Goal: Task Accomplishment & Management: Use online tool/utility

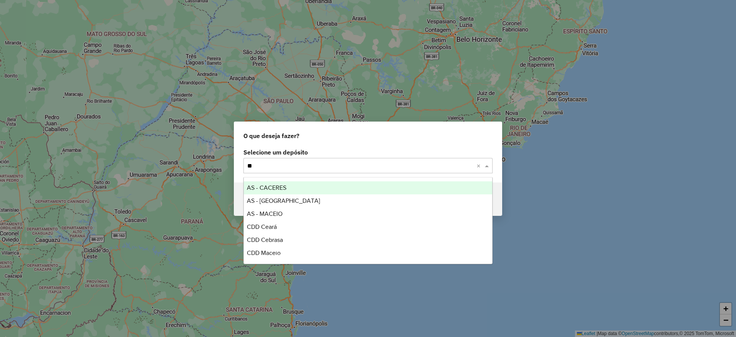
type input "***"
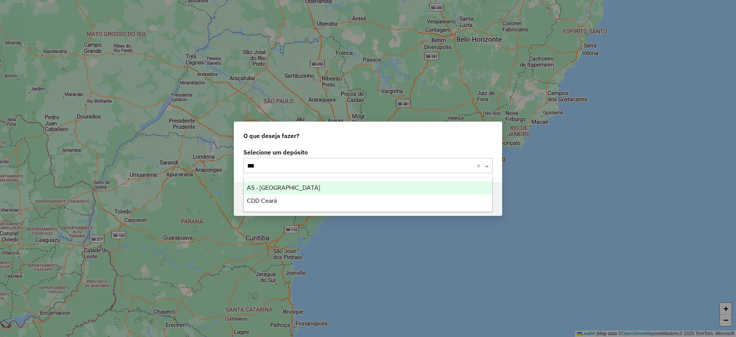
click at [299, 184] on div "AS - [GEOGRAPHIC_DATA]" at bounding box center [368, 187] width 248 height 13
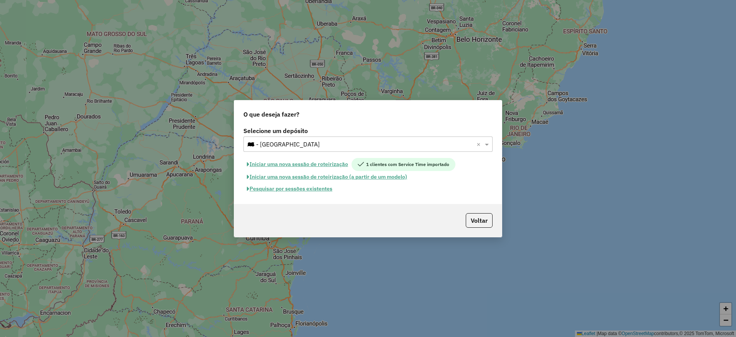
click at [311, 162] on button "Iniciar uma nova sessão de roteirização" at bounding box center [297, 164] width 108 height 13
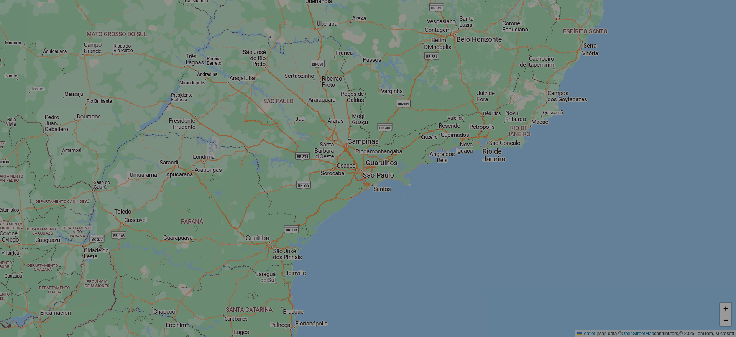
select select "*"
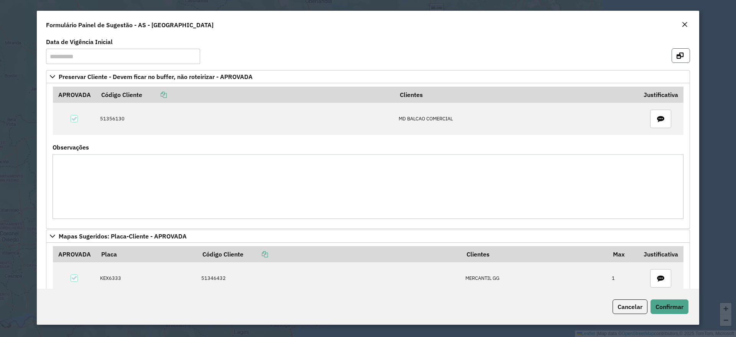
click at [680, 52] on button "button" at bounding box center [681, 55] width 18 height 15
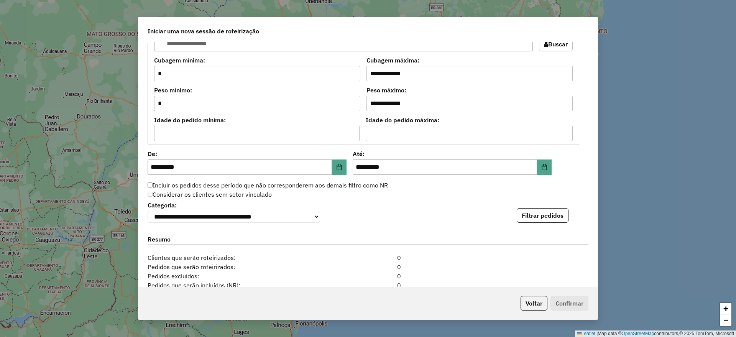
scroll to position [671, 0]
click at [554, 213] on button "Filtrar pedidos" at bounding box center [543, 214] width 52 height 15
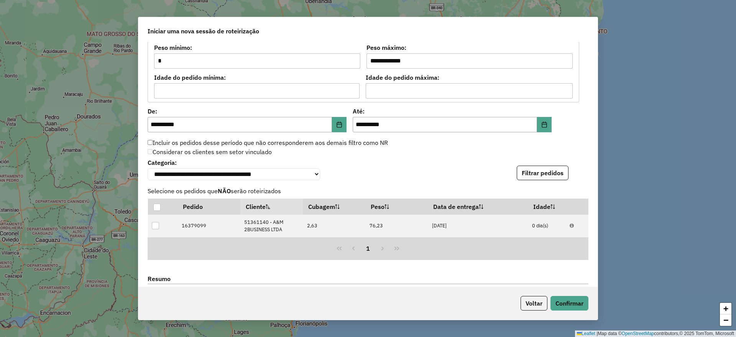
scroll to position [863, 0]
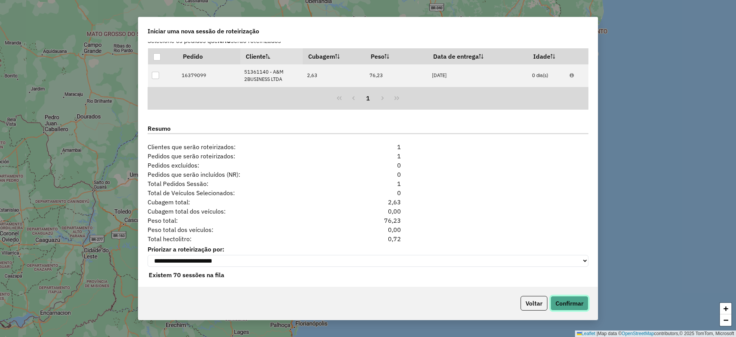
click at [562, 296] on button "Confirmar" at bounding box center [570, 303] width 38 height 15
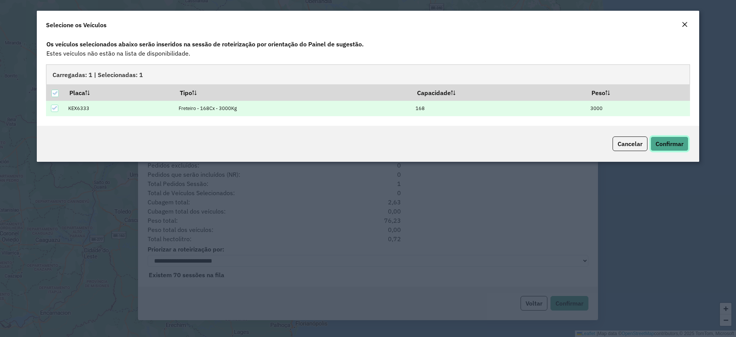
click at [667, 140] on span "Confirmar" at bounding box center [670, 144] width 28 height 8
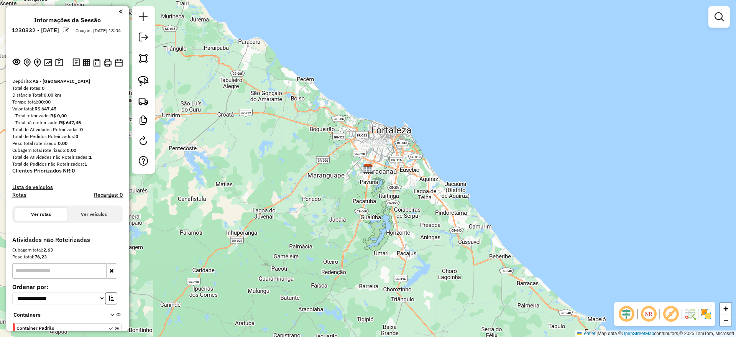
click at [630, 313] on em at bounding box center [626, 314] width 18 height 18
click at [676, 313] on em at bounding box center [671, 314] width 18 height 18
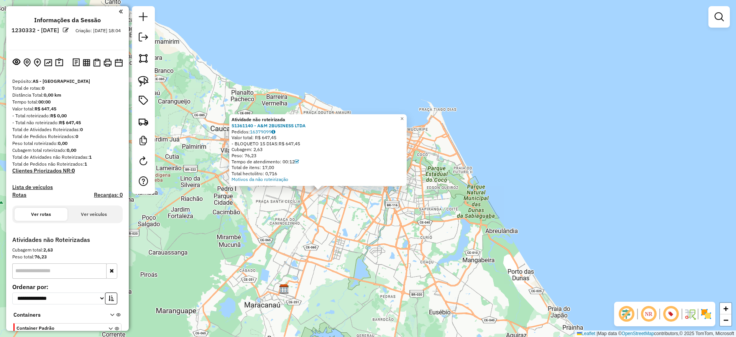
click at [308, 223] on div "Atividade não roteirizada 51361140 - A&M 2BUSINESS LTDA Pedidos: 16379099 Valor…" at bounding box center [368, 168] width 736 height 337
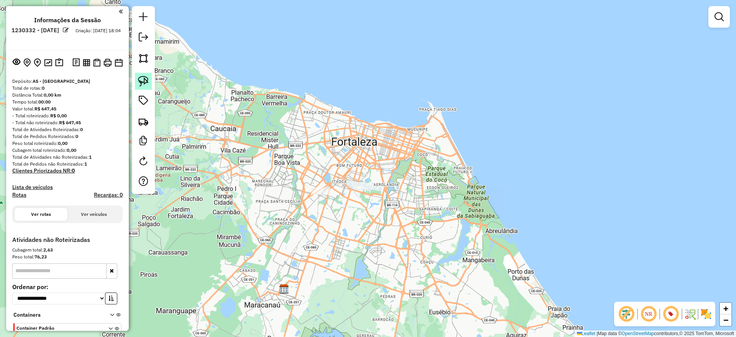
click at [142, 79] on img at bounding box center [143, 81] width 11 height 11
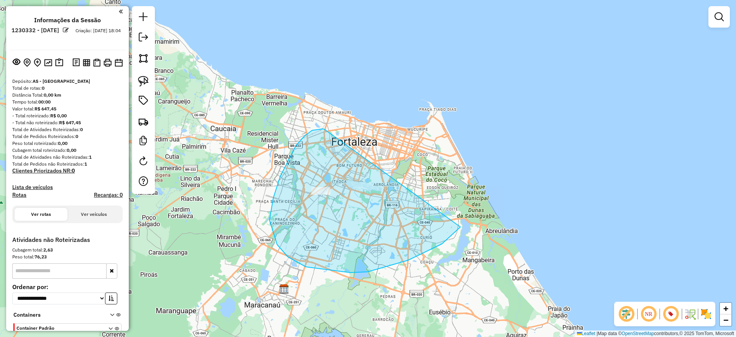
drag, startPoint x: 304, startPoint y: 136, endPoint x: 462, endPoint y: 216, distance: 177.1
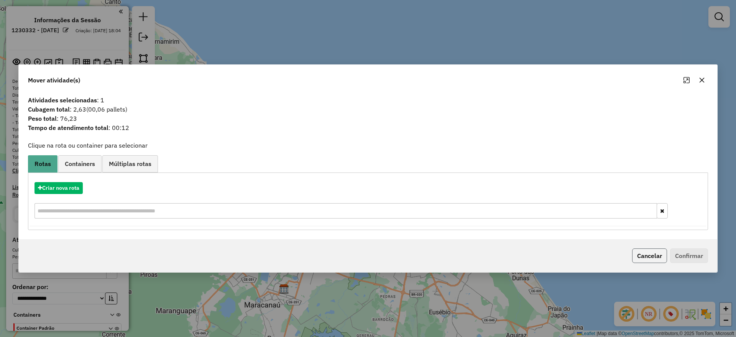
click at [645, 252] on button "Cancelar" at bounding box center [649, 255] width 35 height 15
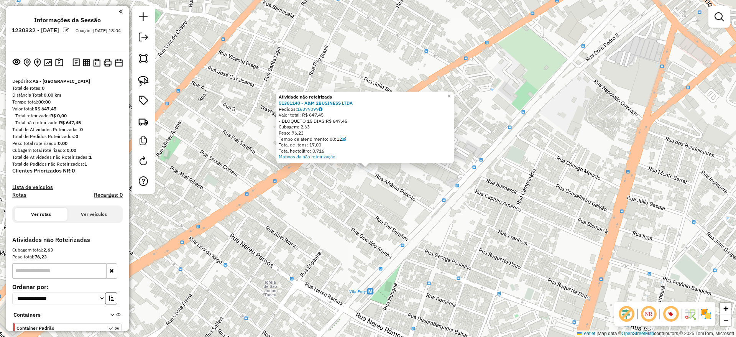
click at [416, 240] on div "Atividade não roteirizada 51361140 - A&M 2BUSINESS LTDA Pedidos: 16379099 Valor…" at bounding box center [368, 168] width 736 height 337
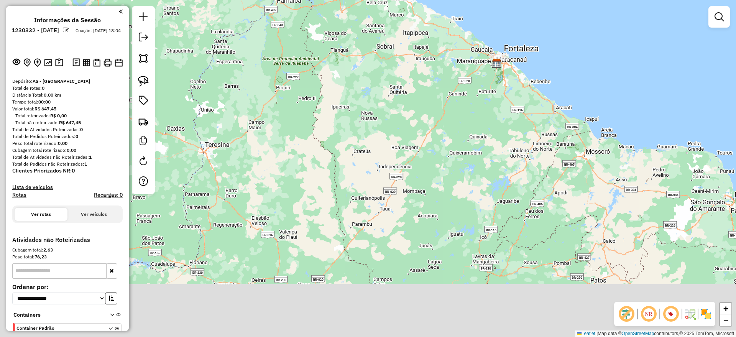
drag, startPoint x: 238, startPoint y: 212, endPoint x: 342, endPoint y: 88, distance: 161.1
click at [342, 88] on div "Janela de atendimento Grade de atendimento Capacidade Transportadoras Veículos …" at bounding box center [368, 168] width 736 height 337
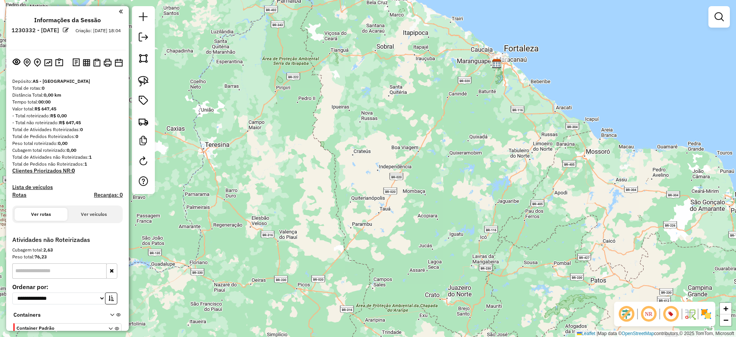
drag, startPoint x: 405, startPoint y: 121, endPoint x: 279, endPoint y: 174, distance: 136.7
click at [293, 177] on div "Janela de atendimento Grade de atendimento Capacidade Transportadoras Veículos …" at bounding box center [368, 168] width 736 height 337
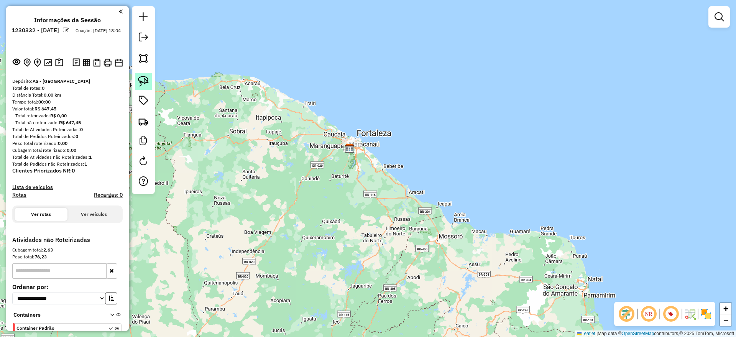
click at [143, 79] on img at bounding box center [143, 81] width 11 height 11
drag, startPoint x: 332, startPoint y: 96, endPoint x: 528, endPoint y: 153, distance: 204.1
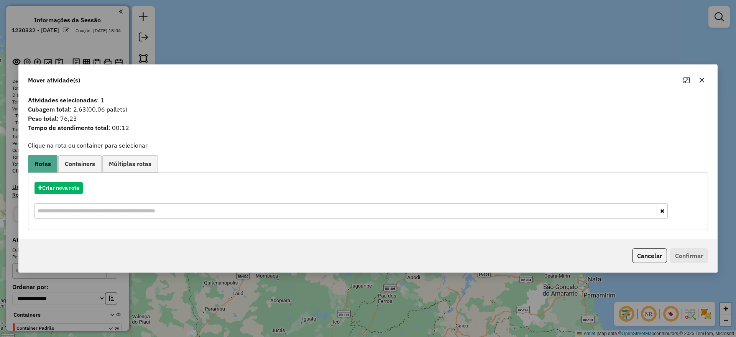
click at [704, 79] on icon "button" at bounding box center [702, 80] width 6 height 6
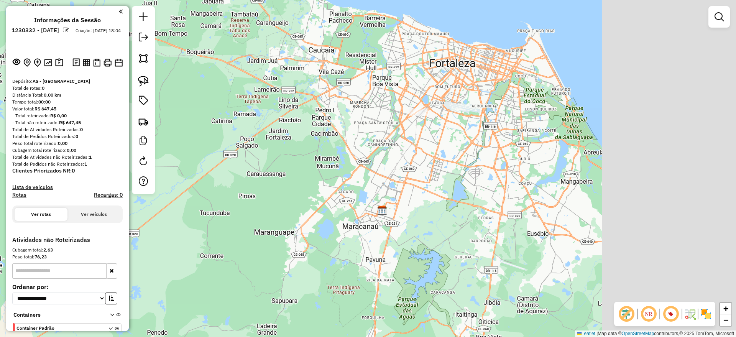
drag, startPoint x: 510, startPoint y: 137, endPoint x: 396, endPoint y: 124, distance: 113.9
click at [396, 124] on div "Janela de atendimento Grade de atendimento Capacidade Transportadoras Veículos …" at bounding box center [368, 168] width 736 height 337
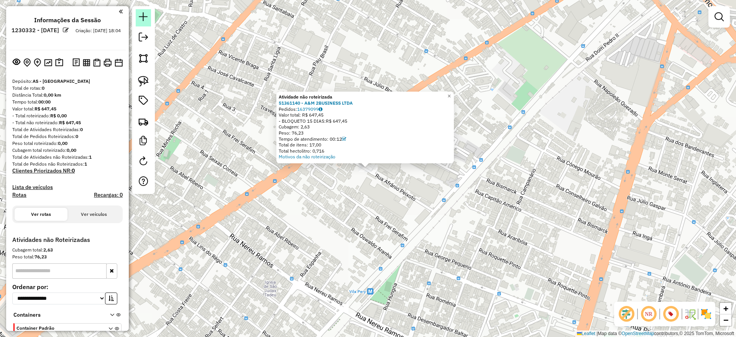
click at [146, 16] on em at bounding box center [143, 16] width 9 height 9
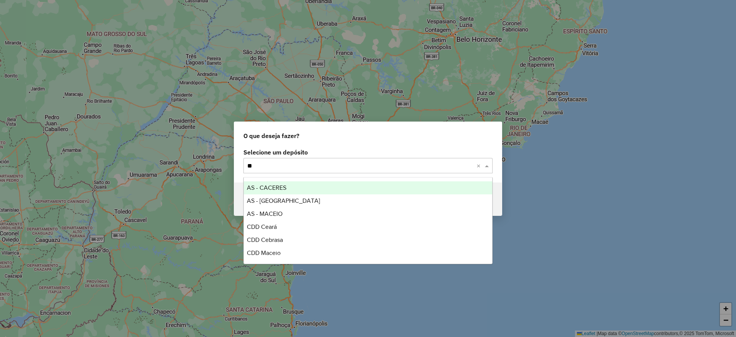
type input "***"
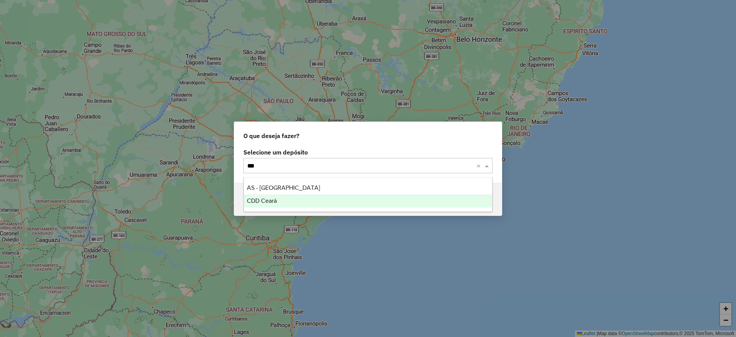
click at [280, 202] on div "CDD Ceará" at bounding box center [368, 200] width 248 height 13
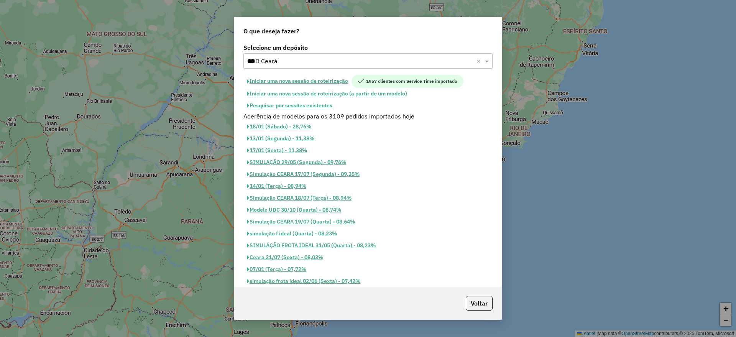
click at [306, 81] on button "Iniciar uma nova sessão de roteirização" at bounding box center [297, 81] width 108 height 13
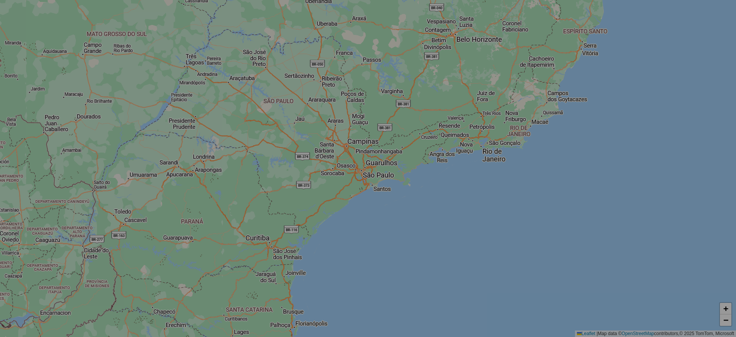
select select "*"
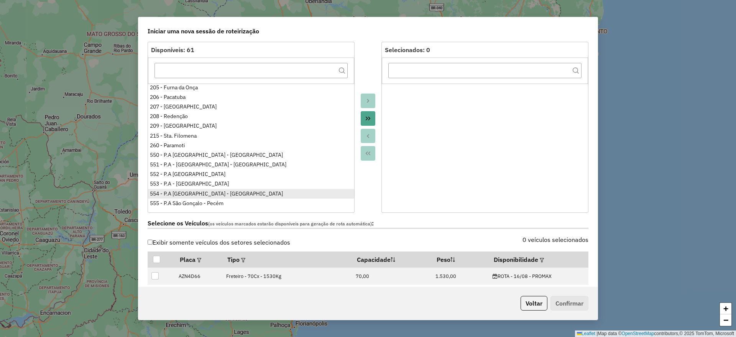
scroll to position [96, 0]
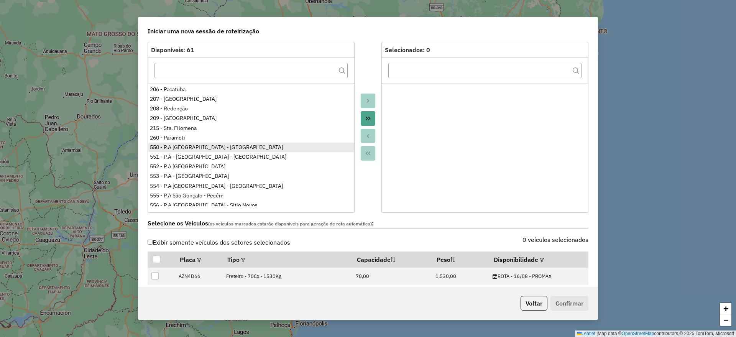
click at [178, 148] on ul "142 - DOM_CDD 150 - DOM_CDD 151 - DOM_CDD 152 - DOM_CDD 170 - DOM_CDD 171 - DOM…" at bounding box center [251, 145] width 206 height 123
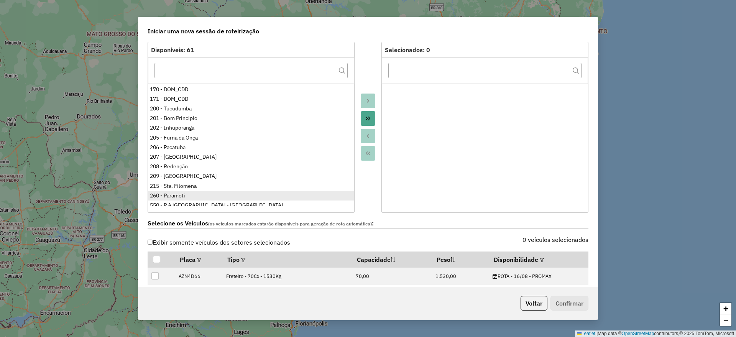
scroll to position [48, 0]
click at [178, 192] on div "550 - P.A [GEOGRAPHIC_DATA] - [GEOGRAPHIC_DATA]" at bounding box center [251, 195] width 202 height 8
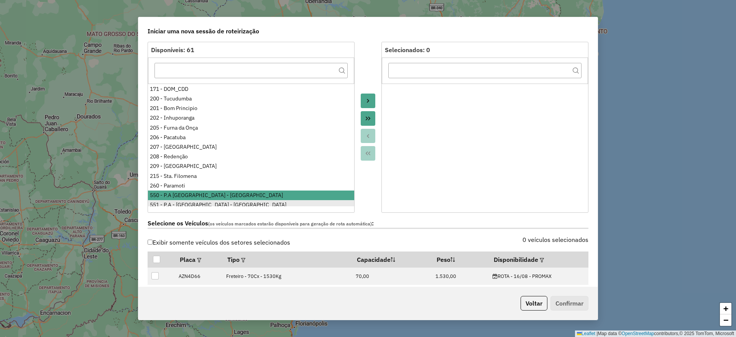
click at [179, 202] on div "551 - P.A - São Gonçalo - Paracuru" at bounding box center [251, 205] width 202 height 8
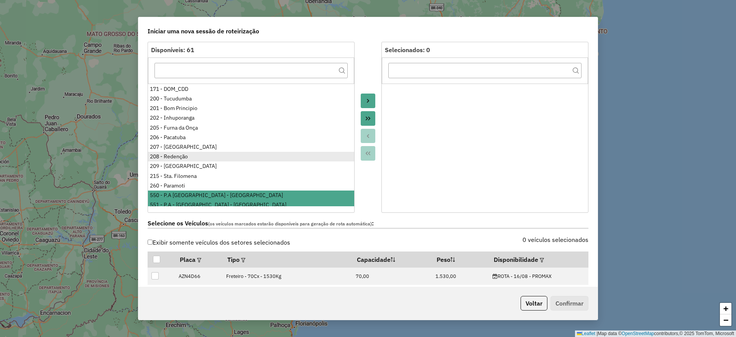
scroll to position [96, 0]
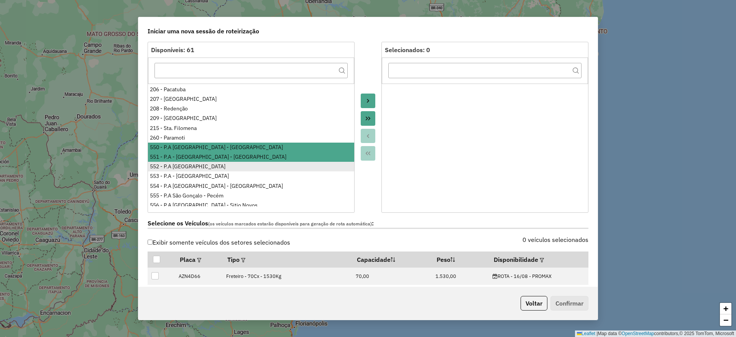
click at [181, 165] on div "552 - P.A São Gonçalo" at bounding box center [251, 167] width 202 height 8
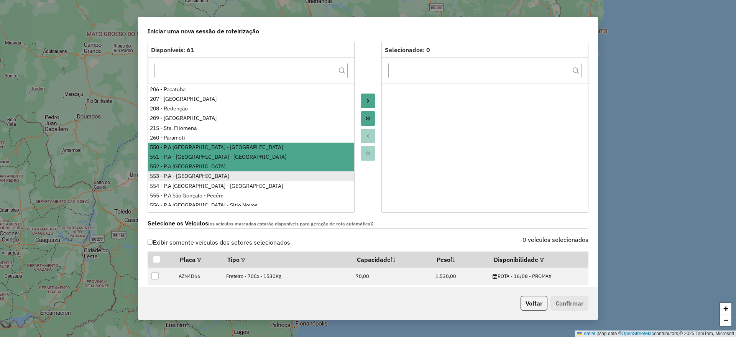
click at [179, 176] on div "553 - P.A - São Gonçalo" at bounding box center [251, 176] width 202 height 8
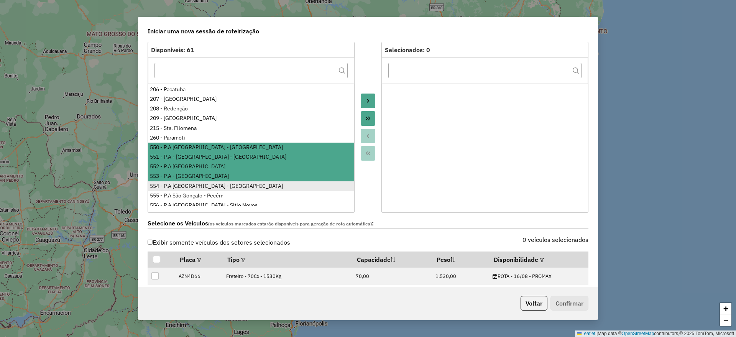
click at [180, 186] on div "554 - P.A São Gonçalo - Taíba" at bounding box center [251, 186] width 202 height 8
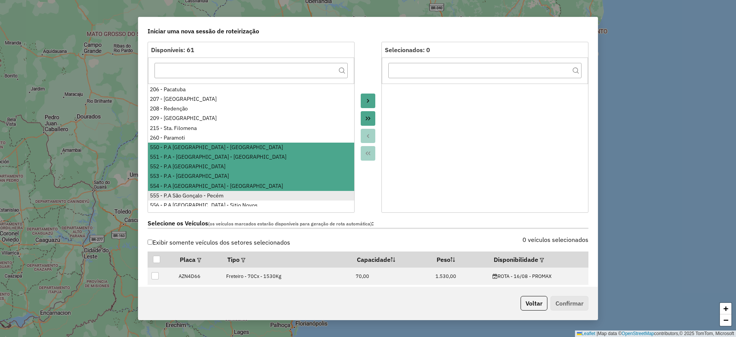
click at [181, 193] on div "555 - P.A São Gonçalo - Pecém" at bounding box center [251, 196] width 202 height 8
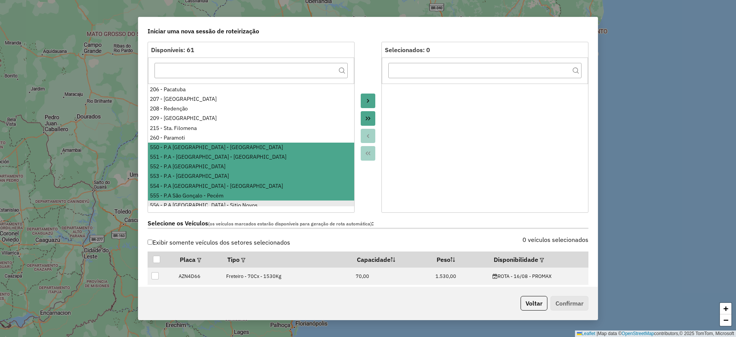
click at [183, 204] on div "556 - P.A São Gonçalo - Sitio Novos" at bounding box center [251, 205] width 202 height 8
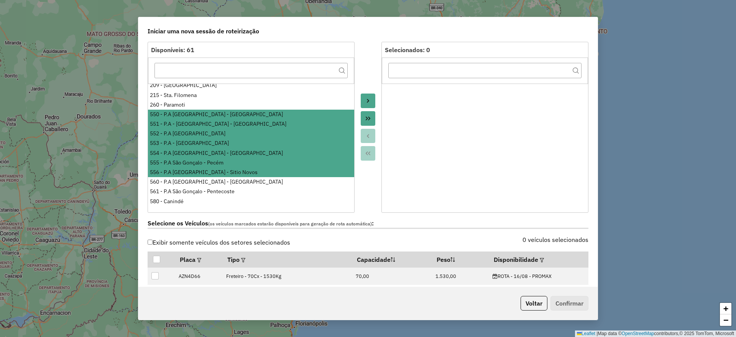
scroll to position [144, 0]
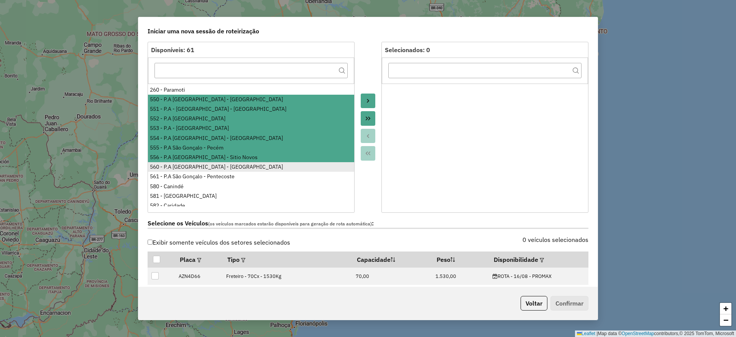
click at [179, 164] on div "560 - P.A São Gonçalo - São Luis do Curu" at bounding box center [251, 167] width 202 height 8
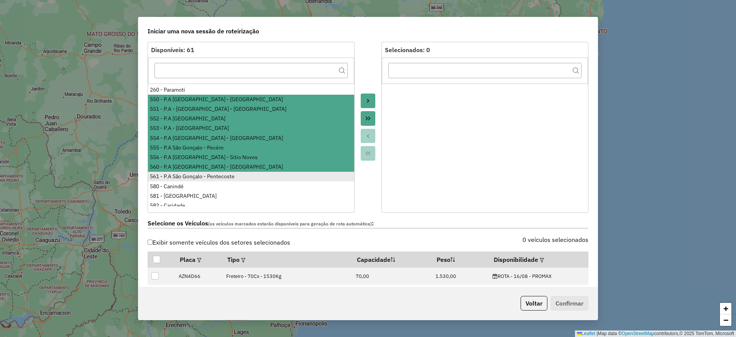
click at [175, 174] on div "561 - P.A São Gonçalo - Pentecoste" at bounding box center [251, 177] width 202 height 8
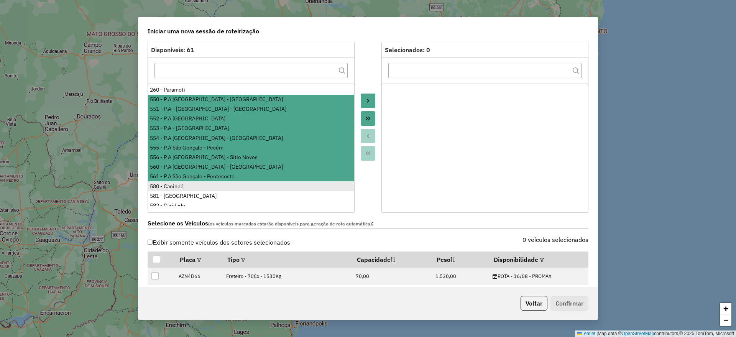
click at [174, 186] on div "580 - Canindé" at bounding box center [251, 187] width 202 height 8
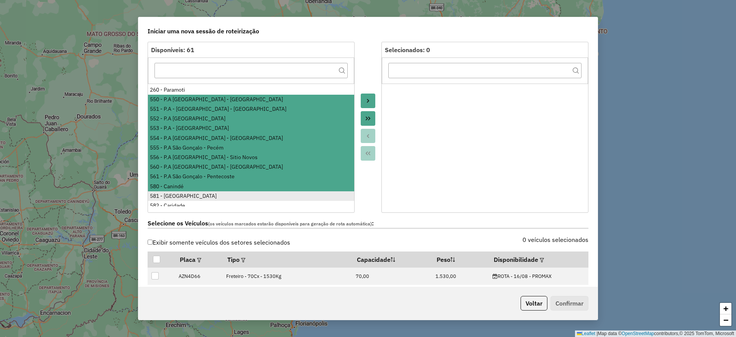
click at [174, 194] on div "581 - Caiçara" at bounding box center [251, 196] width 202 height 8
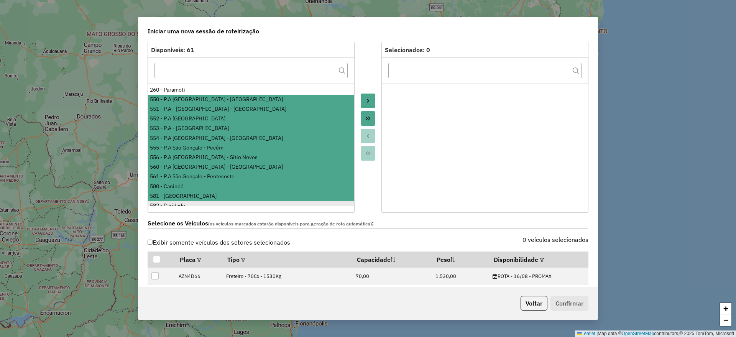
click at [175, 203] on div "582 - Caridade" at bounding box center [251, 206] width 202 height 8
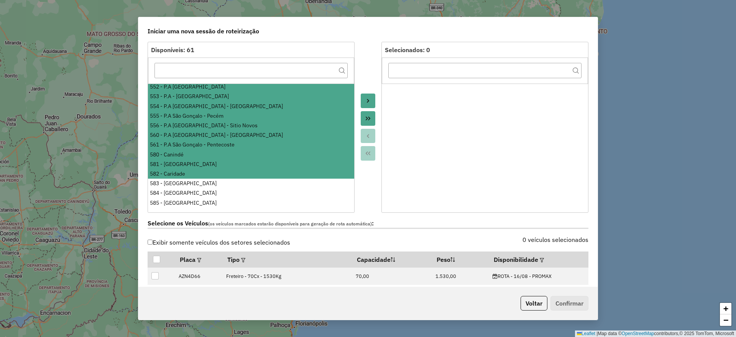
scroll to position [192, 0]
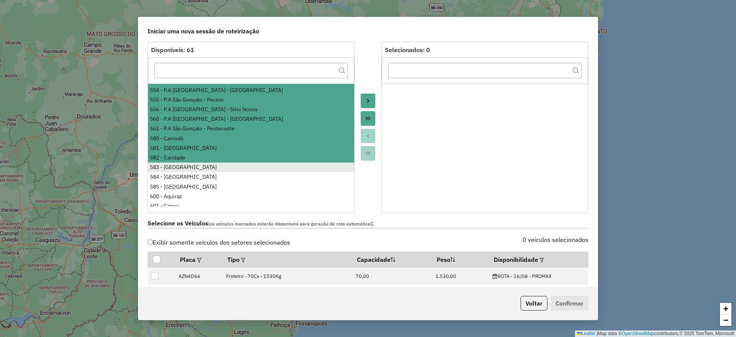
click at [170, 166] on div "583 - Itatira" at bounding box center [251, 167] width 202 height 8
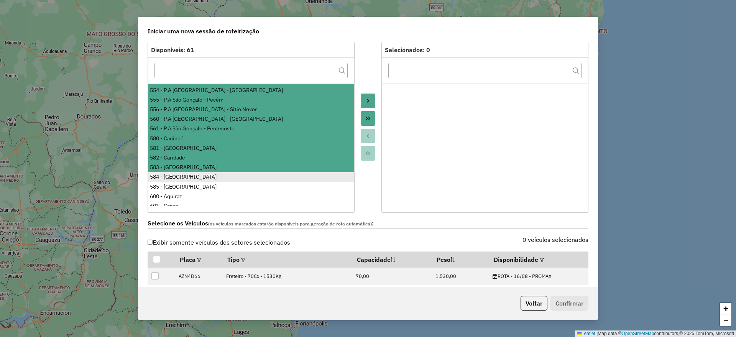
click at [169, 175] on div "584 - Lagoa do Mato" at bounding box center [251, 177] width 202 height 8
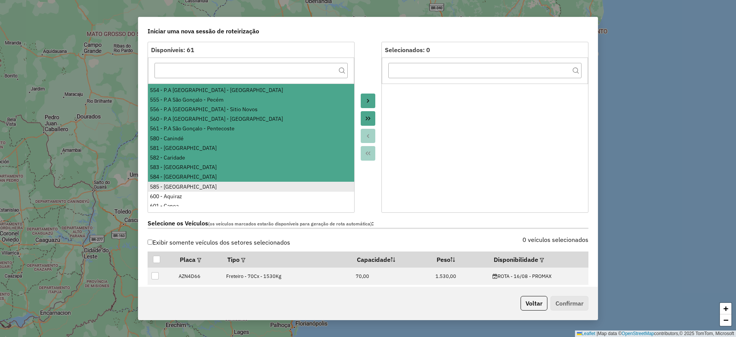
click at [169, 184] on div "585 - Morro Branco" at bounding box center [251, 187] width 202 height 8
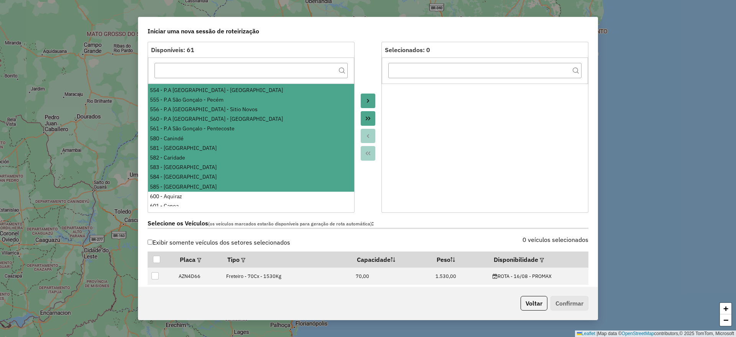
click at [170, 191] on li "585 - Morro Branco" at bounding box center [251, 187] width 206 height 10
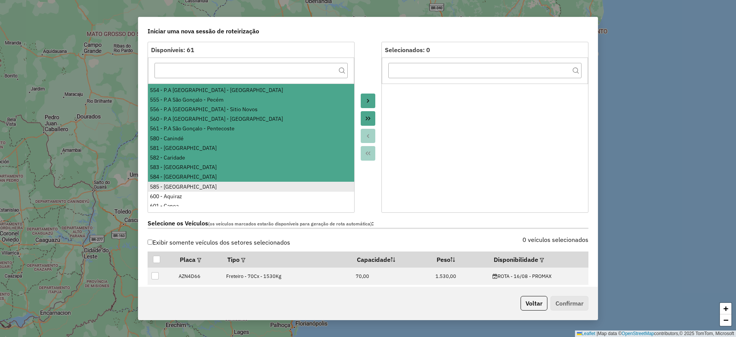
click at [173, 189] on div "585 - Morro Branco" at bounding box center [251, 187] width 202 height 8
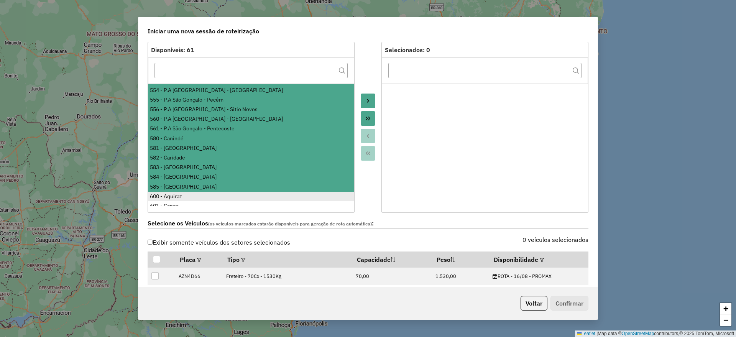
click at [171, 196] on div "600 - Aquiraz" at bounding box center [251, 196] width 202 height 8
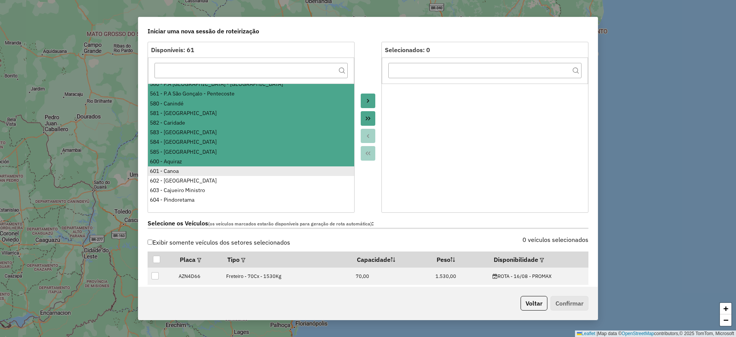
scroll to position [240, 0]
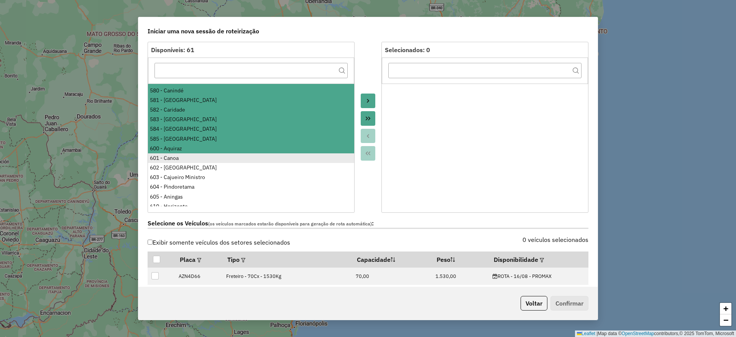
click at [163, 161] on div "601 - Canoa" at bounding box center [251, 158] width 202 height 8
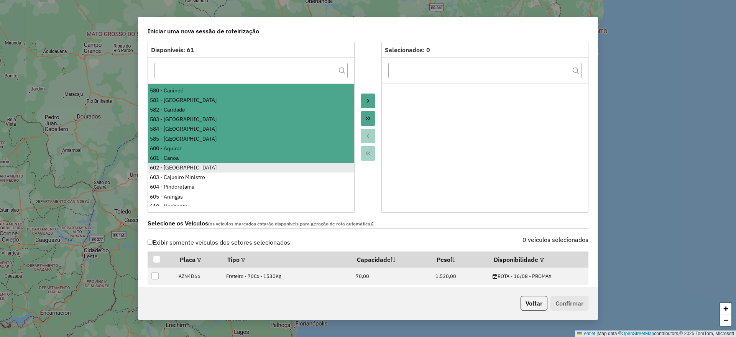
click at [166, 168] on div "602 - Praia da Bela" at bounding box center [251, 168] width 202 height 8
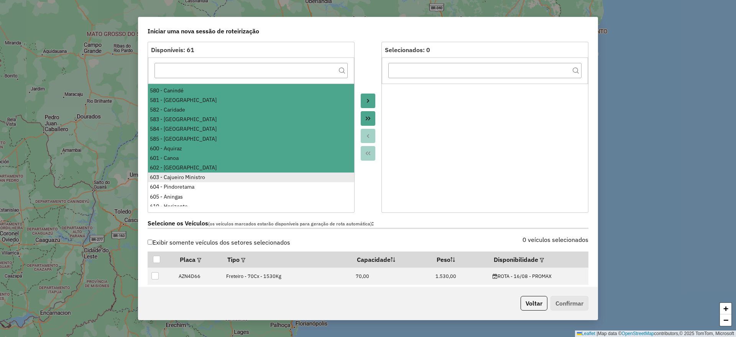
click at [166, 176] on div "603 - Cajueiro Ministro" at bounding box center [251, 177] width 202 height 8
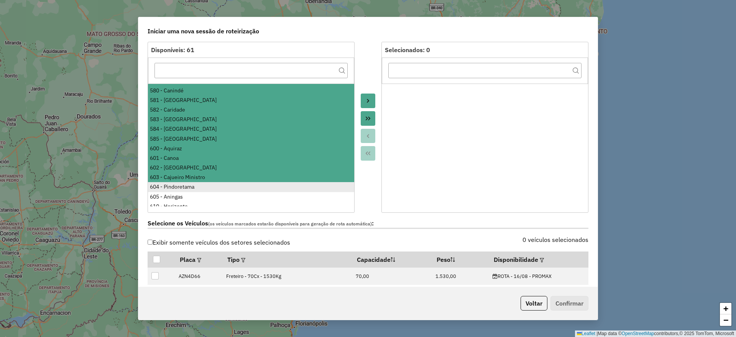
click at [167, 187] on div "604 - Pindoretama" at bounding box center [251, 187] width 202 height 8
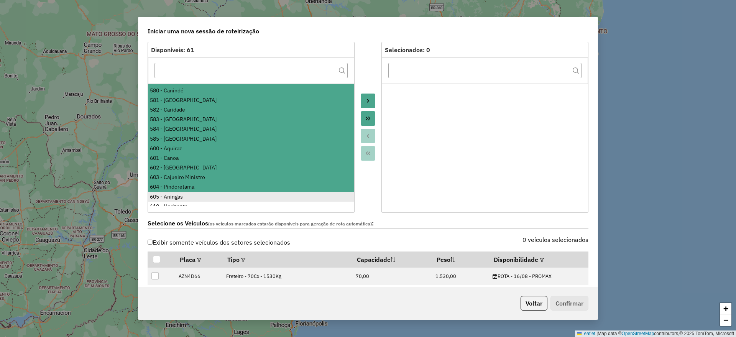
click at [168, 194] on div "605 - Aningas" at bounding box center [251, 197] width 202 height 8
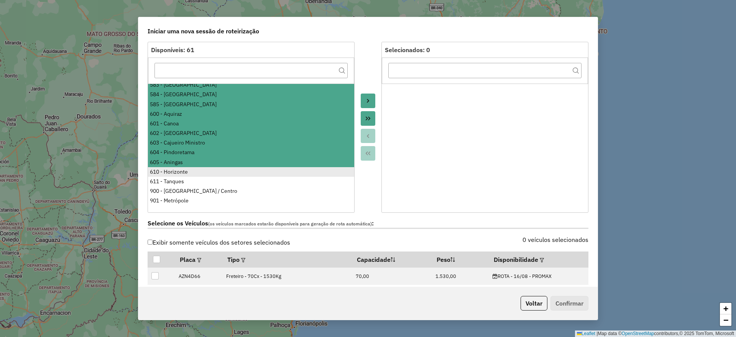
scroll to position [288, 0]
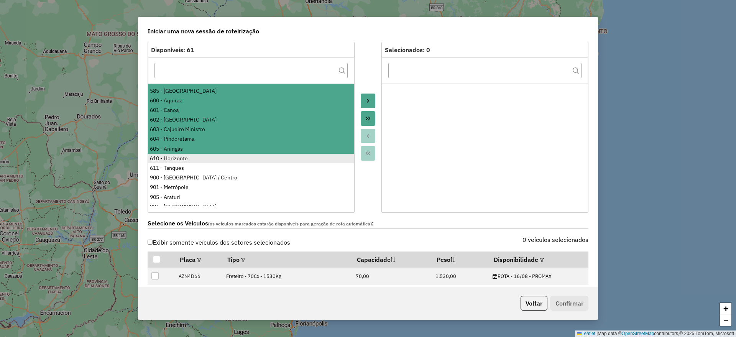
click at [165, 160] on div "610 - Horizonte" at bounding box center [251, 159] width 202 height 8
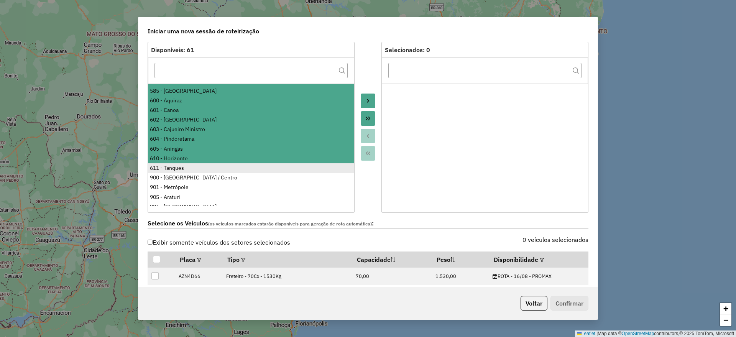
click at [168, 168] on div "611 - Tanques" at bounding box center [251, 168] width 202 height 8
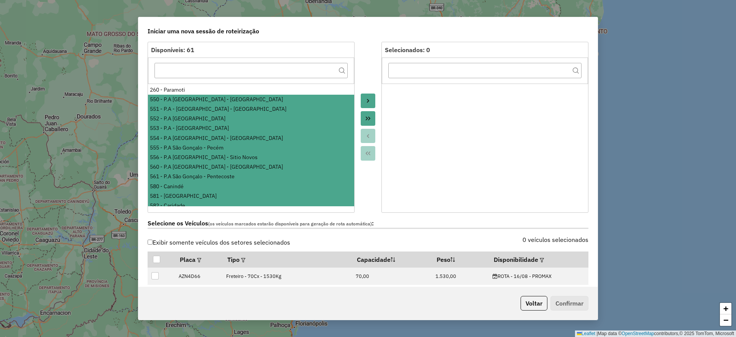
scroll to position [48, 0]
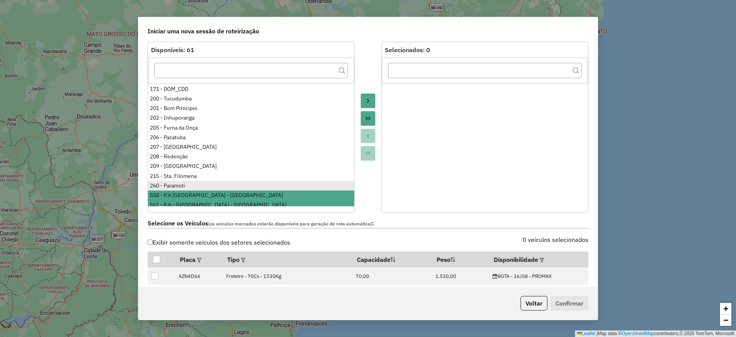
click at [172, 185] on div "260 - Paramoti" at bounding box center [251, 186] width 202 height 8
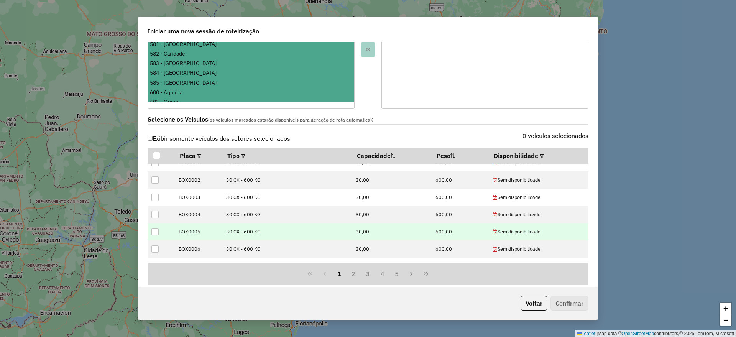
scroll to position [240, 0]
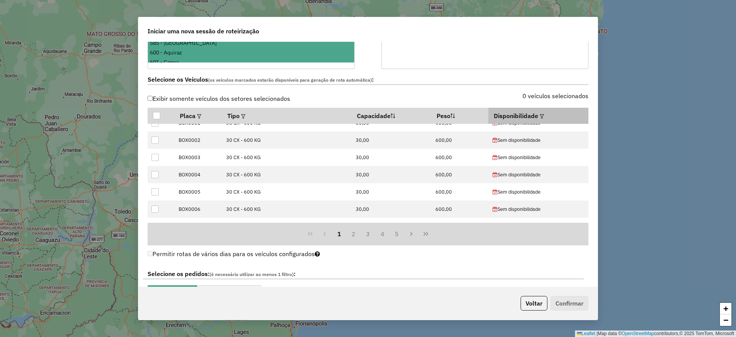
click at [539, 118] on div at bounding box center [541, 115] width 6 height 9
click at [540, 117] on em at bounding box center [542, 116] width 4 height 4
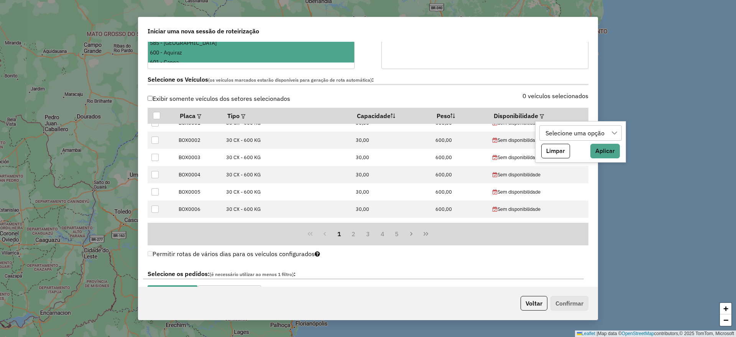
click at [555, 133] on div "Selecione uma opção" at bounding box center [575, 133] width 64 height 15
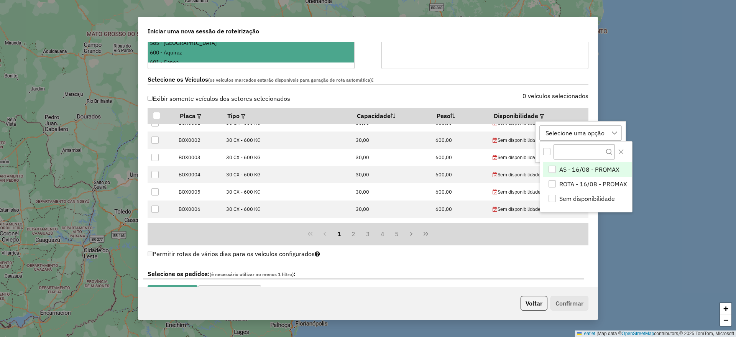
scroll to position [6, 35]
click at [555, 182] on div "ROTA - 16/08 - PROMAX" at bounding box center [552, 183] width 7 height 7
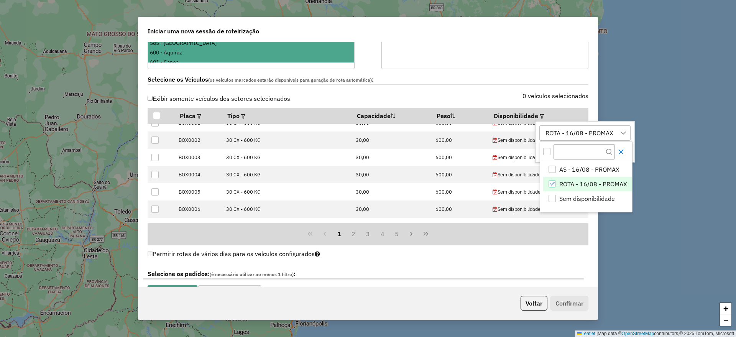
click at [622, 150] on icon "Close" at bounding box center [620, 151] width 5 height 5
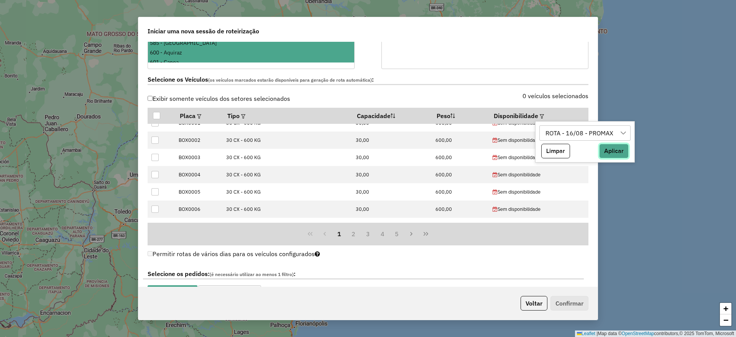
click at [617, 150] on button "Aplicar" at bounding box center [614, 151] width 30 height 15
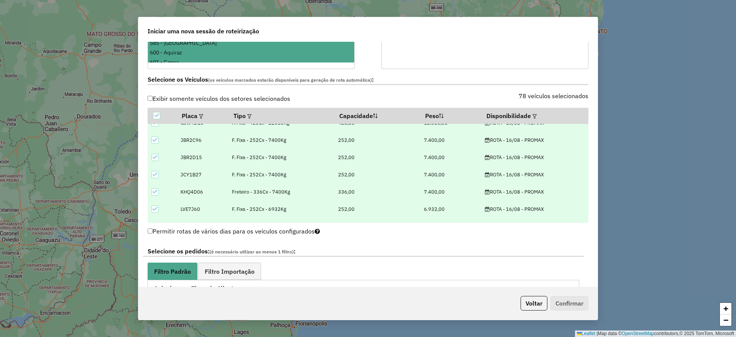
click at [437, 95] on div "78 veículos selecionados" at bounding box center [480, 100] width 225 height 15
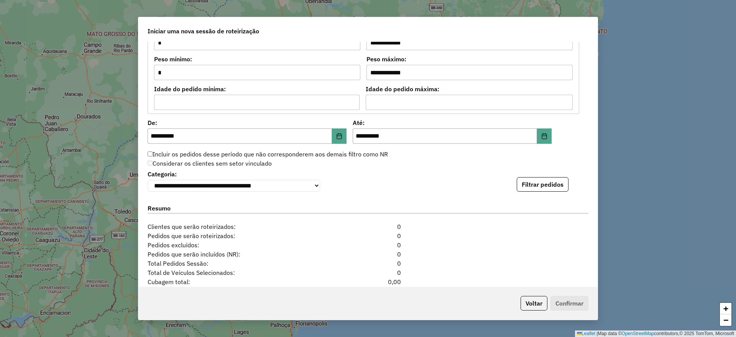
scroll to position [719, 0]
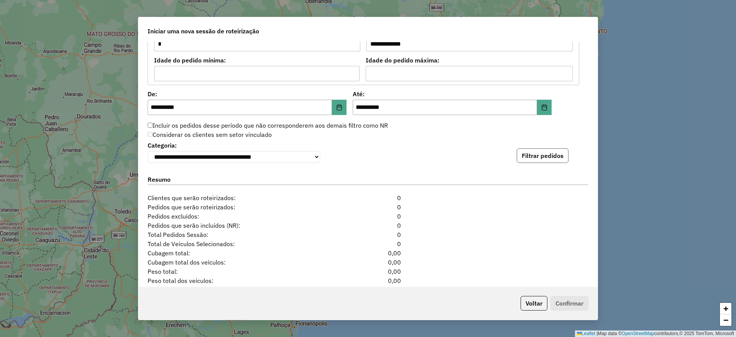
click at [542, 159] on button "Filtrar pedidos" at bounding box center [543, 155] width 52 height 15
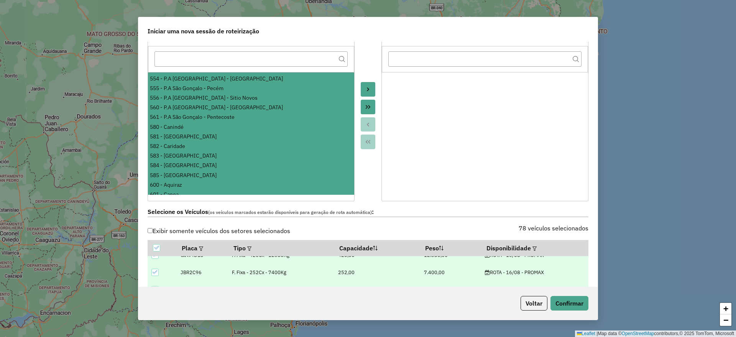
scroll to position [96, 0]
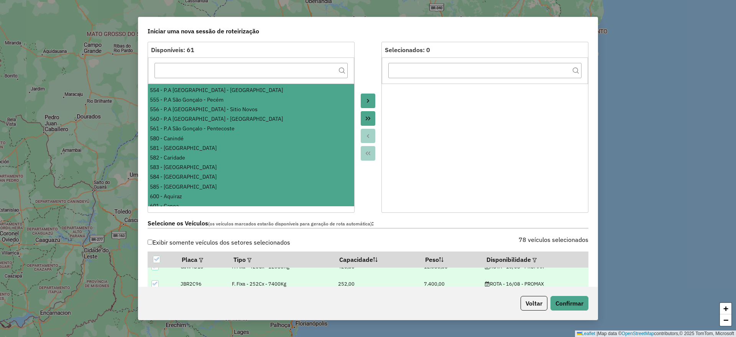
click at [366, 100] on icon "Move to Target" at bounding box center [368, 101] width 6 height 6
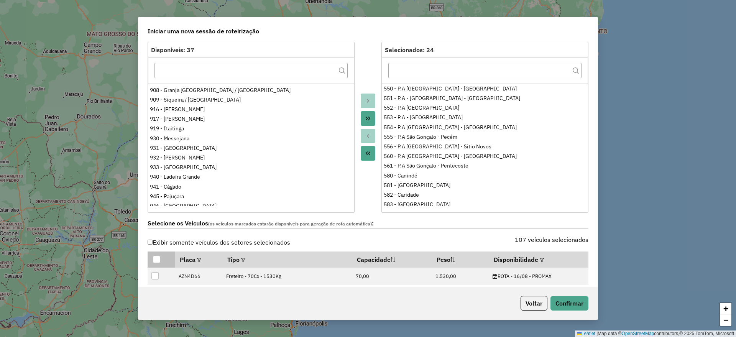
click at [157, 260] on div at bounding box center [156, 259] width 7 height 7
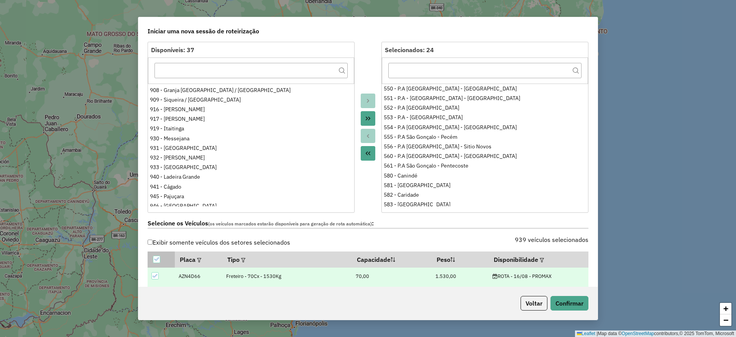
click at [157, 259] on icon at bounding box center [156, 259] width 5 height 3
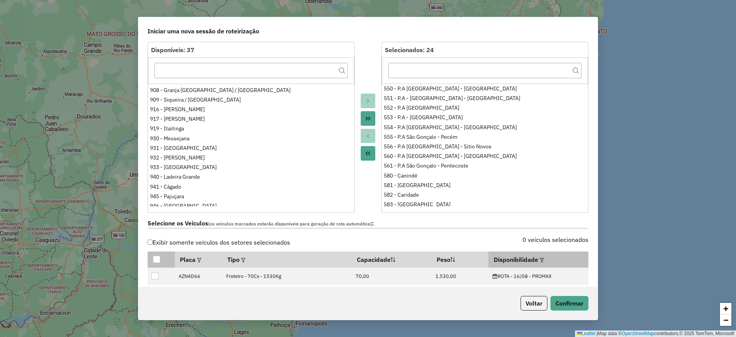
click at [540, 258] on em at bounding box center [542, 260] width 4 height 4
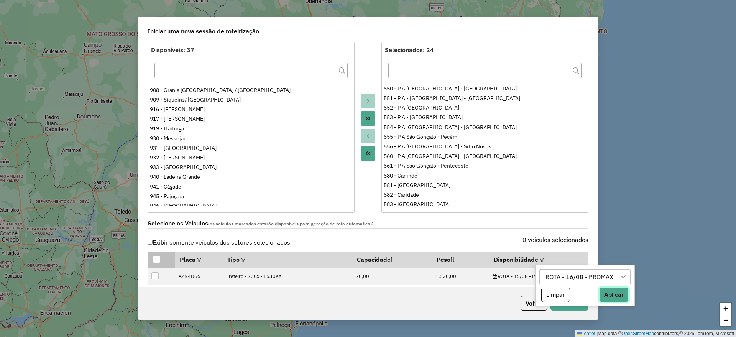
click at [620, 291] on button "Aplicar" at bounding box center [614, 295] width 30 height 15
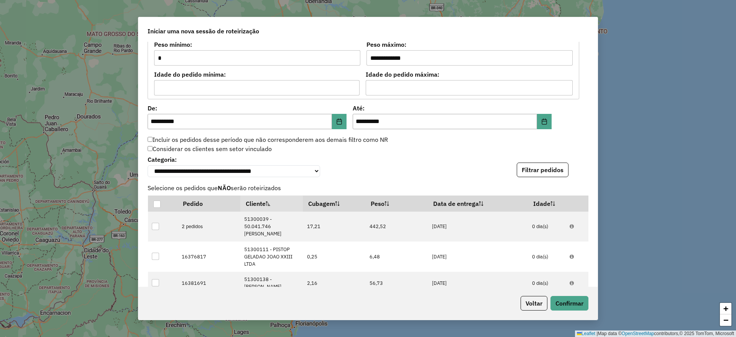
scroll to position [699, 0]
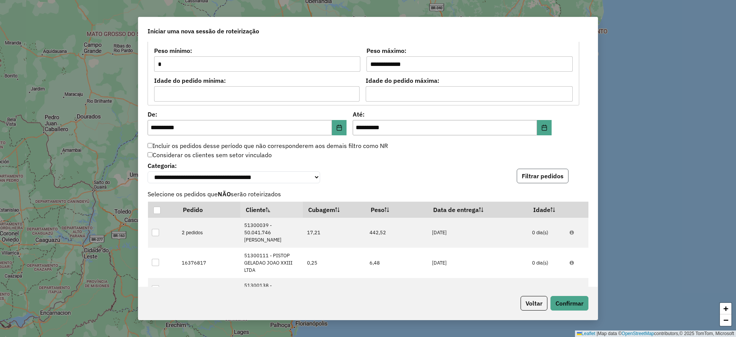
click at [546, 180] on button "Filtrar pedidos" at bounding box center [543, 176] width 52 height 15
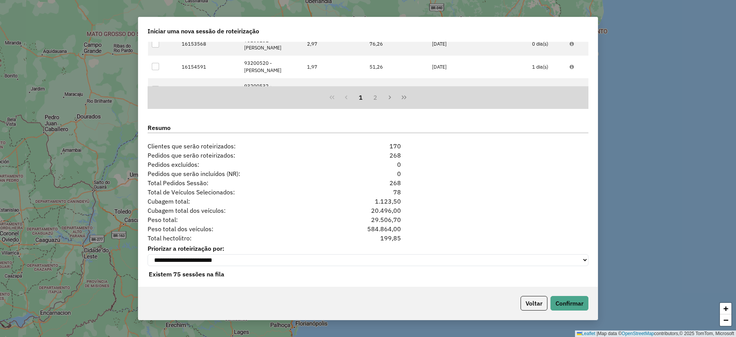
scroll to position [938, 0]
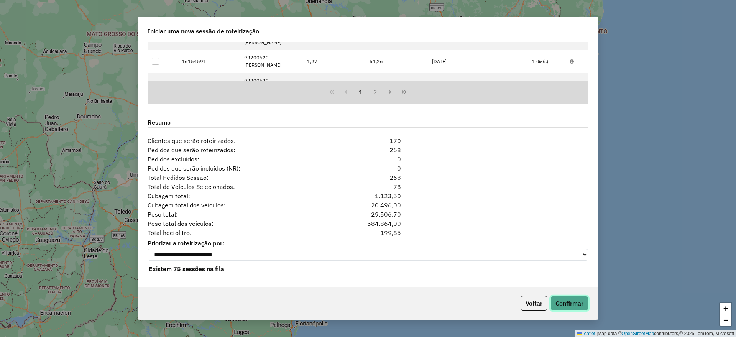
click at [572, 302] on button "Confirmar" at bounding box center [570, 303] width 38 height 15
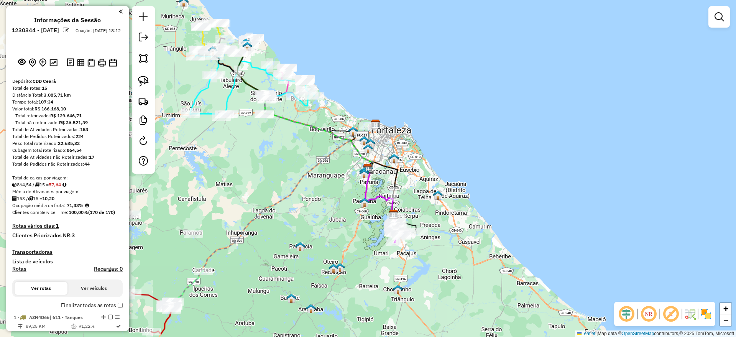
drag, startPoint x: 629, startPoint y: 311, endPoint x: 651, endPoint y: 319, distance: 23.5
click at [629, 311] on em at bounding box center [626, 314] width 18 height 18
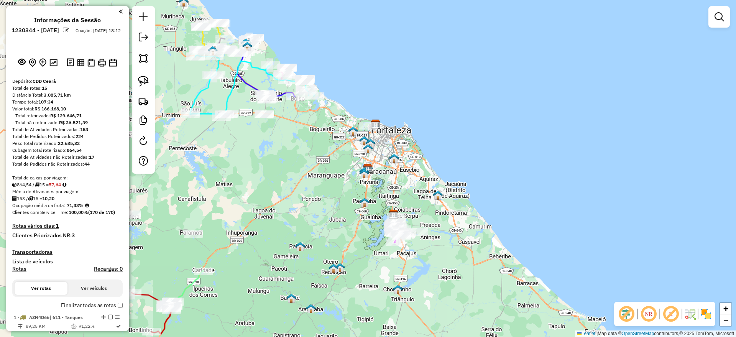
click at [671, 313] on em at bounding box center [671, 314] width 18 height 18
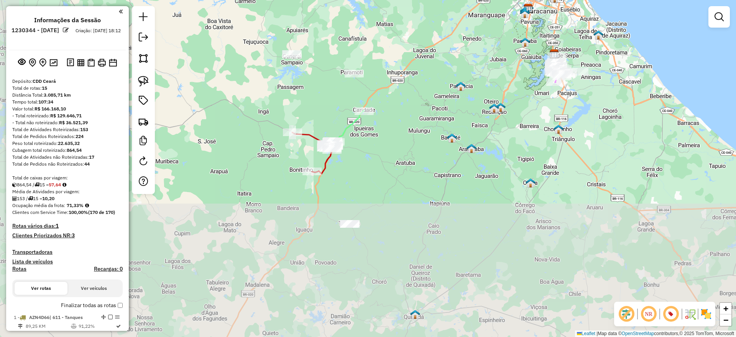
drag, startPoint x: 348, startPoint y: 257, endPoint x: 453, endPoint y: 89, distance: 198.1
click at [453, 89] on div "Janela de atendimento Grade de atendimento Capacidade Transportadoras Veículos …" at bounding box center [368, 168] width 736 height 337
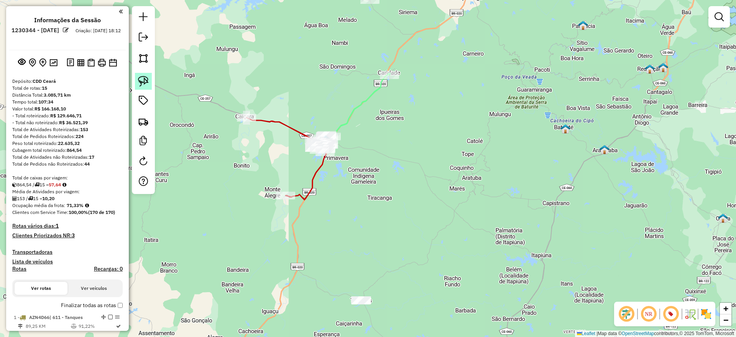
click at [148, 78] on img at bounding box center [143, 81] width 11 height 11
drag, startPoint x: 331, startPoint y: 287, endPoint x: 454, endPoint y: 304, distance: 124.7
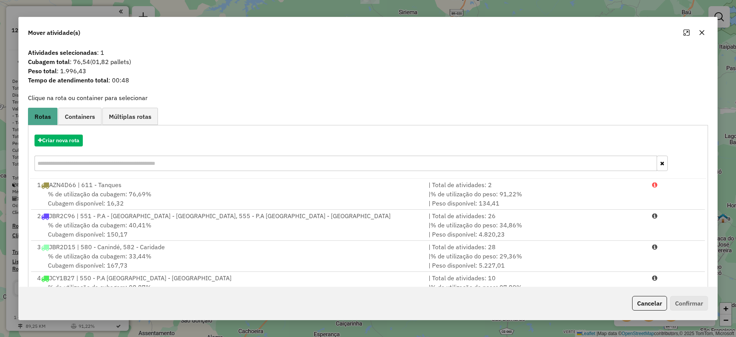
click at [650, 300] on button "Cancelar" at bounding box center [649, 303] width 35 height 15
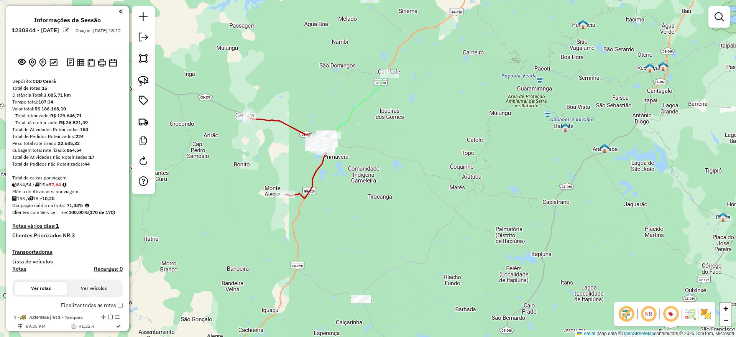
drag, startPoint x: 382, startPoint y: 288, endPoint x: 379, endPoint y: 234, distance: 54.2
click at [379, 234] on div "Janela de atendimento Grade de atendimento Capacidade Transportadoras Veículos …" at bounding box center [368, 168] width 736 height 337
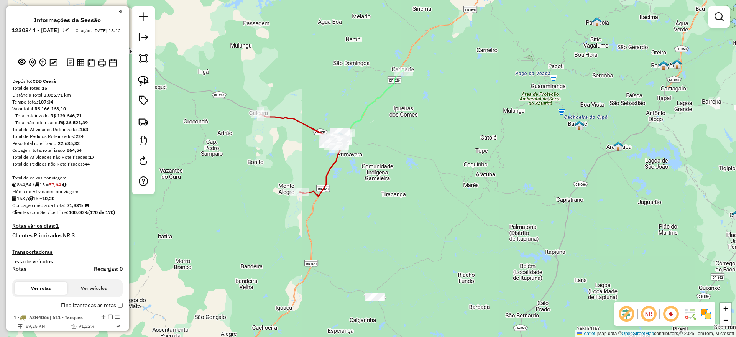
drag, startPoint x: 375, startPoint y: 208, endPoint x: 385, endPoint y: 224, distance: 18.9
click at [385, 224] on div "Janela de atendimento Grade de atendimento Capacidade Transportadoras Veículos …" at bounding box center [368, 168] width 736 height 337
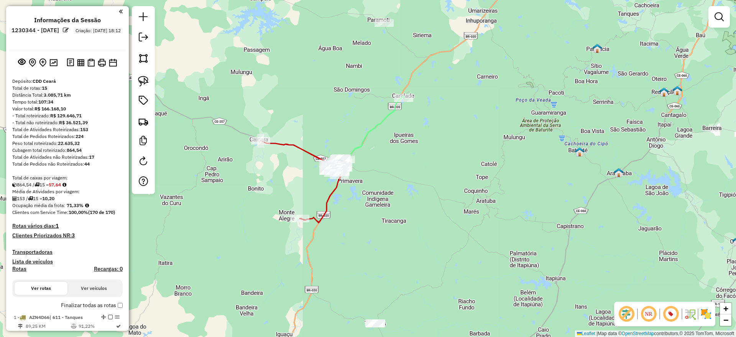
drag, startPoint x: 399, startPoint y: 136, endPoint x: 386, endPoint y: 156, distance: 23.6
click at [395, 156] on div "Janela de atendimento Grade de atendimento Capacidade Transportadoras Veículos …" at bounding box center [368, 168] width 736 height 337
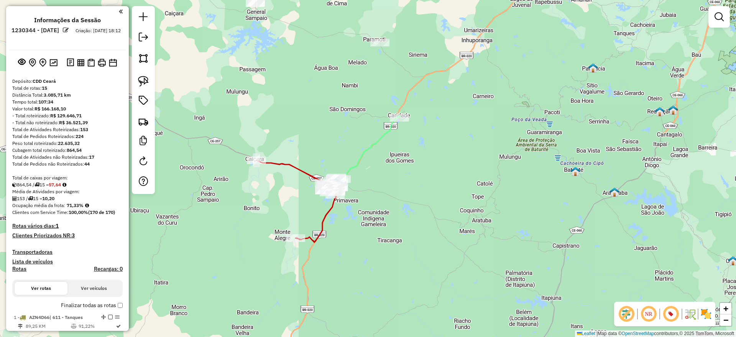
click at [374, 153] on div "Janela de atendimento Grade de atendimento Capacidade Transportadoras Veículos …" at bounding box center [368, 168] width 736 height 337
click at [360, 153] on icon at bounding box center [362, 155] width 76 height 79
select select "**********"
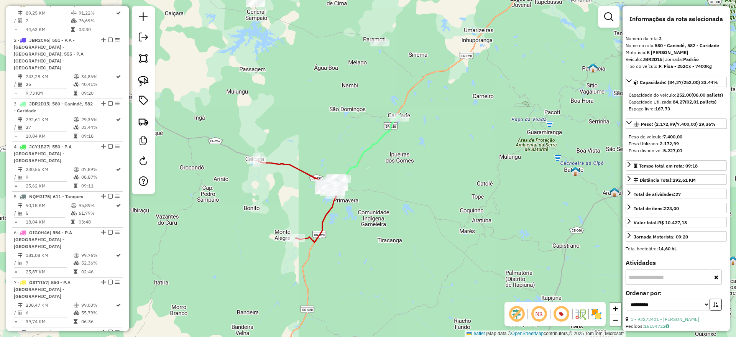
scroll to position [392, 0]
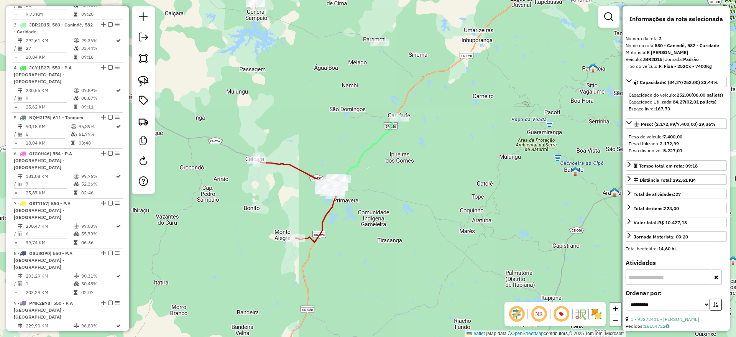
click at [299, 166] on icon at bounding box center [298, 201] width 82 height 82
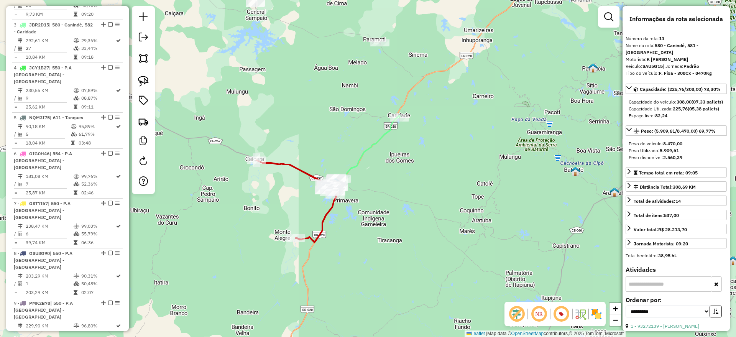
scroll to position [792, 0]
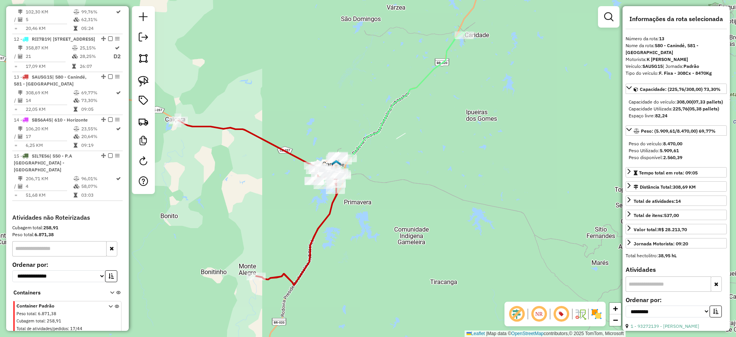
drag, startPoint x: 453, startPoint y: 169, endPoint x: 375, endPoint y: 211, distance: 88.7
click at [375, 211] on div "Janela de atendimento Grade de atendimento Capacidade Transportadoras Veículos …" at bounding box center [368, 168] width 736 height 337
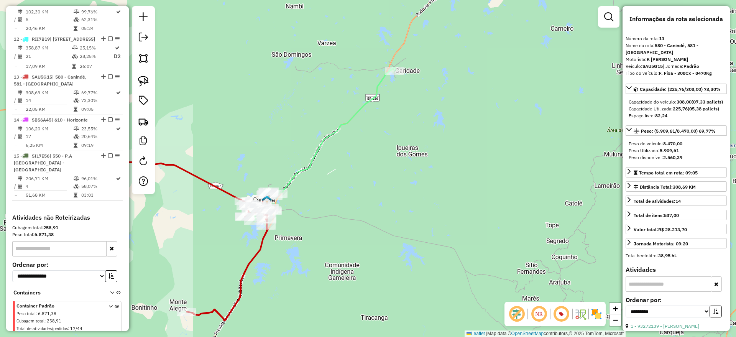
click at [307, 164] on icon at bounding box center [319, 146] width 151 height 158
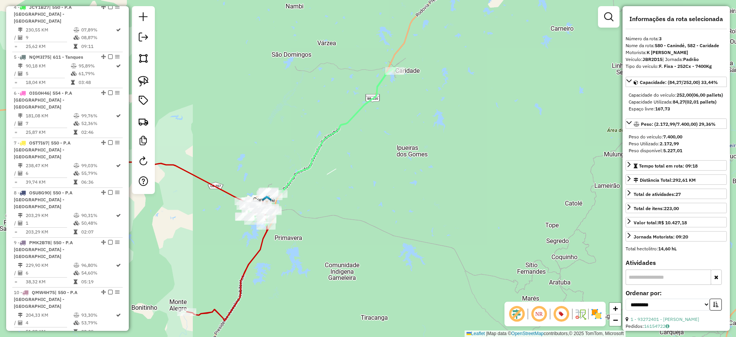
scroll to position [392, 0]
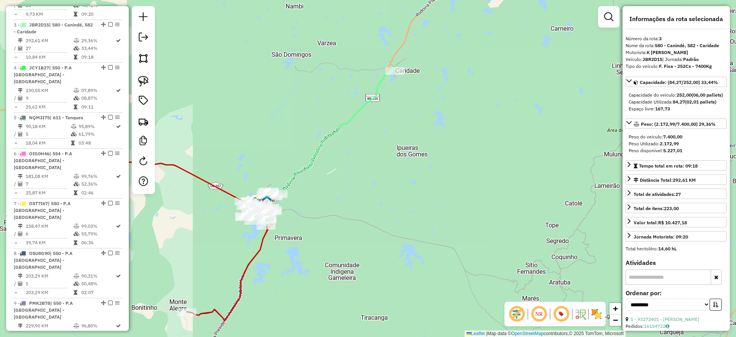
drag, startPoint x: 326, startPoint y: 191, endPoint x: 319, endPoint y: 194, distance: 8.3
click at [319, 194] on div "Janela de atendimento Grade de atendimento Capacidade Transportadoras Veículos …" at bounding box center [368, 168] width 736 height 337
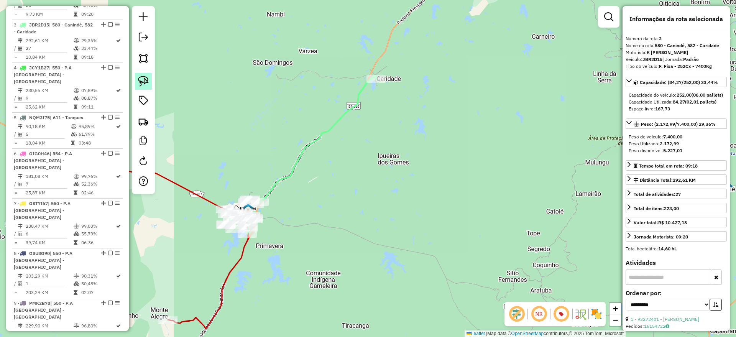
click at [145, 78] on img at bounding box center [143, 81] width 11 height 11
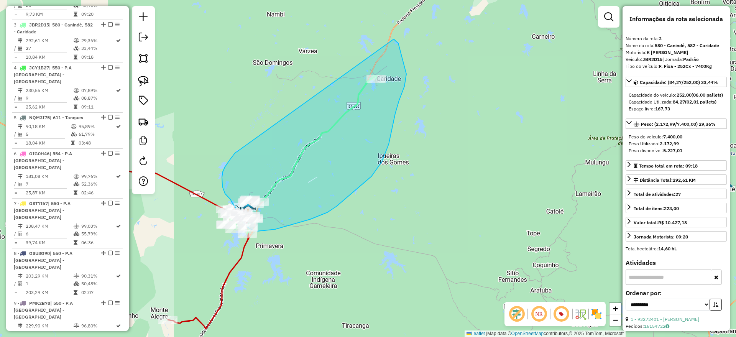
drag, startPoint x: 222, startPoint y: 177, endPoint x: 394, endPoint y: 39, distance: 220.4
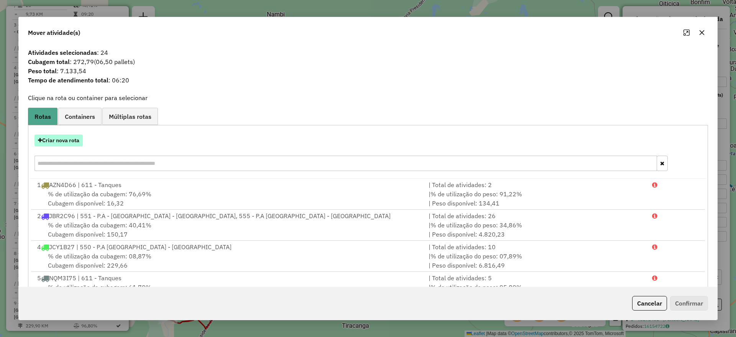
click at [65, 146] on button "Criar nova rota" at bounding box center [59, 141] width 48 height 12
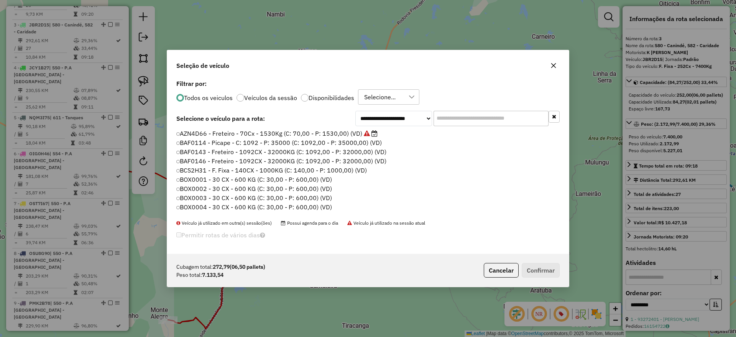
scroll to position [4, 2]
click at [499, 270] on div "**********" at bounding box center [368, 168] width 736 height 337
click at [501, 274] on div "**********" at bounding box center [368, 168] width 736 height 337
click at [503, 266] on div "**********" at bounding box center [368, 168] width 736 height 337
click at [553, 65] on div "**********" at bounding box center [368, 168] width 736 height 337
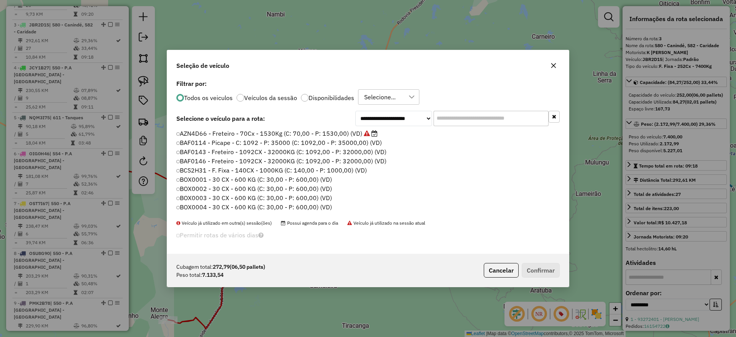
click at [553, 65] on div "**********" at bounding box center [368, 168] width 736 height 337
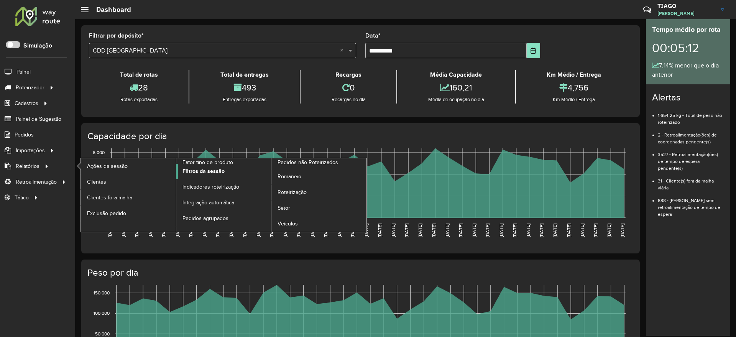
click at [215, 170] on span "Filtros da sessão" at bounding box center [204, 171] width 42 height 8
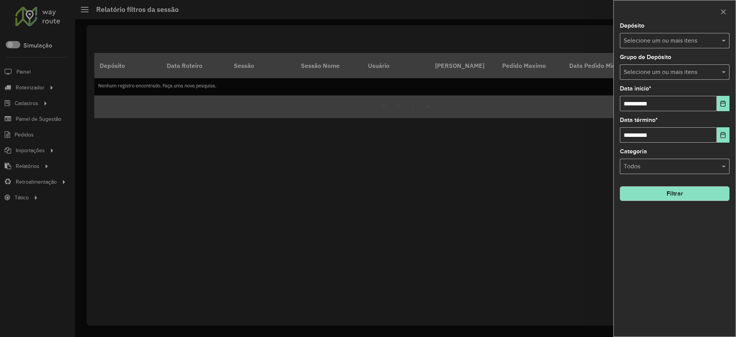
click at [638, 44] on input "text" at bounding box center [671, 40] width 98 height 9
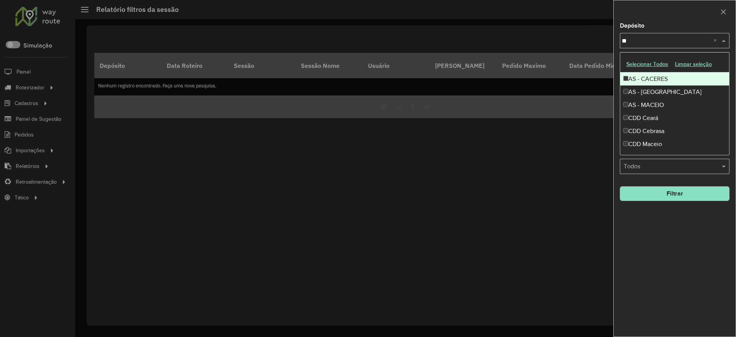
type input "***"
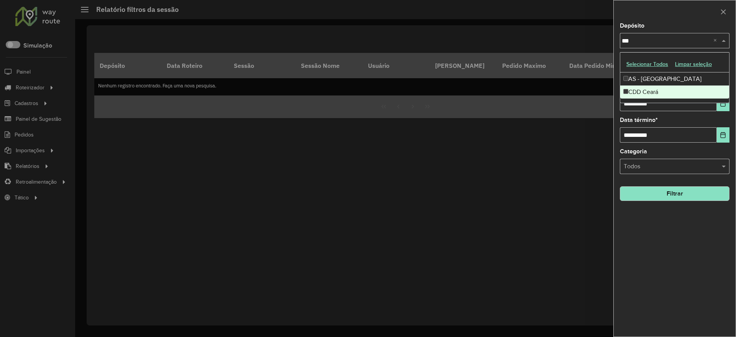
click at [640, 91] on div "CDD Ceará" at bounding box center [674, 92] width 109 height 13
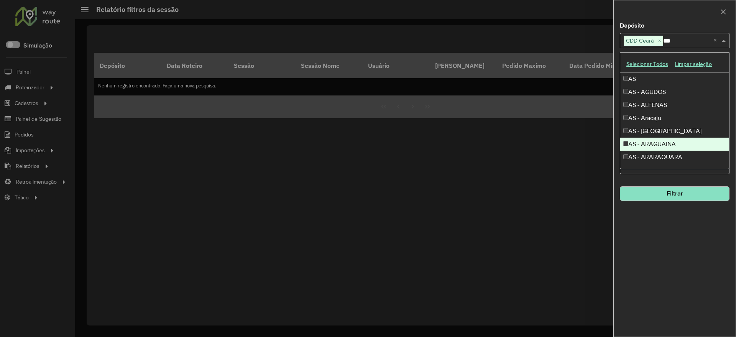
click at [697, 234] on div "**********" at bounding box center [675, 180] width 122 height 314
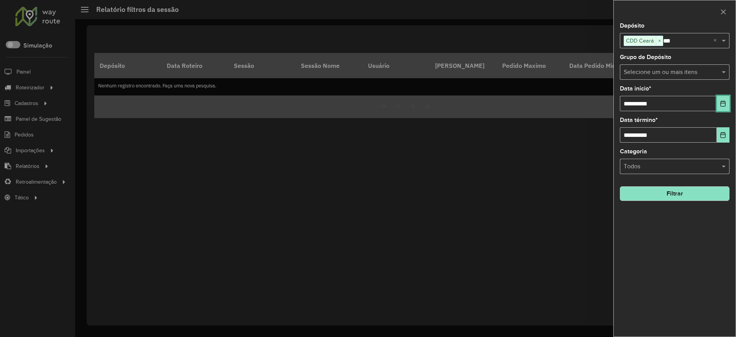
click at [721, 105] on icon "Choose Date" at bounding box center [723, 103] width 5 height 6
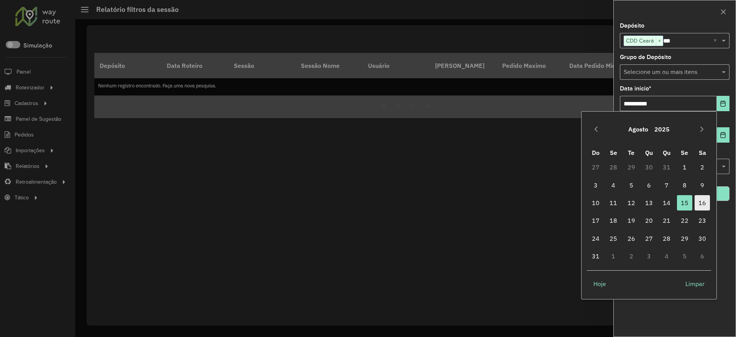
click at [701, 202] on span "16" at bounding box center [702, 202] width 15 height 15
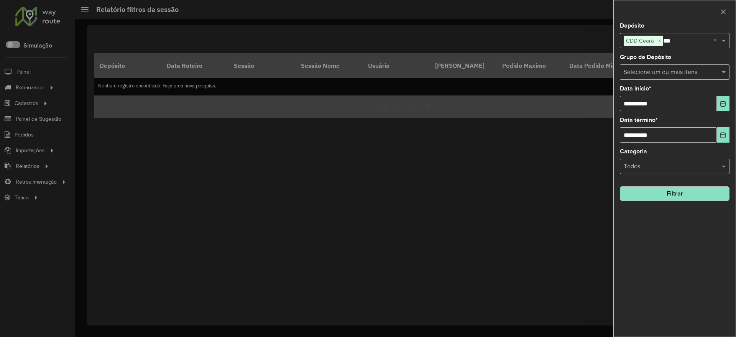
click at [673, 193] on button "Filtrar" at bounding box center [675, 193] width 110 height 15
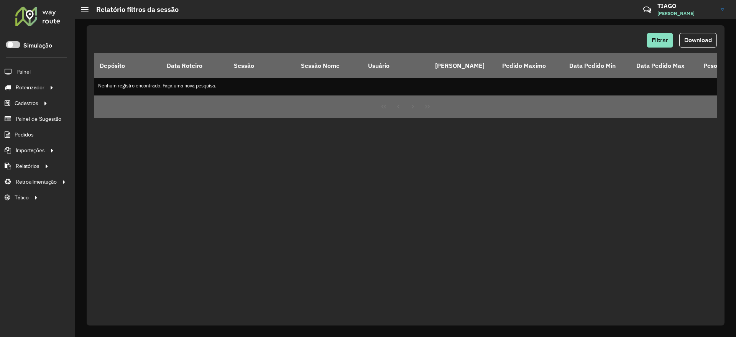
click at [39, 17] on div at bounding box center [38, 16] width 46 height 20
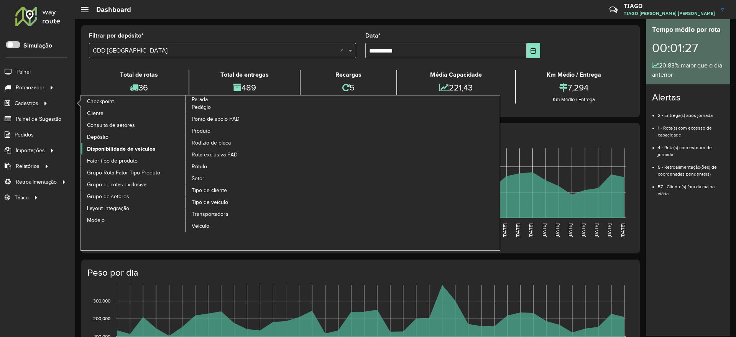
click at [113, 149] on span "Disponibilidade de veículos" at bounding box center [121, 149] width 68 height 8
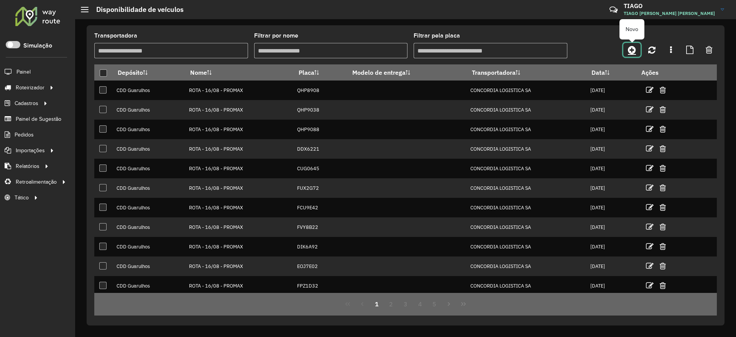
click at [633, 51] on icon at bounding box center [632, 49] width 8 height 9
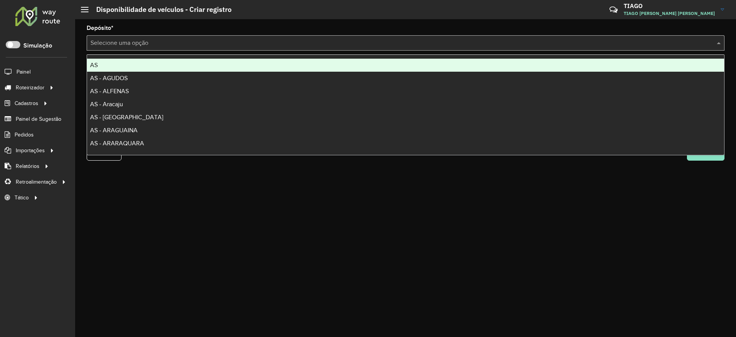
click at [177, 43] on input "text" at bounding box center [397, 43] width 615 height 9
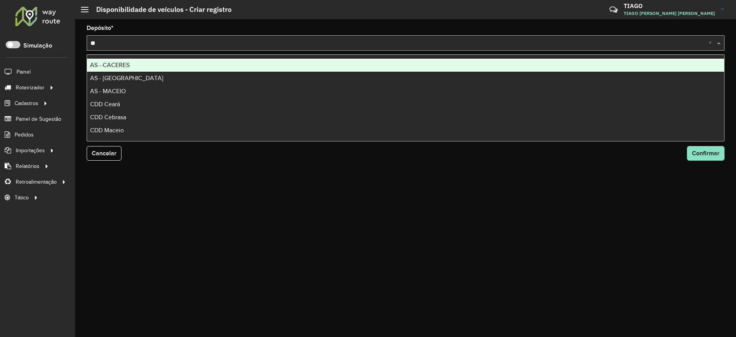
type input "***"
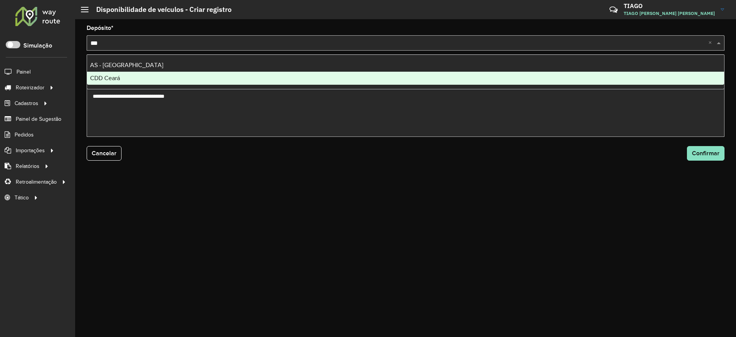
click at [141, 83] on div "CDD Ceará" at bounding box center [405, 78] width 637 height 13
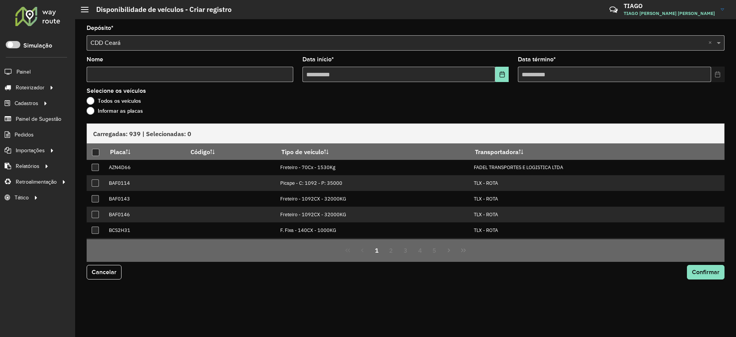
click at [158, 72] on input "Nome" at bounding box center [190, 74] width 207 height 15
type input "***"
click at [500, 75] on icon "Choose Date" at bounding box center [502, 74] width 6 height 6
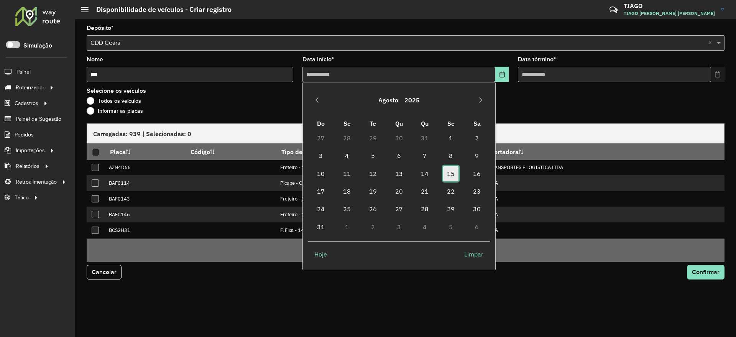
click at [453, 175] on span "15" at bounding box center [450, 173] width 15 height 15
type input "**********"
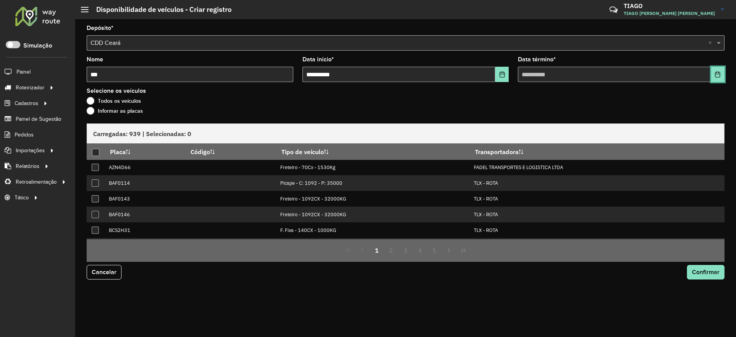
click at [719, 79] on button "Choose Date" at bounding box center [717, 74] width 13 height 15
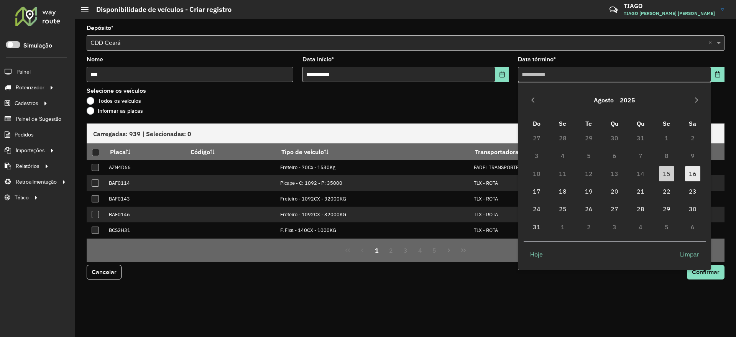
click at [692, 172] on span "16" at bounding box center [692, 173] width 15 height 15
type input "**********"
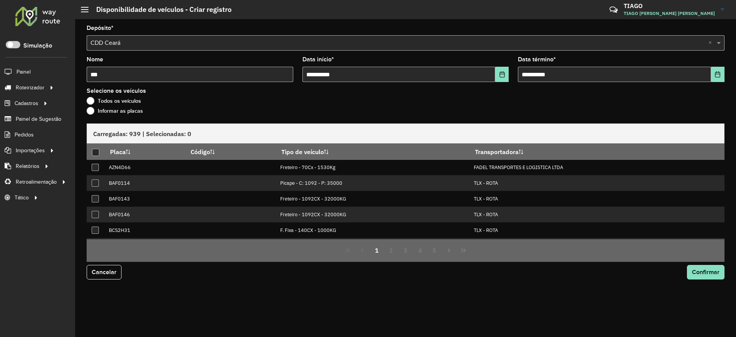
click at [90, 112] on label "Informar as placas" at bounding box center [115, 111] width 56 height 8
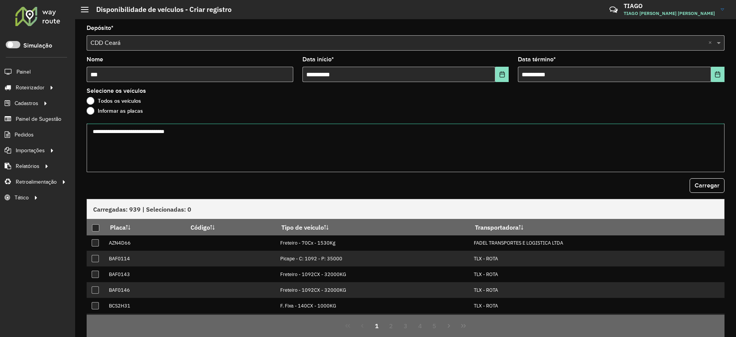
drag, startPoint x: 132, startPoint y: 140, endPoint x: 163, endPoint y: 138, distance: 31.1
click at [132, 140] on textarea at bounding box center [406, 147] width 638 height 49
paste textarea "******* ******* ******* ******* ******* ******* ******* ******* ******* *******…"
type textarea "******* ******* ******* ******* ******* ******* ******* ******* ******* *******…"
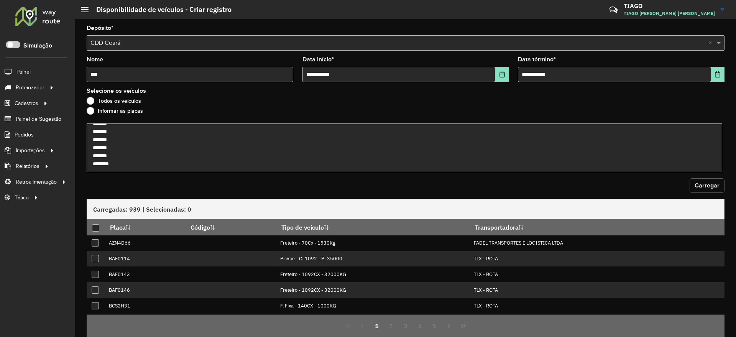
click at [699, 187] on span "Carregar" at bounding box center [707, 185] width 25 height 7
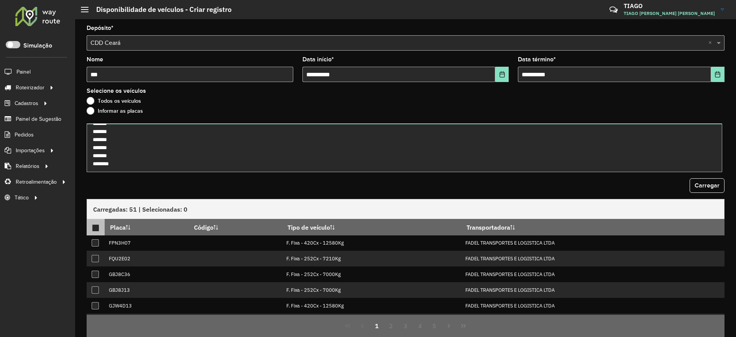
click at [92, 227] on div at bounding box center [95, 227] width 7 height 7
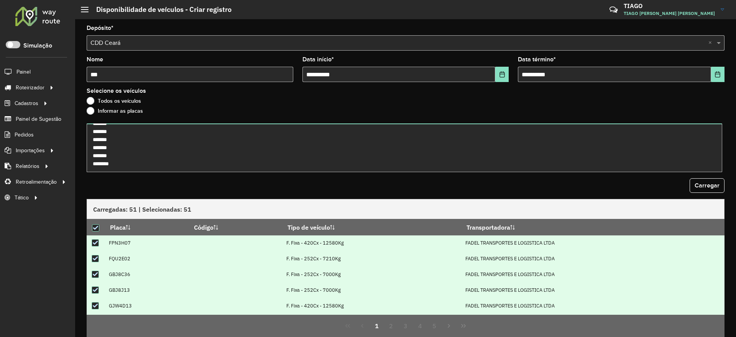
click at [611, 184] on div "Carregar" at bounding box center [406, 185] width 638 height 15
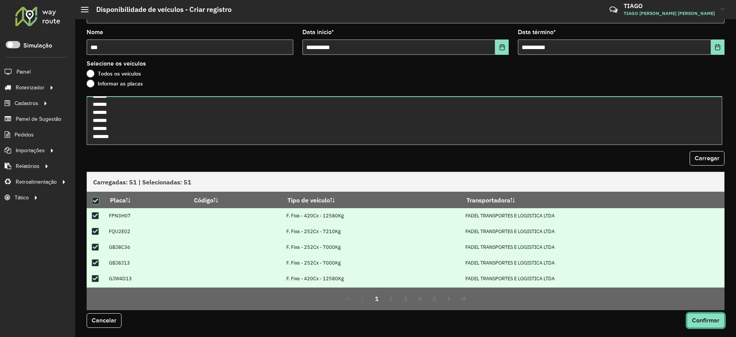
click at [705, 321] on span "Confirmar" at bounding box center [706, 320] width 28 height 7
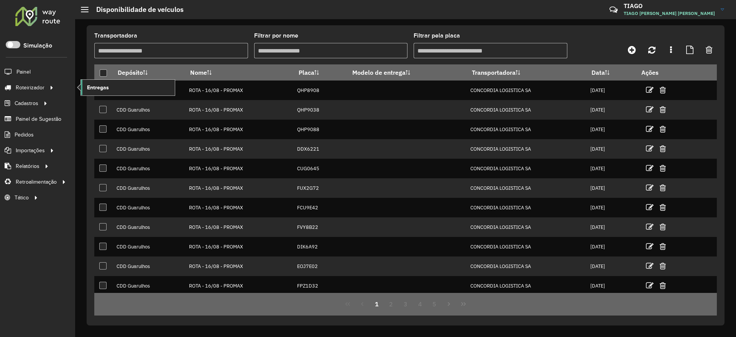
click at [110, 84] on link "Entregas" at bounding box center [128, 87] width 94 height 15
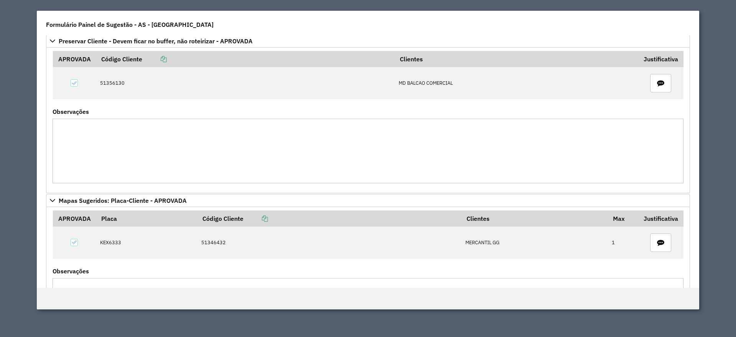
scroll to position [96, 0]
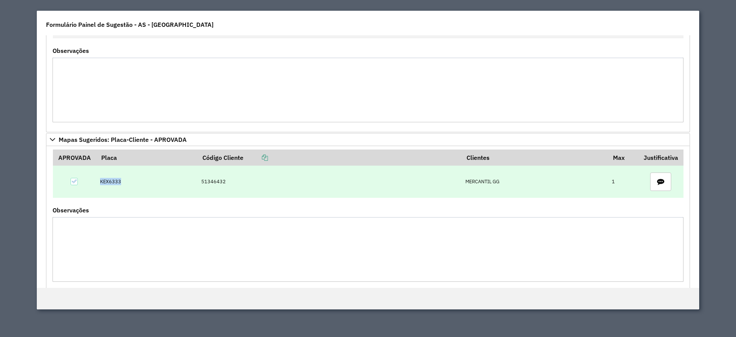
drag, startPoint x: 95, startPoint y: 182, endPoint x: 132, endPoint y: 182, distance: 36.4
click at [132, 182] on td "KEX6333" at bounding box center [146, 182] width 101 height 32
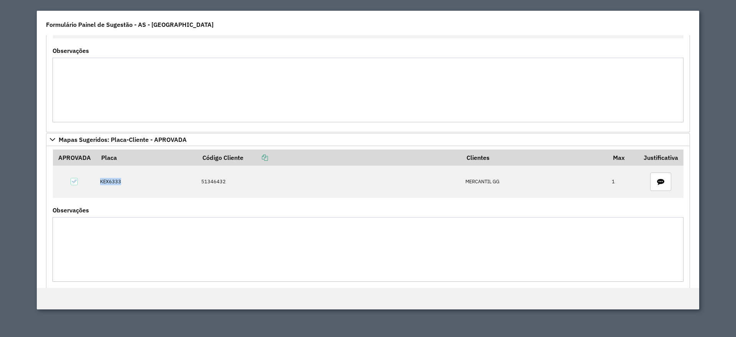
copy td "KEX6333"
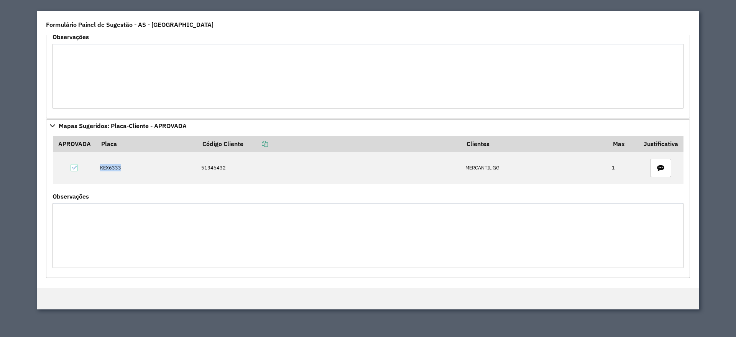
scroll to position [0, 0]
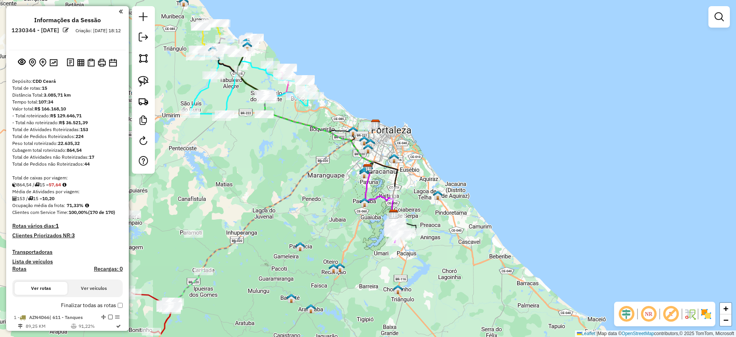
click at [626, 314] on em at bounding box center [626, 314] width 18 height 18
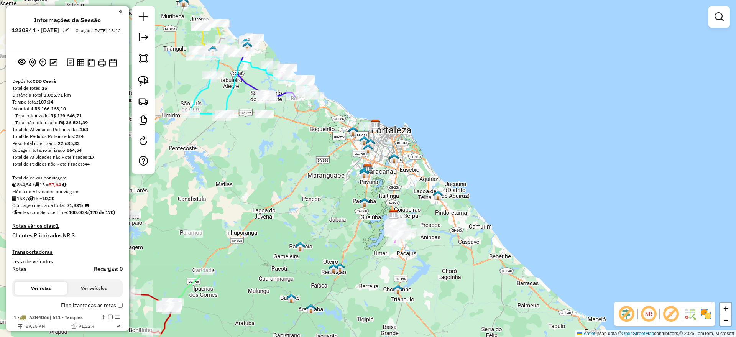
click at [673, 317] on em at bounding box center [671, 314] width 18 height 18
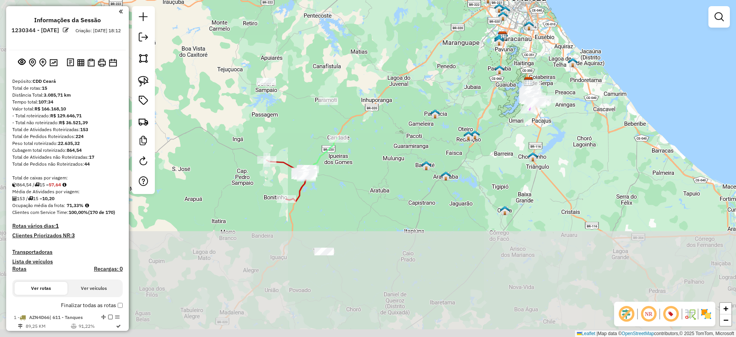
drag, startPoint x: 281, startPoint y: 271, endPoint x: 400, endPoint y: 145, distance: 173.6
click at [400, 145] on div "Janela de atendimento Grade de atendimento Capacidade Transportadoras Veículos …" at bounding box center [368, 168] width 736 height 337
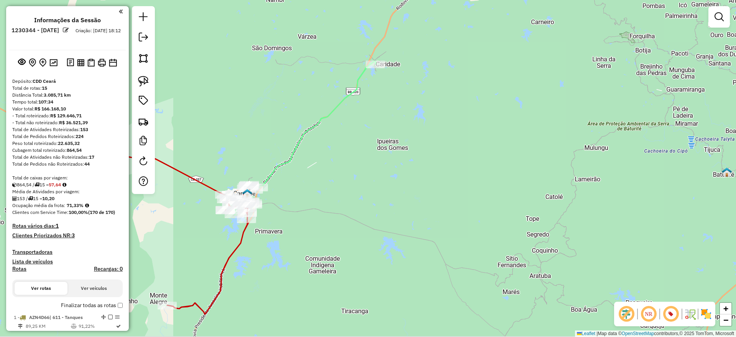
drag, startPoint x: 226, startPoint y: 102, endPoint x: 237, endPoint y: 100, distance: 11.3
click at [237, 100] on div "Janela de atendimento Grade de atendimento Capacidade Transportadoras Veículos …" at bounding box center [368, 168] width 736 height 337
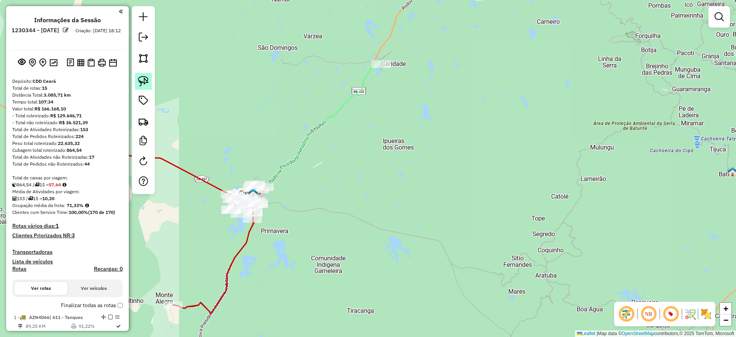
click at [146, 77] on img at bounding box center [143, 81] width 11 height 11
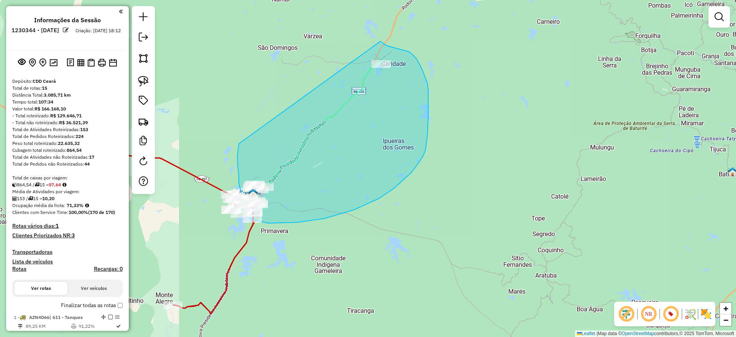
drag, startPoint x: 237, startPoint y: 156, endPoint x: 370, endPoint y: 41, distance: 175.5
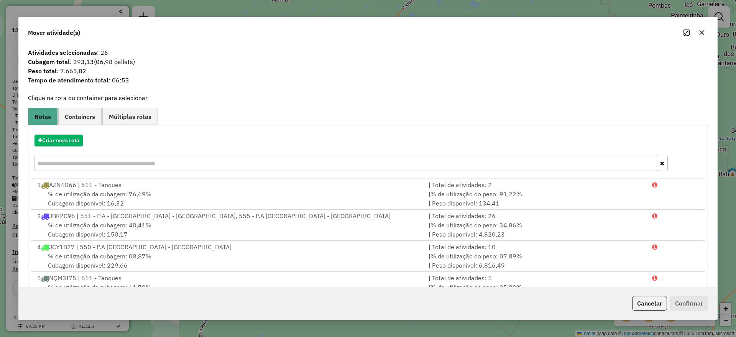
click at [651, 303] on button "Cancelar" at bounding box center [649, 303] width 35 height 15
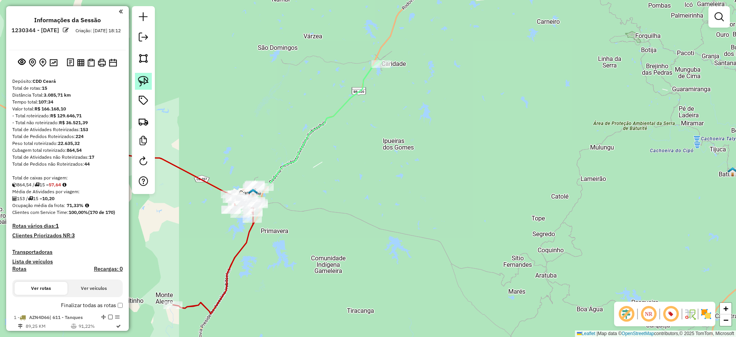
click at [140, 79] on img at bounding box center [143, 81] width 11 height 11
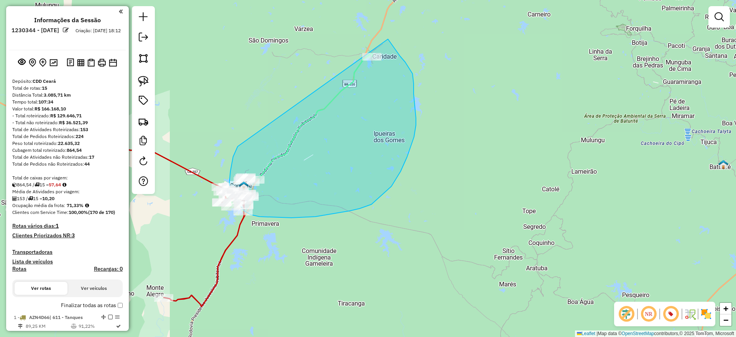
drag, startPoint x: 235, startPoint y: 152, endPoint x: 345, endPoint y: 24, distance: 168.1
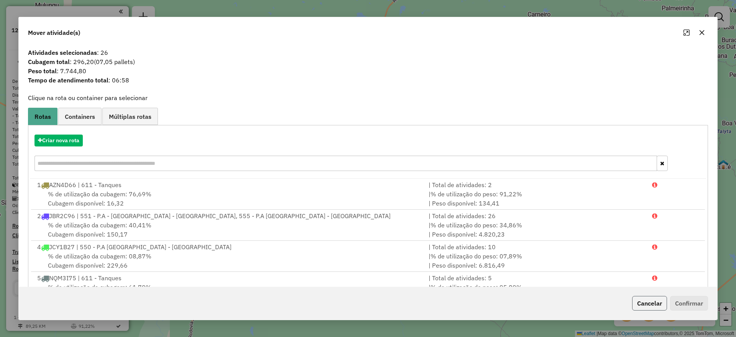
click at [648, 305] on button "Cancelar" at bounding box center [649, 303] width 35 height 15
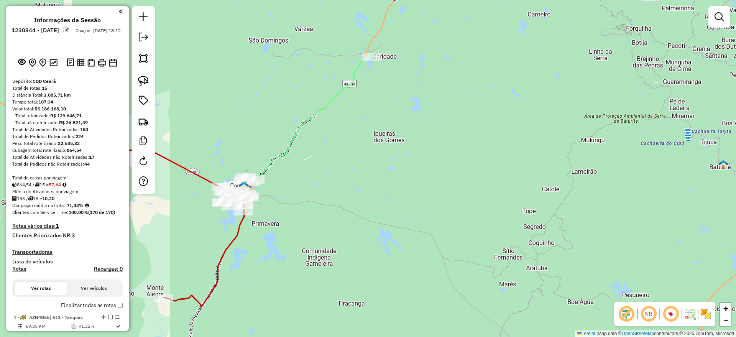
drag, startPoint x: 143, startPoint y: 77, endPoint x: 265, endPoint y: 179, distance: 158.8
click at [143, 77] on img at bounding box center [143, 81] width 11 height 11
drag, startPoint x: 375, startPoint y: 31, endPoint x: 275, endPoint y: 133, distance: 143.2
click at [147, 80] on img at bounding box center [143, 81] width 11 height 11
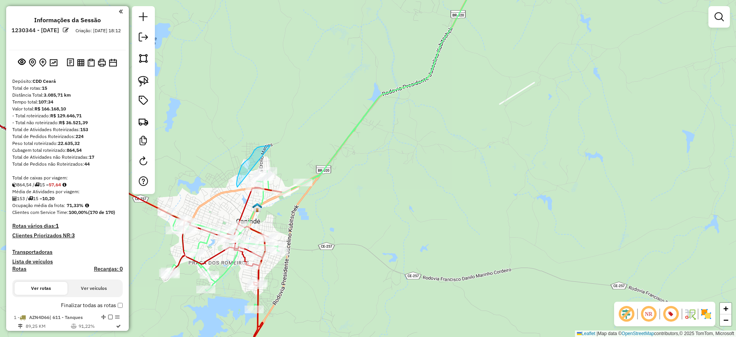
drag, startPoint x: 259, startPoint y: 147, endPoint x: 291, endPoint y: 155, distance: 33.2
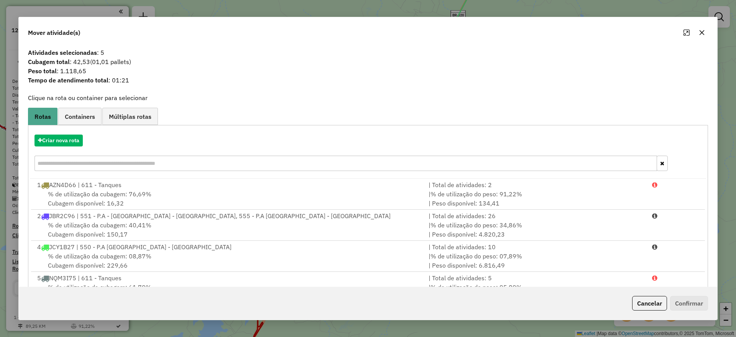
click at [650, 305] on button "Cancelar" at bounding box center [649, 303] width 35 height 15
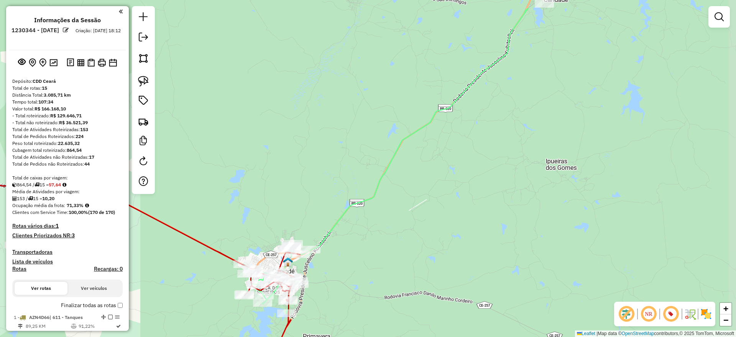
drag, startPoint x: 309, startPoint y: 160, endPoint x: 296, endPoint y: 181, distance: 24.4
click at [296, 181] on div "Janela de atendimento Grade de atendimento Capacidade Transportadoras Veículos …" at bounding box center [368, 168] width 736 height 337
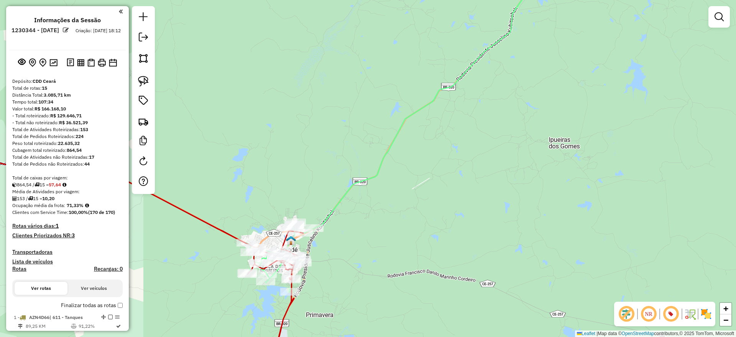
click at [145, 85] on img at bounding box center [143, 81] width 11 height 11
drag, startPoint x: 269, startPoint y: 163, endPoint x: 467, endPoint y: 178, distance: 198.8
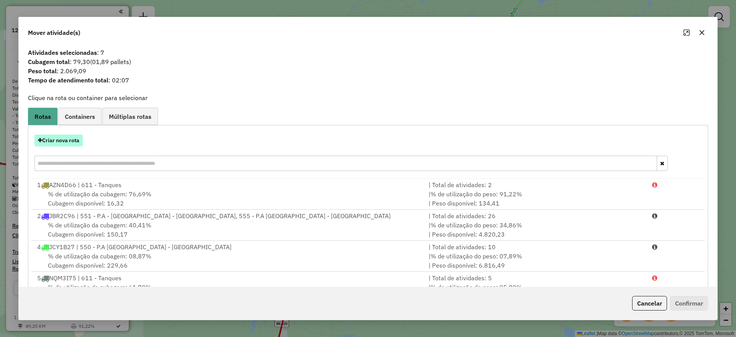
click at [62, 138] on button "Criar nova rota" at bounding box center [59, 141] width 48 height 12
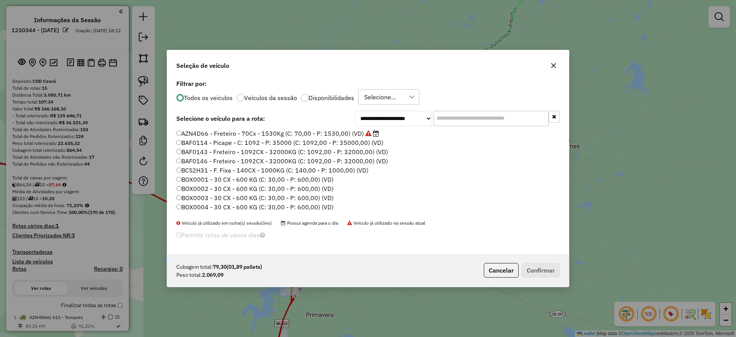
drag, startPoint x: 62, startPoint y: 138, endPoint x: 469, endPoint y: 117, distance: 408.1
click at [469, 117] on input "text" at bounding box center [491, 118] width 115 height 15
click at [469, 122] on input "text" at bounding box center [491, 118] width 115 height 15
click at [464, 121] on input "text" at bounding box center [491, 118] width 115 height 15
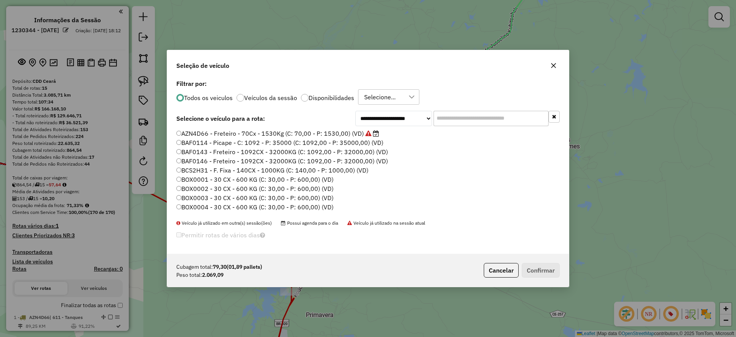
paste input "*******"
type input "**********"
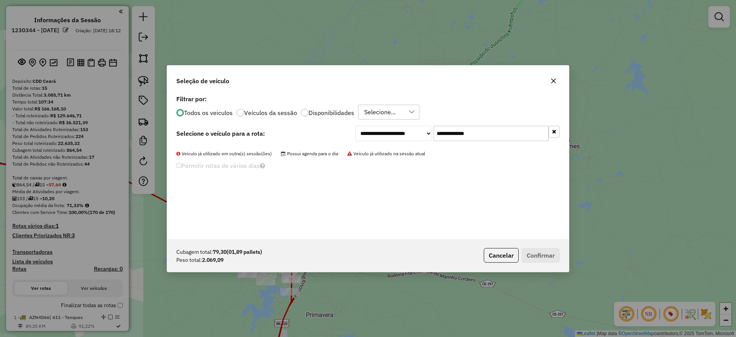
drag, startPoint x: 500, startPoint y: 138, endPoint x: 380, endPoint y: 139, distance: 119.6
click at [380, 139] on div "**********" at bounding box center [457, 133] width 204 height 15
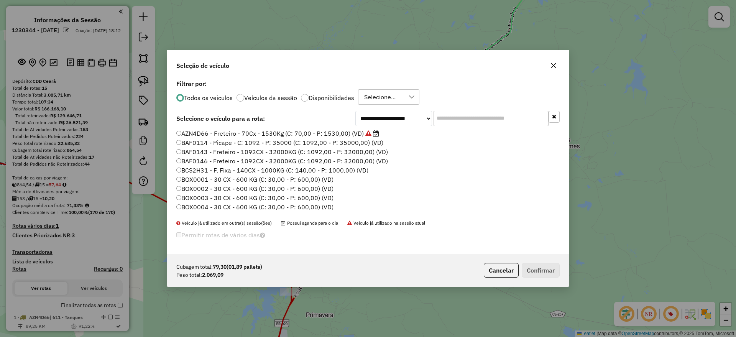
paste input "*******"
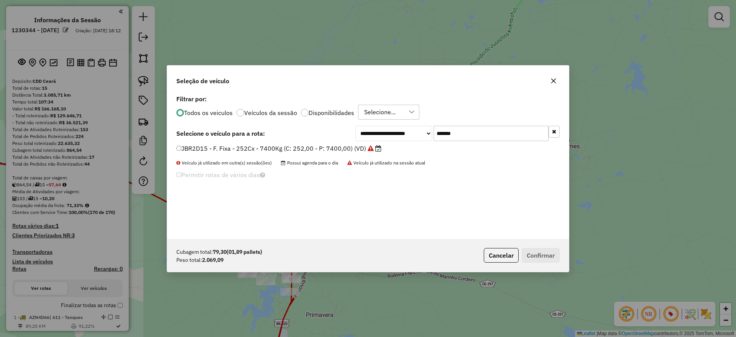
type input "*******"
click at [270, 152] on label "JBR2D15 - F. Fixa - 252Cx - 7400Kg (C: 252,00 - P: 7400,00) (VD)" at bounding box center [278, 148] width 205 height 9
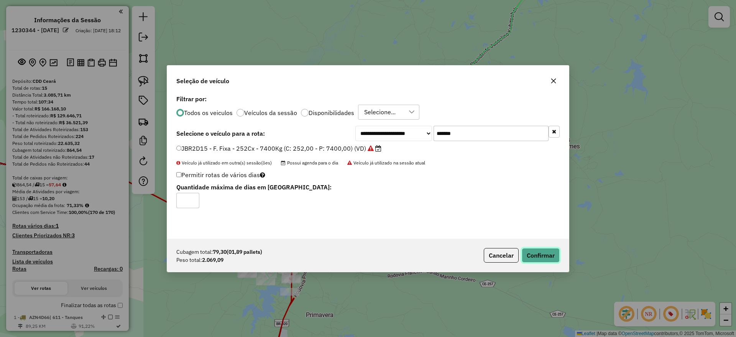
click at [536, 255] on button "Confirmar" at bounding box center [541, 255] width 38 height 15
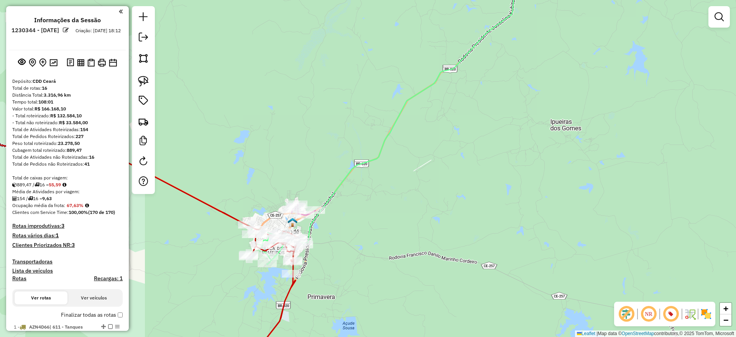
drag, startPoint x: 340, startPoint y: 180, endPoint x: 339, endPoint y: 136, distance: 43.7
click at [339, 136] on div "Janela de atendimento Grade de atendimento Capacidade Transportadoras Veículos …" at bounding box center [368, 168] width 736 height 337
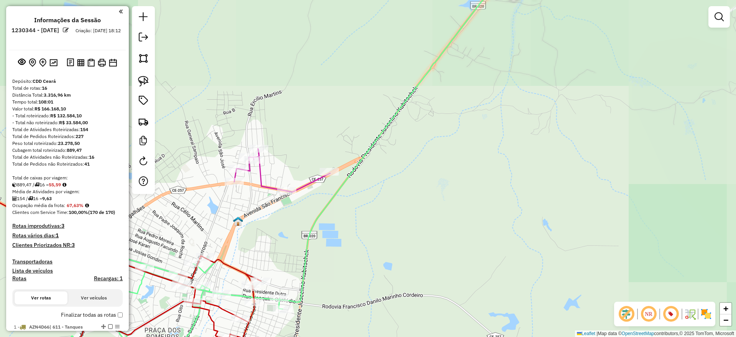
click at [307, 185] on icon at bounding box center [282, 170] width 96 height 43
select select "**********"
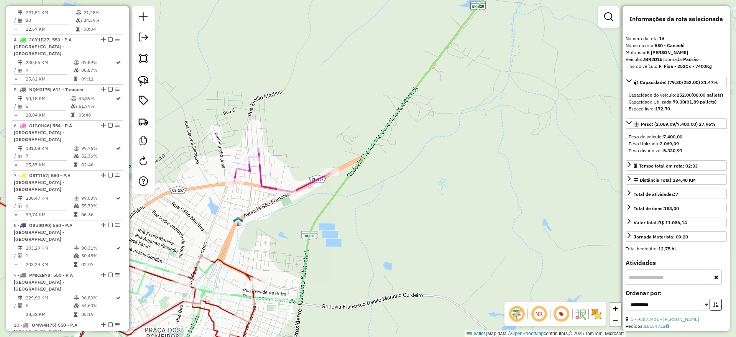
scroll to position [838, 0]
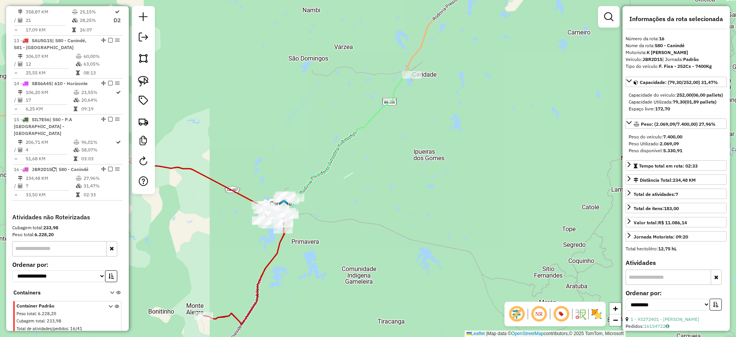
drag, startPoint x: 306, startPoint y: 128, endPoint x: 271, endPoint y: 169, distance: 53.6
click at [271, 169] on div "Janela de atendimento Grade de atendimento Capacidade Transportadoras Veículos …" at bounding box center [368, 168] width 736 height 337
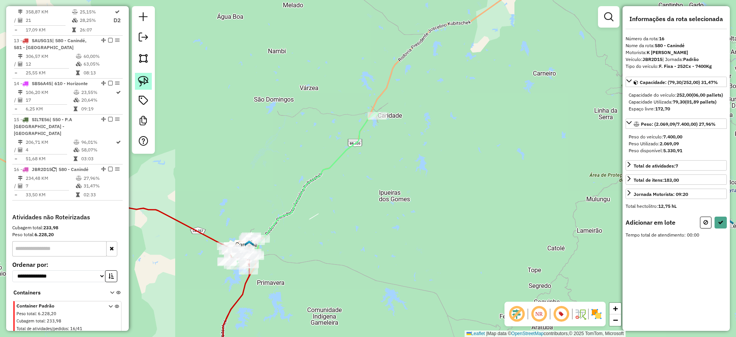
click at [145, 81] on img at bounding box center [143, 81] width 11 height 11
drag, startPoint x: 343, startPoint y: 92, endPoint x: 451, endPoint y: 92, distance: 107.4
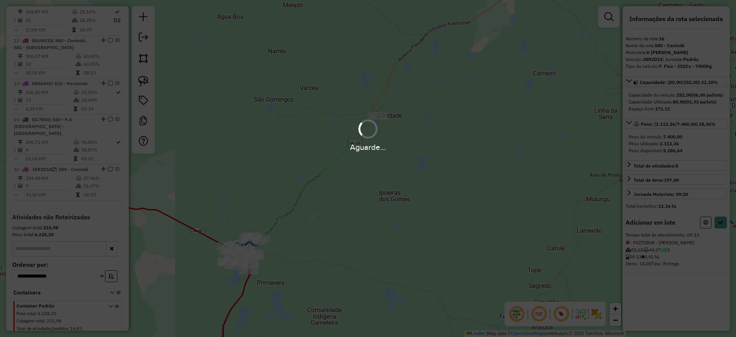
select select "**********"
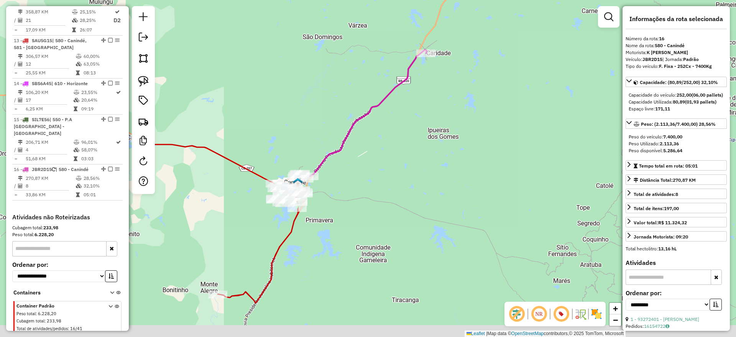
drag, startPoint x: 327, startPoint y: 147, endPoint x: 327, endPoint y: 139, distance: 7.7
click at [331, 132] on div "Janela de atendimento Grade de atendimento Capacidade Transportadoras Veículos …" at bounding box center [368, 168] width 736 height 337
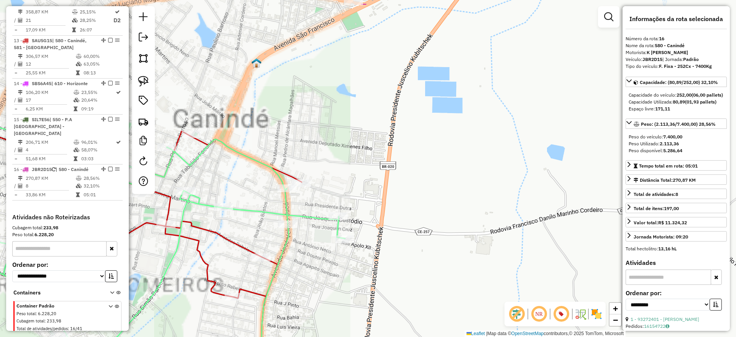
drag, startPoint x: 292, startPoint y: 120, endPoint x: 288, endPoint y: 145, distance: 26.1
click at [333, 161] on div "Janela de atendimento Grade de atendimento Capacidade Transportadoras Veículos …" at bounding box center [368, 168] width 736 height 337
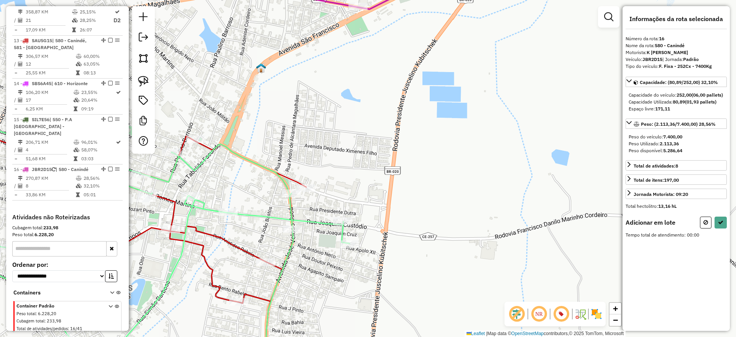
drag, startPoint x: 147, startPoint y: 78, endPoint x: 338, endPoint y: 184, distance: 218.6
click at [146, 78] on img at bounding box center [143, 81] width 11 height 11
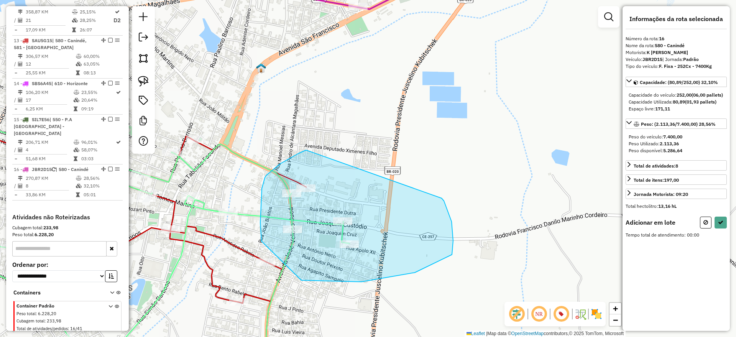
drag, startPoint x: 306, startPoint y: 150, endPoint x: 443, endPoint y: 201, distance: 146.8
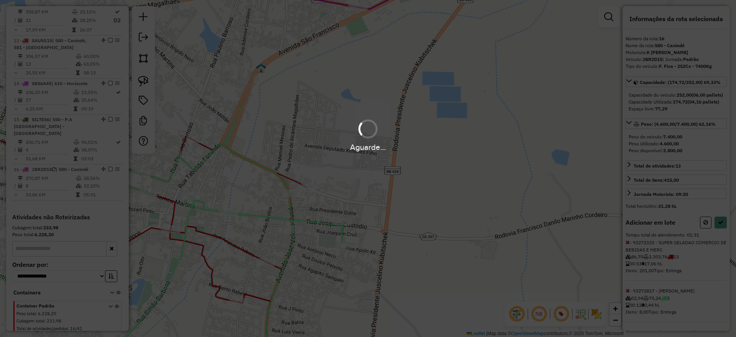
select select "**********"
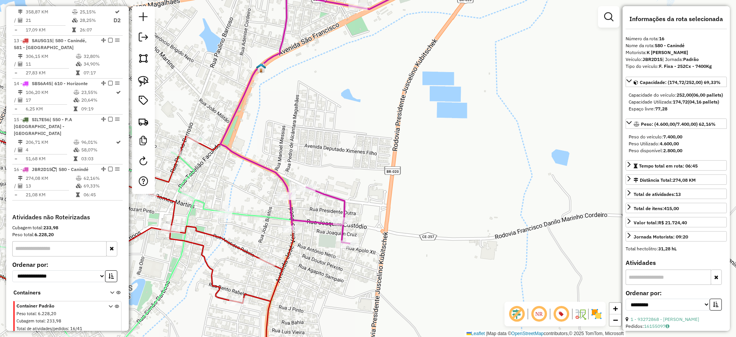
drag, startPoint x: 338, startPoint y: 121, endPoint x: 327, endPoint y: 127, distance: 12.4
click at [338, 121] on div "Janela de atendimento Grade de atendimento Capacidade Transportadoras Veículos …" at bounding box center [368, 168] width 736 height 337
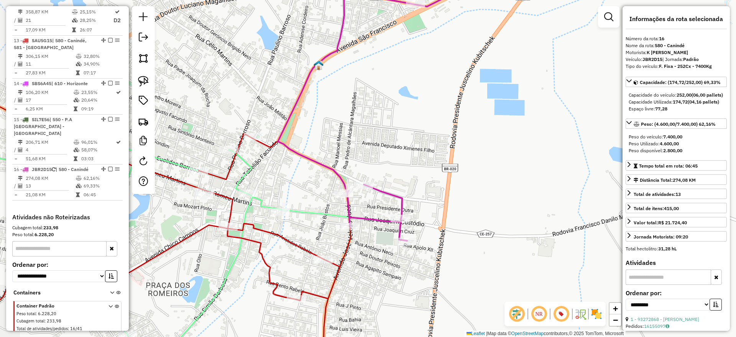
click at [295, 150] on icon at bounding box center [393, 103] width 230 height 275
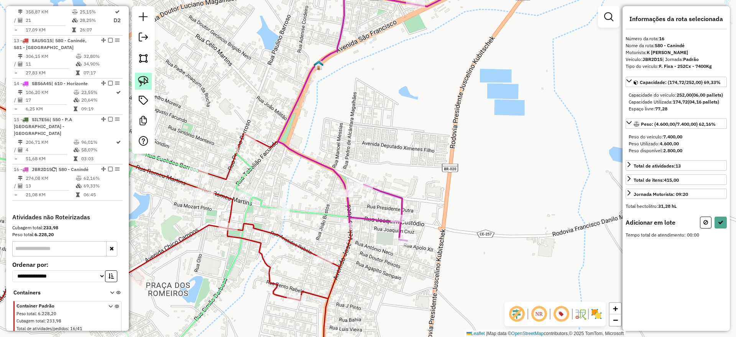
click at [142, 77] on img at bounding box center [143, 81] width 11 height 11
drag, startPoint x: 279, startPoint y: 168, endPoint x: 472, endPoint y: 191, distance: 193.8
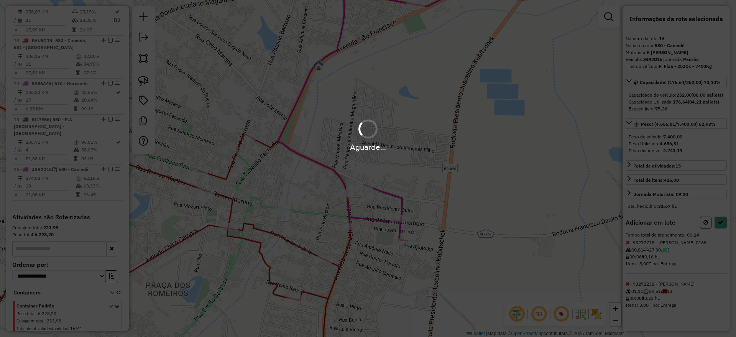
select select "**********"
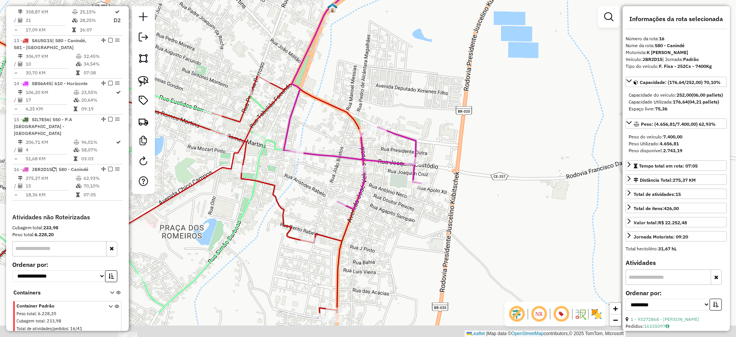
drag, startPoint x: 395, startPoint y: 99, endPoint x: 357, endPoint y: 88, distance: 39.6
click at [383, 34] on div "Janela de atendimento Grade de atendimento Capacidade Transportadoras Veículos …" at bounding box center [368, 168] width 736 height 337
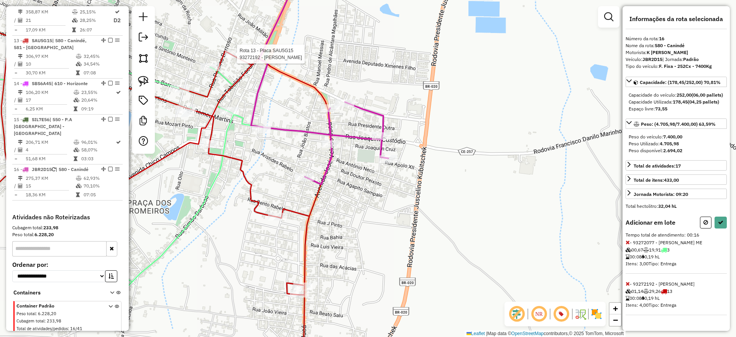
select select "**********"
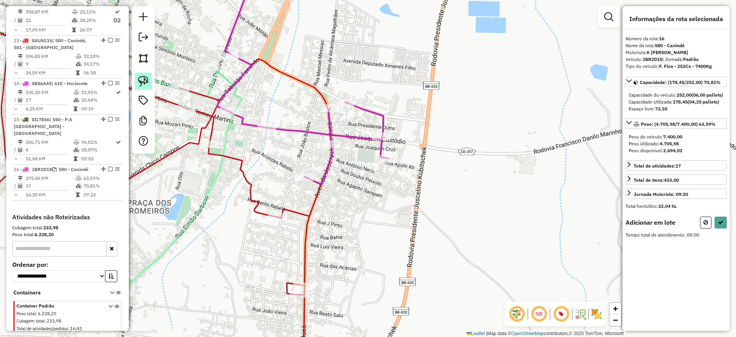
click at [139, 75] on link at bounding box center [143, 81] width 17 height 17
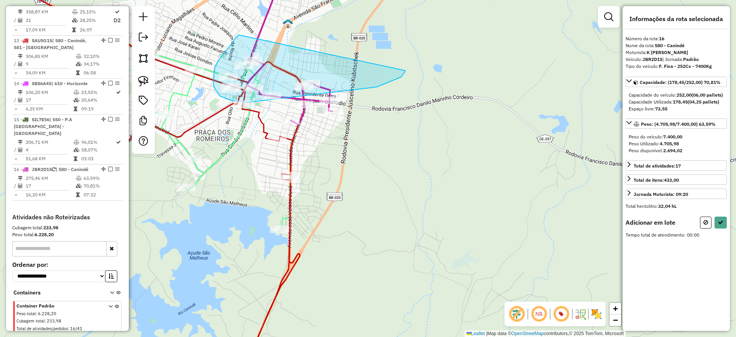
drag, startPoint x: 236, startPoint y: 38, endPoint x: 398, endPoint y: 65, distance: 164.1
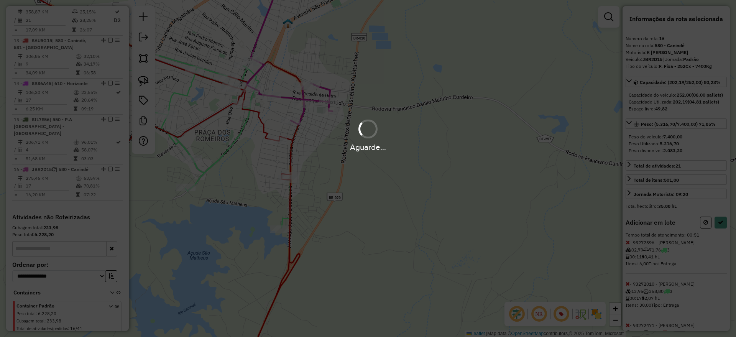
select select "**********"
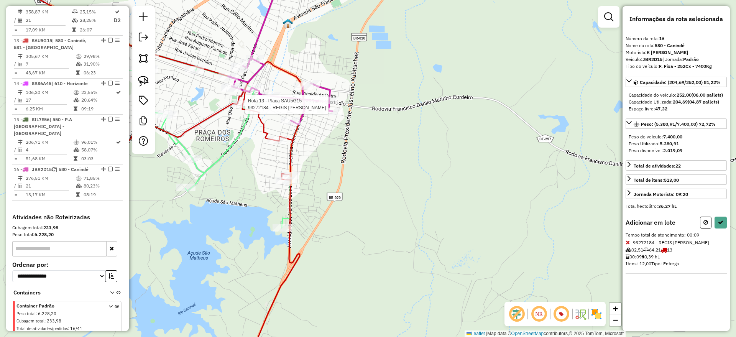
select select "**********"
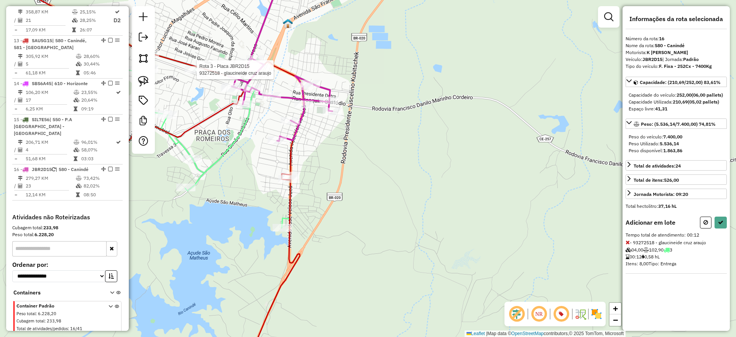
select select "**********"
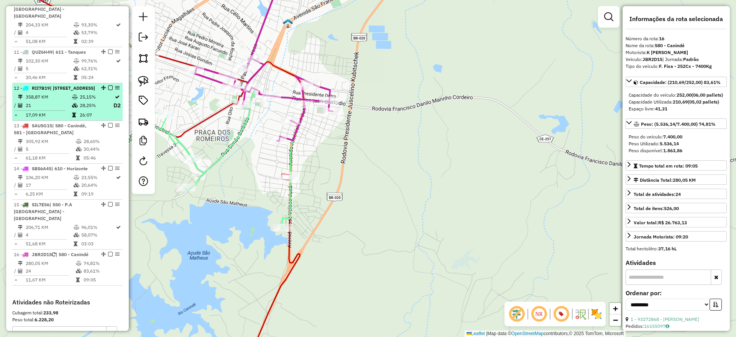
scroll to position [694, 0]
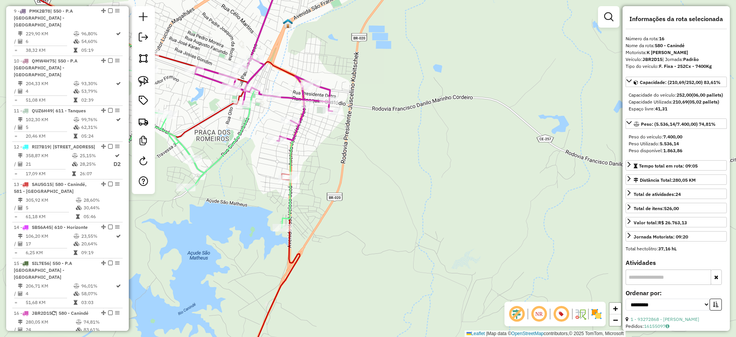
click at [285, 97] on icon at bounding box center [296, 53] width 202 height 175
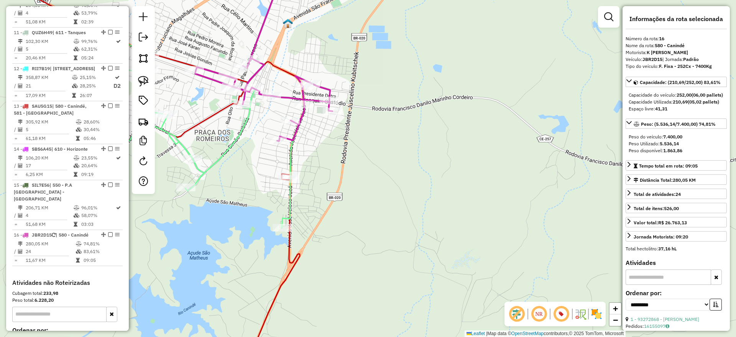
scroll to position [838, 0]
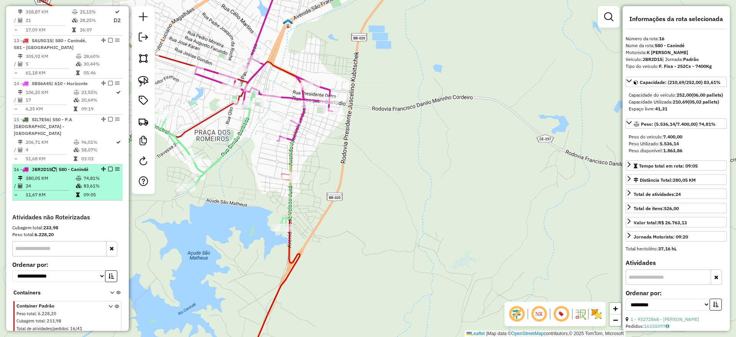
click at [108, 167] on em at bounding box center [110, 169] width 5 height 5
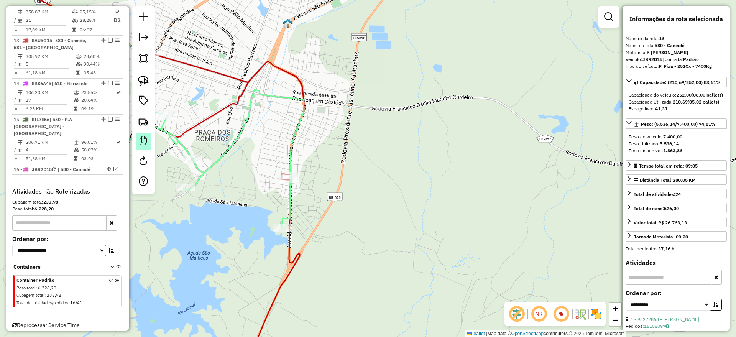
scroll to position [812, 0]
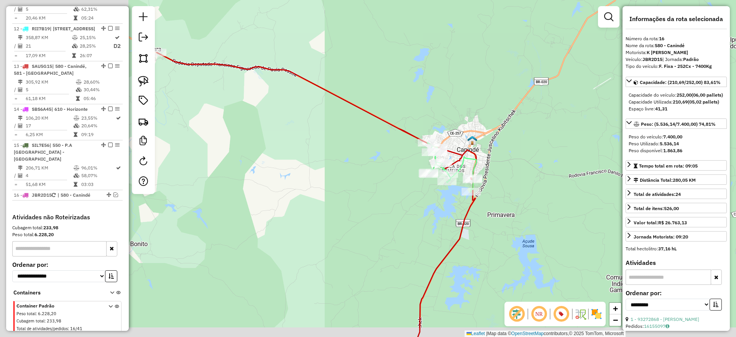
drag, startPoint x: 326, startPoint y: 204, endPoint x: 423, endPoint y: 156, distance: 107.7
click at [524, 187] on div "Janela de atendimento Grade de atendimento Capacidade Transportadoras Veículos …" at bounding box center [368, 168] width 736 height 337
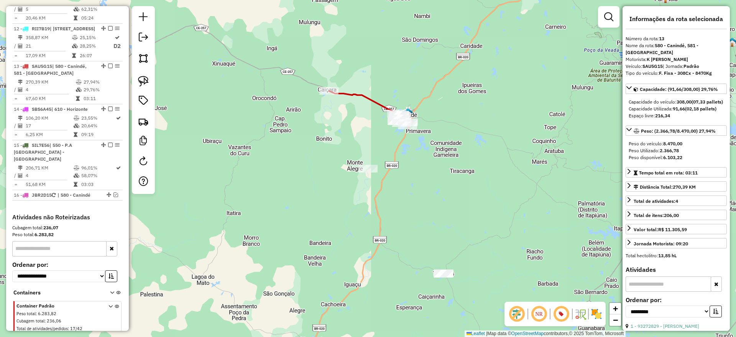
drag, startPoint x: 504, startPoint y: 184, endPoint x: 497, endPoint y: 230, distance: 46.2
click at [497, 230] on div "Janela de atendimento Grade de atendimento Capacidade Transportadoras Veículos …" at bounding box center [368, 168] width 736 height 337
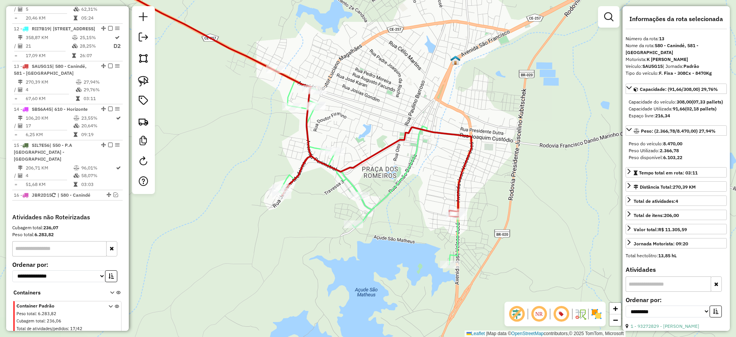
click at [395, 144] on icon at bounding box center [272, 91] width 399 height 250
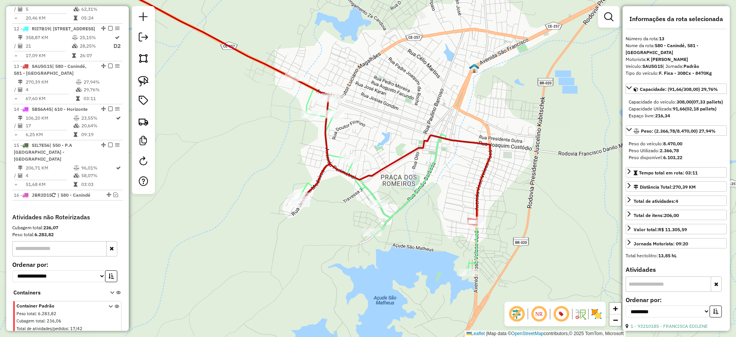
drag, startPoint x: 349, startPoint y: 112, endPoint x: 393, endPoint y: 126, distance: 46.7
click at [393, 126] on div "Janela de atendimento Grade de atendimento Capacidade Transportadoras Veículos …" at bounding box center [368, 168] width 736 height 337
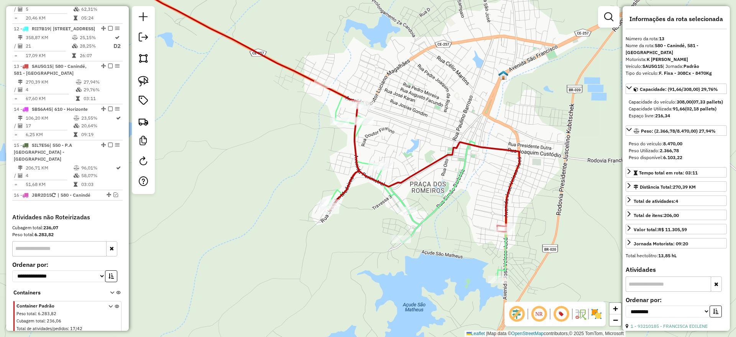
click at [297, 69] on icon at bounding box center [305, 98] width 427 height 265
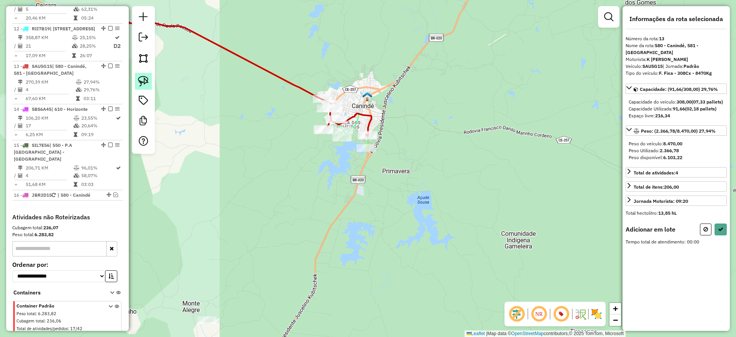
click at [140, 76] on img at bounding box center [143, 81] width 11 height 11
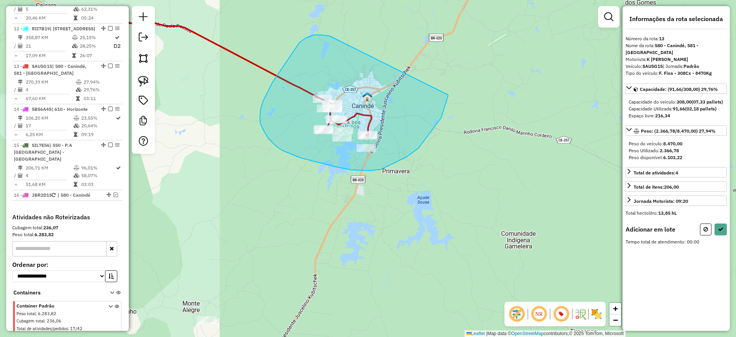
drag, startPoint x: 299, startPoint y: 43, endPoint x: 446, endPoint y: 93, distance: 155.3
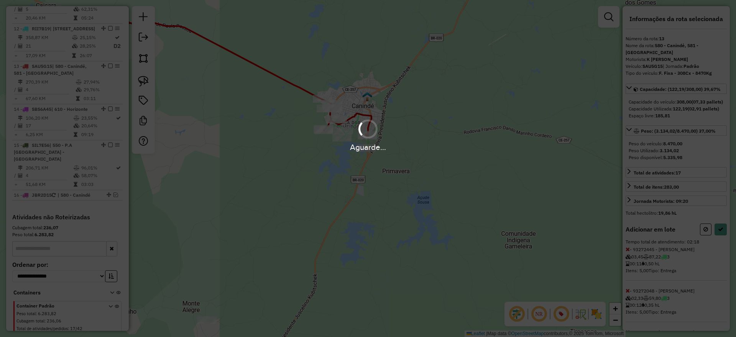
select select "**********"
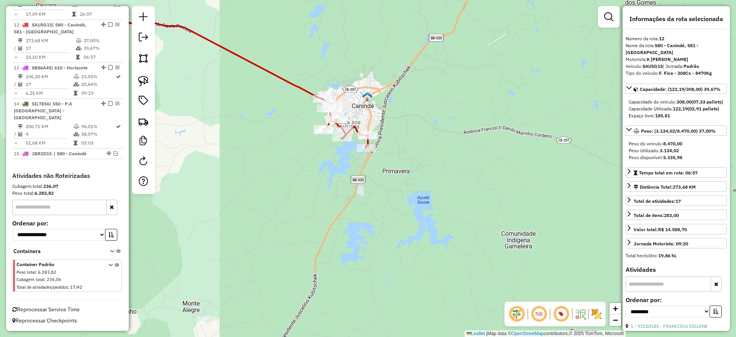
scroll to position [769, 0]
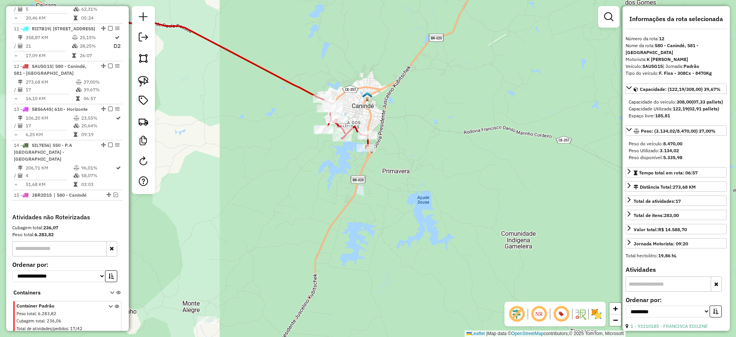
click at [279, 74] on icon at bounding box center [210, 78] width 316 height 139
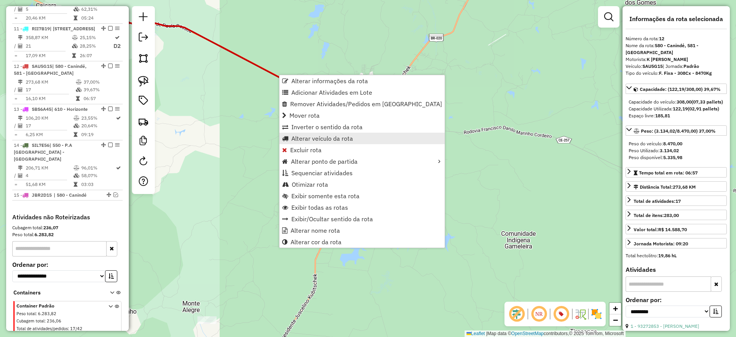
click at [320, 138] on span "Alterar veículo da rota" at bounding box center [322, 138] width 62 height 6
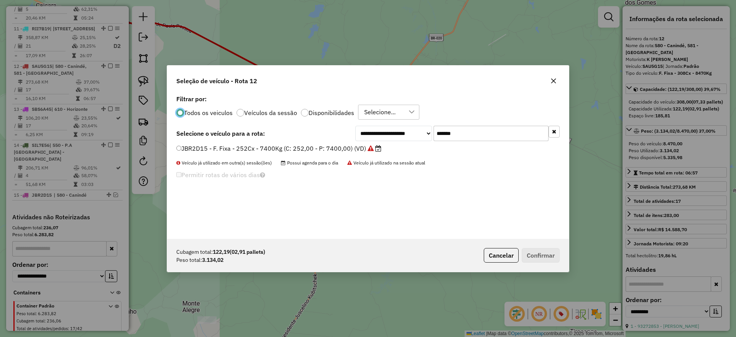
scroll to position [4, 2]
drag, startPoint x: 479, startPoint y: 134, endPoint x: 319, endPoint y: 141, distance: 160.1
click at [319, 141] on div "**********" at bounding box center [368, 166] width 402 height 146
paste input "text"
type input "*******"
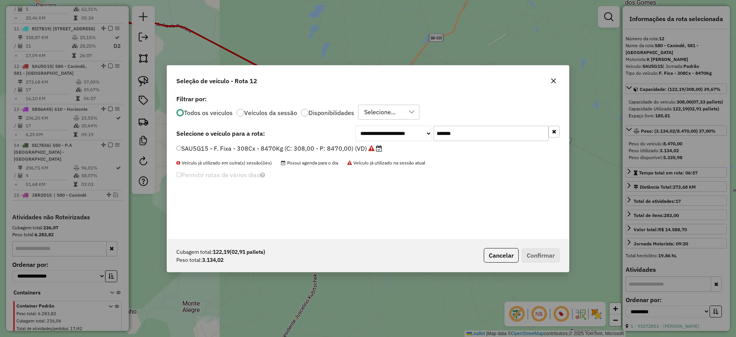
click at [311, 148] on label "SAU5G15 - F. Fixa - 308Cx - 8470Kg (C: 308,00 - P: 8470,00) (VD)" at bounding box center [279, 148] width 206 height 9
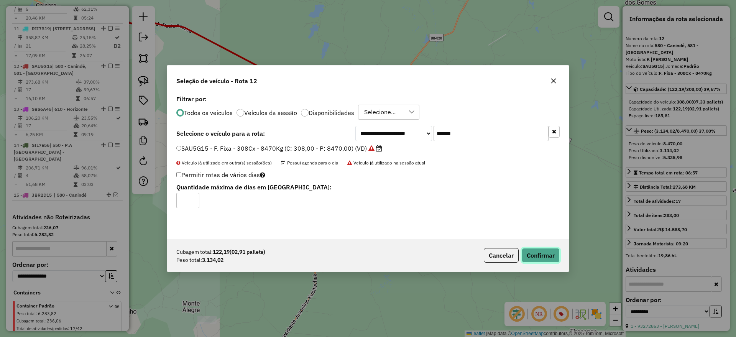
drag, startPoint x: 544, startPoint y: 259, endPoint x: 480, endPoint y: 240, distance: 66.4
click at [543, 258] on button "Confirmar" at bounding box center [541, 255] width 38 height 15
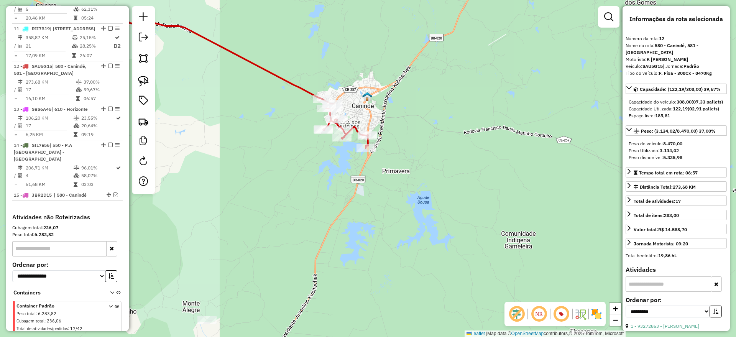
click at [289, 79] on icon at bounding box center [210, 78] width 316 height 139
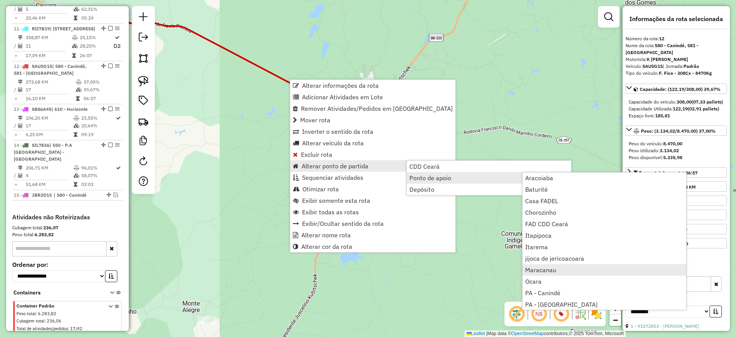
scroll to position [96, 0]
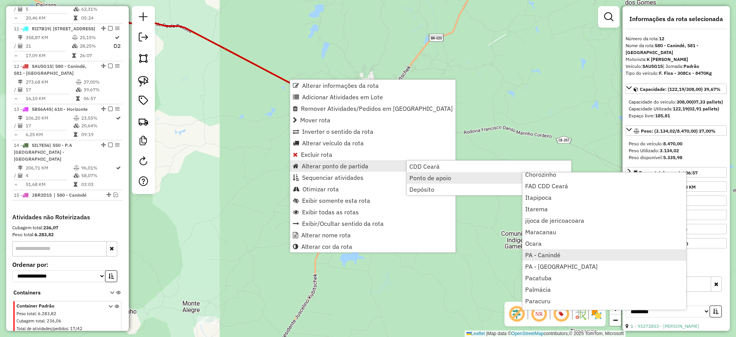
click at [555, 254] on span "PA - Canindé" at bounding box center [542, 255] width 35 height 6
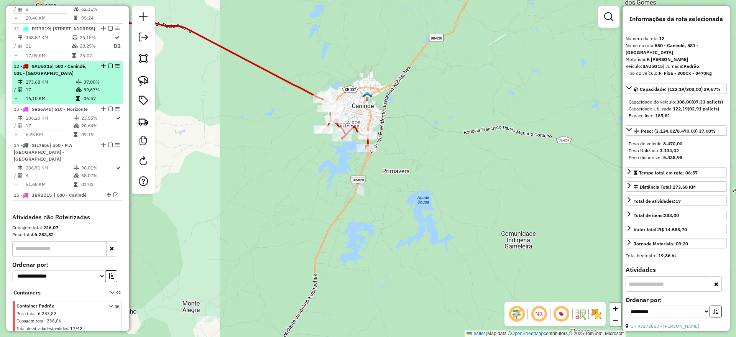
click at [108, 64] on em at bounding box center [110, 66] width 5 height 5
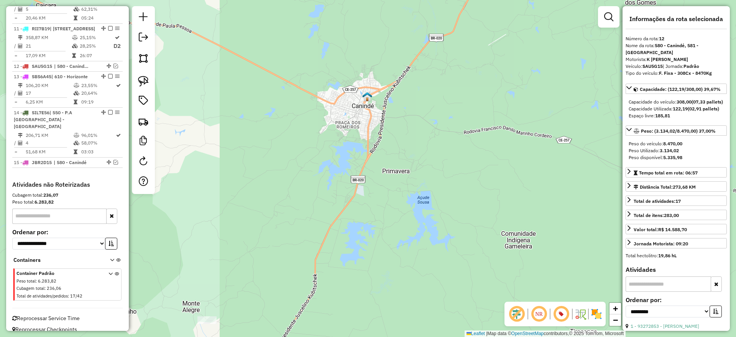
scroll to position [737, 0]
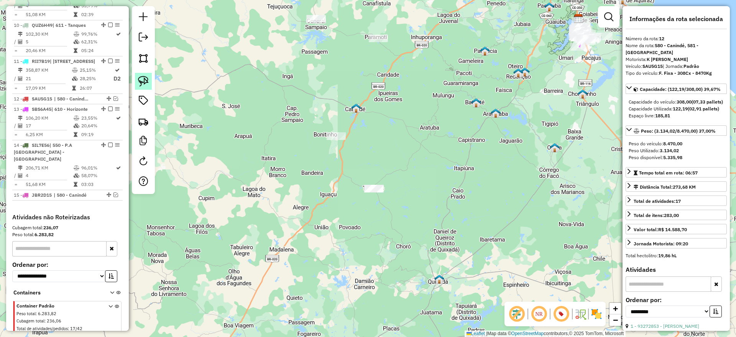
click at [145, 80] on img at bounding box center [143, 81] width 11 height 11
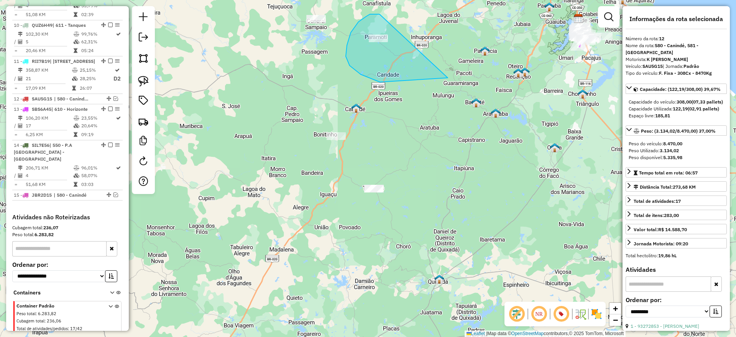
drag, startPoint x: 366, startPoint y: 16, endPoint x: 489, endPoint y: 56, distance: 129.0
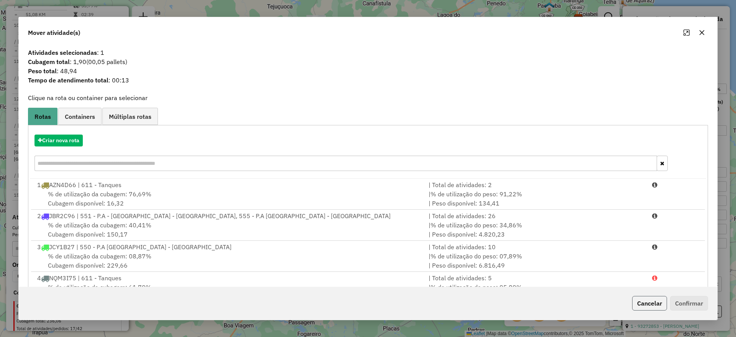
click at [663, 304] on button "Cancelar" at bounding box center [649, 303] width 35 height 15
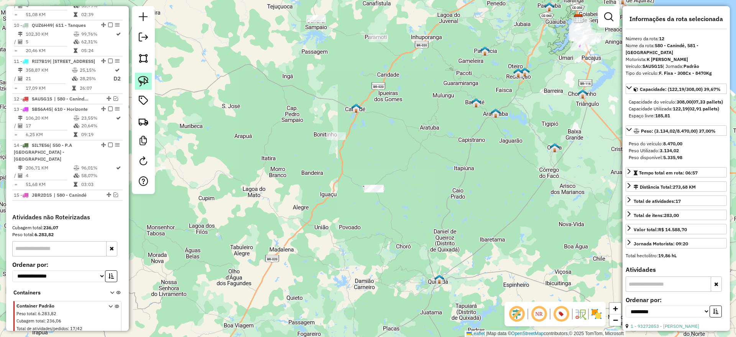
click at [145, 81] on img at bounding box center [143, 81] width 11 height 11
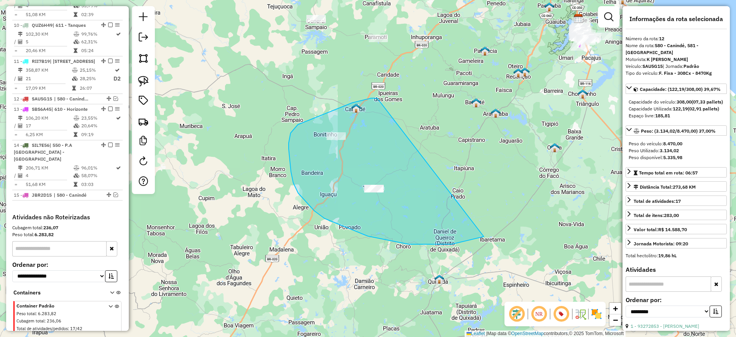
drag, startPoint x: 352, startPoint y: 103, endPoint x: 490, endPoint y: 190, distance: 162.9
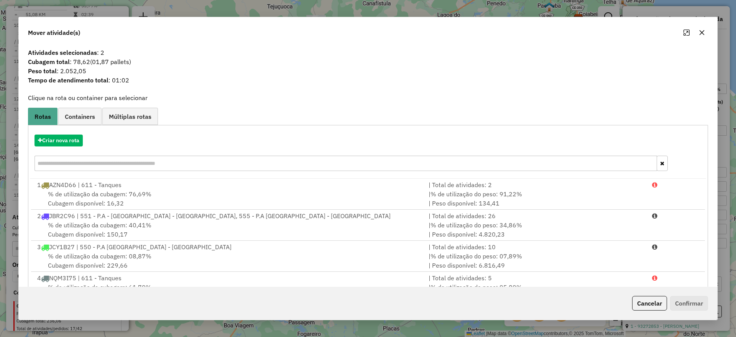
click at [64, 132] on div "Criar nova rota" at bounding box center [368, 154] width 676 height 50
click at [62, 140] on button "Criar nova rota" at bounding box center [59, 141] width 48 height 12
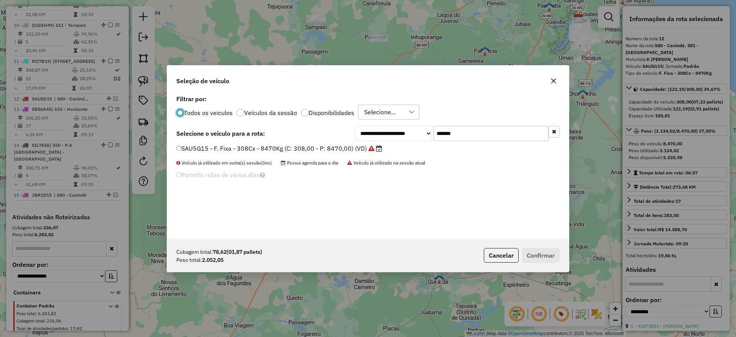
scroll to position [4, 2]
drag, startPoint x: 472, startPoint y: 134, endPoint x: 338, endPoint y: 140, distance: 133.6
click at [338, 140] on div "**********" at bounding box center [367, 133] width 383 height 15
paste input "text"
type input "*******"
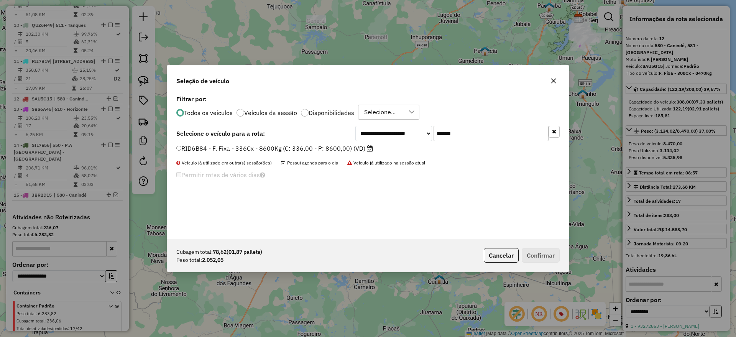
click at [307, 148] on label "RID6B84 - F. Fixa - 336Cx - 8600Kg (C: 336,00 - P: 8600,00) (VD)" at bounding box center [274, 148] width 197 height 9
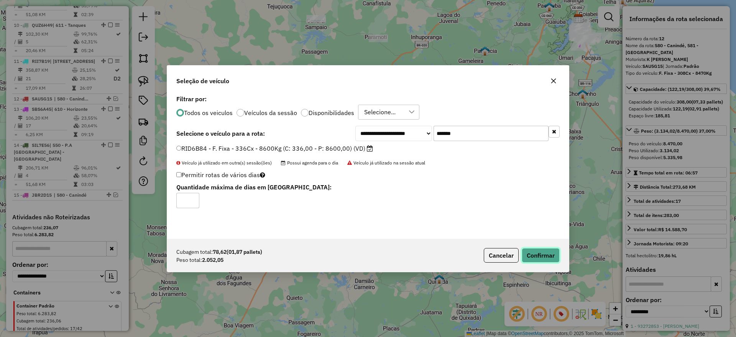
click at [543, 253] on button "Confirmar" at bounding box center [541, 255] width 38 height 15
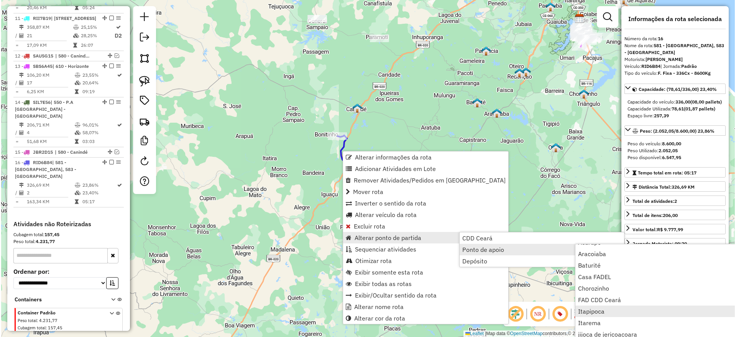
scroll to position [144, 0]
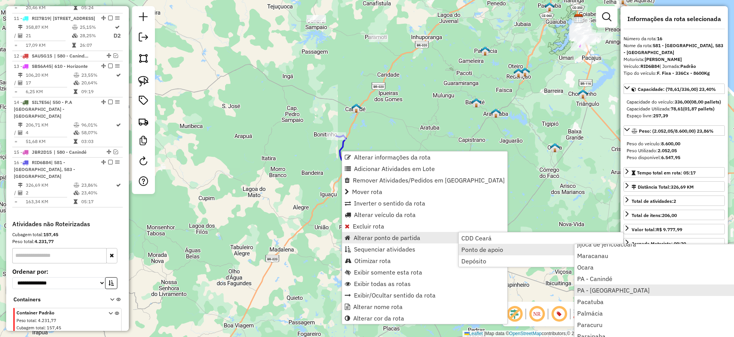
click at [615, 289] on span "PA - São Gonçalo" at bounding box center [613, 290] width 72 height 6
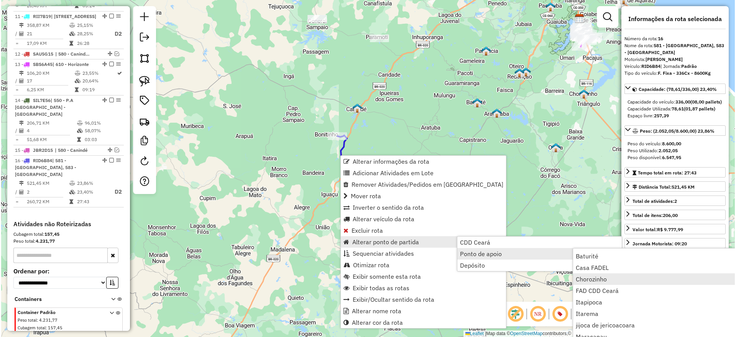
scroll to position [96, 0]
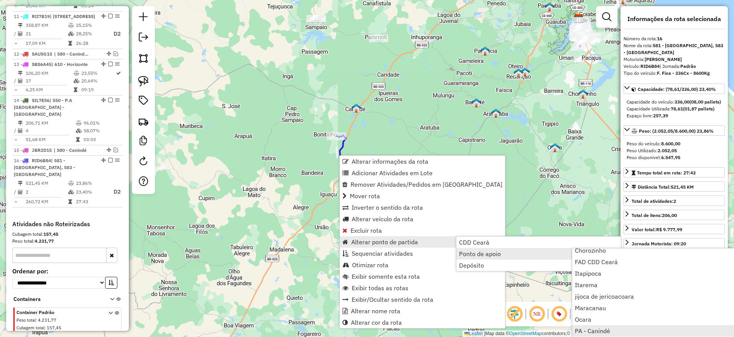
click at [600, 331] on span "PA - Canindé" at bounding box center [592, 331] width 35 height 6
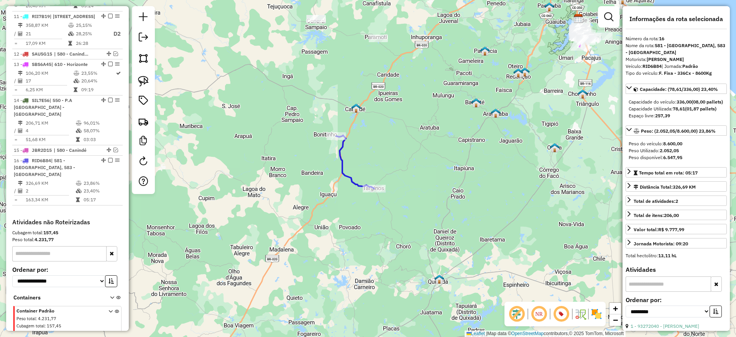
scroll to position [779, 0]
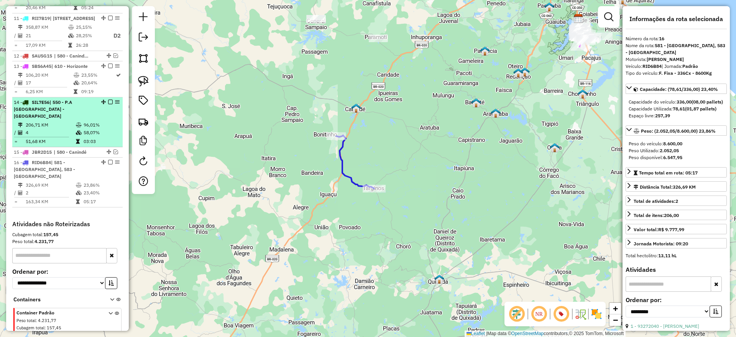
drag, startPoint x: 108, startPoint y: 121, endPoint x: 113, endPoint y: 124, distance: 6.4
click at [108, 160] on em at bounding box center [110, 162] width 5 height 5
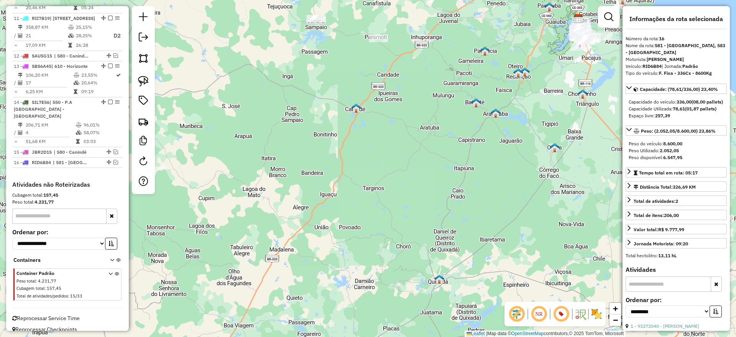
scroll to position [747, 0]
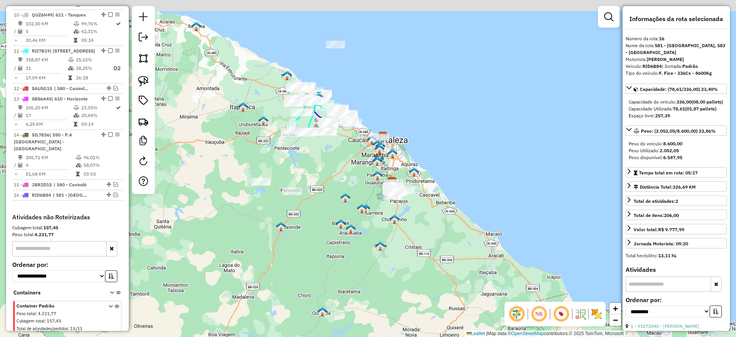
drag, startPoint x: 324, startPoint y: 150, endPoint x: 264, endPoint y: 234, distance: 103.5
click at [264, 234] on div "Janela de atendimento Grade de atendimento Capacidade Transportadoras Veículos …" at bounding box center [368, 168] width 736 height 337
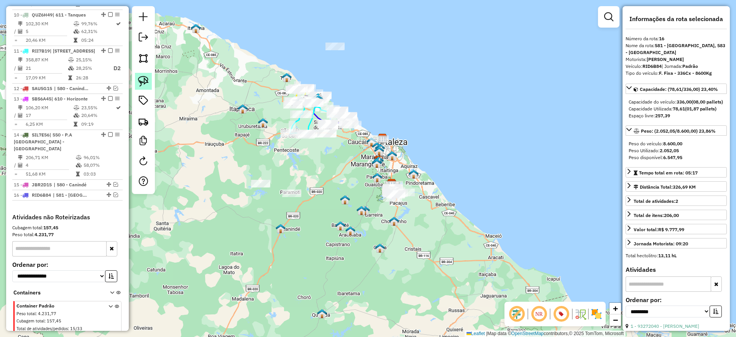
click at [142, 78] on img at bounding box center [143, 81] width 11 height 11
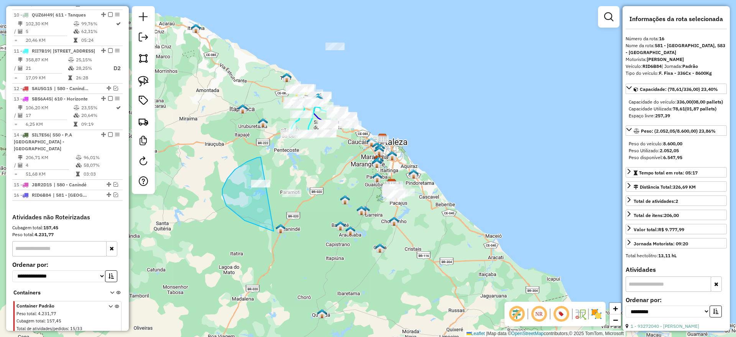
drag, startPoint x: 247, startPoint y: 162, endPoint x: 332, endPoint y: 189, distance: 89.0
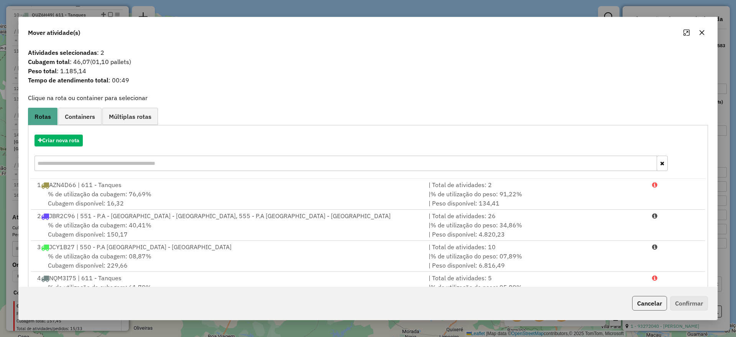
click at [647, 301] on button "Cancelar" at bounding box center [649, 303] width 35 height 15
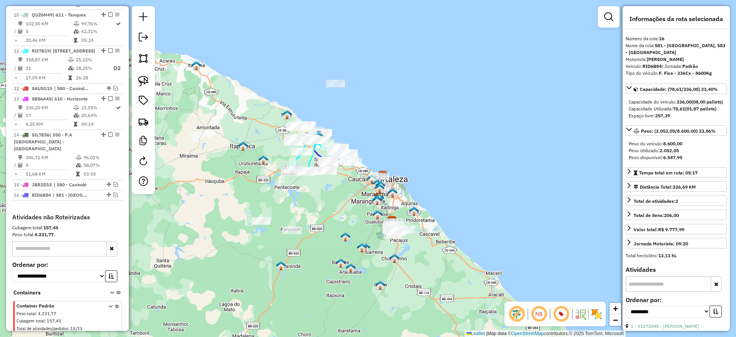
drag, startPoint x: 296, startPoint y: 160, endPoint x: 295, endPoint y: 191, distance: 31.4
click at [295, 191] on div "Janela de atendimento Grade de atendimento Capacidade Transportadoras Veículos …" at bounding box center [368, 168] width 736 height 337
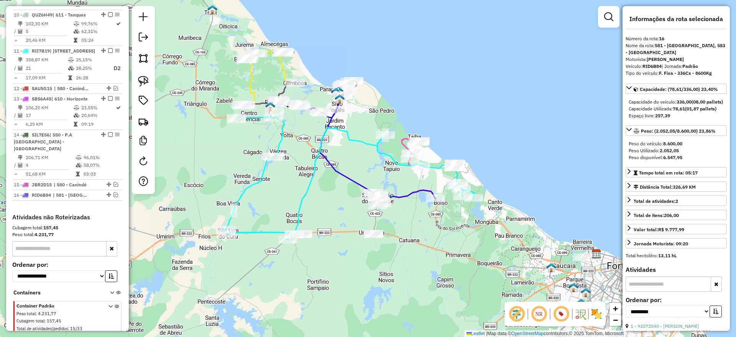
drag, startPoint x: 177, startPoint y: 114, endPoint x: 169, endPoint y: 104, distance: 13.1
click at [195, 128] on div "Janela de atendimento Grade de atendimento Capacidade Transportadoras Veículos …" at bounding box center [368, 168] width 736 height 337
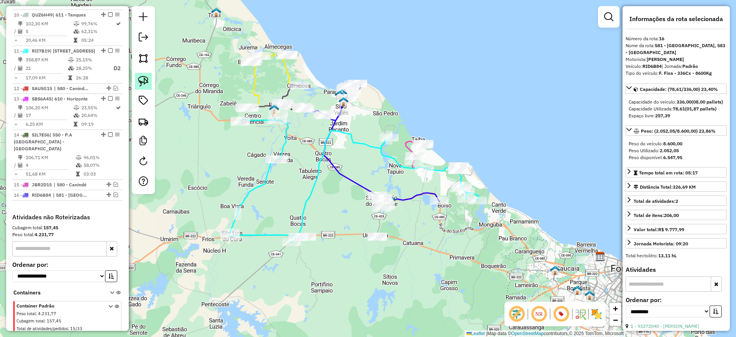
click at [141, 85] on img at bounding box center [143, 81] width 11 height 11
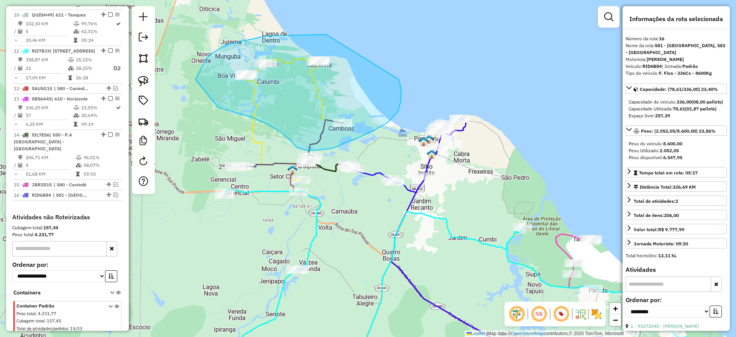
drag, startPoint x: 266, startPoint y: 36, endPoint x: 395, endPoint y: 72, distance: 133.9
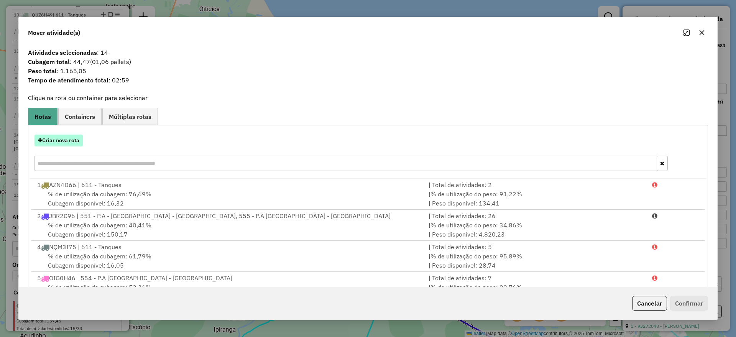
click at [57, 140] on button "Criar nova rota" at bounding box center [59, 141] width 48 height 12
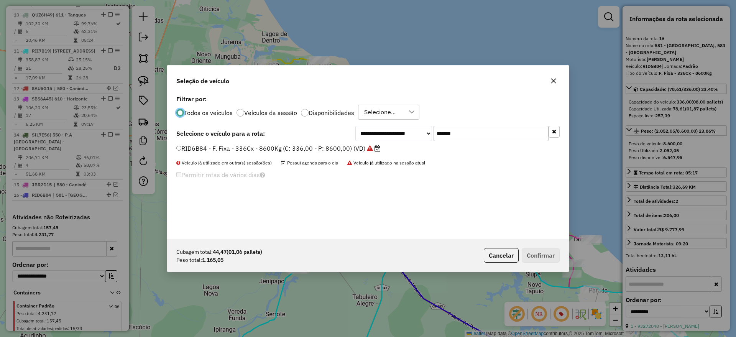
scroll to position [4, 2]
drag, startPoint x: 474, startPoint y: 133, endPoint x: 330, endPoint y: 141, distance: 144.8
click at [330, 141] on div "**********" at bounding box center [367, 133] width 383 height 15
paste input "text"
type input "*******"
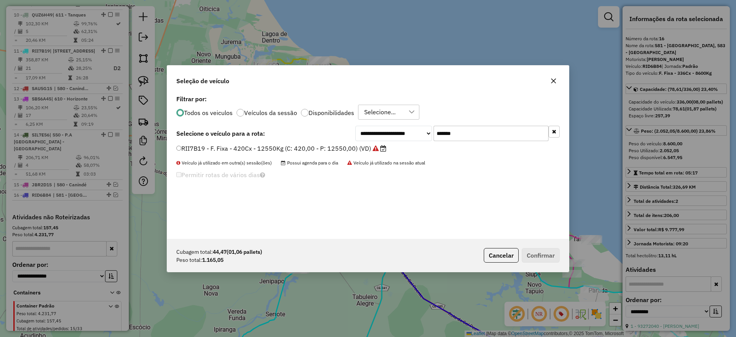
click at [326, 146] on label "RII7B19 - F. Fixa - 420Cx - 12550Kg (C: 420,00 - P: 12550,00) (VD)" at bounding box center [281, 148] width 210 height 9
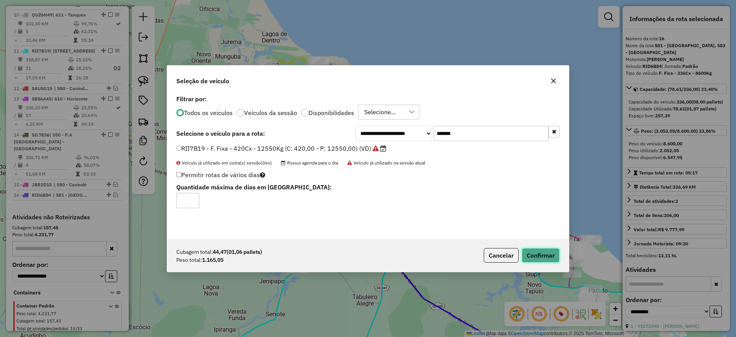
click at [538, 253] on button "Confirmar" at bounding box center [541, 255] width 38 height 15
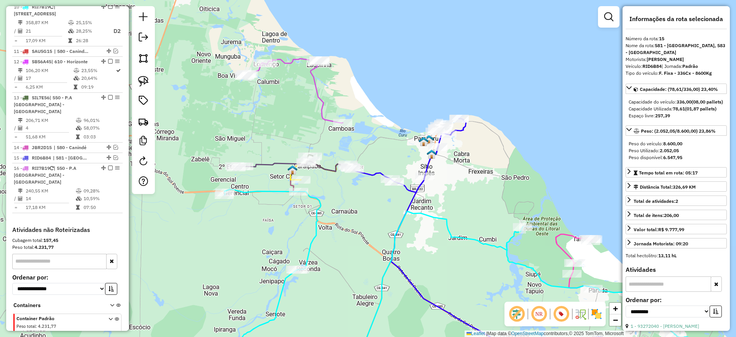
scroll to position [747, 0]
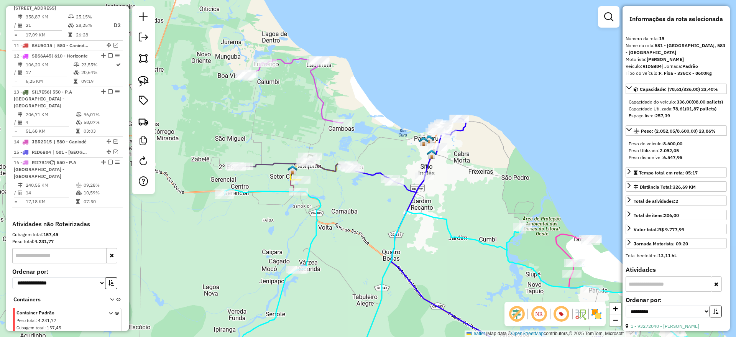
click at [317, 83] on icon at bounding box center [294, 91] width 98 height 64
drag, startPoint x: 308, startPoint y: 92, endPoint x: 294, endPoint y: 65, distance: 31.0
click at [294, 65] on div "Janela de atendimento Grade de atendimento Capacidade Transportadoras Veículos …" at bounding box center [368, 168] width 736 height 337
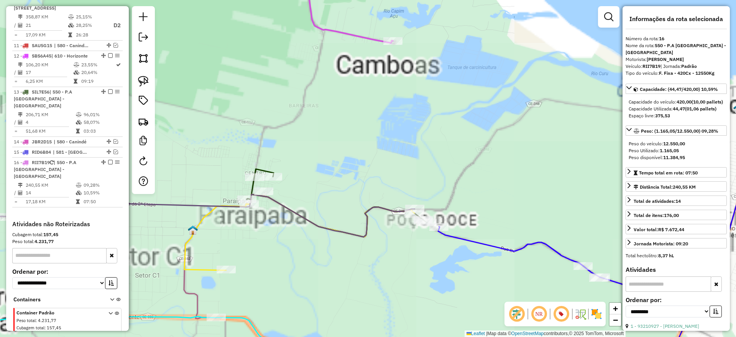
drag, startPoint x: 313, startPoint y: 159, endPoint x: 324, endPoint y: 124, distance: 36.4
click at [324, 124] on div "Janela de atendimento Grade de atendimento Capacidade Transportadoras Veículos …" at bounding box center [368, 168] width 736 height 337
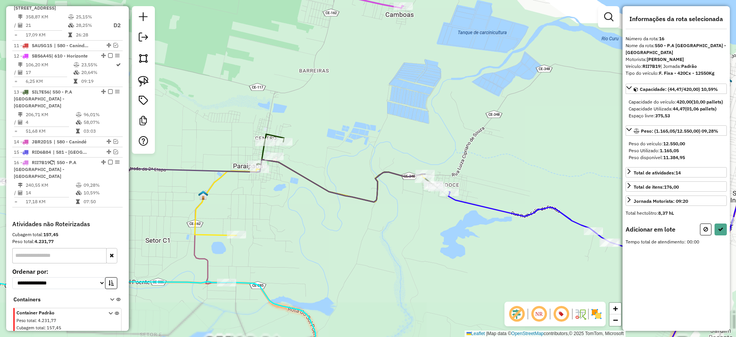
click at [143, 84] on img at bounding box center [143, 81] width 11 height 11
drag, startPoint x: 276, startPoint y: 127, endPoint x: 320, endPoint y: 112, distance: 45.7
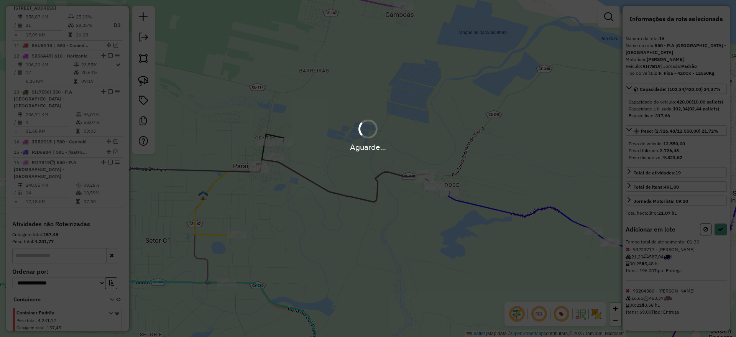
select select "**********"
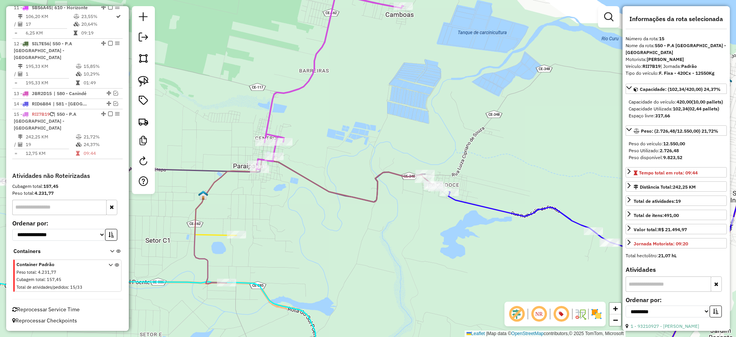
scroll to position [704, 0]
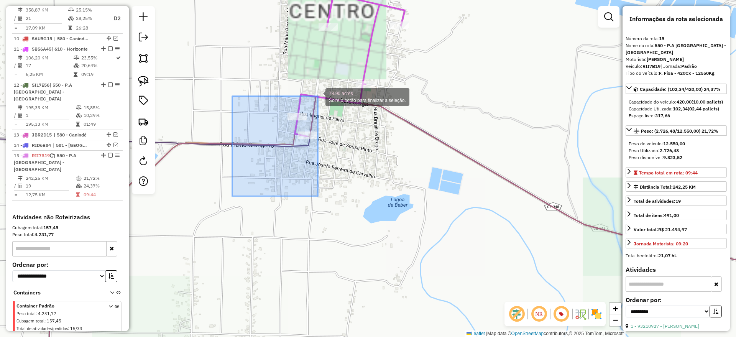
drag, startPoint x: 232, startPoint y: 196, endPoint x: 318, endPoint y: 91, distance: 135.5
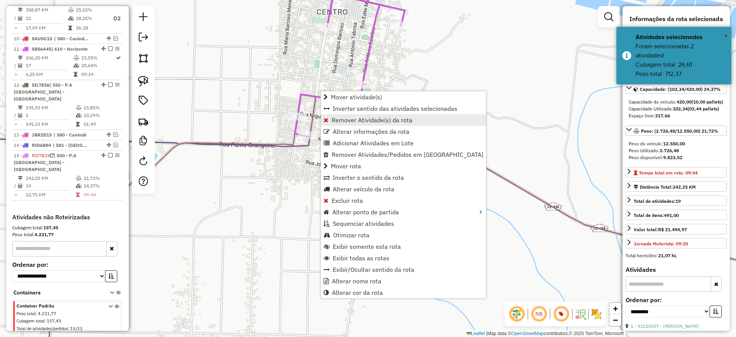
click at [333, 123] on span "Remover Atividade(s) da rota" at bounding box center [372, 120] width 81 height 6
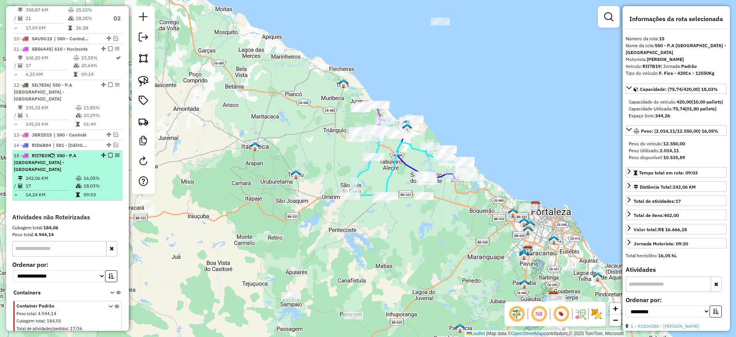
click at [108, 153] on em at bounding box center [110, 155] width 5 height 5
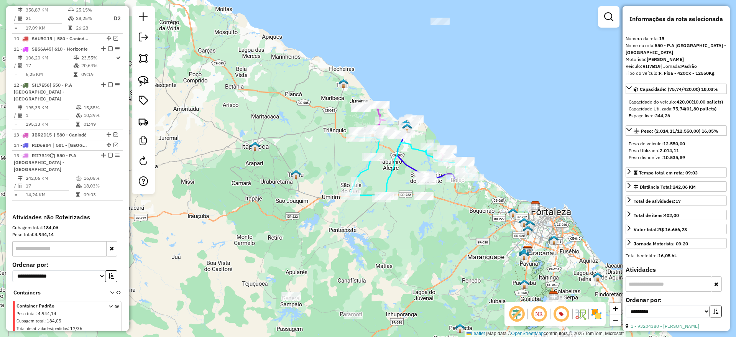
scroll to position [671, 0]
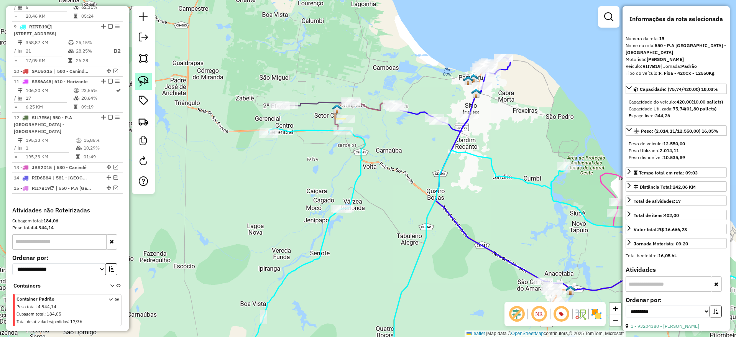
click at [141, 79] on img at bounding box center [143, 81] width 11 height 11
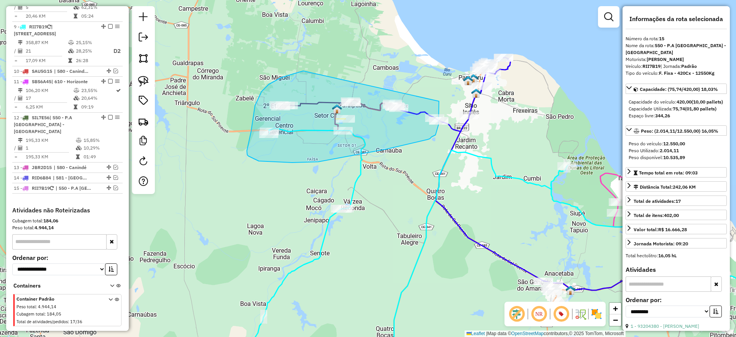
drag, startPoint x: 303, startPoint y: 71, endPoint x: 439, endPoint y: 100, distance: 138.8
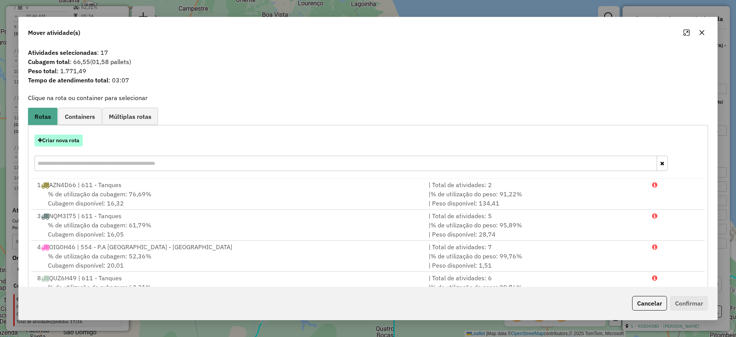
click at [59, 143] on button "Criar nova rota" at bounding box center [59, 141] width 48 height 12
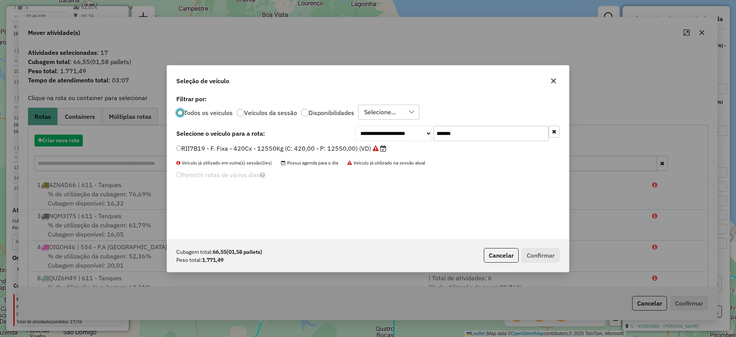
scroll to position [4, 2]
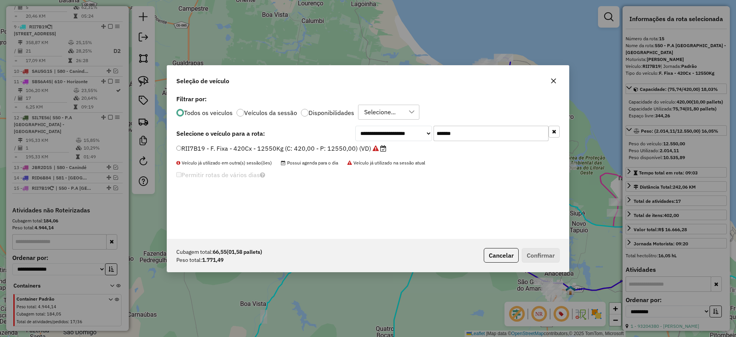
drag, startPoint x: 466, startPoint y: 130, endPoint x: 342, endPoint y: 142, distance: 124.8
click at [348, 139] on div "**********" at bounding box center [367, 133] width 383 height 15
paste input "text"
type input "*******"
click at [327, 150] on label "RII9C09 - F. Fixa - 420Cx - 12550Kg (C: 420,00 - P: 12550,00) (VD)" at bounding box center [277, 148] width 202 height 9
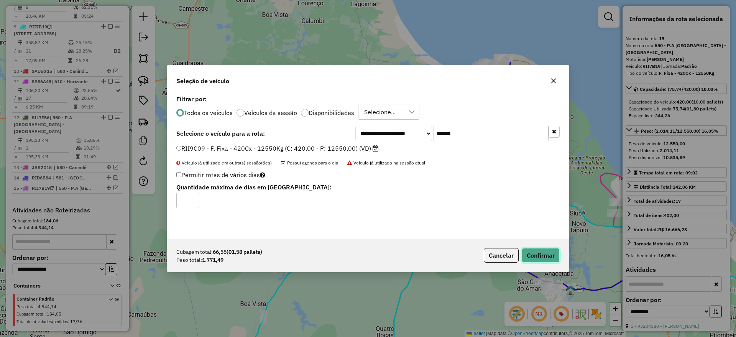
click at [531, 249] on button "Confirmar" at bounding box center [541, 255] width 38 height 15
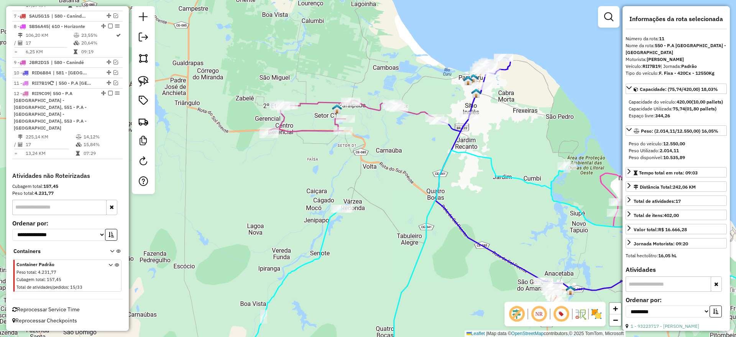
scroll to position [556, 0]
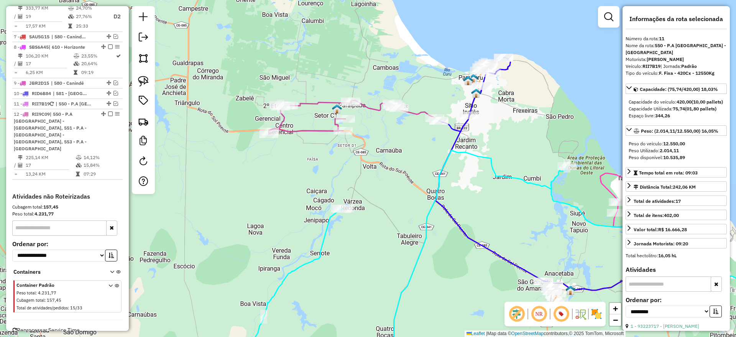
click at [308, 107] on icon at bounding box center [352, 117] width 166 height 34
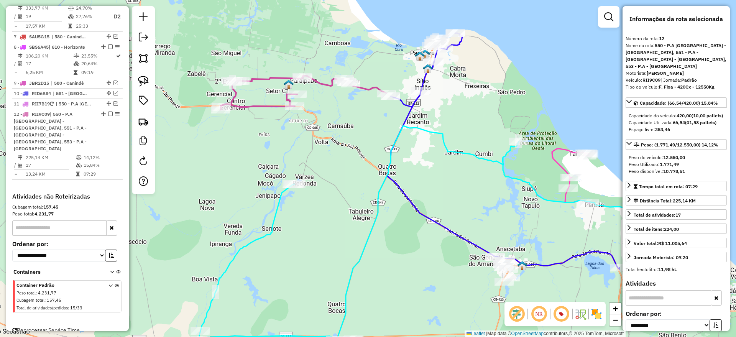
drag, startPoint x: 375, startPoint y: 150, endPoint x: 327, endPoint y: 125, distance: 54.5
click at [327, 125] on div "Janela de atendimento Grade de atendimento Capacidade Transportadoras Veículos …" at bounding box center [368, 168] width 736 height 337
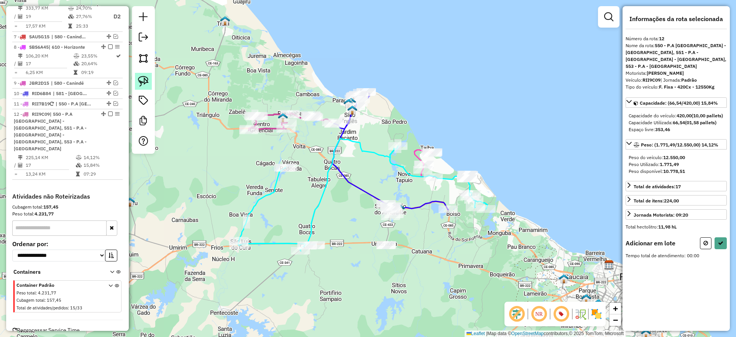
click at [142, 79] on img at bounding box center [143, 81] width 11 height 11
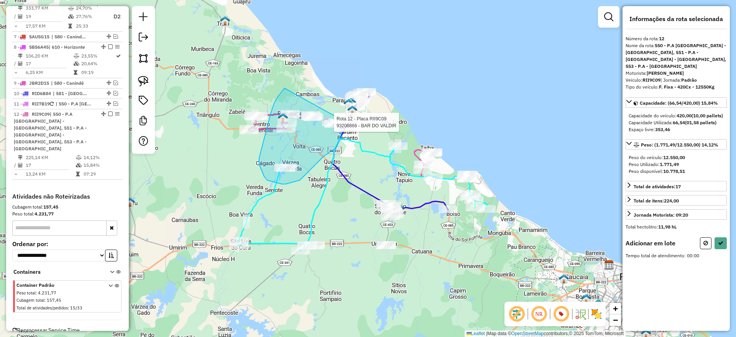
drag, startPoint x: 265, startPoint y: 138, endPoint x: 330, endPoint y: 106, distance: 72.7
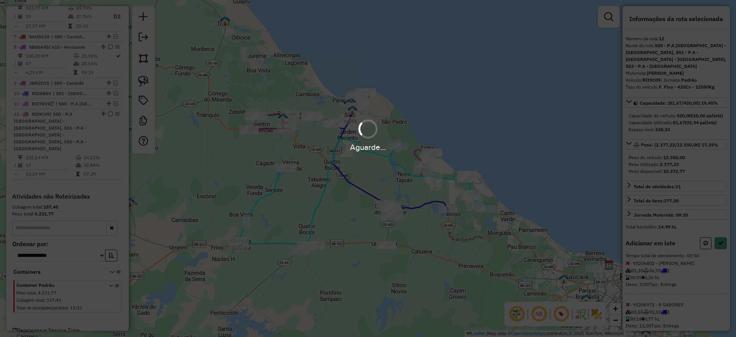
select select "**********"
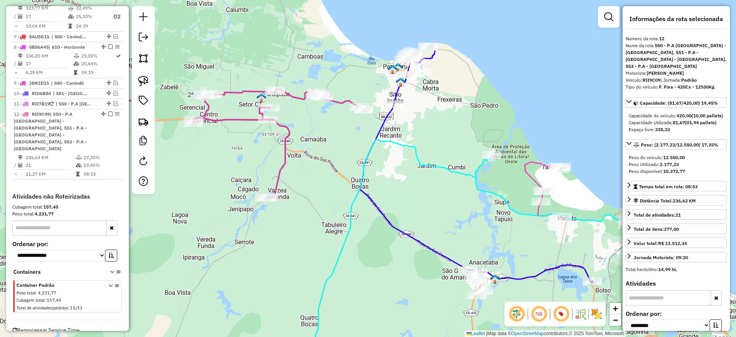
click at [285, 141] on icon at bounding box center [278, 143] width 170 height 109
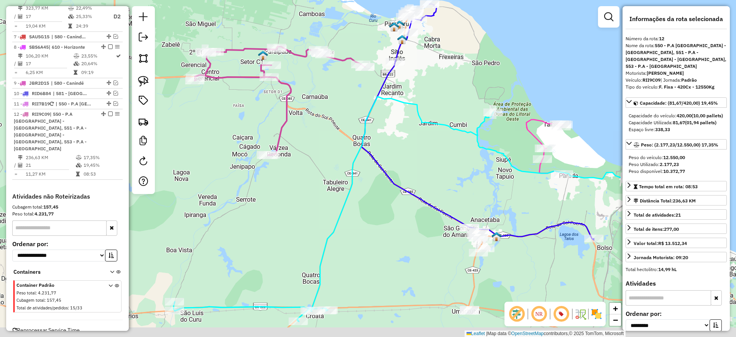
drag, startPoint x: 313, startPoint y: 152, endPoint x: 314, endPoint y: 107, distance: 45.6
click at [314, 107] on div "Janela de atendimento Grade de atendimento Capacidade Transportadoras Veículos …" at bounding box center [368, 168] width 736 height 337
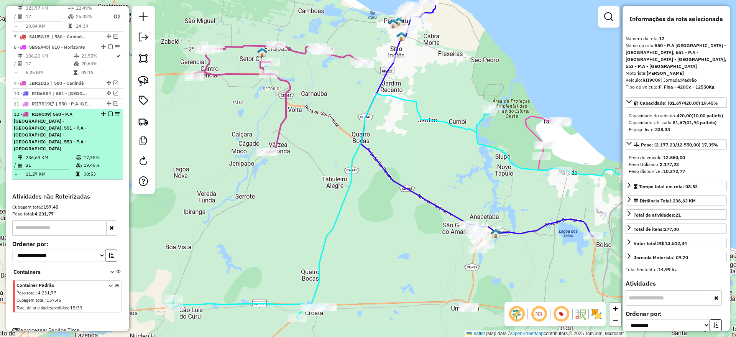
click at [109, 112] on em at bounding box center [110, 114] width 5 height 5
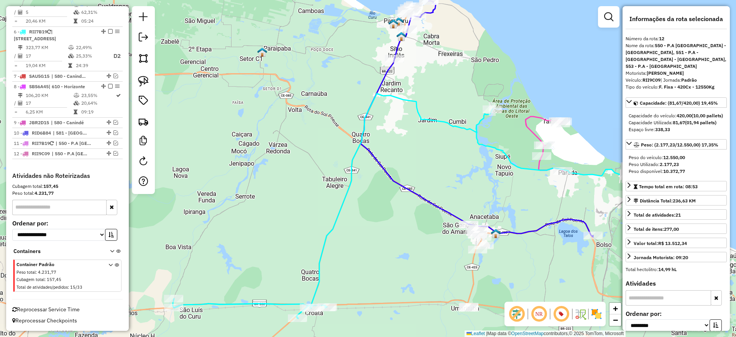
scroll to position [510, 0]
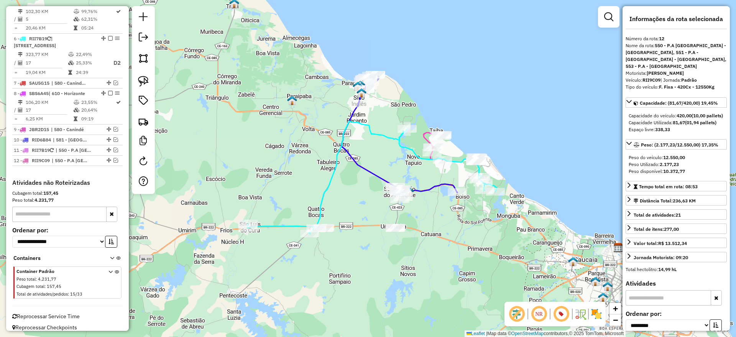
drag, startPoint x: 360, startPoint y: 269, endPoint x: 272, endPoint y: 277, distance: 88.9
click at [272, 277] on div "Janela de atendimento Grade de atendimento Capacidade Transportadoras Veículos …" at bounding box center [368, 168] width 736 height 337
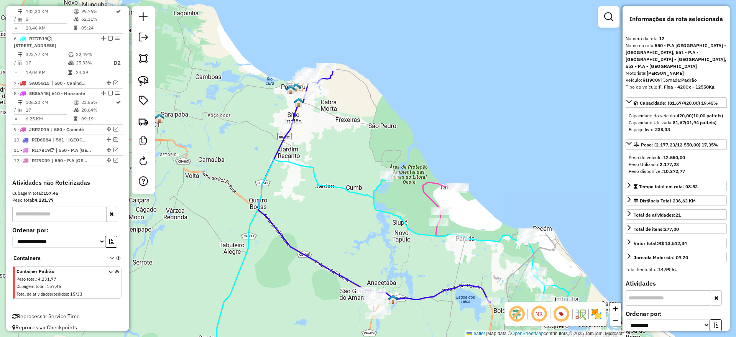
click at [294, 115] on icon at bounding box center [374, 185] width 232 height 236
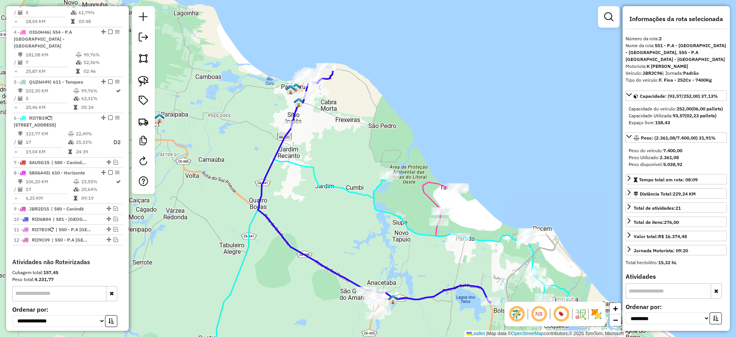
scroll to position [352, 0]
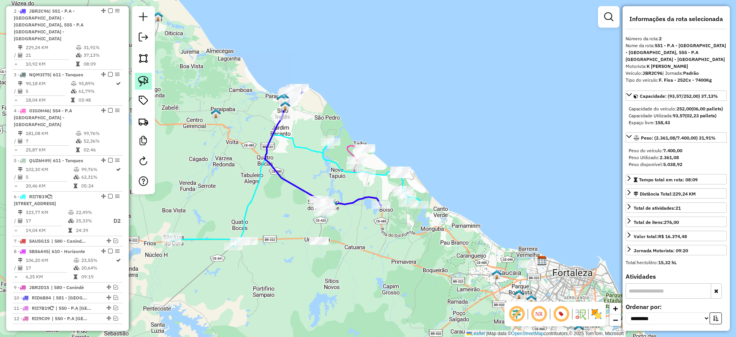
click at [145, 74] on link at bounding box center [143, 81] width 17 height 17
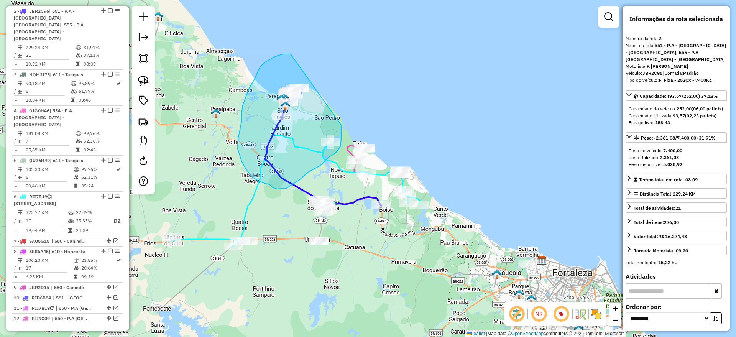
drag, startPoint x: 265, startPoint y: 62, endPoint x: 340, endPoint y: 111, distance: 89.5
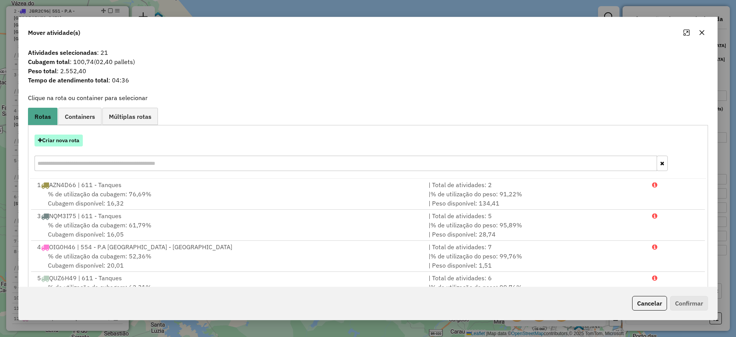
click at [79, 143] on button "Criar nova rota" at bounding box center [59, 141] width 48 height 12
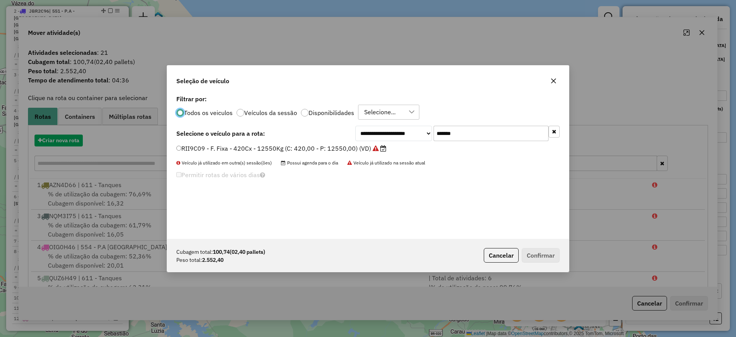
scroll to position [4, 2]
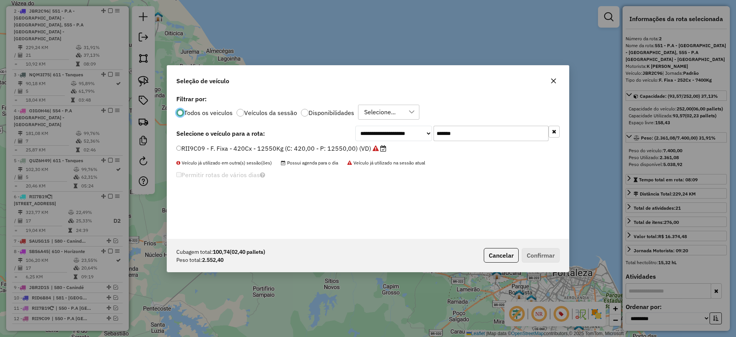
drag, startPoint x: 413, startPoint y: 138, endPoint x: 357, endPoint y: 140, distance: 56.0
click at [357, 140] on div "**********" at bounding box center [457, 133] width 204 height 15
paste input "text"
type input "*******"
click at [308, 148] on label "JBR2C96 - F. Fixa - 252Cx - 7400Kg (C: 252,00 - P: 7400,00) (VD)" at bounding box center [278, 148] width 205 height 9
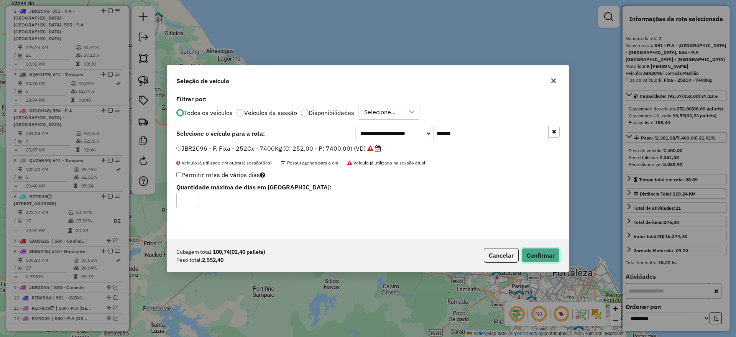
click at [544, 253] on button "Confirmar" at bounding box center [541, 255] width 38 height 15
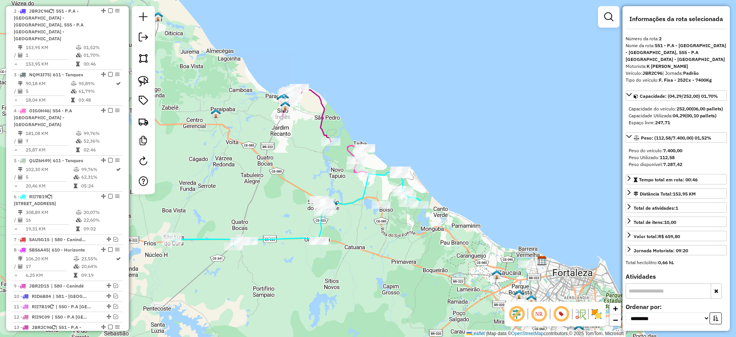
click at [323, 113] on icon at bounding box center [306, 115] width 49 height 54
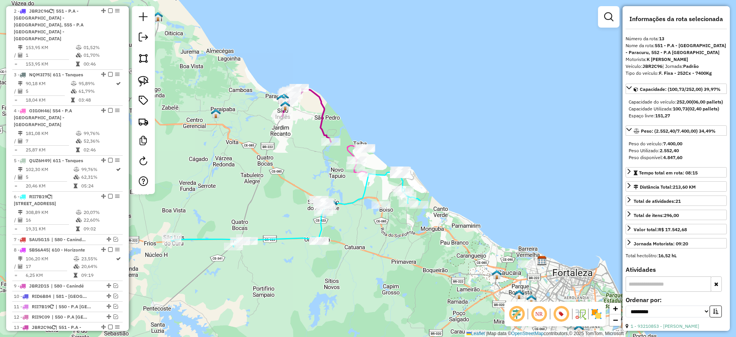
scroll to position [558, 0]
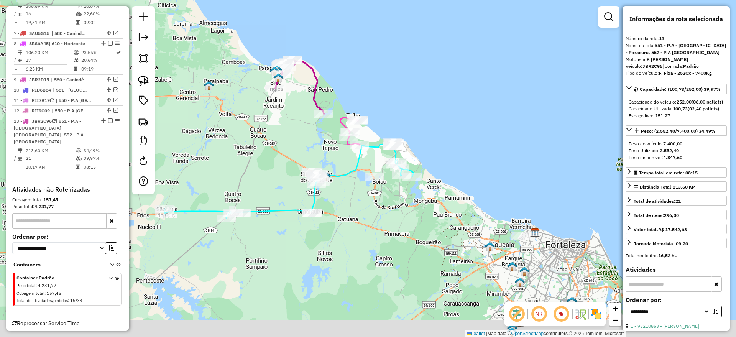
drag, startPoint x: 302, startPoint y: 182, endPoint x: 298, endPoint y: 151, distance: 31.3
click at [298, 151] on div "Janela de atendimento Grade de atendimento Capacidade Transportadoras Veículos …" at bounding box center [368, 168] width 736 height 337
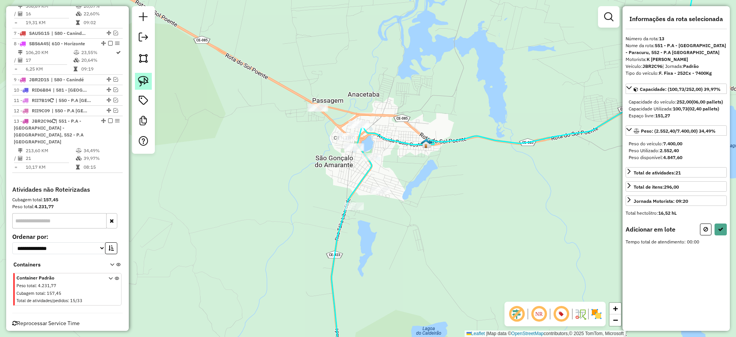
click at [149, 80] on link at bounding box center [143, 81] width 17 height 17
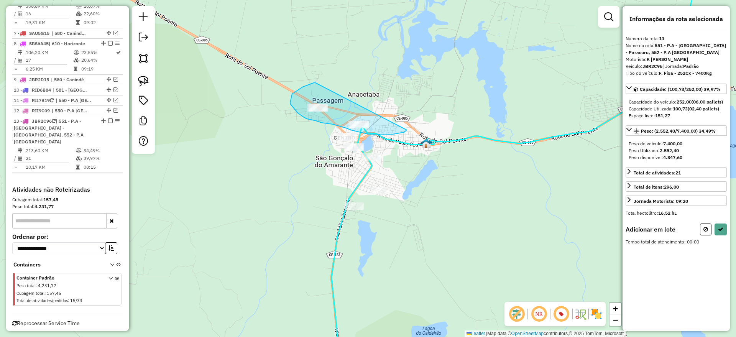
drag, startPoint x: 314, startPoint y: 83, endPoint x: 412, endPoint y: 113, distance: 103.0
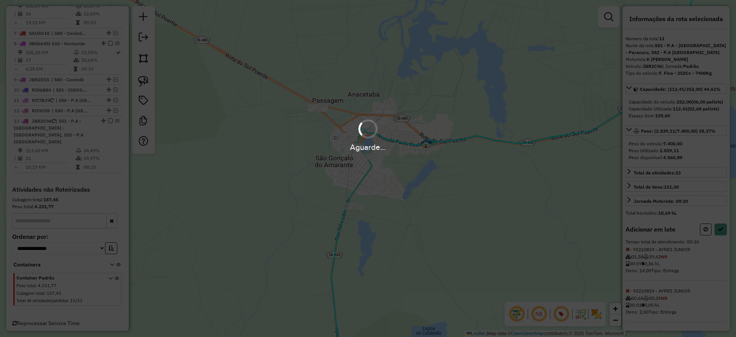
select select "**********"
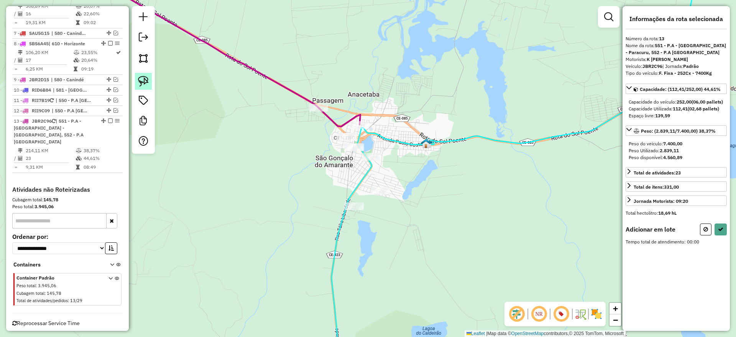
click at [144, 81] on img at bounding box center [143, 81] width 11 height 11
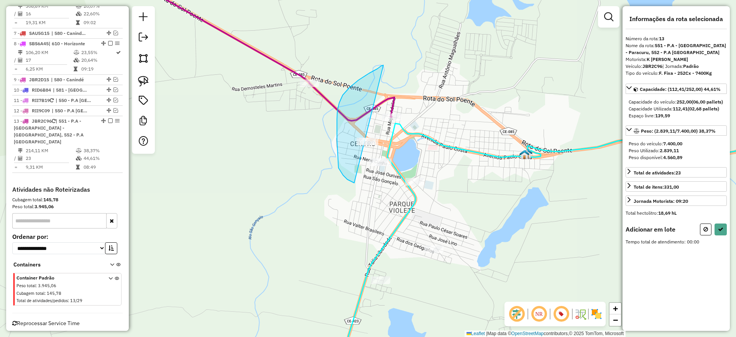
drag, startPoint x: 378, startPoint y: 69, endPoint x: 401, endPoint y: 143, distance: 78.3
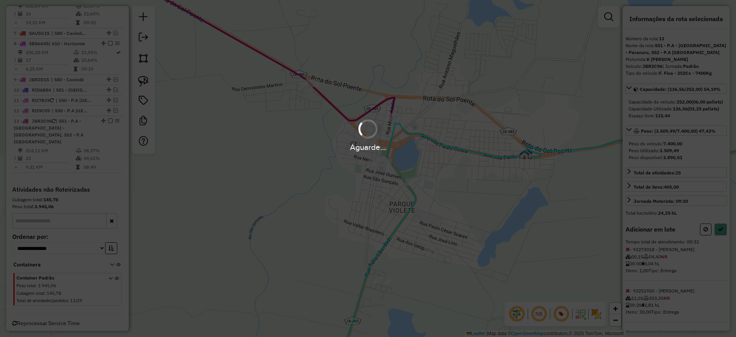
select select "**********"
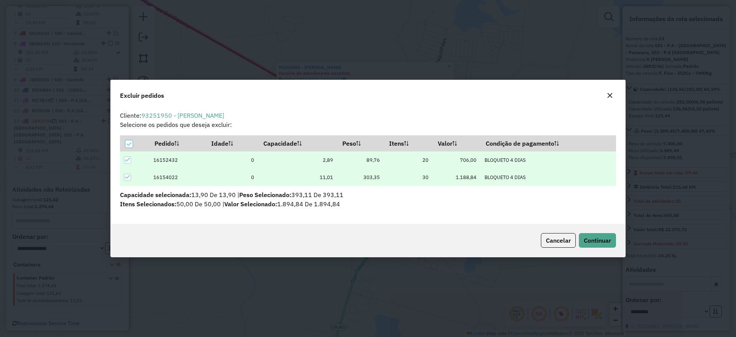
scroll to position [0, 0]
click at [588, 241] on span "Continuar" at bounding box center [597, 241] width 27 height 8
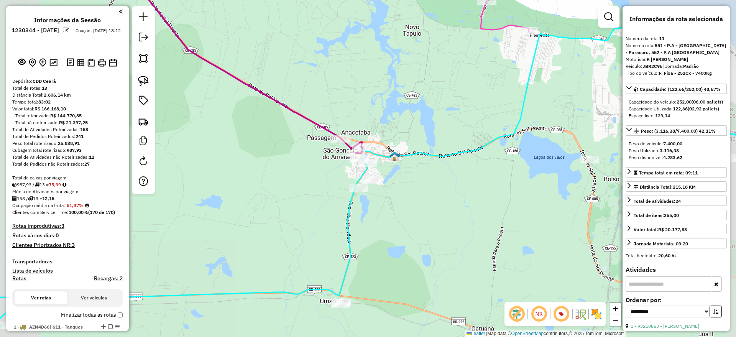
select select "**********"
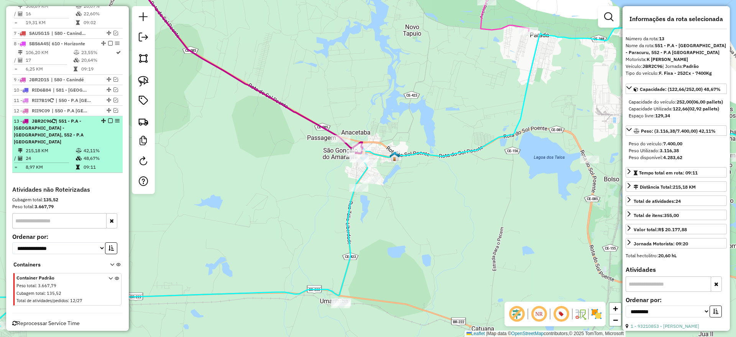
click at [108, 118] on em at bounding box center [110, 120] width 5 height 5
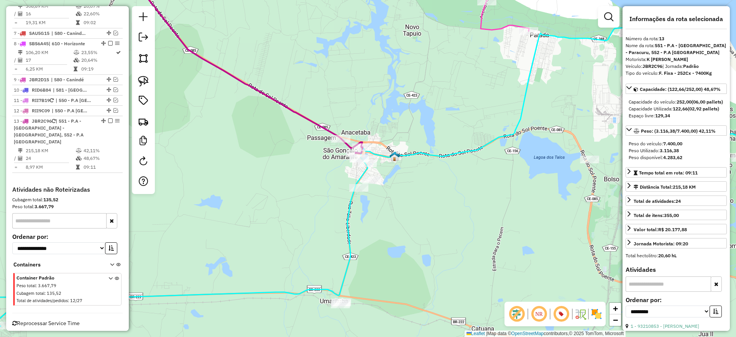
scroll to position [519, 0]
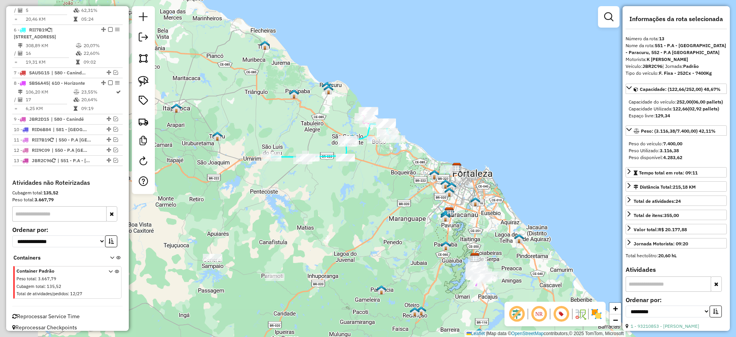
drag, startPoint x: 290, startPoint y: 208, endPoint x: 328, endPoint y: 215, distance: 38.7
click at [328, 215] on div "Janela de atendimento Grade de atendimento Capacidade Transportadoras Veículos …" at bounding box center [368, 168] width 736 height 337
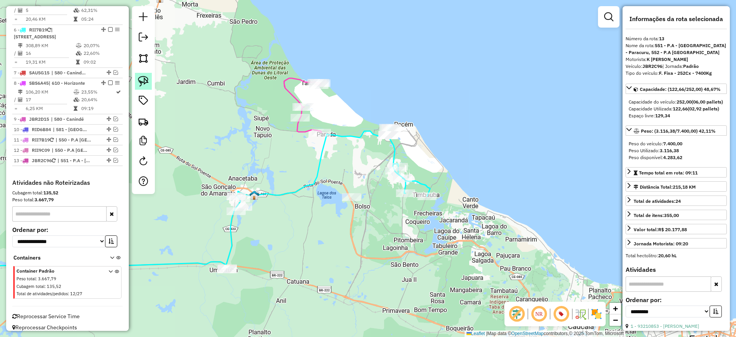
click at [143, 81] on img at bounding box center [143, 81] width 11 height 11
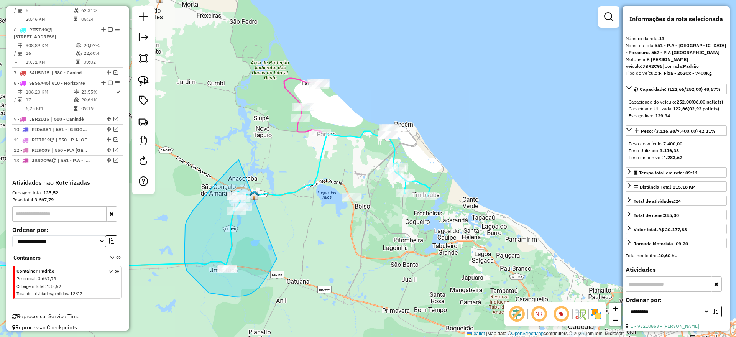
drag, startPoint x: 239, startPoint y: 160, endPoint x: 295, endPoint y: 197, distance: 67.4
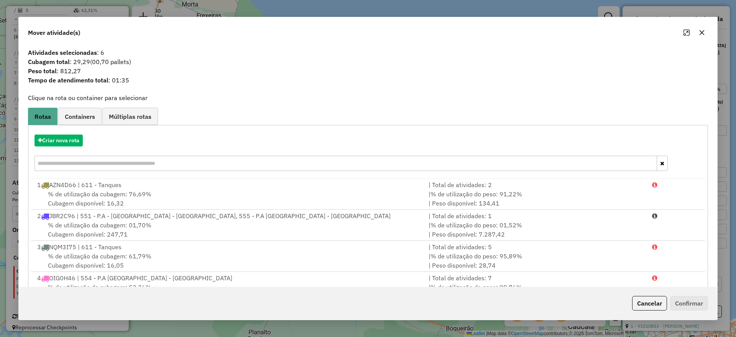
drag, startPoint x: 645, startPoint y: 304, endPoint x: 396, endPoint y: 109, distance: 315.9
click at [643, 300] on button "Cancelar" at bounding box center [649, 303] width 35 height 15
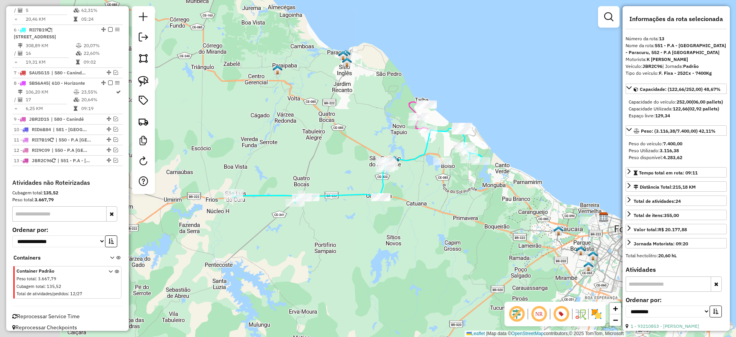
drag, startPoint x: 299, startPoint y: 148, endPoint x: 339, endPoint y: 149, distance: 40.7
click at [339, 149] on div "Janela de atendimento Grade de atendimento Capacidade Transportadoras Veículos …" at bounding box center [368, 168] width 736 height 337
click at [264, 196] on icon at bounding box center [358, 165] width 250 height 77
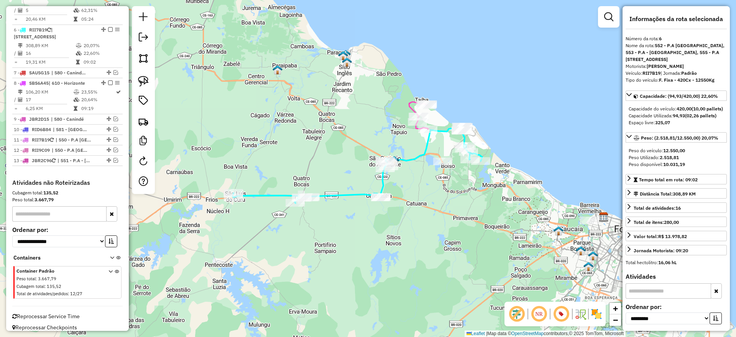
scroll to position [517, 0]
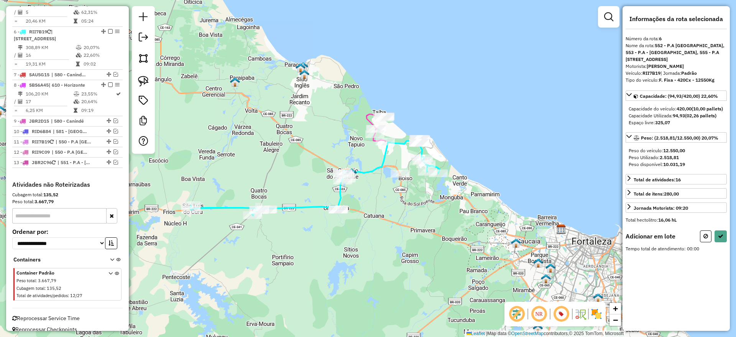
drag, startPoint x: 356, startPoint y: 131, endPoint x: 281, endPoint y: 125, distance: 75.0
click at [281, 125] on div "Janela de atendimento Grade de atendimento Capacidade Transportadoras Veículos …" at bounding box center [368, 168] width 736 height 337
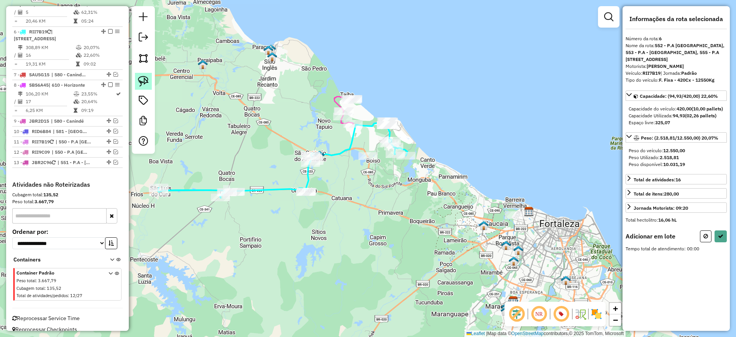
click at [150, 80] on link at bounding box center [143, 81] width 17 height 17
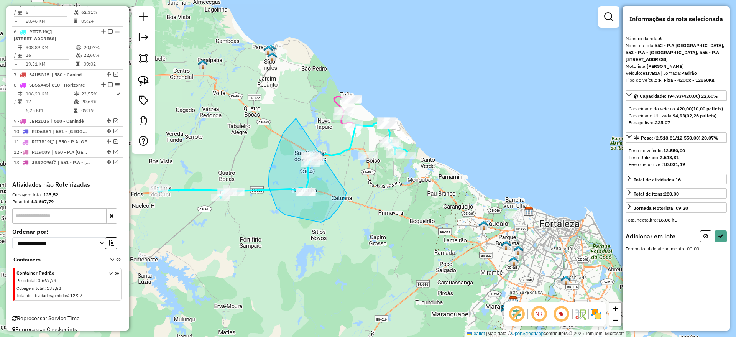
drag, startPoint x: 276, startPoint y: 151, endPoint x: 343, endPoint y: 174, distance: 70.6
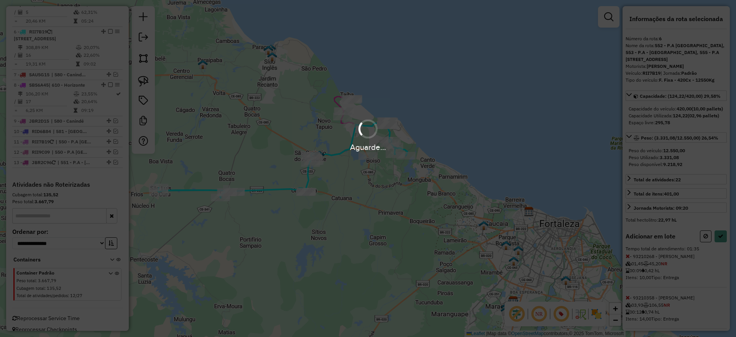
select select "**********"
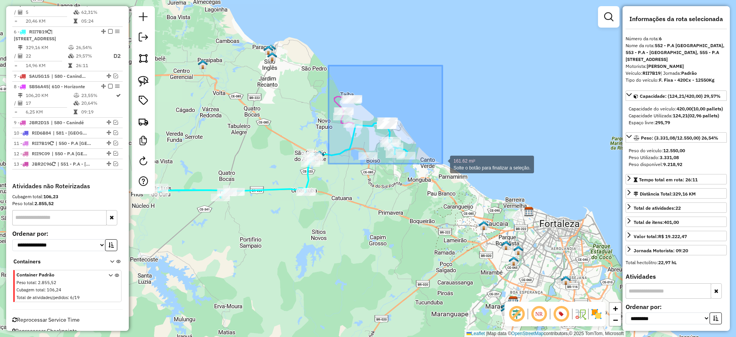
drag, startPoint x: 380, startPoint y: 101, endPoint x: 452, endPoint y: 181, distance: 107.8
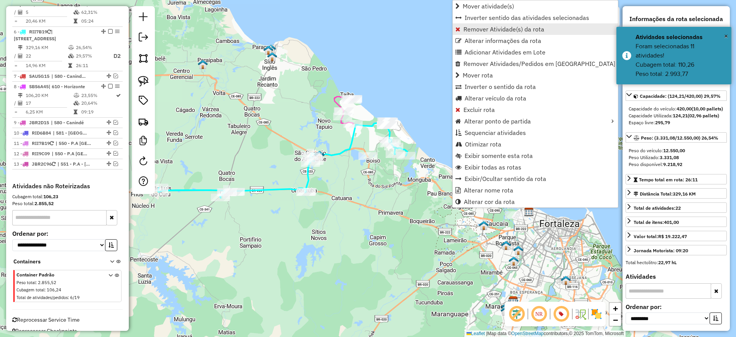
click at [483, 31] on span "Remover Atividade(s) da rota" at bounding box center [504, 29] width 81 height 6
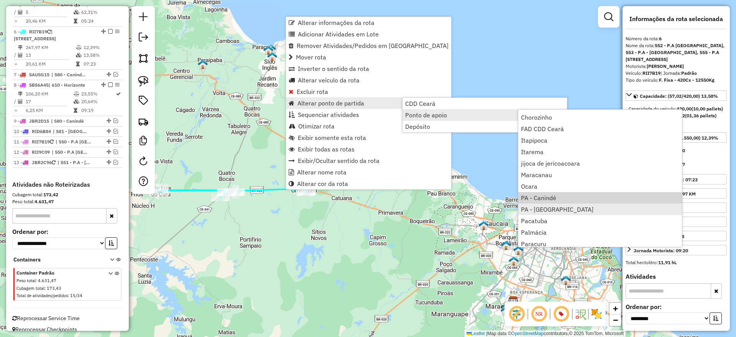
scroll to position [96, 0]
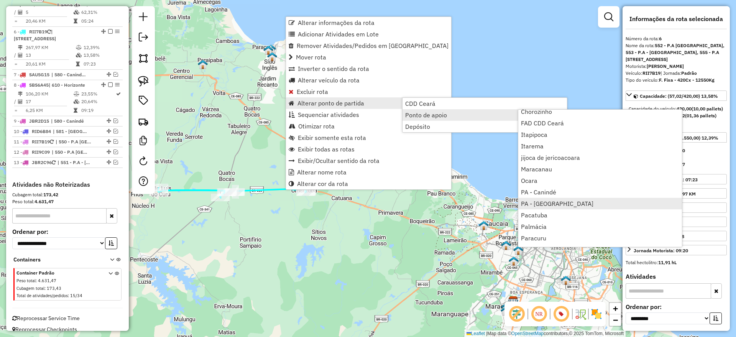
click at [553, 206] on span "PA - [GEOGRAPHIC_DATA]" at bounding box center [557, 204] width 72 height 6
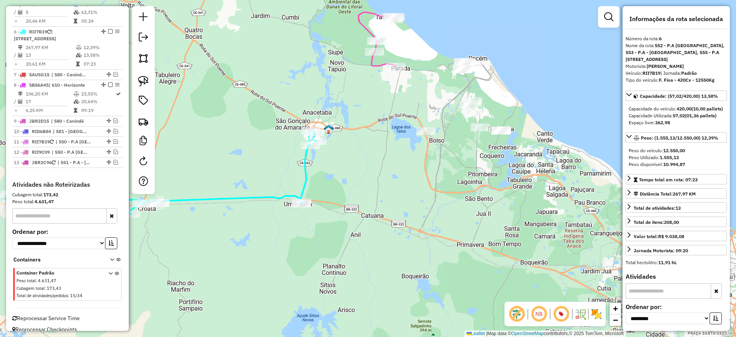
drag, startPoint x: 398, startPoint y: 180, endPoint x: 406, endPoint y: 198, distance: 19.2
click at [406, 198] on div "Janela de atendimento Grade de atendimento Capacidade Transportadoras Veículos …" at bounding box center [368, 168] width 736 height 337
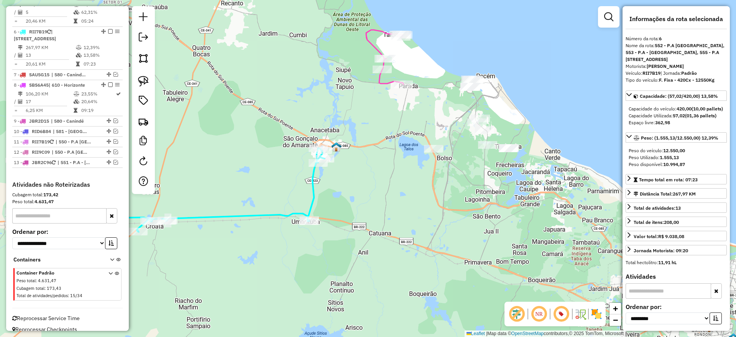
click at [314, 185] on icon at bounding box center [168, 190] width 311 height 84
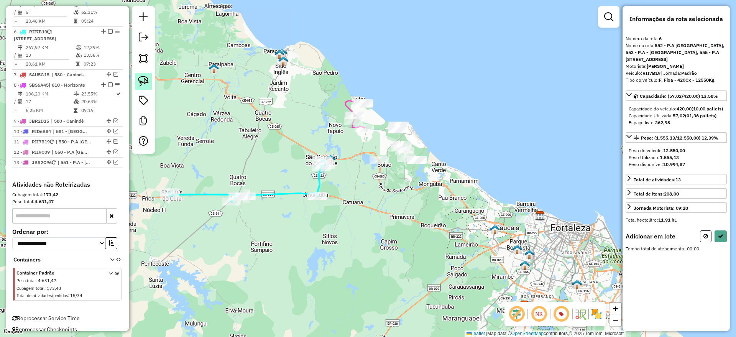
click at [144, 81] on img at bounding box center [143, 81] width 11 height 11
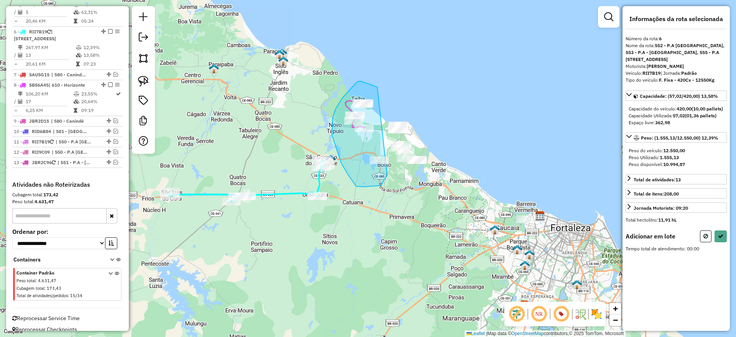
drag, startPoint x: 361, startPoint y: 81, endPoint x: 383, endPoint y: 164, distance: 86.0
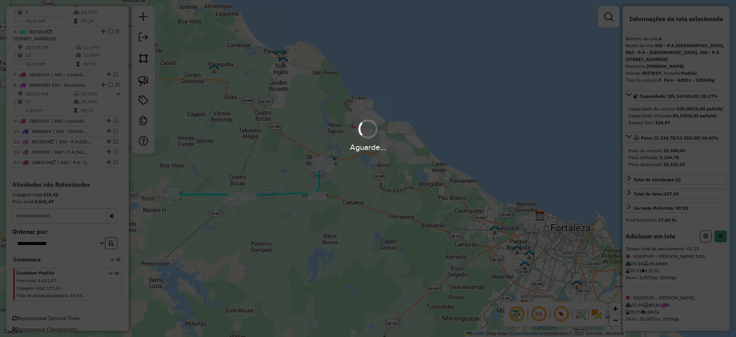
select select "**********"
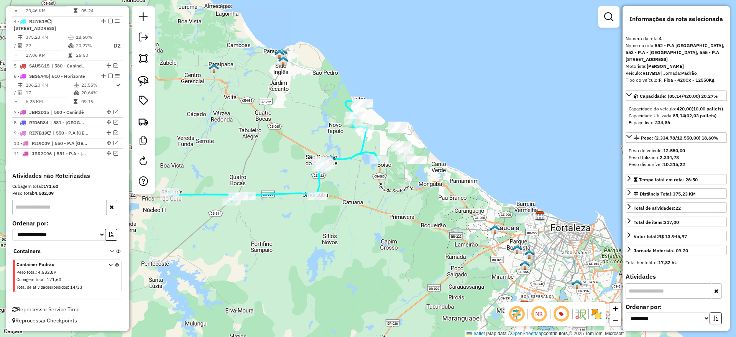
scroll to position [428, 0]
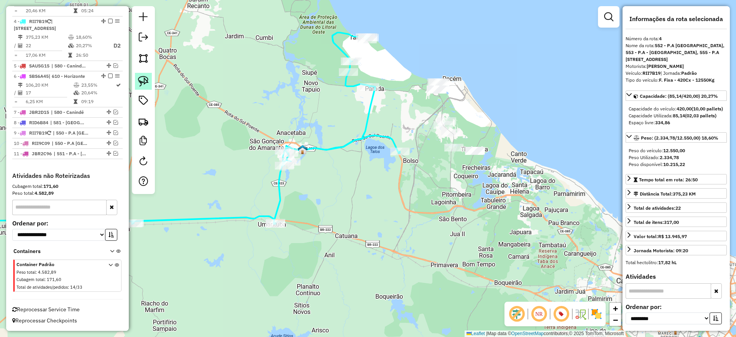
click at [145, 79] on img at bounding box center [143, 81] width 11 height 11
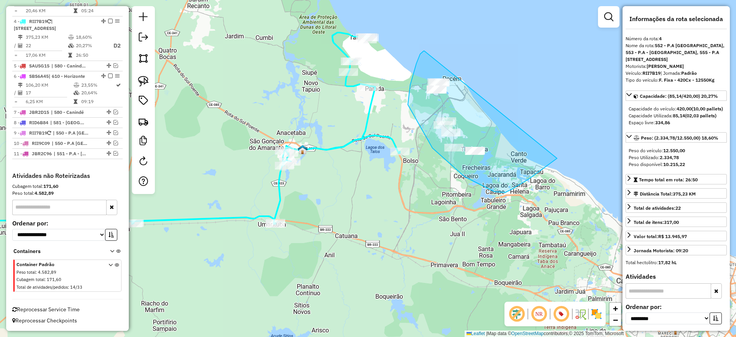
drag, startPoint x: 414, startPoint y: 71, endPoint x: 578, endPoint y: 119, distance: 170.6
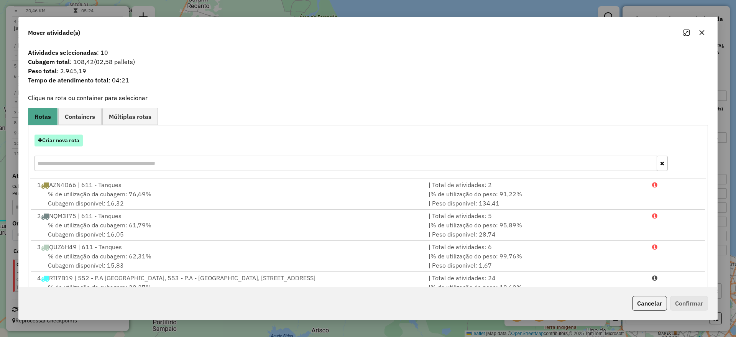
click at [73, 137] on button "Criar nova rota" at bounding box center [59, 141] width 48 height 12
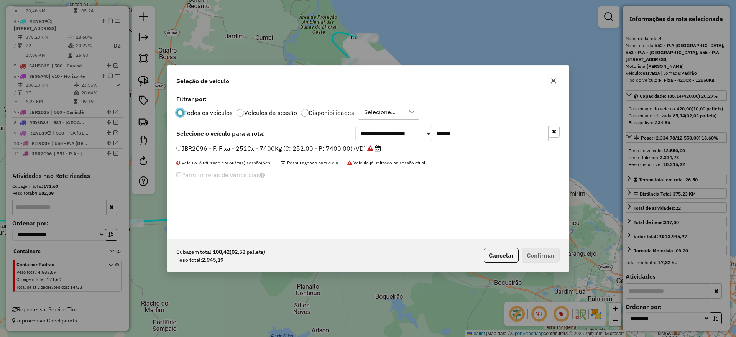
scroll to position [4, 2]
drag, startPoint x: 487, startPoint y: 132, endPoint x: 347, endPoint y: 137, distance: 140.4
click at [347, 137] on div "**********" at bounding box center [367, 133] width 383 height 15
paste input "text"
type input "*******"
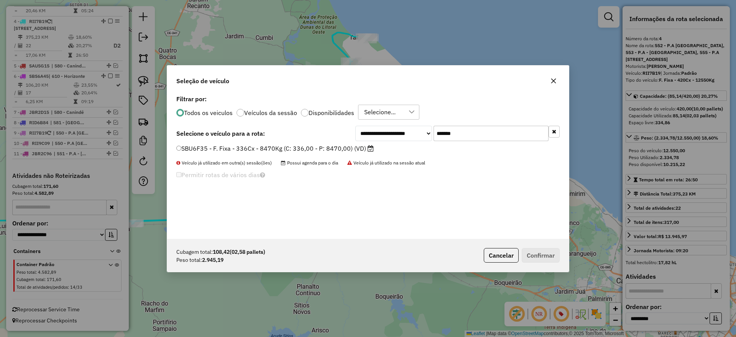
click at [327, 150] on label "SBU6F35 - F. Fixa - 336Cx - 8470Kg (C: 336,00 - P: 8470,00) (VD)" at bounding box center [274, 148] width 197 height 9
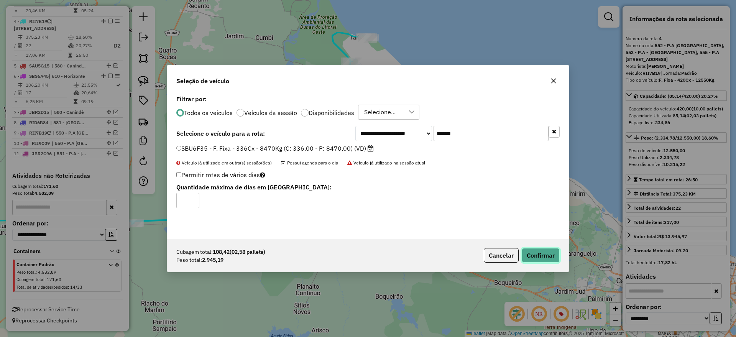
click at [538, 255] on button "Confirmar" at bounding box center [541, 255] width 38 height 15
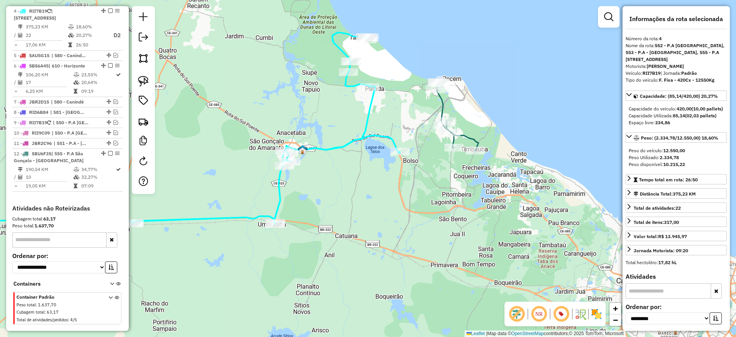
click at [442, 105] on icon at bounding box center [457, 116] width 41 height 69
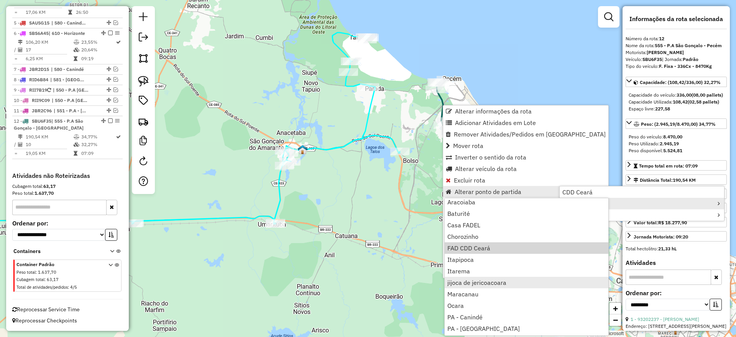
scroll to position [96, 0]
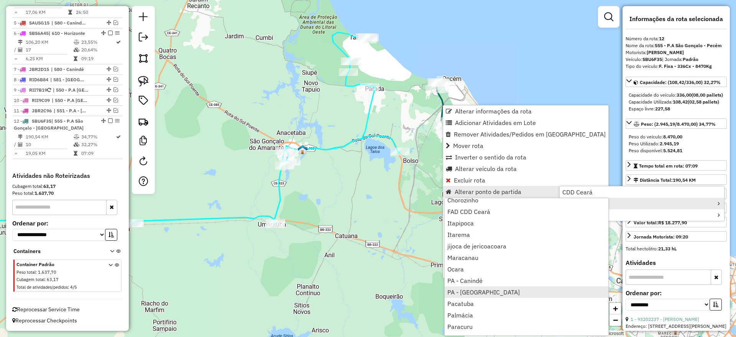
click at [485, 293] on span "PA - São Gonçalo" at bounding box center [483, 292] width 72 height 6
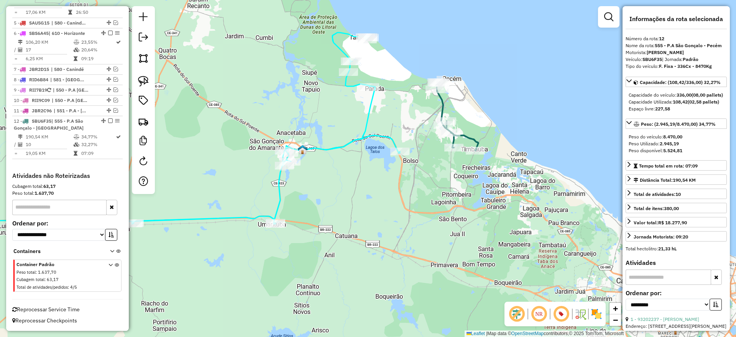
click at [444, 103] on icon at bounding box center [457, 116] width 41 height 69
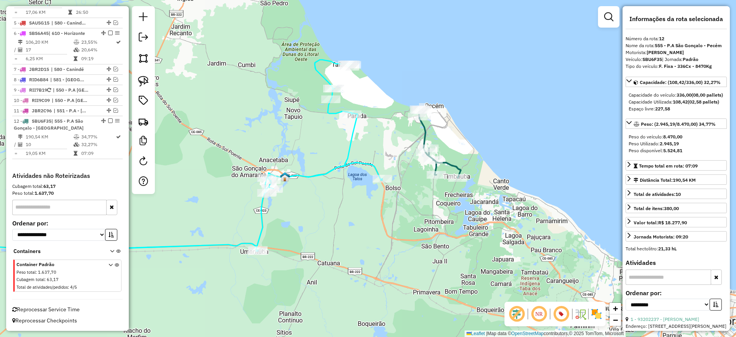
drag, startPoint x: 412, startPoint y: 107, endPoint x: 397, endPoint y: 130, distance: 27.1
click at [397, 130] on div "Janela de atendimento Grade de atendimento Capacidade Transportadoras Veículos …" at bounding box center [368, 168] width 736 height 337
drag, startPoint x: 395, startPoint y: 131, endPoint x: 368, endPoint y: 152, distance: 35.0
click at [368, 152] on div "Janela de atendimento Grade de atendimento Capacidade Transportadoras Veículos …" at bounding box center [368, 168] width 736 height 337
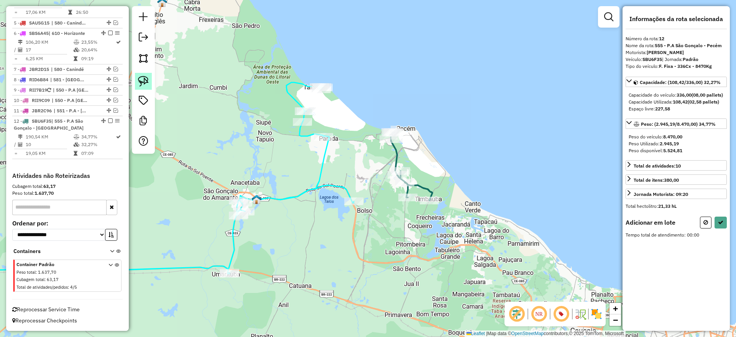
click at [139, 77] on img at bounding box center [143, 81] width 11 height 11
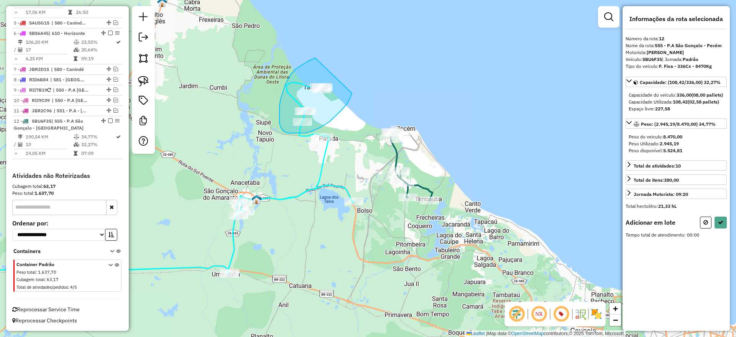
drag, startPoint x: 302, startPoint y: 65, endPoint x: 375, endPoint y: 70, distance: 73.0
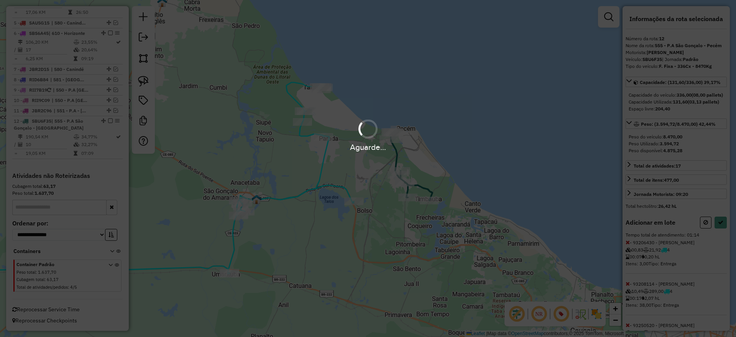
select select "**********"
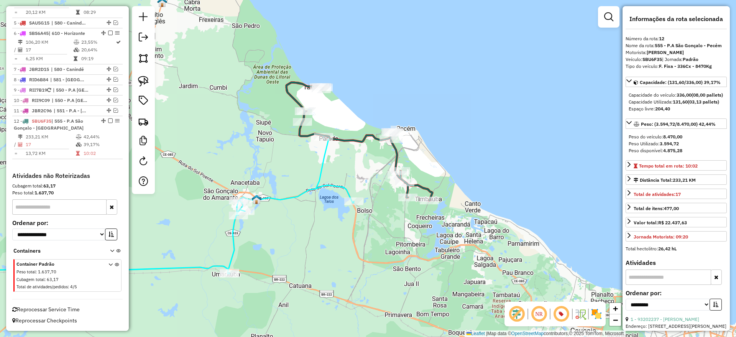
scroll to position [469, 0]
click at [322, 166] on icon at bounding box center [144, 210] width 420 height 149
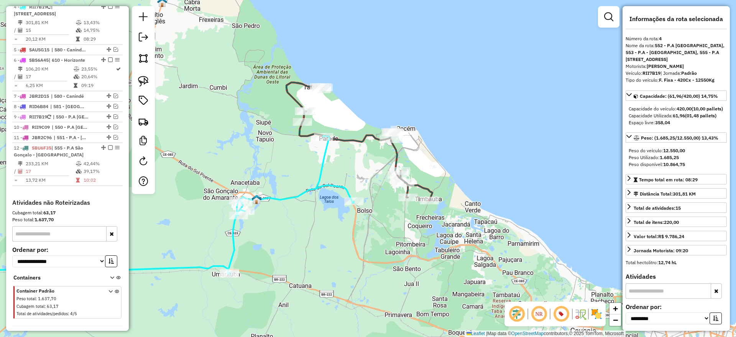
scroll to position [424, 0]
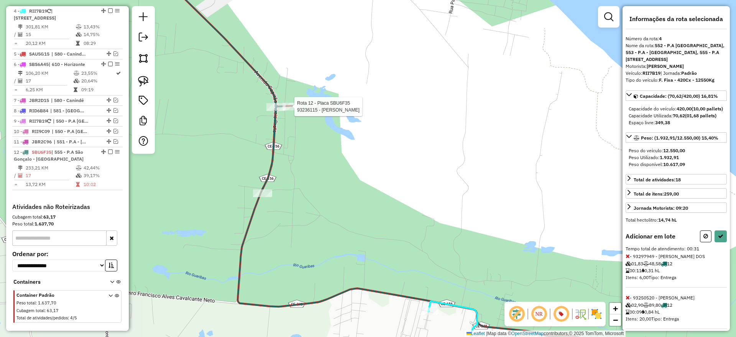
select select "**********"
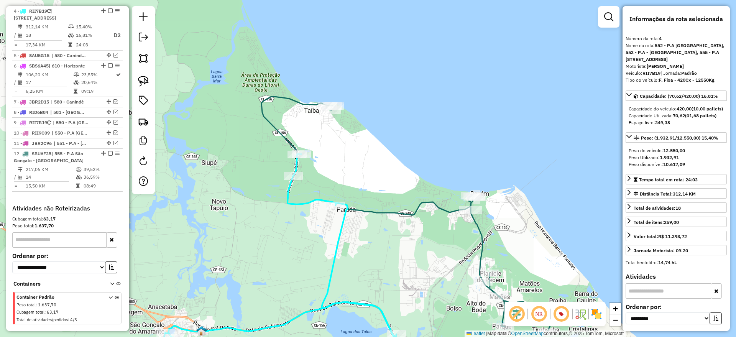
click at [378, 210] on icon at bounding box center [407, 215] width 293 height 236
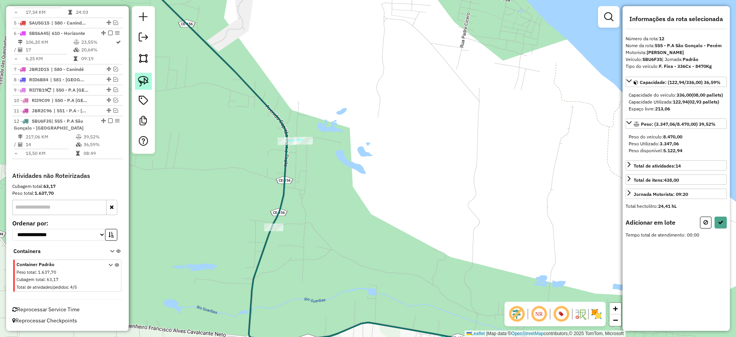
click at [146, 82] on img at bounding box center [143, 81] width 11 height 11
drag, startPoint x: 249, startPoint y: 117, endPoint x: 387, endPoint y: 119, distance: 137.7
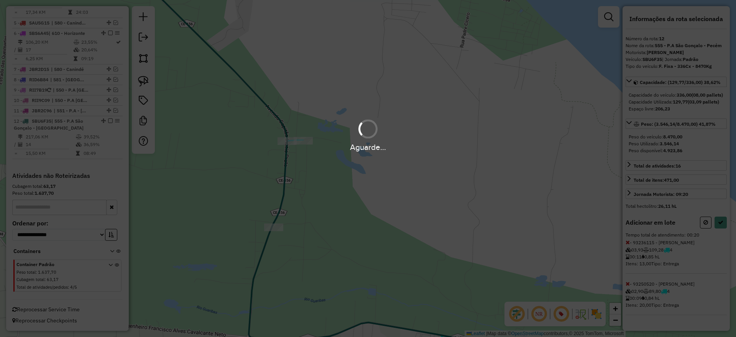
select select "**********"
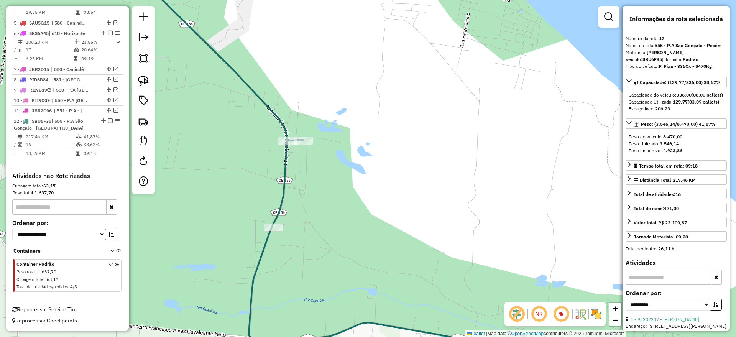
scroll to position [469, 0]
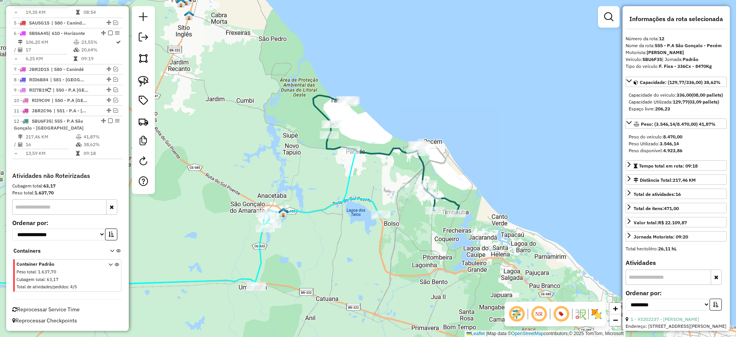
click at [335, 204] on icon at bounding box center [171, 216] width 420 height 163
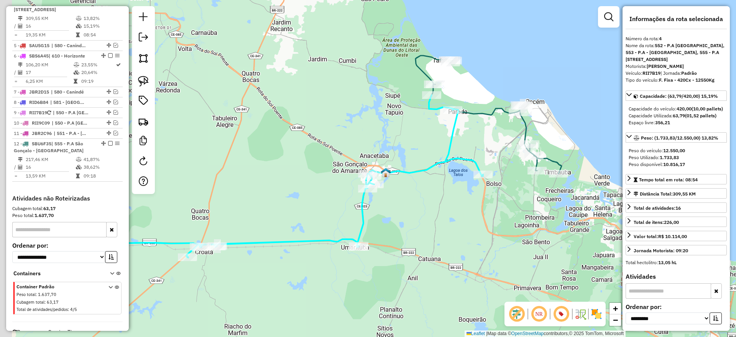
scroll to position [424, 0]
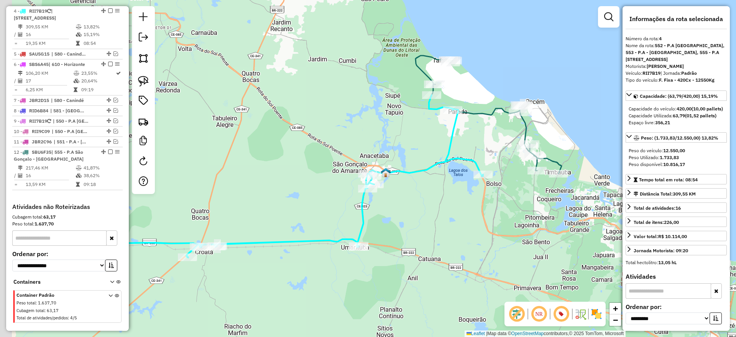
drag, startPoint x: 394, startPoint y: 136, endPoint x: 393, endPoint y: 123, distance: 13.5
click at [399, 124] on div "Janela de atendimento Grade de atendimento Capacidade Transportadoras Veículos …" at bounding box center [368, 168] width 736 height 337
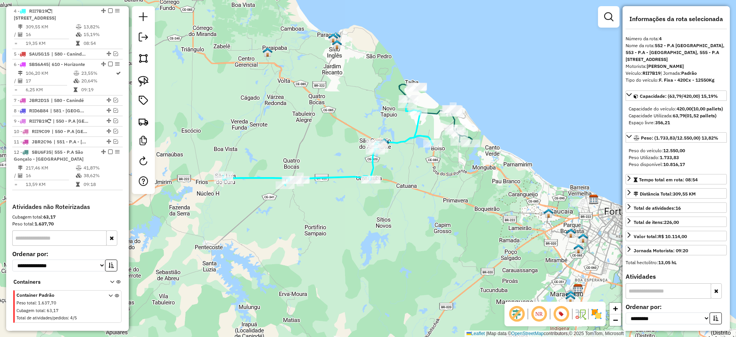
click at [339, 176] on icon at bounding box center [328, 144] width 210 height 81
click at [408, 135] on icon at bounding box center [328, 144] width 210 height 81
click at [431, 113] on icon at bounding box center [435, 113] width 73 height 59
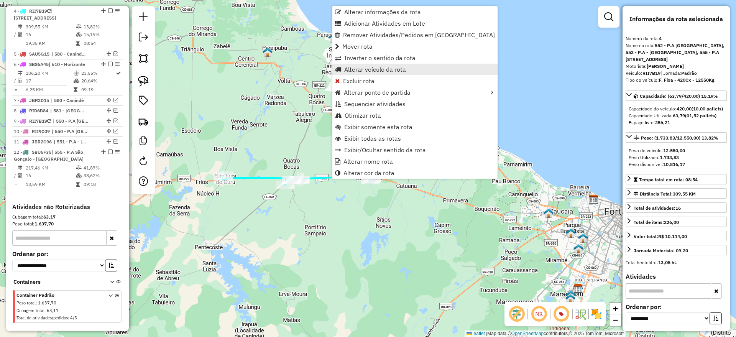
click at [369, 69] on span "Alterar veículo da rota" at bounding box center [375, 69] width 62 height 6
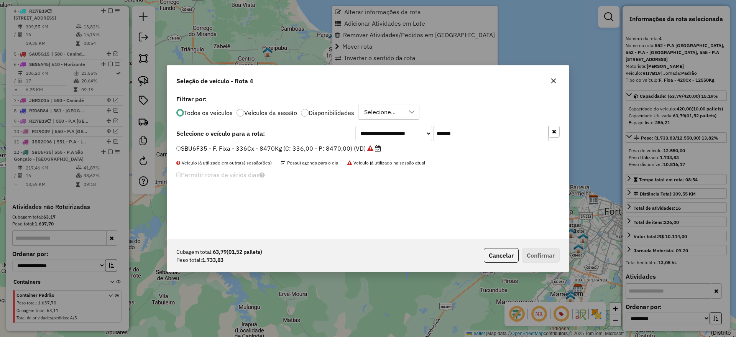
scroll to position [4, 2]
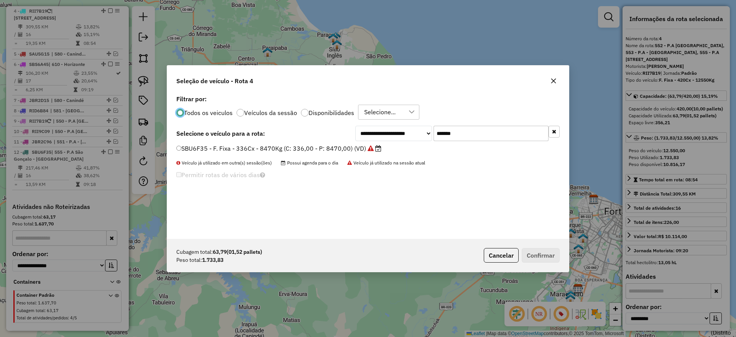
drag, startPoint x: 411, startPoint y: 138, endPoint x: 322, endPoint y: 145, distance: 89.3
click at [362, 138] on div "**********" at bounding box center [457, 133] width 204 height 15
paste input "text"
type input "*******"
click at [314, 148] on label "RIK7B31 - F. Fixa - 336Cx - 8470Kg (C: 336,00 - P: 8470,00) (VD)" at bounding box center [274, 148] width 196 height 9
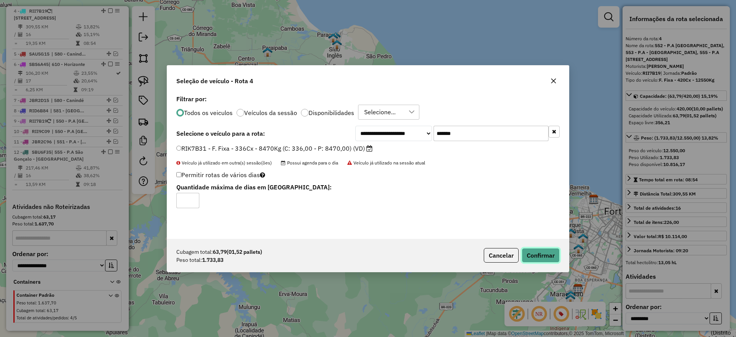
click at [543, 259] on button "Confirmar" at bounding box center [541, 255] width 38 height 15
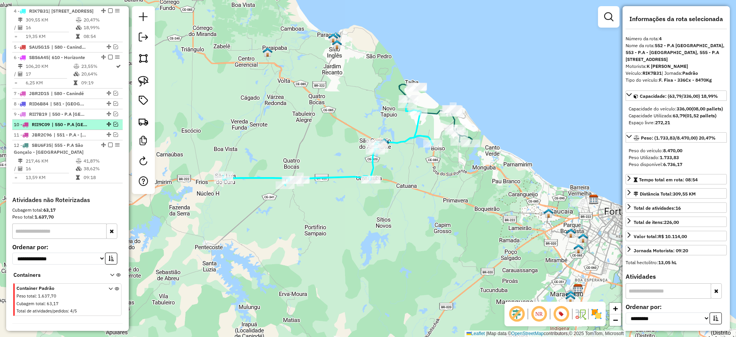
scroll to position [232, 0]
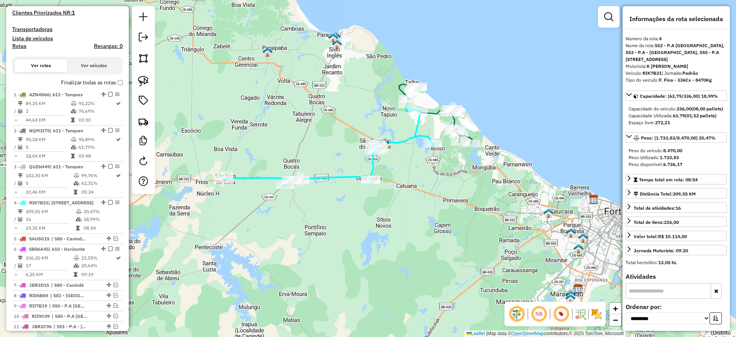
click at [342, 180] on icon at bounding box center [328, 144] width 210 height 81
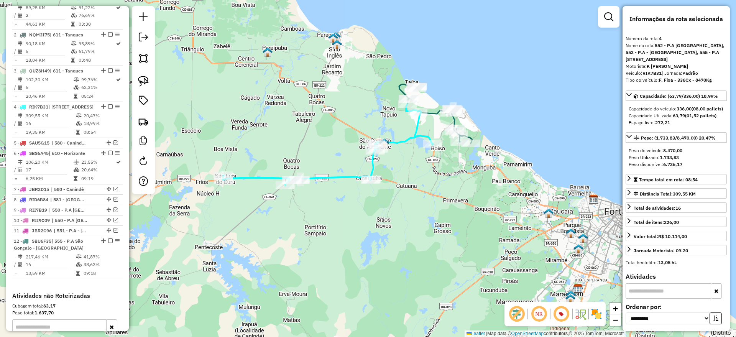
scroll to position [424, 0]
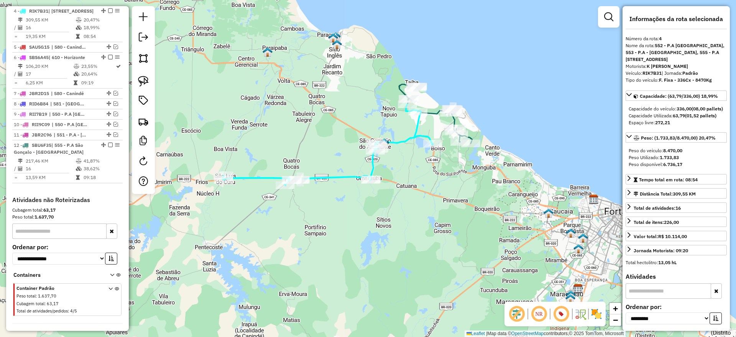
drag, startPoint x: 108, startPoint y: 9, endPoint x: 293, endPoint y: 71, distance: 195.2
click at [109, 9] on em at bounding box center [110, 10] width 5 height 5
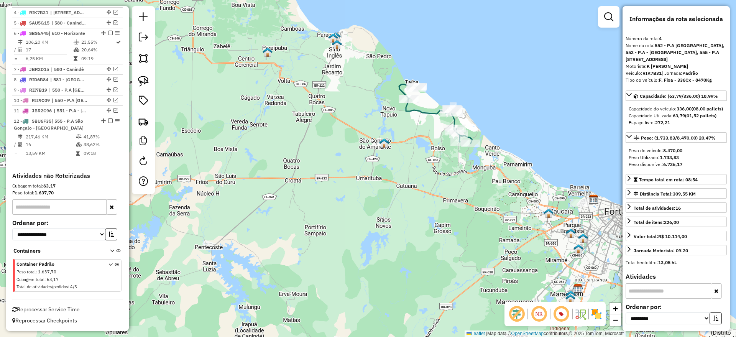
click at [427, 113] on icon at bounding box center [435, 113] width 73 height 59
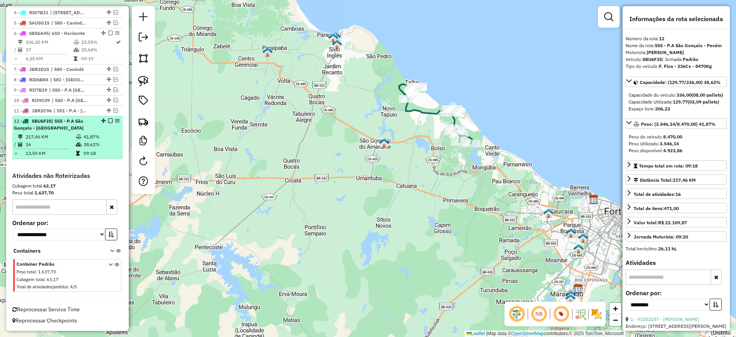
click at [109, 121] on em at bounding box center [110, 120] width 5 height 5
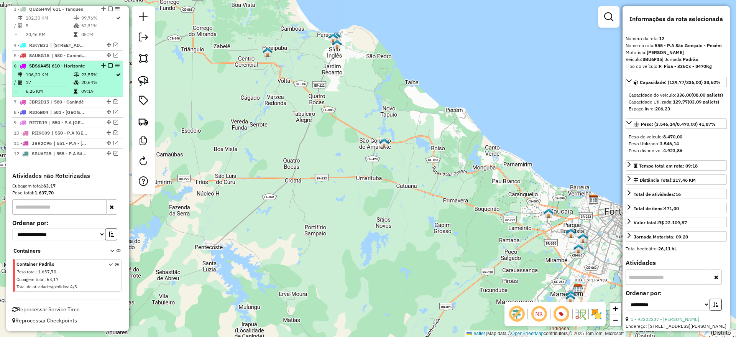
click at [91, 82] on td "20,64%" at bounding box center [98, 83] width 35 height 8
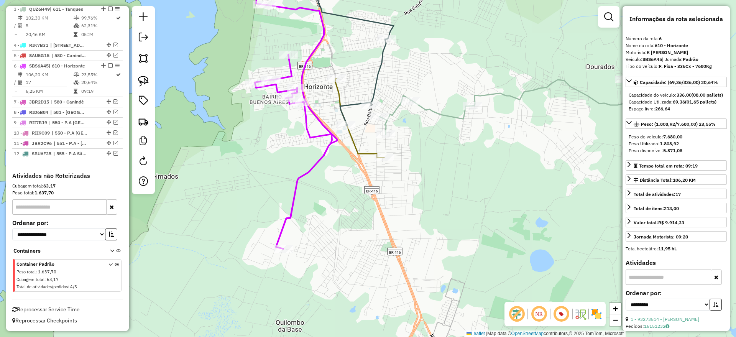
click at [431, 109] on icon at bounding box center [505, 107] width 251 height 54
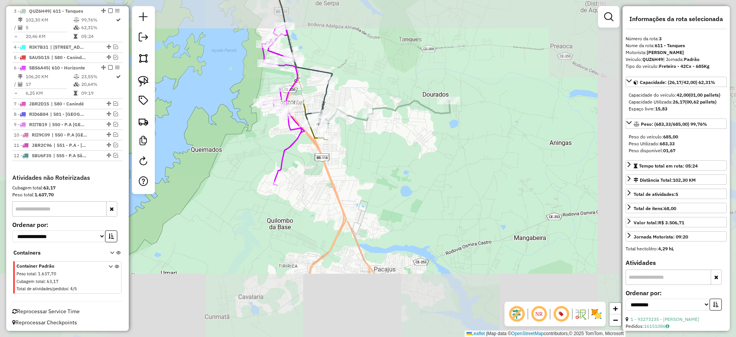
drag, startPoint x: 385, startPoint y: 185, endPoint x: 362, endPoint y: 204, distance: 29.7
click at [362, 204] on div "Janela de atendimento Grade de atendimento Capacidade Transportadoras Veículos …" at bounding box center [368, 168] width 736 height 337
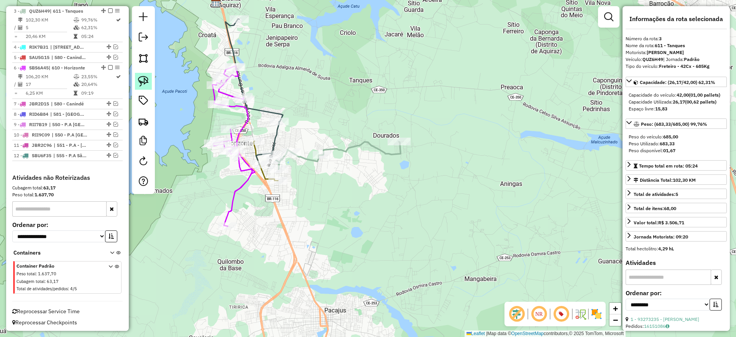
click at [145, 75] on link at bounding box center [143, 81] width 17 height 17
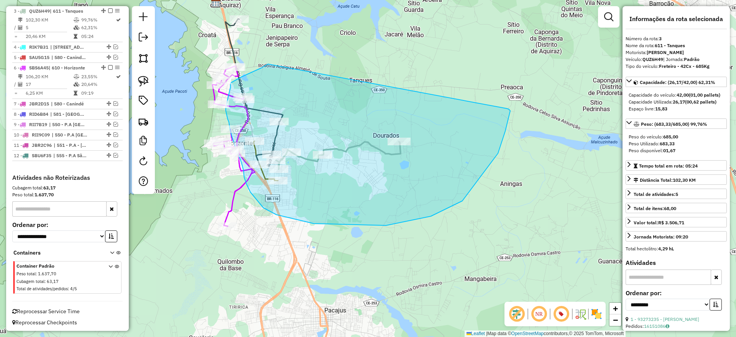
drag, startPoint x: 268, startPoint y: 64, endPoint x: 502, endPoint y: 107, distance: 237.4
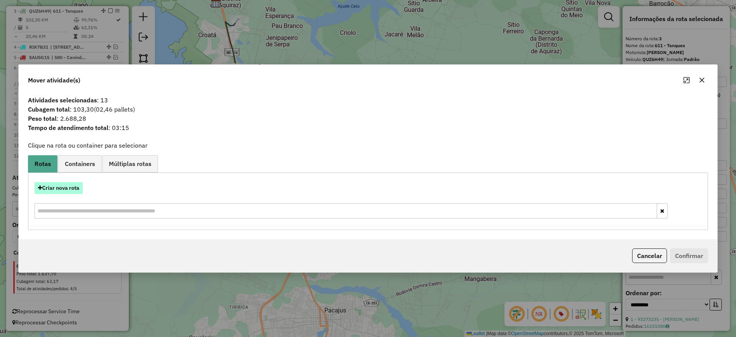
click at [73, 189] on button "Criar nova rota" at bounding box center [59, 188] width 48 height 12
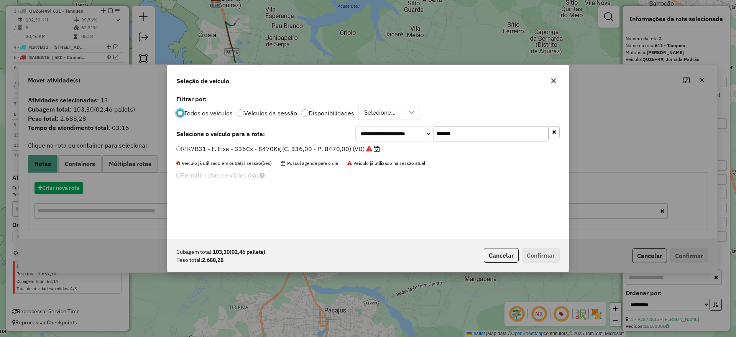
scroll to position [4, 2]
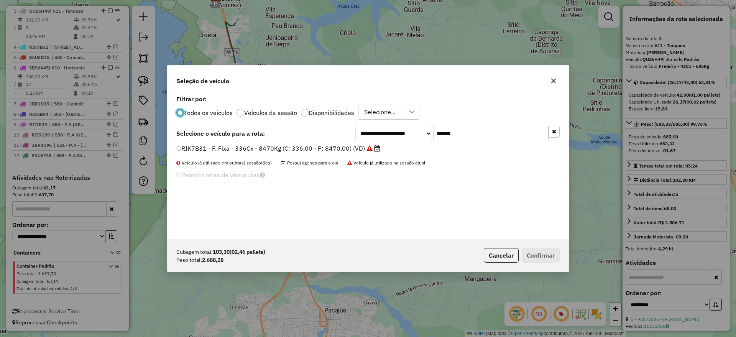
drag, startPoint x: 482, startPoint y: 133, endPoint x: 354, endPoint y: 133, distance: 127.7
click at [355, 132] on div "**********" at bounding box center [457, 133] width 204 height 15
paste input "text"
type input "*******"
click at [324, 148] on label "SBS6A45 - F. Fixa - 336Cx - 7680Kg (C: 336,00 - P: 7680,00) (VD)" at bounding box center [278, 148] width 205 height 9
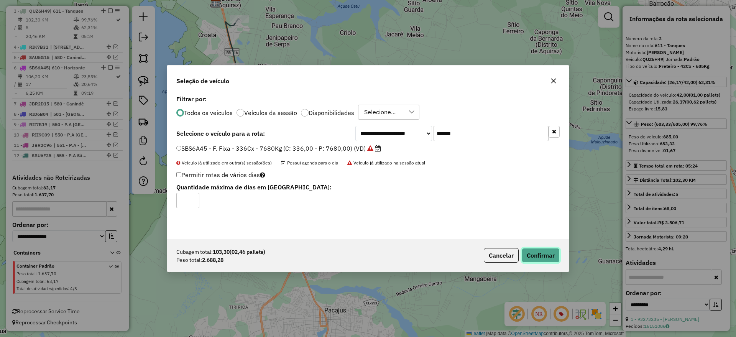
click at [550, 260] on button "Confirmar" at bounding box center [541, 255] width 38 height 15
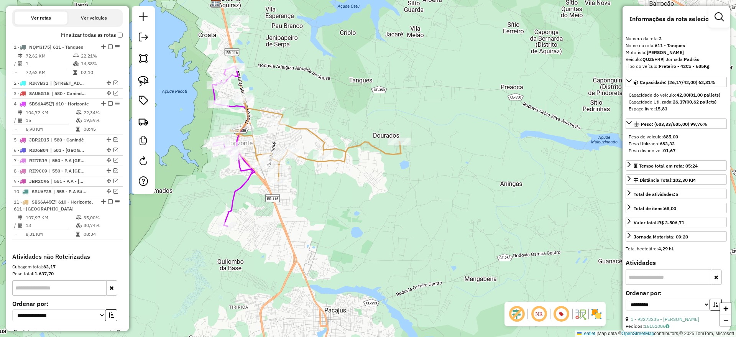
click at [358, 147] on icon at bounding box center [315, 139] width 171 height 84
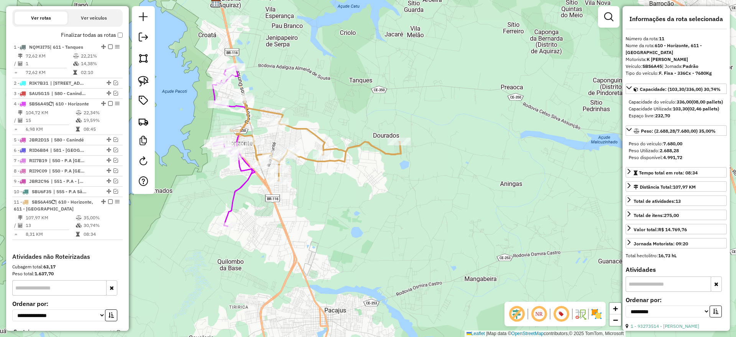
scroll to position [361, 0]
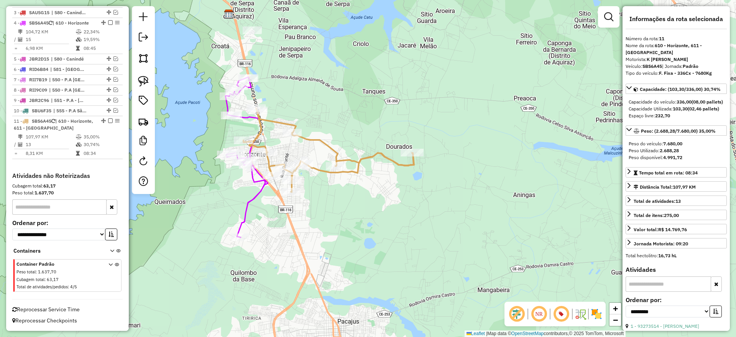
drag, startPoint x: 335, startPoint y: 123, endPoint x: 358, endPoint y: 144, distance: 31.7
click at [358, 144] on div "Janela de atendimento Grade de atendimento Capacidade Transportadoras Veículos …" at bounding box center [368, 168] width 736 height 337
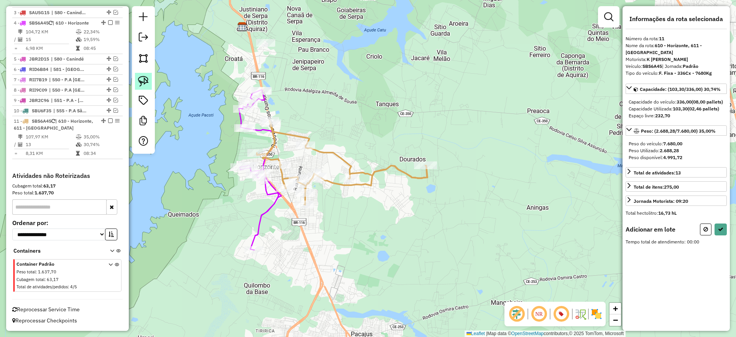
click at [143, 81] on img at bounding box center [143, 81] width 11 height 11
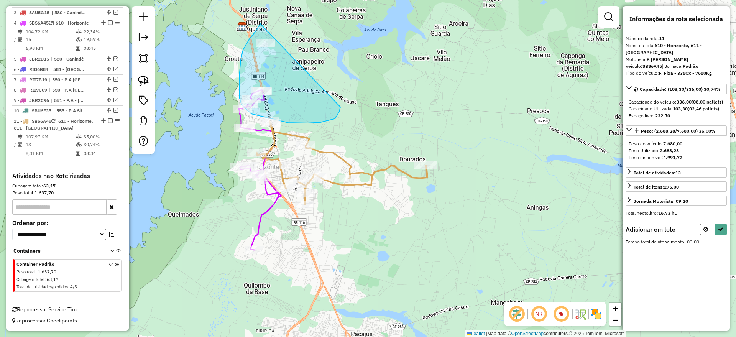
drag, startPoint x: 259, startPoint y: 26, endPoint x: 340, endPoint y: 106, distance: 113.9
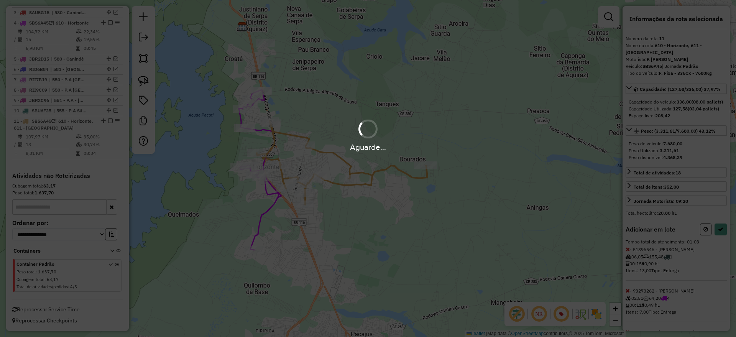
select select "**********"
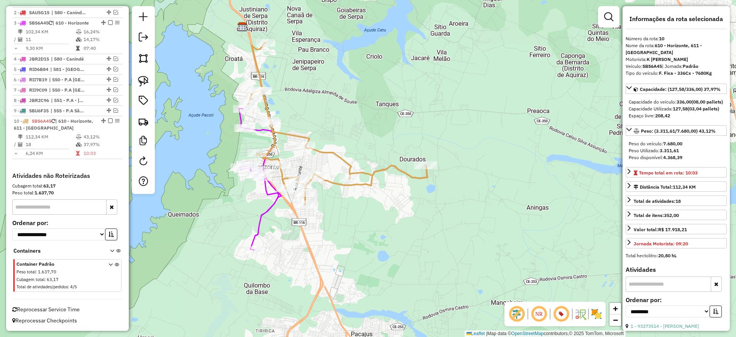
scroll to position [325, 0]
click at [272, 209] on icon at bounding box center [260, 179] width 43 height 142
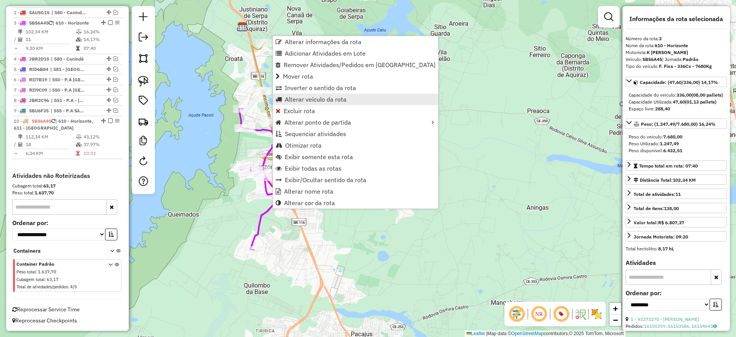
click at [336, 97] on span "Alterar veículo da rota" at bounding box center [316, 99] width 62 height 6
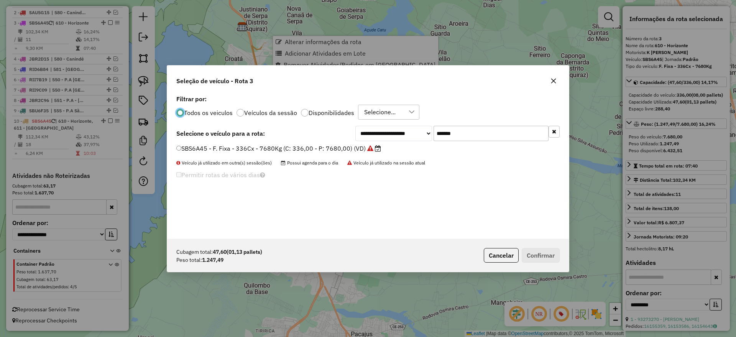
scroll to position [4, 2]
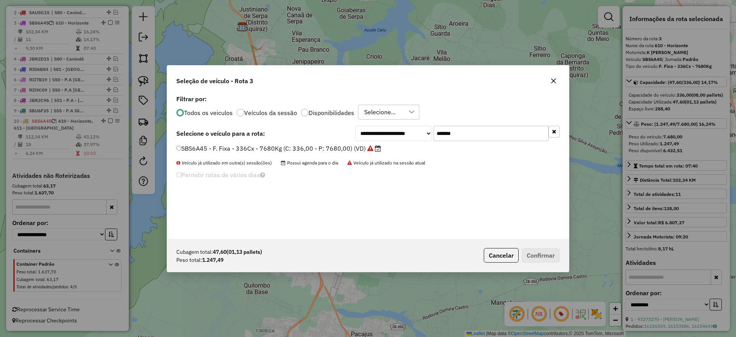
drag, startPoint x: 468, startPoint y: 131, endPoint x: 369, endPoint y: 143, distance: 99.3
click at [369, 143] on div "**********" at bounding box center [368, 166] width 402 height 146
paste input "text"
type input "*******"
click at [348, 145] on label "RIA7J16 - F. Fixa - 336Cx - 8600Kg (C: 336,00 - P: 8600,00) (VD)" at bounding box center [274, 148] width 196 height 9
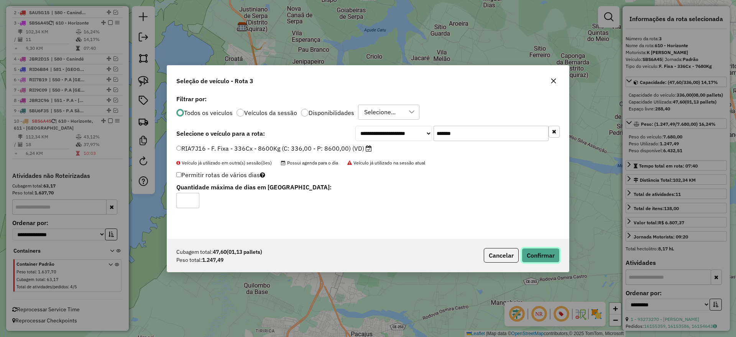
click at [551, 253] on button "Confirmar" at bounding box center [541, 255] width 38 height 15
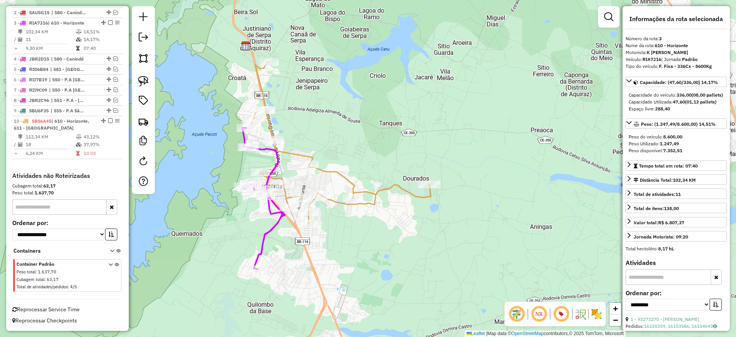
drag, startPoint x: 306, startPoint y: 104, endPoint x: 300, endPoint y: 113, distance: 11.1
click at [308, 113] on div "Janela de atendimento Grade de atendimento Capacidade Transportadoras Veículos …" at bounding box center [368, 168] width 736 height 337
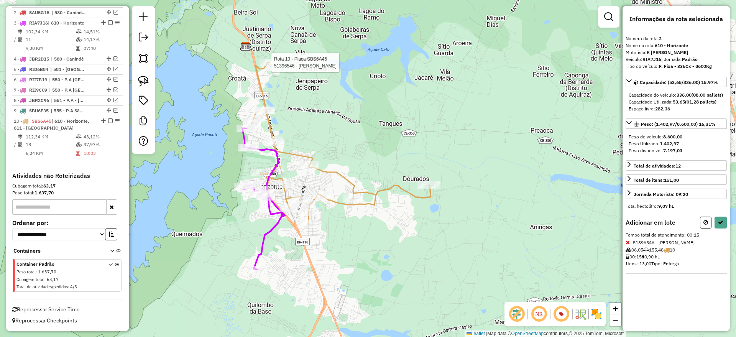
select select "**********"
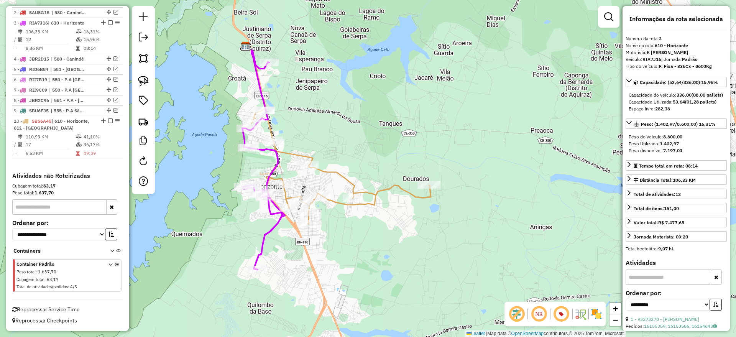
click at [294, 153] on icon at bounding box center [341, 166] width 179 height 115
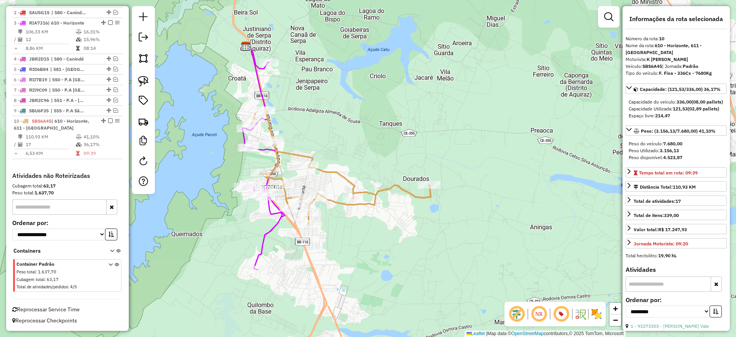
click at [272, 224] on icon at bounding box center [263, 159] width 43 height 219
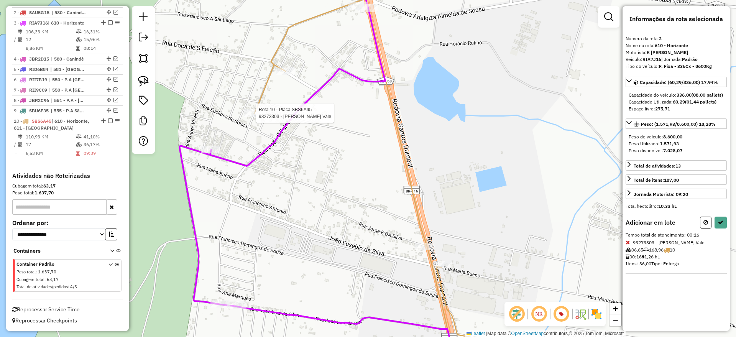
select select "**********"
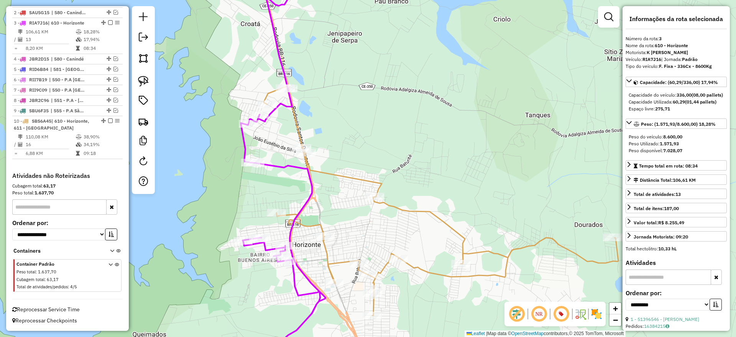
click at [328, 173] on icon at bounding box center [441, 200] width 355 height 229
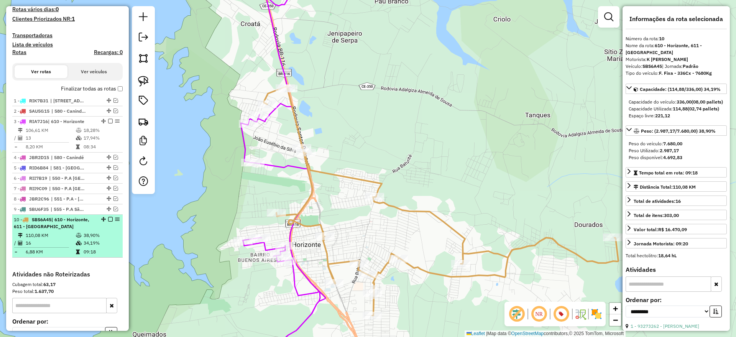
scroll to position [133, 0]
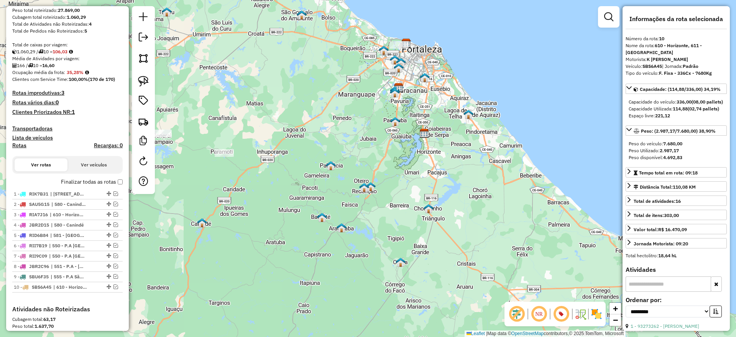
drag, startPoint x: 332, startPoint y: 137, endPoint x: 408, endPoint y: 152, distance: 77.3
click at [408, 152] on div "Janela de atendimento Grade de atendimento Capacidade Transportadoras Veículos …" at bounding box center [368, 168] width 736 height 337
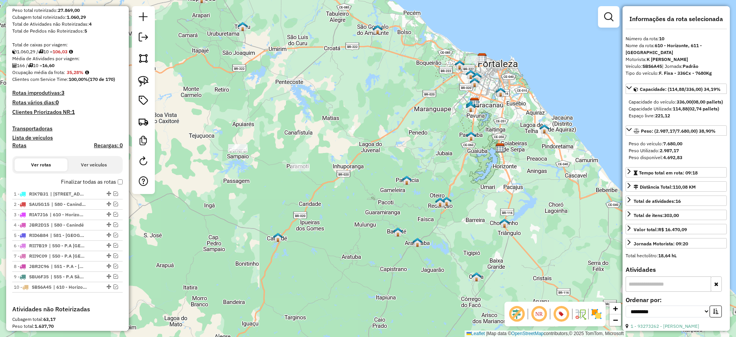
click at [70, 112] on h4 "Clientes Priorizados NR: 1" at bounding box center [67, 112] width 110 height 7
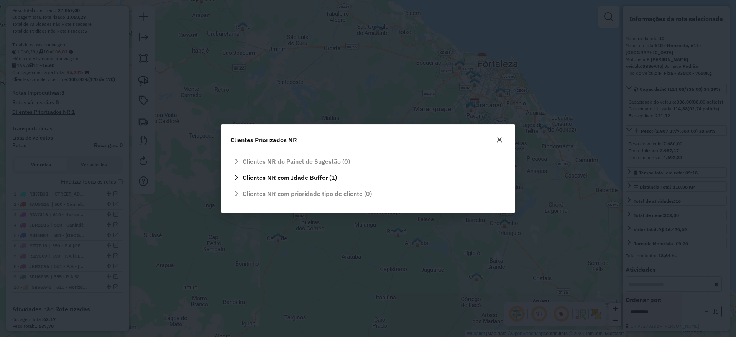
scroll to position [0, 0]
click at [499, 141] on icon "button" at bounding box center [500, 140] width 6 height 6
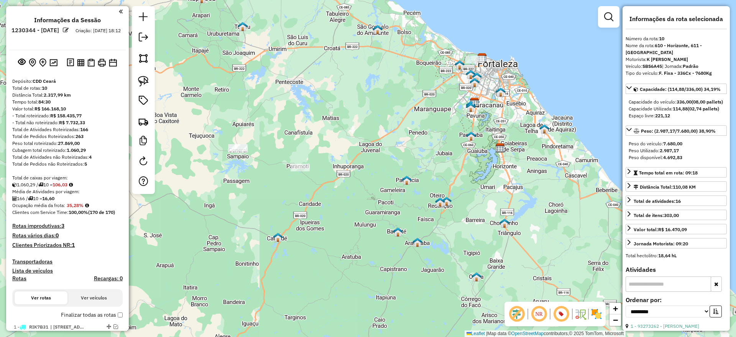
click at [141, 38] on em at bounding box center [143, 37] width 9 height 9
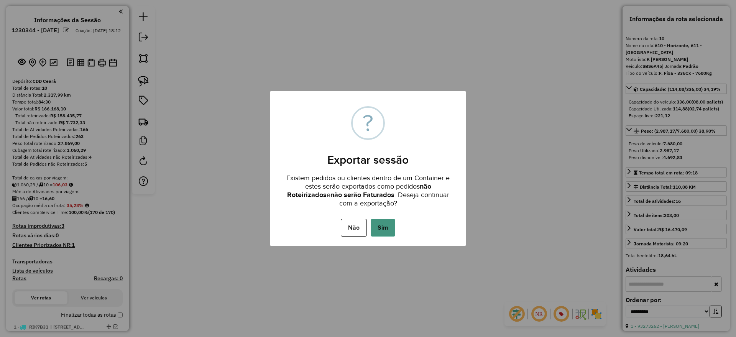
click at [389, 224] on button "Sim" at bounding box center [383, 228] width 25 height 18
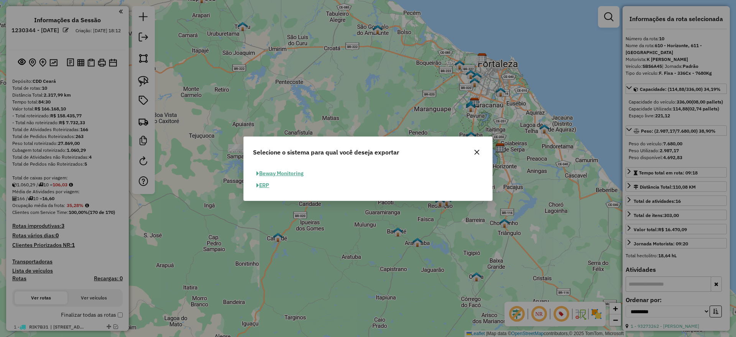
click at [271, 185] on button "ERP" at bounding box center [263, 185] width 20 height 12
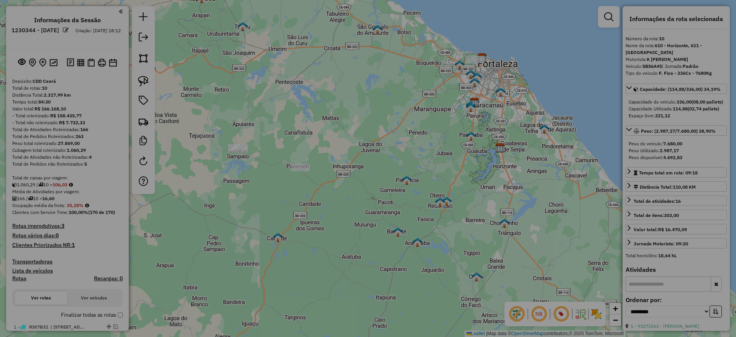
select select "*********"
select select "**"
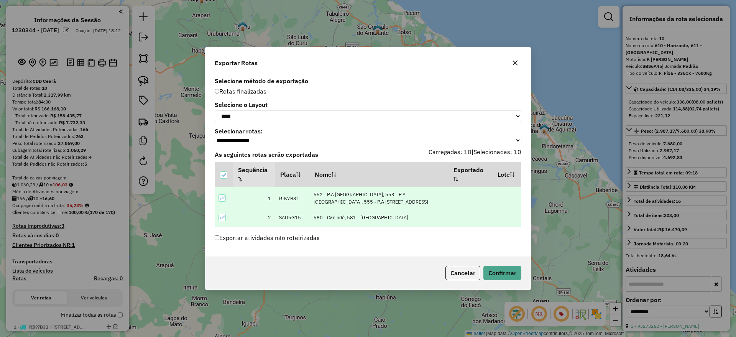
click at [298, 240] on label "Exportar atividades não roteirizadas" at bounding box center [267, 237] width 105 height 15
click at [490, 275] on button "Confirmar" at bounding box center [502, 273] width 38 height 15
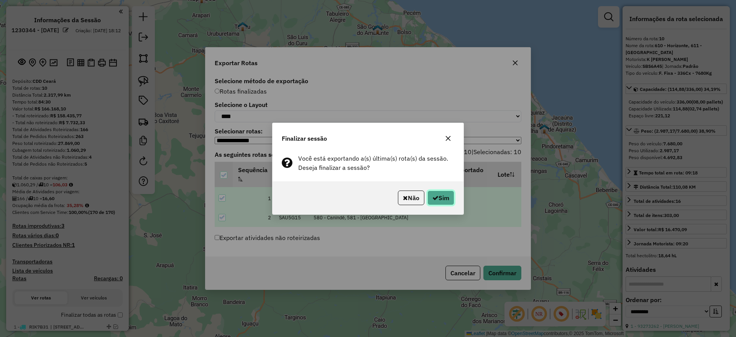
click at [436, 198] on icon "button" at bounding box center [435, 198] width 6 height 6
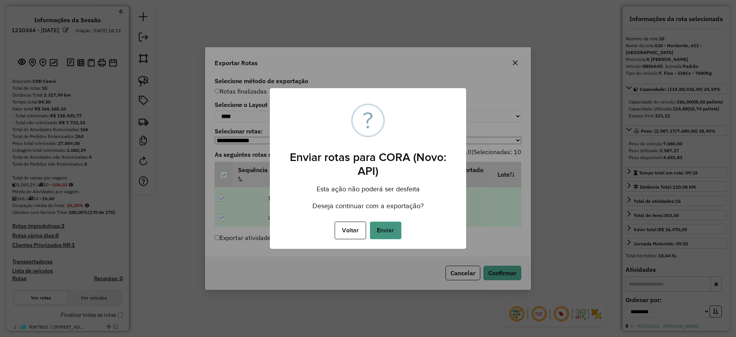
click at [383, 233] on button "Enviar" at bounding box center [385, 231] width 31 height 18
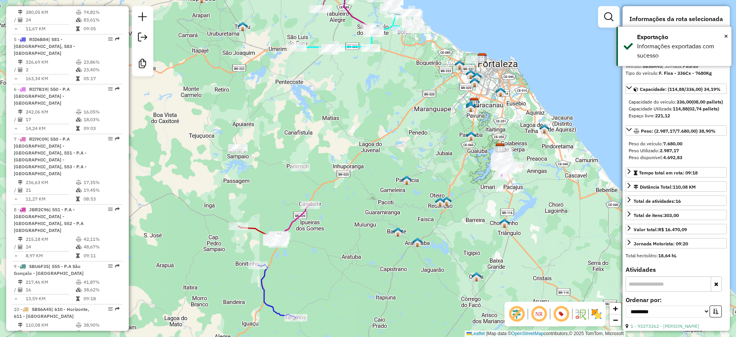
scroll to position [580, 0]
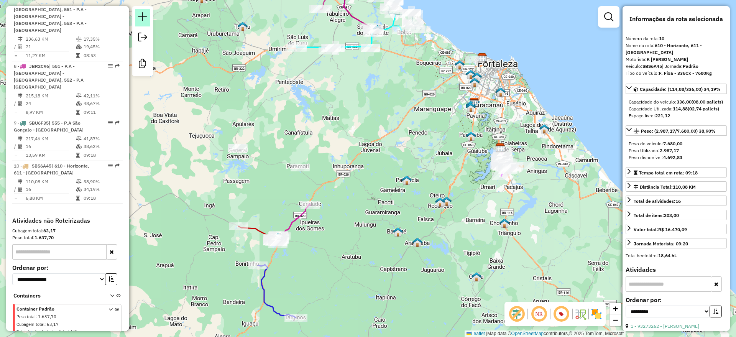
click at [142, 16] on em at bounding box center [142, 16] width 9 height 9
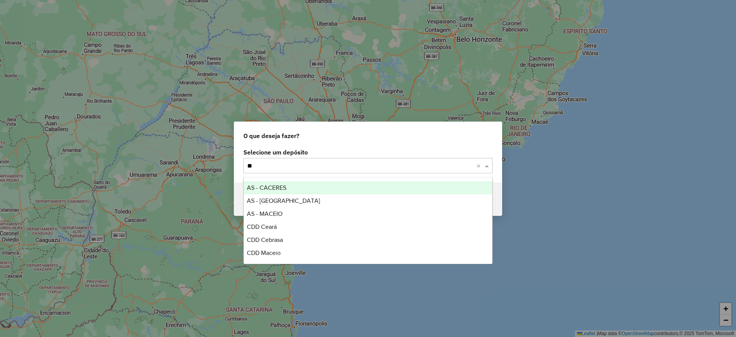
type input "***"
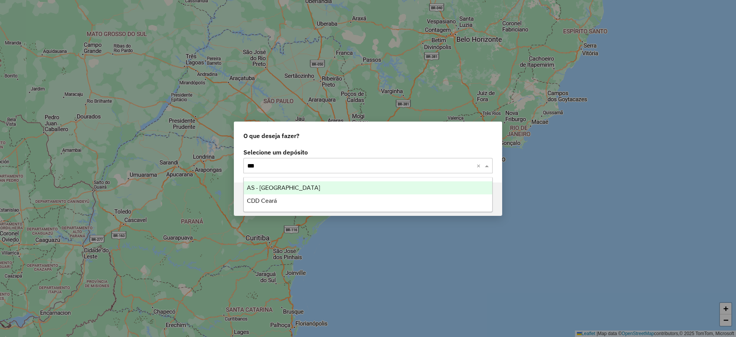
click at [263, 187] on span "AS - Ceará" at bounding box center [283, 187] width 73 height 7
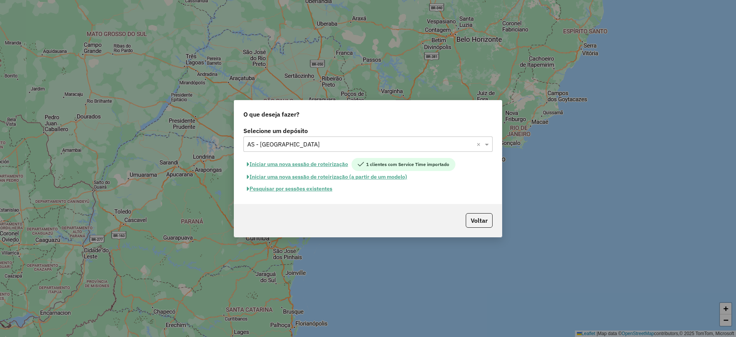
click at [321, 163] on button "Iniciar uma nova sessão de roteirização" at bounding box center [297, 164] width 108 height 13
select select "*"
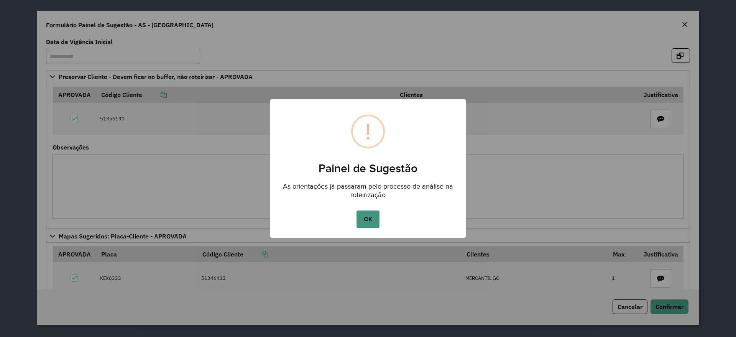
click at [372, 214] on button "OK" at bounding box center [368, 219] width 23 height 18
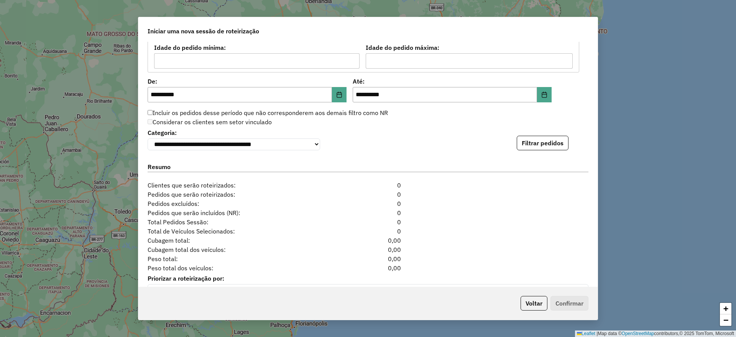
scroll to position [767, 0]
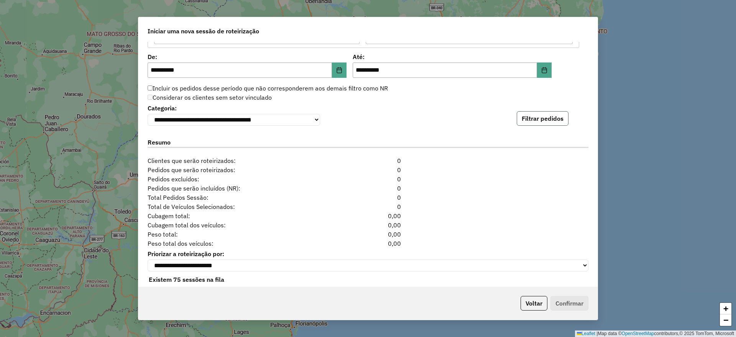
click at [543, 120] on button "Filtrar pedidos" at bounding box center [543, 118] width 52 height 15
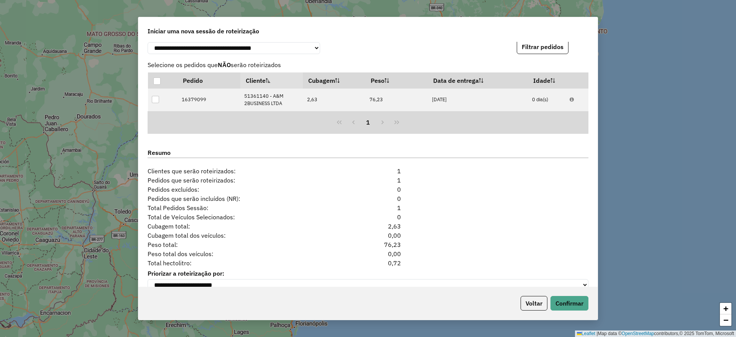
scroll to position [873, 0]
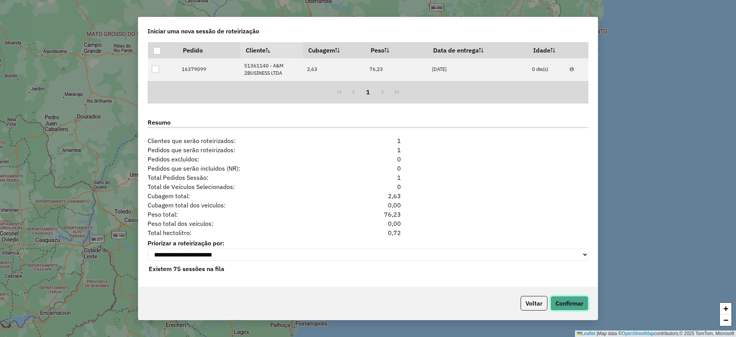
click at [572, 307] on button "Confirmar" at bounding box center [570, 303] width 38 height 15
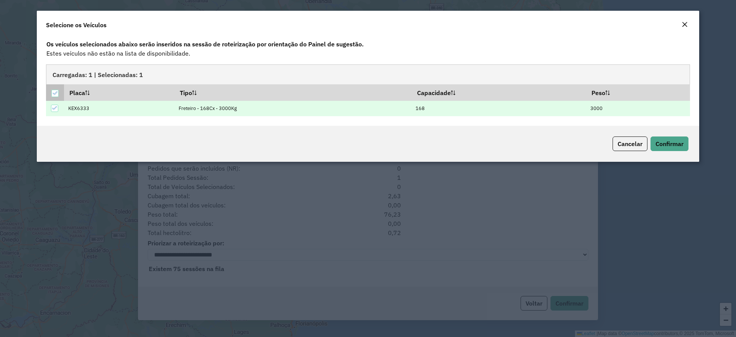
click at [54, 93] on icon at bounding box center [54, 92] width 5 height 5
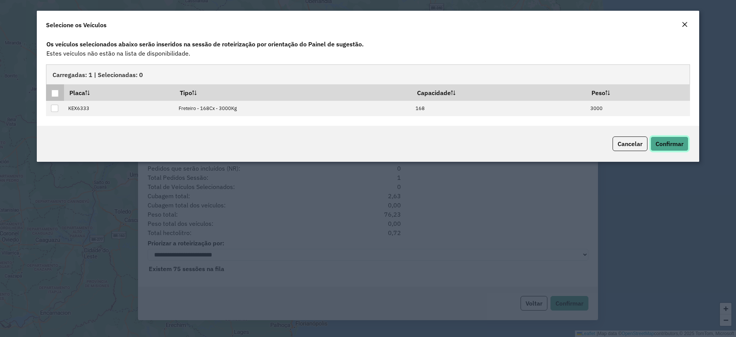
click at [674, 142] on span "Confirmar" at bounding box center [670, 144] width 28 height 8
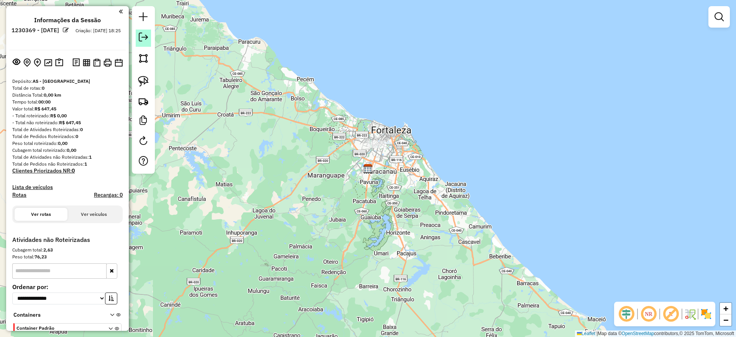
click at [145, 30] on link at bounding box center [143, 38] width 15 height 17
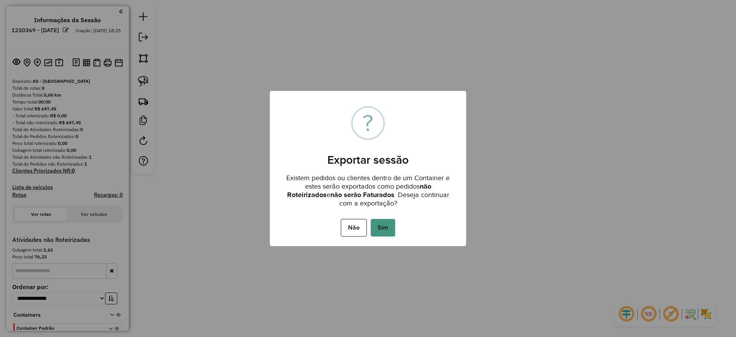
click at [383, 224] on button "Sim" at bounding box center [383, 228] width 25 height 18
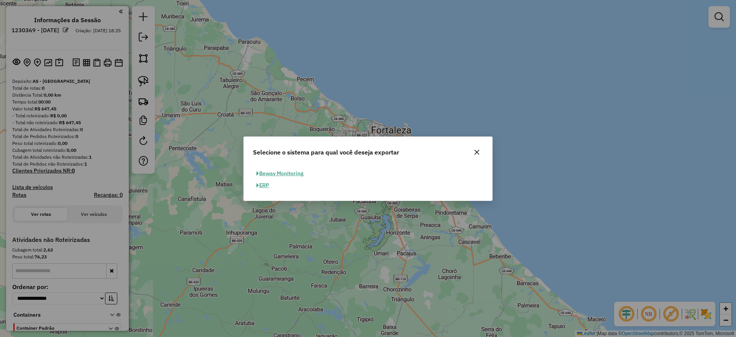
click at [271, 189] on button "ERP" at bounding box center [263, 185] width 20 height 12
select select "**"
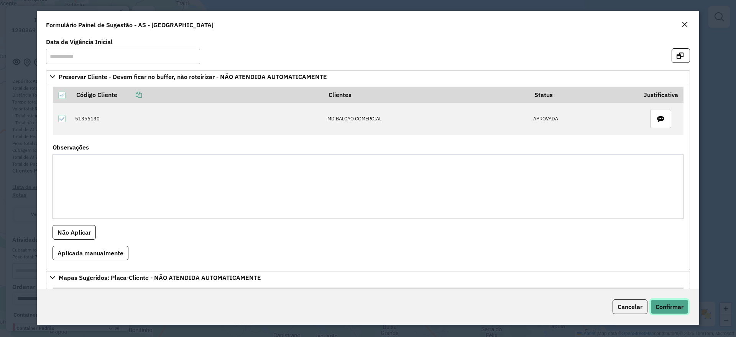
click at [668, 303] on span "Confirmar" at bounding box center [670, 307] width 28 height 8
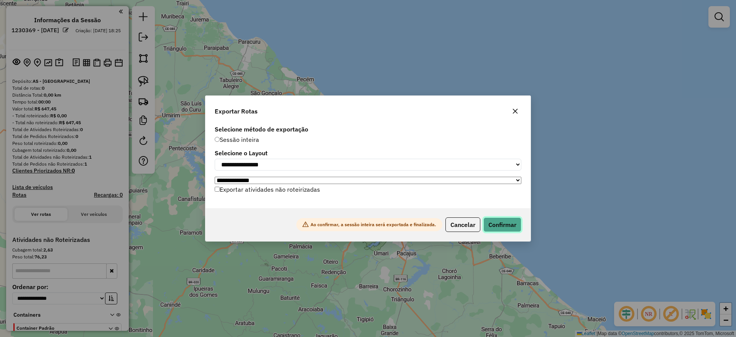
click at [508, 231] on button "Confirmar" at bounding box center [502, 224] width 38 height 15
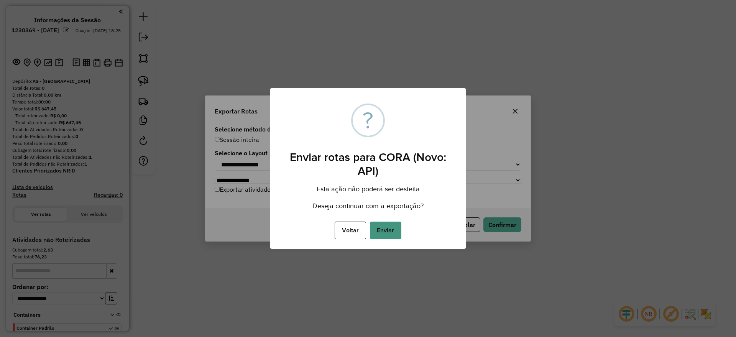
click at [392, 224] on button "Enviar" at bounding box center [385, 231] width 31 height 18
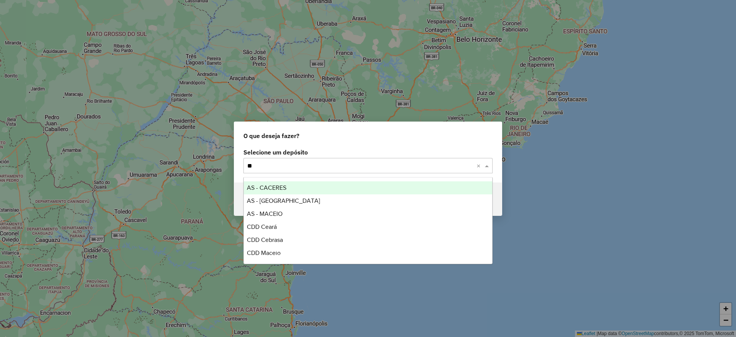
type input "***"
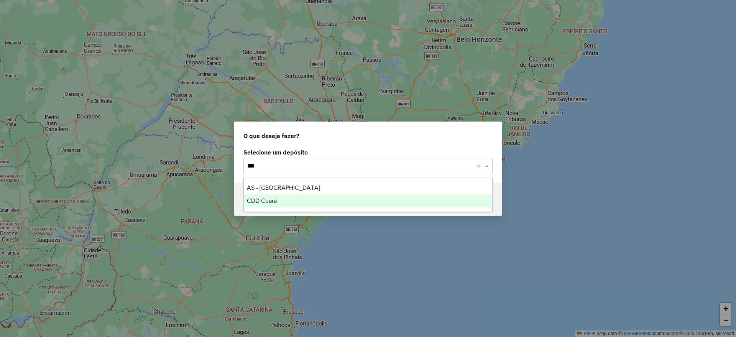
click at [276, 199] on span "CDD Ceará" at bounding box center [262, 200] width 30 height 7
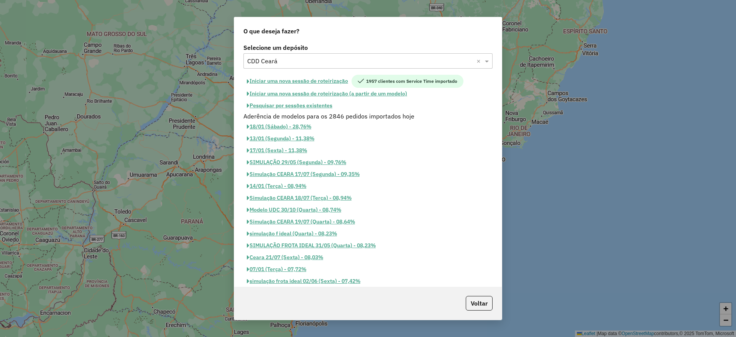
click at [323, 78] on button "Iniciar uma nova sessão de roteirização" at bounding box center [297, 81] width 108 height 13
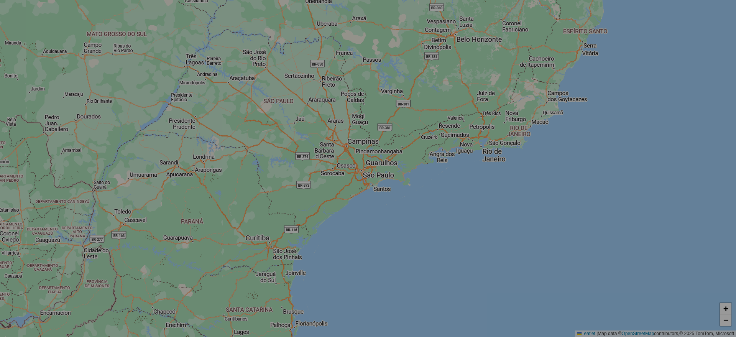
select select "*"
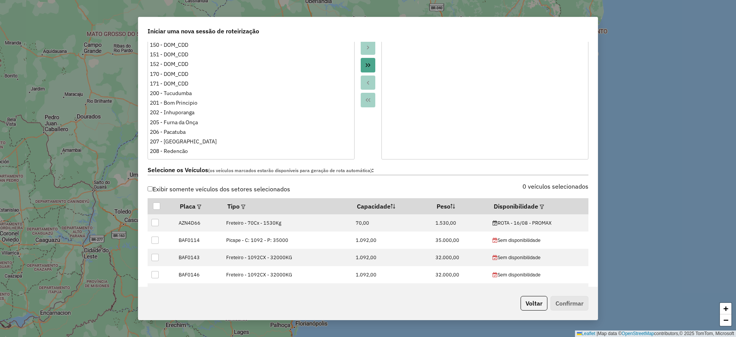
scroll to position [240, 0]
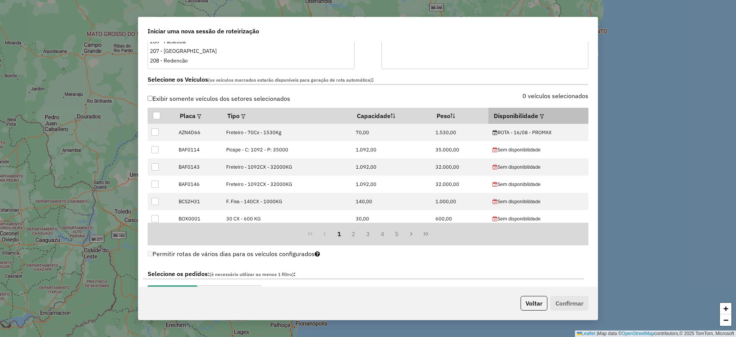
click at [540, 115] on em at bounding box center [542, 116] width 4 height 4
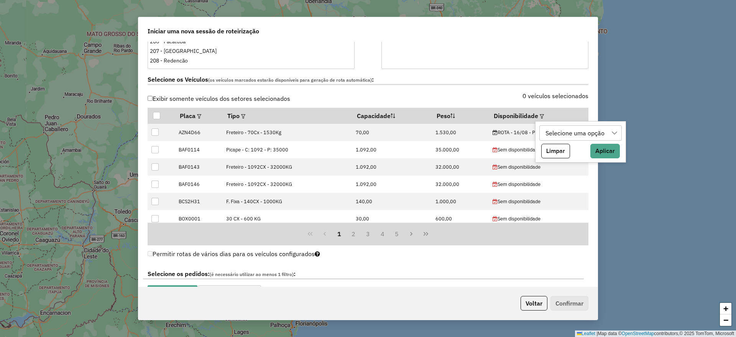
click at [561, 136] on div "Selecione uma opção" at bounding box center [575, 133] width 64 height 15
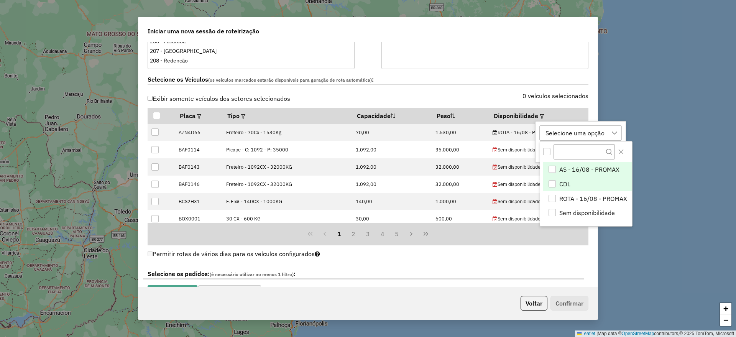
click at [566, 185] on span "CDL" at bounding box center [564, 183] width 11 height 9
click at [624, 152] on button "Close" at bounding box center [621, 152] width 12 height 12
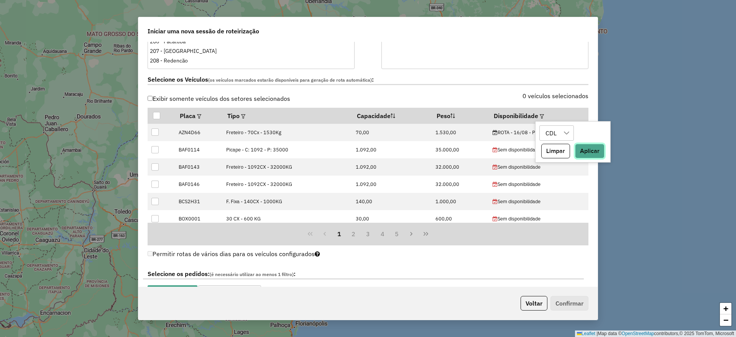
click at [593, 153] on button "Aplicar" at bounding box center [590, 151] width 30 height 15
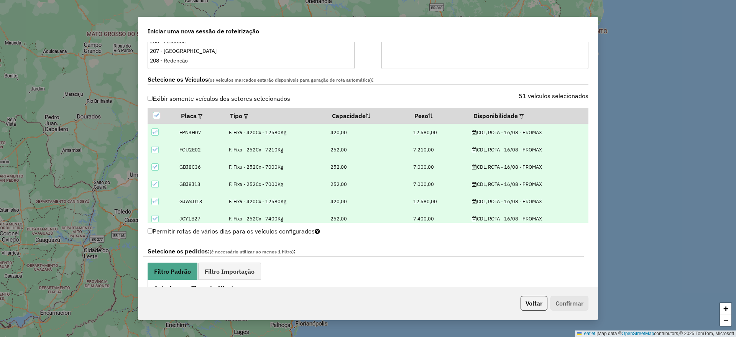
click at [495, 97] on div "51 veículos selecionados" at bounding box center [480, 100] width 225 height 15
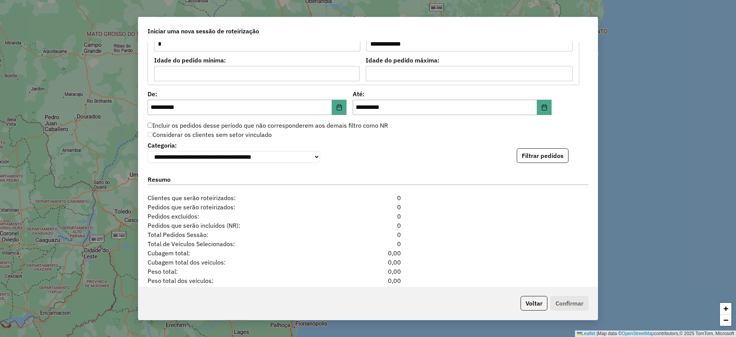
scroll to position [767, 0]
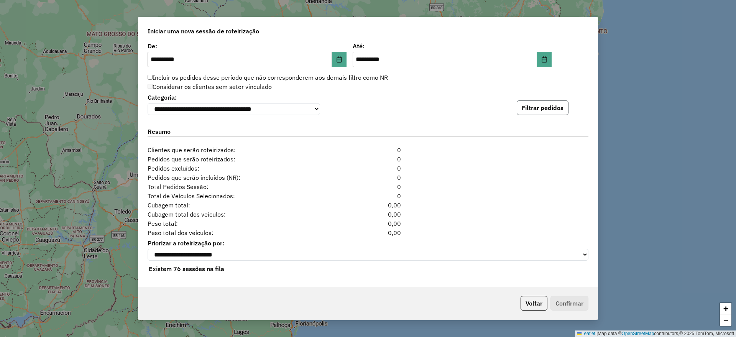
click at [541, 110] on button "Filtrar pedidos" at bounding box center [543, 107] width 52 height 15
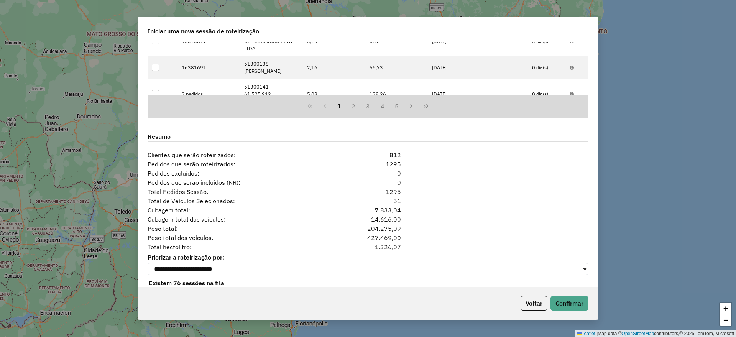
scroll to position [938, 0]
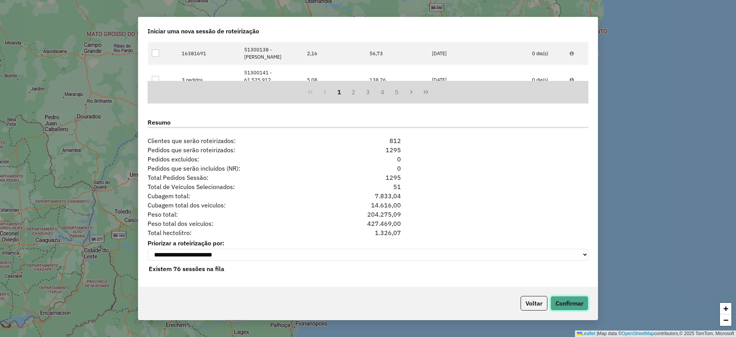
click at [580, 305] on button "Confirmar" at bounding box center [570, 303] width 38 height 15
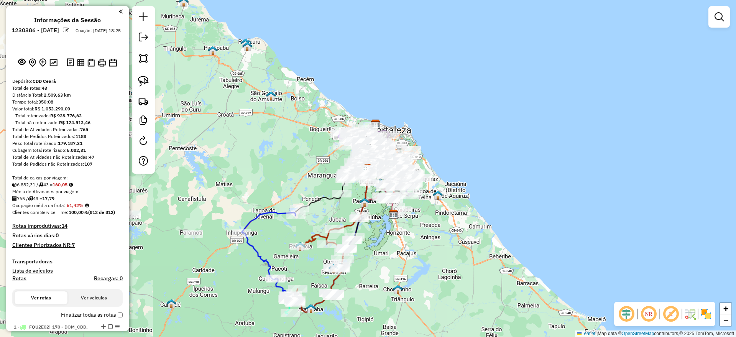
click at [627, 312] on em at bounding box center [626, 314] width 18 height 18
drag, startPoint x: 671, startPoint y: 314, endPoint x: 712, endPoint y: 329, distance: 43.4
click at [672, 314] on em at bounding box center [671, 314] width 18 height 18
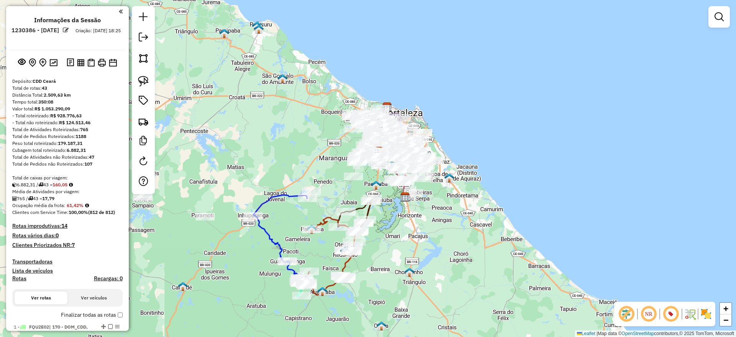
drag, startPoint x: 294, startPoint y: 235, endPoint x: 324, endPoint y: 196, distance: 49.8
click at [326, 171] on div "Janela de atendimento Grade de atendimento Capacidade Transportadoras Veículos …" at bounding box center [368, 168] width 736 height 337
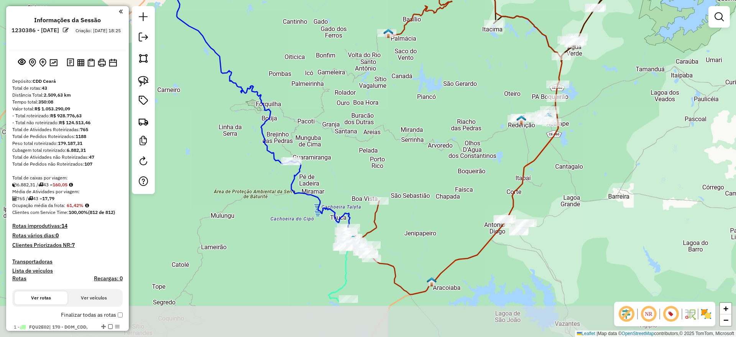
drag, startPoint x: 311, startPoint y: 215, endPoint x: 336, endPoint y: 209, distance: 25.6
click at [349, 181] on div "Rota 38 - Placa RIL4B29 51386506 - MECEARIA O BOINHO Janela de atendimento Grad…" at bounding box center [368, 168] width 736 height 337
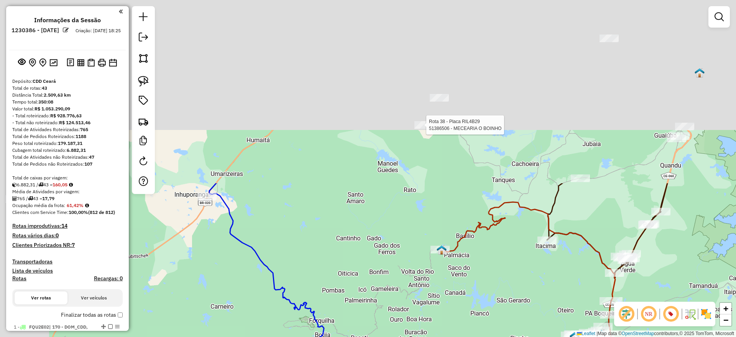
drag, startPoint x: 354, startPoint y: 169, endPoint x: 370, endPoint y: 174, distance: 16.2
click at [389, 337] on html "Aguarde... Pop-up bloqueado! Seu navegador bloqueou automáticamente a abertura …" at bounding box center [368, 168] width 736 height 337
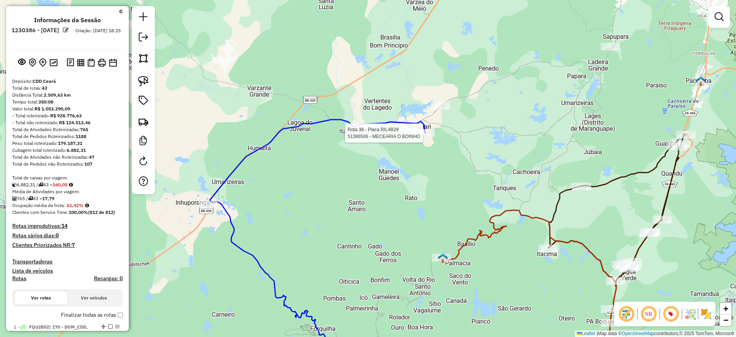
select select "**********"
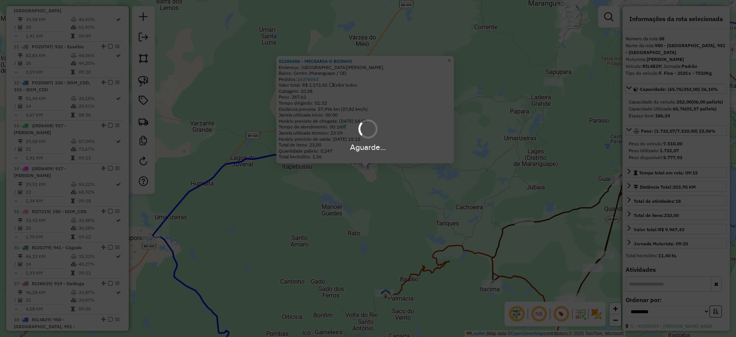
scroll to position [1781, 0]
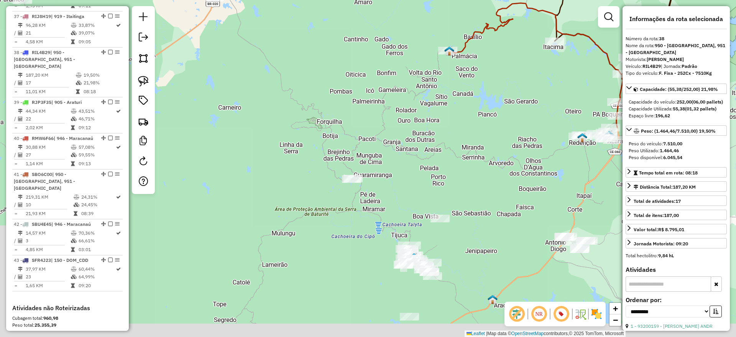
drag, startPoint x: 273, startPoint y: 226, endPoint x: 337, endPoint y: -16, distance: 250.5
click at [337, 0] on html "Aguarde... Pop-up bloqueado! Seu navegador bloqueou automáticamente a abertura …" at bounding box center [368, 168] width 736 height 337
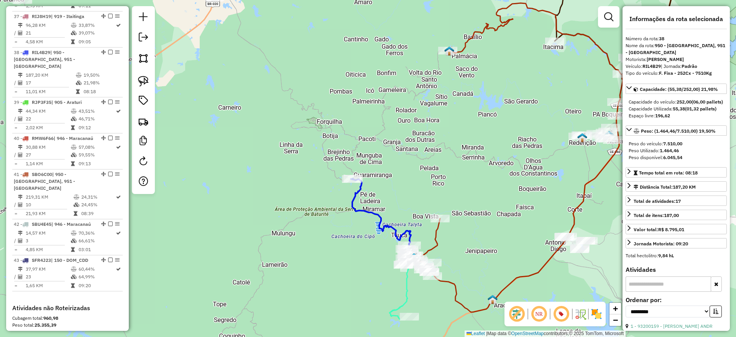
click at [371, 214] on icon at bounding box center [381, 222] width 61 height 86
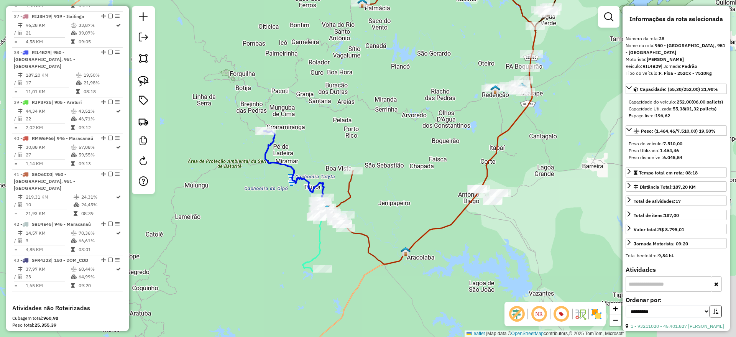
drag, startPoint x: 397, startPoint y: 186, endPoint x: 337, endPoint y: 154, distance: 68.6
click at [337, 154] on div "Janela de atendimento Grade de atendimento Capacidade Transportadoras Veículos …" at bounding box center [368, 168] width 736 height 337
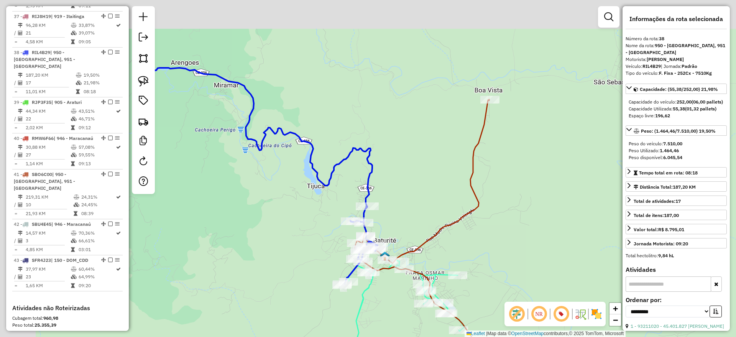
drag, startPoint x: 273, startPoint y: 168, endPoint x: 331, endPoint y: 213, distance: 74.1
click at [332, 214] on div "Janela de atendimento Grade de atendimento Capacidade Transportadoras Veículos …" at bounding box center [368, 168] width 736 height 337
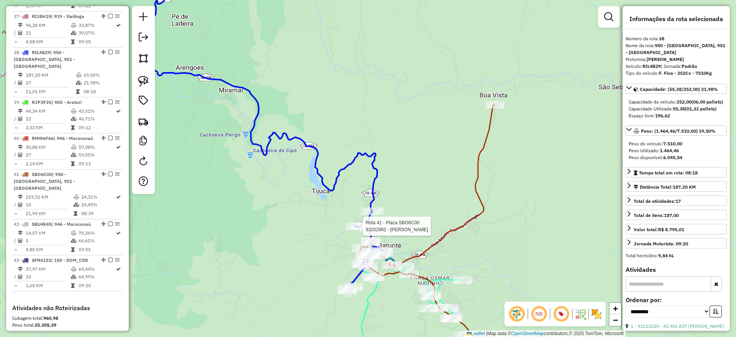
click at [331, 181] on div "Rota 41 - Placa SBO6C00 93202982 - JOSE DO NASCIMENTO G Janela de atendimento G…" at bounding box center [368, 168] width 736 height 337
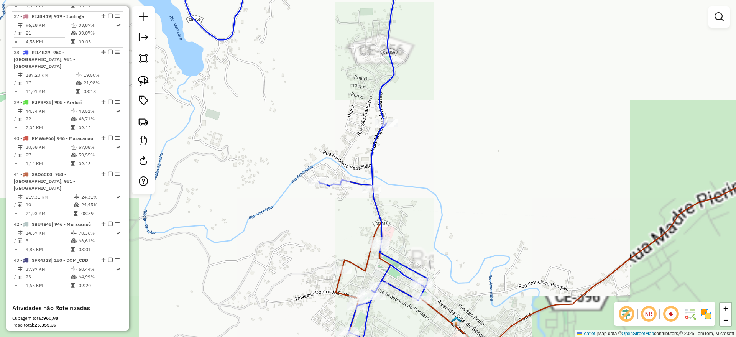
click at [145, 77] on img at bounding box center [143, 81] width 11 height 11
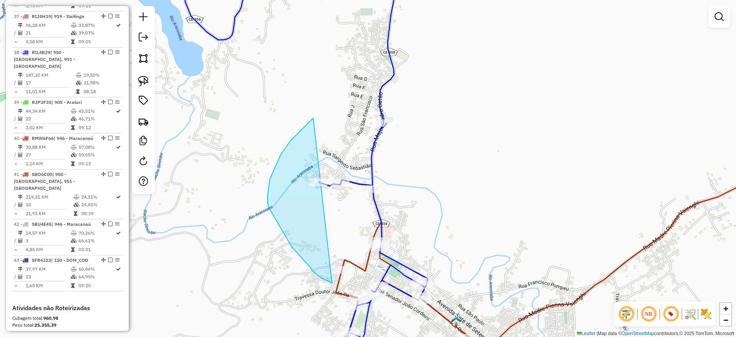
drag, startPoint x: 311, startPoint y: 120, endPoint x: 464, endPoint y: 145, distance: 155.7
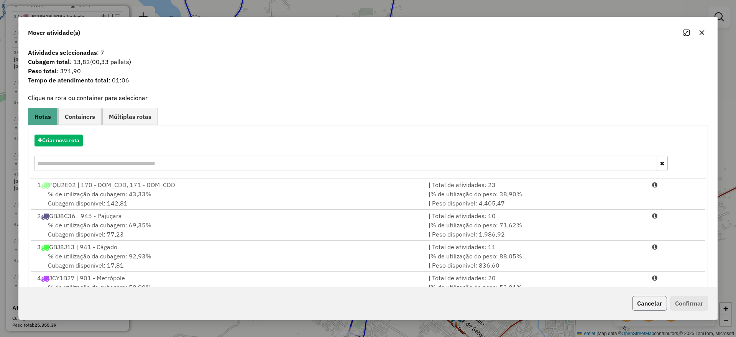
click at [655, 300] on button "Cancelar" at bounding box center [649, 303] width 35 height 15
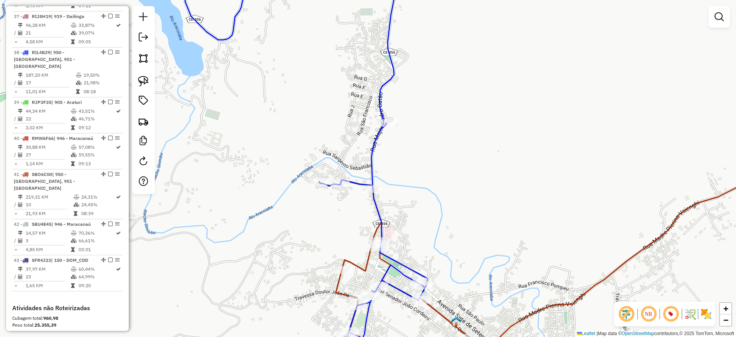
click at [380, 90] on icon at bounding box center [297, 168] width 261 height 405
select select "**********"
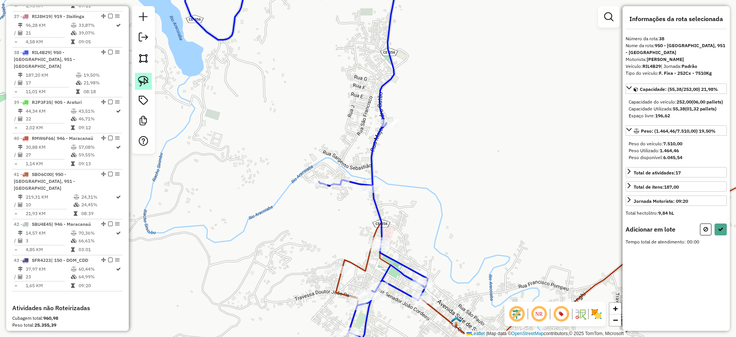
click at [143, 79] on img at bounding box center [143, 81] width 11 height 11
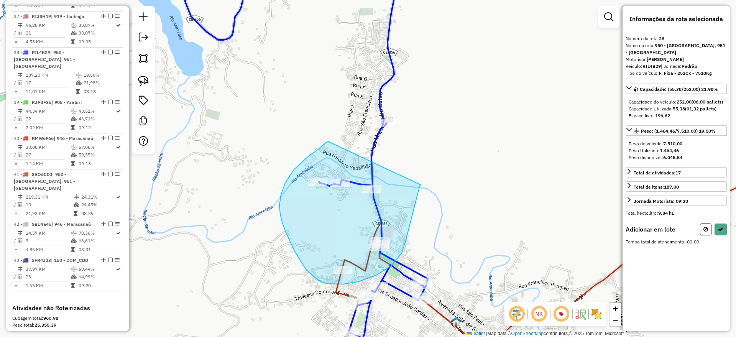
drag, startPoint x: 328, startPoint y: 141, endPoint x: 437, endPoint y: 194, distance: 120.7
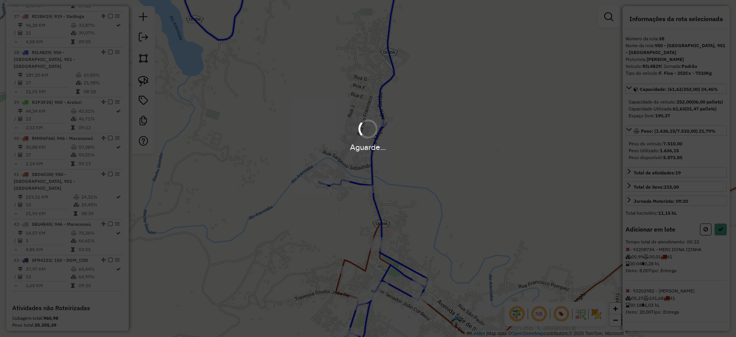
select select "**********"
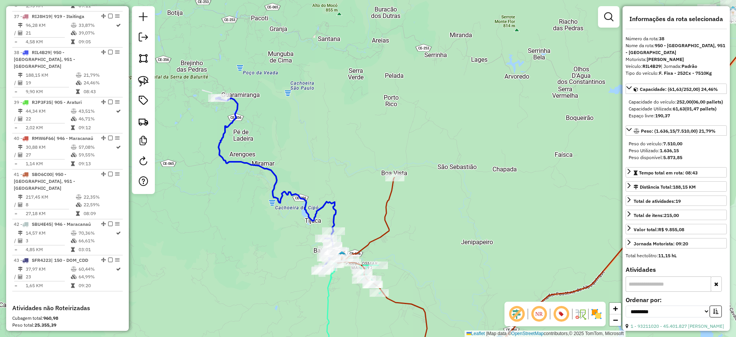
drag, startPoint x: 354, startPoint y: 133, endPoint x: 348, endPoint y: 204, distance: 71.2
click at [345, 193] on div "Janela de atendimento Grade de atendimento Capacidade Transportadoras Veículos …" at bounding box center [368, 168] width 736 height 337
click at [330, 207] on icon at bounding box center [275, 185] width 123 height 173
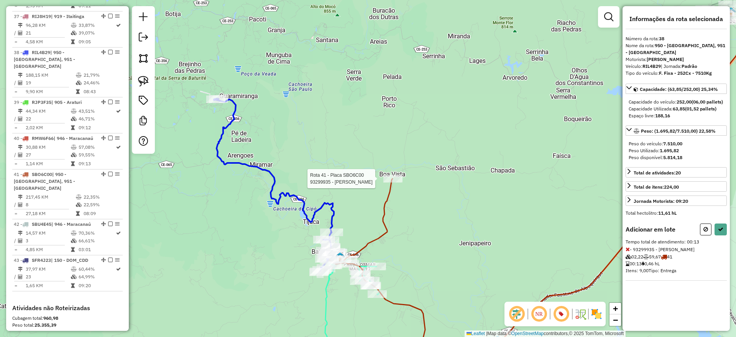
select select "**********"
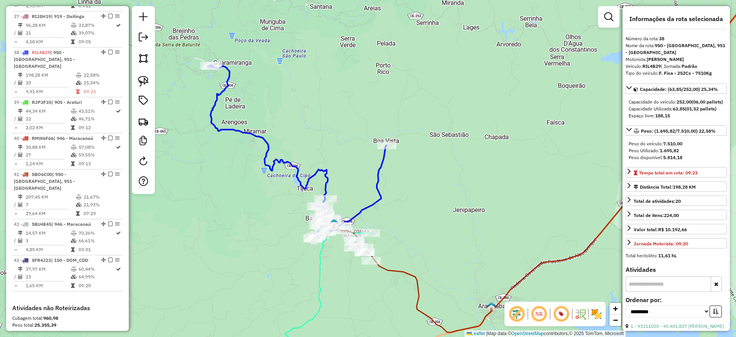
drag, startPoint x: 347, startPoint y: 215, endPoint x: 341, endPoint y: 165, distance: 50.3
click at [341, 165] on div "Janela de atendimento Grade de atendimento Capacidade Transportadoras Veículos …" at bounding box center [368, 168] width 736 height 337
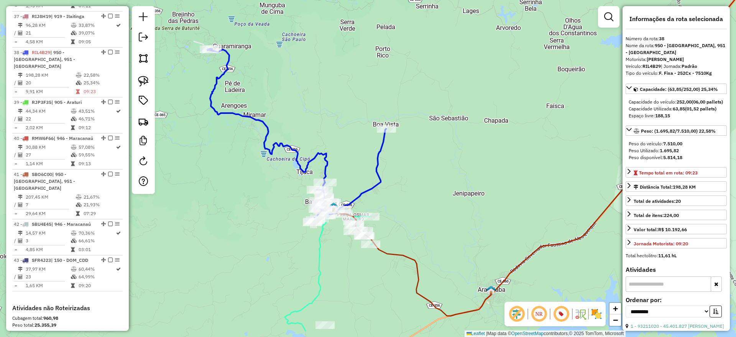
click at [352, 201] on icon at bounding box center [296, 135] width 179 height 173
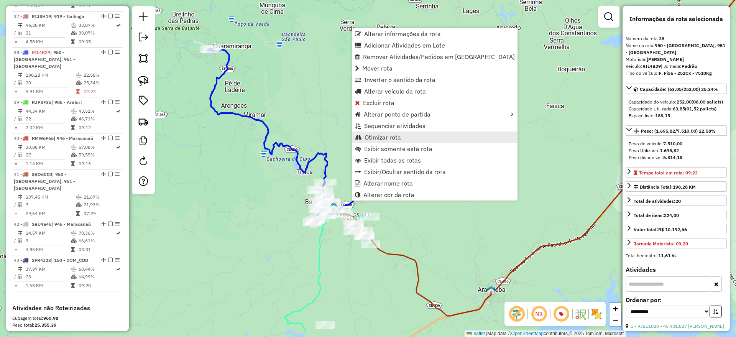
click at [368, 140] on span "Otimizar rota" at bounding box center [383, 137] width 36 height 6
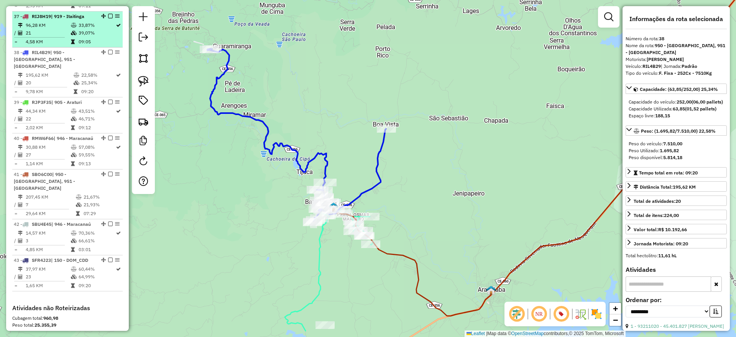
drag, startPoint x: 108, startPoint y: 12, endPoint x: 109, endPoint y: 30, distance: 18.4
click at [108, 50] on em at bounding box center [110, 52] width 5 height 5
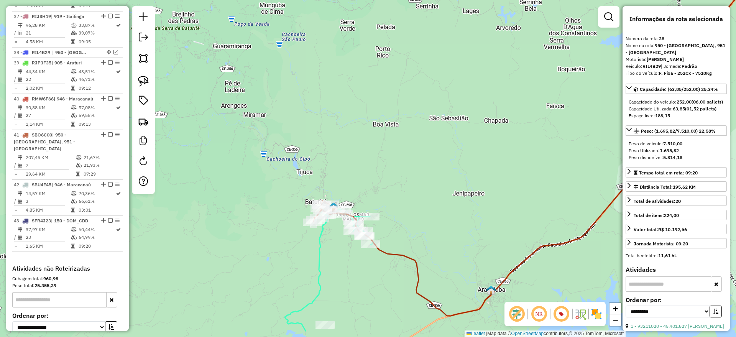
scroll to position [1748, 0]
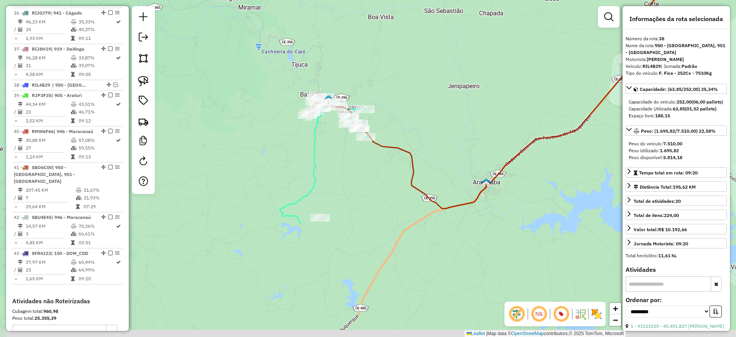
drag, startPoint x: 279, startPoint y: 163, endPoint x: 181, endPoint y: 97, distance: 118.7
click at [276, 203] on div "Janela de atendimento Grade de atendimento Capacidade Transportadoras Veículos …" at bounding box center [368, 168] width 736 height 337
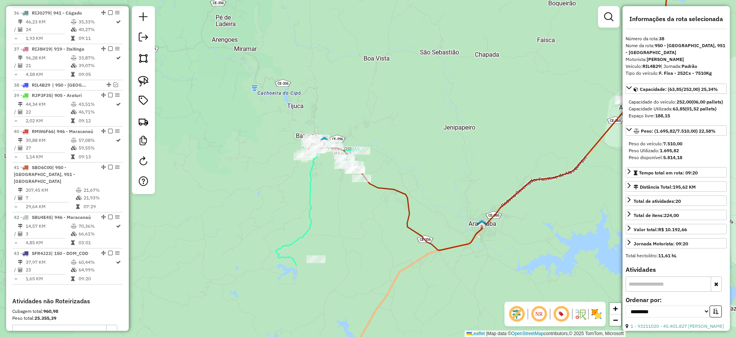
drag, startPoint x: 144, startPoint y: 81, endPoint x: 257, endPoint y: 146, distance: 131.3
click at [144, 80] on img at bounding box center [143, 81] width 11 height 11
drag, startPoint x: 301, startPoint y: 102, endPoint x: 241, endPoint y: 61, distance: 72.2
click at [310, 177] on icon at bounding box center [320, 204] width 88 height 122
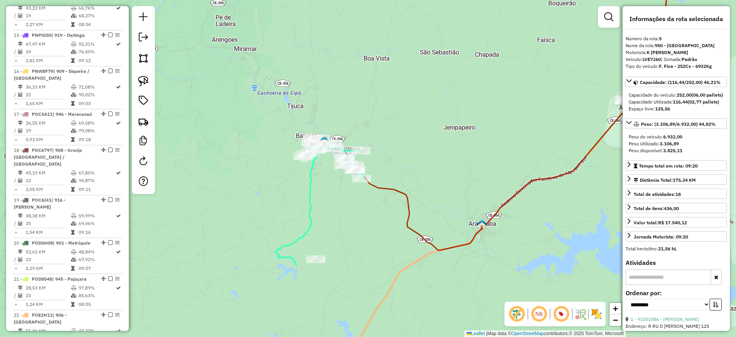
scroll to position [467, 0]
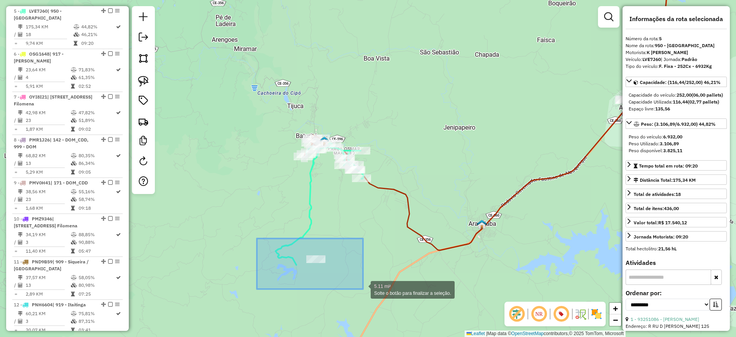
drag, startPoint x: 309, startPoint y: 264, endPoint x: 363, endPoint y: 289, distance: 59.9
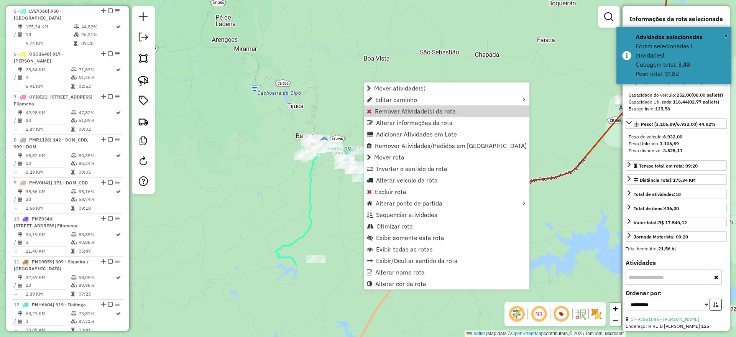
drag, startPoint x: 385, startPoint y: 114, endPoint x: 381, endPoint y: 112, distance: 4.6
click at [385, 113] on span "Remover Atividade(s) da rota" at bounding box center [415, 111] width 81 height 6
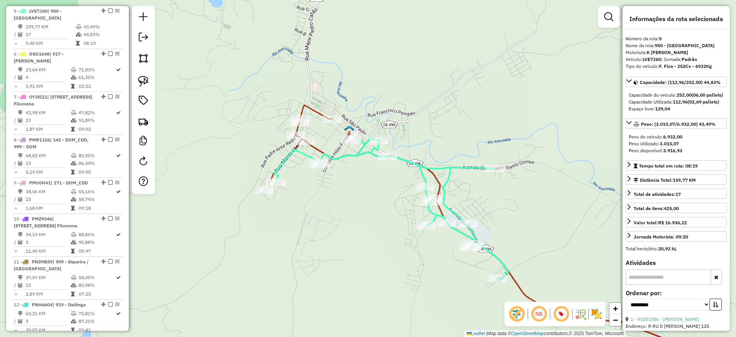
click at [322, 153] on icon at bounding box center [392, 208] width 234 height 143
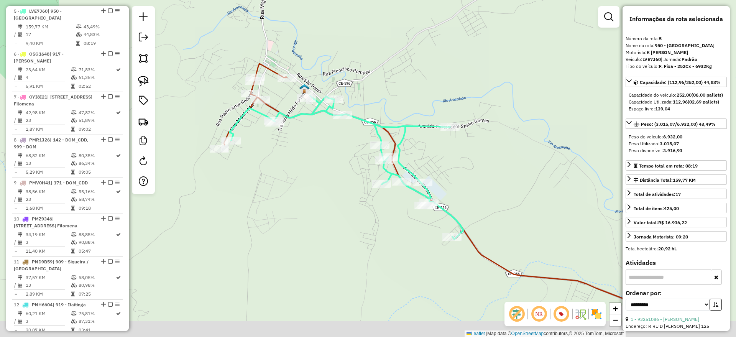
drag, startPoint x: 259, startPoint y: 149, endPoint x: 242, endPoint y: 128, distance: 27.2
click at [242, 128] on div "Janela de atendimento Grade de atendimento Capacidade Transportadoras Veículos …" at bounding box center [368, 168] width 736 height 337
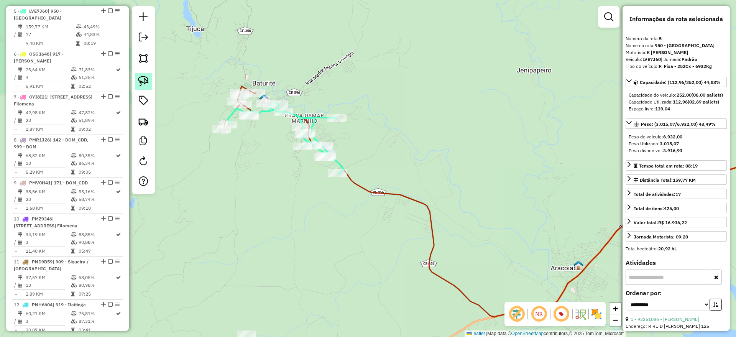
click at [139, 76] on img at bounding box center [143, 81] width 11 height 11
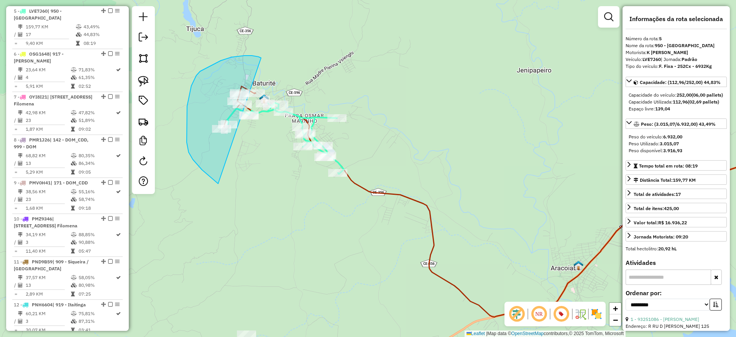
drag, startPoint x: 261, startPoint y: 58, endPoint x: 401, endPoint y: 105, distance: 147.9
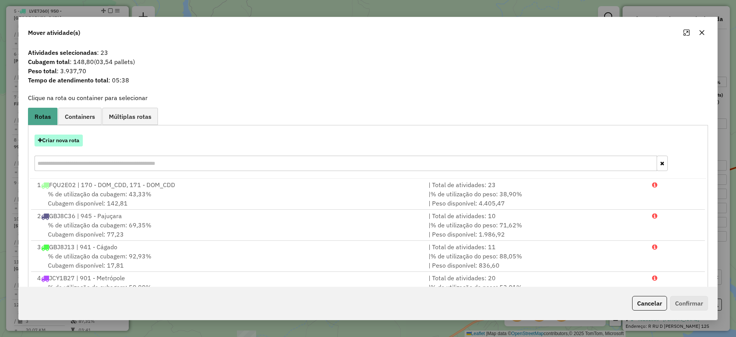
click at [70, 141] on button "Criar nova rota" at bounding box center [59, 141] width 48 height 12
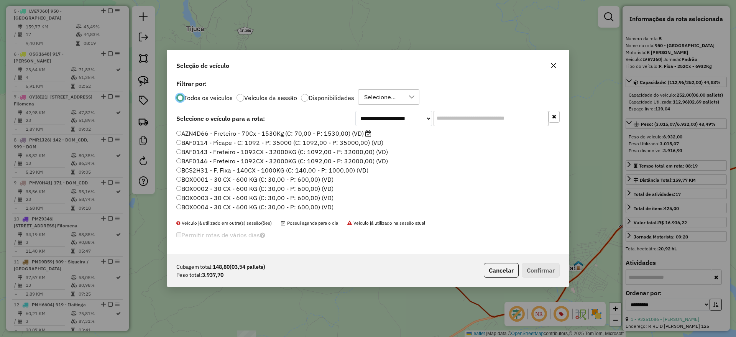
scroll to position [5, 3]
click at [451, 118] on input "text" at bounding box center [491, 118] width 115 height 15
paste input "*******"
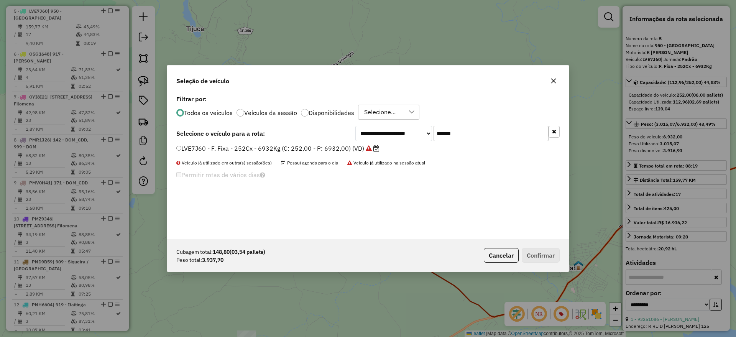
type input "*******"
click at [327, 149] on label "LVE7J60 - F. Fixa - 252Cx - 6932Kg (C: 252,00 - P: 6932,00) (VD)" at bounding box center [277, 148] width 203 height 9
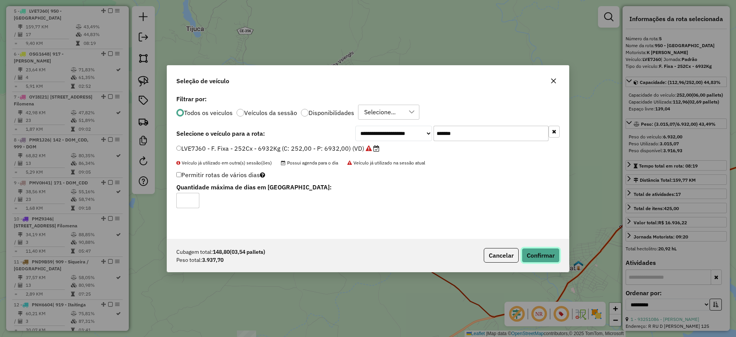
click at [547, 253] on button "Confirmar" at bounding box center [541, 255] width 38 height 15
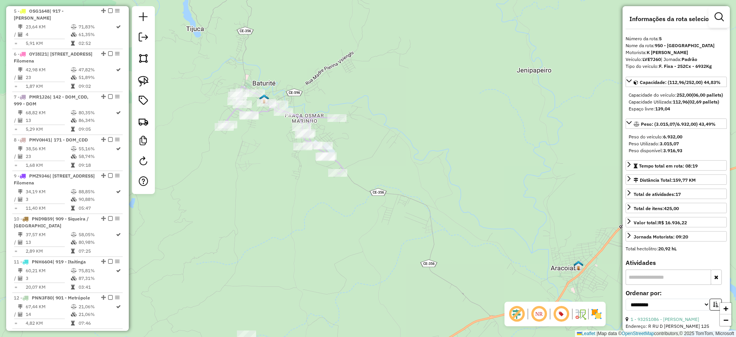
scroll to position [431, 0]
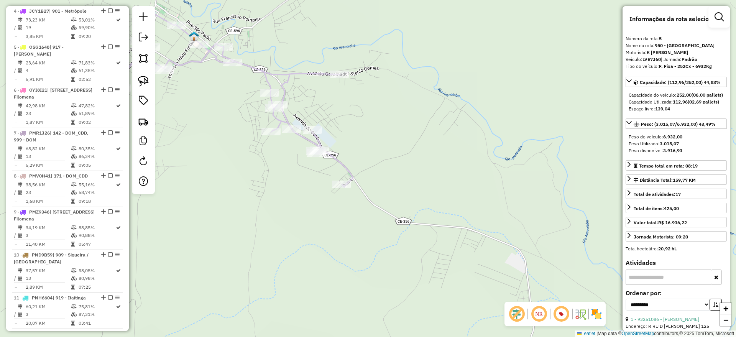
click at [283, 117] on icon at bounding box center [233, 99] width 240 height 176
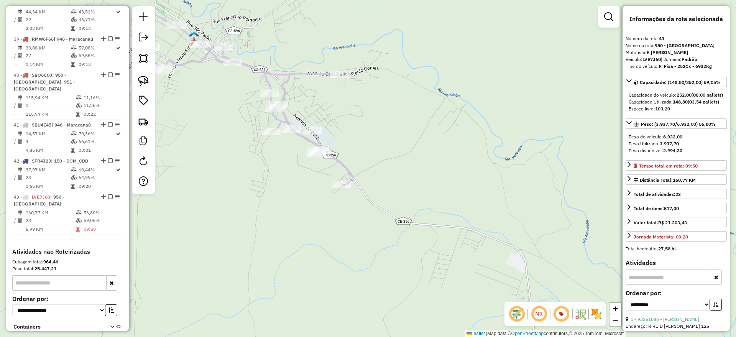
scroll to position [1832, 0]
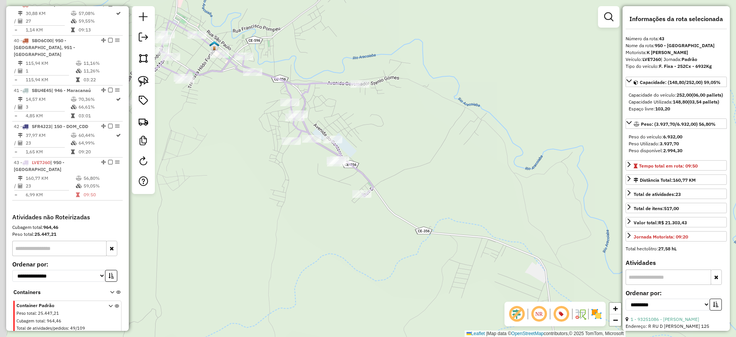
drag, startPoint x: 335, startPoint y: 110, endPoint x: 354, endPoint y: 120, distance: 21.1
click at [356, 121] on div "Janela de atendimento Grade de atendimento Capacidade Transportadoras Veículos …" at bounding box center [368, 168] width 736 height 337
click at [362, 173] on icon at bounding box center [255, 110] width 240 height 176
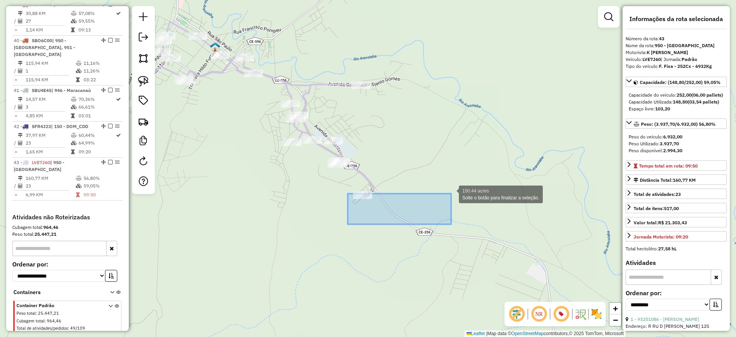
drag, startPoint x: 403, startPoint y: 204, endPoint x: 456, endPoint y: 278, distance: 90.7
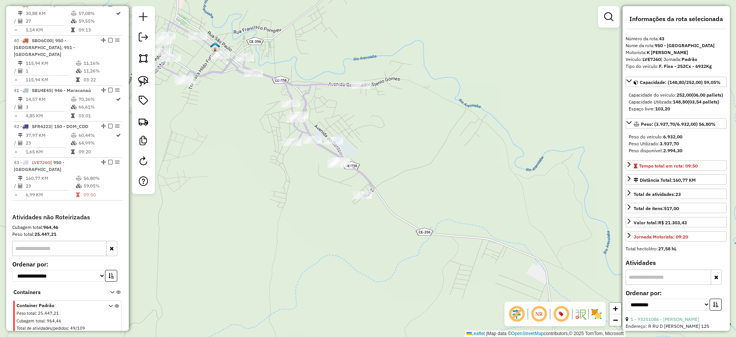
click at [329, 149] on icon at bounding box center [255, 110] width 240 height 176
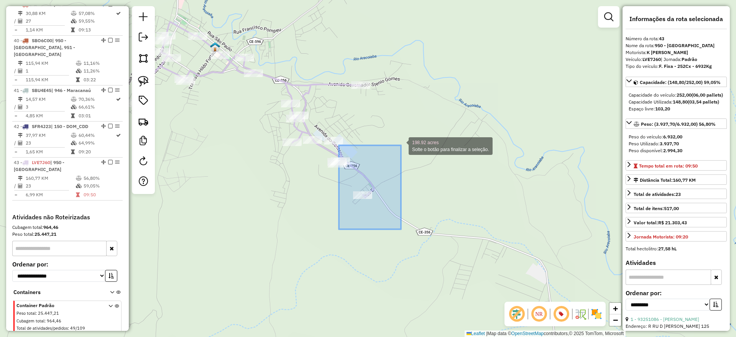
drag, startPoint x: 357, startPoint y: 224, endPoint x: 401, endPoint y: 145, distance: 89.8
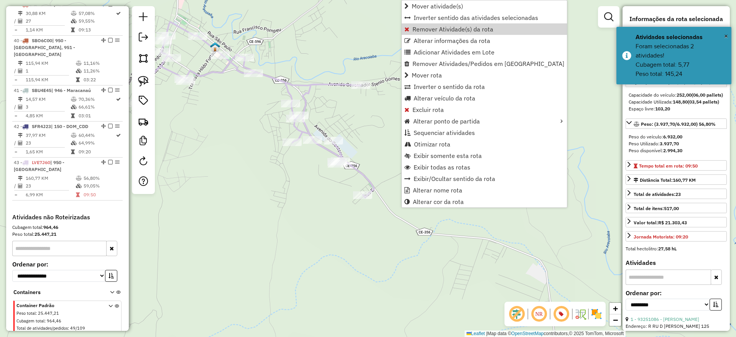
drag, startPoint x: 423, startPoint y: 31, endPoint x: 414, endPoint y: 95, distance: 64.6
click at [423, 31] on span "Remover Atividade(s) da rota" at bounding box center [453, 29] width 81 height 6
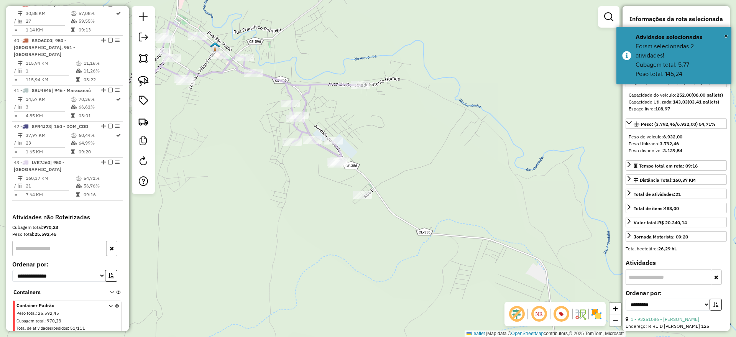
click at [281, 82] on icon at bounding box center [248, 91] width 226 height 138
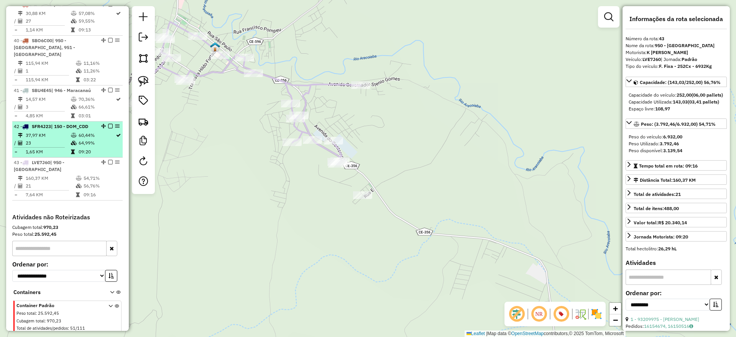
click at [108, 160] on em at bounding box center [110, 162] width 5 height 5
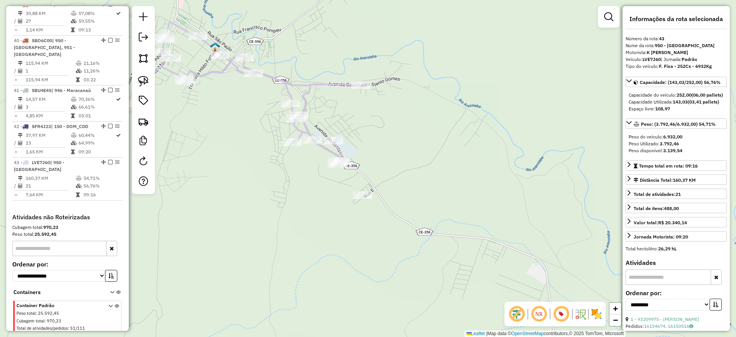
scroll to position [1806, 0]
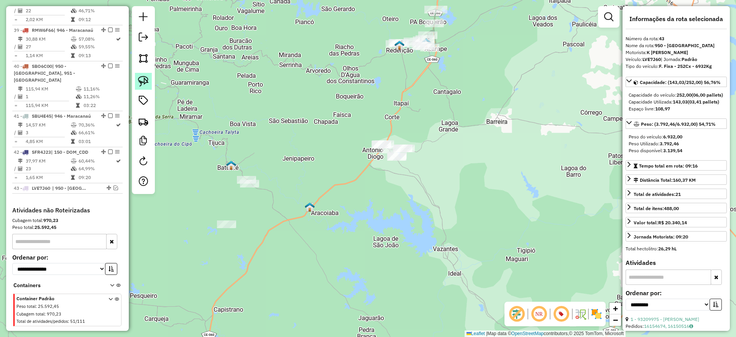
click at [145, 81] on img at bounding box center [143, 81] width 11 height 11
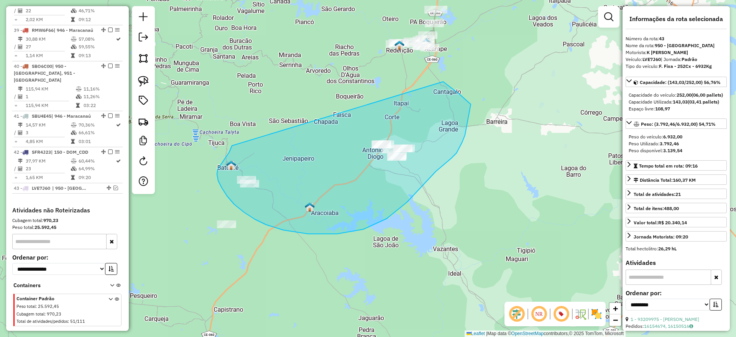
drag, startPoint x: 232, startPoint y: 146, endPoint x: 443, endPoint y: 82, distance: 220.8
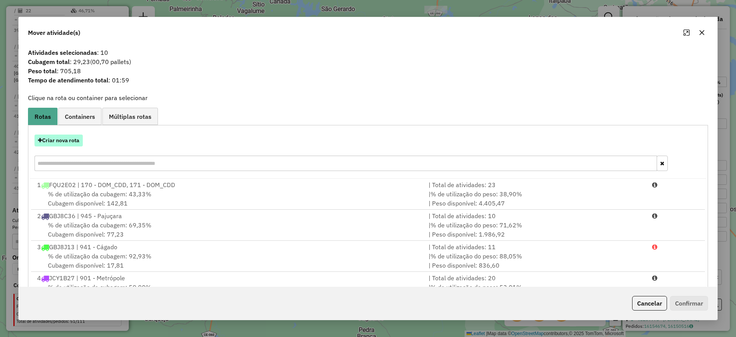
click at [72, 144] on button "Criar nova rota" at bounding box center [59, 141] width 48 height 12
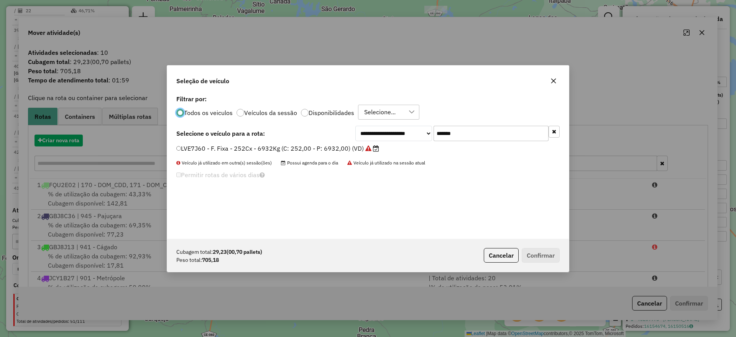
scroll to position [4, 2]
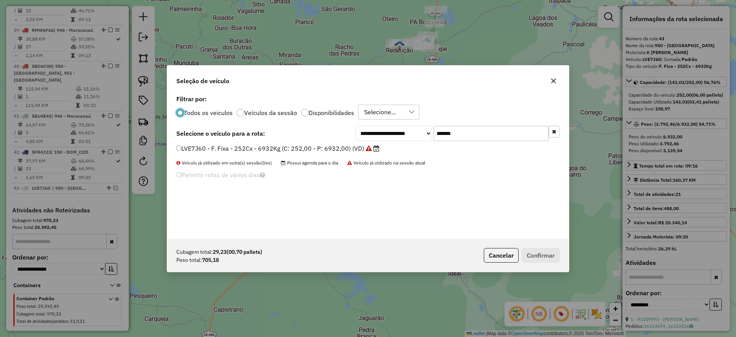
click at [324, 143] on div "**********" at bounding box center [368, 166] width 402 height 146
paste input "text"
type input "*******"
click at [321, 150] on label "PNN3860 - F. Fixa - 308Cx - 8160Kg (C: 308,00 - P: 8160,00) (VD)" at bounding box center [275, 148] width 199 height 9
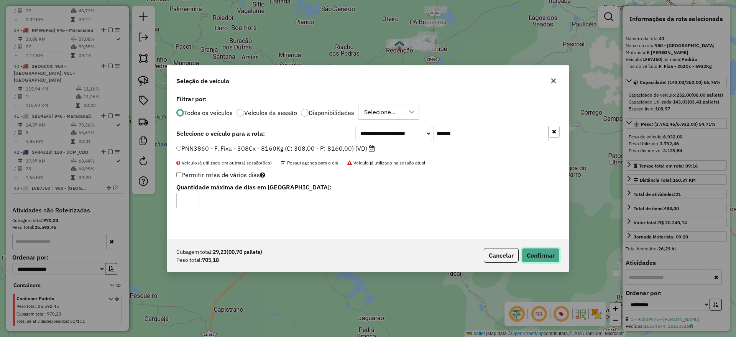
click at [544, 254] on button "Confirmar" at bounding box center [541, 255] width 38 height 15
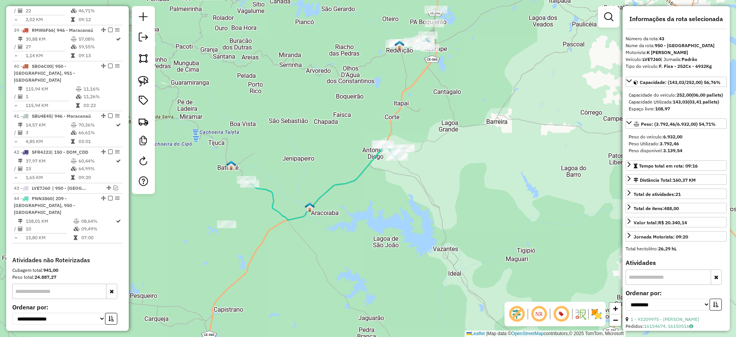
scroll to position [1849, 0]
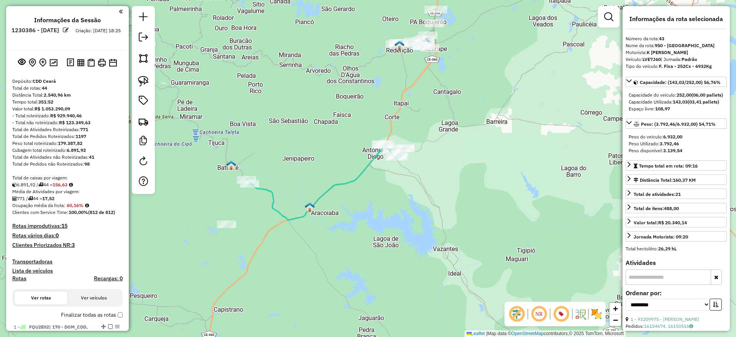
select select "**********"
click at [361, 167] on icon at bounding box center [326, 182] width 158 height 76
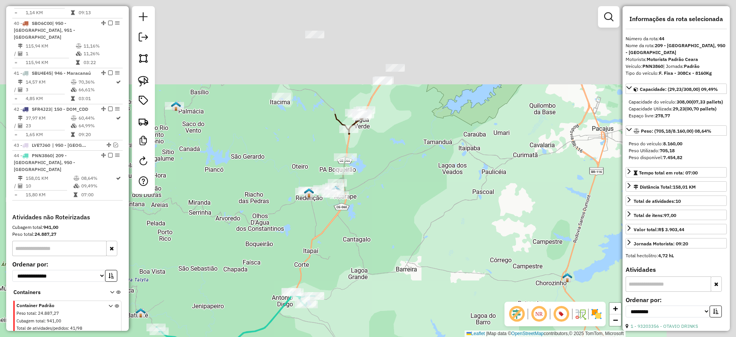
drag, startPoint x: 462, startPoint y: 111, endPoint x: 375, endPoint y: 249, distance: 162.9
click at [375, 249] on div "Janela de atendimento Grade de atendimento Capacidade Transportadoras Veículos …" at bounding box center [368, 168] width 736 height 337
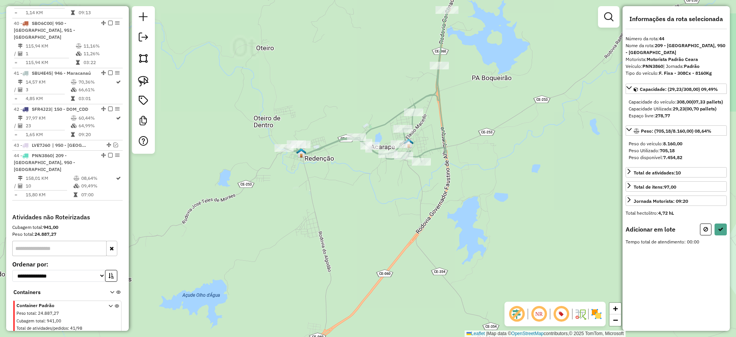
drag, startPoint x: 145, startPoint y: 76, endPoint x: 176, endPoint y: 110, distance: 46.7
click at [145, 76] on img at bounding box center [143, 81] width 11 height 11
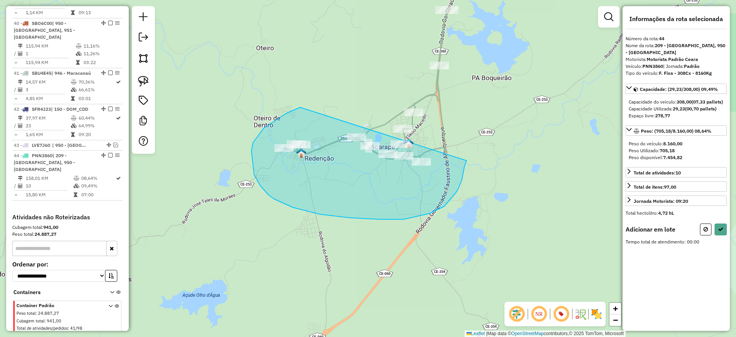
drag, startPoint x: 287, startPoint y: 113, endPoint x: 467, endPoint y: 156, distance: 185.5
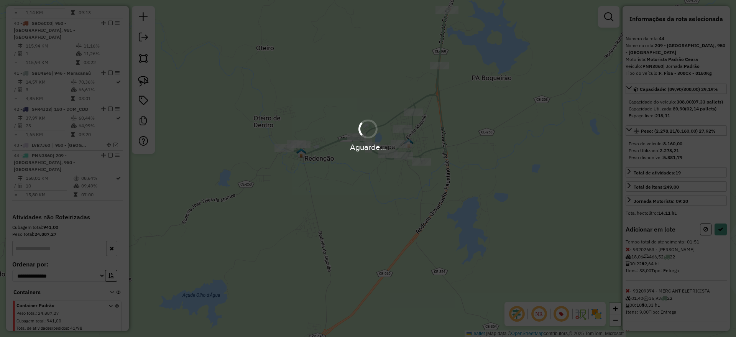
select select "**********"
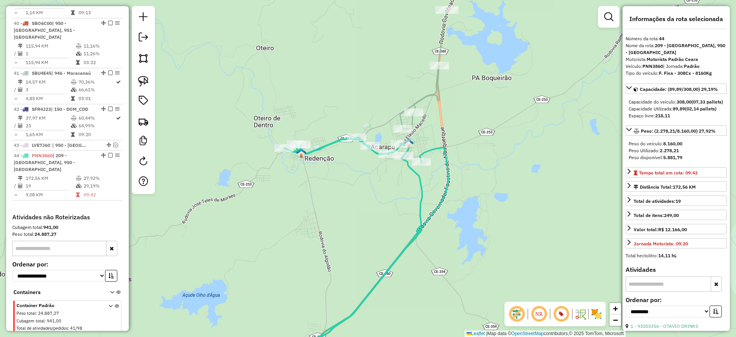
click at [329, 143] on icon at bounding box center [366, 254] width 164 height 233
click at [447, 180] on div "Janela de atendimento Grade de atendimento Capacidade Transportadoras Veículos …" at bounding box center [368, 168] width 736 height 337
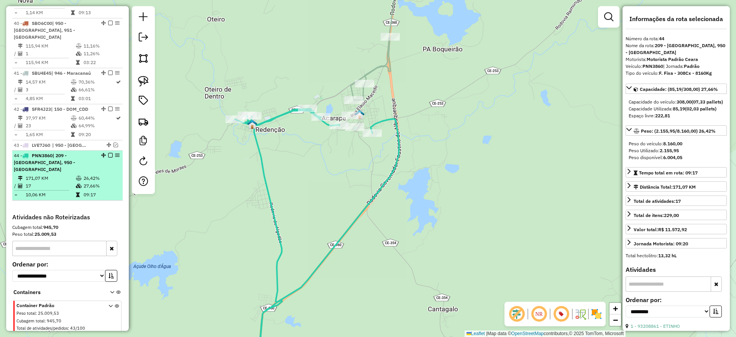
click at [109, 153] on em at bounding box center [110, 155] width 5 height 5
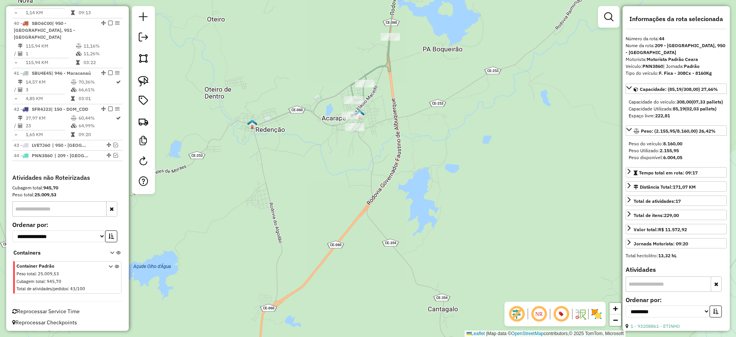
scroll to position [1817, 0]
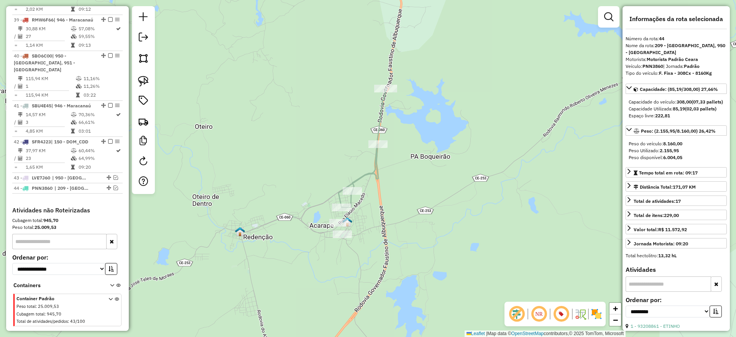
drag, startPoint x: 378, startPoint y: 125, endPoint x: 372, endPoint y: 130, distance: 7.6
click at [378, 125] on icon at bounding box center [362, 148] width 47 height 119
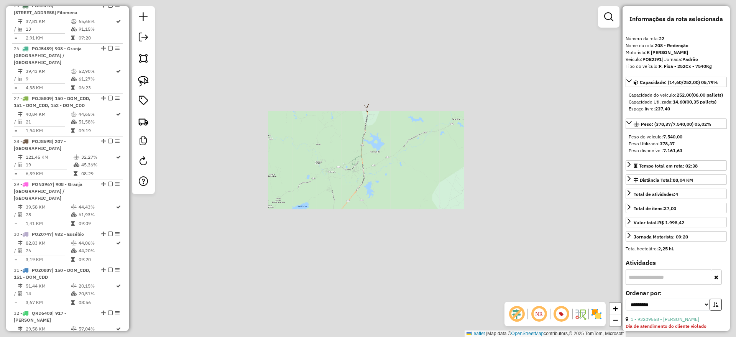
scroll to position [1149, 0]
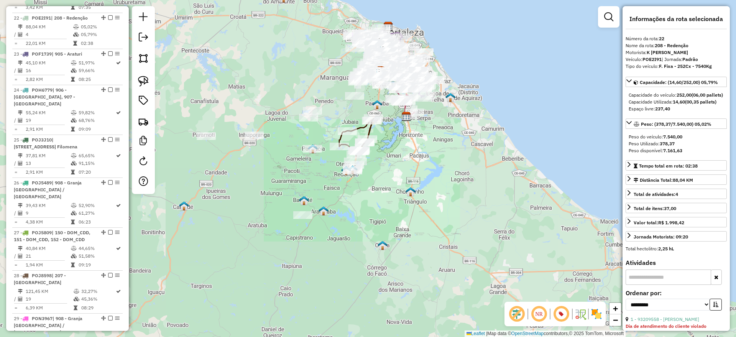
drag, startPoint x: 393, startPoint y: 180, endPoint x: 386, endPoint y: 183, distance: 7.2
click at [390, 183] on div "Janela de atendimento Grade de atendimento Capacidade Transportadoras Veículos …" at bounding box center [368, 168] width 736 height 337
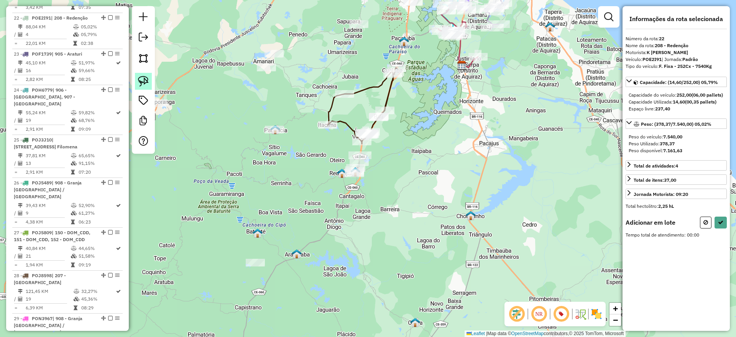
click at [145, 82] on img at bounding box center [143, 81] width 11 height 11
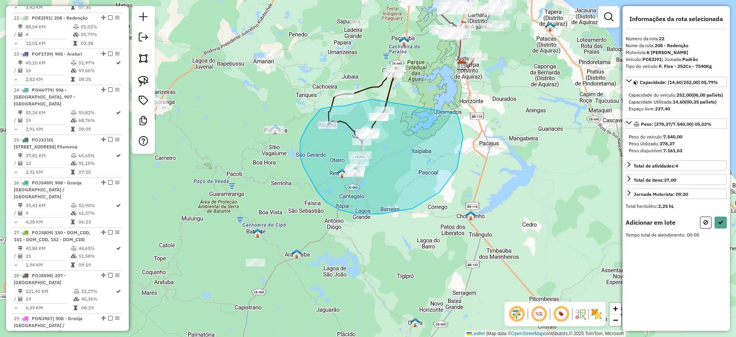
drag, startPoint x: 371, startPoint y: 100, endPoint x: 457, endPoint y: 113, distance: 86.6
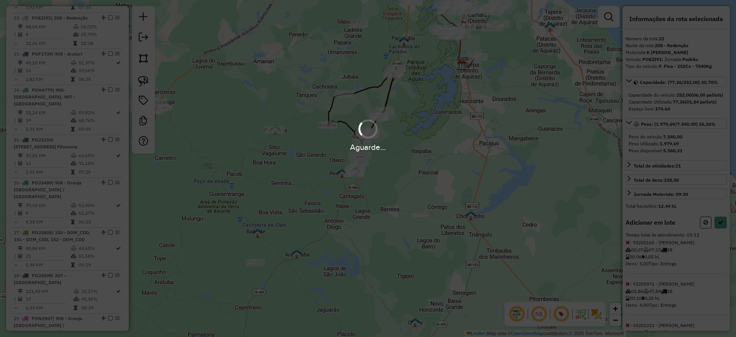
select select "**********"
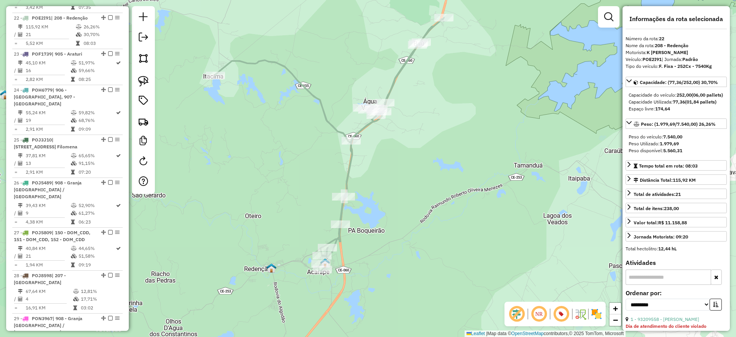
click at [390, 87] on icon at bounding box center [329, 144] width 229 height 253
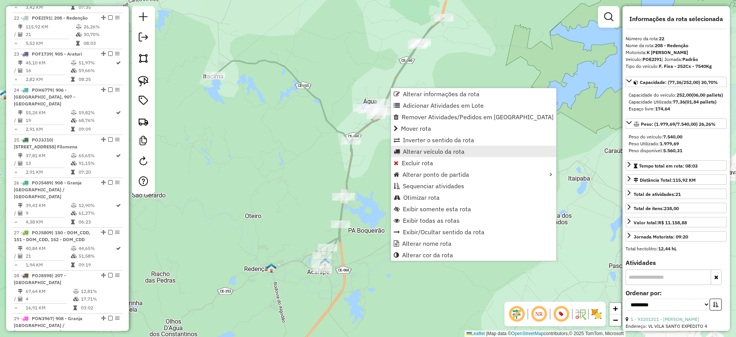
click at [419, 153] on span "Alterar veículo da rota" at bounding box center [434, 151] width 62 height 6
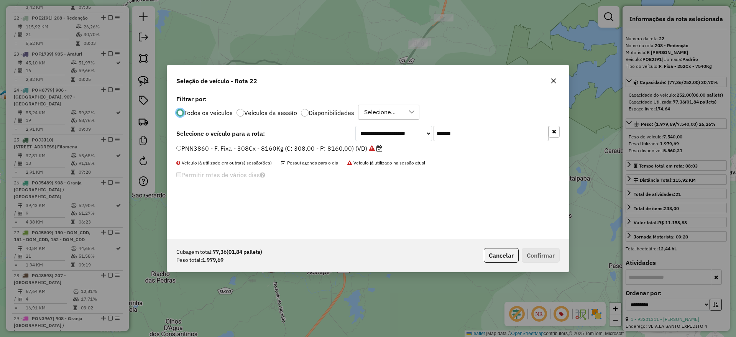
scroll to position [4, 2]
drag, startPoint x: 467, startPoint y: 136, endPoint x: 360, endPoint y: 146, distance: 107.8
click at [360, 146] on div "**********" at bounding box center [368, 166] width 402 height 146
paste input "text"
type input "*******"
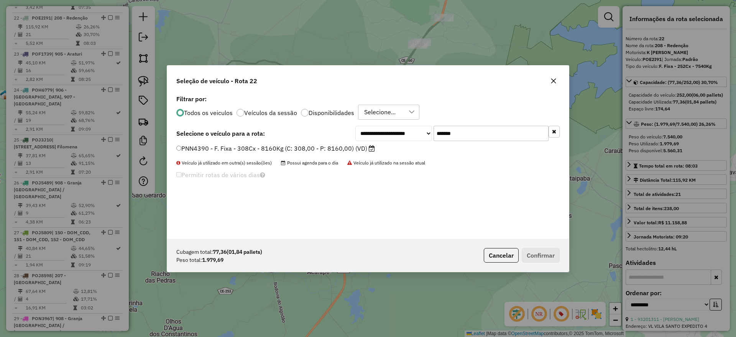
click at [321, 150] on label "PNN4390 - F. Fixa - 308Cx - 8160Kg (C: 308,00 - P: 8160,00) (VD)" at bounding box center [275, 148] width 199 height 9
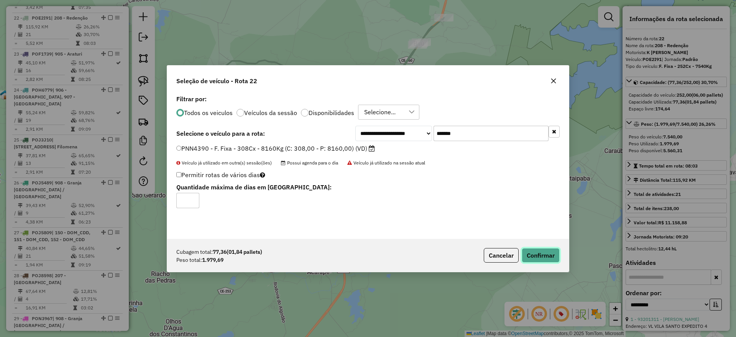
drag, startPoint x: 547, startPoint y: 255, endPoint x: 526, endPoint y: 242, distance: 24.1
click at [545, 254] on button "Confirmar" at bounding box center [541, 255] width 38 height 15
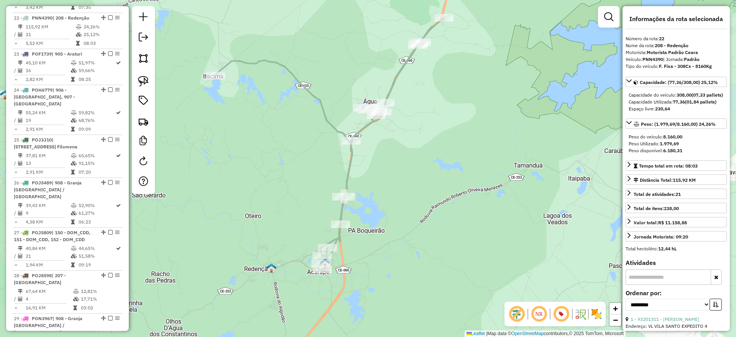
click at [295, 81] on icon at bounding box center [329, 144] width 229 height 253
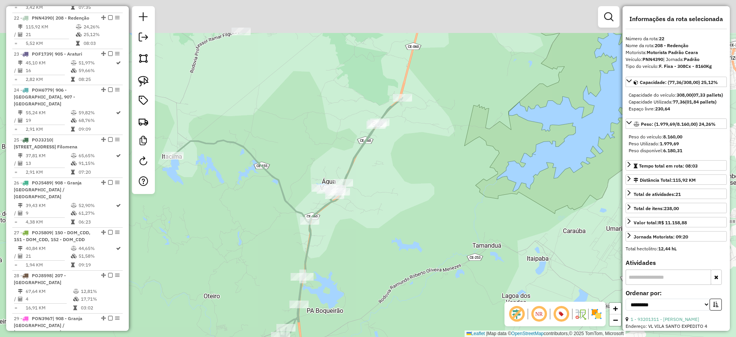
drag, startPoint x: 484, startPoint y: 80, endPoint x: 424, endPoint y: 133, distance: 80.4
click at [442, 161] on div "Janela de atendimento Grade de atendimento Capacidade Transportadoras Veículos …" at bounding box center [368, 168] width 736 height 337
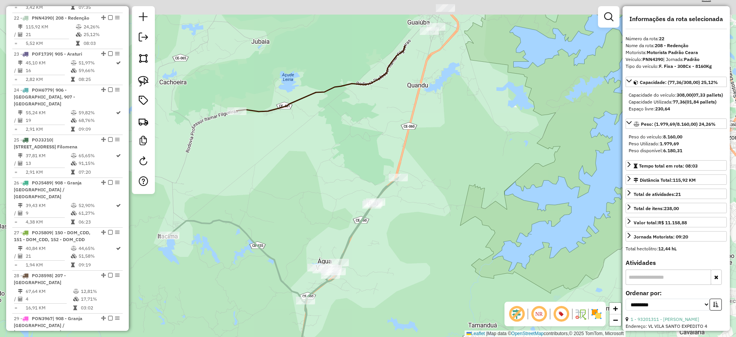
drag, startPoint x: 353, startPoint y: 76, endPoint x: 410, endPoint y: 71, distance: 57.4
click at [349, 155] on div "Janela de atendimento Grade de atendimento Capacidade Transportadoras Veículos …" at bounding box center [368, 168] width 736 height 337
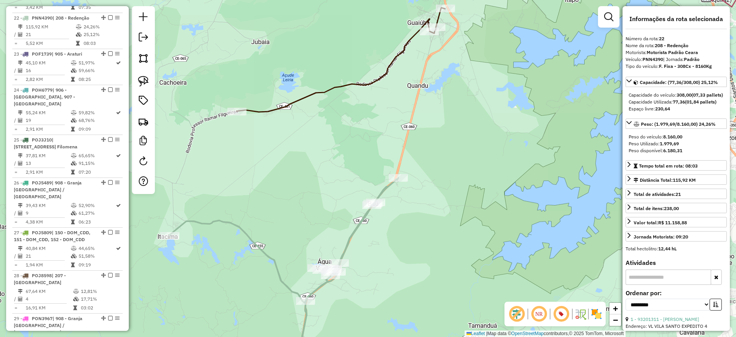
click at [384, 189] on icon at bounding box center [283, 274] width 229 height 193
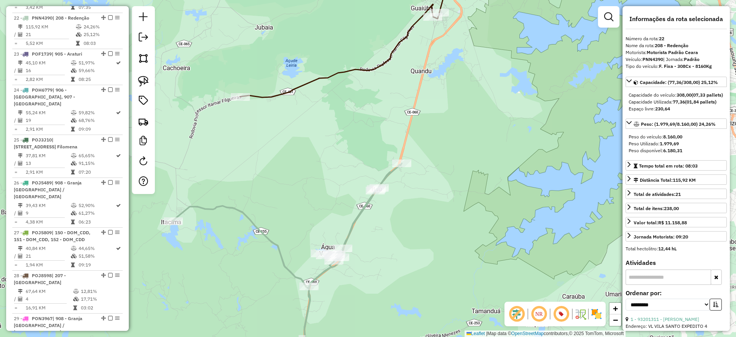
click at [362, 214] on icon at bounding box center [287, 266] width 229 height 207
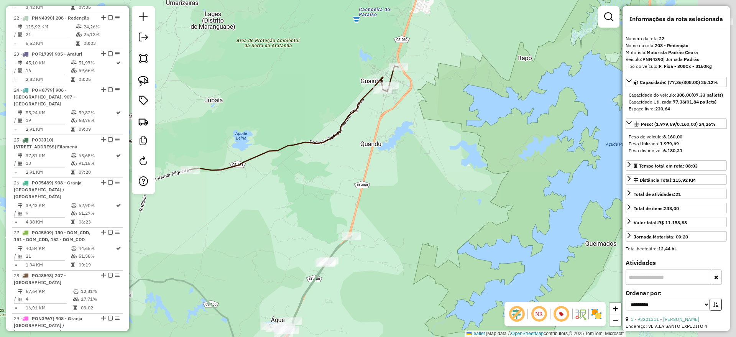
drag, startPoint x: 354, startPoint y: 138, endPoint x: 317, endPoint y: 199, distance: 71.4
click at [299, 217] on div "Janela de atendimento Grade de atendimento Capacidade Transportadoras Veículos …" at bounding box center [368, 168] width 736 height 337
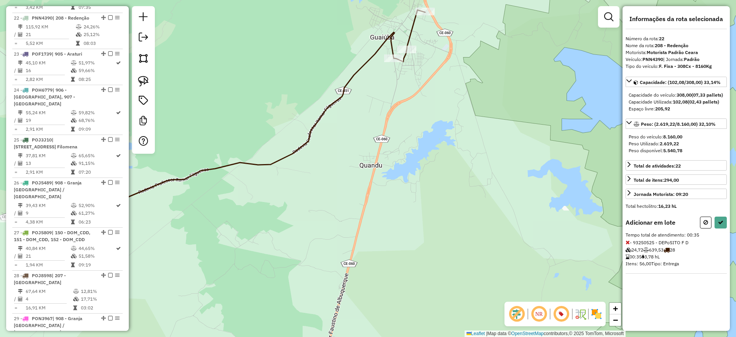
select select "**********"
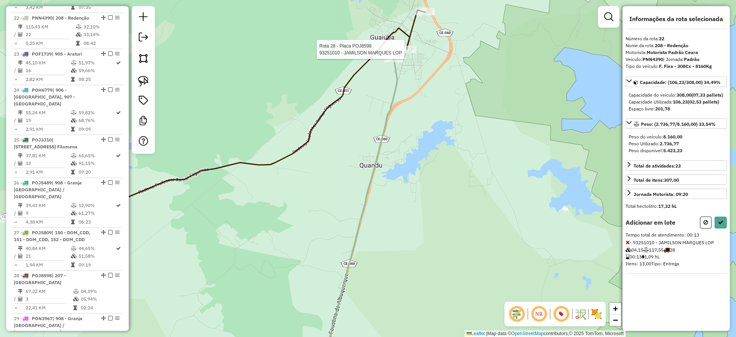
select select "**********"
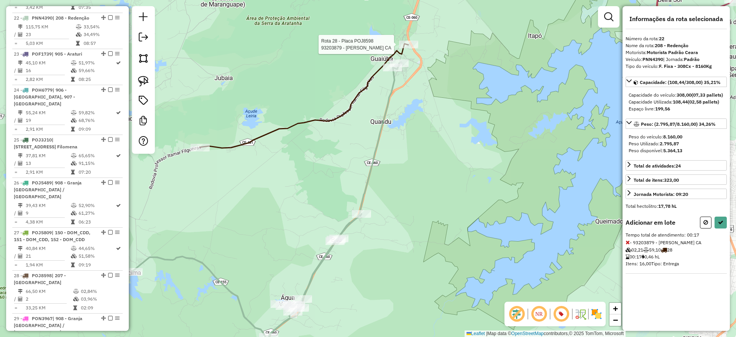
select select "**********"
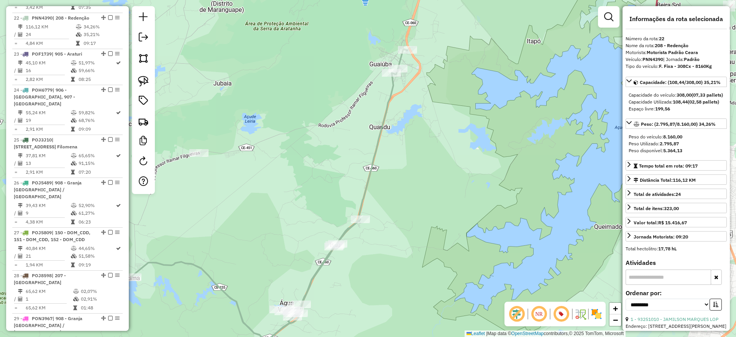
drag, startPoint x: 396, startPoint y: 170, endPoint x: 395, endPoint y: 176, distance: 6.2
click at [395, 176] on div "Janela de atendimento Grade de atendimento Capacidade Transportadoras Veículos …" at bounding box center [368, 168] width 736 height 337
click at [374, 155] on icon at bounding box center [270, 210] width 276 height 321
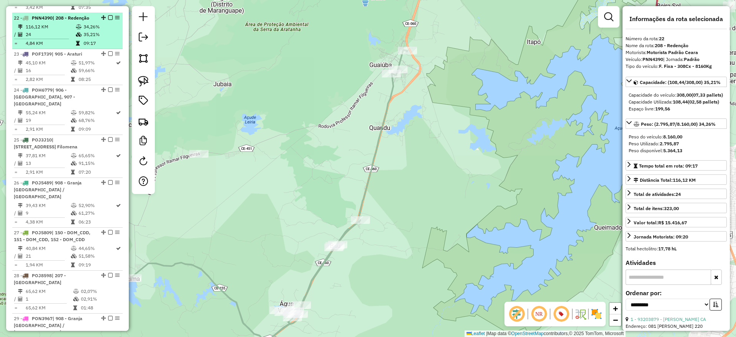
click at [108, 15] on em at bounding box center [110, 17] width 5 height 5
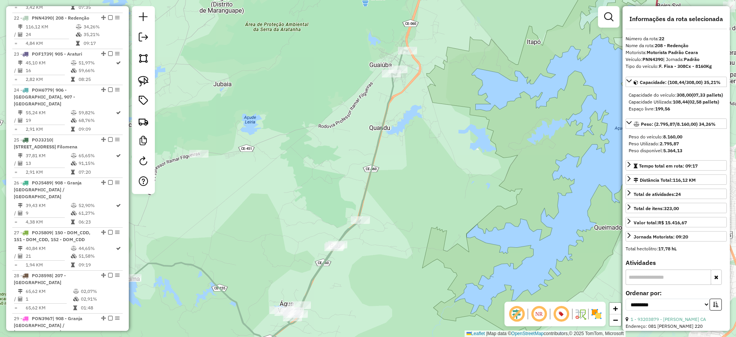
scroll to position [1123, 0]
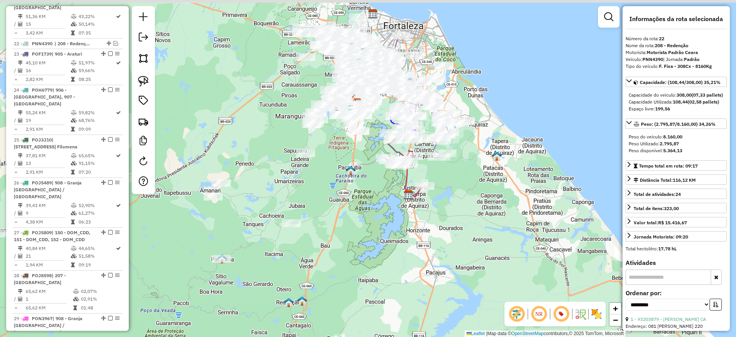
drag, startPoint x: 337, startPoint y: 146, endPoint x: 335, endPoint y: 197, distance: 51.8
click at [335, 197] on div "Janela de atendimento Grade de atendimento Capacidade Transportadoras Veículos …" at bounding box center [368, 168] width 736 height 337
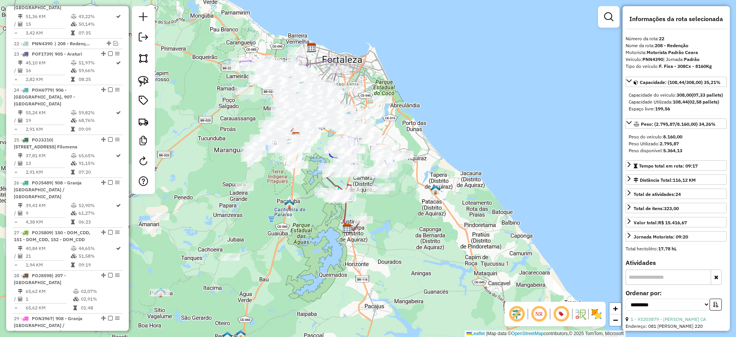
drag, startPoint x: 329, startPoint y: 155, endPoint x: 347, endPoint y: 209, distance: 58.0
click at [251, 188] on div "Janela de atendimento Grade de atendimento Capacidade Transportadoras Veículos …" at bounding box center [368, 168] width 736 height 337
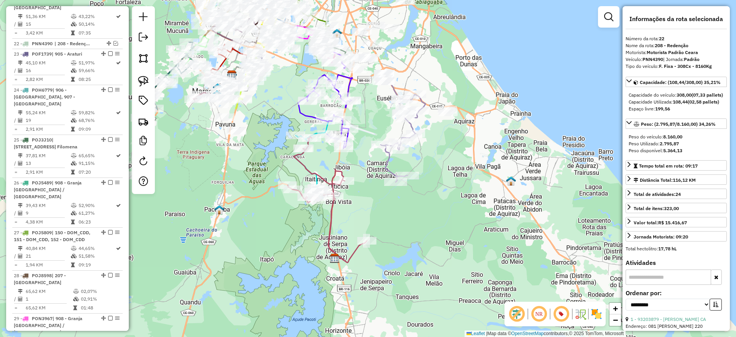
click at [329, 223] on icon at bounding box center [327, 199] width 79 height 126
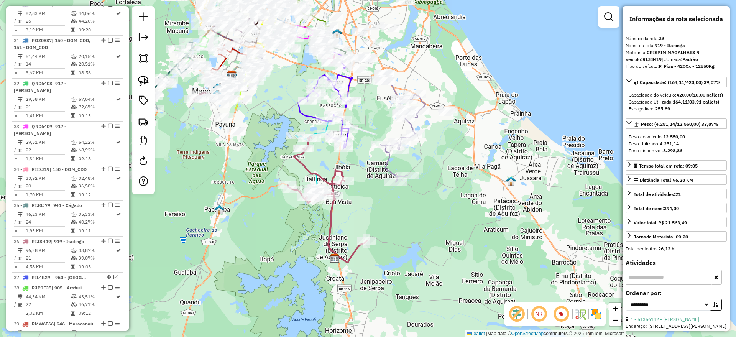
scroll to position [1683, 0]
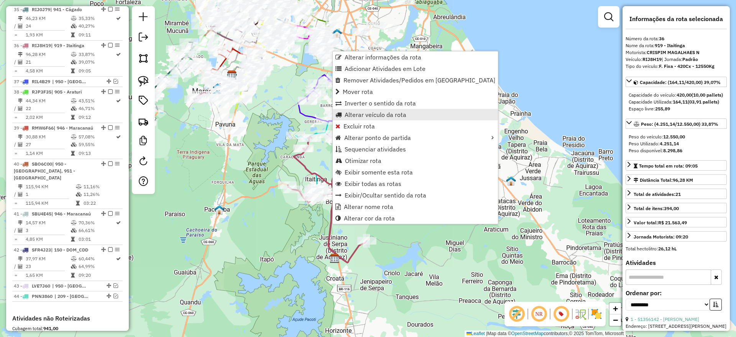
click at [358, 117] on span "Alterar veículo da rota" at bounding box center [376, 115] width 62 height 6
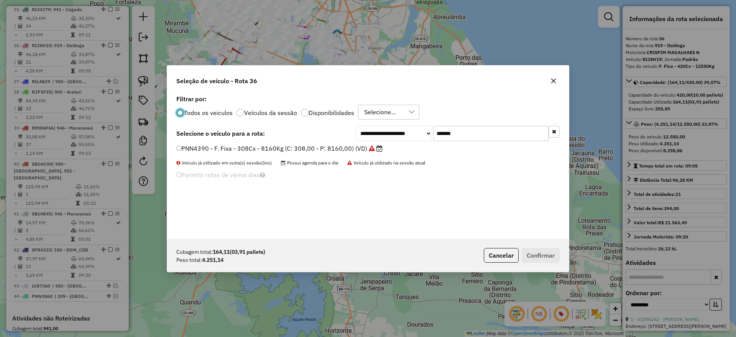
scroll to position [4, 2]
drag, startPoint x: 464, startPoint y: 135, endPoint x: 382, endPoint y: 135, distance: 81.7
click at [382, 135] on div "**********" at bounding box center [457, 133] width 204 height 15
paste input "text"
type input "*******"
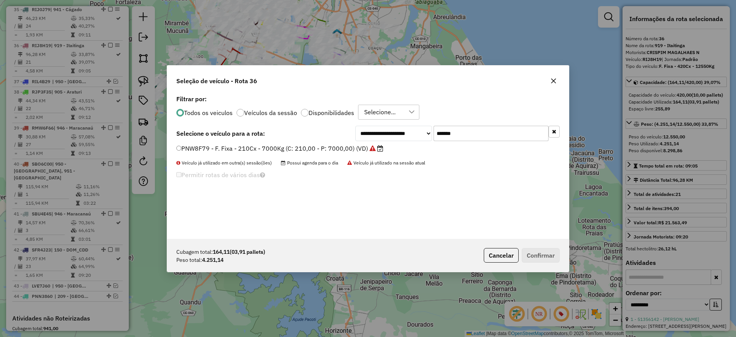
click at [330, 148] on label "PNW8F79 - F. Fixa - 210Cx - 7000Kg (C: 210,00 - P: 7000,00) (VD)" at bounding box center [279, 148] width 207 height 9
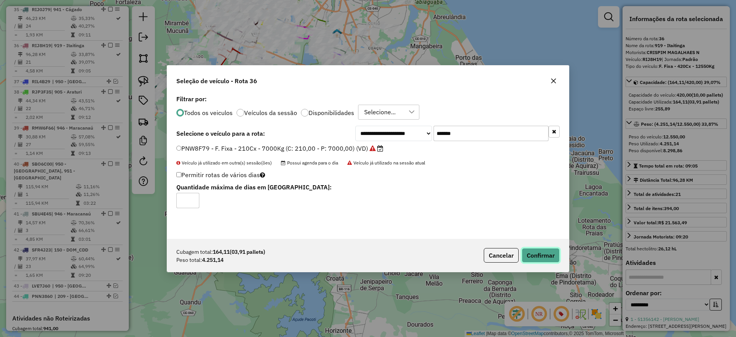
click at [530, 255] on button "Confirmar" at bounding box center [541, 255] width 38 height 15
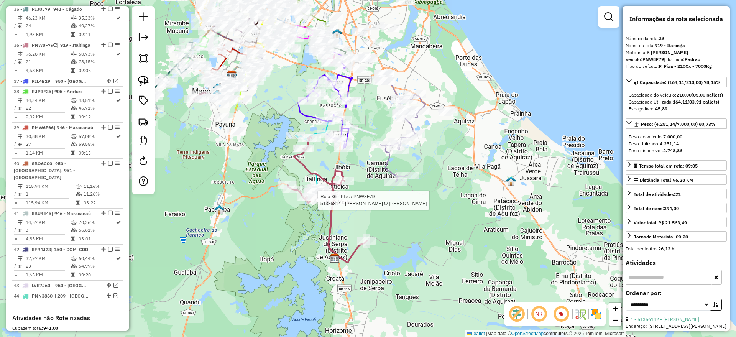
scroll to position [1683, 0]
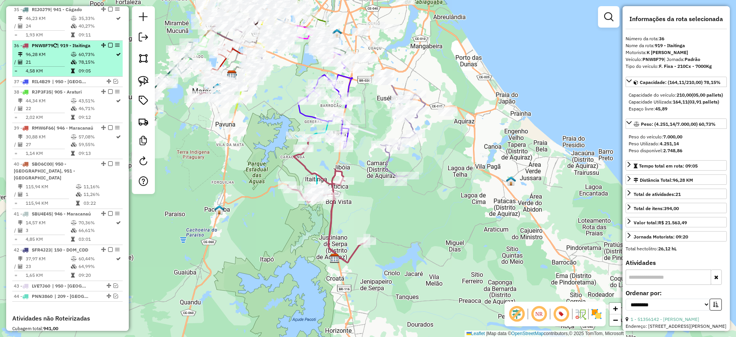
click at [109, 43] on em at bounding box center [110, 45] width 5 height 5
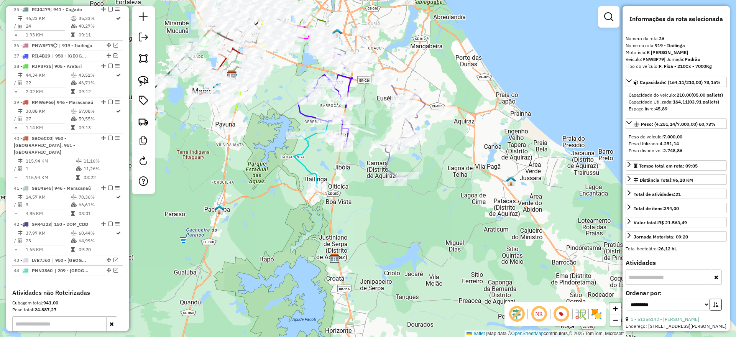
drag, startPoint x: 302, startPoint y: 163, endPoint x: 306, endPoint y: 163, distance: 4.2
click at [303, 162] on icon at bounding box center [315, 152] width 43 height 71
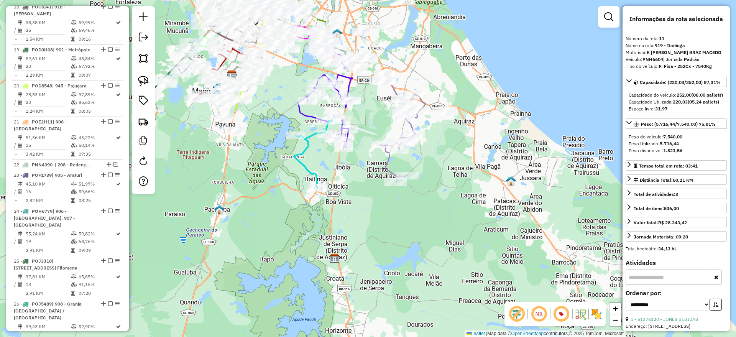
scroll to position [711, 0]
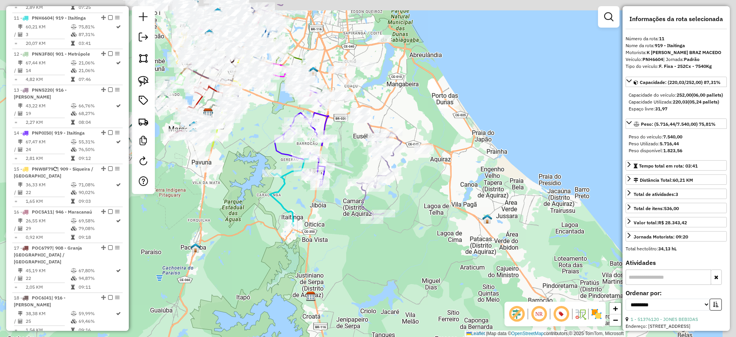
drag, startPoint x: 345, startPoint y: 222, endPoint x: 342, endPoint y: 229, distance: 7.4
click at [342, 229] on div "Janela de atendimento Grade de atendimento Capacidade Transportadoras Veículos …" at bounding box center [368, 168] width 736 height 337
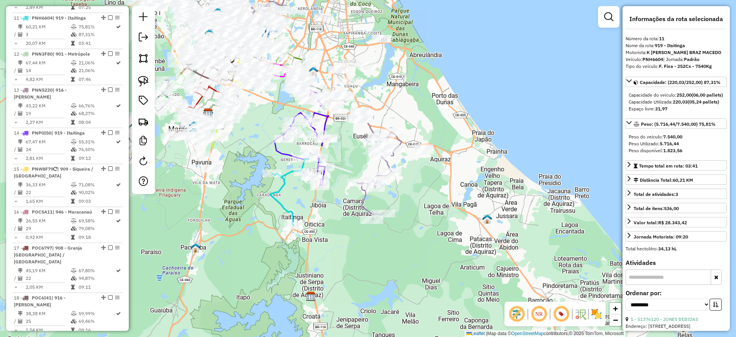
click at [285, 155] on icon at bounding box center [302, 150] width 54 height 74
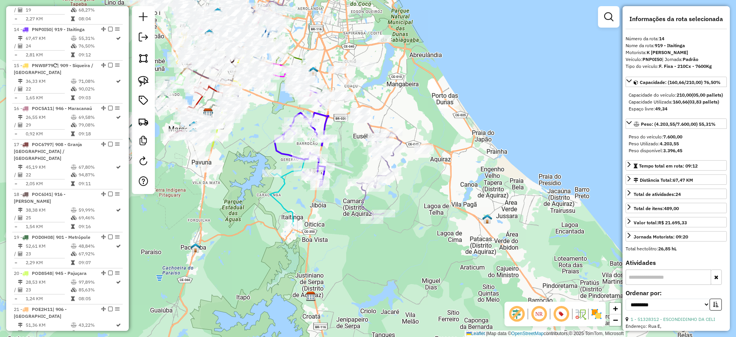
scroll to position [826, 0]
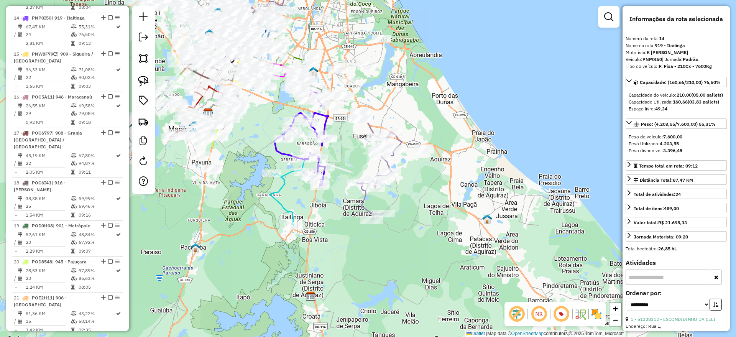
click at [286, 151] on icon at bounding box center [302, 150] width 54 height 74
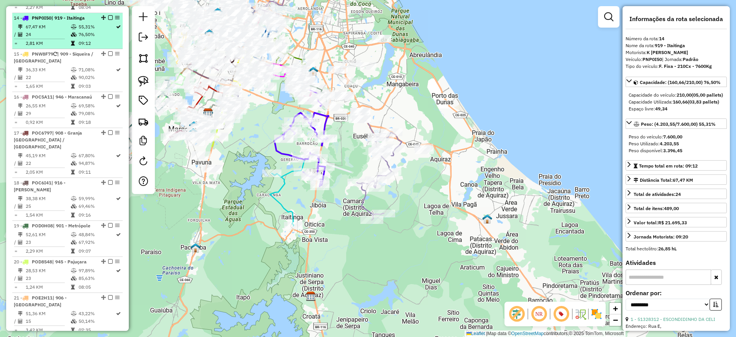
click at [108, 15] on em at bounding box center [110, 17] width 5 height 5
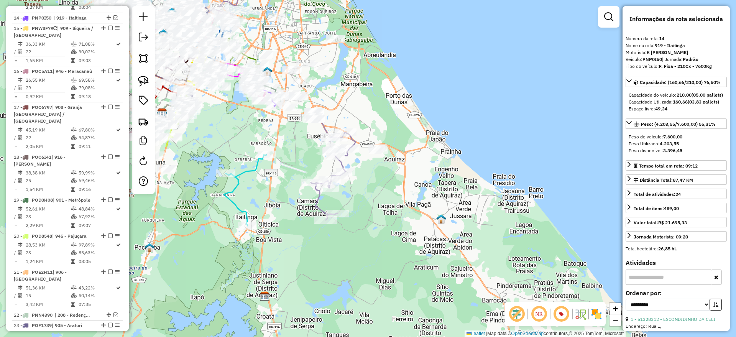
drag, startPoint x: 347, startPoint y: 171, endPoint x: 301, endPoint y: 171, distance: 45.6
click at [301, 171] on div "Janela de atendimento Grade de atendimento Capacidade Transportadoras Veículos …" at bounding box center [368, 168] width 736 height 337
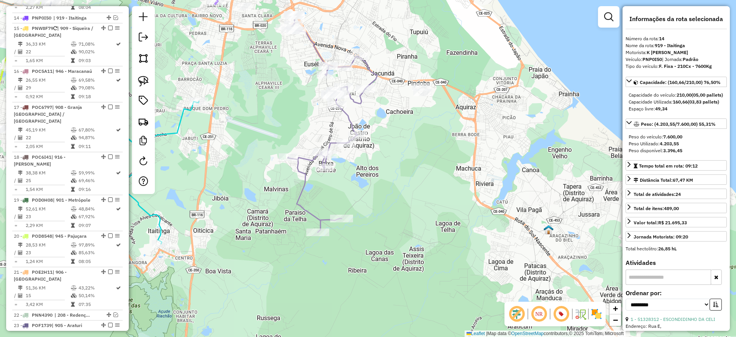
click at [301, 184] on icon at bounding box center [332, 126] width 90 height 212
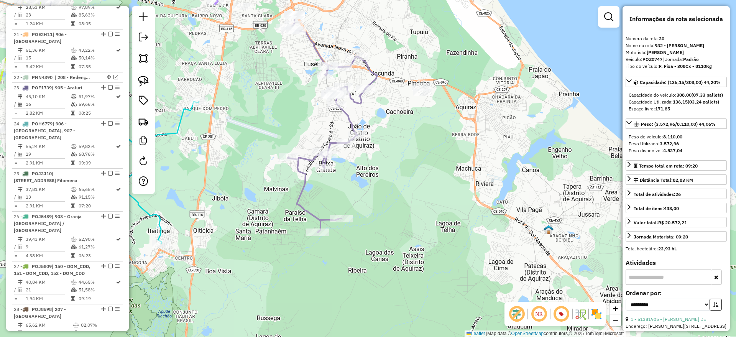
scroll to position [1420, 0]
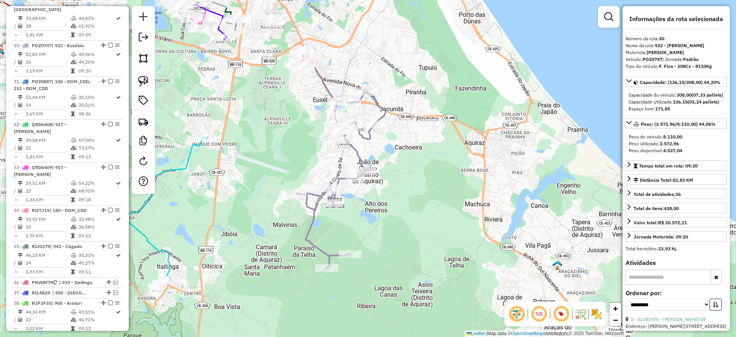
drag, startPoint x: 370, startPoint y: 187, endPoint x: 379, endPoint y: 228, distance: 42.0
click at [379, 229] on div "Janela de atendimento Grade de atendimento Capacidade Transportadoras Veículos …" at bounding box center [368, 168] width 736 height 337
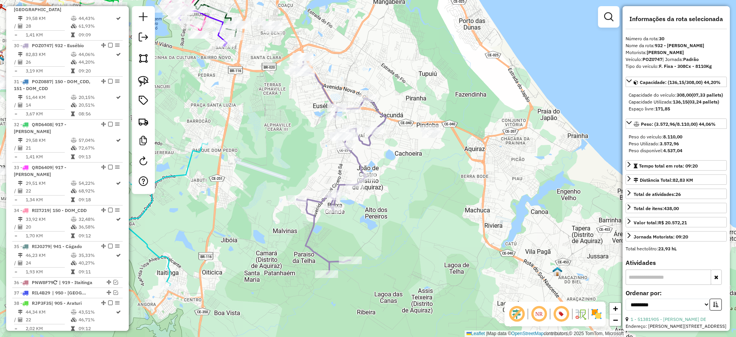
click at [383, 114] on icon at bounding box center [341, 168] width 90 height 212
click at [385, 188] on div "Janela de atendimento Grade de atendimento Capacidade Transportadoras Veículos …" at bounding box center [368, 168] width 736 height 337
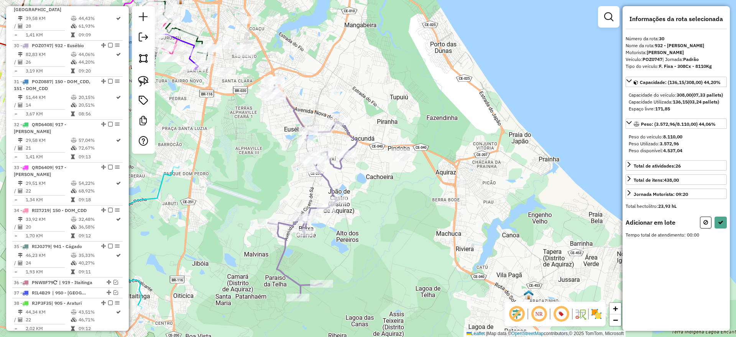
click at [142, 75] on link at bounding box center [143, 81] width 17 height 17
drag, startPoint x: 400, startPoint y: 183, endPoint x: 433, endPoint y: 132, distance: 61.1
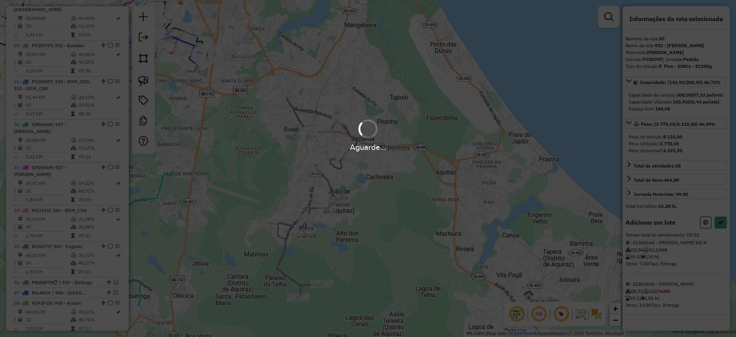
select select "**********"
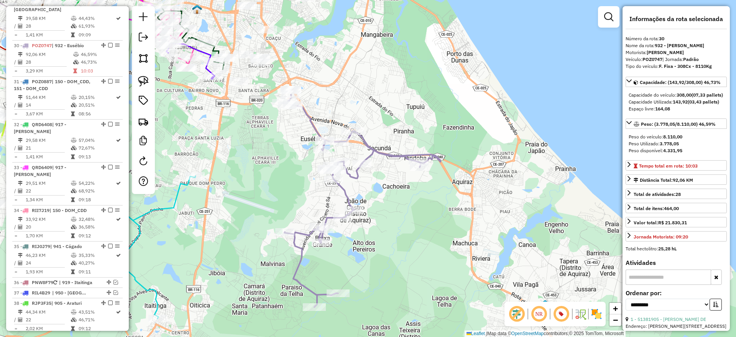
drag, startPoint x: 323, startPoint y: 94, endPoint x: 345, endPoint y: 108, distance: 25.8
click at [345, 108] on div "Janela de atendimento Grade de atendimento Capacidade Transportadoras Veículos …" at bounding box center [368, 168] width 736 height 337
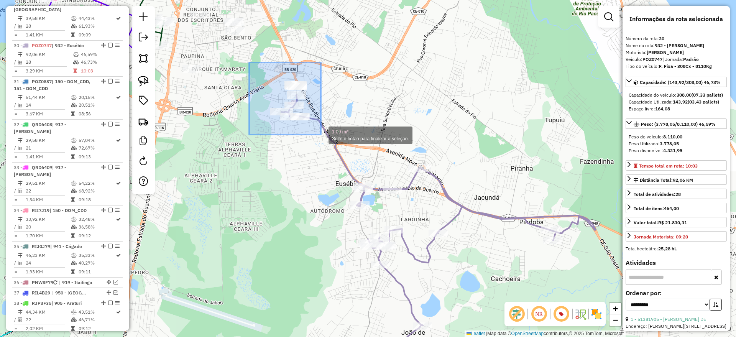
drag, startPoint x: 250, startPoint y: 63, endPoint x: 327, endPoint y: 136, distance: 107.1
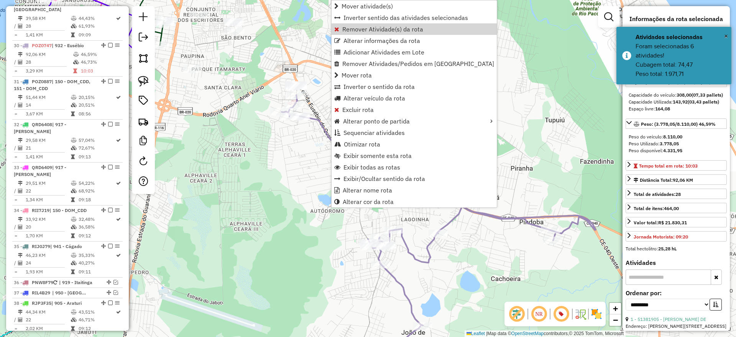
click at [352, 26] on span "Remover Atividade(s) da rota" at bounding box center [382, 29] width 81 height 6
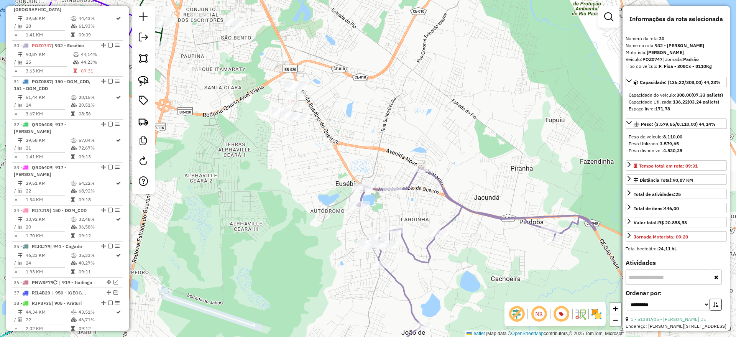
click at [406, 185] on icon at bounding box center [439, 269] width 312 height 203
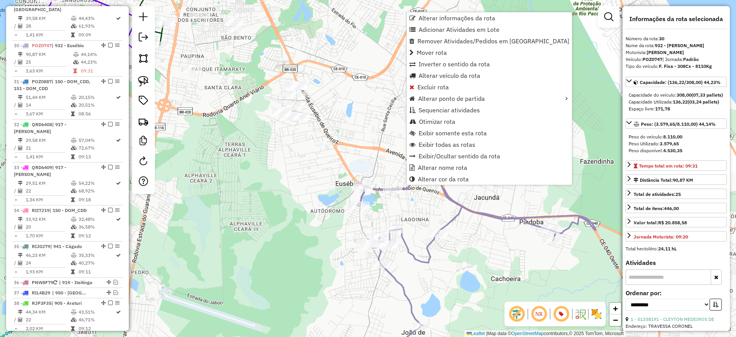
drag, startPoint x: 427, startPoint y: 120, endPoint x: 422, endPoint y: 127, distance: 7.9
click at [426, 120] on span "Otimizar rota" at bounding box center [437, 121] width 36 height 6
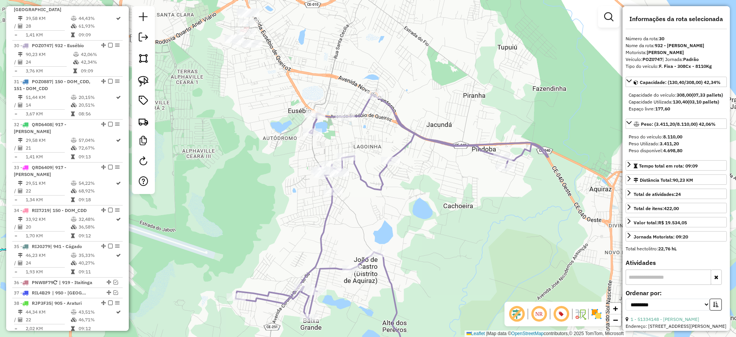
click at [366, 109] on icon at bounding box center [392, 233] width 312 height 276
click at [108, 43] on em at bounding box center [110, 45] width 5 height 5
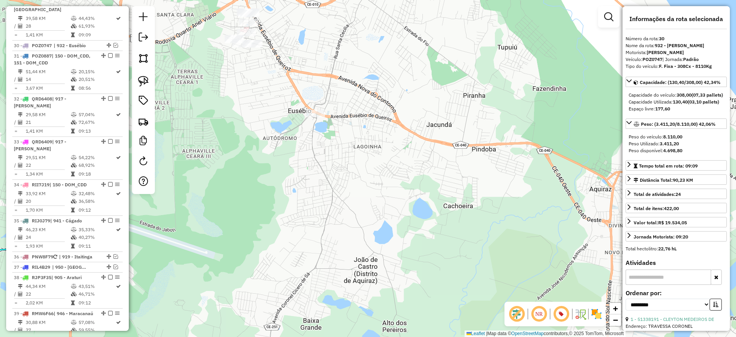
scroll to position [1394, 0]
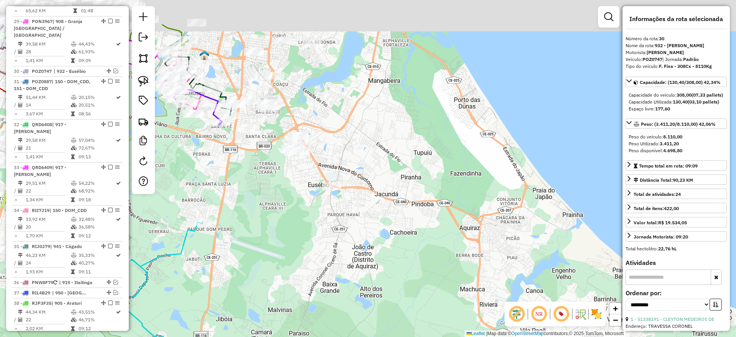
drag, startPoint x: 344, startPoint y: 144, endPoint x: 347, endPoint y: 157, distance: 13.1
click at [347, 157] on div "Janela de atendimento Grade de atendimento Capacidade Transportadoras Veículos …" at bounding box center [368, 168] width 736 height 337
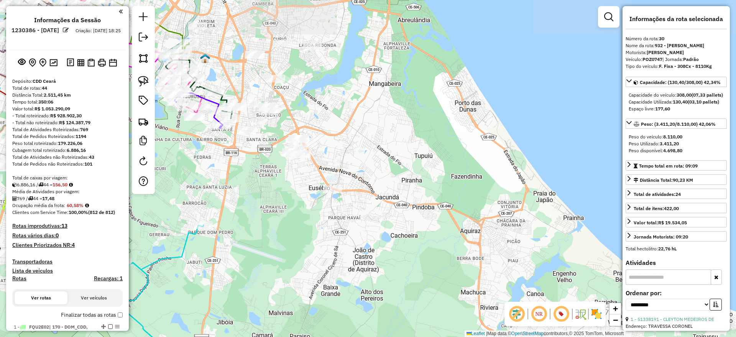
select select "**********"
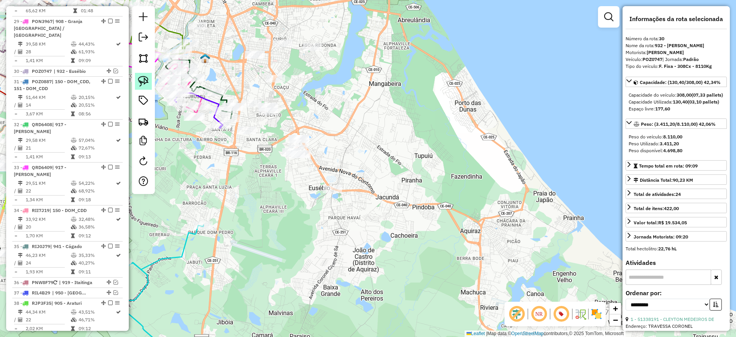
click at [140, 79] on img at bounding box center [143, 81] width 11 height 11
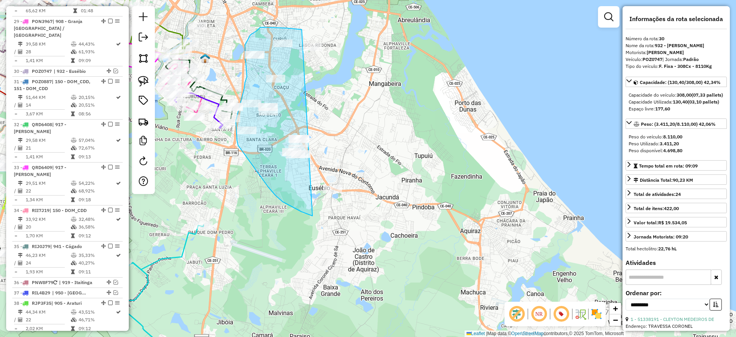
drag, startPoint x: 301, startPoint y: 30, endPoint x: 397, endPoint y: 106, distance: 122.5
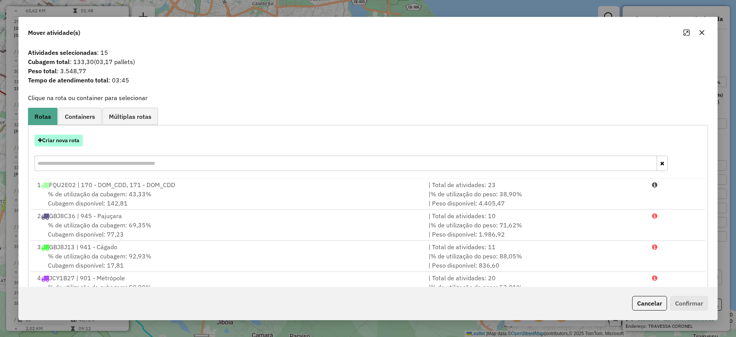
click at [71, 140] on button "Criar nova rota" at bounding box center [59, 141] width 48 height 12
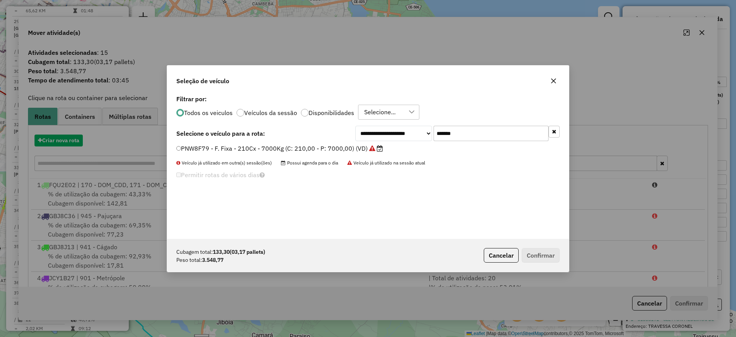
scroll to position [4, 2]
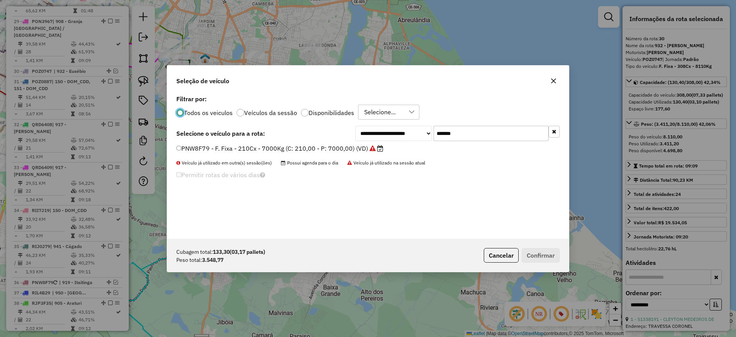
drag, startPoint x: 472, startPoint y: 133, endPoint x: 314, endPoint y: 138, distance: 158.1
click at [314, 137] on div "**********" at bounding box center [367, 133] width 383 height 15
paste input "text"
type input "*******"
click at [308, 148] on label "POJ5489 - F. Fixa - 252Cx - 7540Kg (C: 252,00 - P: 7540,00) (VD)" at bounding box center [278, 148] width 205 height 9
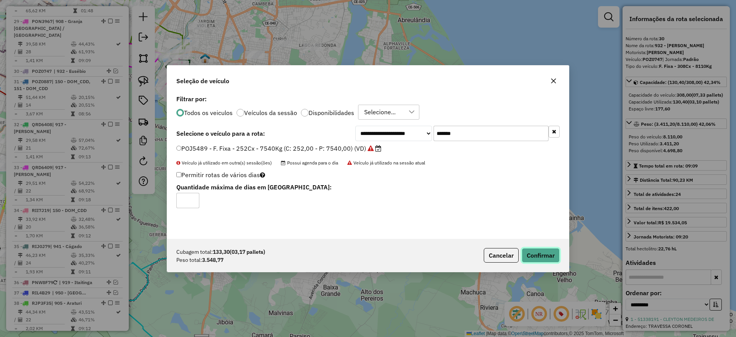
click at [542, 250] on button "Confirmar" at bounding box center [541, 255] width 38 height 15
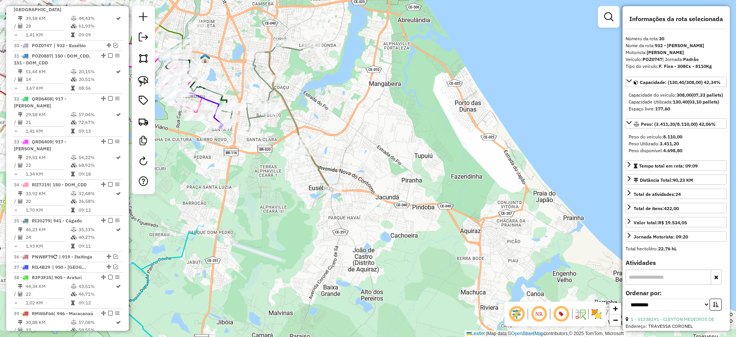
click at [293, 117] on icon at bounding box center [292, 117] width 90 height 148
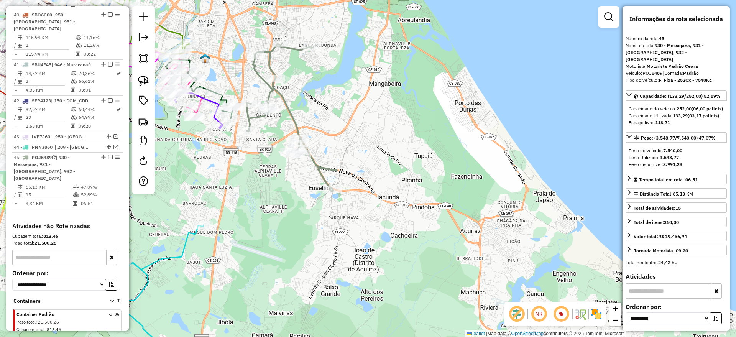
scroll to position [1764, 0]
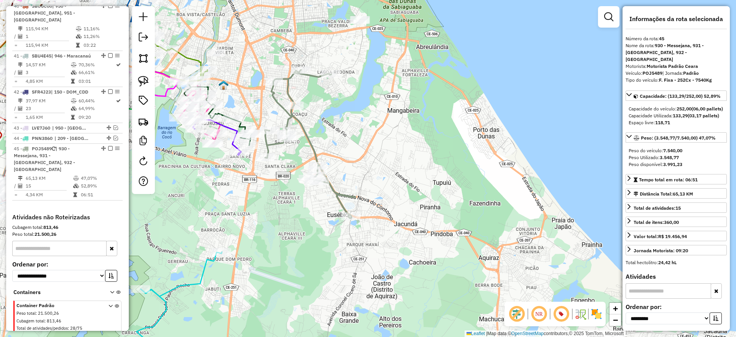
drag, startPoint x: 316, startPoint y: 110, endPoint x: 300, endPoint y: 144, distance: 38.1
click at [335, 137] on div "Janela de atendimento Grade de atendimento Capacidade Transportadoras Veículos …" at bounding box center [368, 168] width 736 height 337
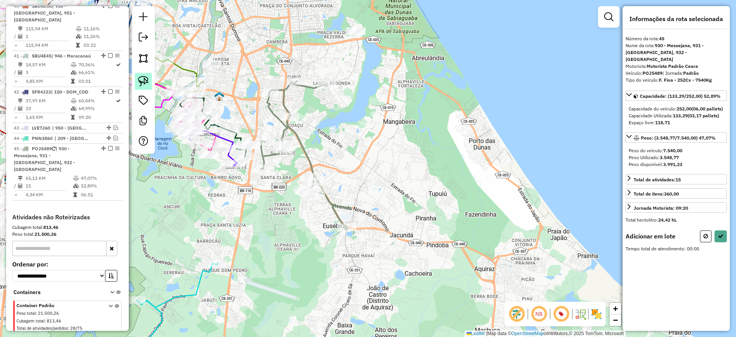
click at [145, 79] on img at bounding box center [143, 81] width 11 height 11
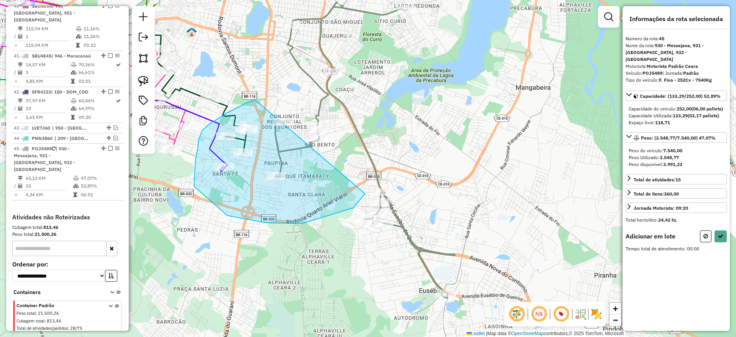
drag, startPoint x: 255, startPoint y: 100, endPoint x: 362, endPoint y: 161, distance: 123.2
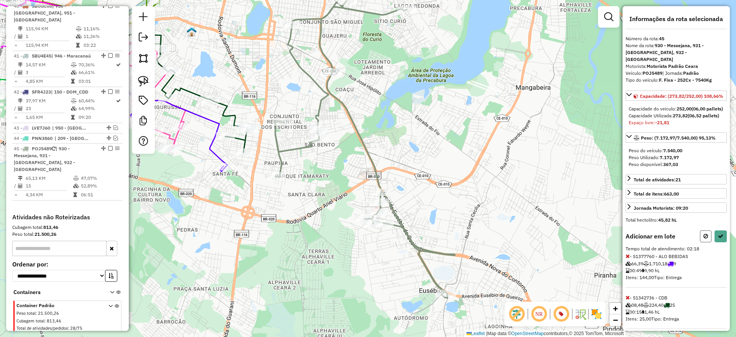
click at [704, 239] on icon at bounding box center [706, 236] width 5 height 5
select select "**********"
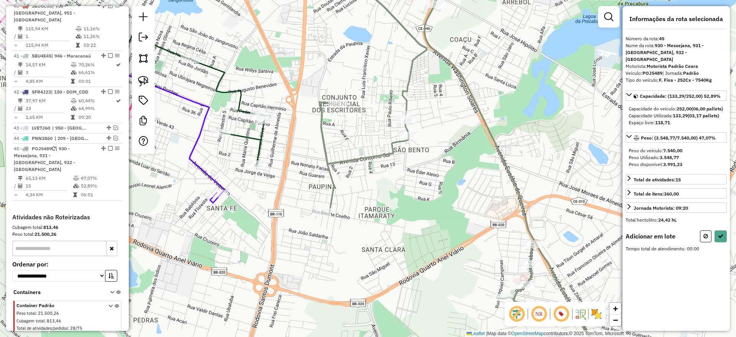
drag, startPoint x: 147, startPoint y: 75, endPoint x: 167, endPoint y: 93, distance: 27.2
click at [147, 74] on link at bounding box center [143, 81] width 17 height 17
click at [347, 100] on div "Janela de atendimento Grade de atendimento Capacidade Transportadoras Veículos …" at bounding box center [368, 168] width 736 height 337
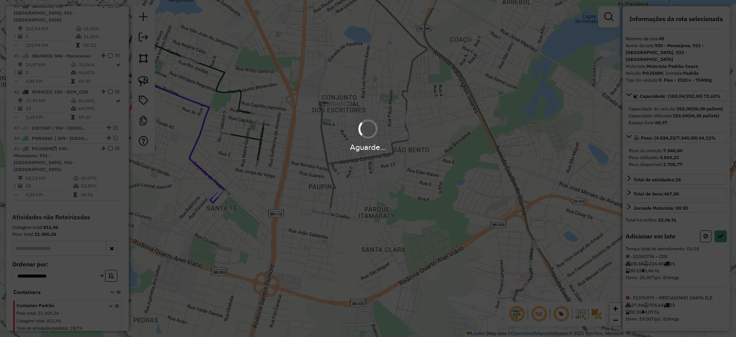
select select "**********"
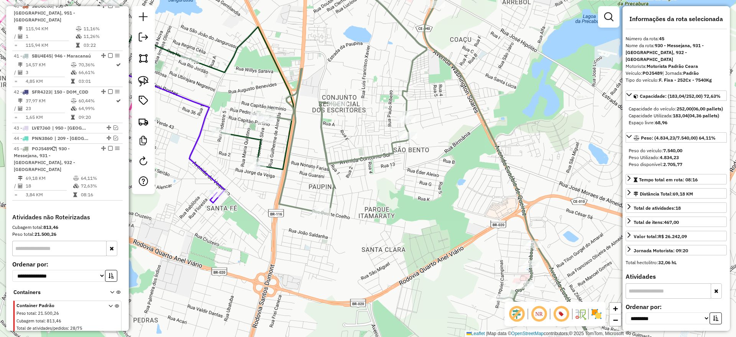
click at [324, 145] on icon at bounding box center [470, 168] width 421 height 405
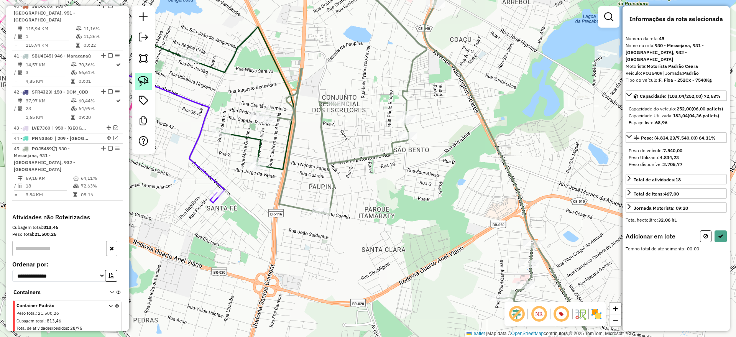
click at [141, 79] on img at bounding box center [143, 81] width 11 height 11
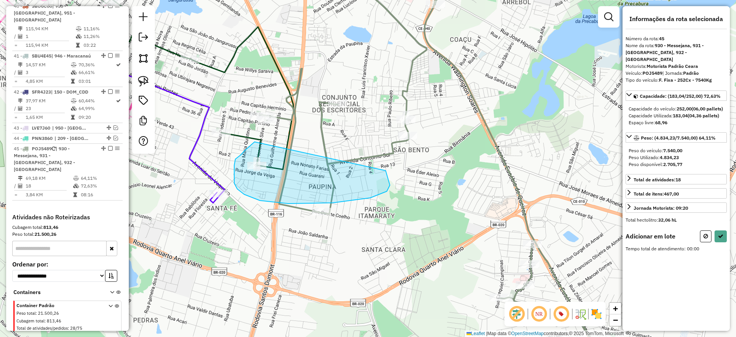
drag, startPoint x: 253, startPoint y: 144, endPoint x: 363, endPoint y: 168, distance: 112.7
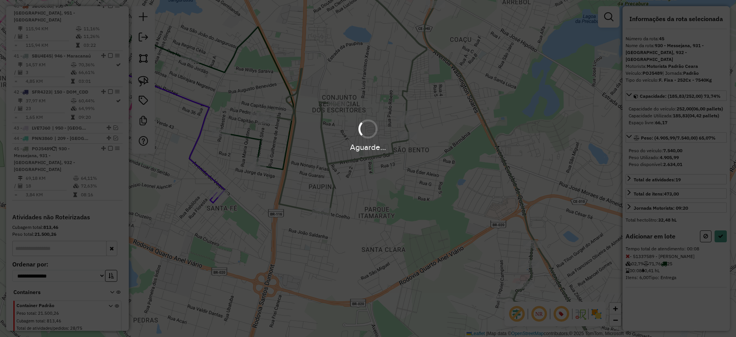
select select "**********"
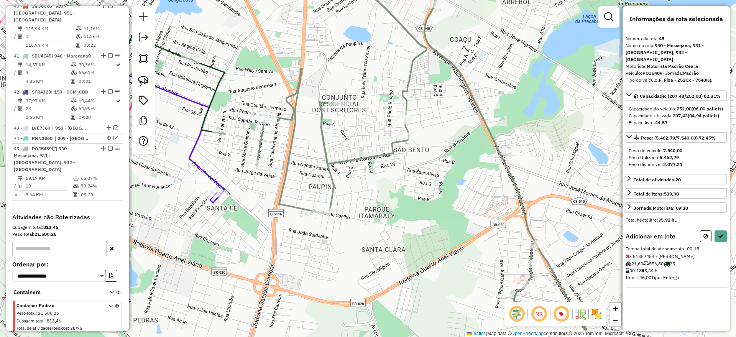
select select "**********"
click at [708, 237] on button at bounding box center [706, 236] width 12 height 12
select select "**********"
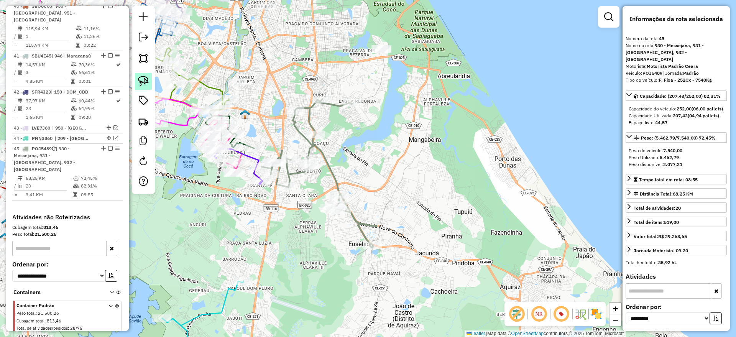
click at [138, 79] on img at bounding box center [143, 81] width 11 height 11
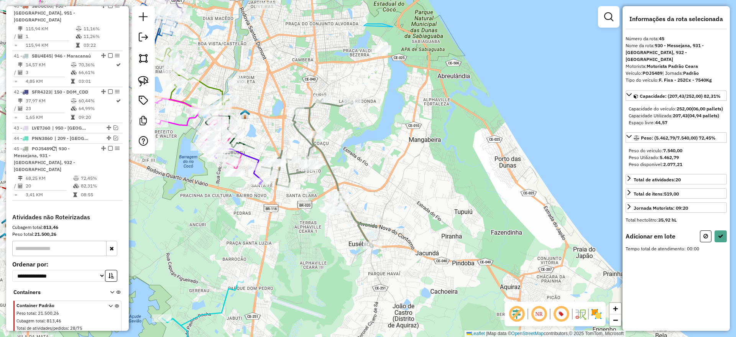
drag, startPoint x: 364, startPoint y: 26, endPoint x: 449, endPoint y: 71, distance: 95.9
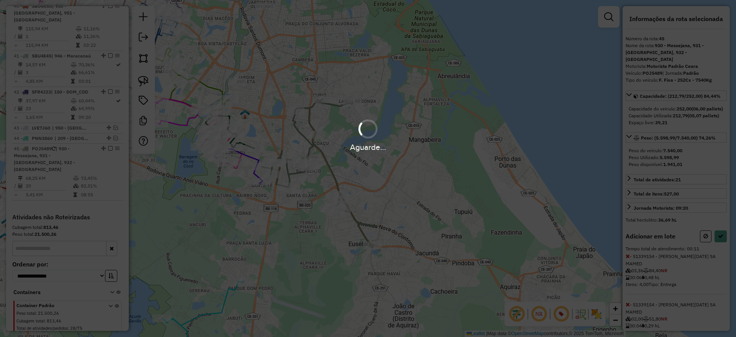
select select "**********"
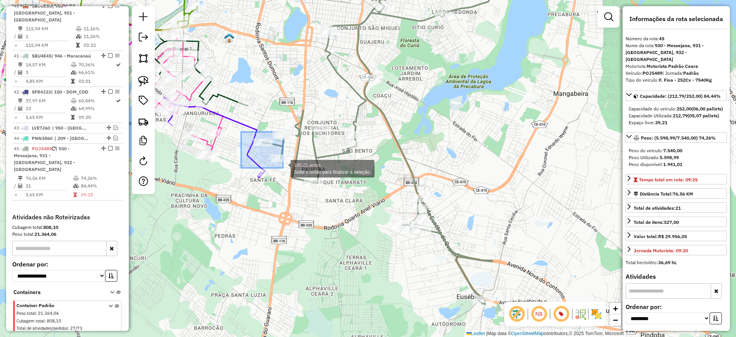
drag, startPoint x: 241, startPoint y: 132, endPoint x: 284, endPoint y: 166, distance: 54.6
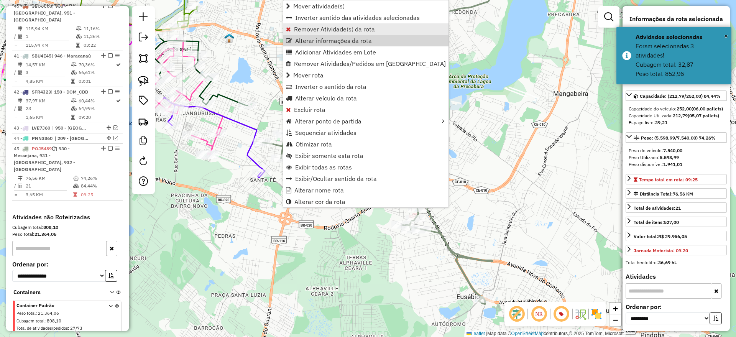
click at [316, 29] on span "Remover Atividade(s) da rota" at bounding box center [334, 29] width 81 height 6
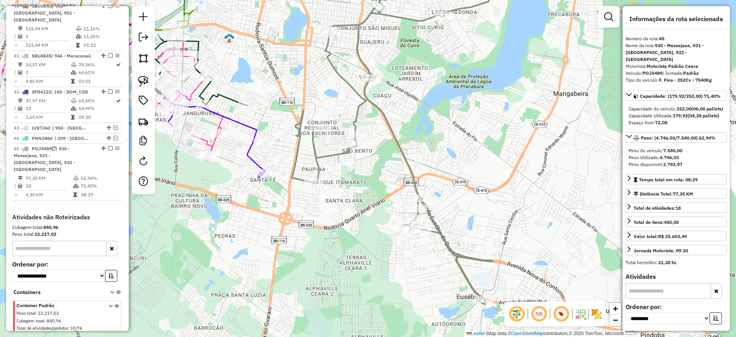
click at [314, 152] on icon at bounding box center [393, 135] width 219 height 338
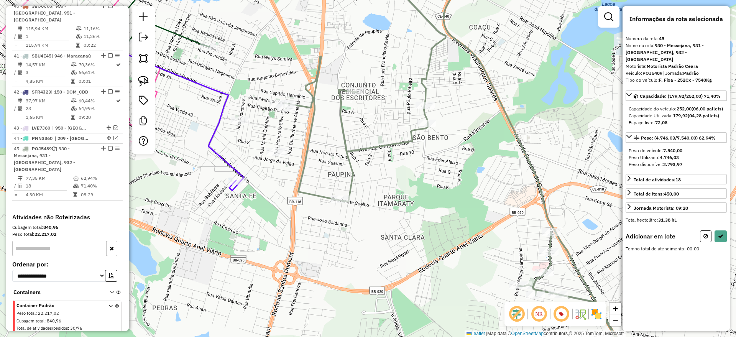
drag, startPoint x: 147, startPoint y: 80, endPoint x: 268, endPoint y: 108, distance: 123.6
click at [147, 79] on img at bounding box center [143, 81] width 11 height 11
drag, startPoint x: 270, startPoint y: 84, endPoint x: 302, endPoint y: 101, distance: 36.4
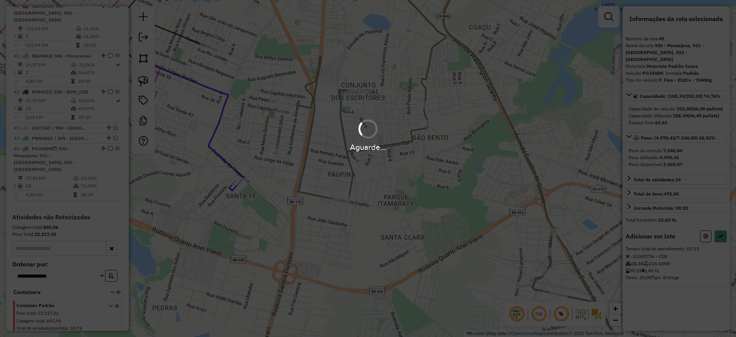
select select "**********"
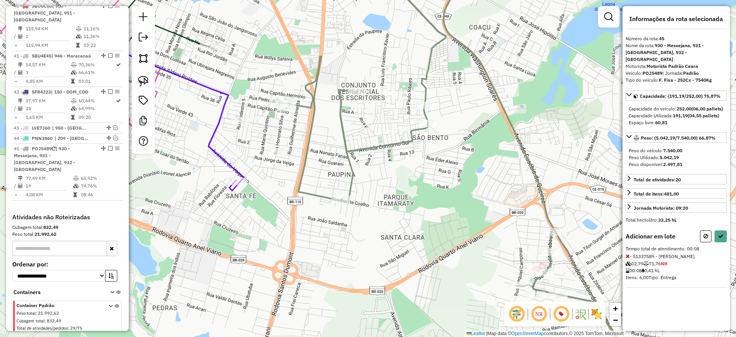
select select "**********"
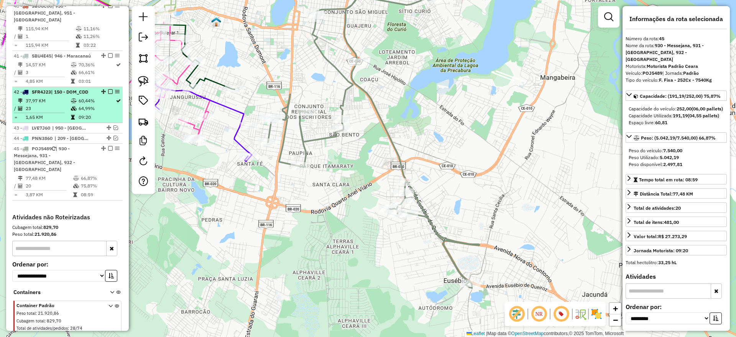
click at [108, 146] on em at bounding box center [110, 148] width 5 height 5
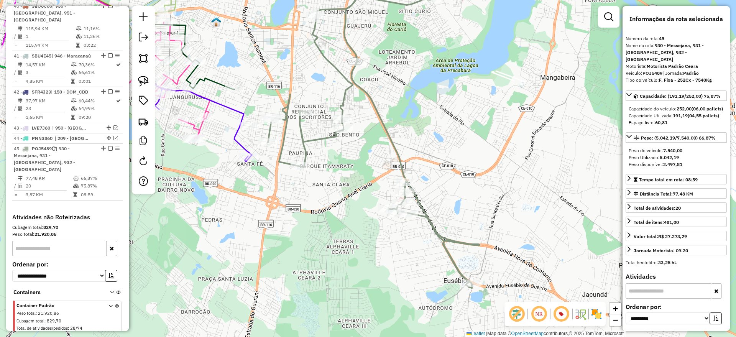
scroll to position [1724, 0]
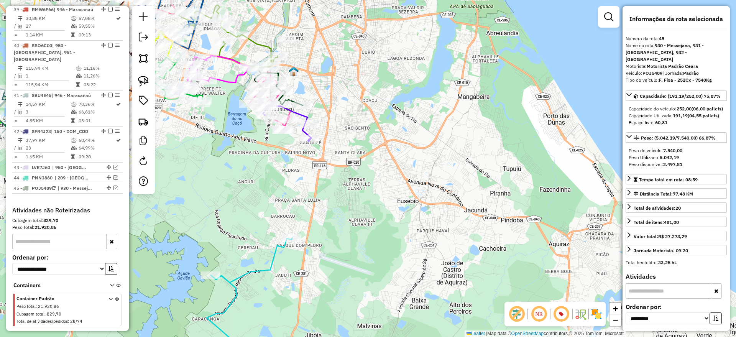
drag, startPoint x: 292, startPoint y: 187, endPoint x: 294, endPoint y: 164, distance: 23.5
click at [297, 165] on div "Janela de atendimento Grade de atendimento Capacidade Transportadoras Veículos …" at bounding box center [368, 168] width 736 height 337
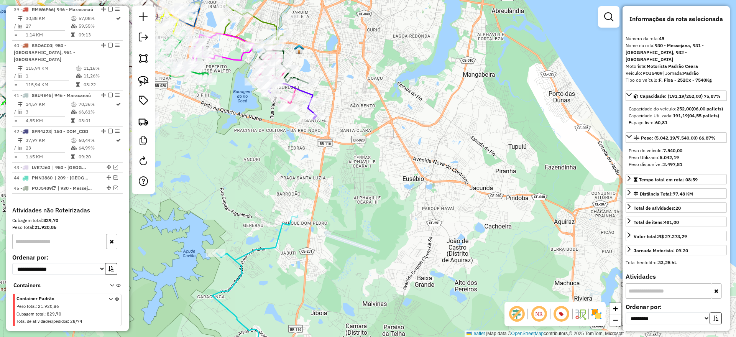
click at [280, 232] on icon at bounding box center [255, 287] width 86 height 143
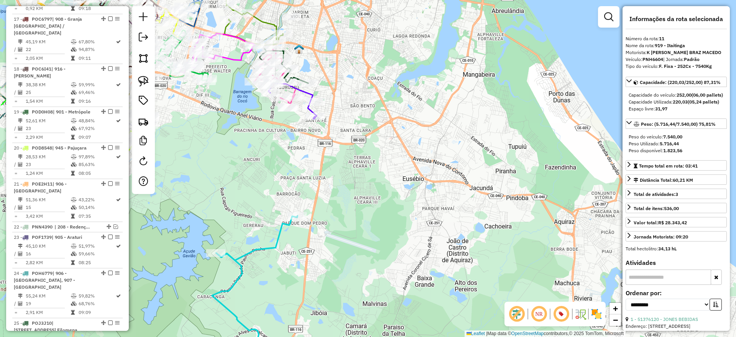
scroll to position [711, 0]
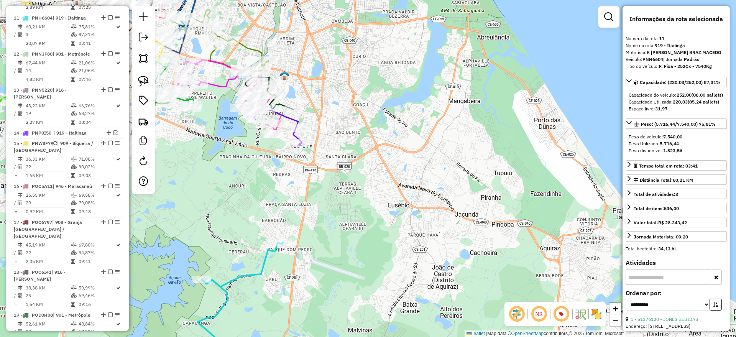
drag, startPoint x: 272, startPoint y: 189, endPoint x: 258, endPoint y: 215, distance: 30.2
click at [258, 215] on div "Janela de atendimento Grade de atendimento Capacidade Transportadoras Veículos …" at bounding box center [368, 168] width 736 height 337
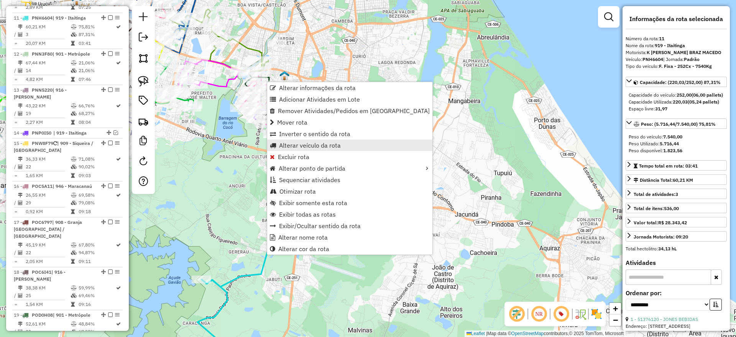
click at [324, 145] on span "Alterar veículo da rota" at bounding box center [310, 145] width 62 height 6
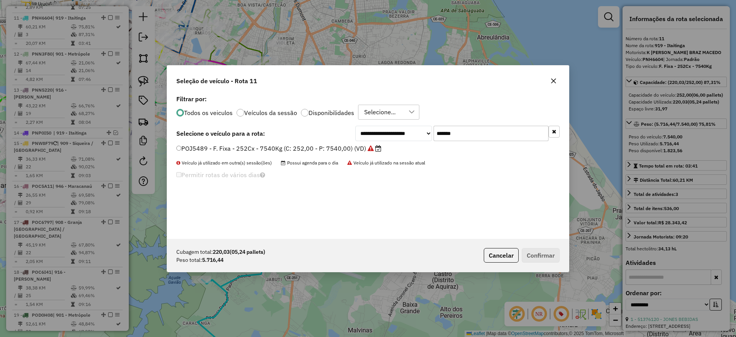
scroll to position [4, 2]
drag, startPoint x: 470, startPoint y: 127, endPoint x: 365, endPoint y: 137, distance: 105.5
click at [365, 137] on div "**********" at bounding box center [457, 133] width 204 height 15
paste input "text"
type input "*******"
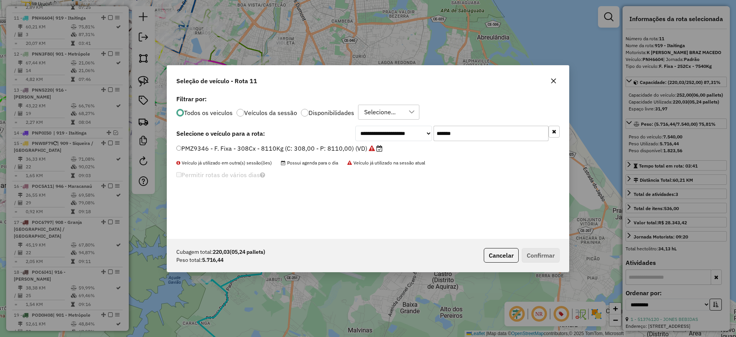
drag, startPoint x: 333, startPoint y: 148, endPoint x: 344, endPoint y: 146, distance: 10.9
click at [333, 148] on label "PMZ9346 - F. Fixa - 308Cx - 8110Kg (C: 308,00 - P: 8110,00) (VD)" at bounding box center [279, 148] width 206 height 9
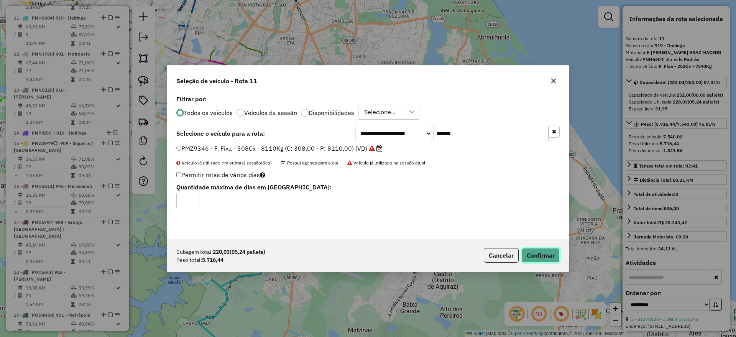
click at [533, 255] on button "Confirmar" at bounding box center [541, 255] width 38 height 15
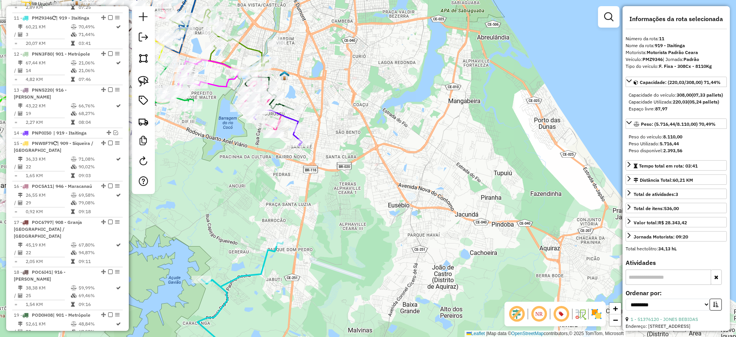
click at [263, 263] on icon at bounding box center [240, 306] width 86 height 128
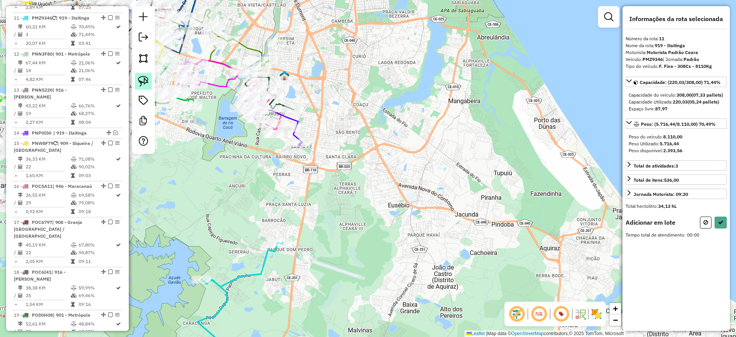
click at [149, 79] on link at bounding box center [143, 81] width 17 height 17
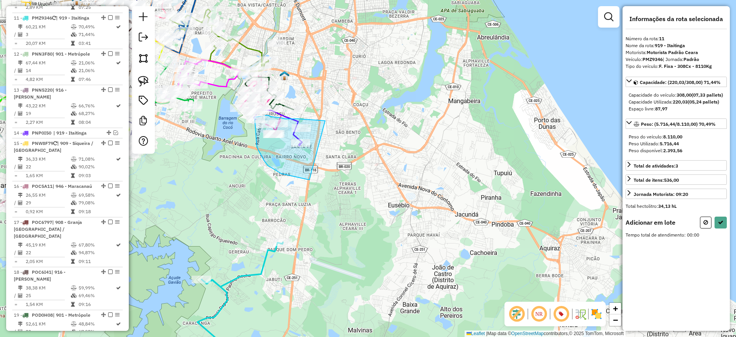
drag, startPoint x: 306, startPoint y: 119, endPoint x: 359, endPoint y: 187, distance: 86.6
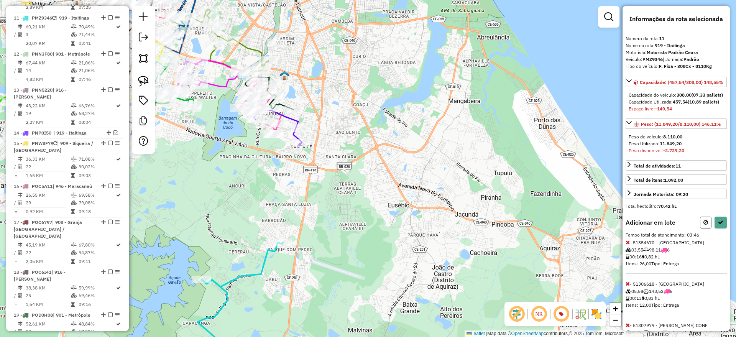
click at [705, 225] on icon at bounding box center [706, 222] width 5 height 5
select select "**********"
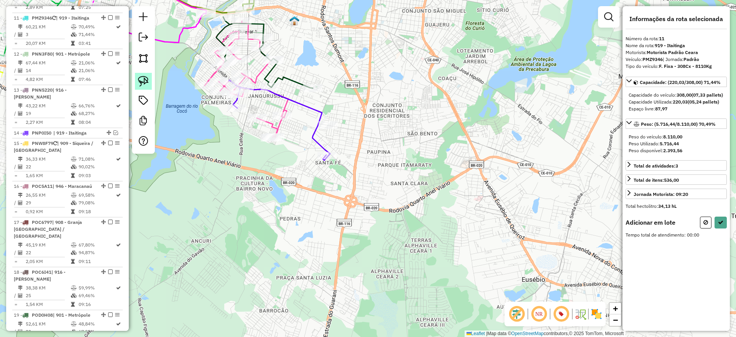
click at [142, 77] on img at bounding box center [143, 81] width 11 height 11
drag, startPoint x: 295, startPoint y: 128, endPoint x: 377, endPoint y: 178, distance: 95.8
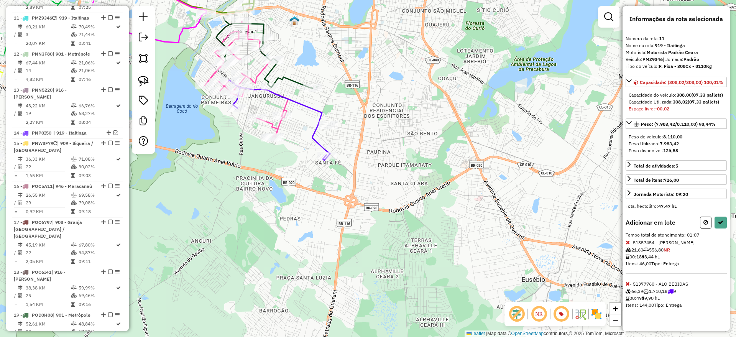
drag, startPoint x: 705, startPoint y: 244, endPoint x: 542, endPoint y: 156, distance: 184.8
click at [705, 225] on icon at bounding box center [706, 222] width 5 height 5
select select "**********"
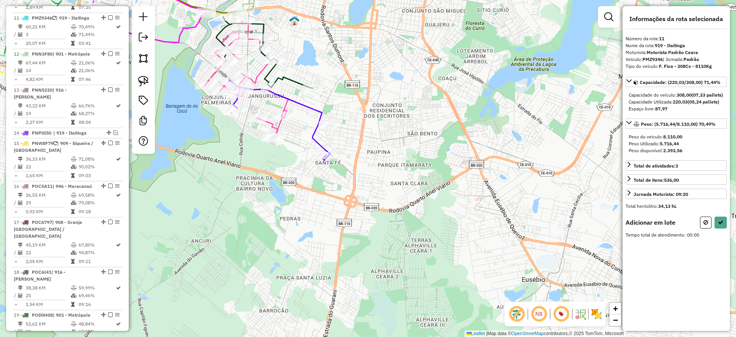
drag, startPoint x: 145, startPoint y: 83, endPoint x: 230, endPoint y: 130, distance: 98.2
click at [145, 82] on img at bounding box center [143, 81] width 11 height 11
drag, startPoint x: 311, startPoint y: 127, endPoint x: 388, endPoint y: 109, distance: 79.8
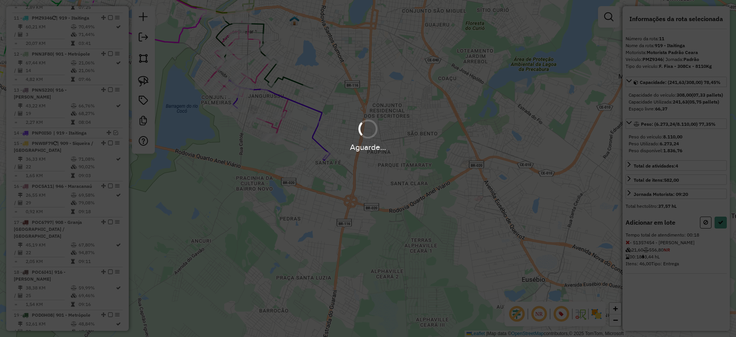
select select "**********"
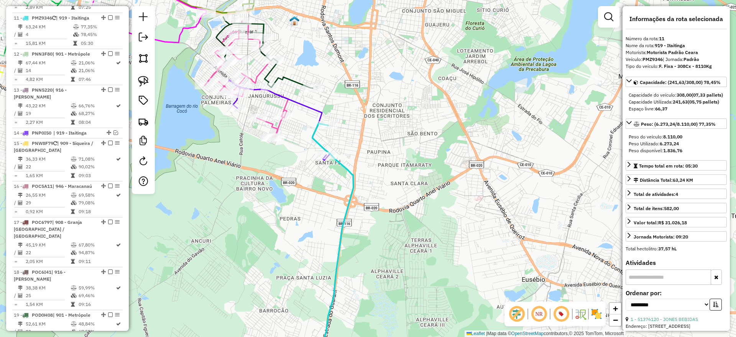
click at [353, 183] on icon at bounding box center [307, 246] width 92 height 247
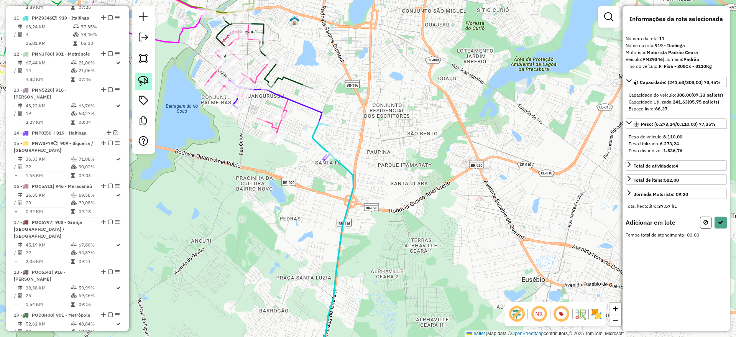
click at [146, 77] on img at bounding box center [143, 81] width 11 height 11
drag, startPoint x: 291, startPoint y: 103, endPoint x: 286, endPoint y: 141, distance: 38.7
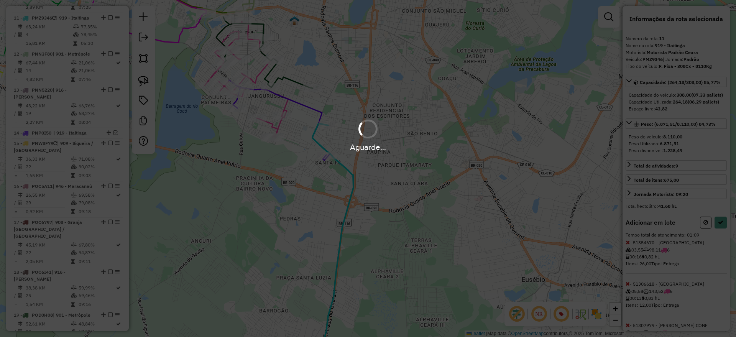
select select "**********"
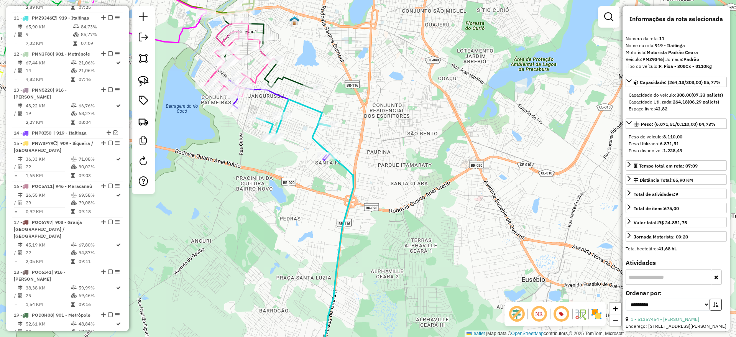
click at [347, 172] on icon at bounding box center [305, 234] width 97 height 271
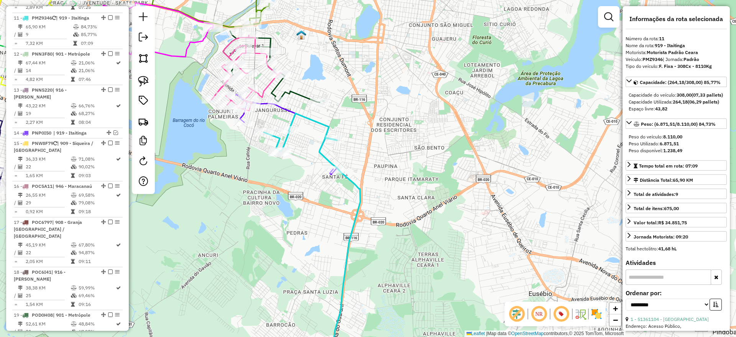
drag, startPoint x: 269, startPoint y: 176, endPoint x: 273, endPoint y: 191, distance: 16.3
click at [275, 191] on div "Janela de atendimento Grade de atendimento Capacidade Transportadoras Veículos …" at bounding box center [368, 168] width 736 height 337
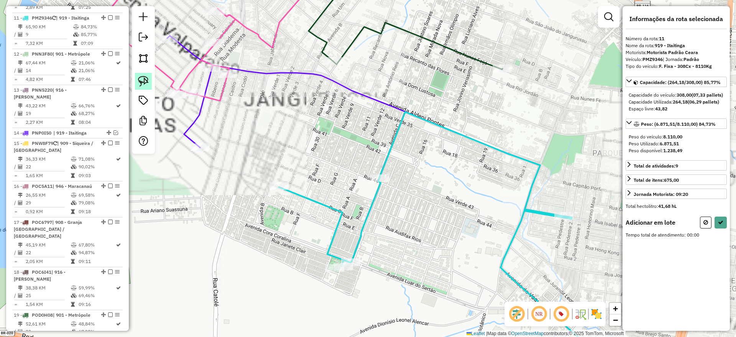
click at [142, 79] on img at bounding box center [143, 81] width 11 height 11
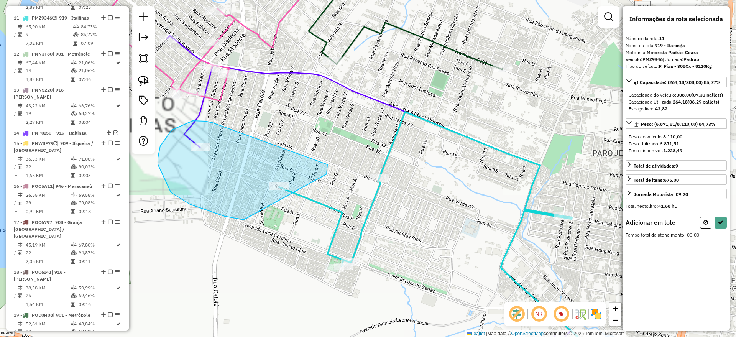
drag, startPoint x: 201, startPoint y: 121, endPoint x: 329, endPoint y: 156, distance: 132.7
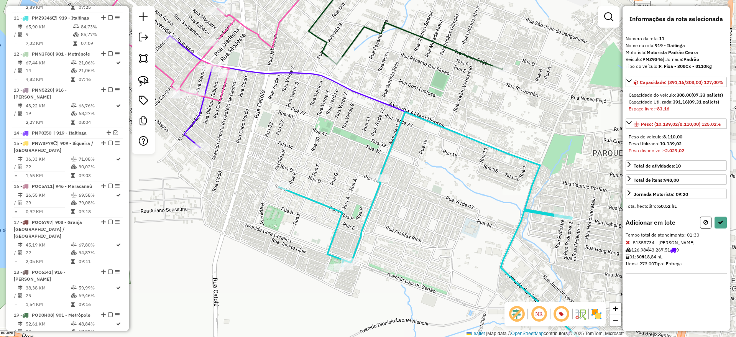
click at [707, 225] on icon at bounding box center [706, 222] width 5 height 5
select select "**********"
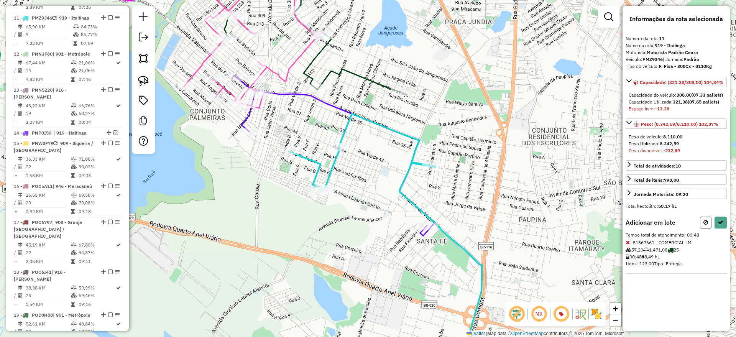
click at [708, 229] on button at bounding box center [706, 223] width 12 height 12
select select "**********"
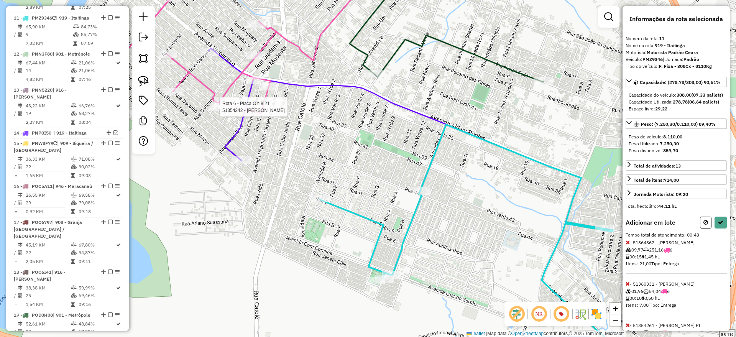
select select "**********"
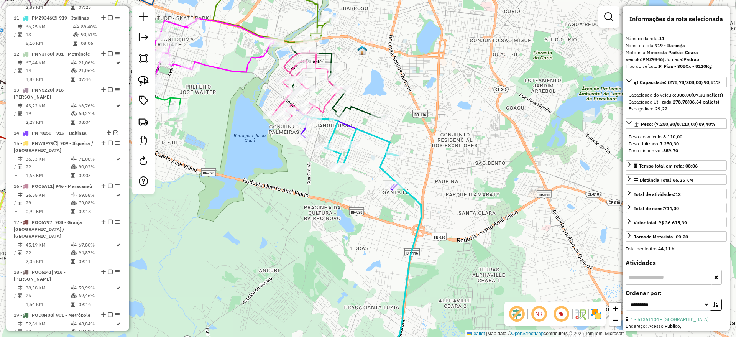
click at [367, 132] on icon at bounding box center [360, 243] width 122 height 255
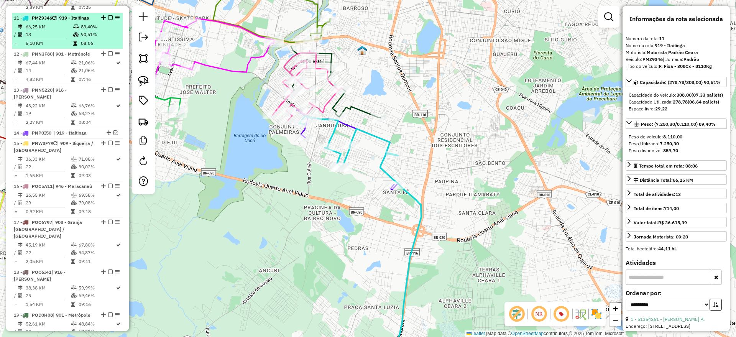
click at [108, 15] on em at bounding box center [110, 17] width 5 height 5
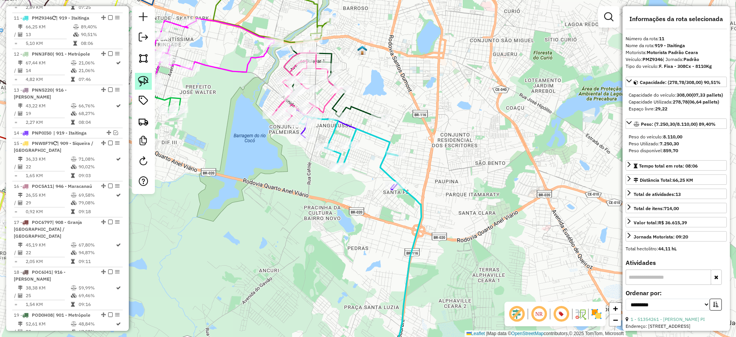
scroll to position [685, 0]
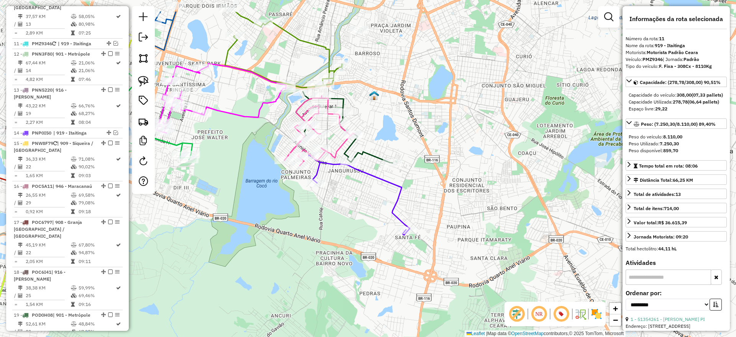
drag, startPoint x: 334, startPoint y: 163, endPoint x: 343, endPoint y: 209, distance: 46.9
click at [345, 209] on div "Janela de atendimento Grade de atendimento Capacidade Transportadoras Veículos …" at bounding box center [368, 168] width 736 height 337
drag, startPoint x: 145, startPoint y: 81, endPoint x: 150, endPoint y: 87, distance: 7.4
click at [145, 81] on img at bounding box center [143, 81] width 11 height 11
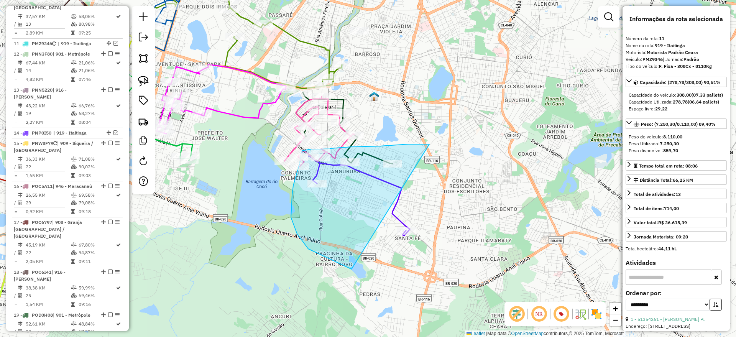
drag, startPoint x: 429, startPoint y: 144, endPoint x: 473, endPoint y: 214, distance: 82.1
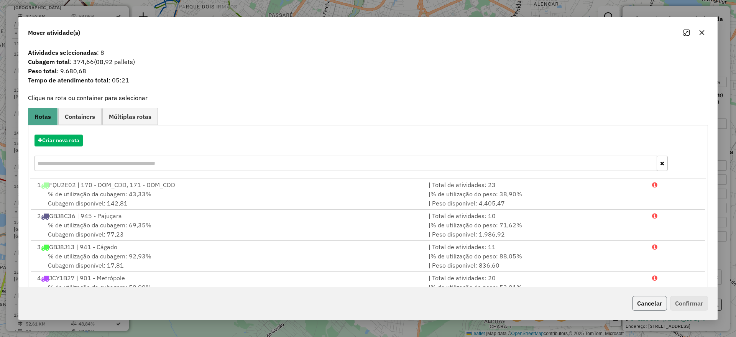
click at [653, 303] on button "Cancelar" at bounding box center [649, 303] width 35 height 15
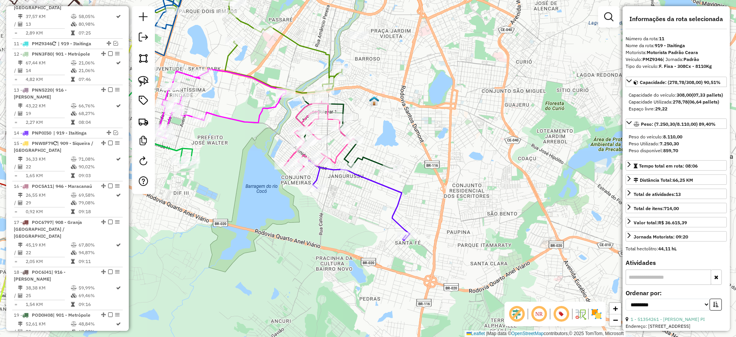
drag, startPoint x: 409, startPoint y: 129, endPoint x: 400, endPoint y: 160, distance: 32.5
click at [401, 163] on div "Janela de atendimento Grade de atendimento Capacidade Transportadoras Veículos …" at bounding box center [368, 168] width 736 height 337
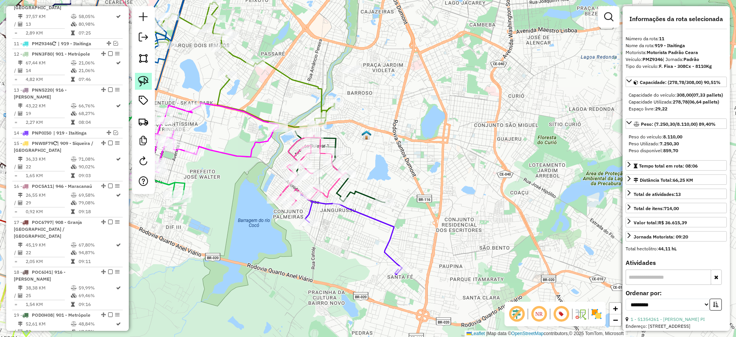
click at [142, 78] on img at bounding box center [143, 81] width 11 height 11
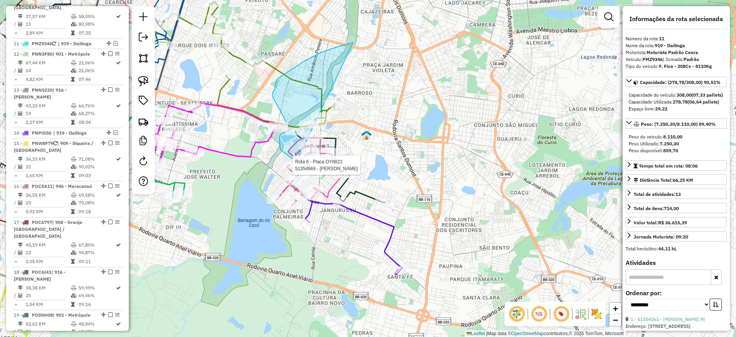
drag, startPoint x: 353, startPoint y: 43, endPoint x: 385, endPoint y: 134, distance: 96.8
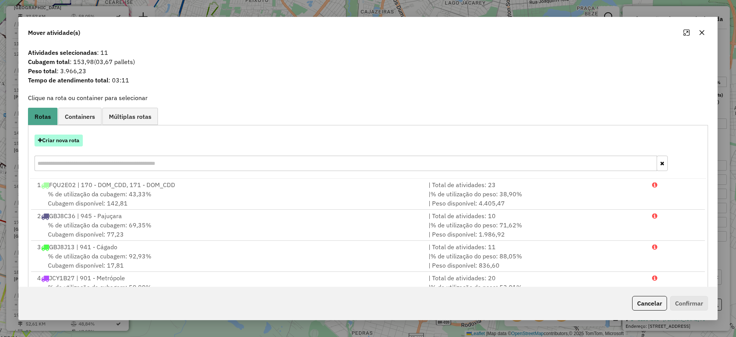
click at [64, 140] on button "Criar nova rota" at bounding box center [59, 141] width 48 height 12
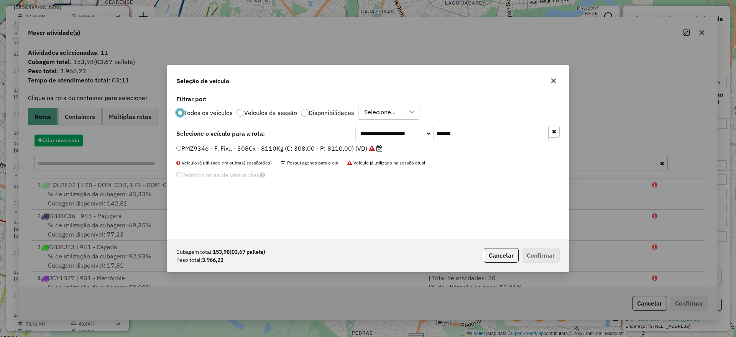
scroll to position [4, 2]
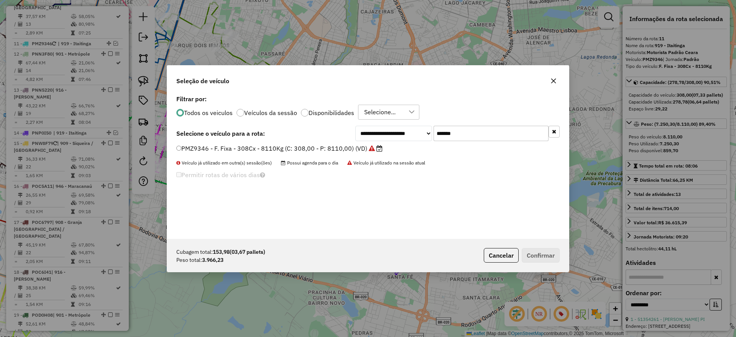
drag, startPoint x: 446, startPoint y: 133, endPoint x: 370, endPoint y: 135, distance: 76.7
click at [370, 135] on div "**********" at bounding box center [457, 133] width 204 height 15
paste input "text"
type input "*******"
click at [327, 146] on label "POJ3J10 - F. Fixa - 210Cx - 7600Kg (C: 210,00 - P: 7600,00) (VD)" at bounding box center [278, 148] width 204 height 9
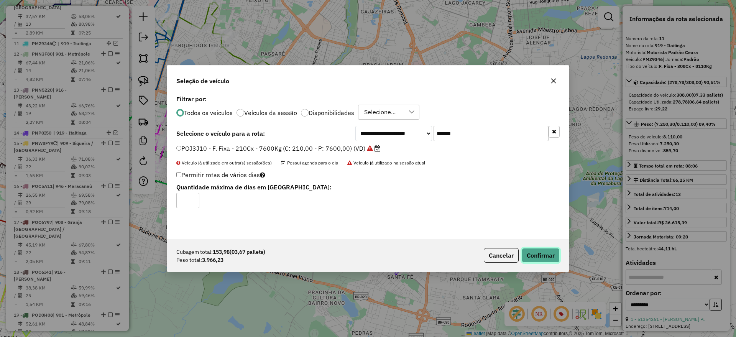
click at [542, 252] on button "Confirmar" at bounding box center [541, 255] width 38 height 15
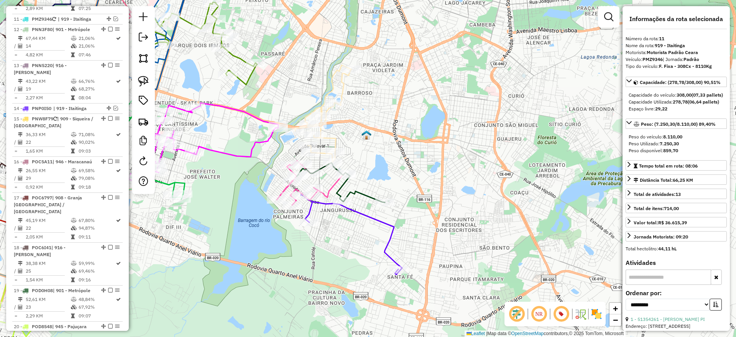
scroll to position [711, 0]
click at [342, 87] on icon at bounding box center [323, 113] width 56 height 97
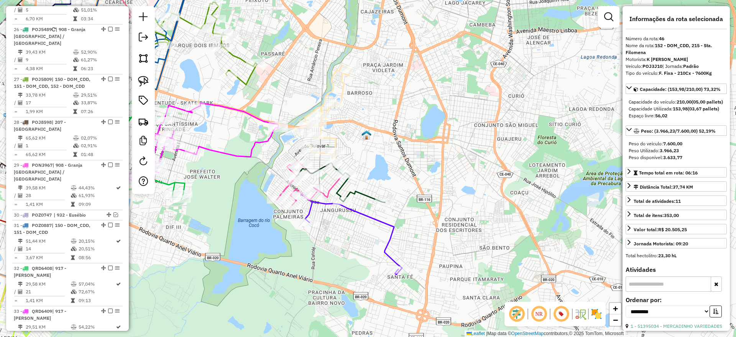
scroll to position [1741, 0]
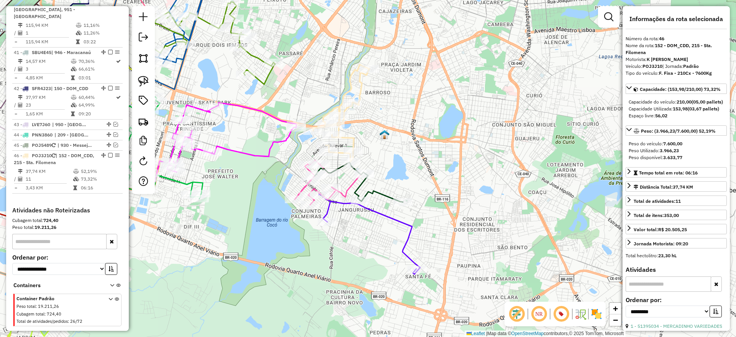
click at [390, 116] on div "Janela de atendimento Grade de atendimento Capacidade Transportadoras Veículos …" at bounding box center [368, 168] width 736 height 337
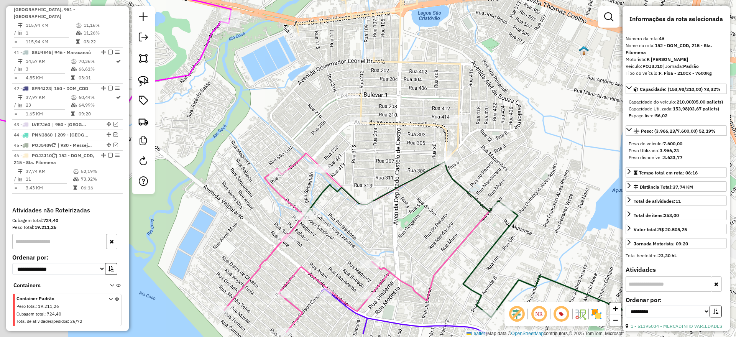
drag, startPoint x: 244, startPoint y: 113, endPoint x: 274, endPoint y: 91, distance: 37.3
click at [274, 91] on div "Janela de atendimento Grade de atendimento Capacidade Transportadoras Veículos …" at bounding box center [368, 168] width 736 height 337
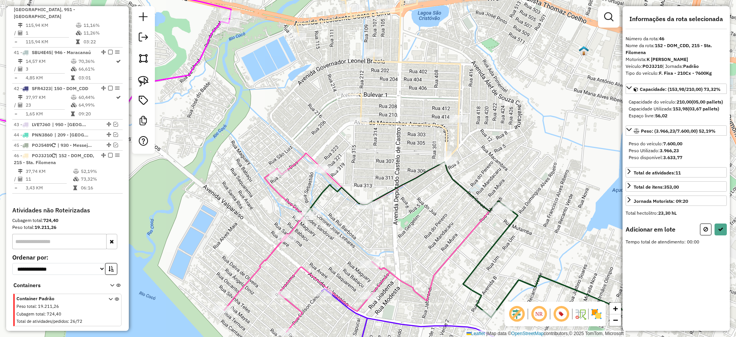
drag, startPoint x: 140, startPoint y: 76, endPoint x: 268, endPoint y: 153, distance: 149.5
click at [140, 75] on link at bounding box center [143, 81] width 17 height 17
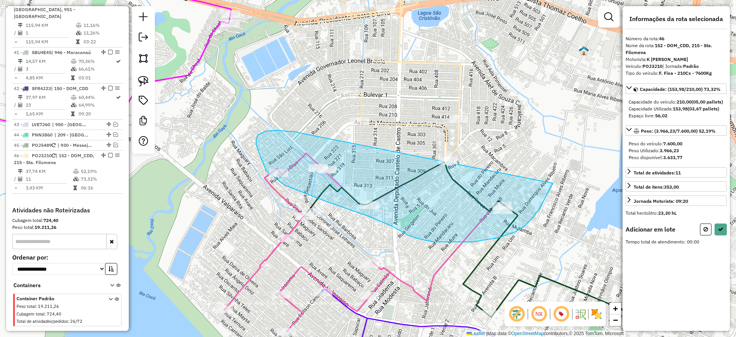
drag, startPoint x: 266, startPoint y: 131, endPoint x: 557, endPoint y: 165, distance: 293.3
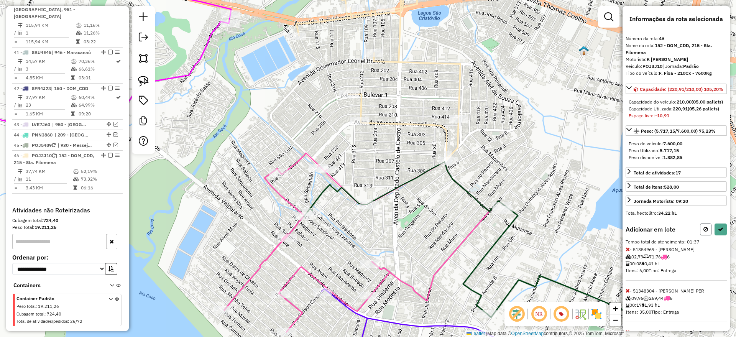
click at [704, 232] on icon at bounding box center [706, 229] width 5 height 5
select select "**********"
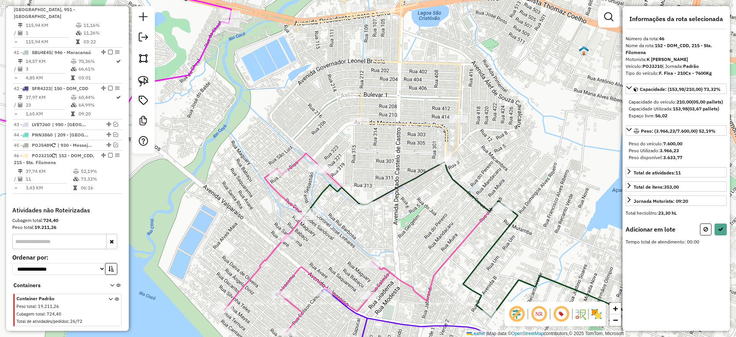
click at [140, 81] on img at bounding box center [143, 81] width 11 height 11
drag, startPoint x: 312, startPoint y: 179, endPoint x: 379, endPoint y: 144, distance: 75.6
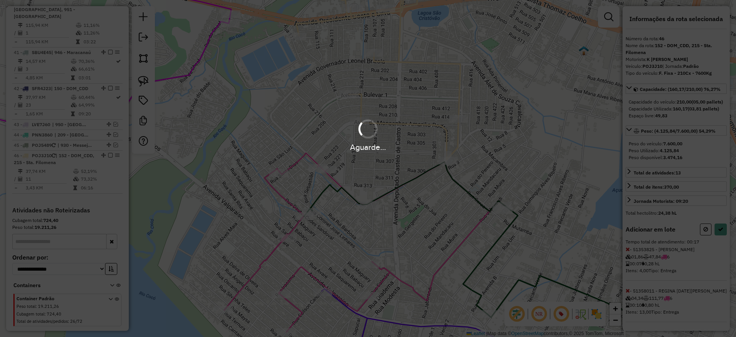
select select "**********"
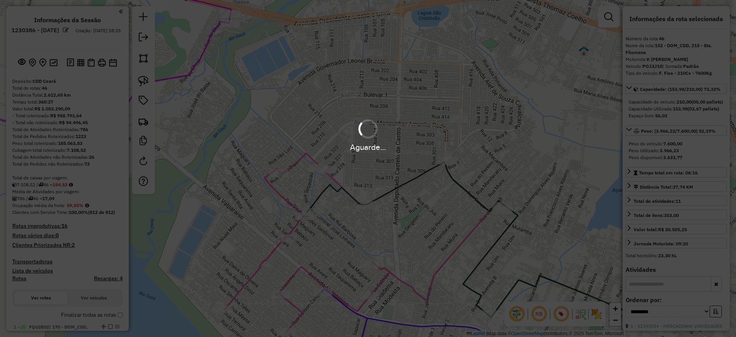
select select "**********"
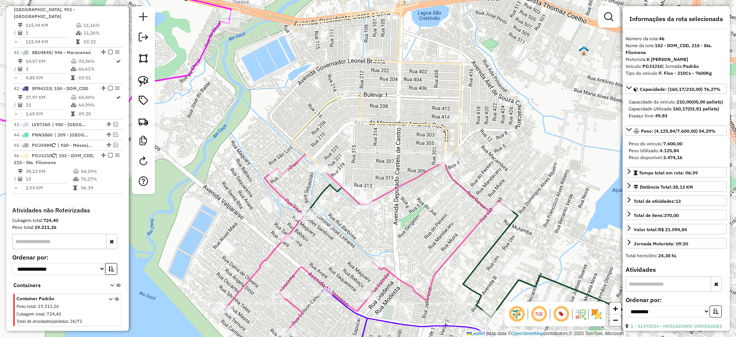
click at [392, 120] on icon at bounding box center [376, 68] width 169 height 205
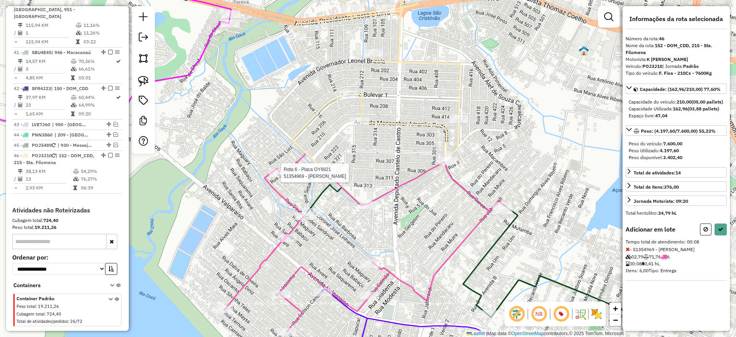
select select "**********"
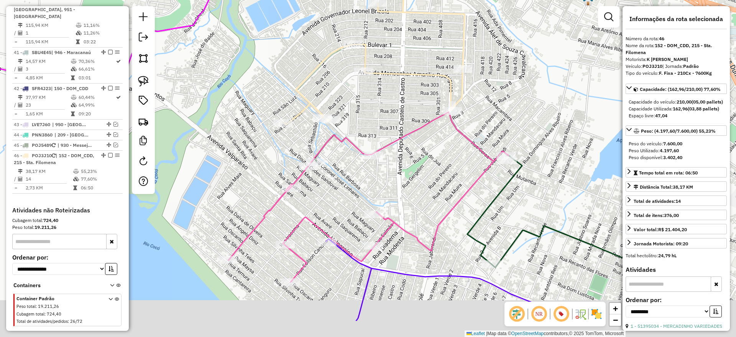
drag, startPoint x: 249, startPoint y: 132, endPoint x: 266, endPoint y: 105, distance: 31.4
click at [253, 81] on div "Janela de atendimento Grade de atendimento Capacidade Transportadoras Veículos …" at bounding box center [368, 168] width 736 height 337
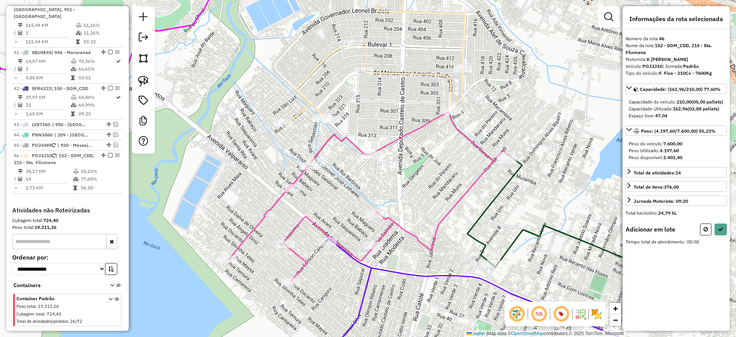
click at [145, 82] on img at bounding box center [143, 81] width 11 height 11
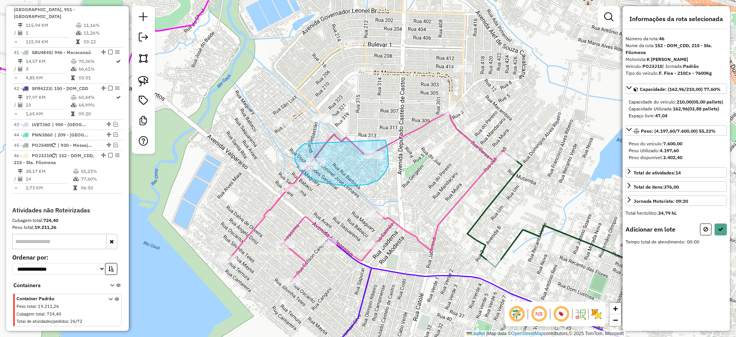
drag, startPoint x: 296, startPoint y: 153, endPoint x: 392, endPoint y: 144, distance: 97.1
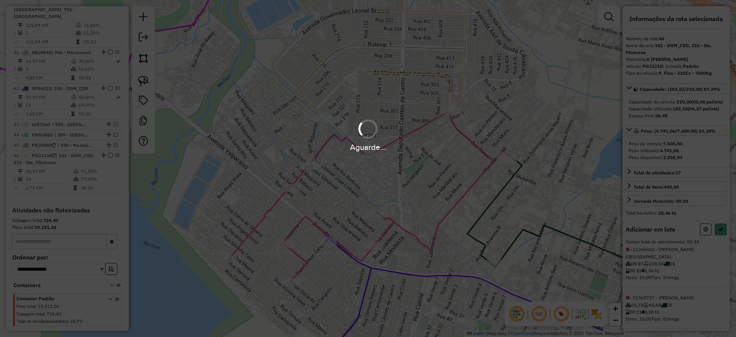
select select "**********"
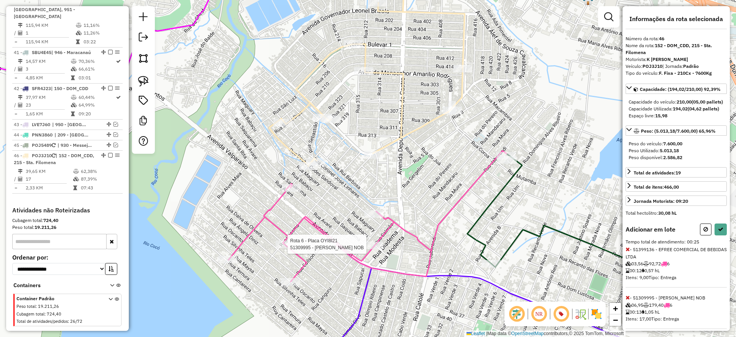
select select "**********"
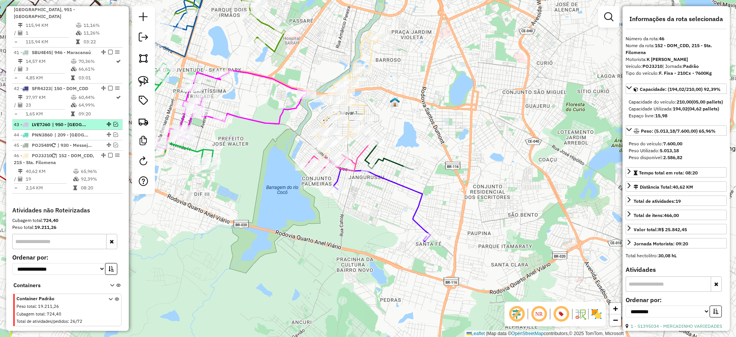
click at [108, 153] on em at bounding box center [110, 155] width 5 height 5
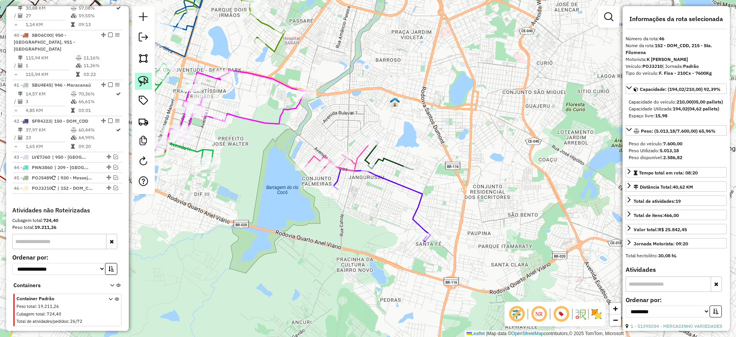
click at [144, 83] on img at bounding box center [143, 81] width 11 height 11
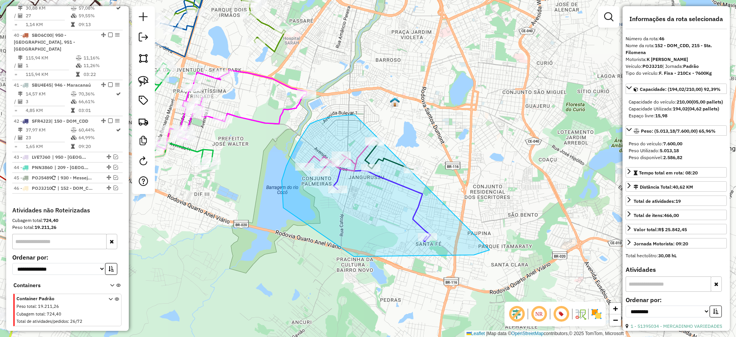
drag, startPoint x: 316, startPoint y: 121, endPoint x: 499, endPoint y: 97, distance: 184.0
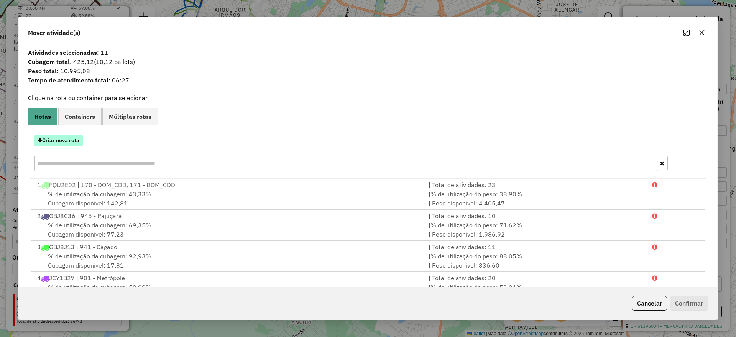
click at [61, 140] on button "Criar nova rota" at bounding box center [59, 141] width 48 height 12
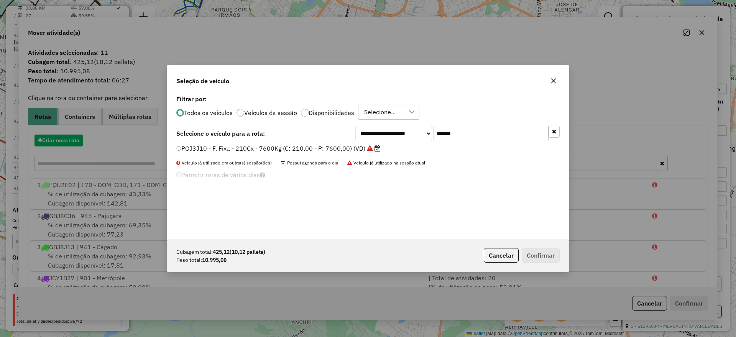
scroll to position [4, 2]
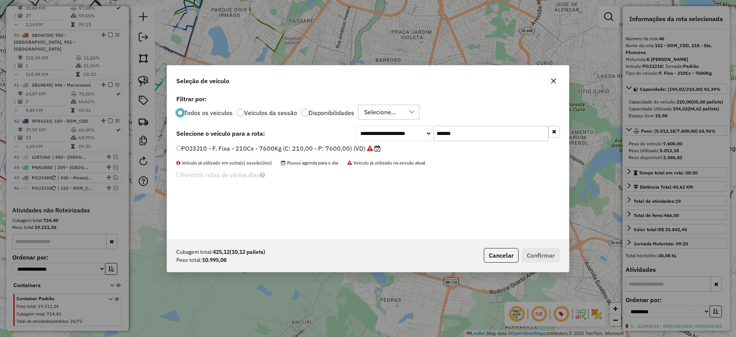
drag, startPoint x: 477, startPoint y: 135, endPoint x: 380, endPoint y: 140, distance: 97.1
click at [380, 140] on div "**********" at bounding box center [457, 133] width 204 height 15
paste input "text"
type input "*******"
click at [332, 148] on label "OYI8I21 - F. Fixa - 252Cx - 7130Kg (C: 252,00 - P: 7130,00) (VD)" at bounding box center [277, 148] width 202 height 9
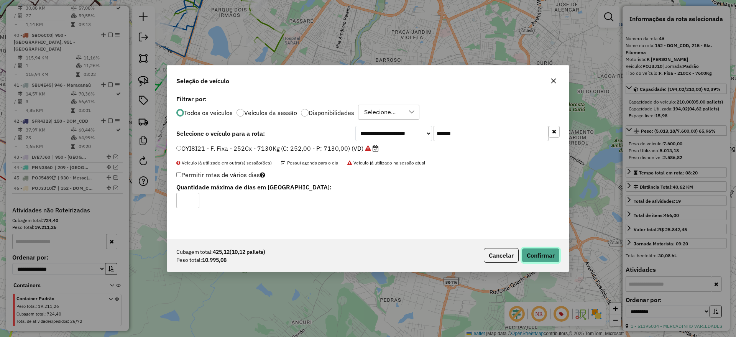
click at [542, 256] on button "Confirmar" at bounding box center [541, 255] width 38 height 15
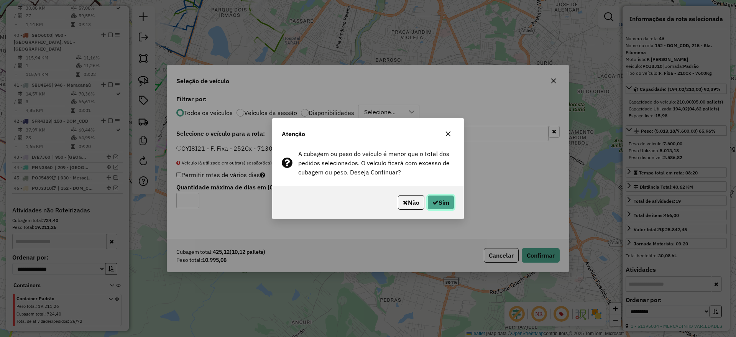
click at [445, 204] on button "Sim" at bounding box center [441, 202] width 27 height 15
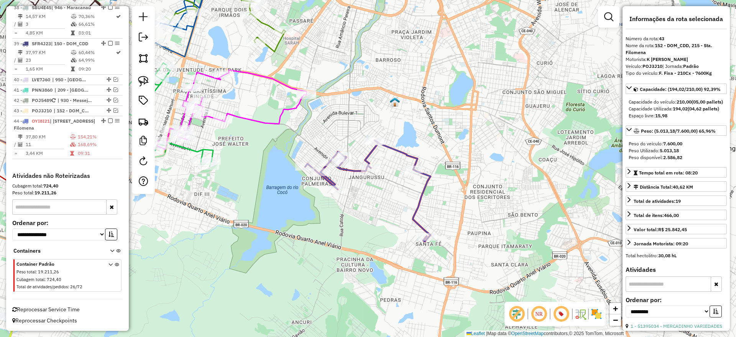
scroll to position [1623, 0]
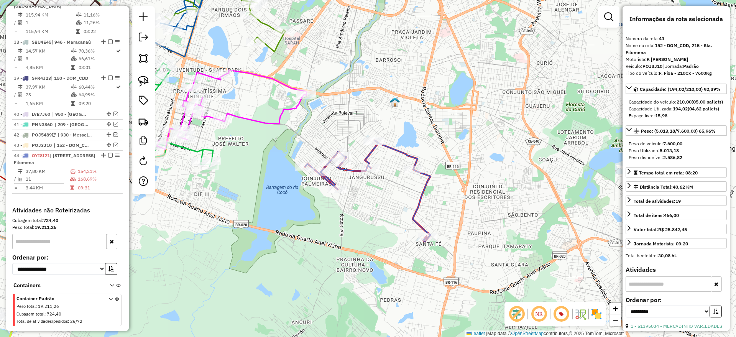
click at [393, 150] on icon at bounding box center [367, 190] width 125 height 101
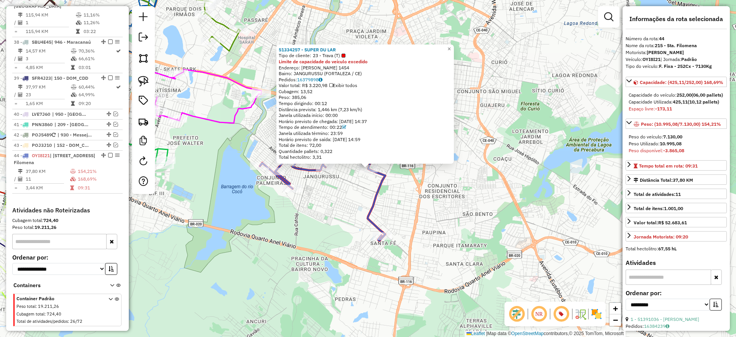
click at [374, 199] on icon at bounding box center [322, 190] width 125 height 101
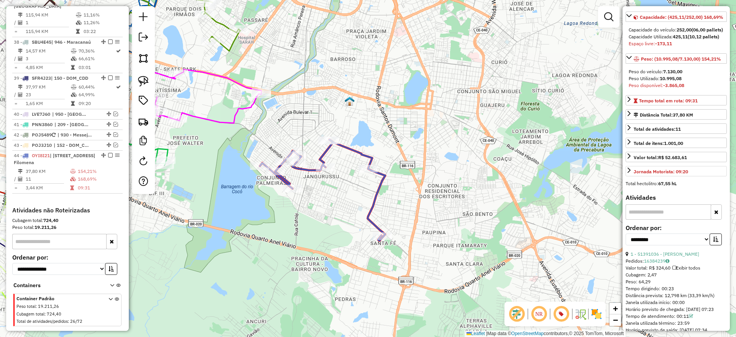
scroll to position [192, 0]
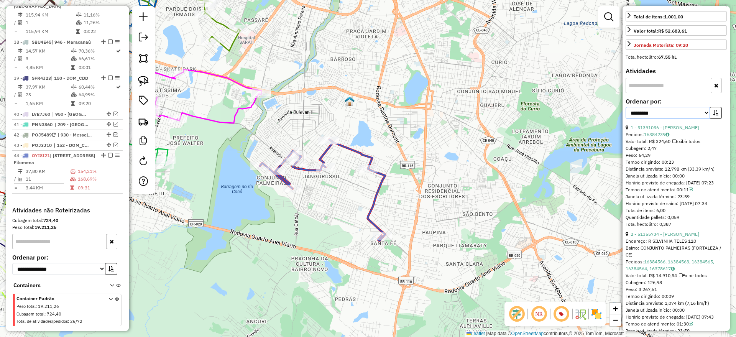
click at [657, 119] on select "**********" at bounding box center [668, 113] width 84 height 12
select select "**********"
click at [626, 119] on select "**********" at bounding box center [668, 113] width 84 height 12
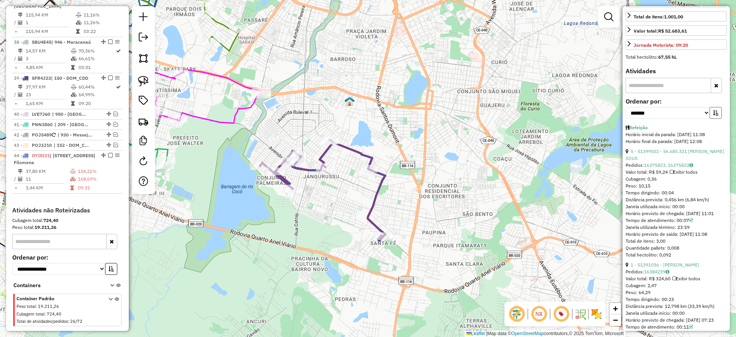
click at [713, 115] on icon "button" at bounding box center [715, 112] width 5 height 5
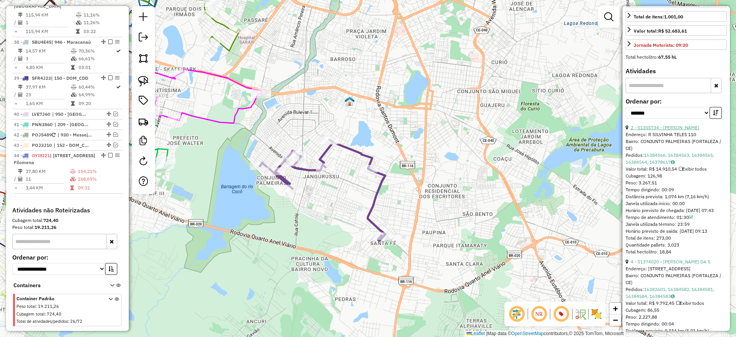
click at [674, 130] on link "2 - 51355734 - FRANCISCO DAMIAO MAR" at bounding box center [665, 128] width 69 height 6
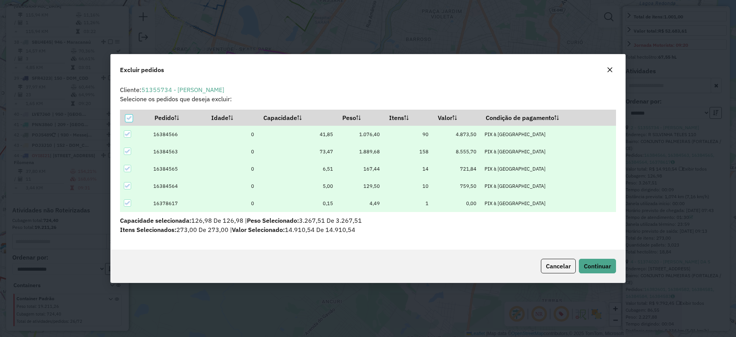
scroll to position [0, 0]
click at [586, 263] on span "Continuar" at bounding box center [597, 266] width 27 height 8
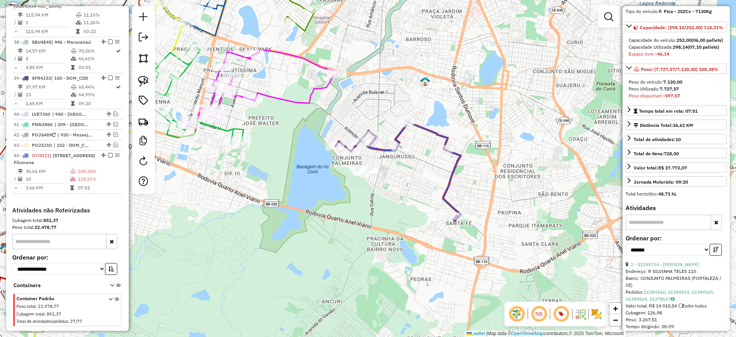
scroll to position [144, 0]
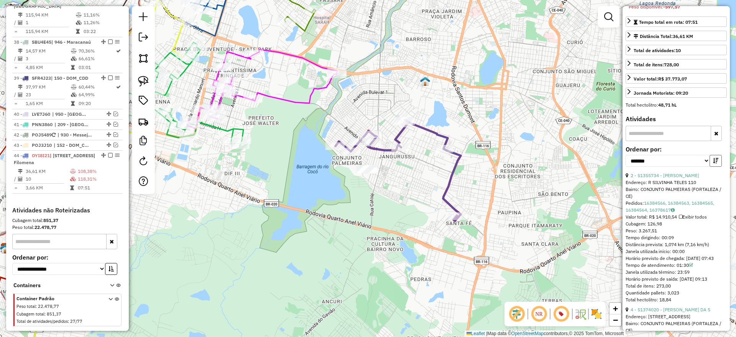
click at [713, 163] on icon "button" at bounding box center [715, 160] width 5 height 5
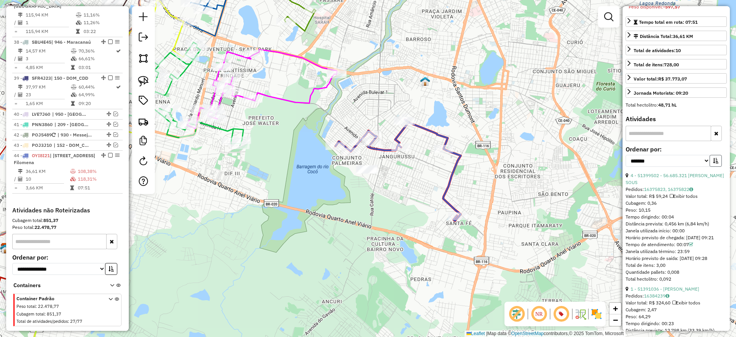
click at [713, 163] on icon "button" at bounding box center [715, 160] width 5 height 5
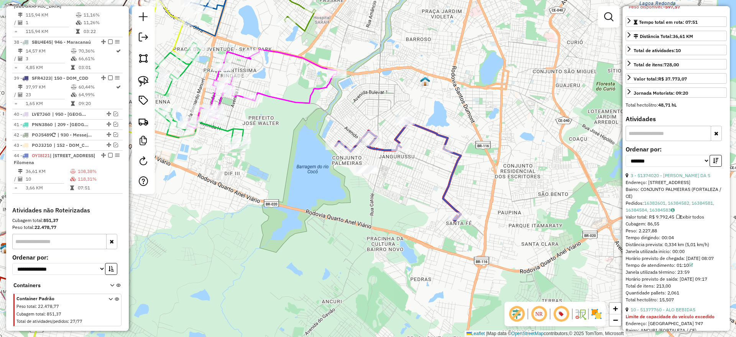
click at [678, 178] on link "3 - 51374020 - CLOVIS FERREIRA DA S" at bounding box center [671, 176] width 80 height 6
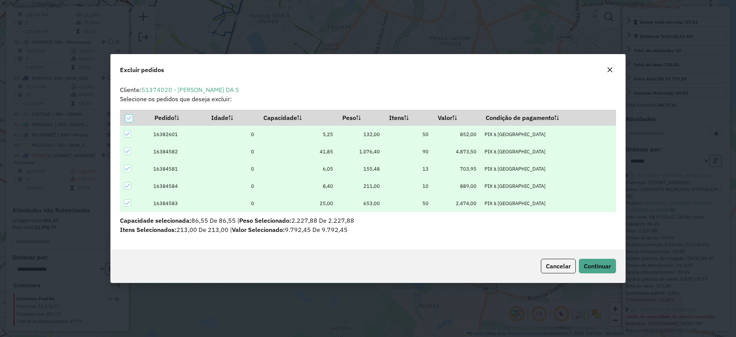
scroll to position [0, 0]
click at [590, 266] on span "Continuar" at bounding box center [597, 266] width 27 height 8
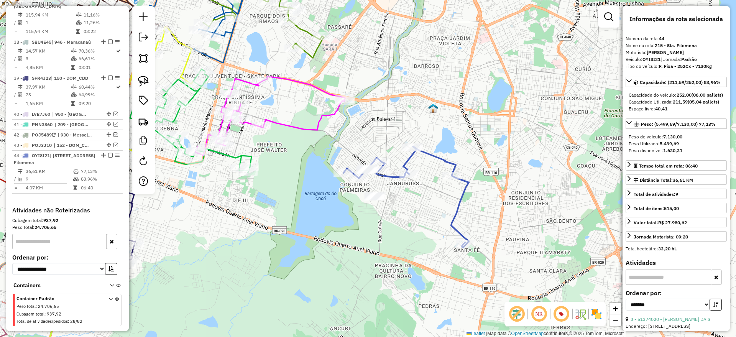
click at [443, 160] on icon at bounding box center [406, 196] width 125 height 101
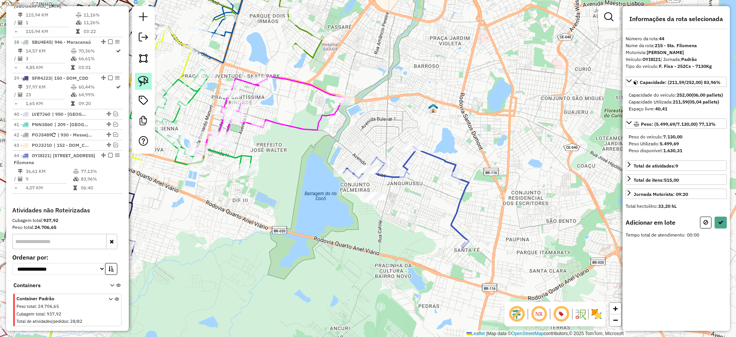
click at [147, 79] on img at bounding box center [143, 81] width 11 height 11
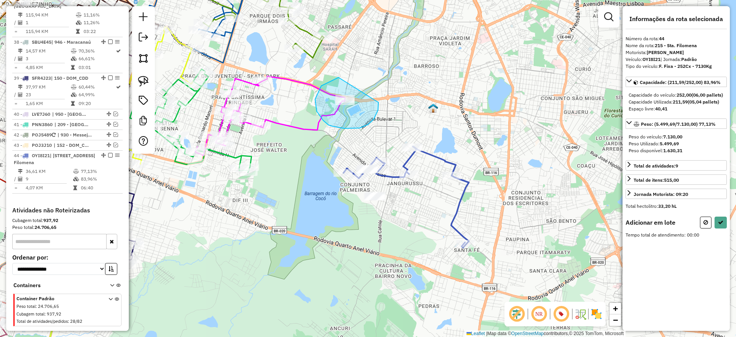
drag, startPoint x: 344, startPoint y: 128, endPoint x: 380, endPoint y: 96, distance: 47.8
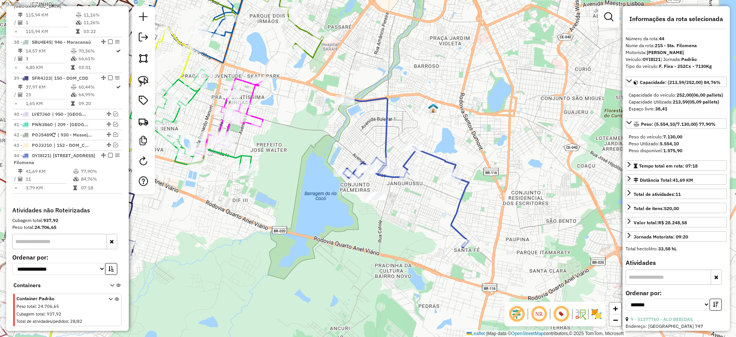
click at [436, 155] on icon at bounding box center [406, 173] width 126 height 150
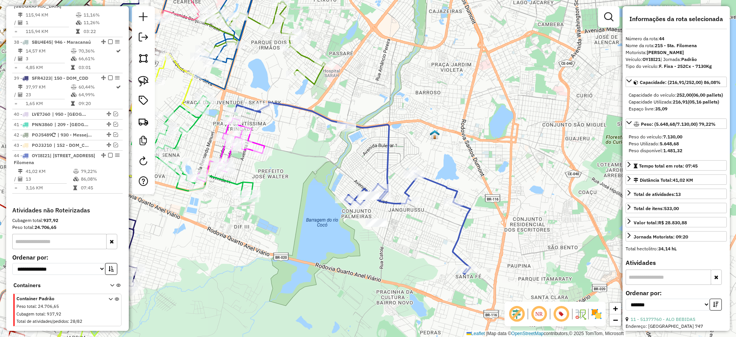
click at [388, 133] on icon at bounding box center [352, 188] width 235 height 171
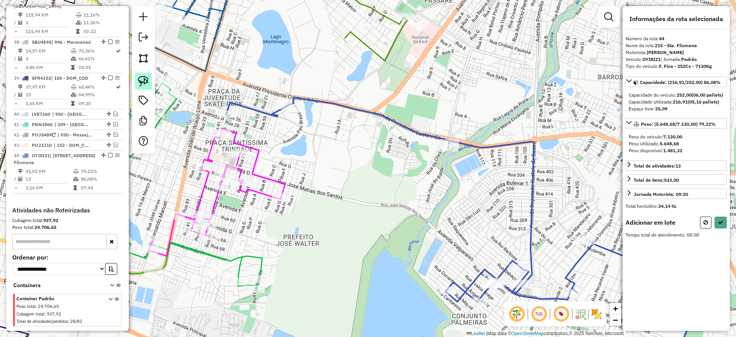
click at [145, 81] on img at bounding box center [143, 81] width 11 height 11
drag, startPoint x: 224, startPoint y: 90, endPoint x: 259, endPoint y: 116, distance: 44.2
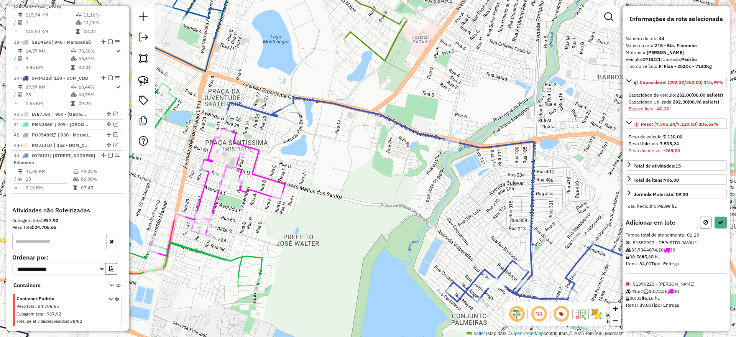
click at [704, 225] on icon at bounding box center [706, 222] width 5 height 5
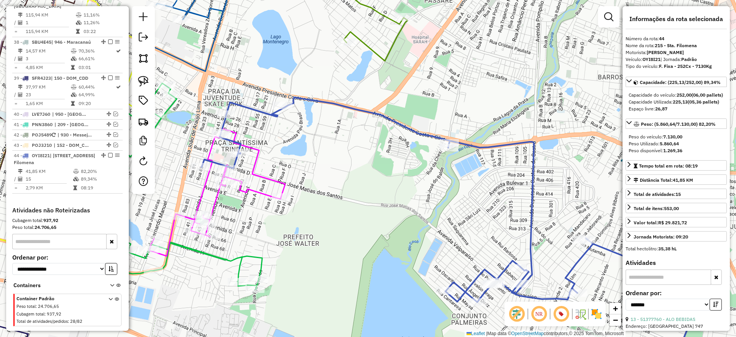
click at [269, 117] on icon at bounding box center [449, 233] width 495 height 273
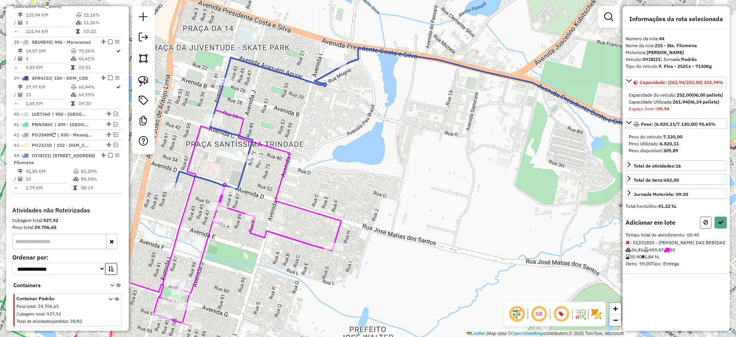
click at [707, 225] on icon at bounding box center [706, 222] width 5 height 5
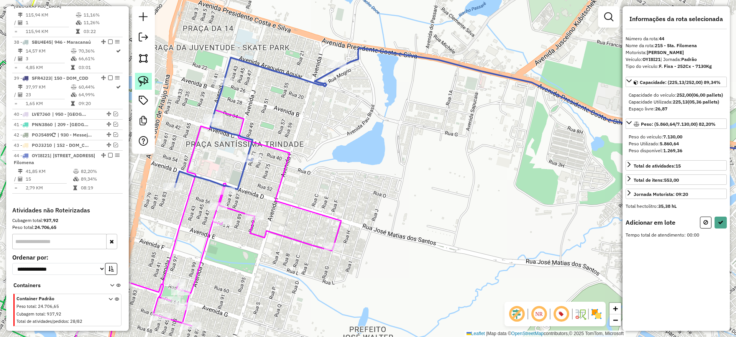
click at [143, 77] on img at bounding box center [143, 81] width 11 height 11
drag, startPoint x: 197, startPoint y: 99, endPoint x: 256, endPoint y: 108, distance: 59.8
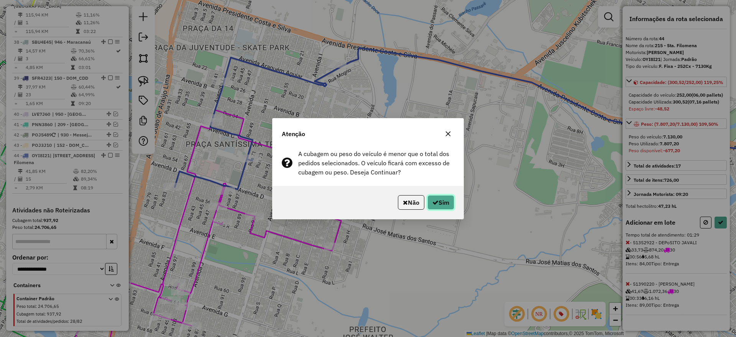
click at [434, 202] on icon "button" at bounding box center [435, 202] width 6 height 6
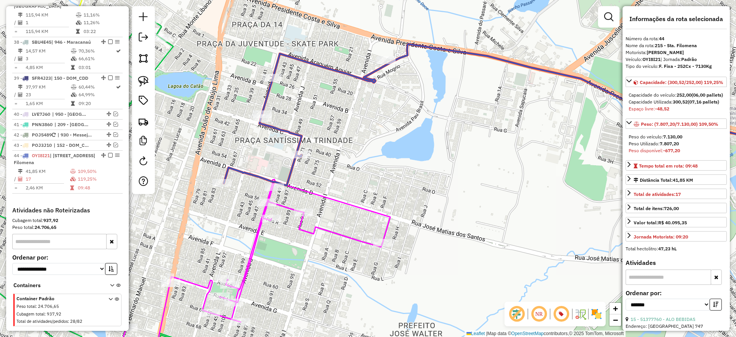
drag, startPoint x: 293, startPoint y: 153, endPoint x: 342, endPoint y: 149, distance: 49.2
click at [342, 149] on div "Janela de atendimento Grade de atendimento Capacidade Transportadoras Veículos …" at bounding box center [368, 168] width 736 height 337
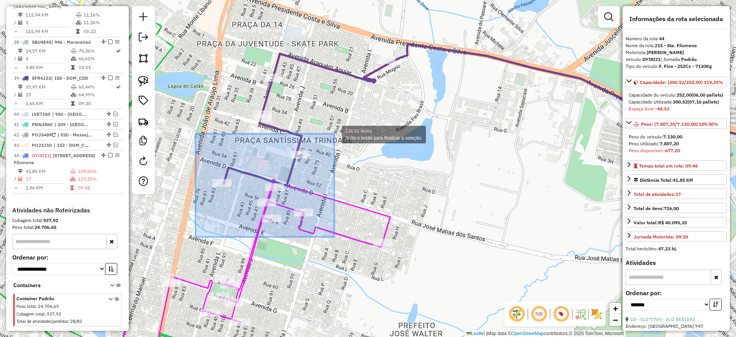
drag, startPoint x: 196, startPoint y: 237, endPoint x: 335, endPoint y: 133, distance: 173.2
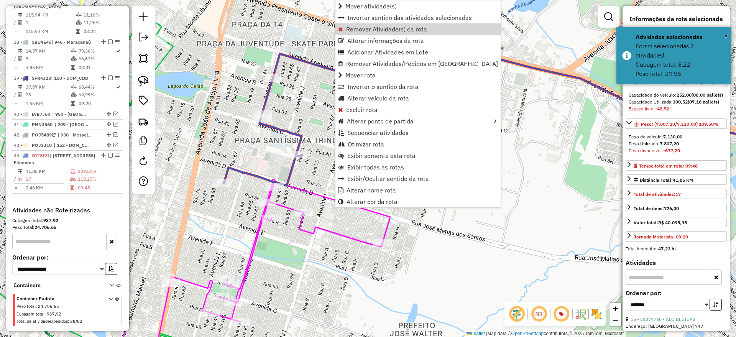
click at [377, 28] on span "Remover Atividade(s) da rota" at bounding box center [386, 29] width 81 height 6
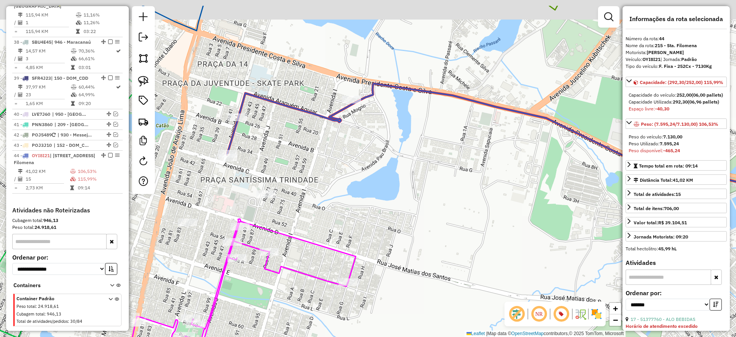
drag, startPoint x: 354, startPoint y: 134, endPoint x: 319, endPoint y: 173, distance: 51.9
click at [319, 173] on div "Janela de atendimento Grade de atendimento Capacidade Transportadoras Veículos …" at bounding box center [368, 168] width 736 height 337
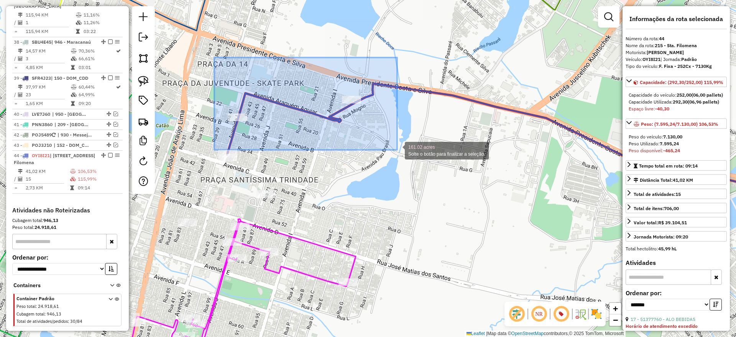
drag, startPoint x: 215, startPoint y: 58, endPoint x: 408, endPoint y: 145, distance: 212.4
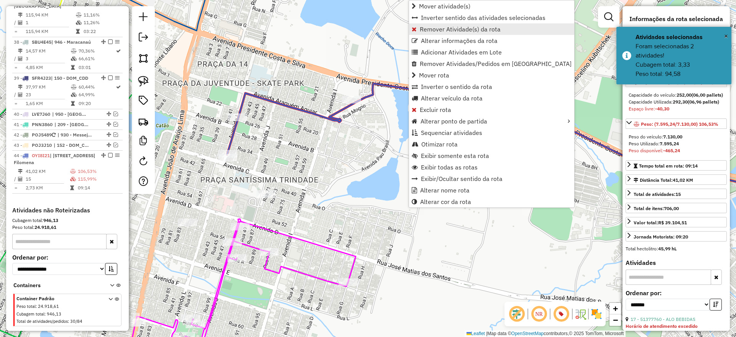
click at [444, 30] on span "Remover Atividade(s) da rota" at bounding box center [460, 29] width 81 height 6
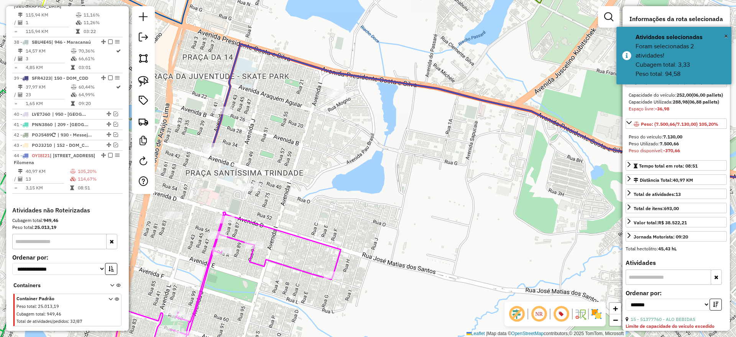
drag, startPoint x: 419, startPoint y: 172, endPoint x: 201, endPoint y: 72, distance: 240.2
click at [201, 72] on div "Janela de atendimento Grade de atendimento Capacidade Transportadoras Veículos …" at bounding box center [368, 168] width 736 height 337
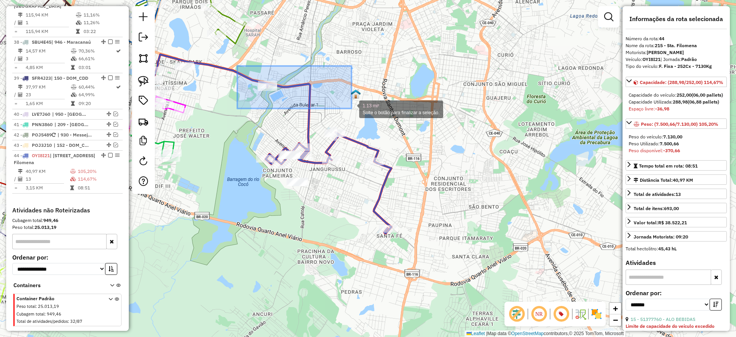
drag, startPoint x: 237, startPoint y: 66, endPoint x: 352, endPoint y: 109, distance: 121.9
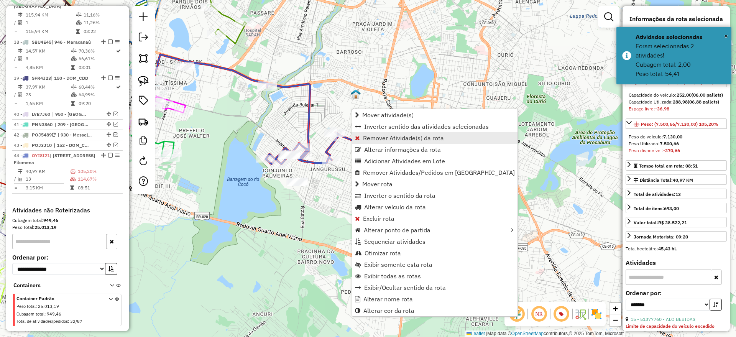
click at [382, 137] on span "Remover Atividade(s) da rota" at bounding box center [403, 138] width 81 height 6
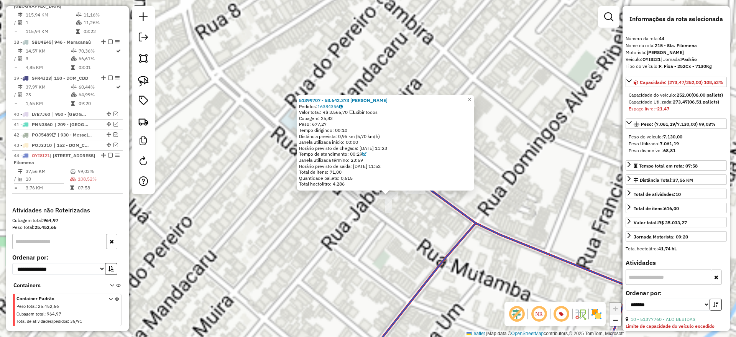
click at [337, 219] on div "51399707 - 58.642.373 LEONARDO MACIEL DE MENEZES Pedidos: 16384356 Valor total:…" at bounding box center [368, 168] width 736 height 337
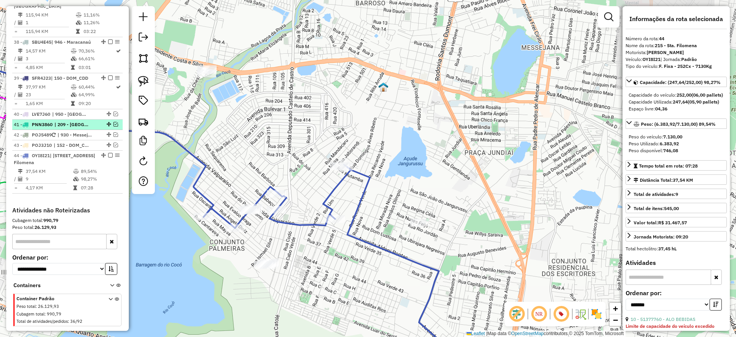
click at [108, 153] on em at bounding box center [110, 155] width 5 height 5
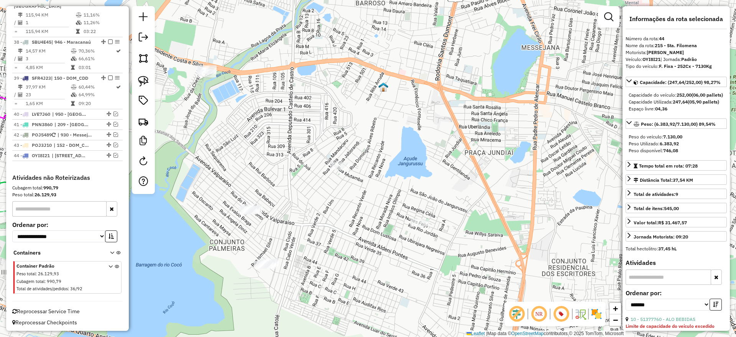
scroll to position [1590, 0]
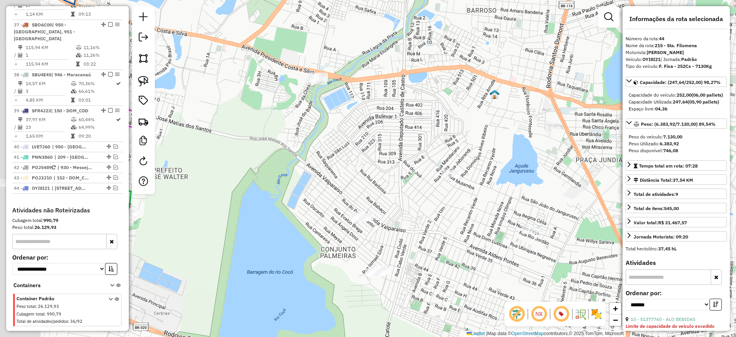
drag, startPoint x: 376, startPoint y: 159, endPoint x: 367, endPoint y: 147, distance: 14.7
click at [377, 156] on div "Janela de atendimento Grade de atendimento Capacidade Transportadoras Veículos …" at bounding box center [368, 168] width 736 height 337
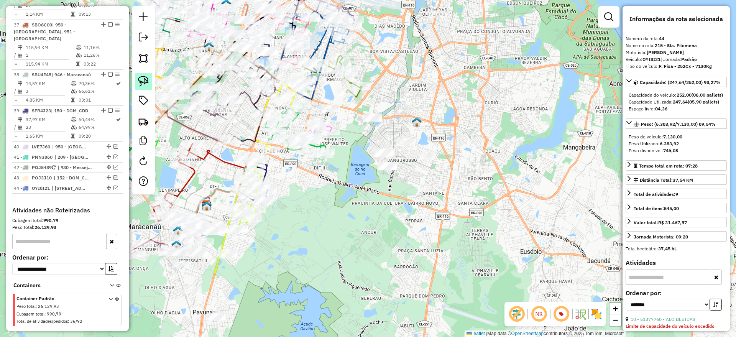
click at [142, 81] on img at bounding box center [143, 81] width 11 height 11
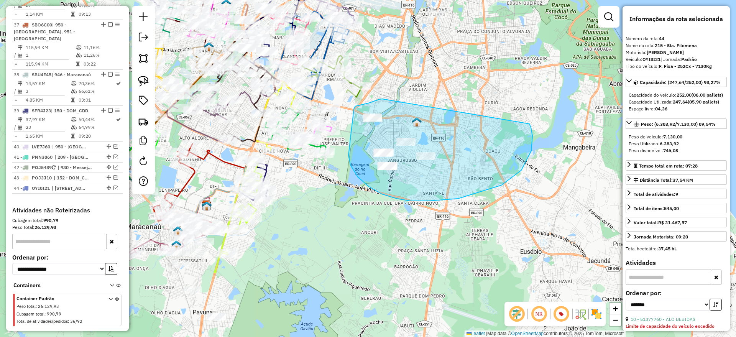
drag, startPoint x: 373, startPoint y: 102, endPoint x: 525, endPoint y: 121, distance: 153.8
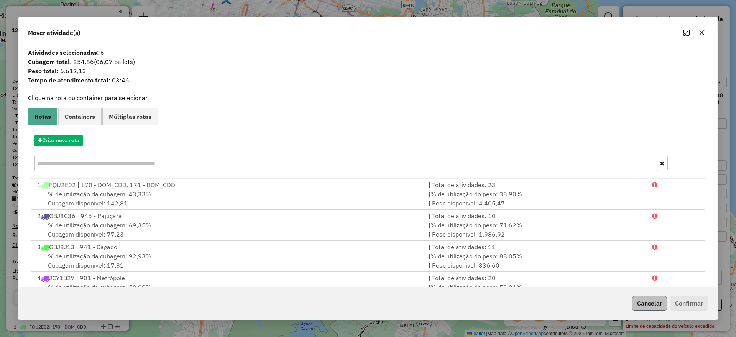
scroll to position [1590, 0]
drag, startPoint x: 638, startPoint y: 302, endPoint x: 633, endPoint y: 300, distance: 6.1
click at [639, 302] on button "Cancelar" at bounding box center [649, 303] width 35 height 15
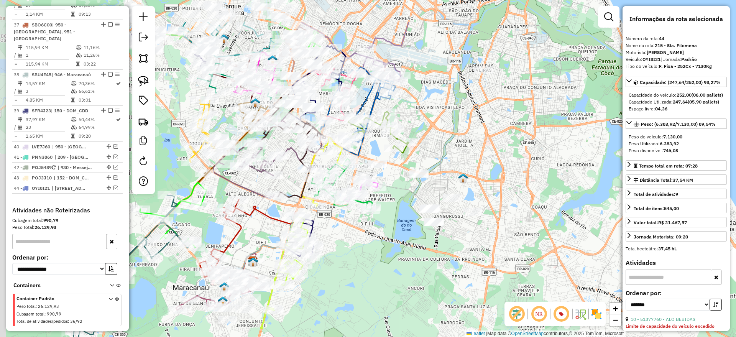
drag, startPoint x: 318, startPoint y: 180, endPoint x: 365, endPoint y: 236, distance: 73.0
click at [365, 236] on div "Janela de atendimento Grade de atendimento Capacidade Transportadoras Veículos …" at bounding box center [368, 168] width 736 height 337
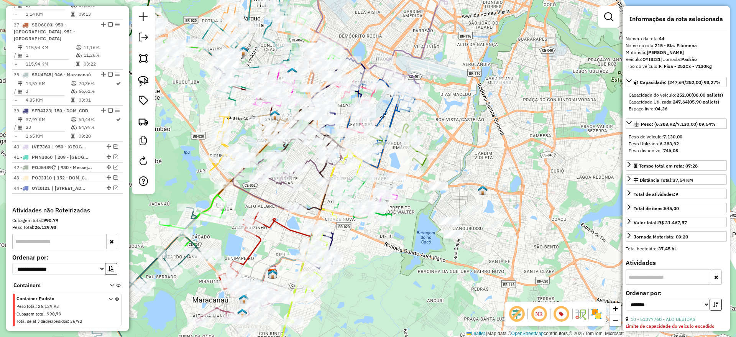
drag, startPoint x: 457, startPoint y: 137, endPoint x: 460, endPoint y: 154, distance: 16.8
click at [460, 154] on div "Janela de atendimento Grade de atendimento Capacidade Transportadoras Veículos …" at bounding box center [368, 168] width 736 height 337
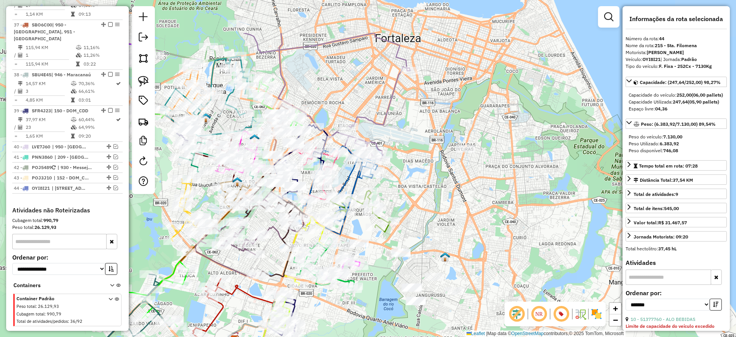
drag, startPoint x: 444, startPoint y: 146, endPoint x: 411, endPoint y: 193, distance: 56.9
click at [411, 193] on div "Janela de atendimento Grade de atendimento Capacidade Transportadoras Veículos …" at bounding box center [368, 168] width 736 height 337
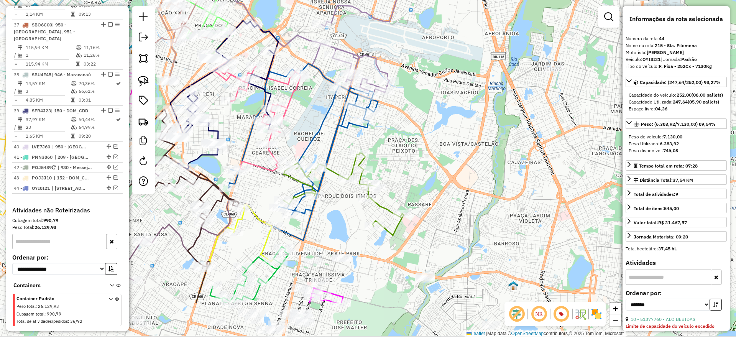
drag, startPoint x: 402, startPoint y: 210, endPoint x: 401, endPoint y: 142, distance: 67.5
click at [401, 142] on div "Janela de atendimento Grade de atendimento Capacidade Transportadoras Veículos …" at bounding box center [368, 168] width 736 height 337
click at [384, 206] on icon at bounding box center [343, 194] width 121 height 82
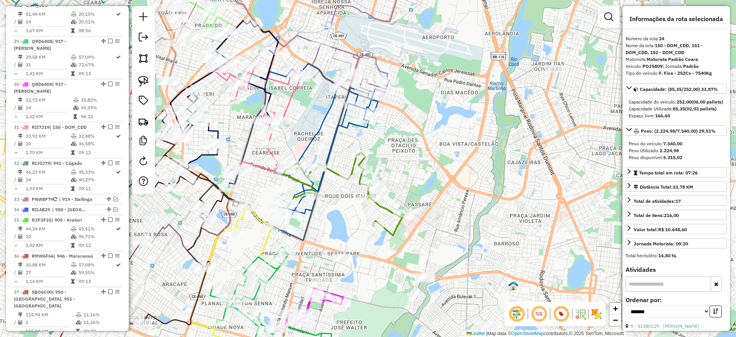
scroll to position [1144, 0]
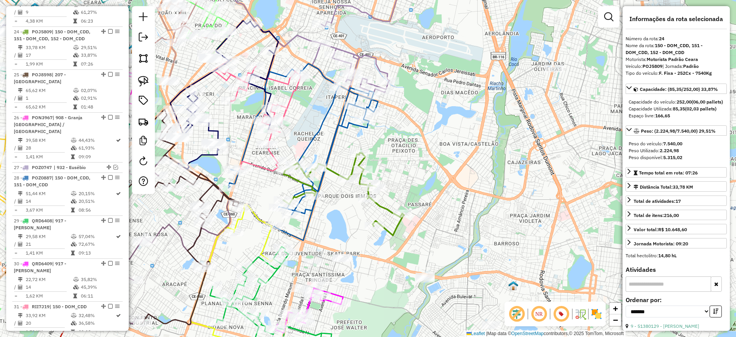
click at [384, 207] on icon at bounding box center [343, 194] width 121 height 82
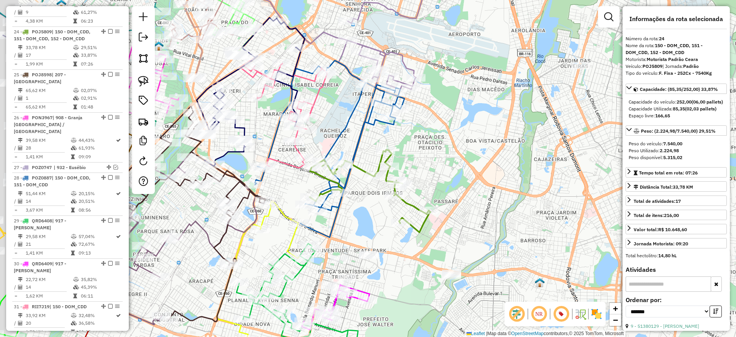
drag, startPoint x: 428, startPoint y: 179, endPoint x: 444, endPoint y: 176, distance: 15.6
click at [444, 176] on div "Janela de atendimento Grade de atendimento Capacidade Transportadoras Veículos …" at bounding box center [368, 168] width 736 height 337
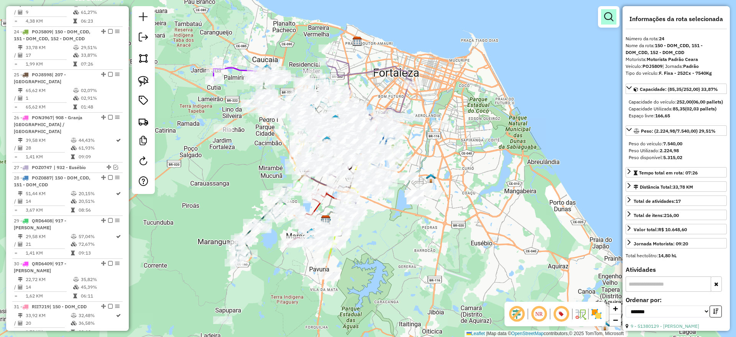
click at [608, 18] on em at bounding box center [608, 16] width 9 height 9
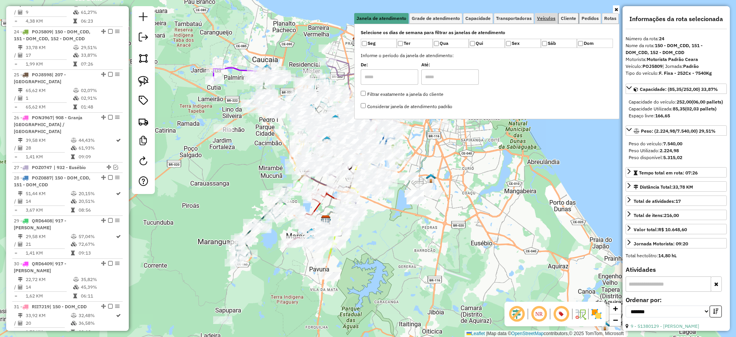
drag, startPoint x: 564, startPoint y: 18, endPoint x: 553, endPoint y: 21, distance: 10.7
click at [564, 18] on span "Cliente" at bounding box center [568, 18] width 15 height 5
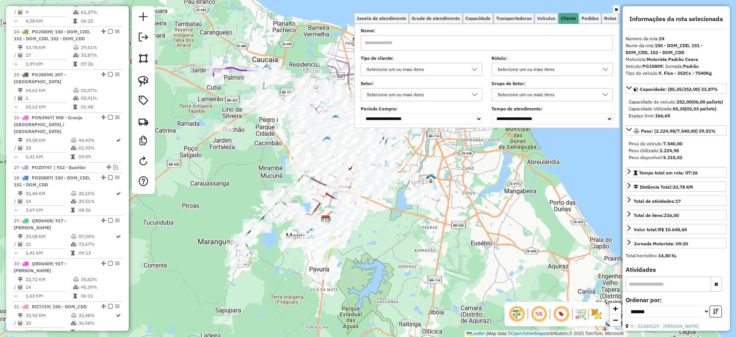
click at [441, 68] on div "Selecione um ou mais itens" at bounding box center [415, 69] width 103 height 12
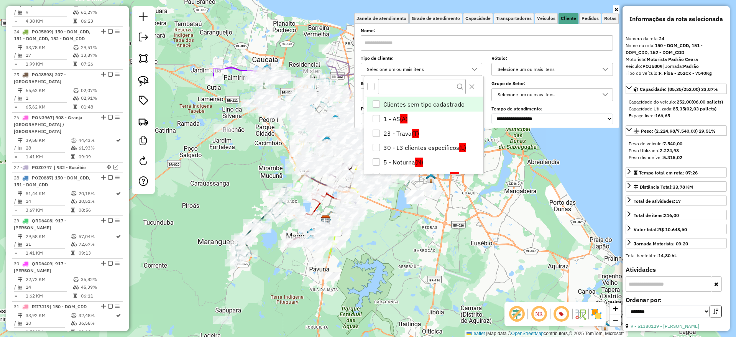
scroll to position [5, 26]
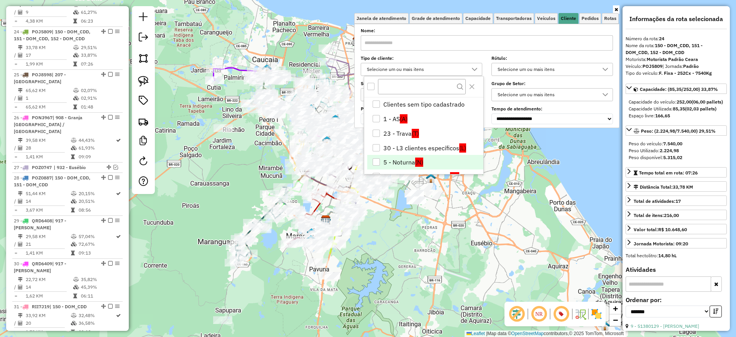
click at [399, 161] on li "5 - Noturna (N)" at bounding box center [425, 162] width 116 height 15
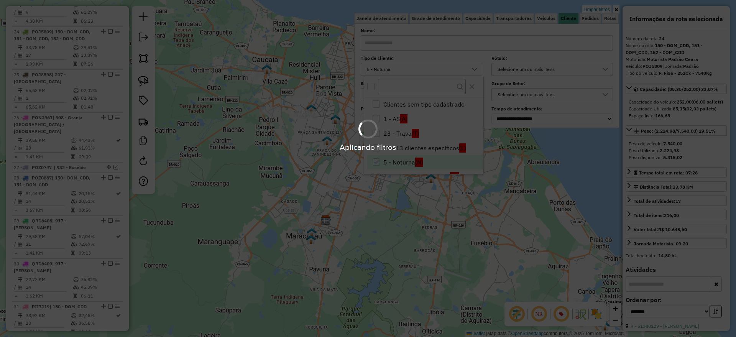
click at [381, 239] on div "Limpar filtros Janela de atendimento Grade de atendimento Capacidade Transporta…" at bounding box center [368, 168] width 736 height 337
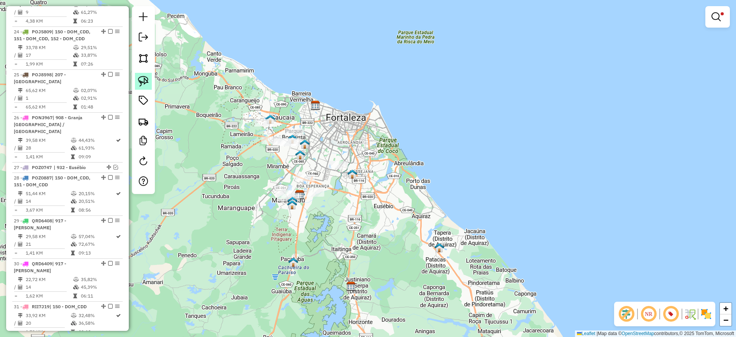
click at [137, 80] on link at bounding box center [143, 81] width 17 height 17
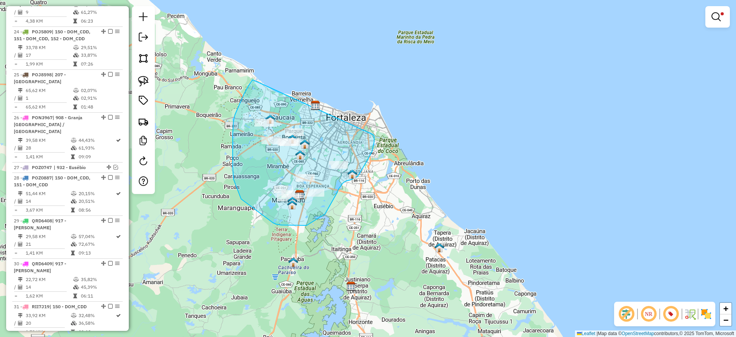
drag, startPoint x: 233, startPoint y: 134, endPoint x: 372, endPoint y: 135, distance: 138.8
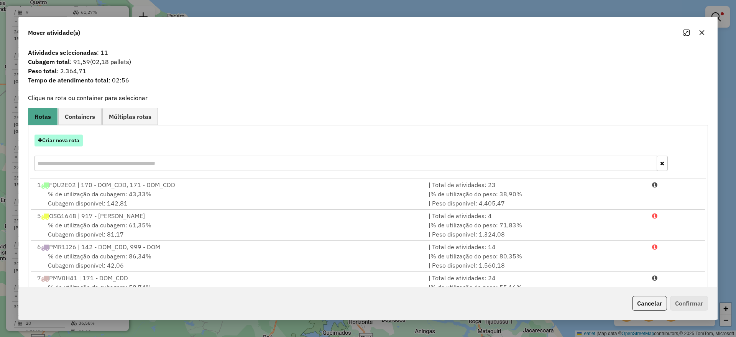
click at [67, 138] on button "Criar nova rota" at bounding box center [59, 141] width 48 height 12
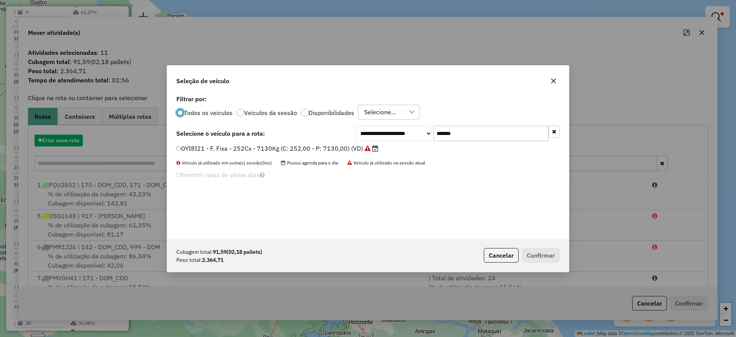
scroll to position [4, 2]
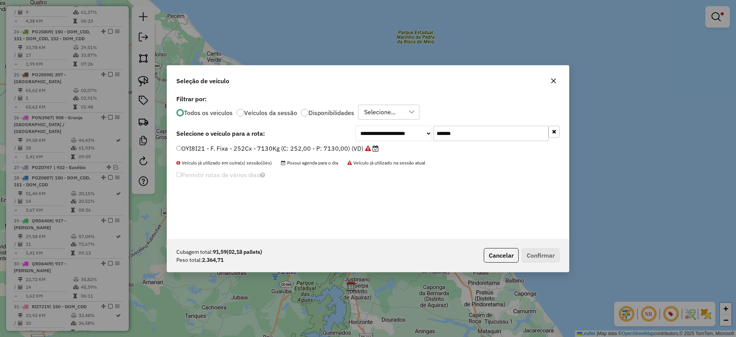
drag, startPoint x: 480, startPoint y: 133, endPoint x: 337, endPoint y: 145, distance: 142.7
click at [337, 145] on div "**********" at bounding box center [368, 166] width 402 height 146
paste input "text"
type input "*******"
click at [330, 147] on label "RMW6F66 - F. Fixa - 252Cx - 6950Kg (C: 252,00 - P: 6950,00) (VD)" at bounding box center [280, 148] width 208 height 9
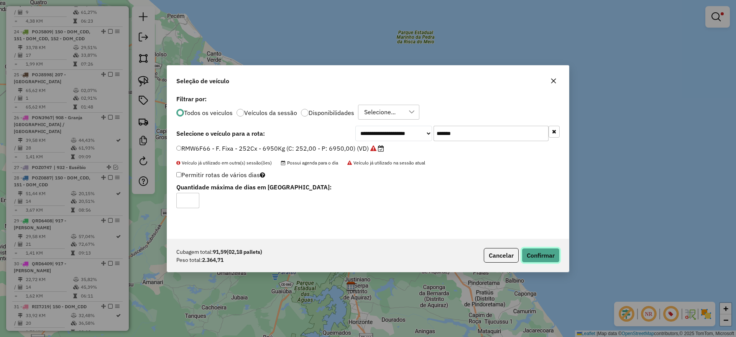
click at [529, 257] on button "Confirmar" at bounding box center [541, 255] width 38 height 15
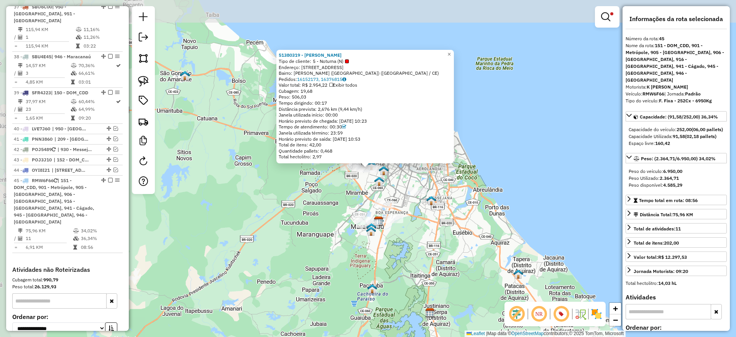
scroll to position [1654, 0]
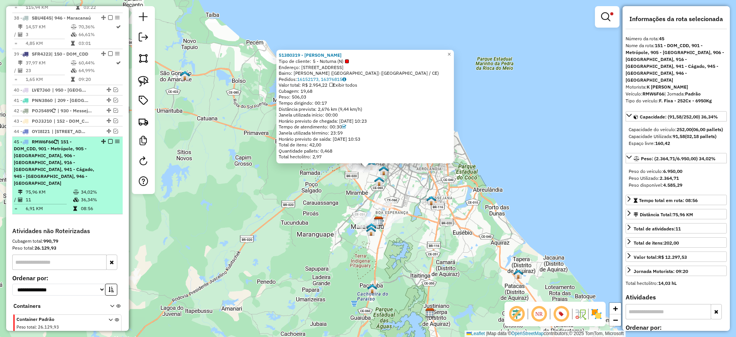
click at [108, 139] on em at bounding box center [110, 141] width 5 height 5
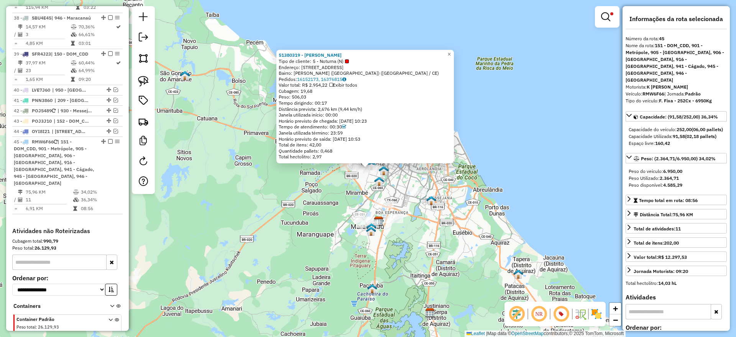
scroll to position [1601, 0]
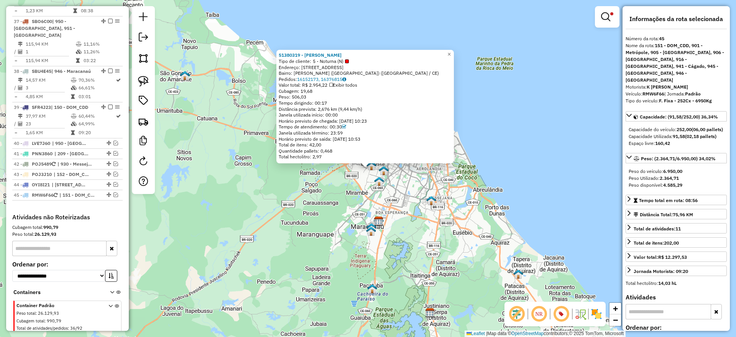
click at [604, 20] on em at bounding box center [605, 16] width 9 height 9
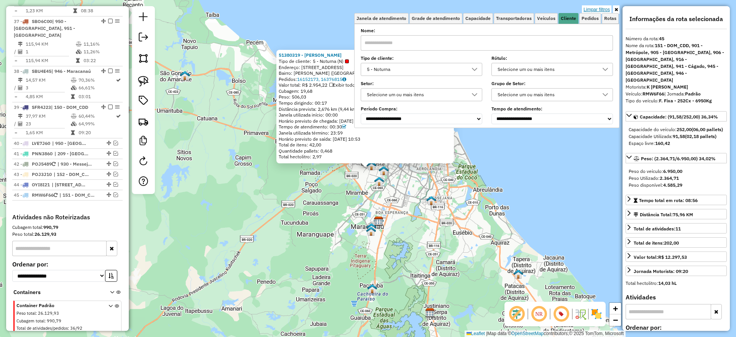
click at [601, 7] on link "Limpar filtros" at bounding box center [597, 9] width 30 height 8
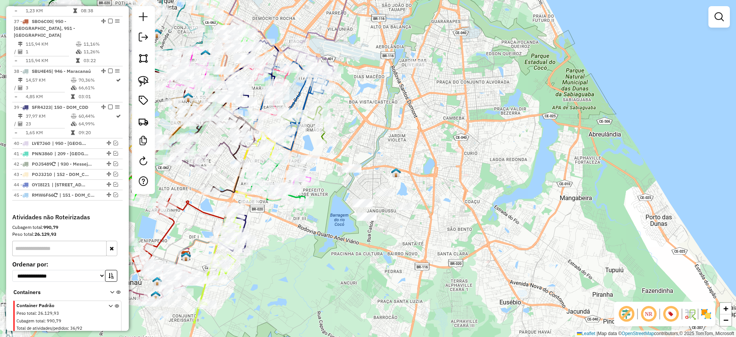
drag, startPoint x: 330, startPoint y: 226, endPoint x: 346, endPoint y: 234, distance: 17.7
click at [346, 234] on div "Janela de atendimento Grade de atendimento Capacidade Transportadoras Veículos …" at bounding box center [368, 168] width 736 height 337
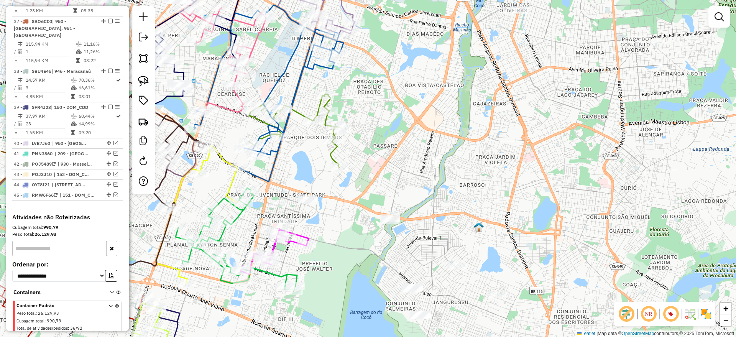
click at [332, 149] on icon at bounding box center [295, 130] width 93 height 73
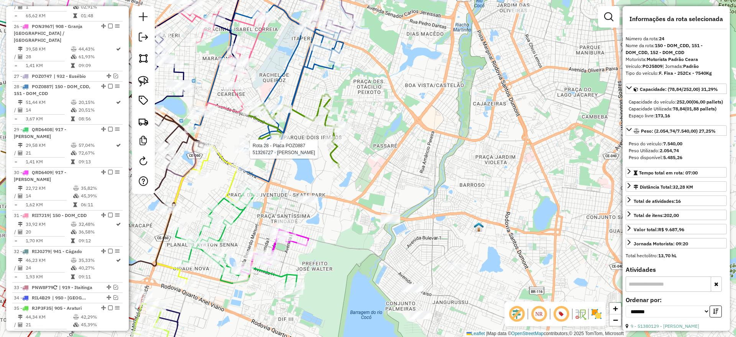
scroll to position [1144, 0]
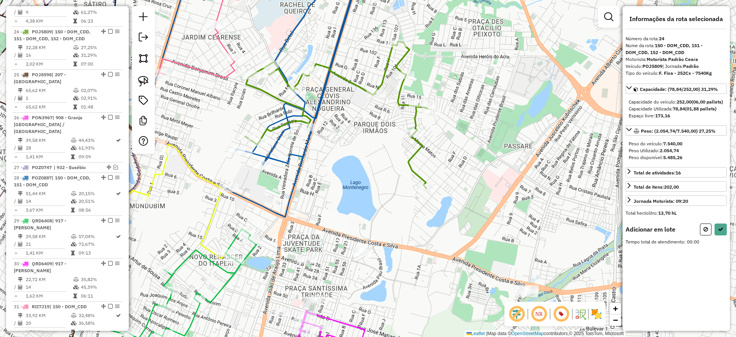
drag, startPoint x: 148, startPoint y: 81, endPoint x: 175, endPoint y: 113, distance: 43.0
click at [147, 80] on img at bounding box center [143, 81] width 11 height 11
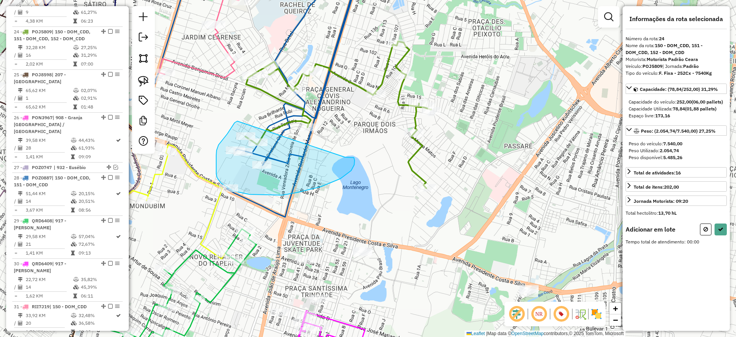
drag, startPoint x: 222, startPoint y: 141, endPoint x: 345, endPoint y: 157, distance: 124.5
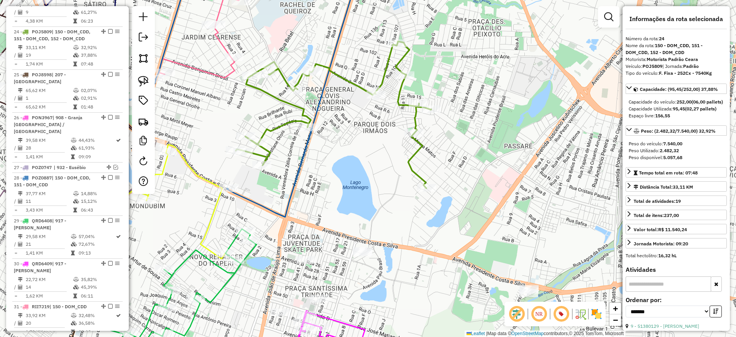
click at [283, 123] on icon at bounding box center [334, 114] width 196 height 147
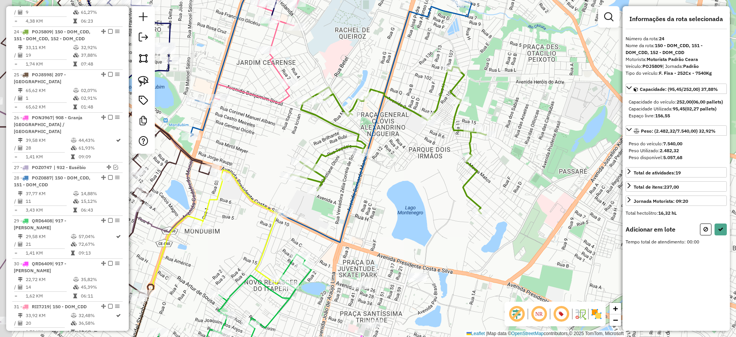
drag, startPoint x: 187, startPoint y: 104, endPoint x: 242, endPoint y: 130, distance: 60.4
click at [242, 130] on div "Janela de atendimento Grade de atendimento Capacidade Transportadoras Veículos …" at bounding box center [368, 168] width 736 height 337
click at [144, 81] on img at bounding box center [143, 81] width 11 height 11
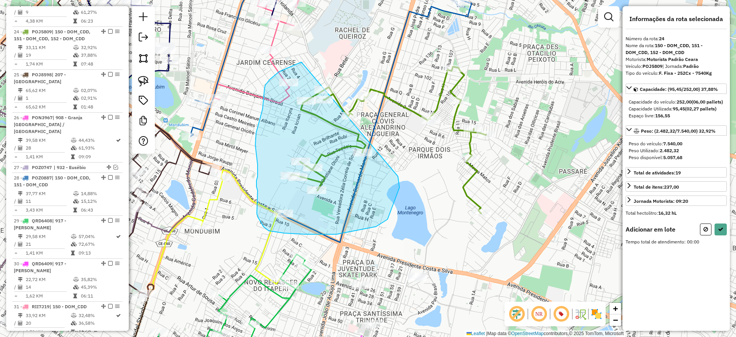
drag, startPoint x: 302, startPoint y: 63, endPoint x: 398, endPoint y: 176, distance: 148.8
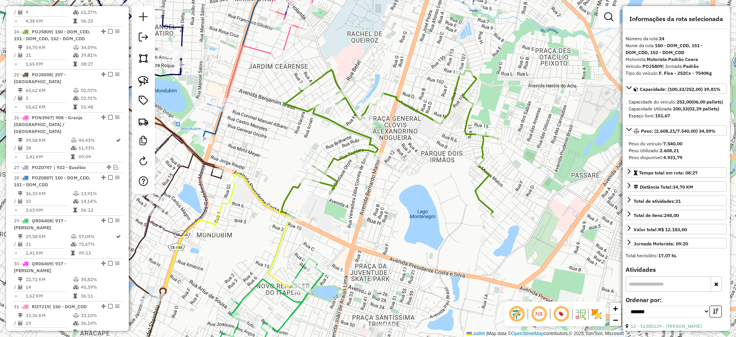
drag, startPoint x: 264, startPoint y: 133, endPoint x: 277, endPoint y: 137, distance: 14.1
click at [277, 137] on div "Janela de atendimento Grade de atendimento Capacidade Transportadoras Veículos …" at bounding box center [368, 168] width 736 height 337
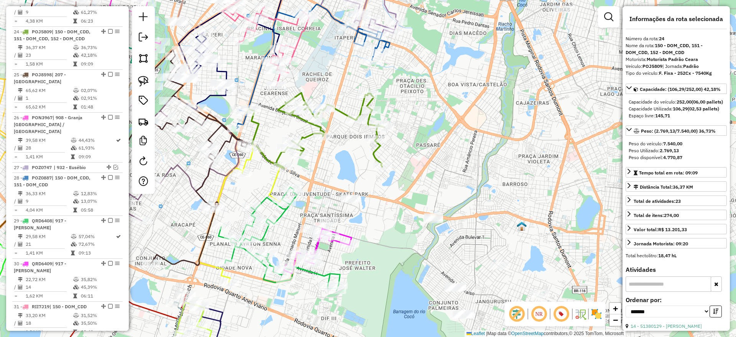
click at [342, 111] on icon at bounding box center [315, 131] width 138 height 76
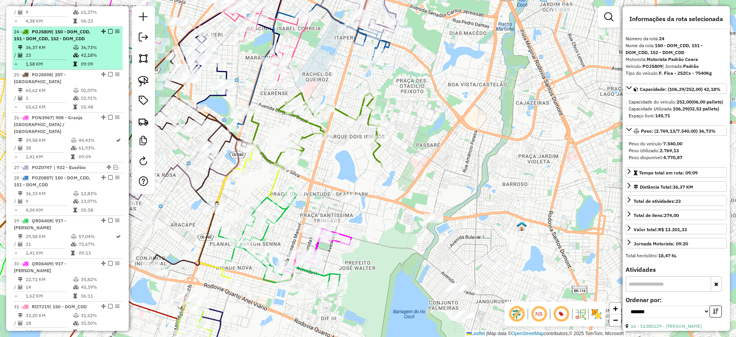
click at [108, 29] on em at bounding box center [110, 31] width 5 height 5
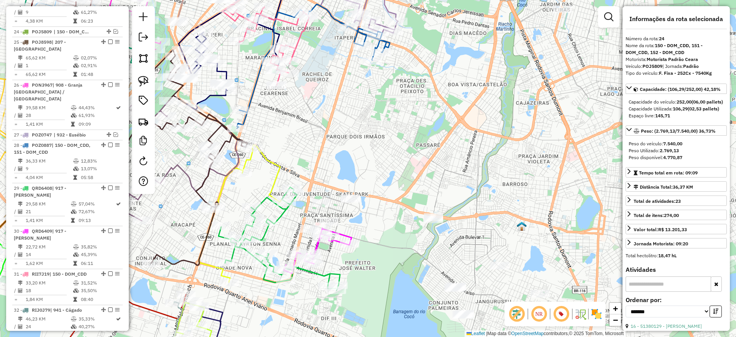
scroll to position [1111, 0]
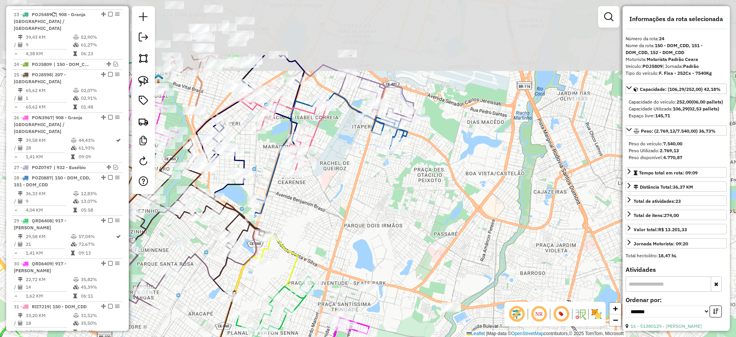
drag, startPoint x: 358, startPoint y: 102, endPoint x: 375, endPoint y: 191, distance: 90.9
click at [376, 191] on div "Janela de atendimento Grade de atendimento Capacidade Transportadoras Veículos …" at bounding box center [368, 168] width 736 height 337
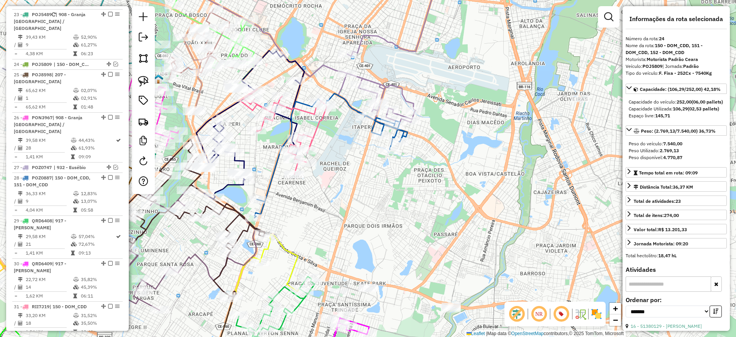
click at [382, 84] on icon at bounding box center [324, 44] width 236 height 156
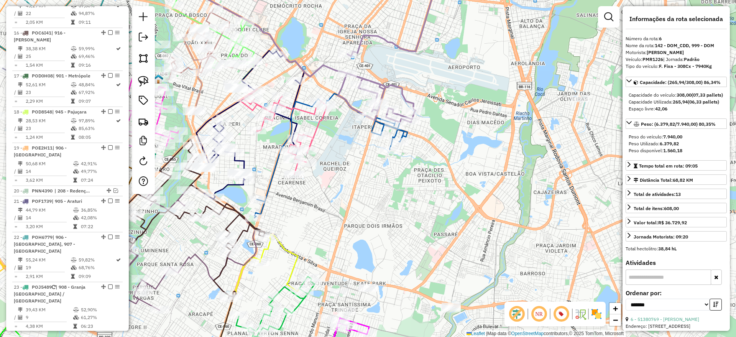
scroll to position [503, 0]
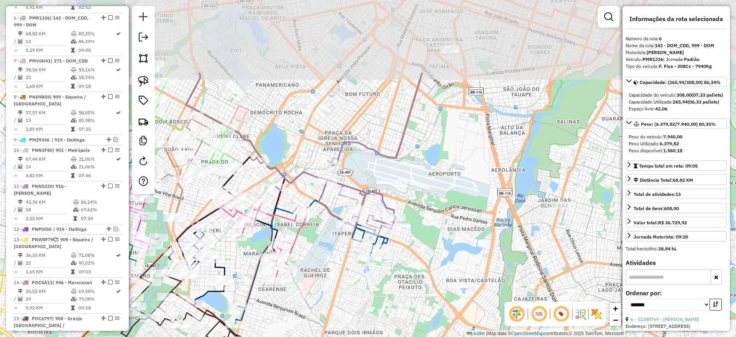
drag, startPoint x: 394, startPoint y: 71, endPoint x: 374, endPoint y: 177, distance: 107.6
click at [374, 177] on div "Janela de atendimento Grade de atendimento Capacidade Transportadoras Veículos …" at bounding box center [368, 168] width 736 height 337
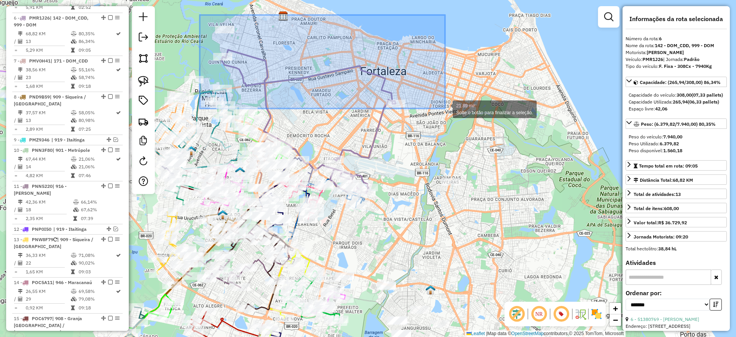
drag, startPoint x: 200, startPoint y: 15, endPoint x: 445, endPoint y: 109, distance: 262.6
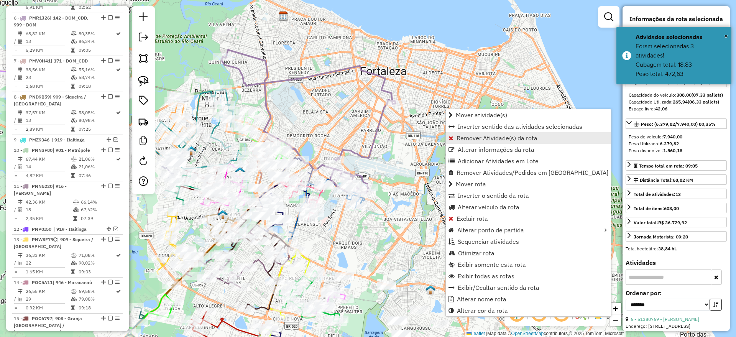
click at [461, 137] on span "Remover Atividade(s) da rota" at bounding box center [497, 138] width 81 height 6
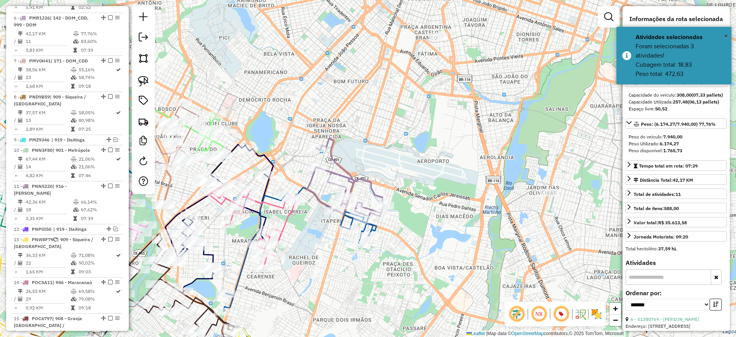
click at [344, 166] on icon at bounding box center [345, 177] width 77 height 77
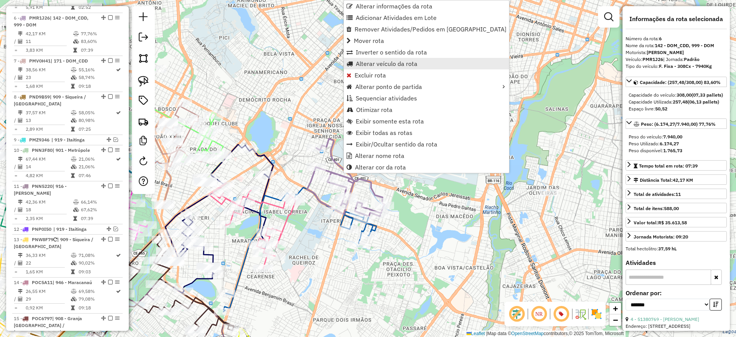
click at [382, 63] on span "Alterar veículo da rota" at bounding box center [387, 64] width 62 height 6
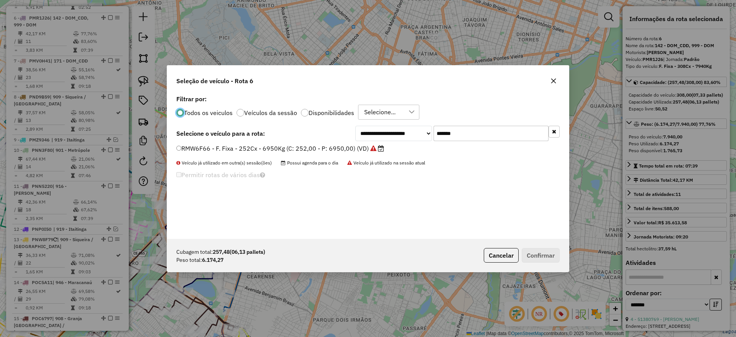
scroll to position [4, 2]
drag, startPoint x: 396, startPoint y: 141, endPoint x: 390, endPoint y: 141, distance: 6.6
click at [390, 141] on div "**********" at bounding box center [368, 166] width 402 height 146
paste input "text"
type input "*******"
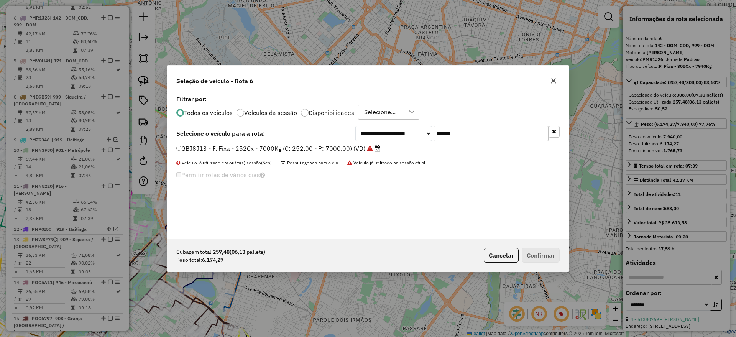
click at [352, 146] on label "GBJ8J13 - F. Fixa - 252Cx - 7000Kg (C: 252,00 - P: 7000,00) (VD)" at bounding box center [278, 148] width 204 height 9
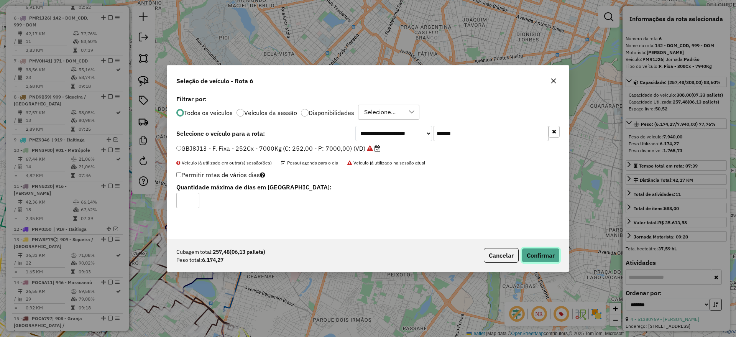
click at [536, 250] on button "Confirmar" at bounding box center [541, 255] width 38 height 15
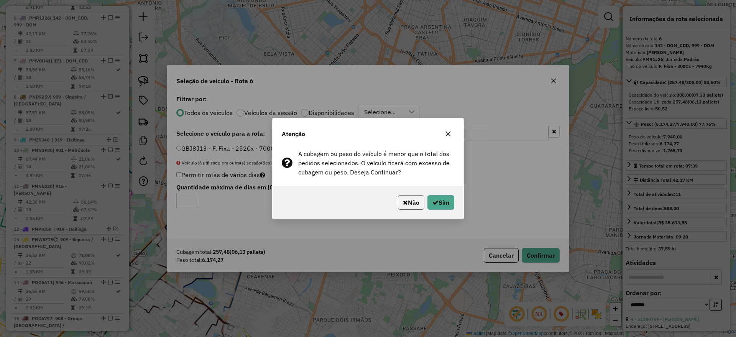
click at [400, 204] on button "Não" at bounding box center [411, 202] width 26 height 15
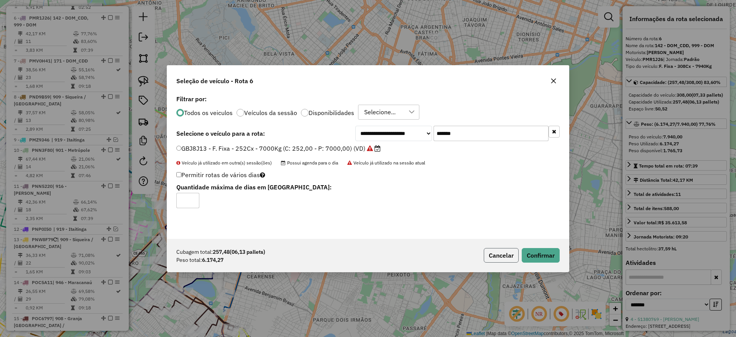
click at [498, 256] on button "Cancelar" at bounding box center [501, 255] width 35 height 15
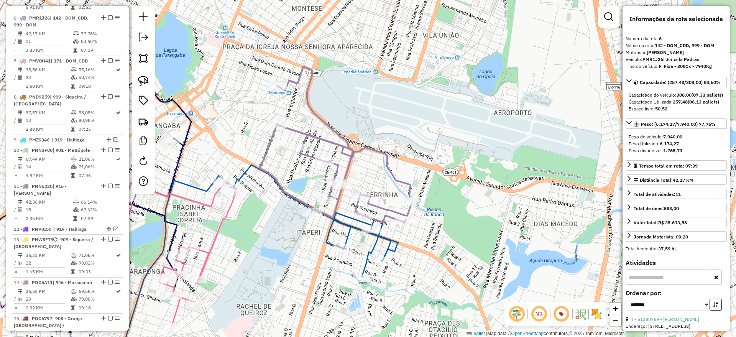
click at [347, 165] on icon at bounding box center [337, 145] width 155 height 156
drag, startPoint x: 140, startPoint y: 80, endPoint x: 145, endPoint y: 83, distance: 6.0
click at [140, 80] on img at bounding box center [143, 81] width 11 height 11
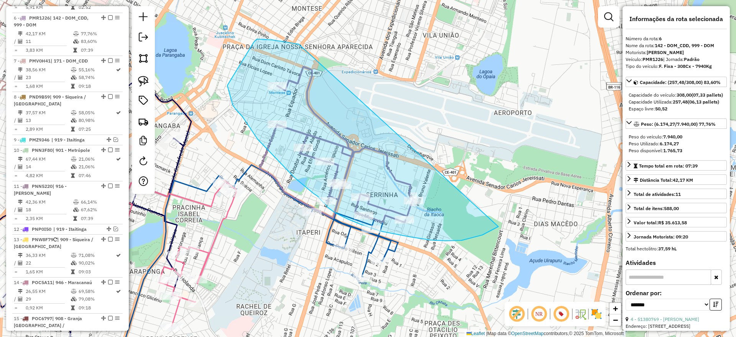
drag, startPoint x: 254, startPoint y: 42, endPoint x: 519, endPoint y: 189, distance: 302.7
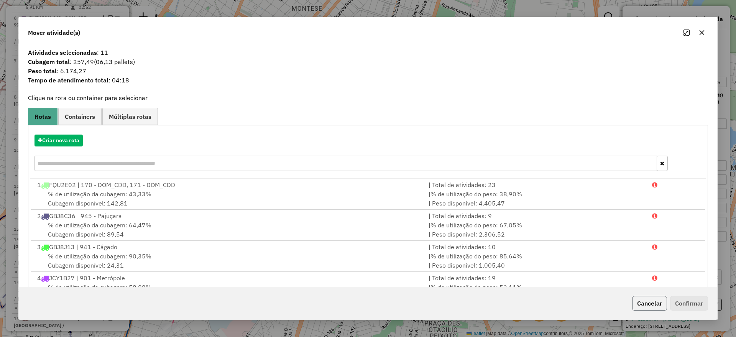
click at [656, 305] on button "Cancelar" at bounding box center [649, 303] width 35 height 15
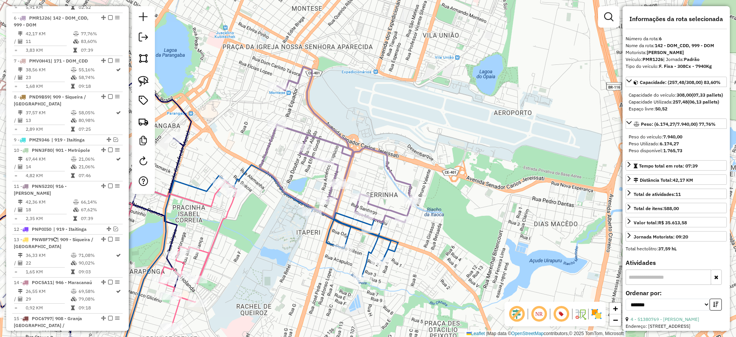
click at [374, 147] on icon at bounding box center [337, 145] width 155 height 156
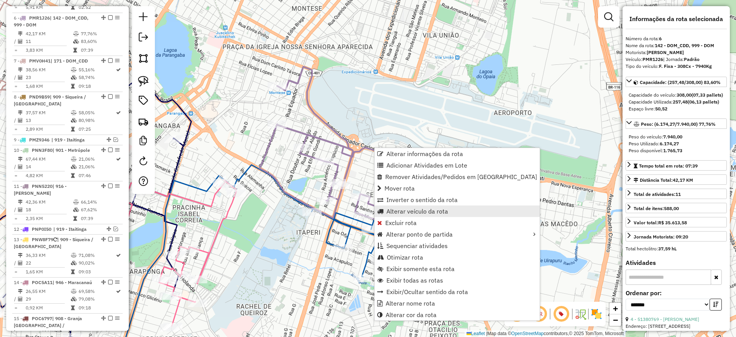
click at [426, 209] on span "Alterar veículo da rota" at bounding box center [417, 211] width 62 height 6
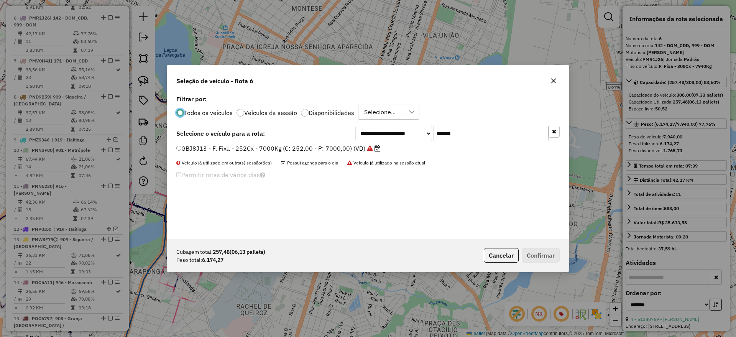
drag, startPoint x: 471, startPoint y: 131, endPoint x: 370, endPoint y: 151, distance: 103.2
click at [370, 151] on div "**********" at bounding box center [368, 166] width 402 height 146
click at [335, 147] on label "GBJ8J13 - F. Fixa - 252Cx - 7000Kg (C: 252,00 - P: 7000,00) (VD)" at bounding box center [278, 148] width 204 height 9
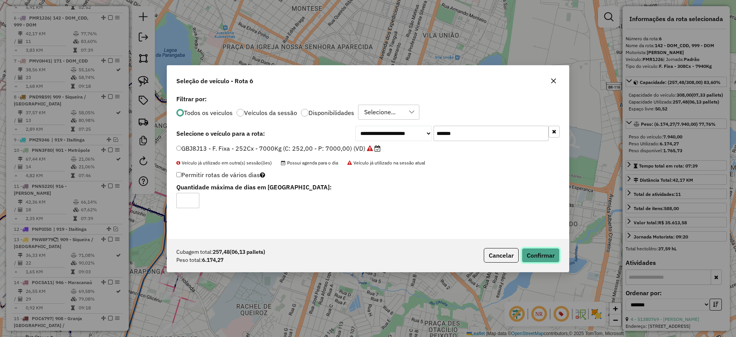
click at [545, 256] on button "Confirmar" at bounding box center [541, 255] width 38 height 15
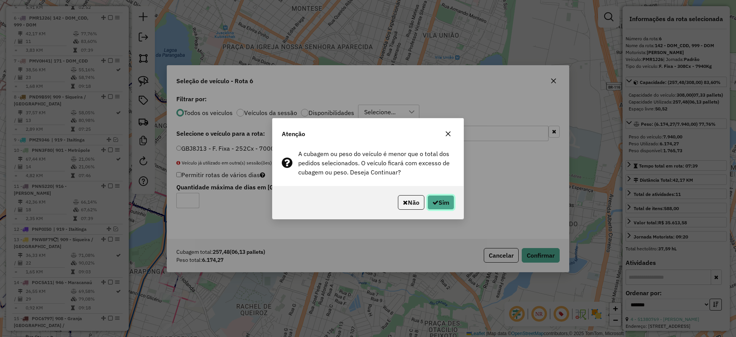
click at [436, 201] on icon "button" at bounding box center [435, 202] width 6 height 6
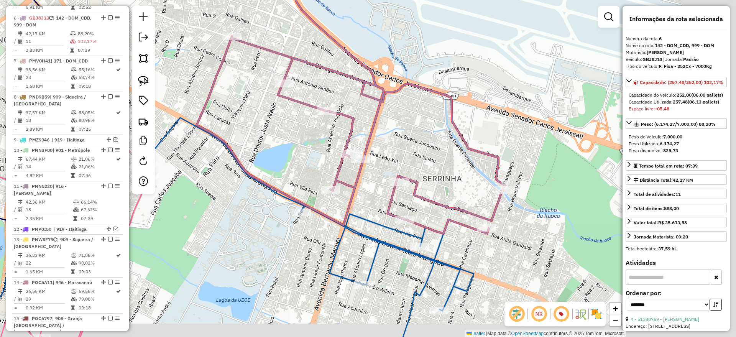
drag, startPoint x: 288, startPoint y: 163, endPoint x: 219, endPoint y: 128, distance: 77.8
click at [219, 128] on div "Janela de atendimento Grade de atendimento Capacidade Transportadoras Veículos …" at bounding box center [368, 168] width 736 height 337
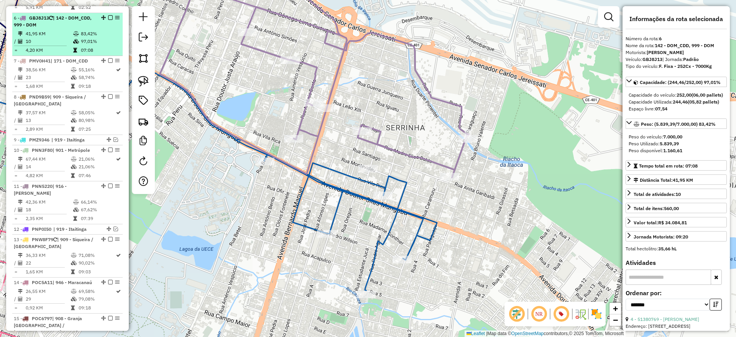
click at [109, 15] on em at bounding box center [110, 17] width 5 height 5
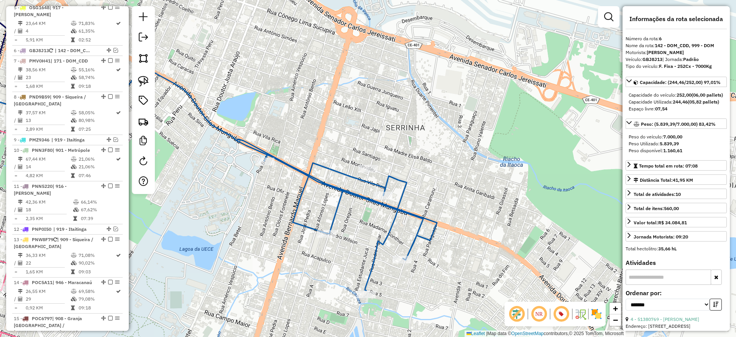
click at [303, 171] on icon at bounding box center [181, 185] width 511 height 236
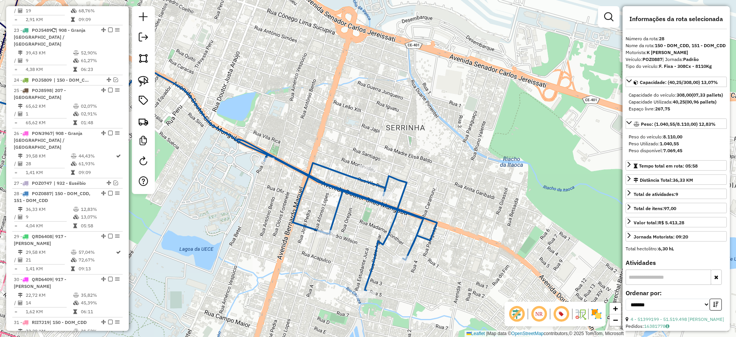
scroll to position [1211, 0]
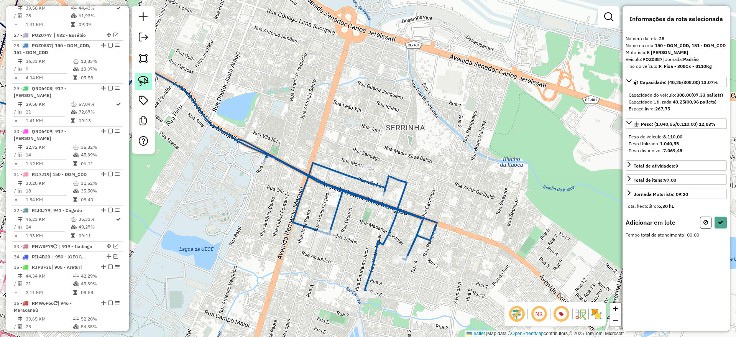
click at [142, 79] on img at bounding box center [143, 81] width 11 height 11
drag, startPoint x: 350, startPoint y: 144, endPoint x: 415, endPoint y: 164, distance: 68.4
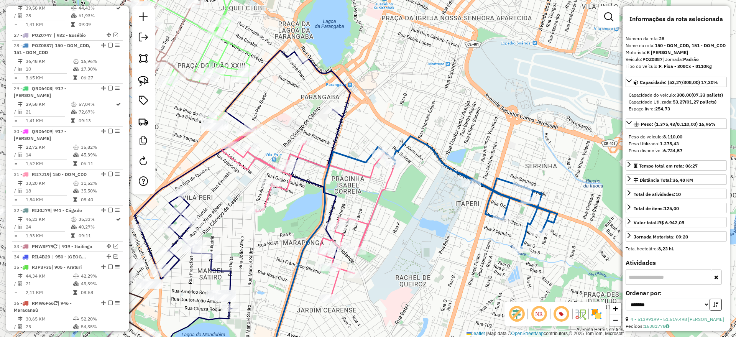
drag, startPoint x: 288, startPoint y: 145, endPoint x: 452, endPoint y: 90, distance: 173.0
click at [458, 87] on div "Janela de atendimento Grade de atendimento Capacidade Transportadoras Veículos …" at bounding box center [368, 168] width 736 height 337
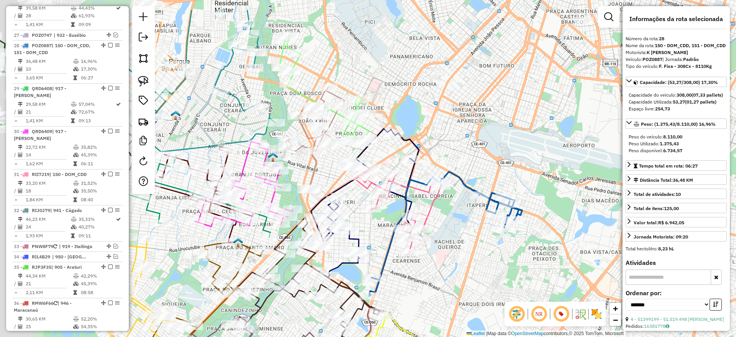
drag, startPoint x: 439, startPoint y: 144, endPoint x: 457, endPoint y: 197, distance: 55.8
click at [457, 197] on div "Janela de atendimento Grade de atendimento Capacidade Transportadoras Veículos …" at bounding box center [368, 168] width 736 height 337
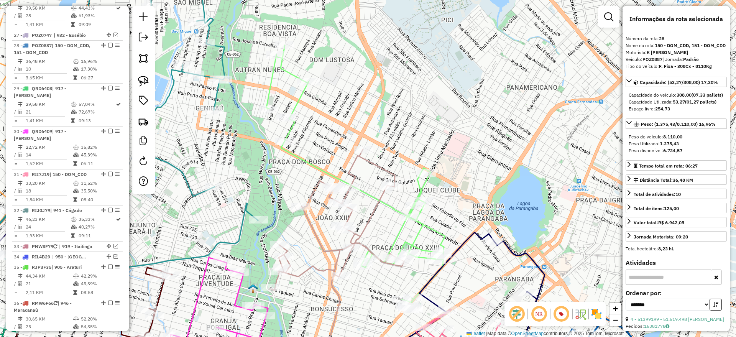
click at [297, 99] on icon at bounding box center [355, 173] width 179 height 257
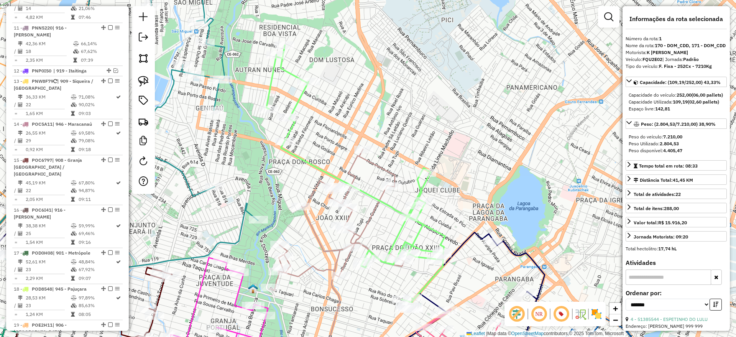
scroll to position [316, 0]
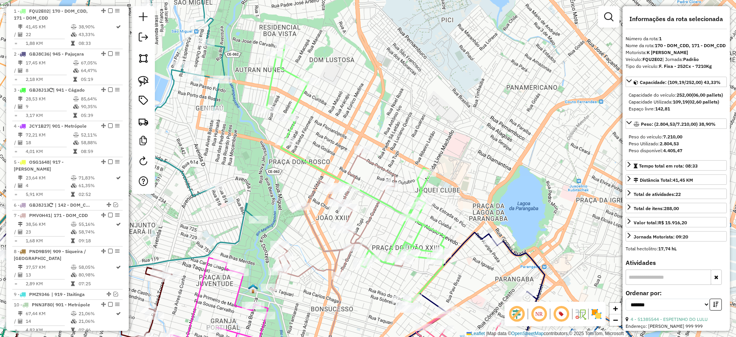
click at [353, 164] on icon at bounding box center [337, 251] width 135 height 205
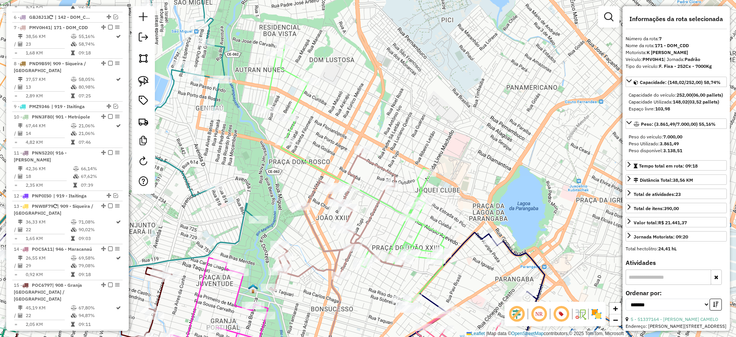
scroll to position [513, 0]
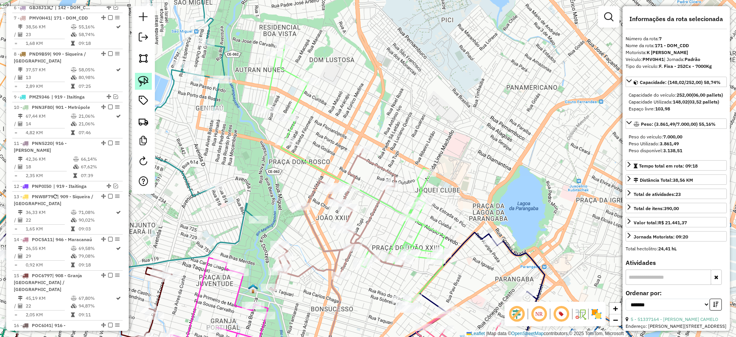
click at [142, 81] on img at bounding box center [143, 81] width 11 height 11
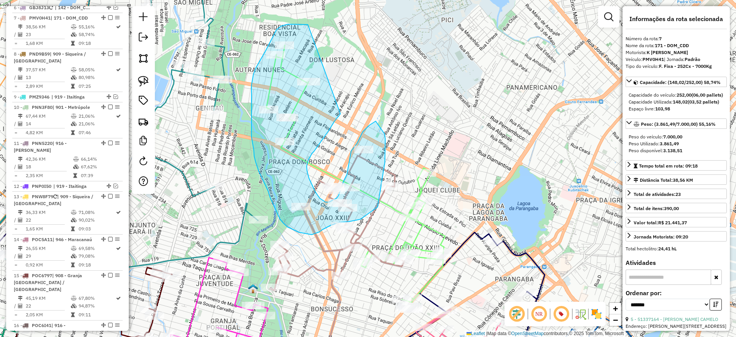
drag, startPoint x: 288, startPoint y: 24, endPoint x: 340, endPoint y: 114, distance: 104.0
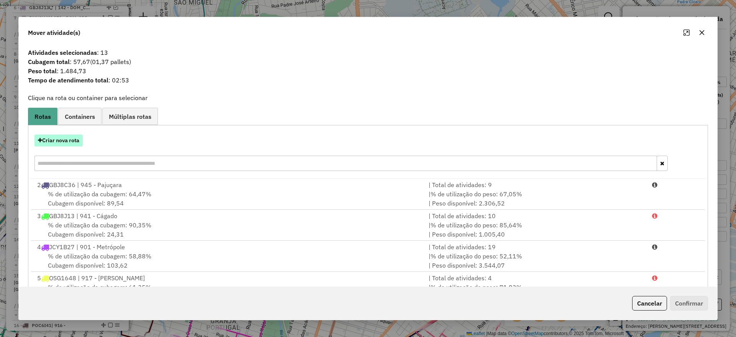
click at [71, 138] on button "Criar nova rota" at bounding box center [59, 141] width 48 height 12
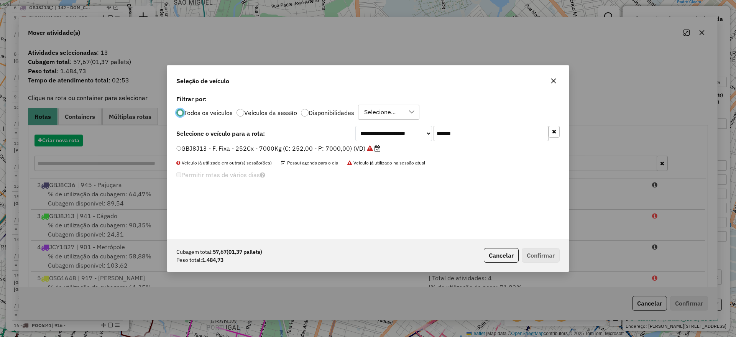
scroll to position [4, 2]
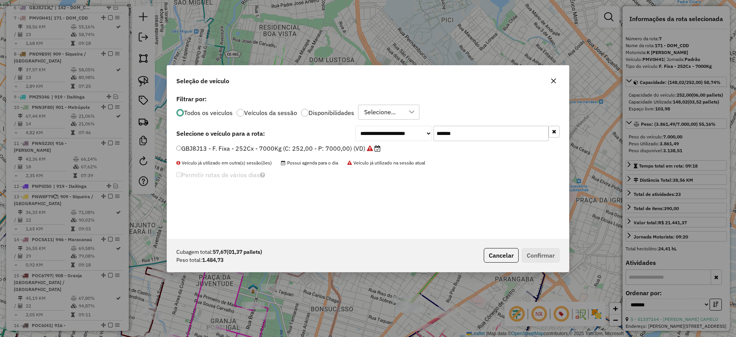
drag, startPoint x: 454, startPoint y: 138, endPoint x: 326, endPoint y: 145, distance: 128.7
click at [326, 145] on div "**********" at bounding box center [368, 166] width 402 height 146
paste input "text"
type input "*******"
click at [305, 147] on label "FQU2E02 - F. Fixa - 252Cx - 7210Kg (C: 252,00 - P: 7210,00) (VD)" at bounding box center [279, 148] width 206 height 9
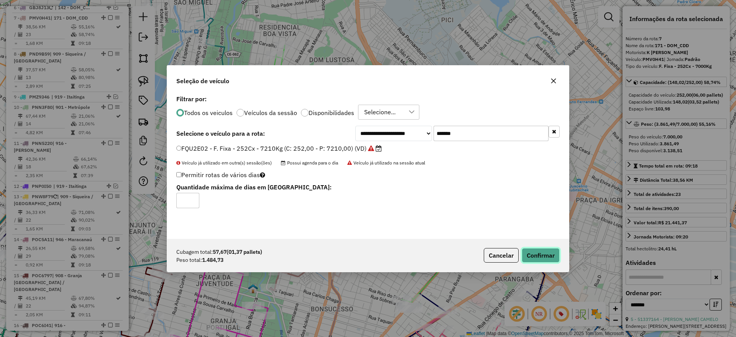
click at [541, 251] on button "Confirmar" at bounding box center [541, 255] width 38 height 15
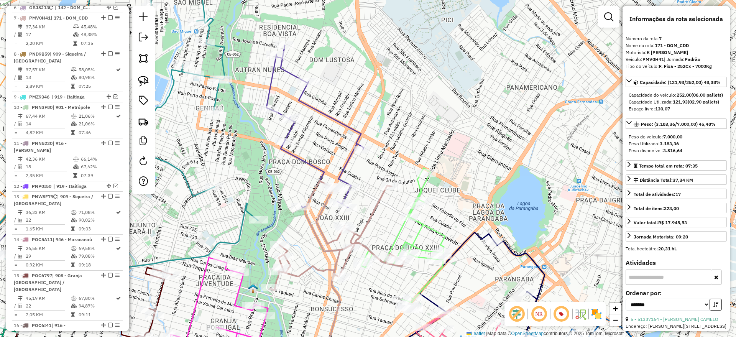
drag, startPoint x: 323, startPoint y: 113, endPoint x: 329, endPoint y: 115, distance: 6.1
click at [323, 113] on icon at bounding box center [314, 126] width 97 height 163
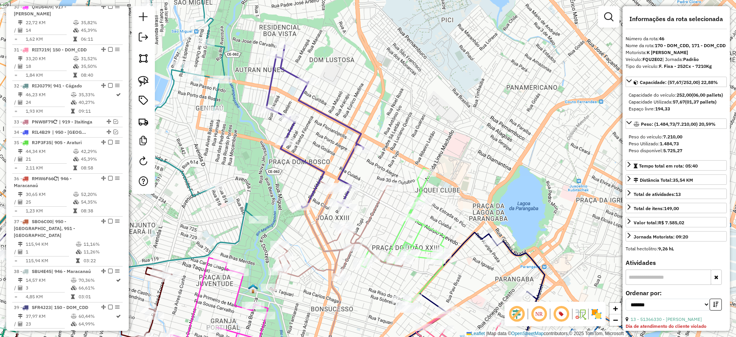
scroll to position [1579, 0]
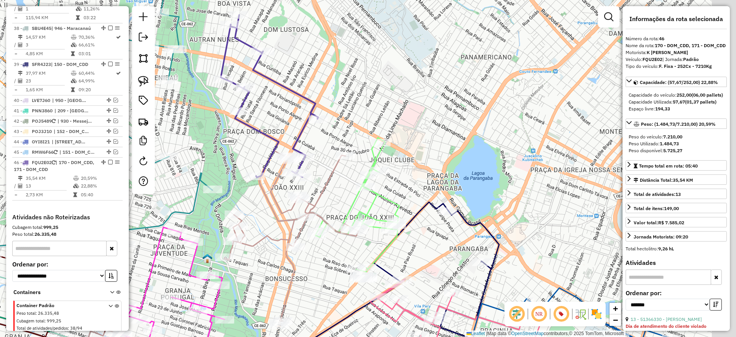
drag, startPoint x: 444, startPoint y: 125, endPoint x: 400, endPoint y: 95, distance: 52.5
click at [400, 95] on div "Janela de atendimento Grade de atendimento Capacidade Transportadoras Veículos …" at bounding box center [368, 168] width 736 height 337
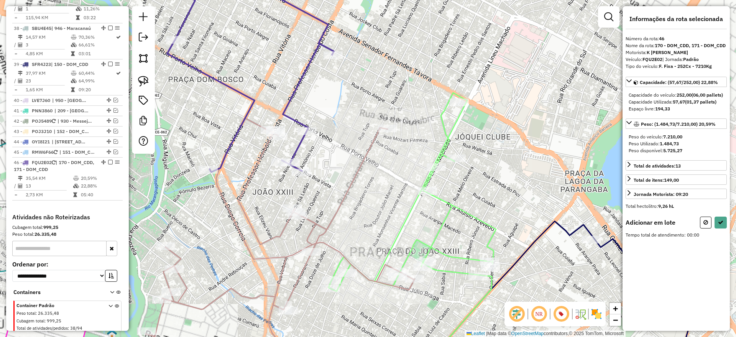
drag, startPoint x: 143, startPoint y: 82, endPoint x: 201, endPoint y: 123, distance: 71.3
click at [143, 81] on img at bounding box center [143, 81] width 11 height 11
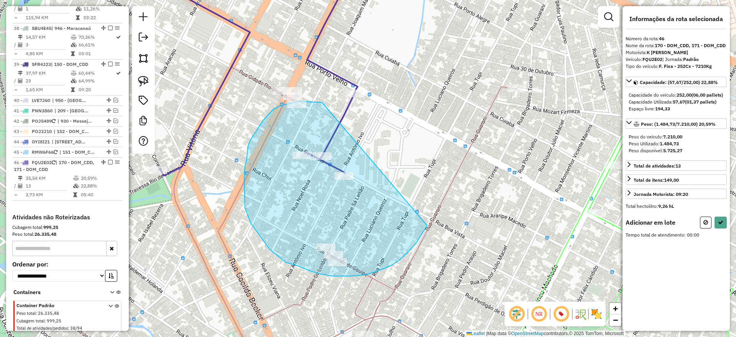
drag, startPoint x: 322, startPoint y: 102, endPoint x: 429, endPoint y: 86, distance: 107.8
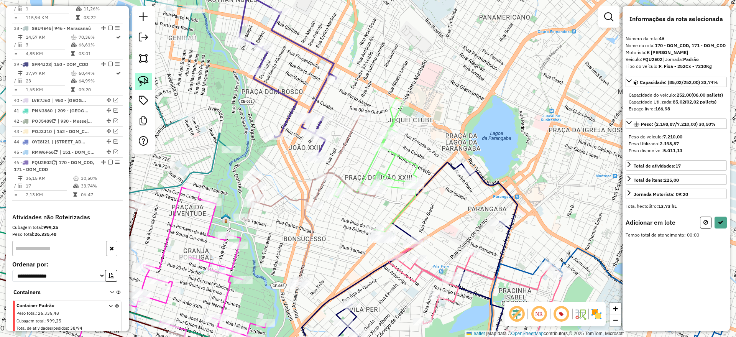
click at [146, 81] on img at bounding box center [143, 81] width 11 height 11
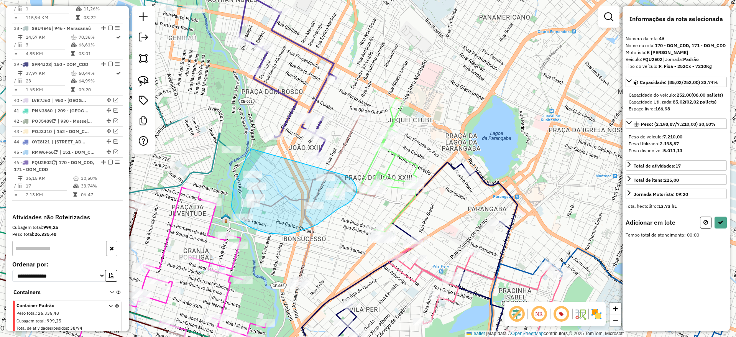
drag, startPoint x: 251, startPoint y: 150, endPoint x: 342, endPoint y: 174, distance: 94.6
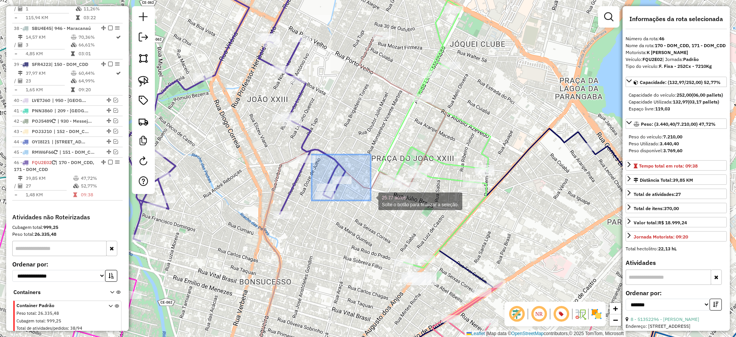
drag, startPoint x: 312, startPoint y: 155, endPoint x: 371, endPoint y: 201, distance: 74.3
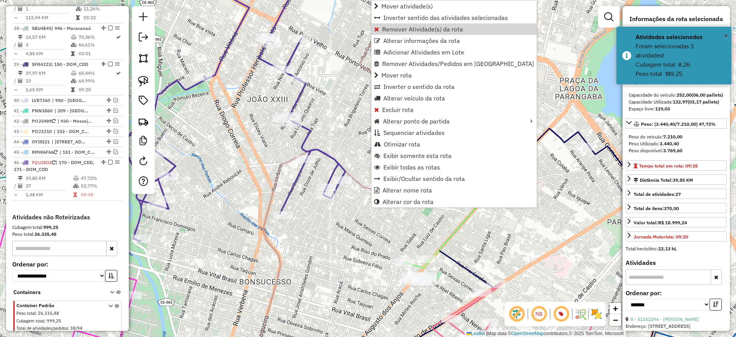
drag, startPoint x: 421, startPoint y: 33, endPoint x: 556, endPoint y: 48, distance: 136.2
click at [421, 33] on link "Remover Atividade(s) da rota" at bounding box center [454, 29] width 165 height 12
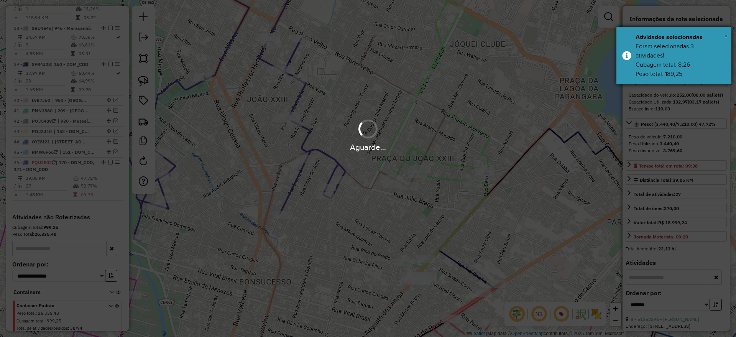
click at [726, 36] on span "×" at bounding box center [726, 36] width 4 height 8
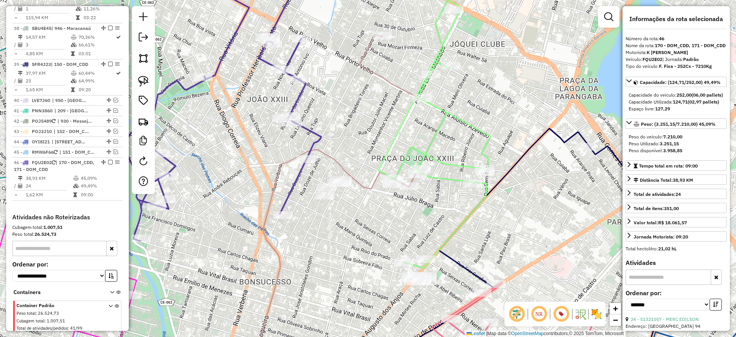
click at [316, 136] on icon at bounding box center [222, 103] width 197 height 275
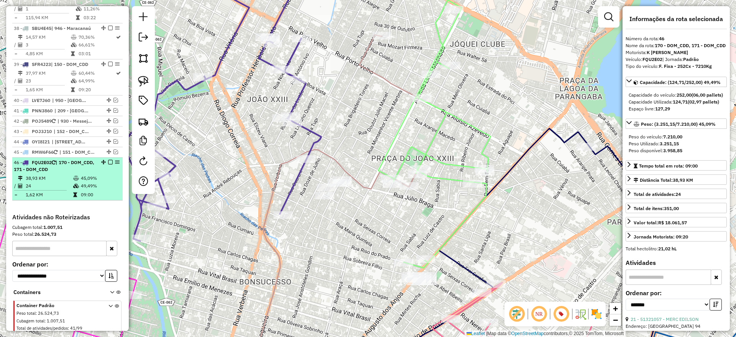
click at [110, 159] on div "46 - FQU2E02 | 170 - DOM_CDD, 171 - DOM_CDD" at bounding box center [67, 166] width 107 height 14
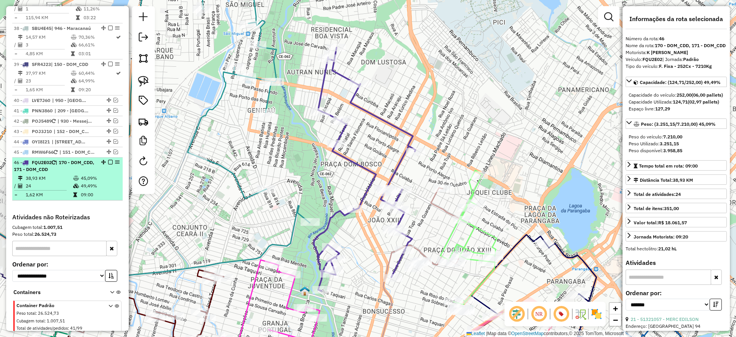
click at [108, 160] on em at bounding box center [110, 162] width 5 height 5
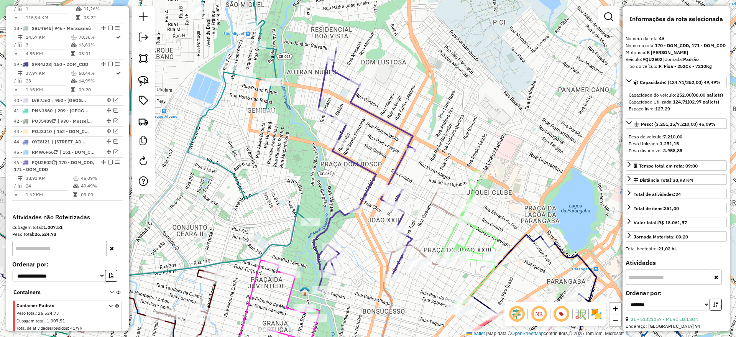
scroll to position [1546, 0]
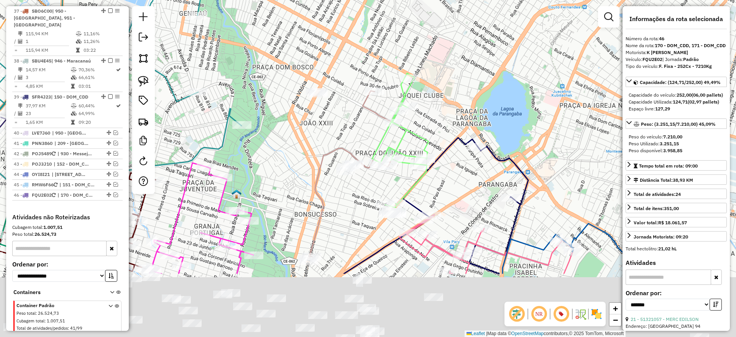
drag, startPoint x: 403, startPoint y: 136, endPoint x: 334, endPoint y: 39, distance: 118.6
click at [334, 39] on div "Janela de atendimento Grade de atendimento Capacidade Transportadoras Veículos …" at bounding box center [368, 168] width 736 height 337
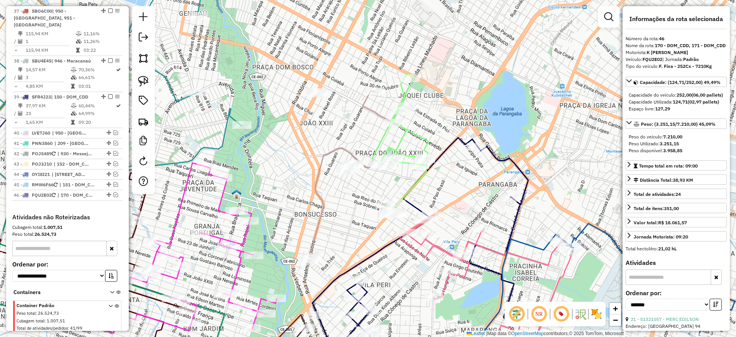
click at [418, 131] on icon at bounding box center [400, 140] width 56 height 134
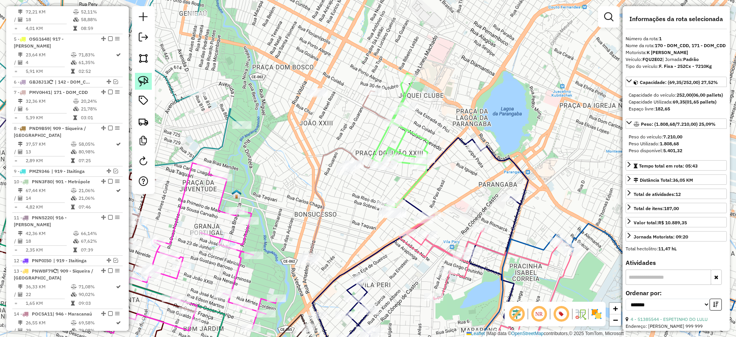
scroll to position [316, 0]
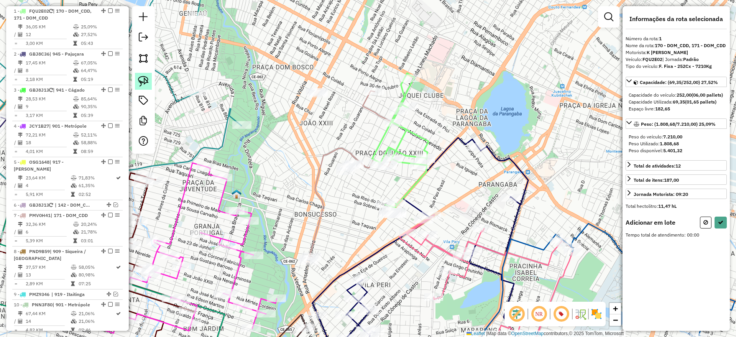
click at [143, 79] on img at bounding box center [143, 81] width 11 height 11
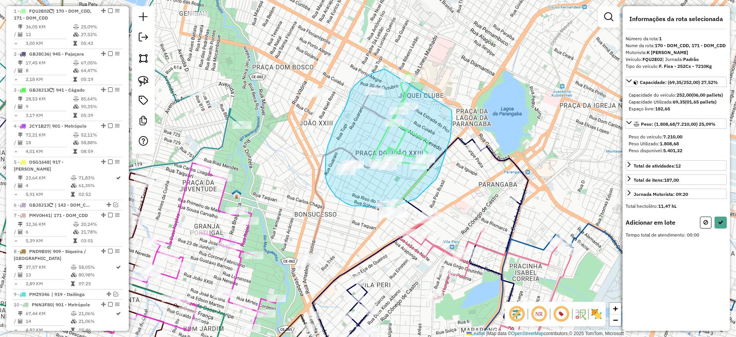
drag, startPoint x: 361, startPoint y: 80, endPoint x: 440, endPoint y: 68, distance: 79.5
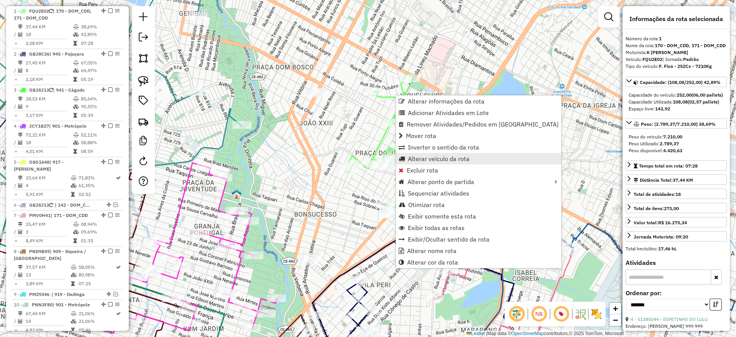
click at [424, 158] on span "Alterar veículo da rota" at bounding box center [439, 159] width 62 height 6
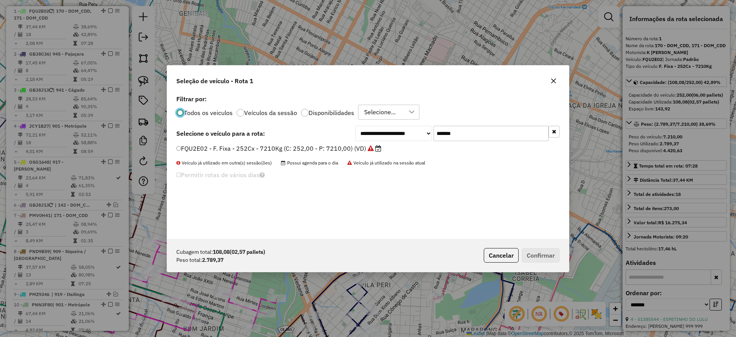
scroll to position [4, 2]
drag, startPoint x: 470, startPoint y: 136, endPoint x: 319, endPoint y: 147, distance: 150.7
click at [324, 143] on div "**********" at bounding box center [368, 166] width 402 height 146
paste input "text"
type input "*******"
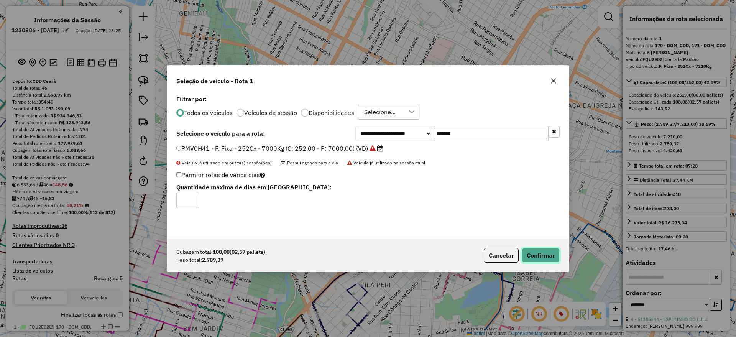
scroll to position [4, 2]
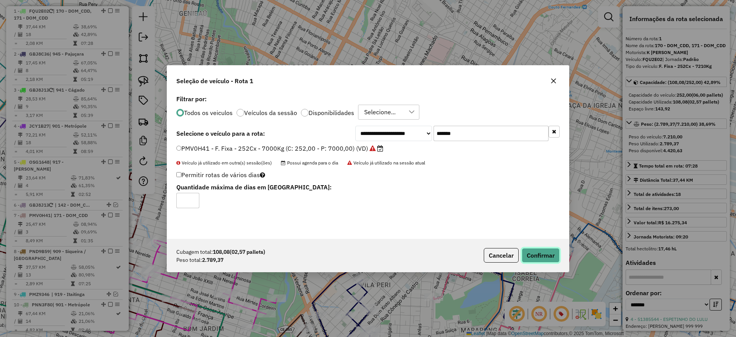
click at [534, 253] on button "Confirmar" at bounding box center [541, 255] width 38 height 15
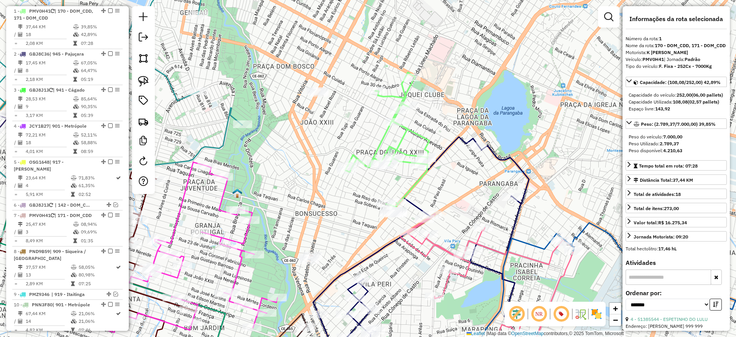
drag, startPoint x: 328, startPoint y: 219, endPoint x: 308, endPoint y: 166, distance: 56.5
click at [325, 171] on div "Janela de atendimento Grade de atendimento Capacidade Transportadoras Veículos …" at bounding box center [368, 168] width 736 height 337
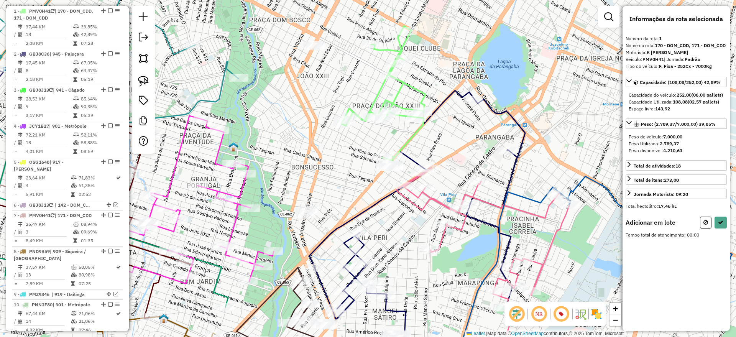
click at [143, 77] on img at bounding box center [143, 81] width 11 height 11
drag, startPoint x: 283, startPoint y: 219, endPoint x: 339, endPoint y: 163, distance: 78.9
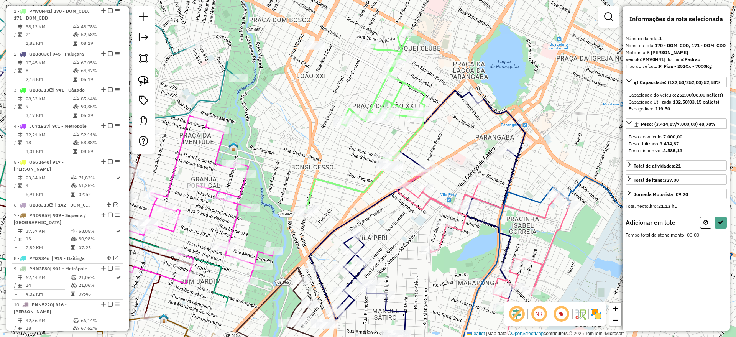
drag, startPoint x: 146, startPoint y: 83, endPoint x: 169, endPoint y: 99, distance: 28.3
click at [146, 82] on img at bounding box center [143, 81] width 11 height 11
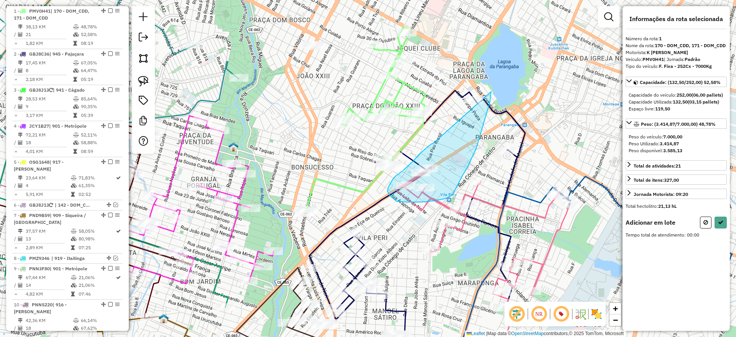
drag, startPoint x: 432, startPoint y: 144, endPoint x: 457, endPoint y: 54, distance: 93.0
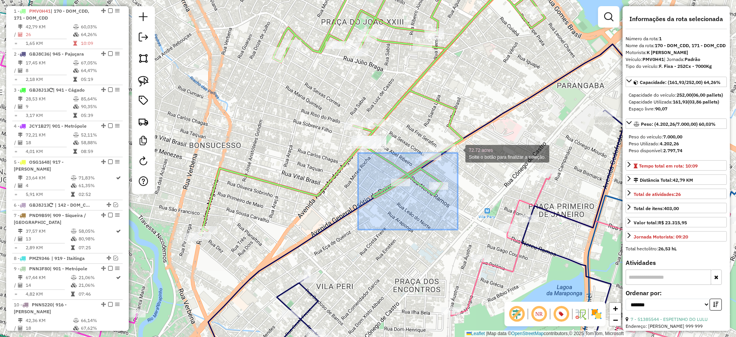
drag, startPoint x: 358, startPoint y: 230, endPoint x: 458, endPoint y: 153, distance: 125.8
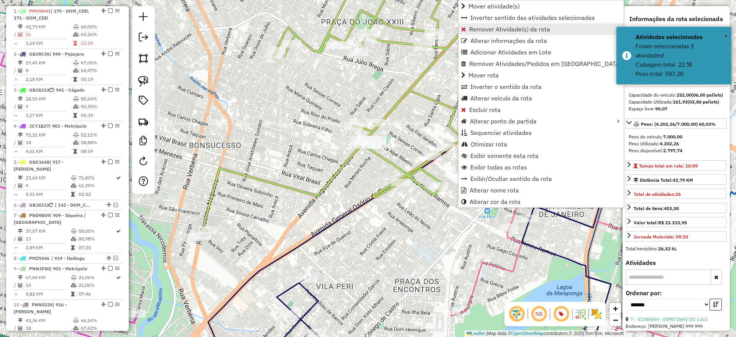
click at [480, 26] on span "Remover Atividade(s) da rota" at bounding box center [509, 29] width 81 height 6
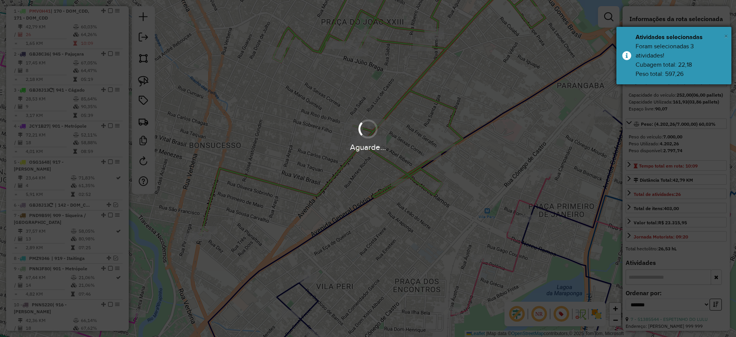
drag, startPoint x: 726, startPoint y: 37, endPoint x: 706, endPoint y: 33, distance: 20.4
click at [726, 36] on span "×" at bounding box center [726, 36] width 4 height 8
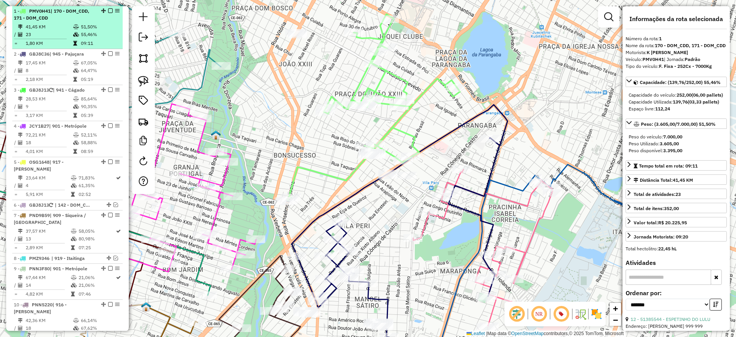
click at [109, 10] on em at bounding box center [110, 10] width 5 height 5
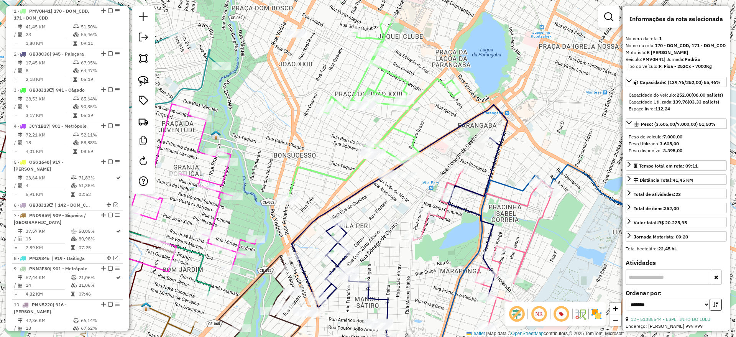
scroll to position [283, 0]
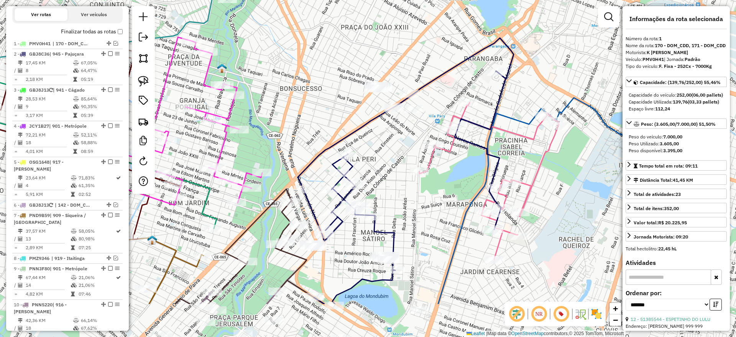
drag, startPoint x: 340, startPoint y: 76, endPoint x: 341, endPoint y: 58, distance: 17.6
click at [341, 57] on div "Janela de atendimento Grade de atendimento Capacidade Transportadoras Veículos …" at bounding box center [368, 168] width 736 height 337
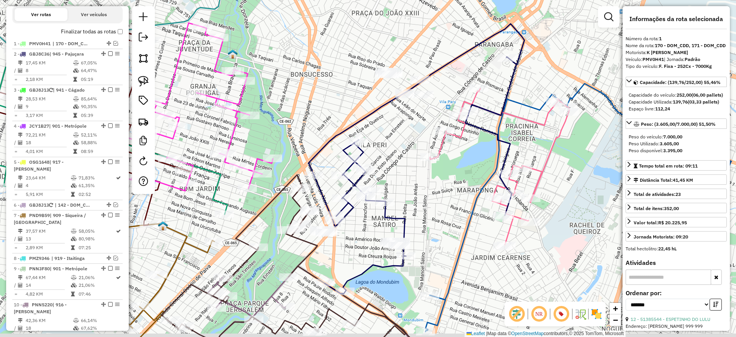
drag, startPoint x: 322, startPoint y: 134, endPoint x: 350, endPoint y: 97, distance: 46.5
click at [352, 95] on div "Janela de atendimento Grade de atendimento Capacidade Transportadoras Veículos …" at bounding box center [368, 168] width 736 height 337
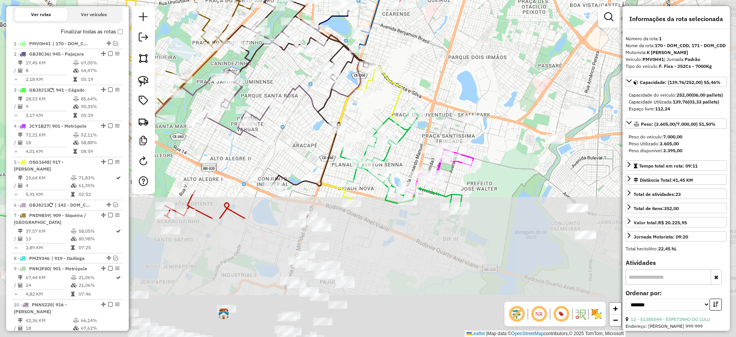
drag, startPoint x: 446, startPoint y: 202, endPoint x: 408, endPoint y: 49, distance: 157.1
click at [408, 49] on div "Janela de atendimento Grade de atendimento Capacidade Transportadoras Veículos …" at bounding box center [368, 168] width 736 height 337
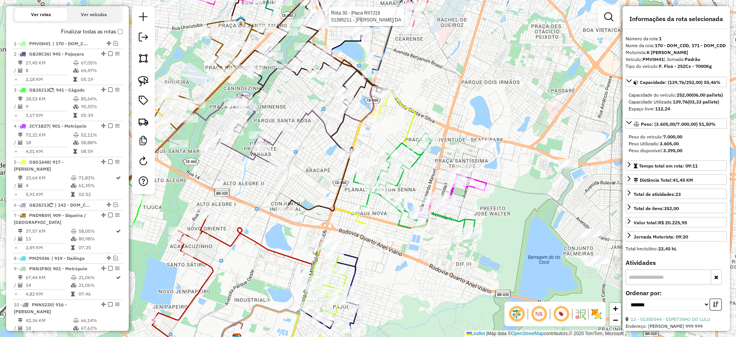
drag, startPoint x: 284, startPoint y: 148, endPoint x: 298, endPoint y: 173, distance: 28.1
click at [298, 173] on div "Rota 30 - Placa RII7J19 51395211 - ROZILEIA TEIXEIRA DA Janela de atendimento G…" at bounding box center [368, 168] width 736 height 337
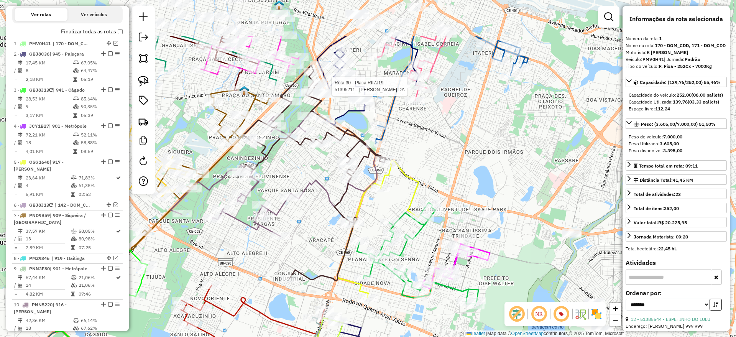
drag, startPoint x: 294, startPoint y: 106, endPoint x: 297, endPoint y: 189, distance: 82.9
click at [296, 194] on div "Rota 30 - Placa RII7J19 51395211 - ROZILEIA TEIXEIRA DA Janela de atendimento G…" at bounding box center [368, 168] width 736 height 337
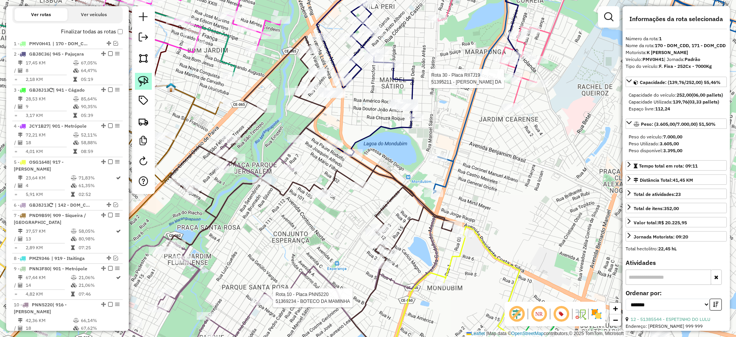
click at [146, 81] on img at bounding box center [143, 81] width 11 height 11
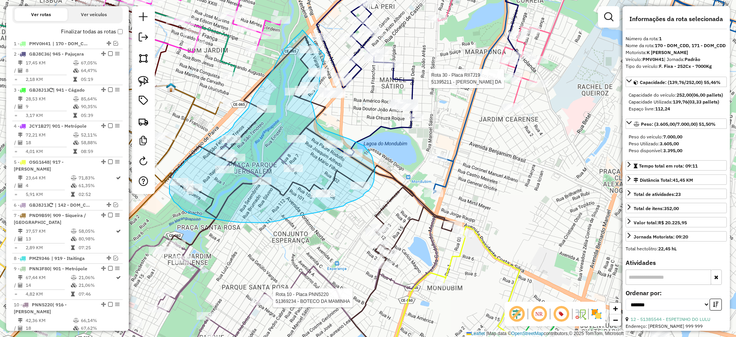
drag, startPoint x: 303, startPoint y: 30, endPoint x: 325, endPoint y: 55, distance: 33.7
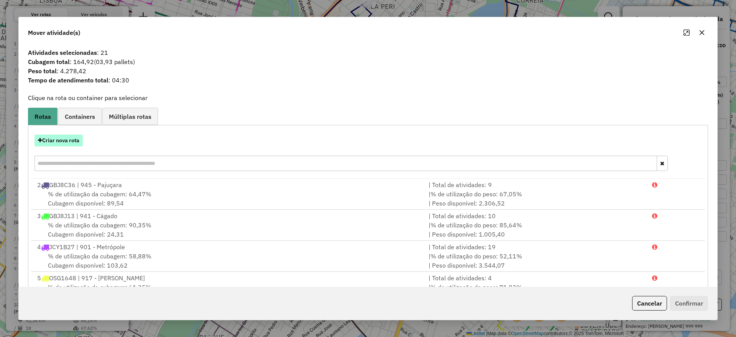
click at [61, 140] on button "Criar nova rota" at bounding box center [59, 141] width 48 height 12
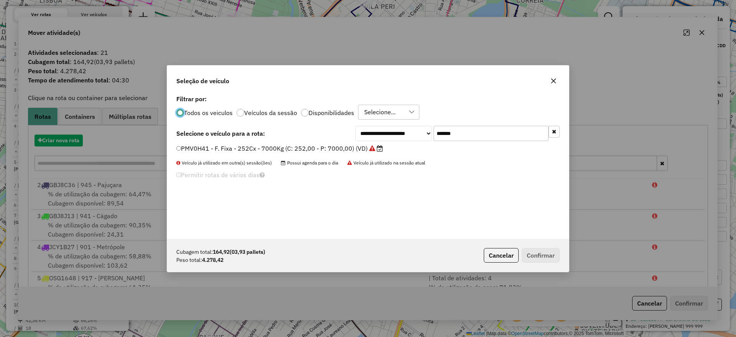
scroll to position [4, 2]
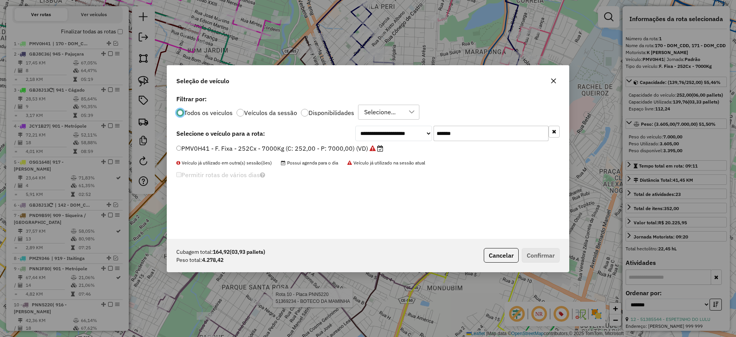
drag, startPoint x: 446, startPoint y: 134, endPoint x: 360, endPoint y: 140, distance: 86.5
click at [360, 140] on div "**********" at bounding box center [457, 133] width 204 height 15
paste input "text"
type input "*******"
click at [330, 148] on label "PNN5220 - F. Fixa - 308Cx - 8160Kg (C: 308,00 - P: 8160,00) (VD)" at bounding box center [279, 148] width 206 height 9
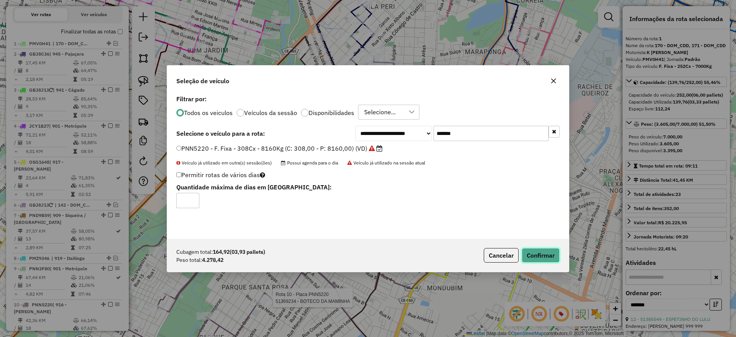
click at [539, 254] on button "Confirmar" at bounding box center [541, 255] width 38 height 15
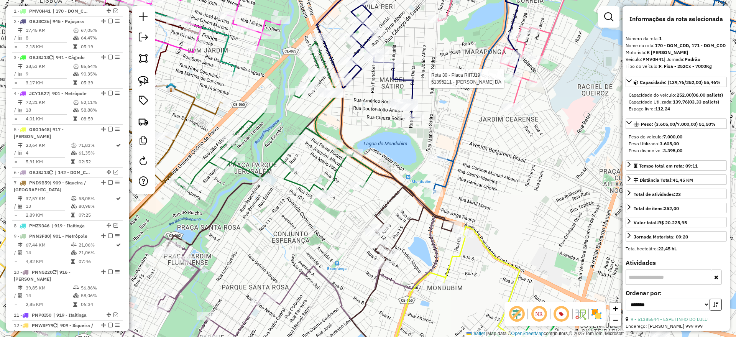
click at [314, 122] on icon at bounding box center [274, 117] width 198 height 151
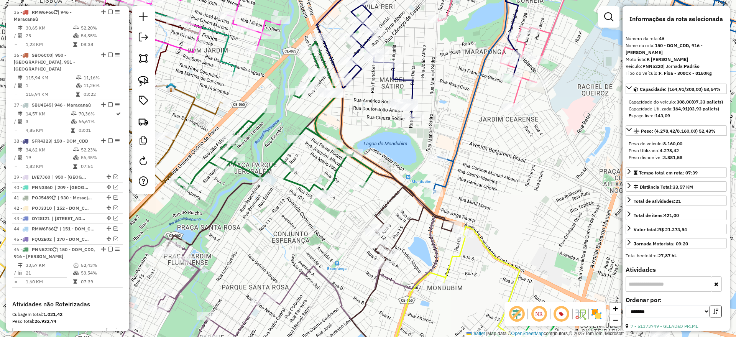
scroll to position [1520, 0]
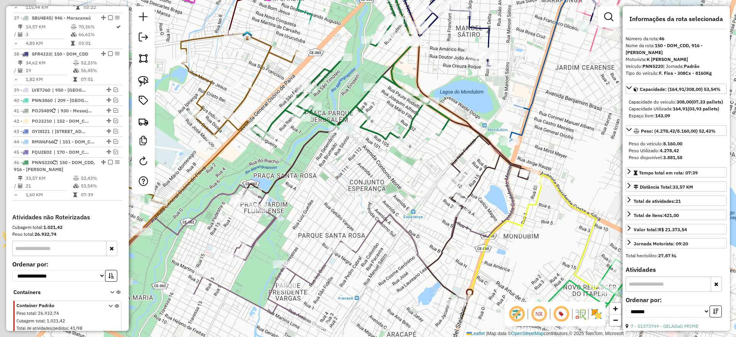
drag, startPoint x: 280, startPoint y: 122, endPoint x: 356, endPoint y: 69, distance: 91.8
click at [356, 69] on div "Janela de atendimento Grade de atendimento Capacidade Transportadoras Veículos …" at bounding box center [368, 168] width 736 height 337
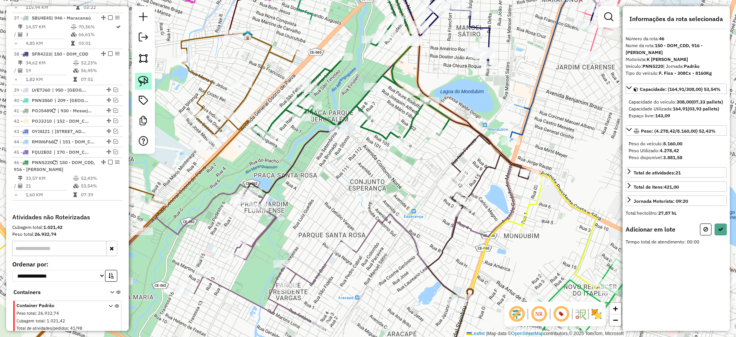
click at [140, 80] on img at bounding box center [143, 81] width 11 height 11
drag, startPoint x: 262, startPoint y: 154, endPoint x: 301, endPoint y: 191, distance: 53.1
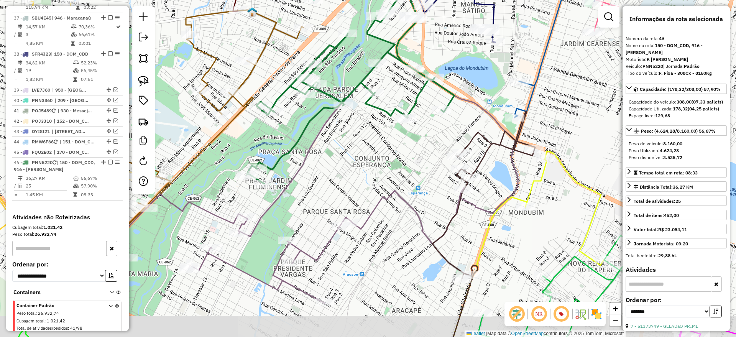
drag, startPoint x: 321, startPoint y: 177, endPoint x: 322, endPoint y: 170, distance: 7.0
click at [322, 170] on div "Janela de atendimento Grade de atendimento Capacidade Transportadoras Veículos …" at bounding box center [368, 168] width 736 height 337
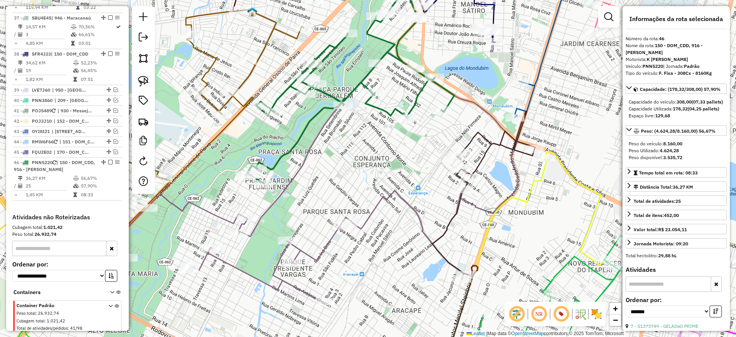
click at [303, 130] on icon at bounding box center [351, 74] width 208 height 217
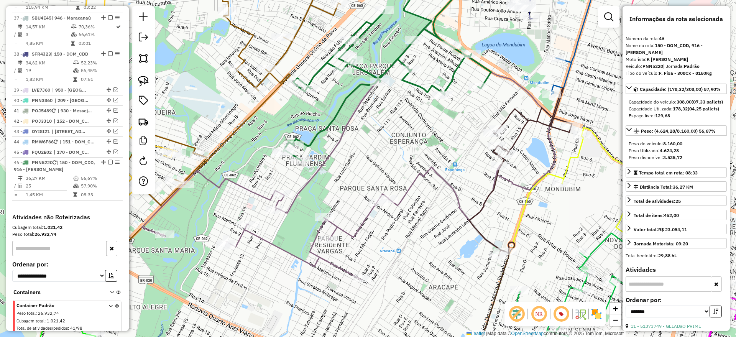
drag, startPoint x: 359, startPoint y: 176, endPoint x: 347, endPoint y: 150, distance: 28.1
click at [362, 161] on div "Janela de atendimento Grade de atendimento Capacidade Transportadoras Veículos …" at bounding box center [368, 168] width 736 height 337
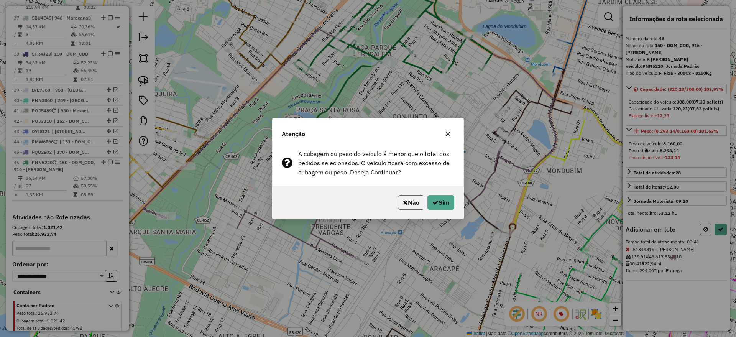
click at [405, 206] on button "Não" at bounding box center [411, 202] width 26 height 15
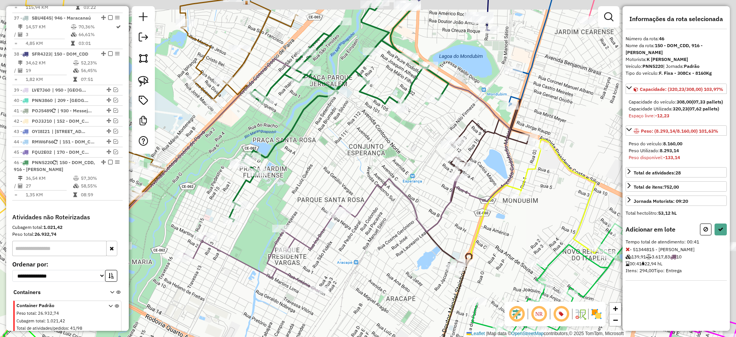
drag, startPoint x: 395, startPoint y: 155, endPoint x: 362, endPoint y: 174, distance: 38.0
click at [362, 174] on div "Janela de atendimento Grade de atendimento Capacidade Transportadoras Veículos …" at bounding box center [368, 168] width 736 height 337
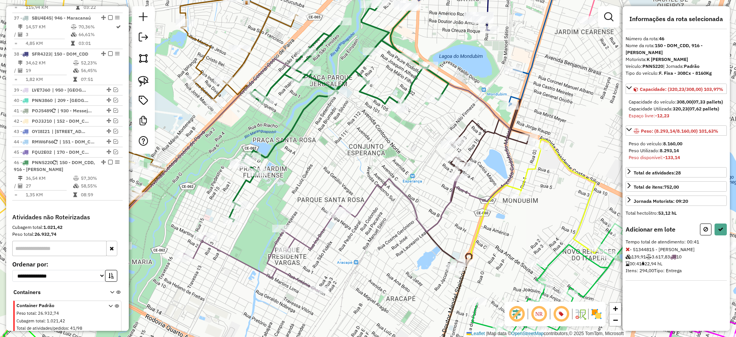
click at [285, 138] on icon at bounding box center [338, 93] width 219 height 255
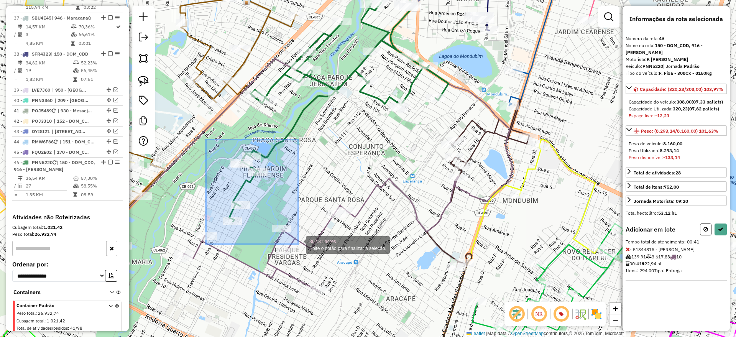
drag, startPoint x: 206, startPoint y: 140, endPoint x: 298, endPoint y: 244, distance: 139.6
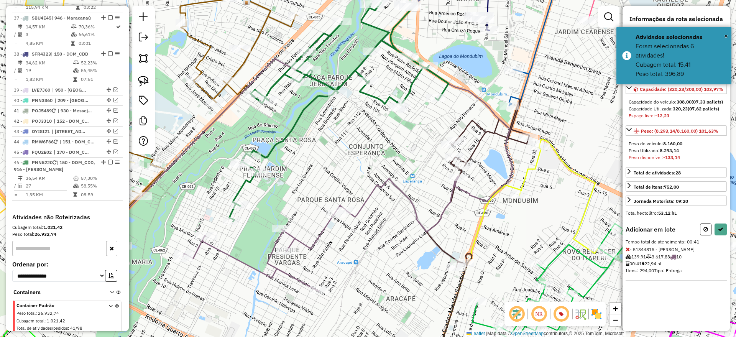
click at [289, 133] on icon at bounding box center [338, 93] width 219 height 255
click at [708, 234] on button at bounding box center [706, 230] width 12 height 12
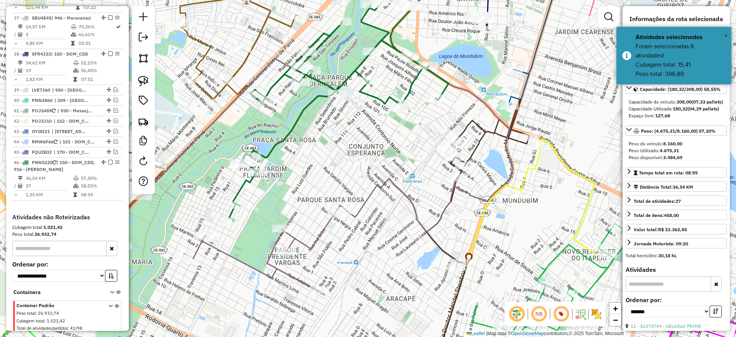
drag, startPoint x: 293, startPoint y: 129, endPoint x: 260, endPoint y: 133, distance: 33.2
click at [293, 129] on icon at bounding box center [338, 93] width 219 height 255
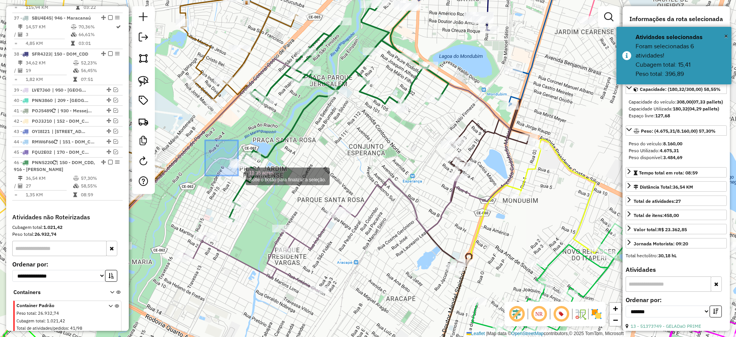
drag, startPoint x: 238, startPoint y: 176, endPoint x: 305, endPoint y: 245, distance: 96.5
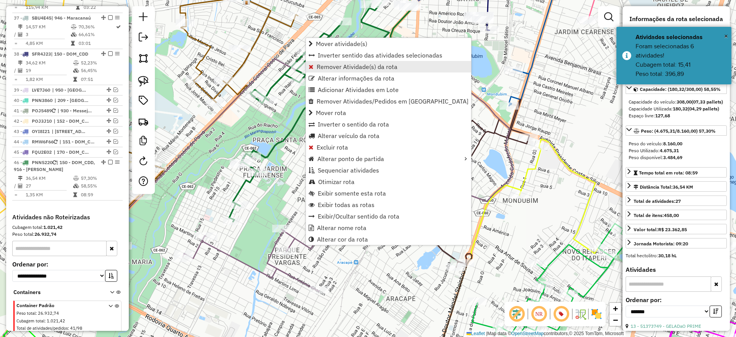
click at [331, 66] on span "Remover Atividade(s) da rota" at bounding box center [357, 67] width 81 height 6
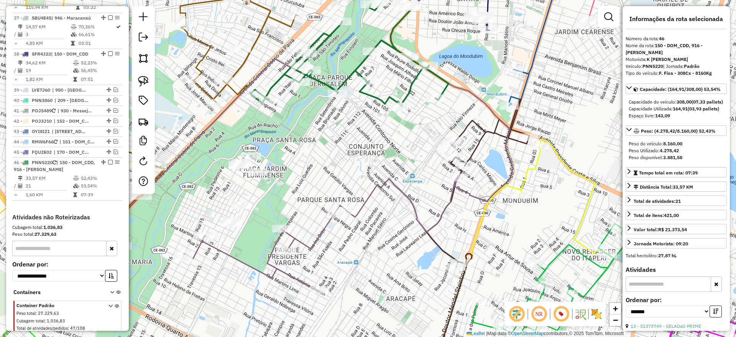
click at [375, 94] on icon at bounding box center [350, 35] width 198 height 139
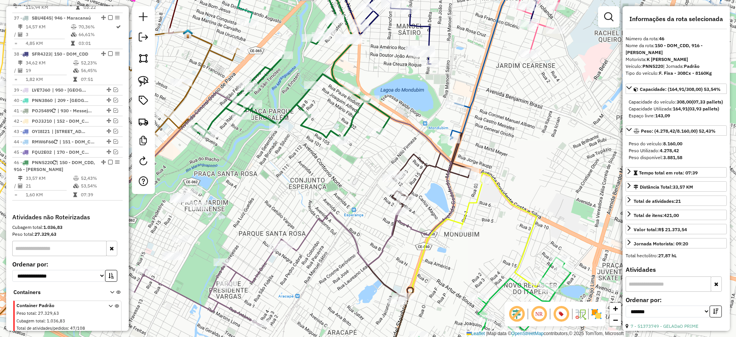
drag, startPoint x: 365, startPoint y: 130, endPoint x: 308, endPoint y: 163, distance: 65.4
click at [308, 163] on div "Janela de atendimento Grade de atendimento Capacidade Transportadoras Veículos …" at bounding box center [368, 168] width 736 height 337
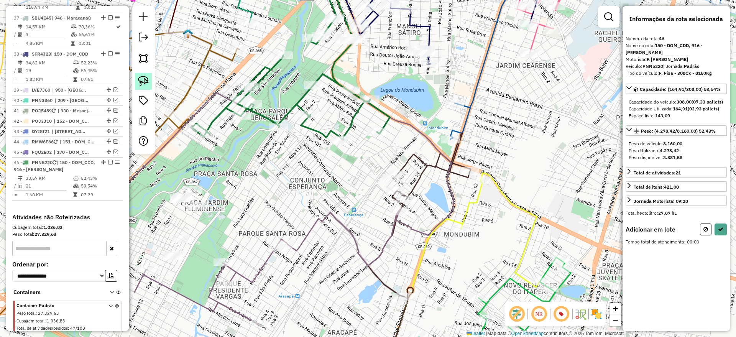
click at [142, 79] on img at bounding box center [143, 81] width 11 height 11
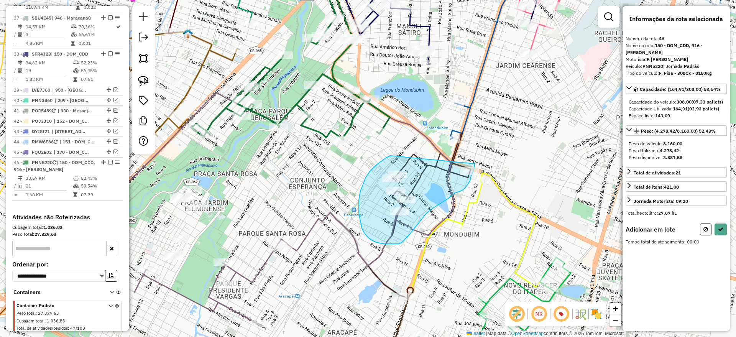
drag, startPoint x: 366, startPoint y: 178, endPoint x: 473, endPoint y: 160, distance: 108.5
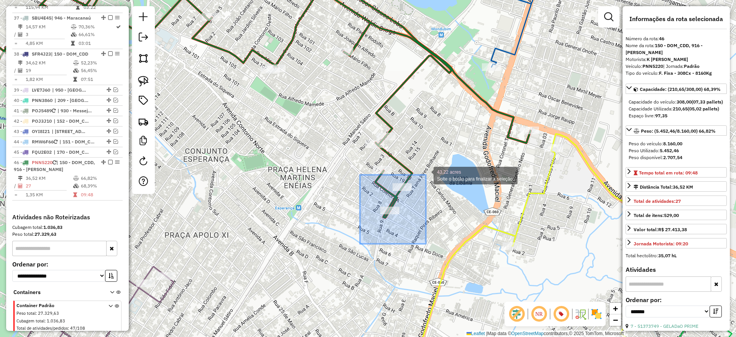
drag, startPoint x: 363, startPoint y: 244, endPoint x: 426, endPoint y: 175, distance: 93.6
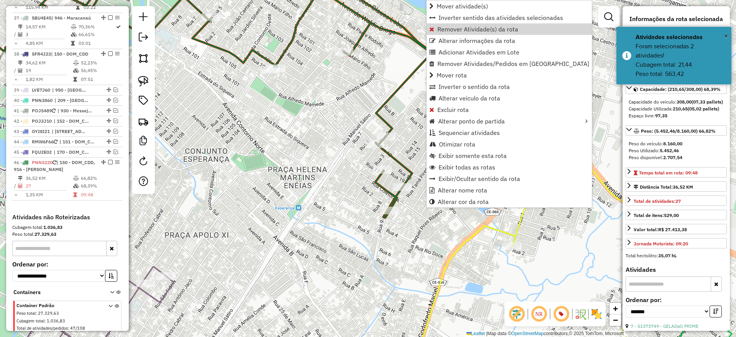
click at [448, 33] on link "Remover Atividade(s) da rota" at bounding box center [509, 29] width 165 height 12
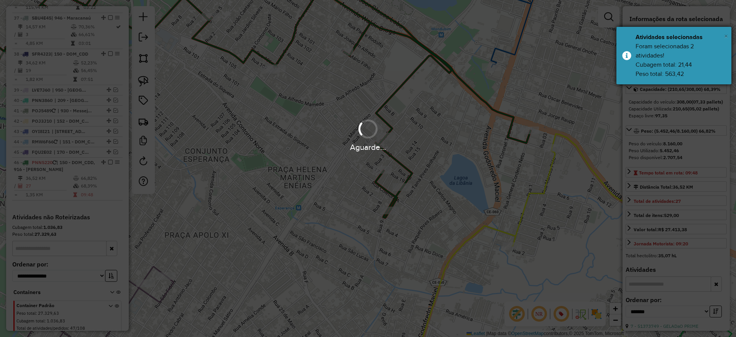
click at [727, 31] on button "×" at bounding box center [726, 36] width 4 height 12
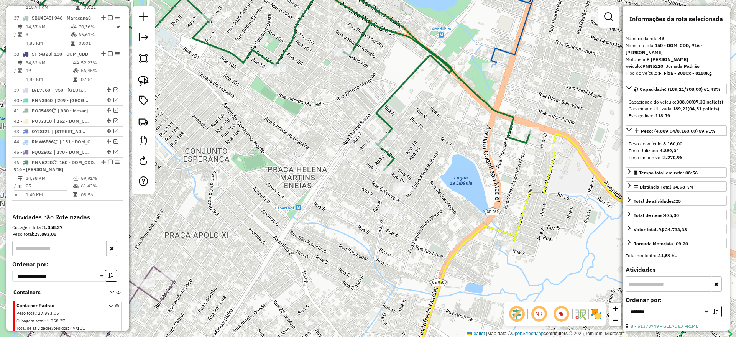
click at [391, 156] on icon at bounding box center [253, 68] width 556 height 204
click at [382, 112] on icon at bounding box center [253, 92] width 556 height 252
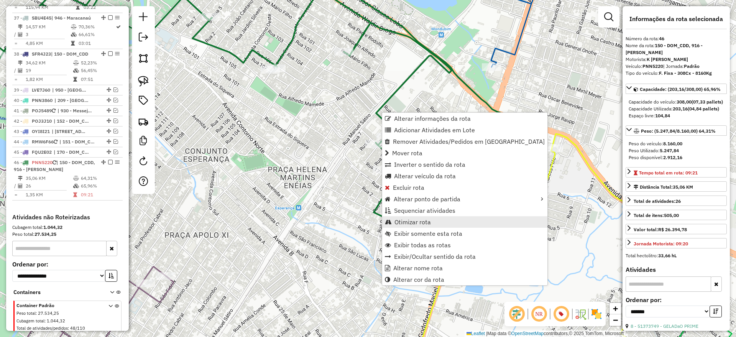
click at [415, 219] on span "Otimizar rota" at bounding box center [413, 222] width 36 height 6
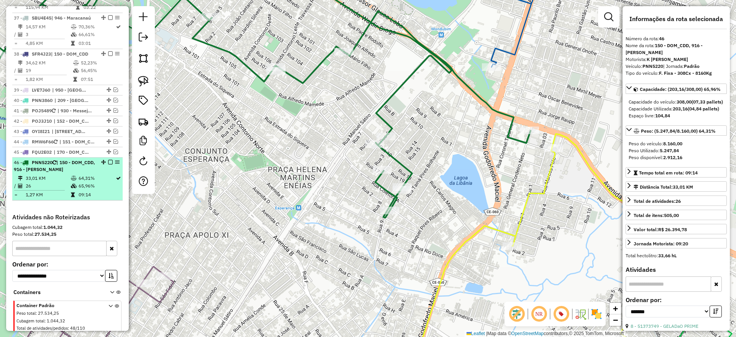
click at [108, 160] on em at bounding box center [110, 162] width 5 height 5
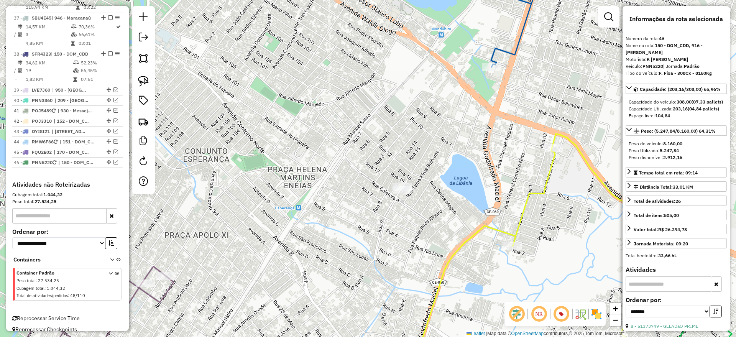
scroll to position [1488, 0]
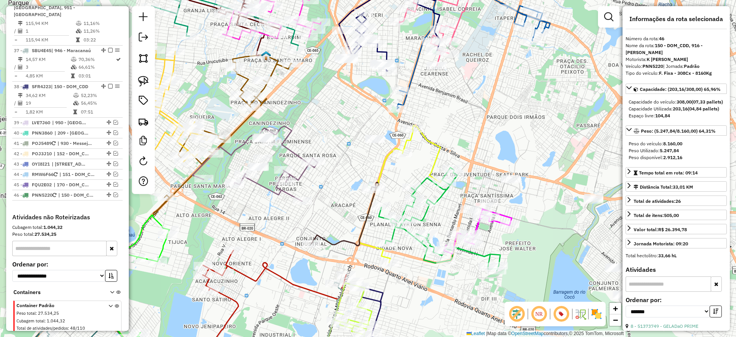
drag, startPoint x: 313, startPoint y: 122, endPoint x: 372, endPoint y: 130, distance: 58.8
click at [373, 128] on div "Janela de atendimento Grade de atendimento Capacidade Transportadoras Veículos …" at bounding box center [368, 168] width 736 height 337
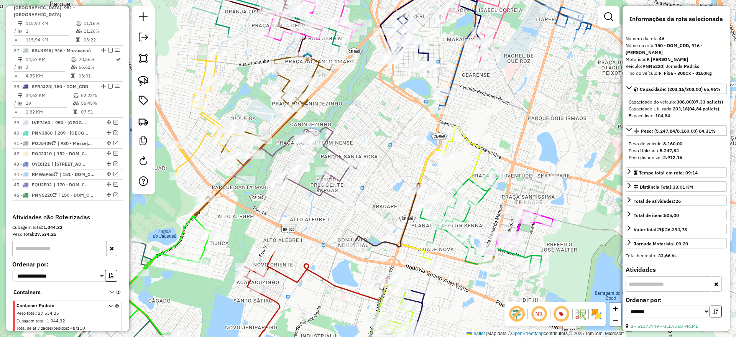
drag, startPoint x: 308, startPoint y: 184, endPoint x: 303, endPoint y: 184, distance: 5.0
click at [308, 183] on div "Janela de atendimento Grade de atendimento Capacidade Transportadoras Veículos …" at bounding box center [368, 168] width 736 height 337
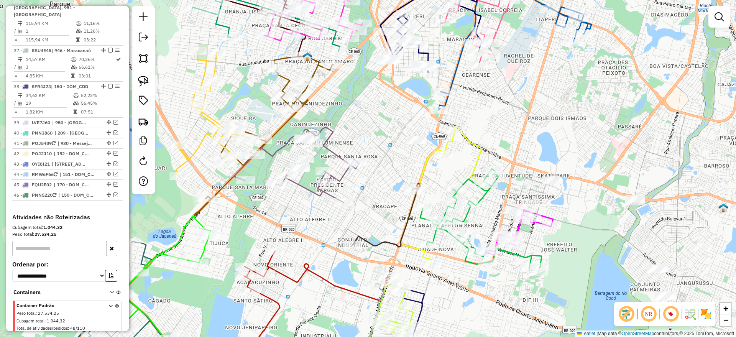
click at [304, 185] on icon at bounding box center [296, 164] width 125 height 75
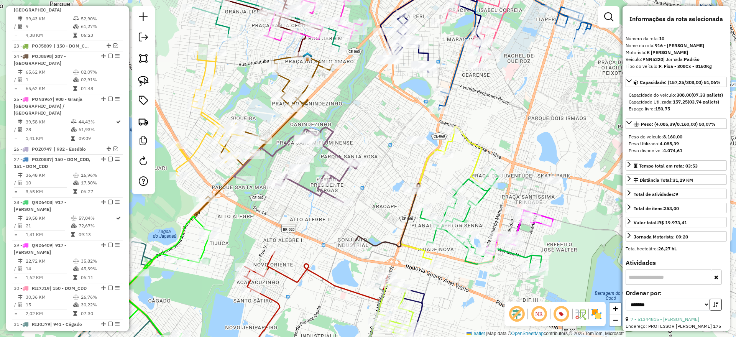
scroll to position [570, 0]
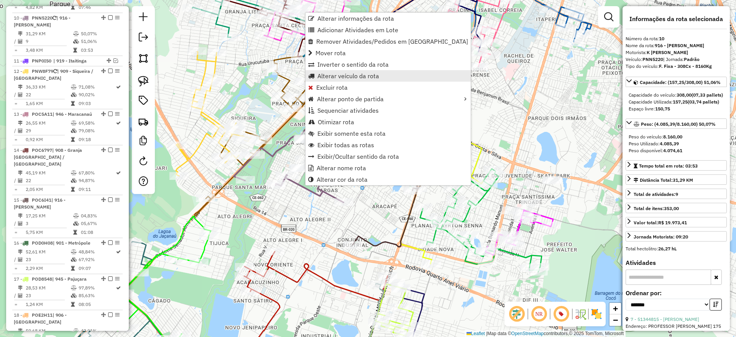
click at [342, 76] on span "Alterar veículo da rota" at bounding box center [348, 76] width 62 height 6
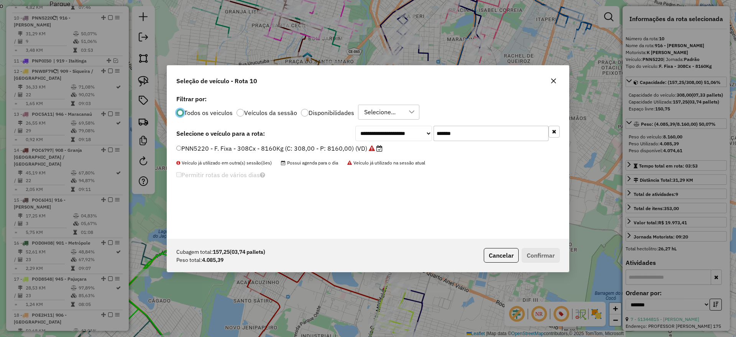
scroll to position [4, 2]
drag, startPoint x: 470, startPoint y: 132, endPoint x: 354, endPoint y: 142, distance: 117.0
click at [382, 133] on div "**********" at bounding box center [457, 133] width 204 height 15
paste input "text"
type input "*******"
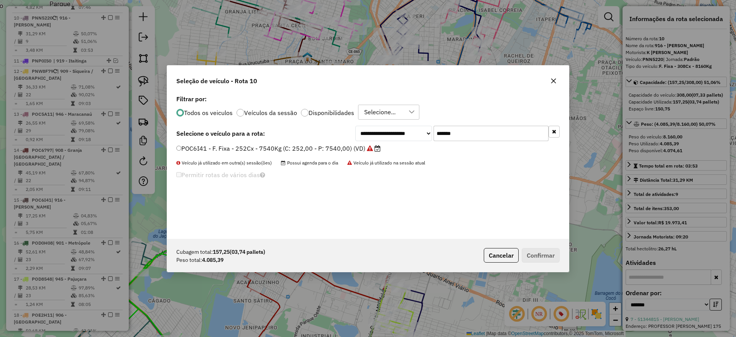
click at [345, 148] on label "POC6I41 - F. Fixa - 252Cx - 7540Kg (C: 252,00 - P: 7540,00) (VD)" at bounding box center [278, 148] width 204 height 9
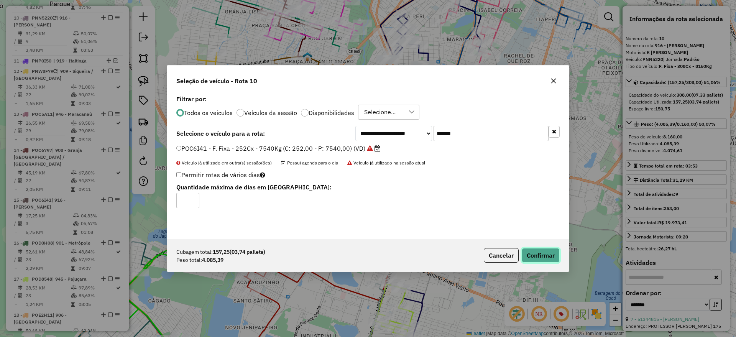
click at [545, 254] on button "Confirmar" at bounding box center [541, 255] width 38 height 15
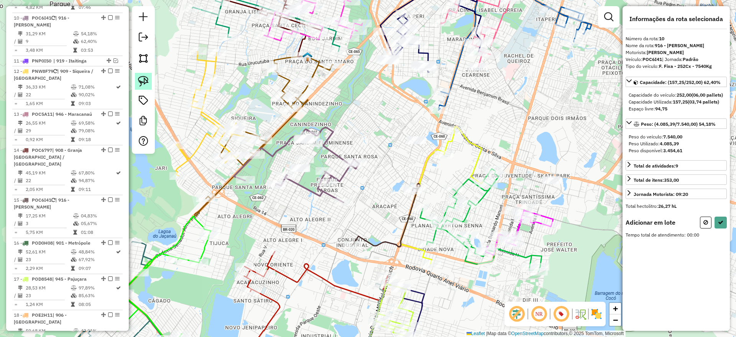
click at [141, 80] on img at bounding box center [143, 81] width 11 height 11
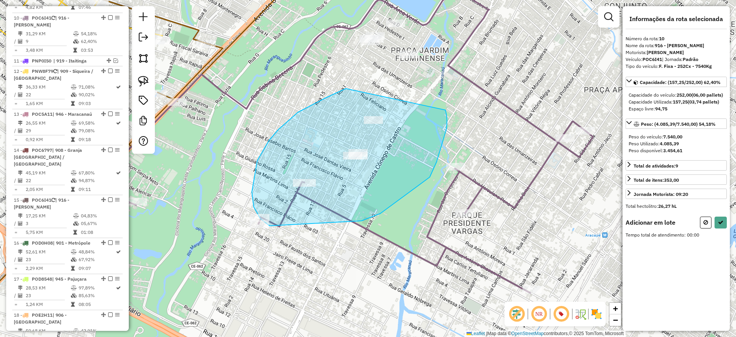
drag, startPoint x: 254, startPoint y: 207, endPoint x: 444, endPoint y: 110, distance: 213.1
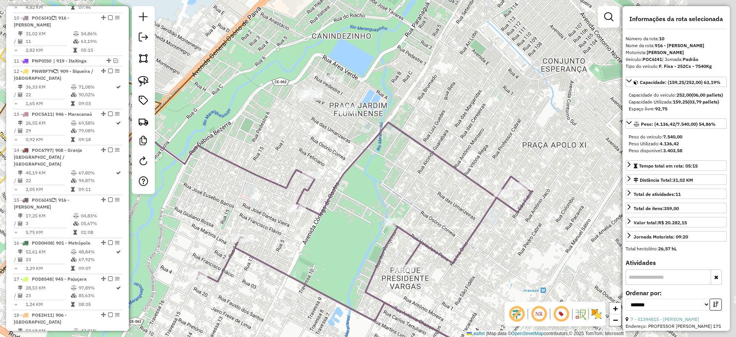
drag, startPoint x: 439, startPoint y: 107, endPoint x: 375, endPoint y: 161, distance: 83.8
click at [377, 162] on div "Janela de atendimento Grade de atendimento Capacidade Transportadoras Veículos …" at bounding box center [368, 168] width 736 height 337
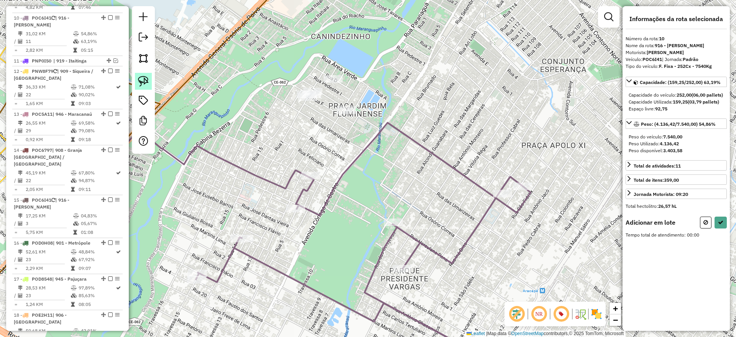
click at [145, 80] on img at bounding box center [143, 81] width 11 height 11
drag, startPoint x: 310, startPoint y: 59, endPoint x: 466, endPoint y: 104, distance: 161.9
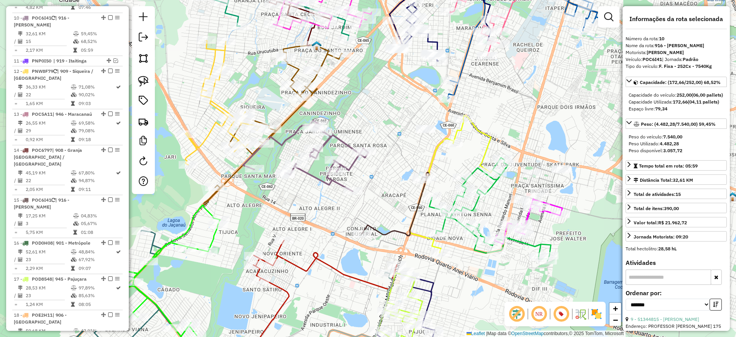
click at [346, 137] on div "Janela de atendimento Grade de atendimento Capacidade Transportadoras Veículos …" at bounding box center [368, 168] width 736 height 337
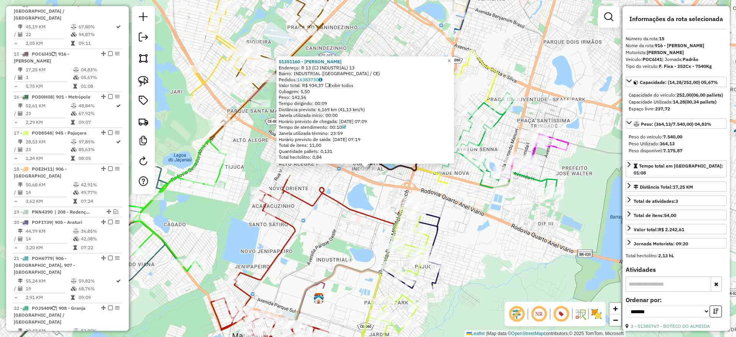
scroll to position [752, 0]
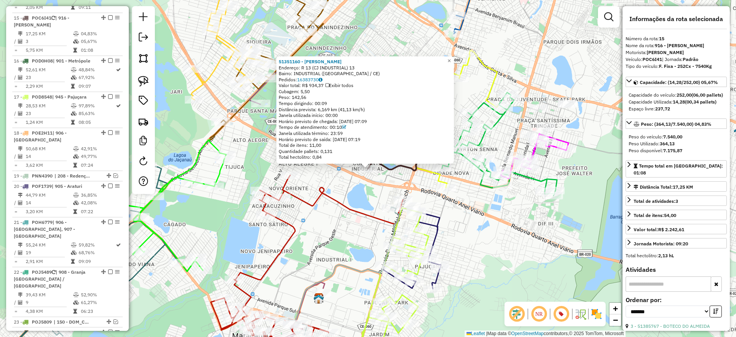
click at [529, 258] on div "51351160 - L G Rodrigues Castro Endereço: R 13 (CJ INDUSTRIAL) 13 Bairro: INDUS…" at bounding box center [368, 168] width 736 height 337
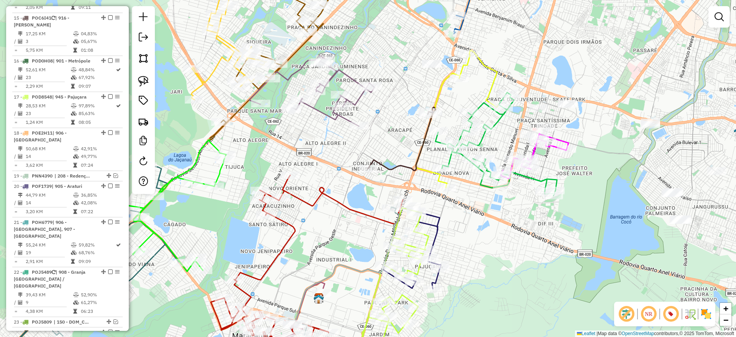
click at [327, 117] on icon at bounding box center [311, 90] width 125 height 71
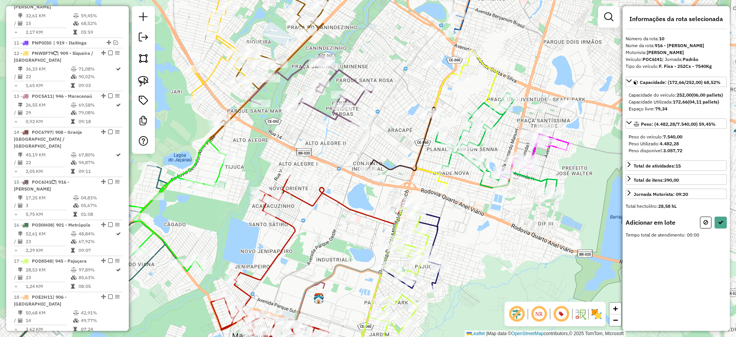
scroll to position [570, 0]
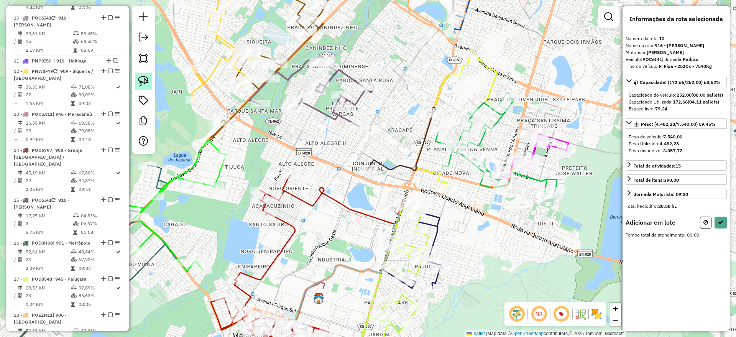
click at [141, 79] on img at bounding box center [143, 81] width 11 height 11
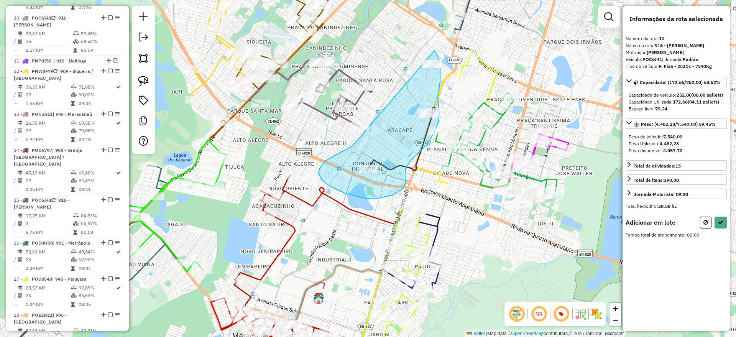
drag, startPoint x: 322, startPoint y: 179, endPoint x: 417, endPoint y: 33, distance: 175.2
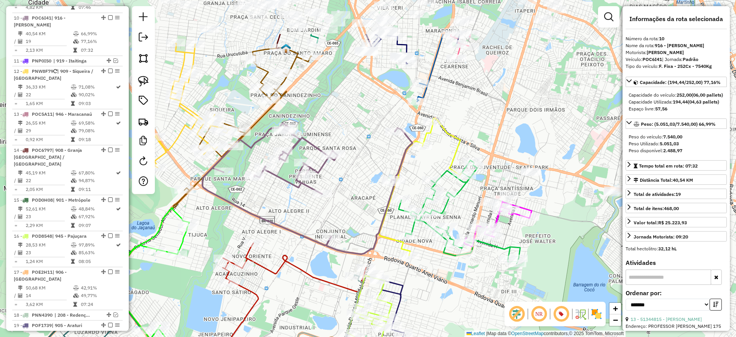
drag, startPoint x: 394, startPoint y: 97, endPoint x: 357, endPoint y: 165, distance: 77.4
click at [357, 165] on div "Janela de atendimento Grade de atendimento Capacidade Transportadoras Veículos …" at bounding box center [368, 168] width 736 height 337
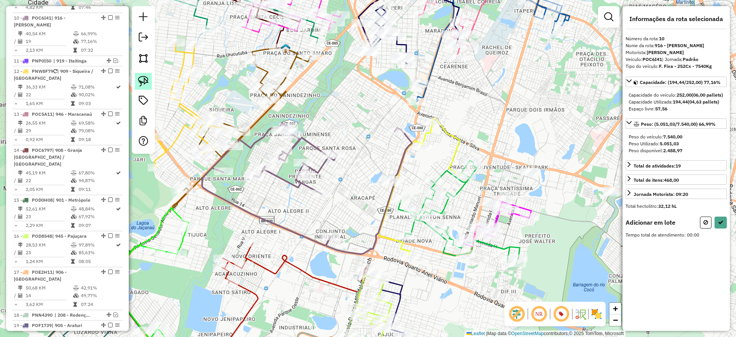
click at [148, 79] on img at bounding box center [143, 81] width 11 height 11
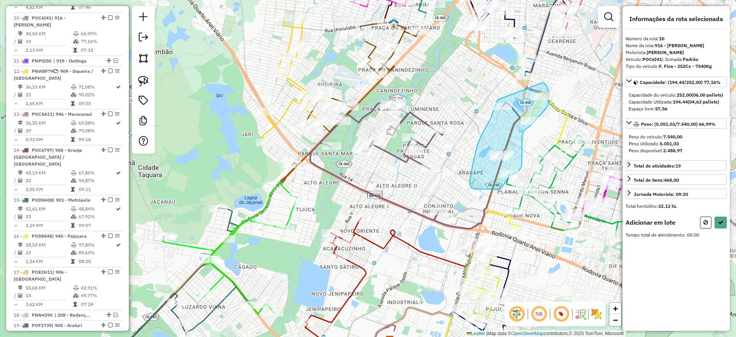
drag, startPoint x: 498, startPoint y: 100, endPoint x: 543, endPoint y: 82, distance: 48.4
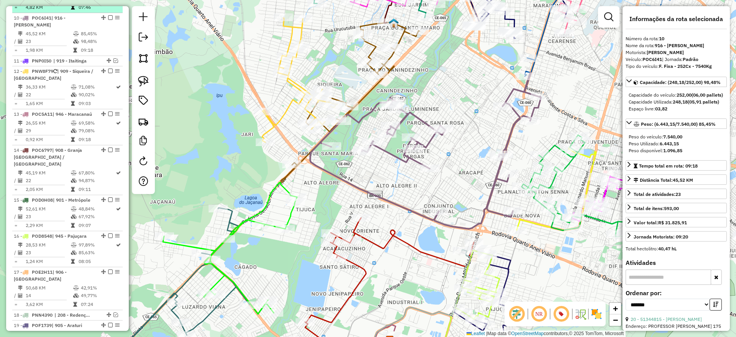
click at [109, 15] on em at bounding box center [110, 17] width 5 height 5
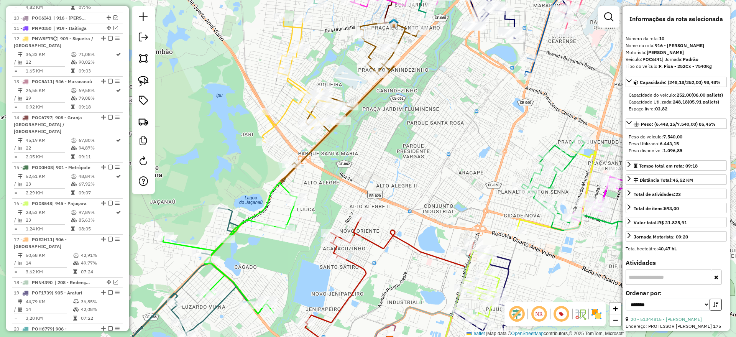
scroll to position [538, 0]
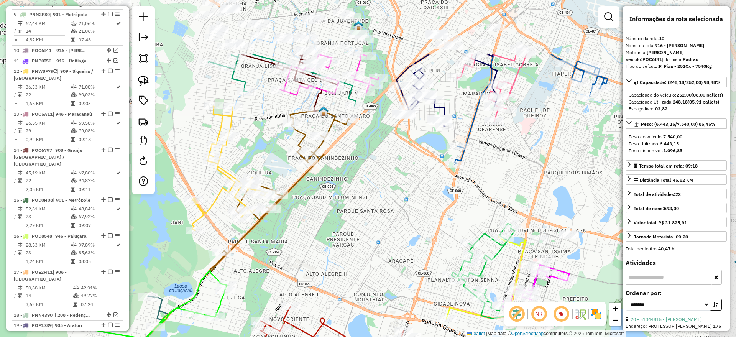
drag, startPoint x: 447, startPoint y: 122, endPoint x: 382, endPoint y: 199, distance: 100.9
click at [382, 199] on div "Janela de atendimento Grade de atendimento Capacidade Transportadoras Veículos …" at bounding box center [368, 168] width 736 height 337
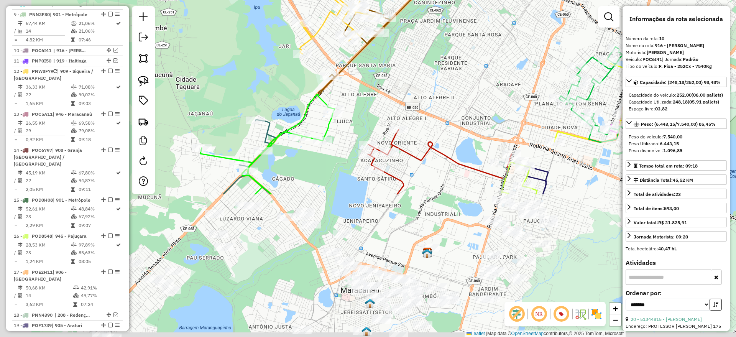
drag, startPoint x: 353, startPoint y: 191, endPoint x: 467, endPoint y: -16, distance: 236.0
click at [467, 0] on html "Aguarde... Pop-up bloqueado! Seu navegador bloqueou automáticamente a abertura …" at bounding box center [368, 168] width 736 height 337
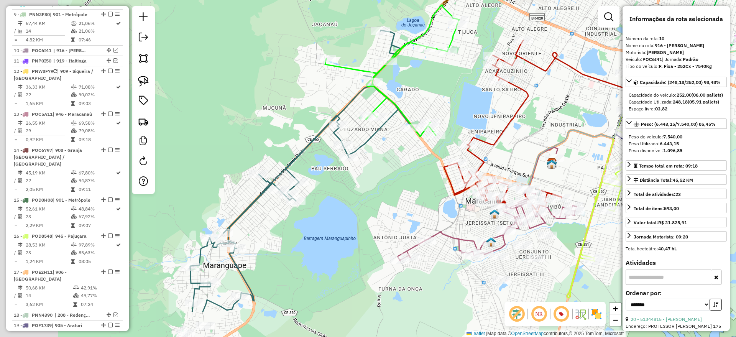
drag, startPoint x: 241, startPoint y: 245, endPoint x: 452, endPoint y: 72, distance: 273.2
click at [466, 64] on div "Janela de atendimento Grade de atendimento Capacidade Transportadoras Veículos …" at bounding box center [368, 168] width 736 height 337
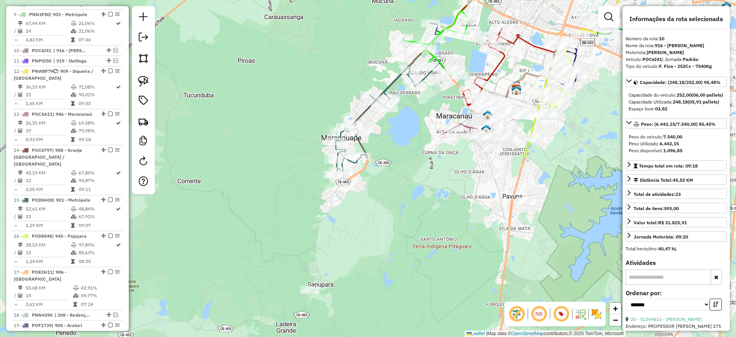
click at [365, 111] on icon at bounding box center [395, 98] width 122 height 151
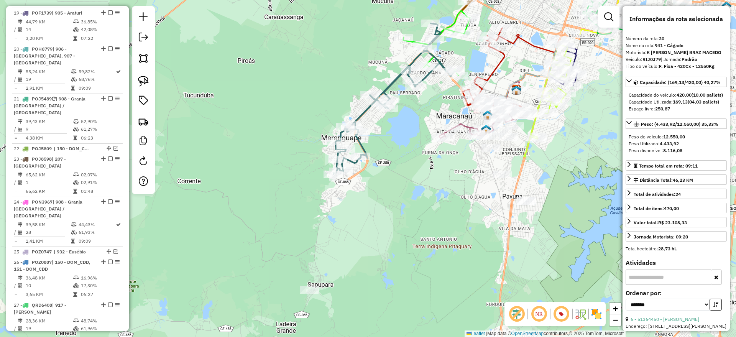
scroll to position [1232, 0]
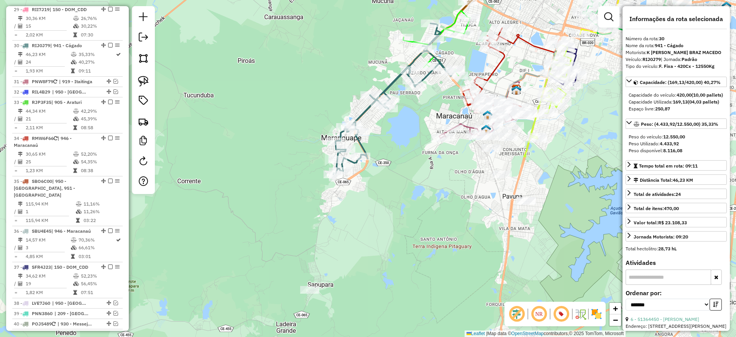
drag, startPoint x: 398, startPoint y: 157, endPoint x: 340, endPoint y: 203, distance: 74.0
click at [340, 203] on div "Janela de atendimento Grade de atendimento Capacidade Transportadoras Veículos …" at bounding box center [368, 168] width 736 height 337
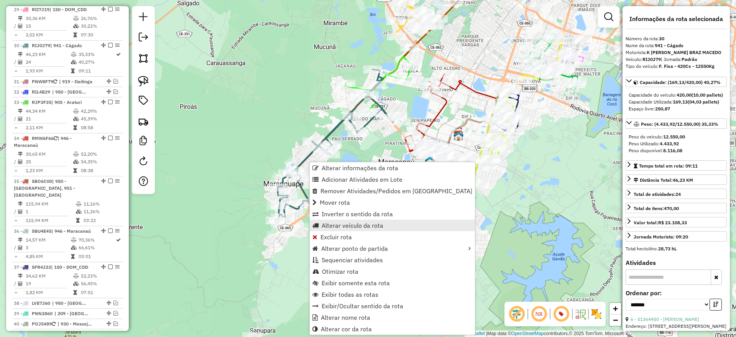
click at [343, 227] on span "Alterar veículo da rota" at bounding box center [353, 225] width 62 height 6
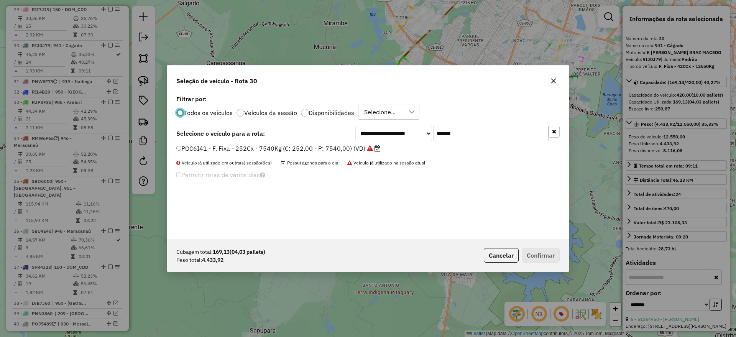
scroll to position [4, 2]
drag, startPoint x: 476, startPoint y: 135, endPoint x: 349, endPoint y: 153, distance: 129.0
click at [345, 153] on div "**********" at bounding box center [368, 166] width 402 height 146
paste input "text"
type input "*******"
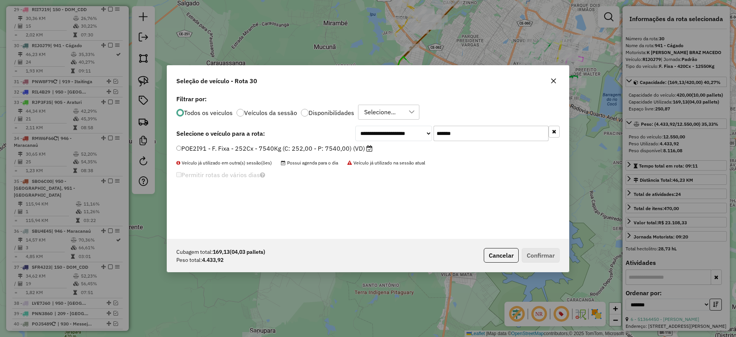
click at [337, 148] on label "POE2I91 - F. Fixa - 252Cx - 7540Kg (C: 252,00 - P: 7540,00) (VD)" at bounding box center [274, 148] width 196 height 9
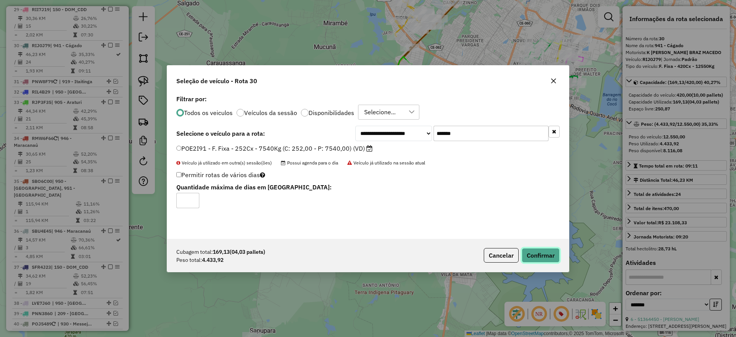
click at [545, 250] on button "Confirmar" at bounding box center [541, 255] width 38 height 15
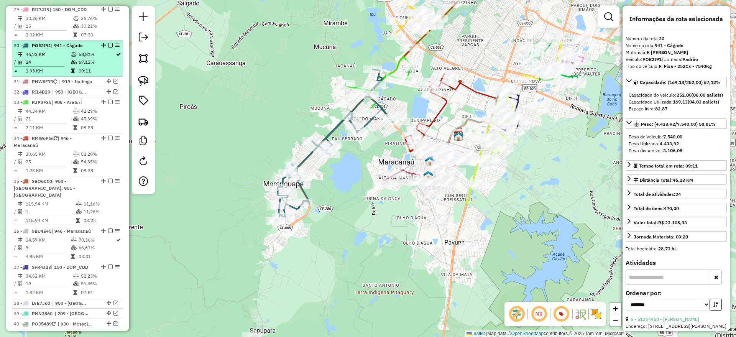
click at [109, 43] on em at bounding box center [110, 45] width 5 height 5
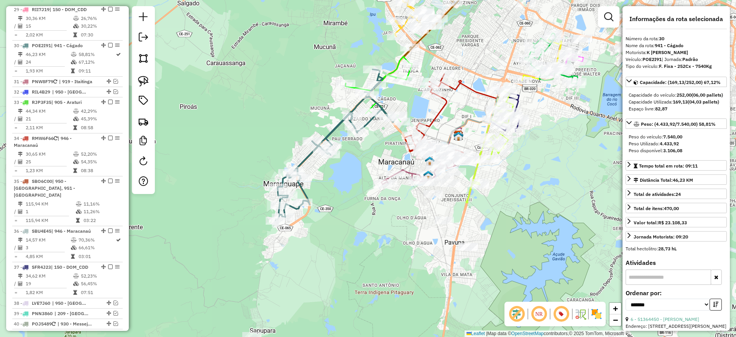
scroll to position [1206, 0]
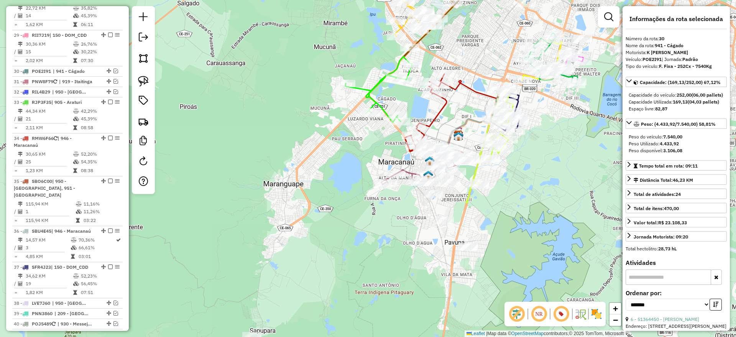
drag, startPoint x: 301, startPoint y: 119, endPoint x: 286, endPoint y: 133, distance: 20.9
click at [287, 132] on div "Janela de atendimento Grade de atendimento Capacidade Transportadoras Veículos …" at bounding box center [368, 168] width 736 height 337
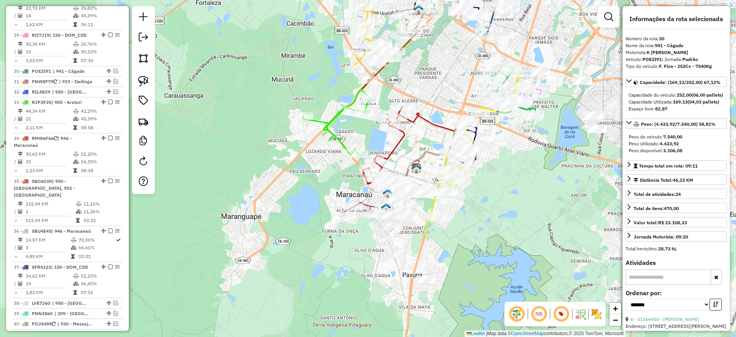
click at [326, 120] on icon at bounding box center [336, 122] width 67 height 66
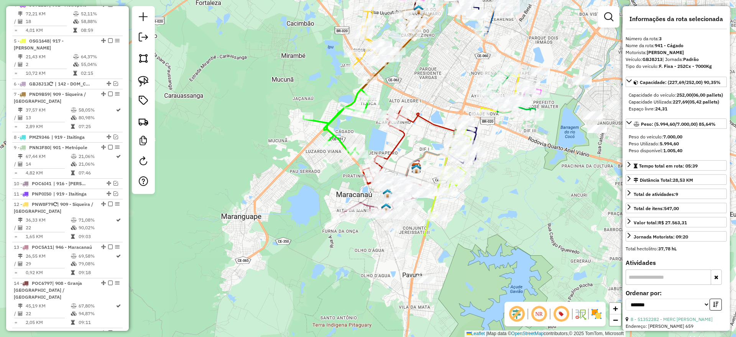
scroll to position [362, 0]
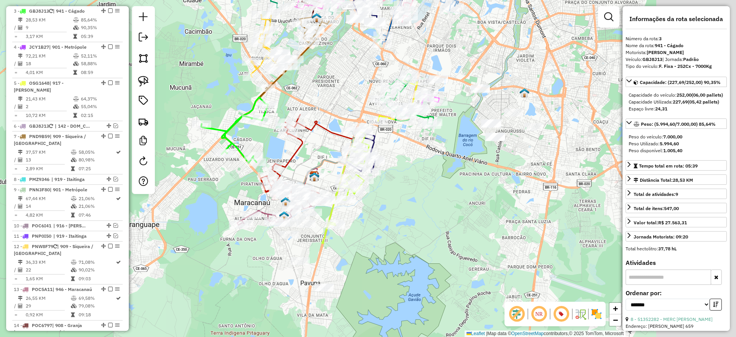
drag, startPoint x: 417, startPoint y: 213, endPoint x: 413, endPoint y: 213, distance: 4.2
click at [413, 213] on div "Janela de atendimento Grade de atendimento Capacidade Transportadoras Veículos …" at bounding box center [368, 168] width 736 height 337
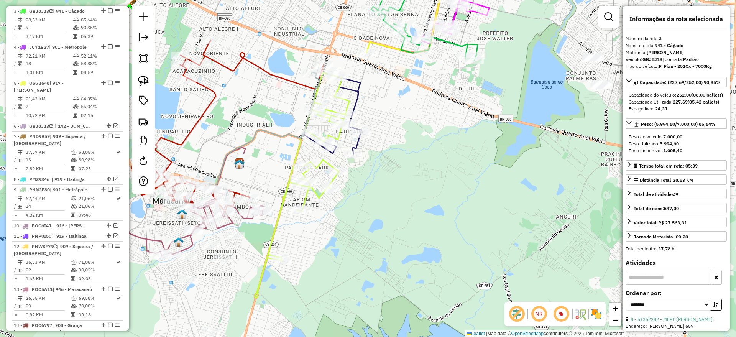
click at [326, 162] on icon at bounding box center [302, 185] width 94 height 225
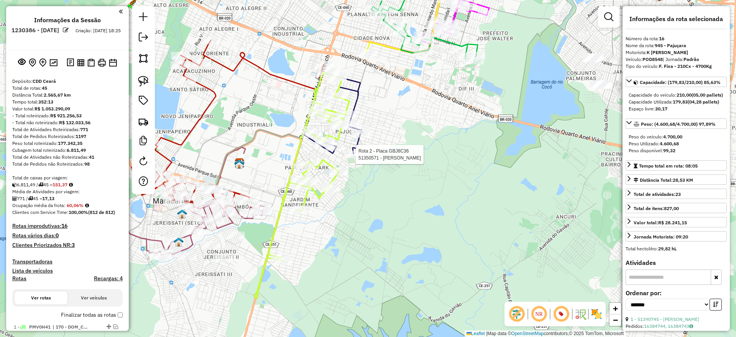
scroll to position [756, 0]
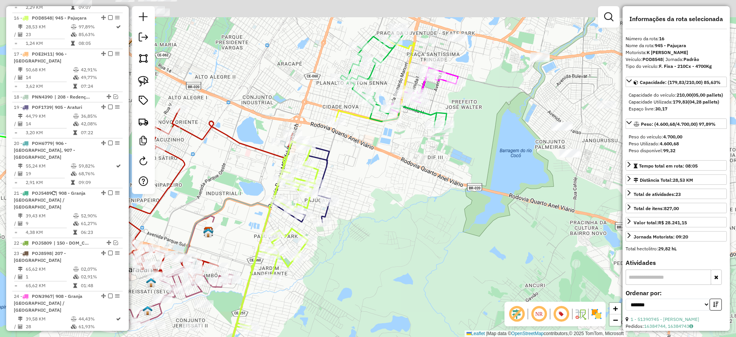
drag, startPoint x: 363, startPoint y: 216, endPoint x: 358, endPoint y: 216, distance: 5.0
click at [363, 219] on div "Janela de atendimento Grade de atendimento Capacidade Transportadoras Veículos …" at bounding box center [368, 168] width 736 height 337
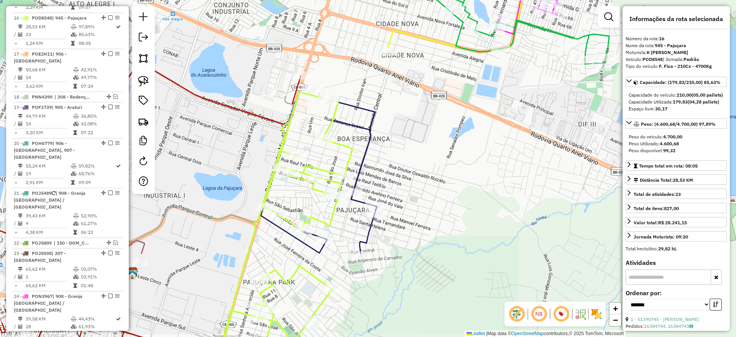
drag, startPoint x: 143, startPoint y: 83, endPoint x: 232, endPoint y: 107, distance: 92.8
click at [143, 82] on img at bounding box center [143, 81] width 11 height 11
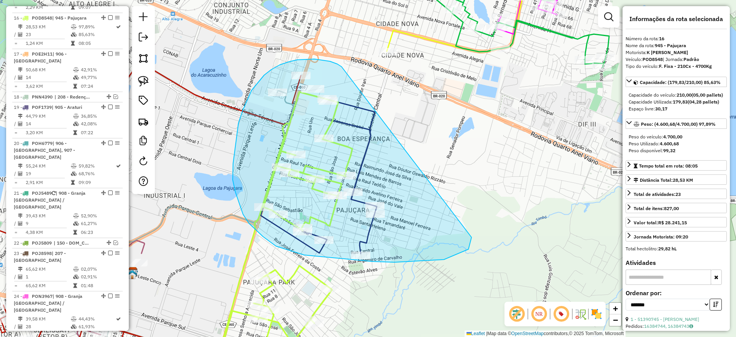
drag, startPoint x: 289, startPoint y: 62, endPoint x: 474, endPoint y: 207, distance: 235.6
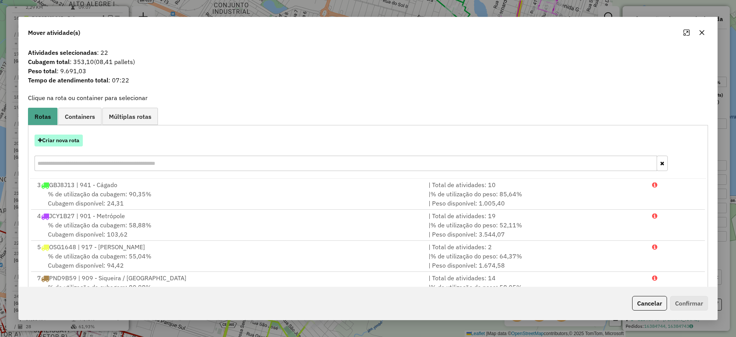
click at [63, 138] on button "Criar nova rota" at bounding box center [59, 141] width 48 height 12
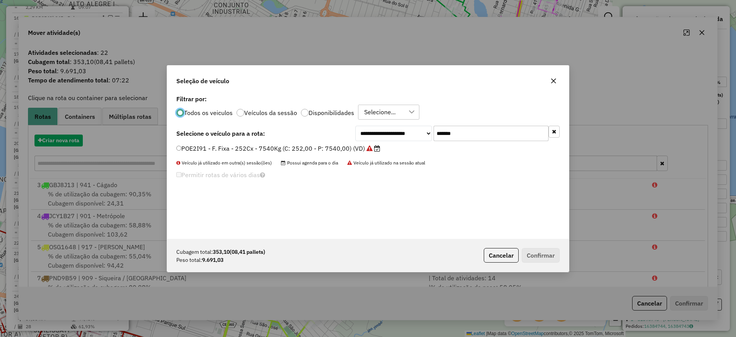
scroll to position [4, 2]
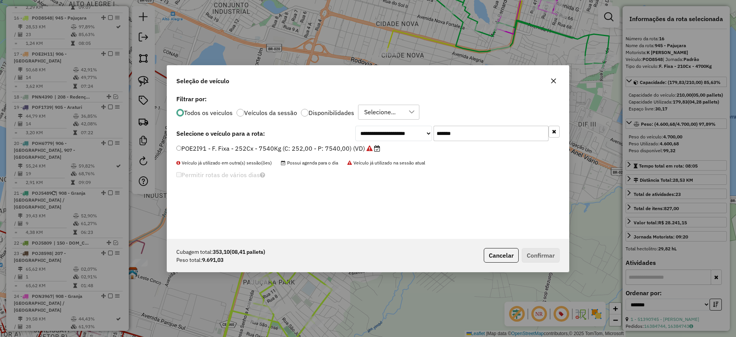
drag, startPoint x: 502, startPoint y: 140, endPoint x: 327, endPoint y: 145, distance: 174.5
click at [326, 145] on div "**********" at bounding box center [368, 166] width 402 height 146
paste input "text"
type input "*******"
click at [326, 149] on label "GBJ8C36 - F. Fixa - 252Cx - 7000Kg (C: 252,00 - P: 7000,00) (VD)" at bounding box center [278, 148] width 205 height 9
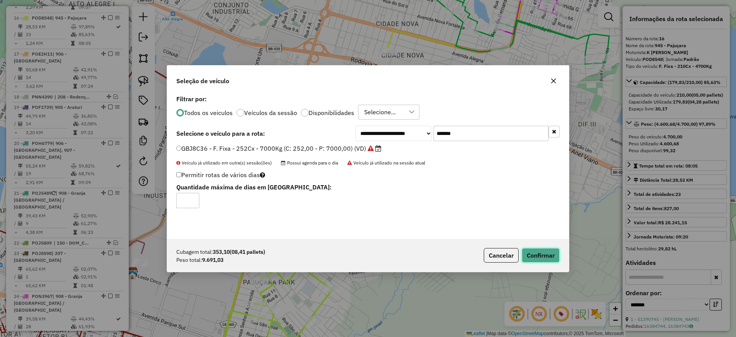
click at [537, 255] on button "Confirmar" at bounding box center [541, 255] width 38 height 15
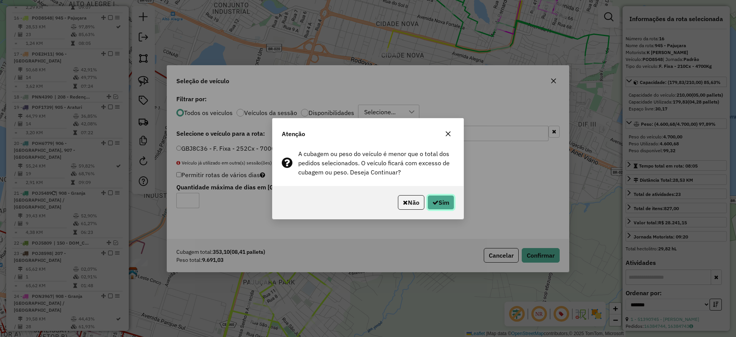
click at [441, 201] on button "Sim" at bounding box center [441, 202] width 27 height 15
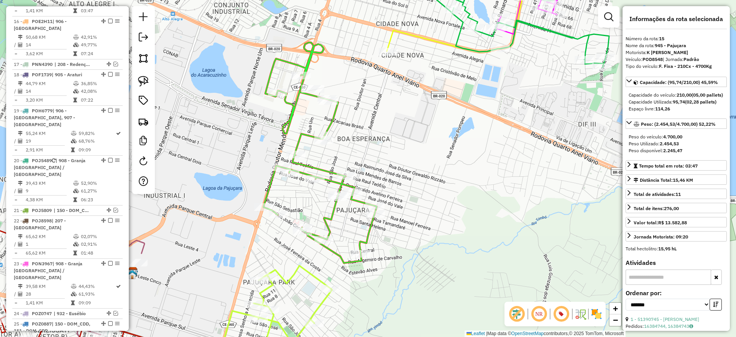
scroll to position [756, 0]
click at [331, 116] on icon at bounding box center [319, 153] width 113 height 220
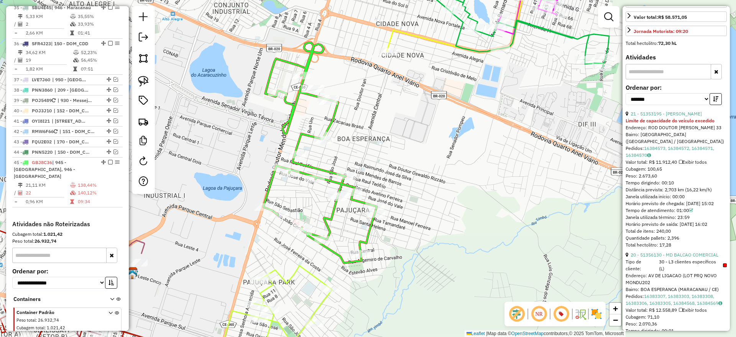
scroll to position [240, 0]
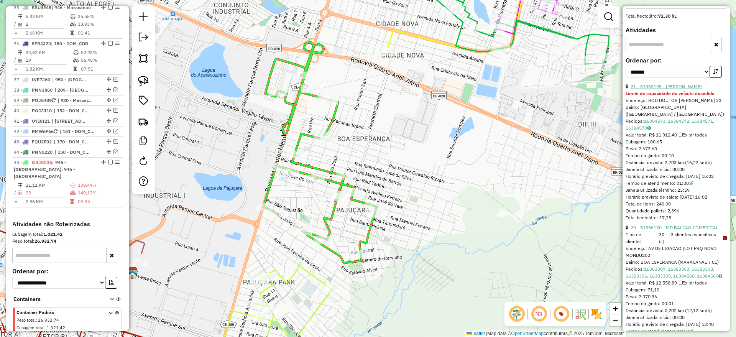
click at [668, 89] on link "21 - 51353195 - [PERSON_NAME]" at bounding box center [666, 87] width 71 height 6
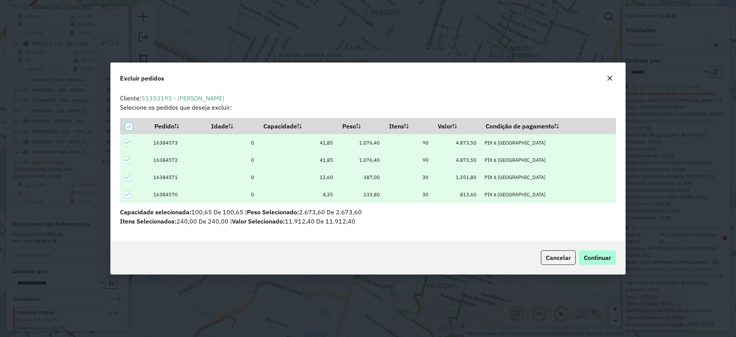
scroll to position [0, 0]
click at [605, 258] on span "Continuar" at bounding box center [597, 258] width 27 height 8
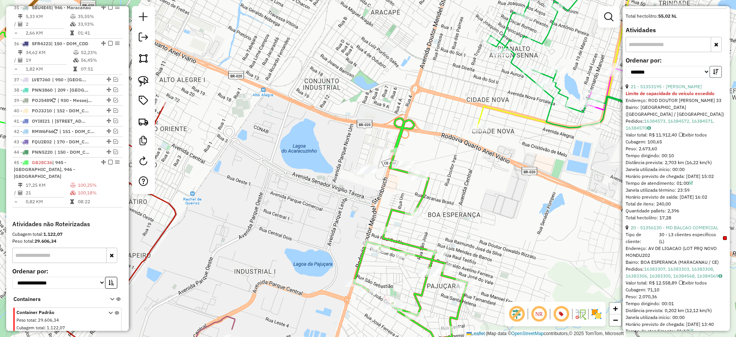
click at [715, 74] on icon "button" at bounding box center [715, 71] width 5 height 5
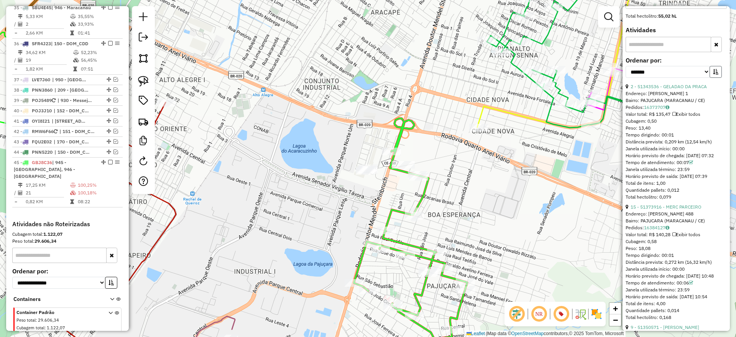
click at [715, 74] on icon "button" at bounding box center [715, 71] width 5 height 5
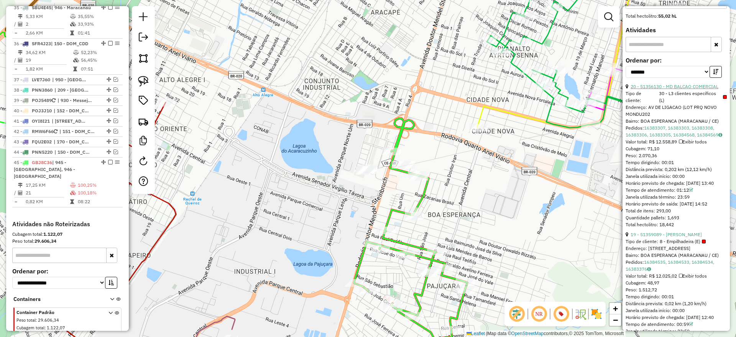
drag, startPoint x: 679, startPoint y: 107, endPoint x: 666, endPoint y: 109, distance: 12.8
click at [679, 89] on link "20 - 51356130 - MD BALCAO COMERCIAL" at bounding box center [675, 87] width 88 height 6
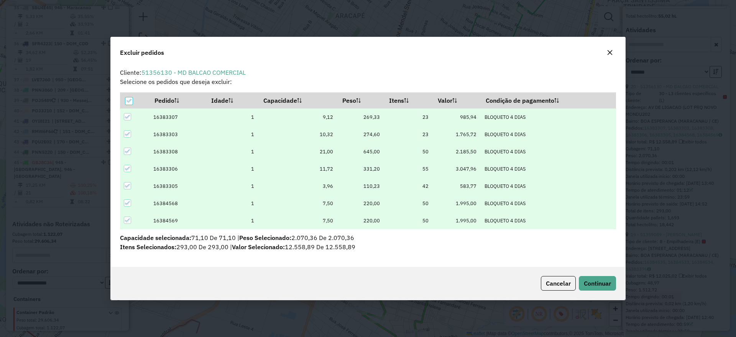
scroll to position [4, 2]
click at [607, 283] on span "Continuar" at bounding box center [597, 284] width 27 height 8
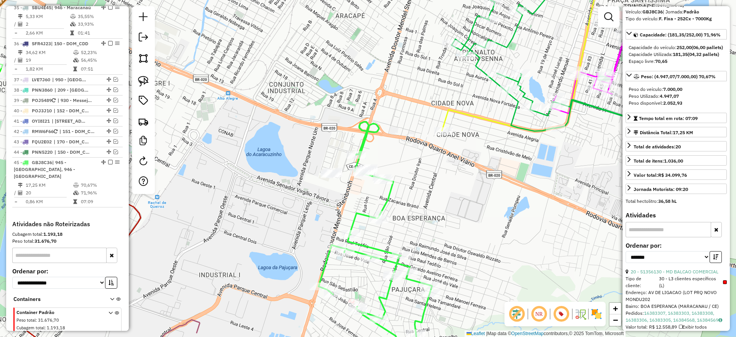
scroll to position [41, 0]
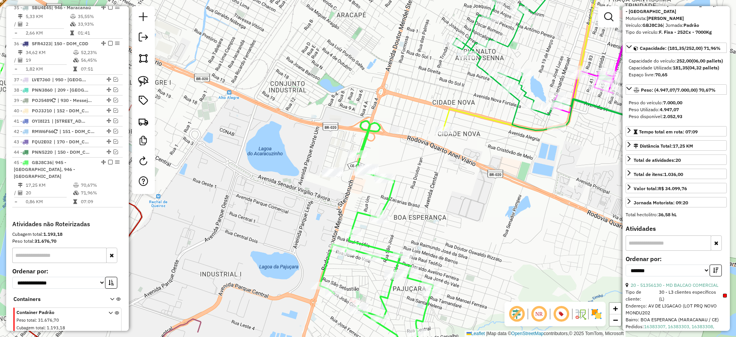
click at [523, 233] on div "Janela de atendimento Grade de atendimento Capacidade Transportadoras Veículos …" at bounding box center [368, 168] width 736 height 337
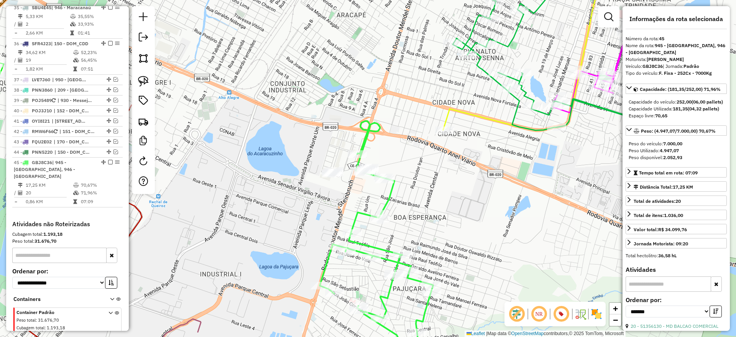
drag, startPoint x: 505, startPoint y: 163, endPoint x: 491, endPoint y: 113, distance: 51.8
click at [491, 113] on div "Janela de atendimento Grade de atendimento Capacidade Transportadoras Veículos …" at bounding box center [368, 168] width 736 height 337
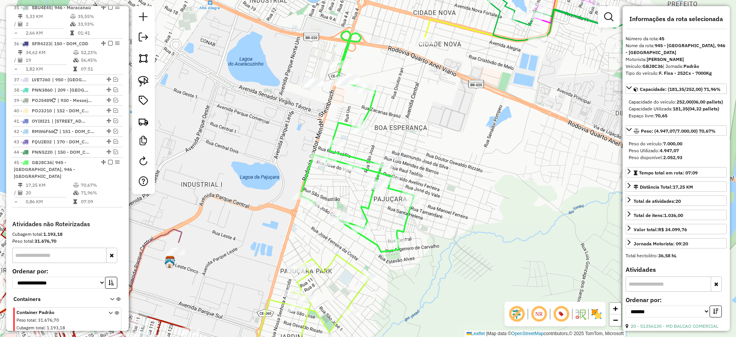
click at [357, 154] on icon at bounding box center [357, 141] width 113 height 220
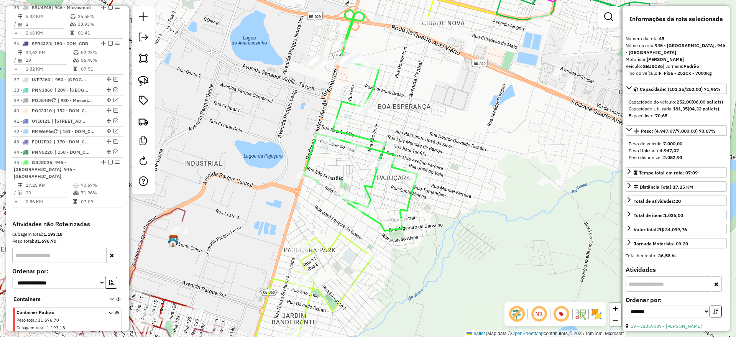
drag, startPoint x: 427, startPoint y: 136, endPoint x: 428, endPoint y: 93, distance: 43.0
click at [428, 93] on div "Janela de atendimento Grade de atendimento Capacidade Transportadoras Veículos …" at bounding box center [368, 168] width 736 height 337
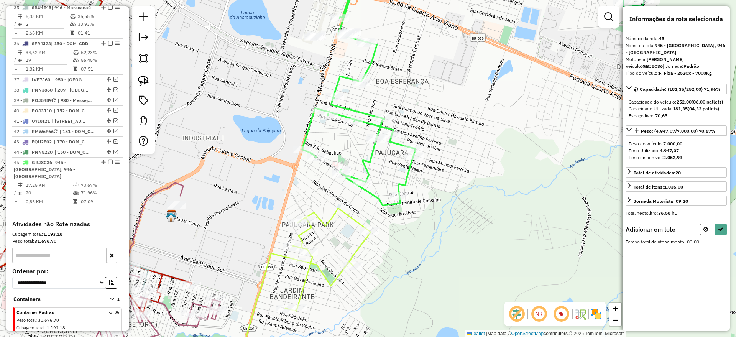
click at [144, 82] on img at bounding box center [143, 81] width 11 height 11
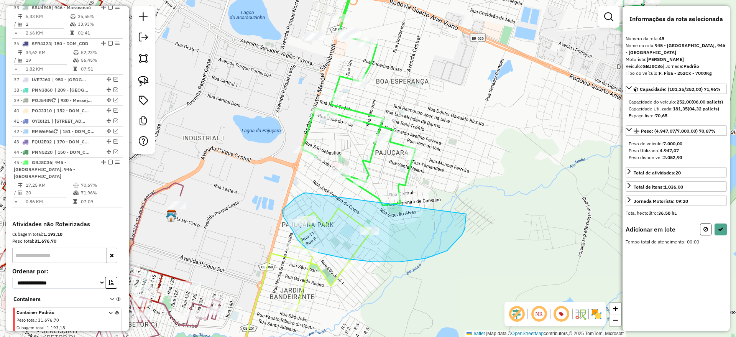
drag, startPoint x: 296, startPoint y: 198, endPoint x: 478, endPoint y: 228, distance: 184.6
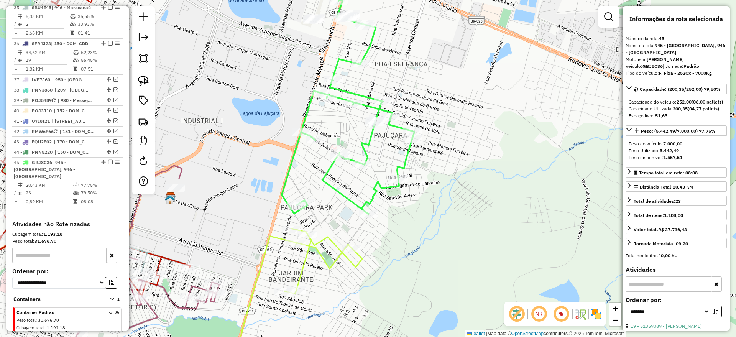
drag, startPoint x: 444, startPoint y: 203, endPoint x: 437, endPoint y: 167, distance: 36.6
click at [437, 167] on div "Janela de atendimento Grade de atendimento Capacidade Transportadoras Veículos …" at bounding box center [368, 168] width 736 height 337
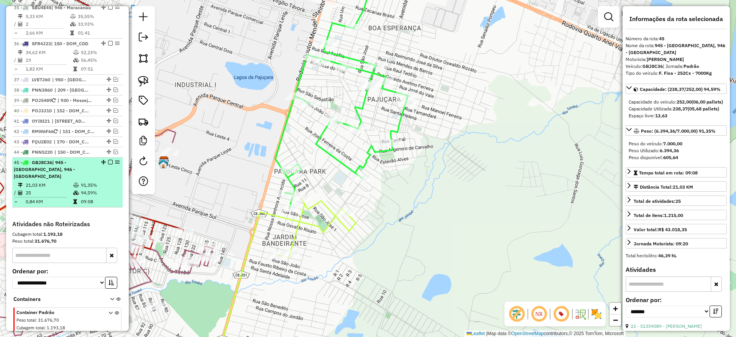
click at [108, 160] on em at bounding box center [110, 162] width 5 height 5
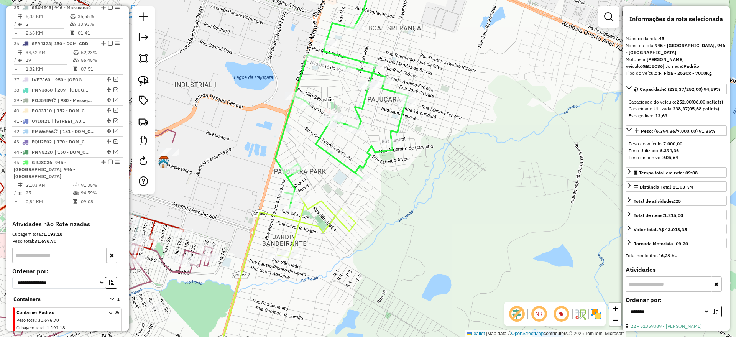
scroll to position [1361, 0]
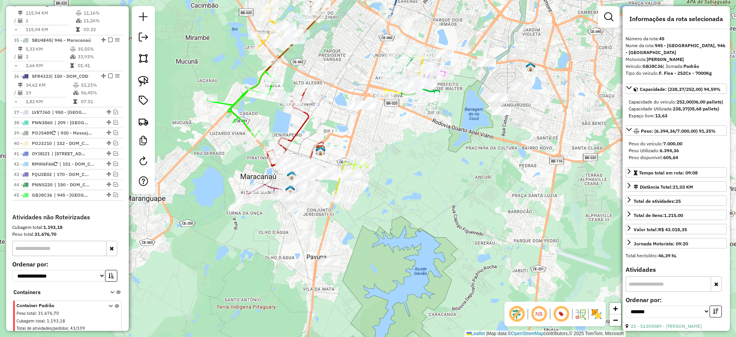
drag, startPoint x: 372, startPoint y: 167, endPoint x: 380, endPoint y: 188, distance: 22.7
click at [383, 188] on div "Janela de atendimento Grade de atendimento Capacidade Transportadoras Veículos …" at bounding box center [368, 168] width 736 height 337
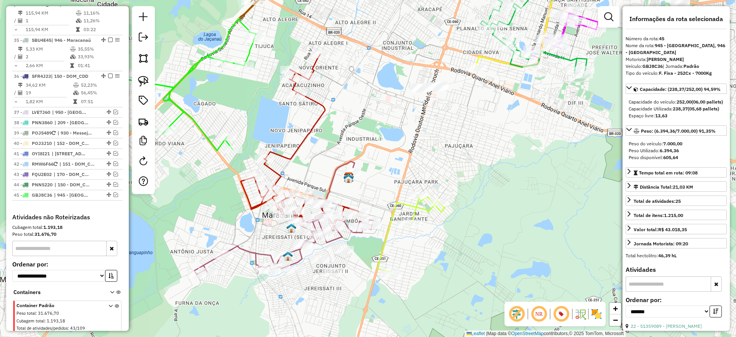
click at [283, 130] on div "Janela de atendimento Grade de atendimento Capacidade Transportadoras Veículos …" at bounding box center [368, 168] width 736 height 337
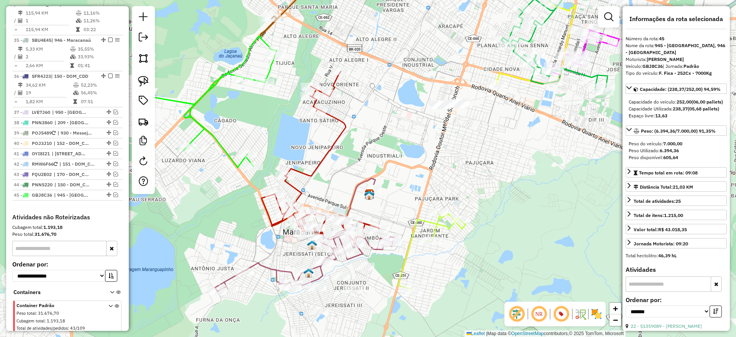
click at [321, 164] on icon at bounding box center [320, 157] width 118 height 172
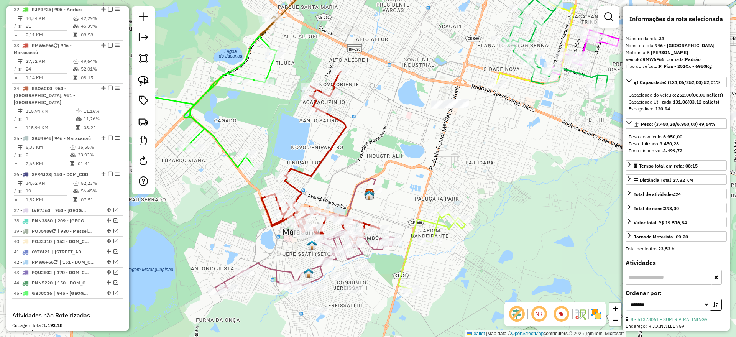
click at [210, 88] on icon at bounding box center [210, 102] width 134 height 132
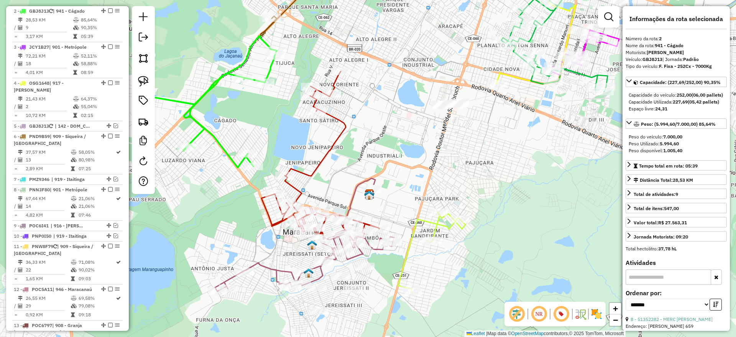
click at [331, 148] on icon at bounding box center [320, 157] width 118 height 172
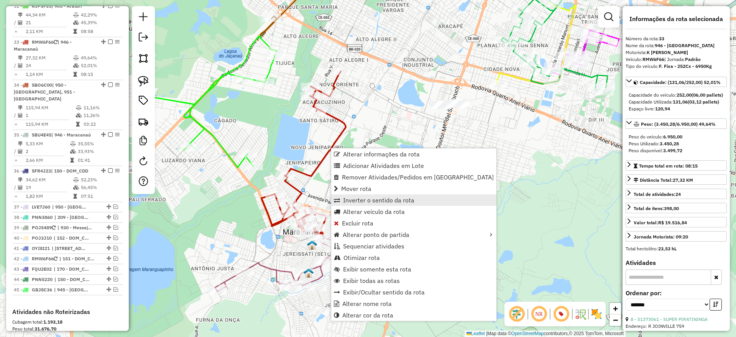
scroll to position [1263, 0]
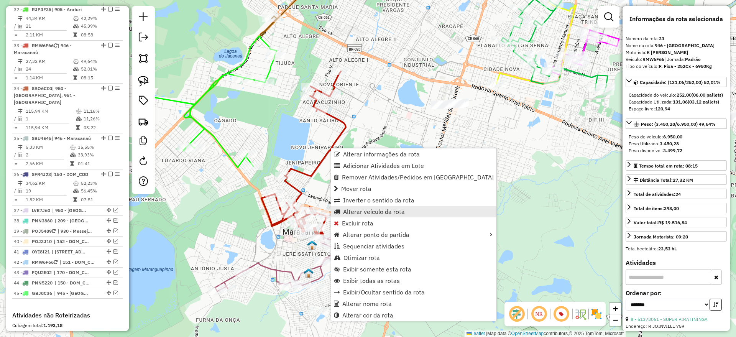
click at [380, 211] on span "Alterar veículo da rota" at bounding box center [374, 212] width 62 height 6
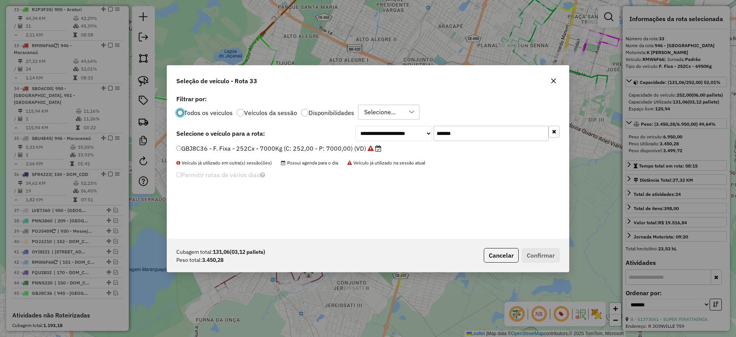
scroll to position [4, 2]
drag, startPoint x: 467, startPoint y: 135, endPoint x: 383, endPoint y: 143, distance: 84.7
click at [388, 143] on div "**********" at bounding box center [368, 166] width 402 height 146
paste input "text"
type input "*******"
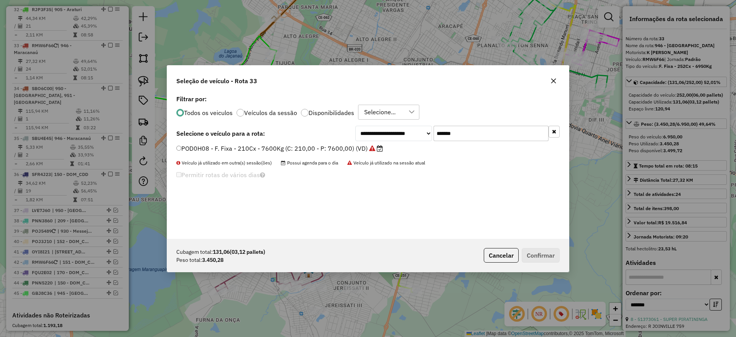
drag, startPoint x: 343, startPoint y: 147, endPoint x: 390, endPoint y: 174, distance: 53.6
click at [341, 145] on label "POD0H08 - F. Fixa - 210Cx - 7600Kg (C: 210,00 - P: 7600,00) (VD)" at bounding box center [279, 148] width 207 height 9
click at [331, 148] on label "POD0H08 - F. Fixa - 210Cx - 7600Kg (C: 210,00 - P: 7600,00) (VD)" at bounding box center [279, 148] width 207 height 9
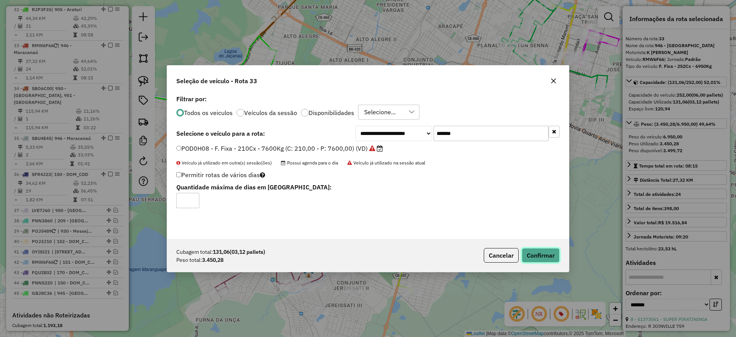
click at [540, 253] on button "Confirmar" at bounding box center [541, 255] width 38 height 15
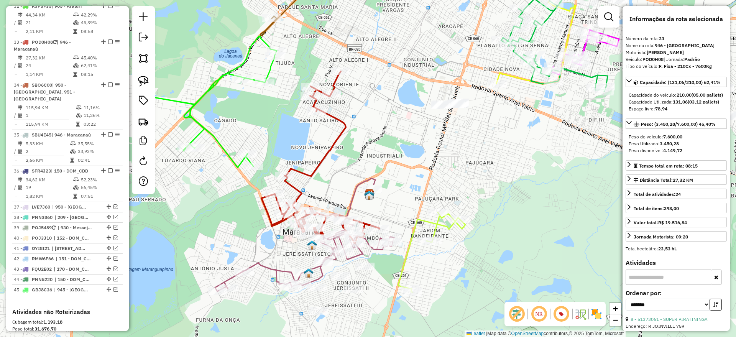
scroll to position [1263, 0]
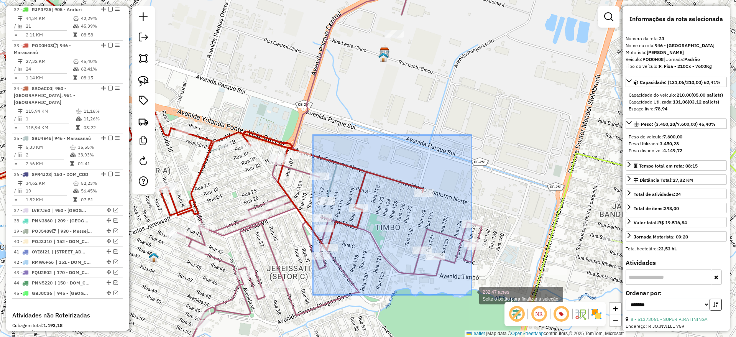
drag, startPoint x: 323, startPoint y: 145, endPoint x: 472, endPoint y: 295, distance: 211.2
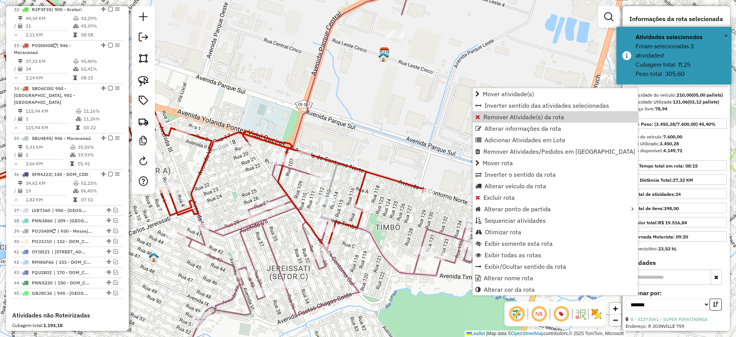
click at [519, 117] on span "Remover Atividade(s) da rota" at bounding box center [523, 117] width 81 height 6
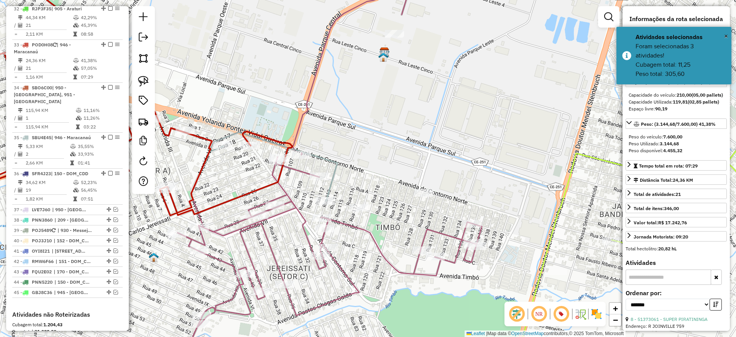
scroll to position [1269, 0]
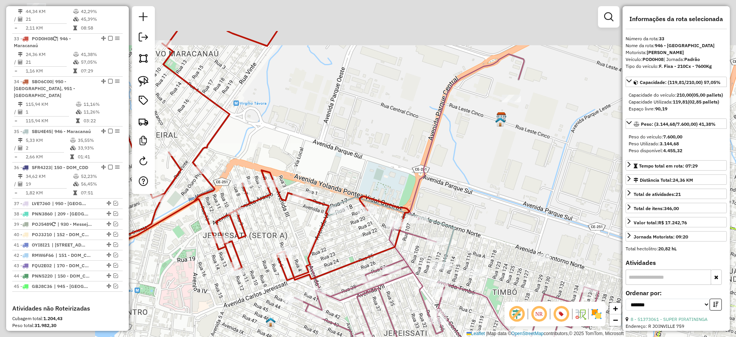
drag, startPoint x: 261, startPoint y: 94, endPoint x: 377, endPoint y: 162, distance: 134.7
click at [378, 162] on div "Janela de atendimento Grade de atendimento Capacidade Transportadoras Veículos …" at bounding box center [368, 168] width 736 height 337
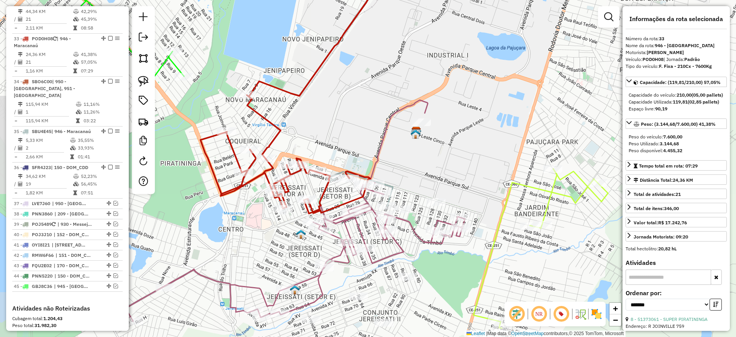
click at [279, 130] on icon at bounding box center [286, 89] width 170 height 247
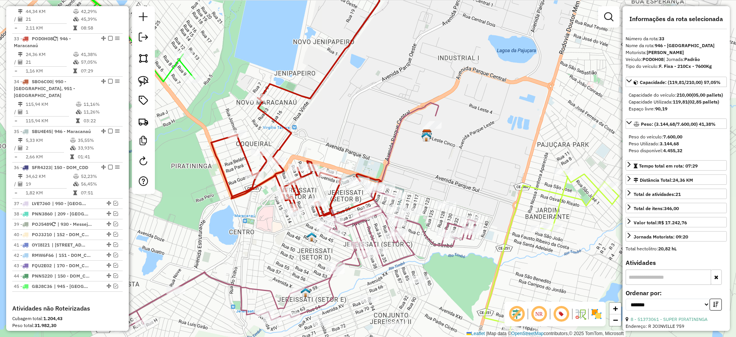
drag, startPoint x: 329, startPoint y: 126, endPoint x: 346, endPoint y: 127, distance: 17.7
click at [346, 127] on div "Janela de atendimento Grade de atendimento Capacidade Transportadoras Veículos …" at bounding box center [368, 168] width 736 height 337
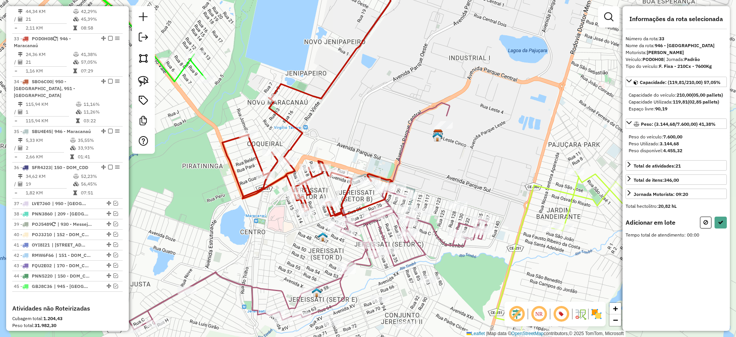
click at [143, 79] on img at bounding box center [143, 81] width 11 height 11
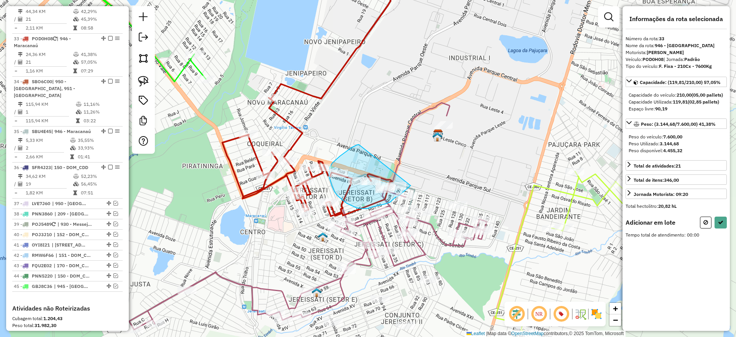
drag, startPoint x: 340, startPoint y: 156, endPoint x: 419, endPoint y: 162, distance: 79.2
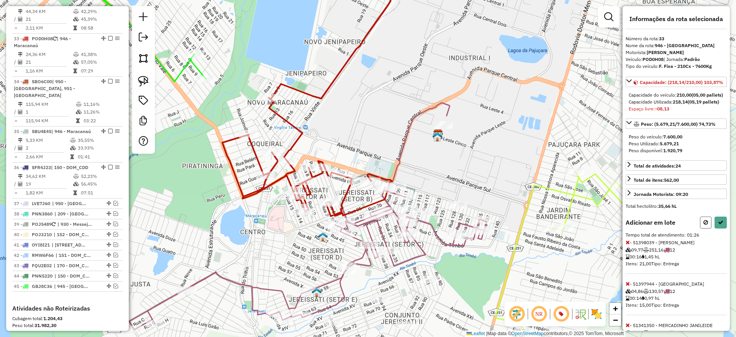
click at [706, 229] on button at bounding box center [706, 223] width 12 height 12
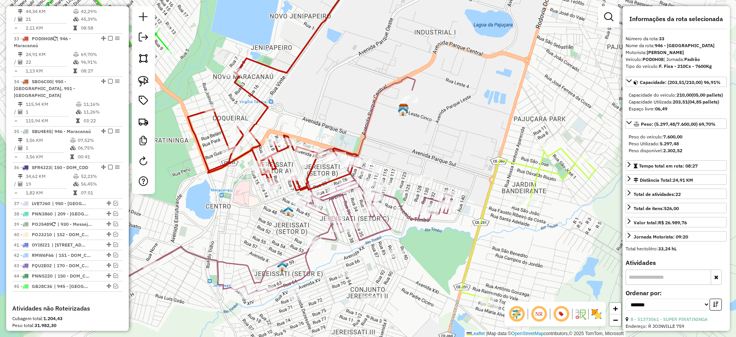
click at [286, 71] on icon at bounding box center [273, 78] width 170 height 224
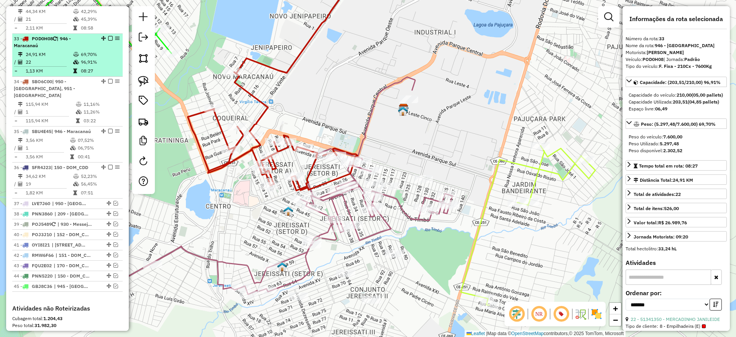
click at [109, 36] on em at bounding box center [110, 38] width 5 height 5
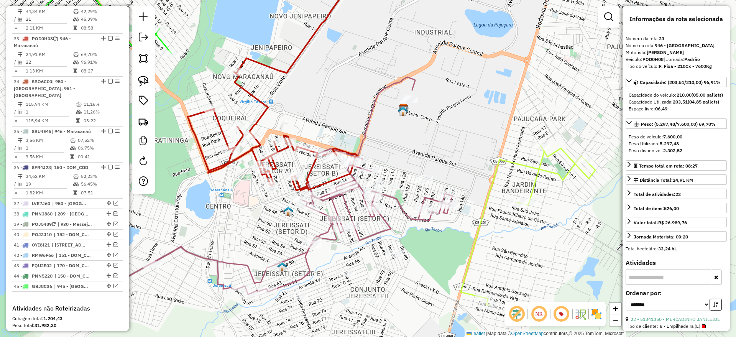
scroll to position [1237, 0]
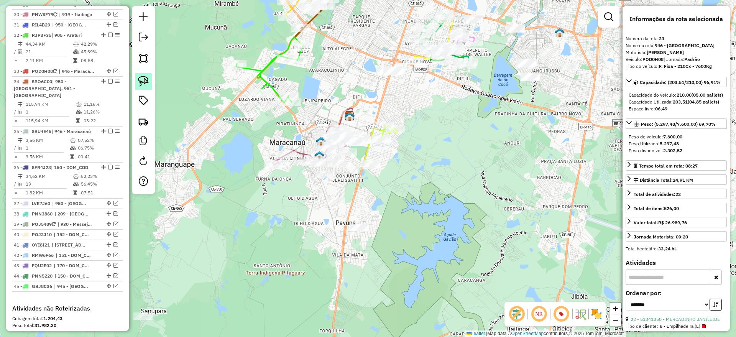
click at [141, 78] on img at bounding box center [143, 81] width 11 height 11
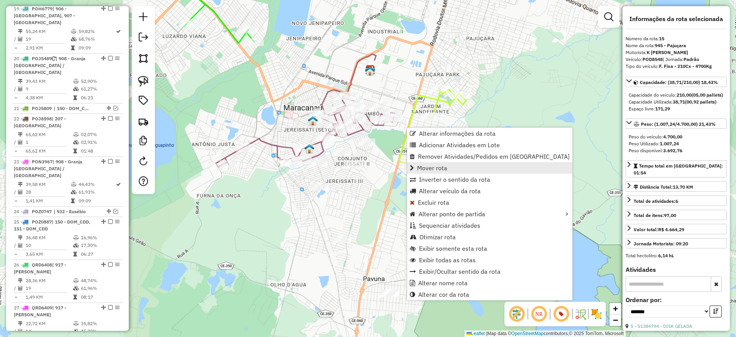
scroll to position [727, 0]
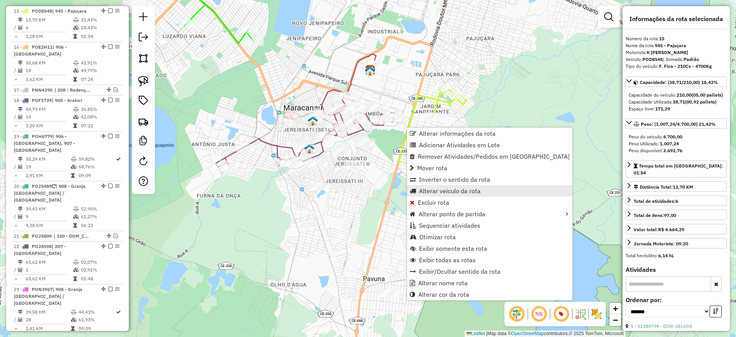
click at [431, 189] on span "Alterar veículo da rota" at bounding box center [450, 191] width 62 height 6
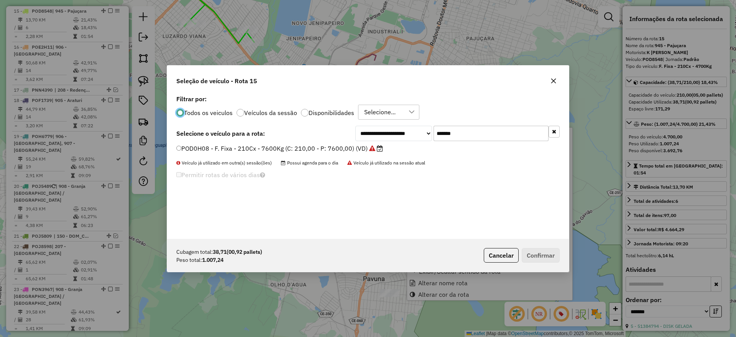
scroll to position [4, 2]
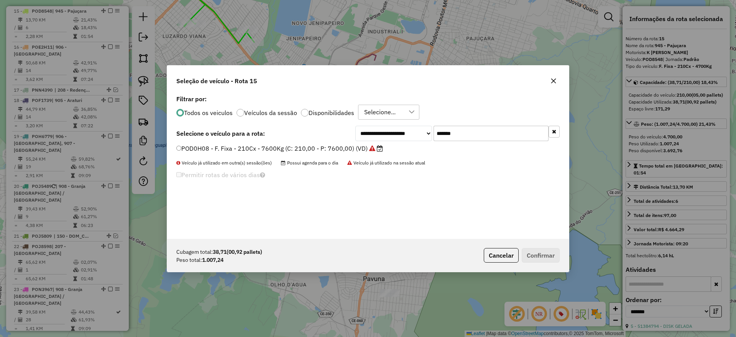
drag, startPoint x: 460, startPoint y: 136, endPoint x: 335, endPoint y: 147, distance: 125.5
click at [335, 147] on div "**********" at bounding box center [368, 166] width 402 height 146
paste input "text"
type input "*******"
click at [323, 150] on label "POC5A11 - F. Fixa - 252Cx - 7540Kg (C: 252,00 - P: 7540,00) (VD)" at bounding box center [279, 148] width 206 height 9
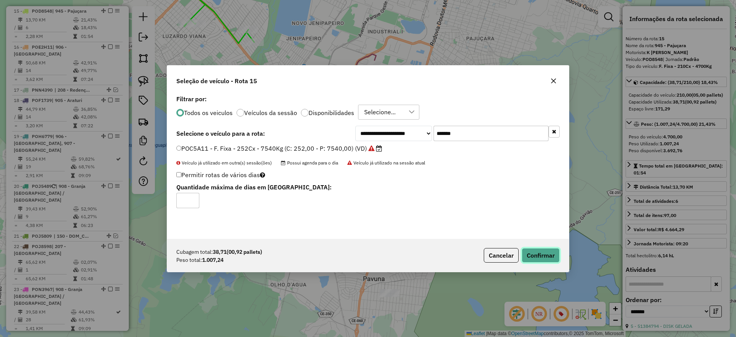
click at [541, 253] on button "Confirmar" at bounding box center [541, 255] width 38 height 15
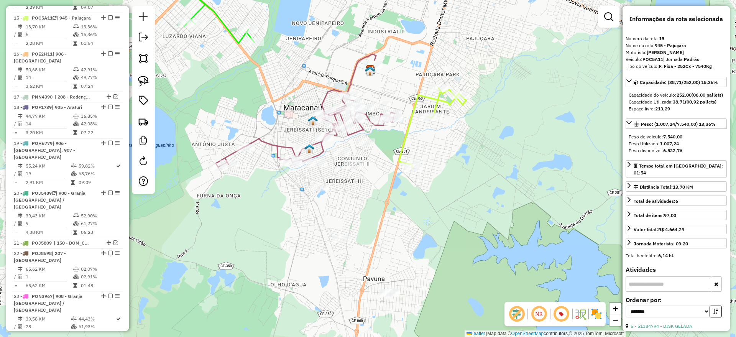
scroll to position [727, 0]
click at [407, 138] on icon at bounding box center [432, 128] width 67 height 80
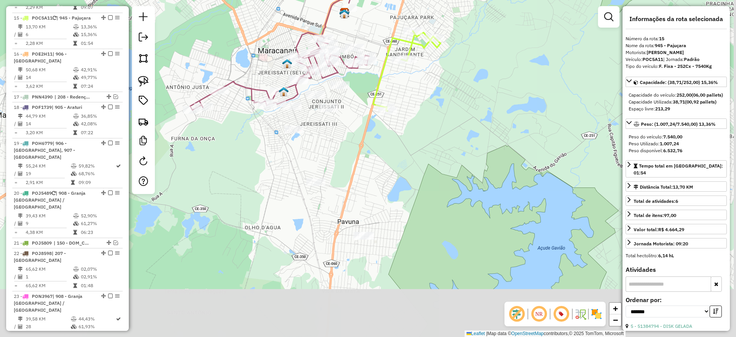
drag, startPoint x: 350, startPoint y: 172, endPoint x: 344, endPoint y: 153, distance: 19.9
click at [344, 153] on div "Janela de atendimento Grade de atendimento Capacidade Transportadoras Veículos …" at bounding box center [368, 168] width 736 height 337
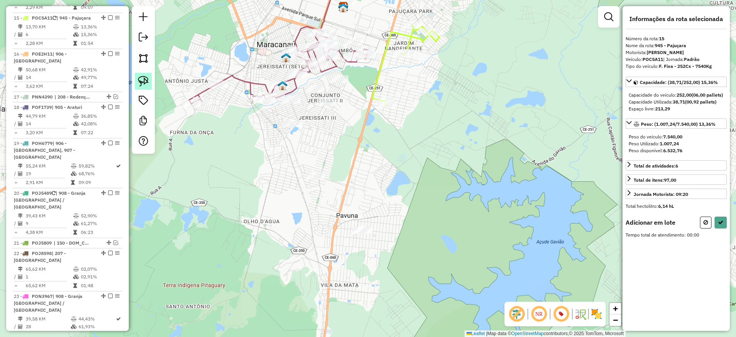
click at [140, 79] on img at bounding box center [143, 81] width 11 height 11
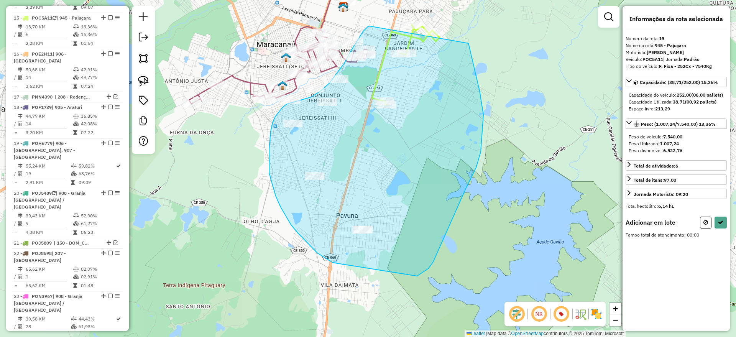
drag, startPoint x: 370, startPoint y: 26, endPoint x: 482, endPoint y: 84, distance: 126.4
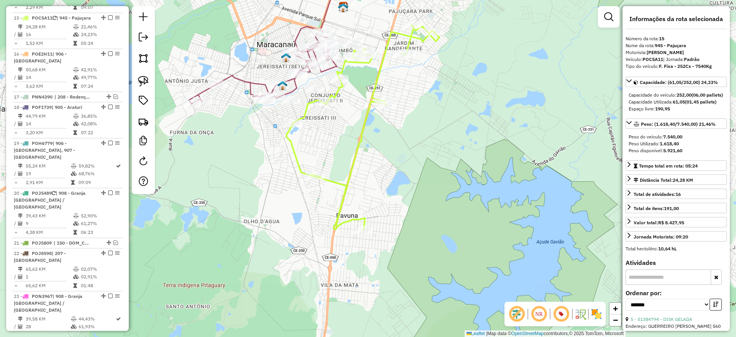
click at [367, 117] on icon at bounding box center [362, 127] width 153 height 205
drag, startPoint x: 329, startPoint y: 129, endPoint x: 338, endPoint y: 165, distance: 37.6
click at [339, 172] on div "Janela de atendimento Grade de atendimento Capacidade Transportadoras Veículos …" at bounding box center [368, 168] width 736 height 337
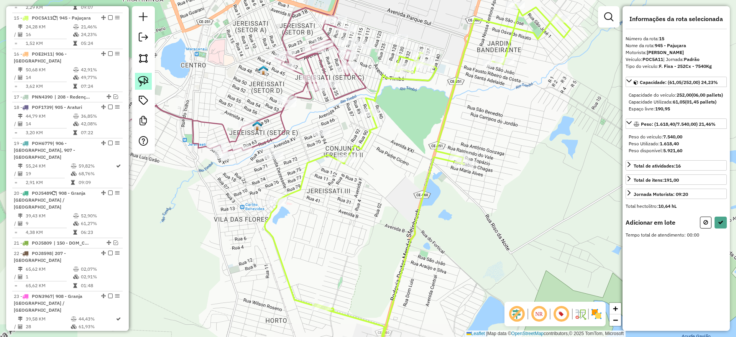
click at [150, 82] on link at bounding box center [143, 81] width 17 height 17
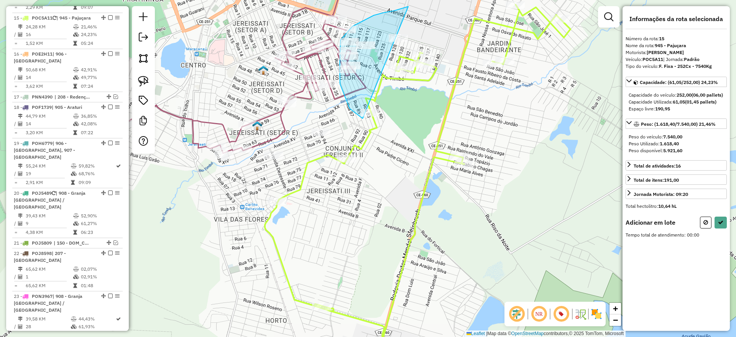
drag, startPoint x: 394, startPoint y: 11, endPoint x: 505, endPoint y: 80, distance: 130.9
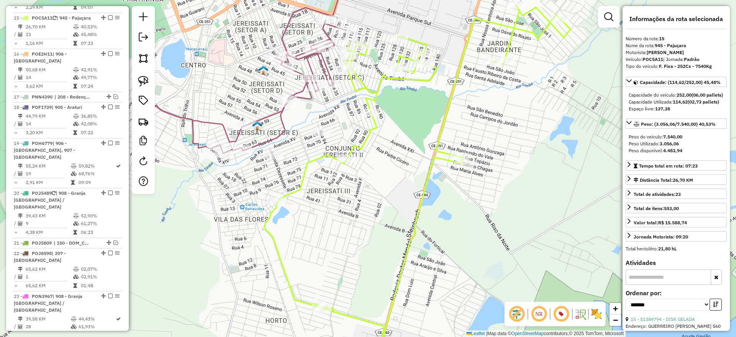
click at [375, 90] on icon at bounding box center [418, 188] width 306 height 366
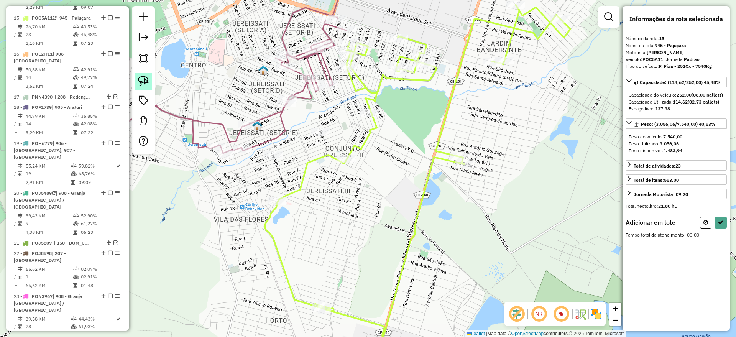
click at [143, 79] on img at bounding box center [143, 81] width 11 height 11
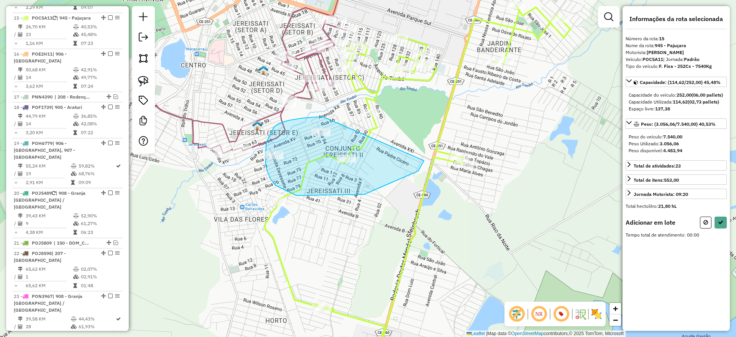
drag, startPoint x: 279, startPoint y: 123, endPoint x: 411, endPoint y: 155, distance: 136.2
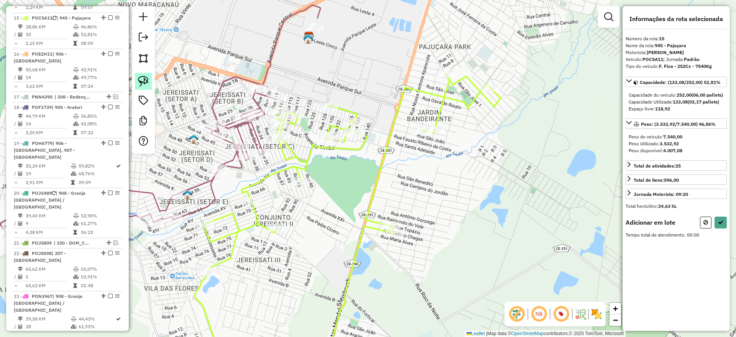
click at [140, 75] on link at bounding box center [143, 81] width 17 height 17
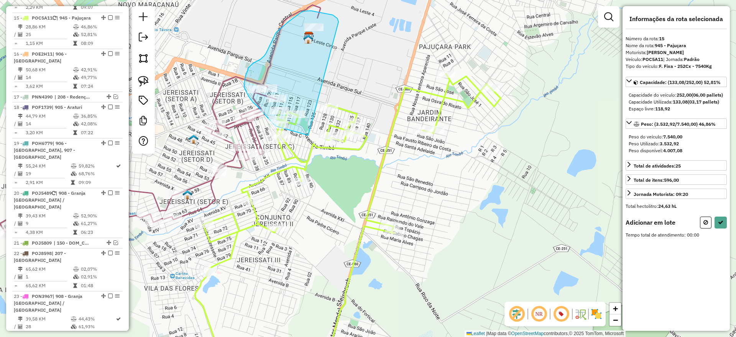
drag, startPoint x: 337, startPoint y: 18, endPoint x: 441, endPoint y: 95, distance: 128.5
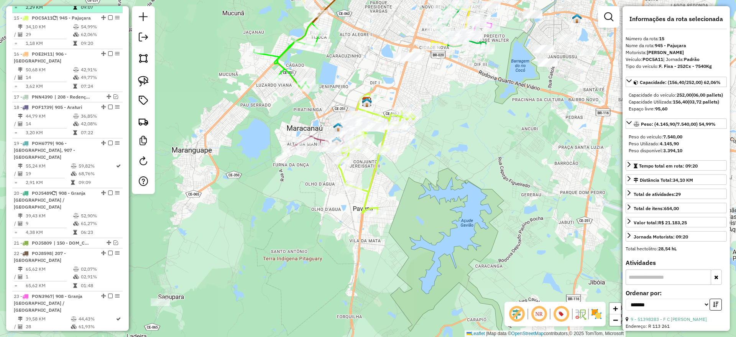
click at [109, 15] on em at bounding box center [110, 17] width 5 height 5
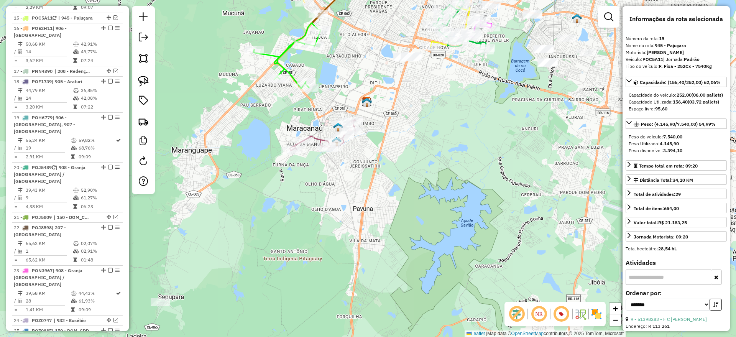
scroll to position [694, 0]
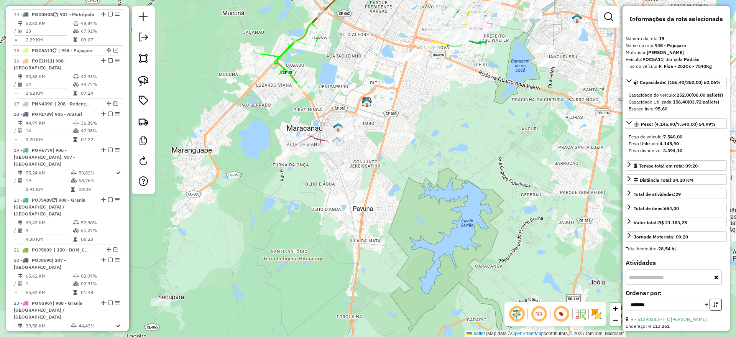
click at [319, 138] on icon at bounding box center [323, 135] width 66 height 31
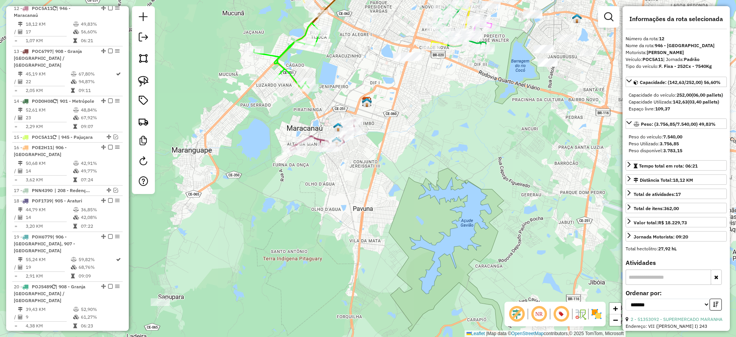
scroll to position [598, 0]
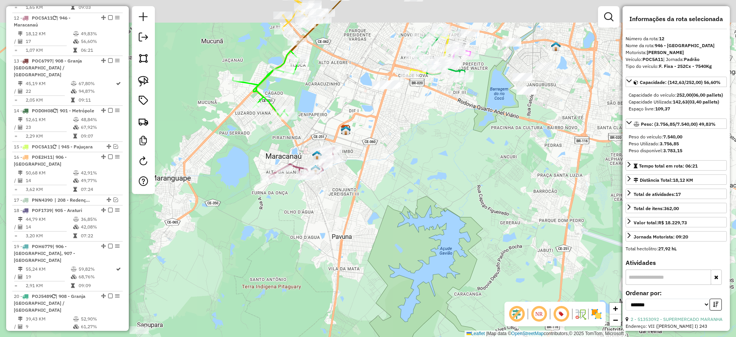
drag, startPoint x: 314, startPoint y: 129, endPoint x: 291, endPoint y: 164, distance: 41.6
click at [291, 164] on div "Janela de atendimento Grade de atendimento Capacidade Transportadoras Veículos …" at bounding box center [368, 168] width 736 height 337
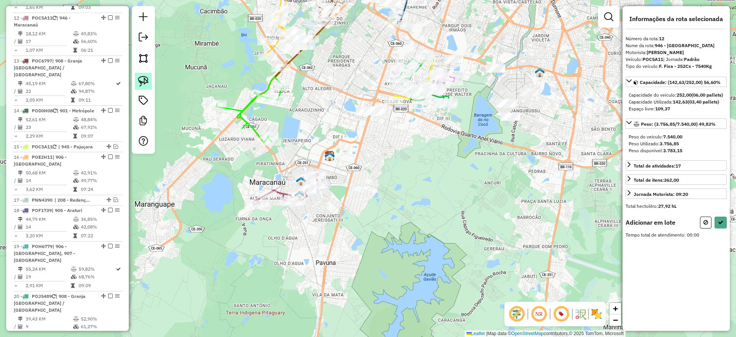
click at [145, 80] on img at bounding box center [143, 81] width 11 height 11
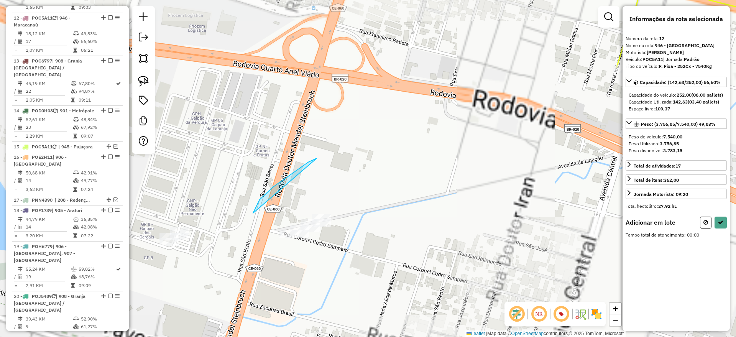
drag, startPoint x: 253, startPoint y: 213, endPoint x: 445, endPoint y: 206, distance: 192.2
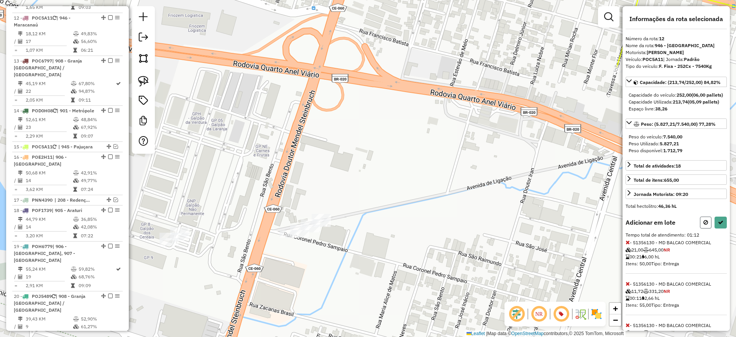
click at [704, 225] on icon at bounding box center [706, 222] width 5 height 5
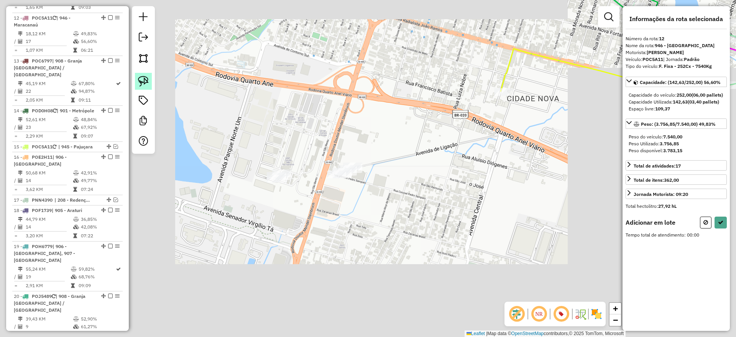
click at [143, 80] on img at bounding box center [143, 81] width 11 height 11
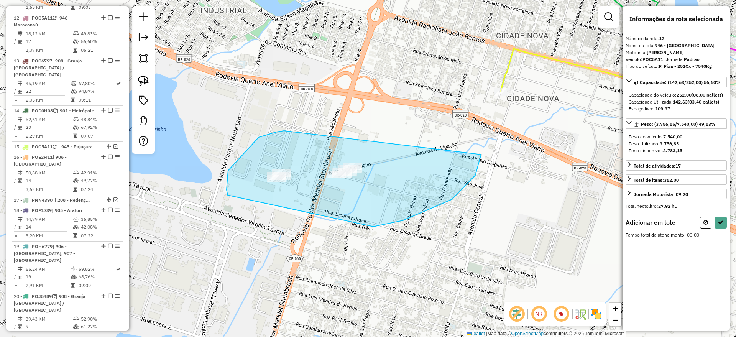
drag, startPoint x: 259, startPoint y: 137, endPoint x: 488, endPoint y: 150, distance: 229.2
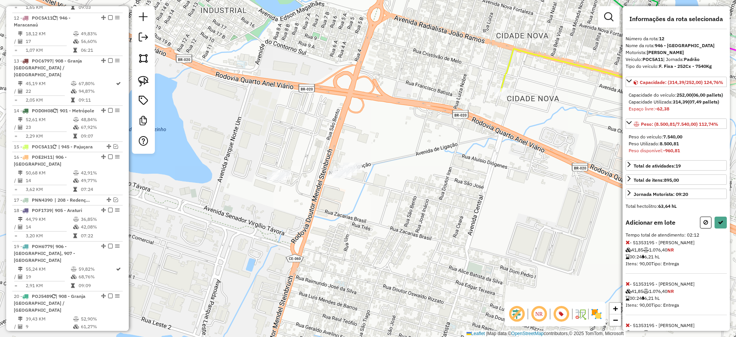
click at [704, 225] on icon at bounding box center [706, 222] width 5 height 5
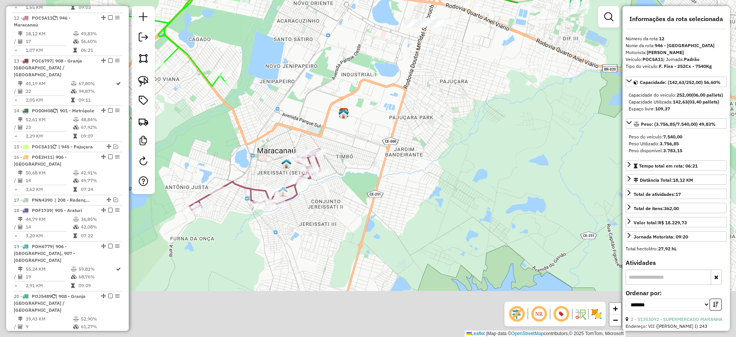
drag, startPoint x: 376, startPoint y: 161, endPoint x: 405, endPoint y: 81, distance: 84.9
click at [405, 81] on div "Janela de atendimento Grade de atendimento Capacidade Transportadoras Veículos …" at bounding box center [368, 168] width 736 height 337
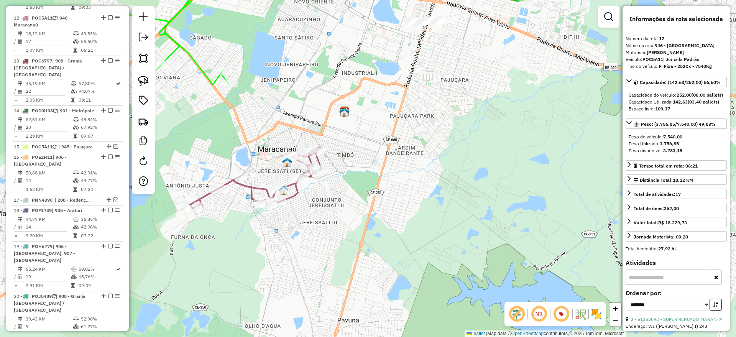
click at [252, 186] on icon at bounding box center [256, 178] width 132 height 62
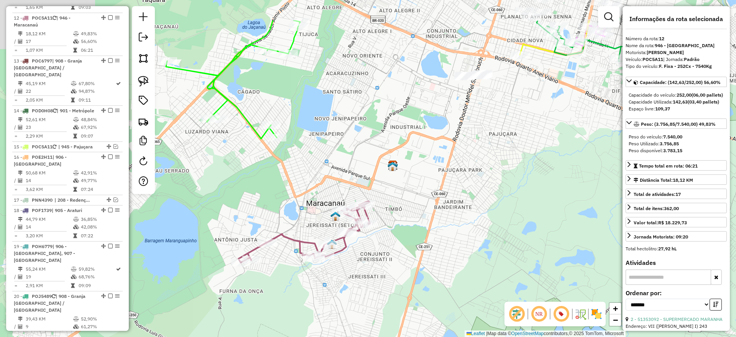
drag, startPoint x: 294, startPoint y: 192, endPoint x: 304, endPoint y: 203, distance: 15.2
click at [308, 205] on div "Janela de atendimento Grade de atendimento Capacidade Transportadoras Veículos …" at bounding box center [368, 168] width 736 height 337
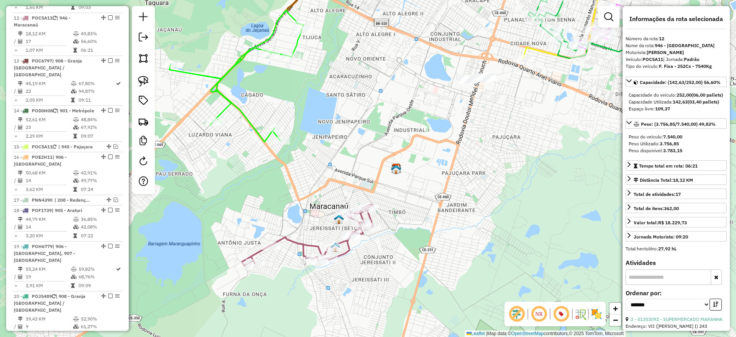
click at [253, 121] on icon at bounding box center [236, 76] width 134 height 132
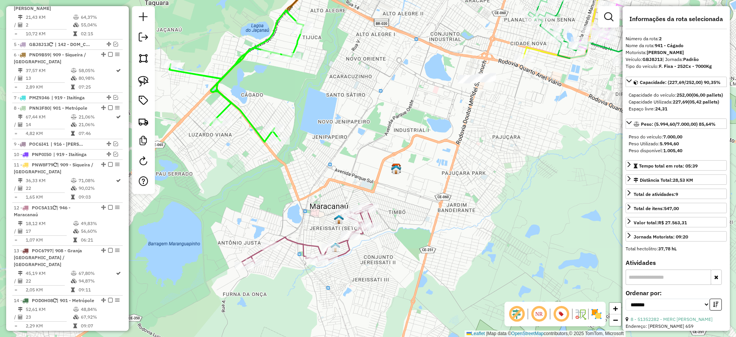
scroll to position [326, 0]
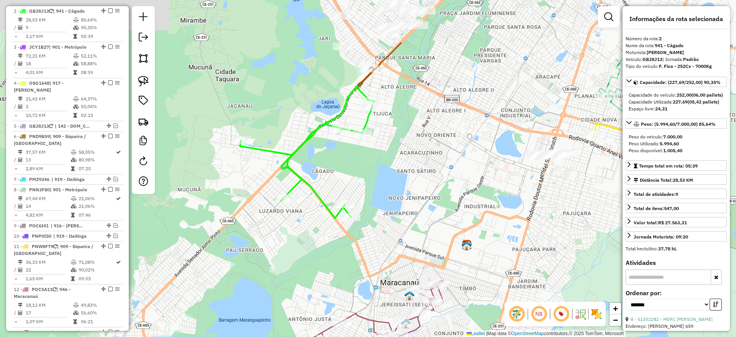
drag, startPoint x: 248, startPoint y: 154, endPoint x: 319, endPoint y: 231, distance: 104.7
click at [319, 231] on div "Janela de atendimento Grade de atendimento Capacidade Transportadoras Veículos …" at bounding box center [368, 168] width 736 height 337
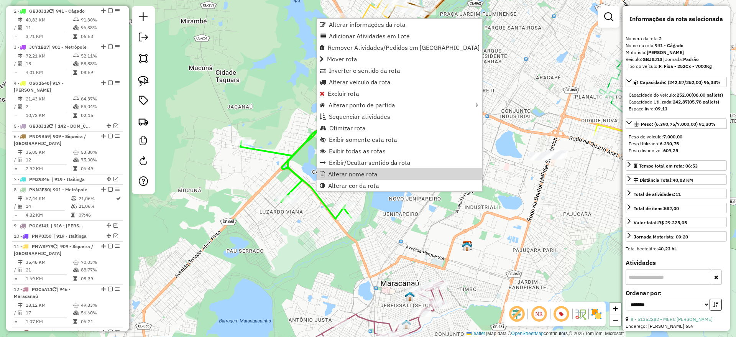
click at [301, 149] on icon at bounding box center [313, 133] width 147 height 172
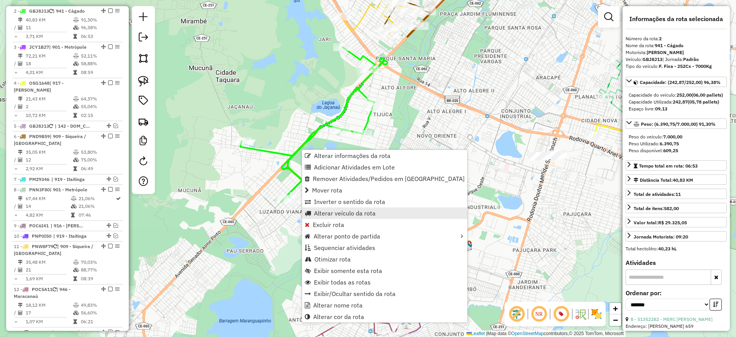
click at [349, 213] on span "Alterar veículo da rota" at bounding box center [345, 213] width 62 height 6
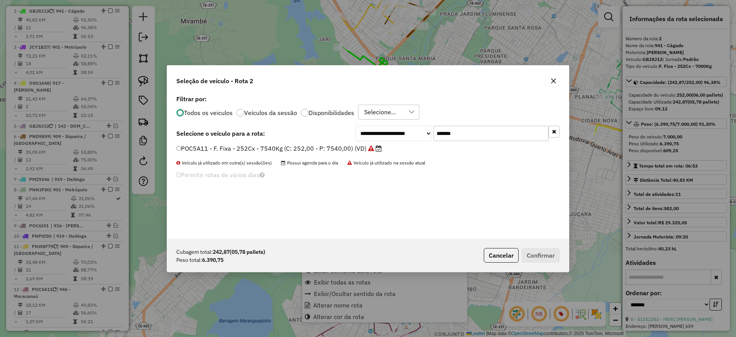
scroll to position [4, 2]
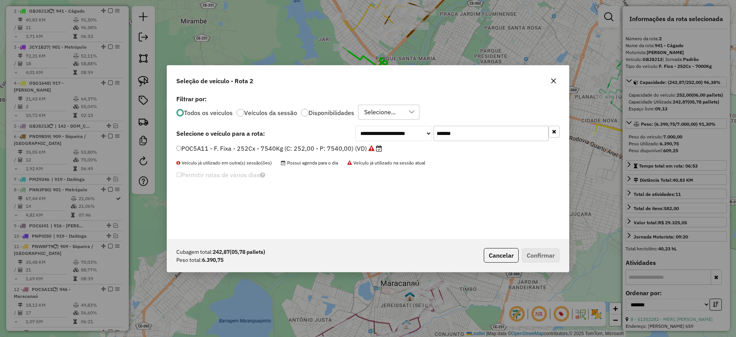
drag, startPoint x: 483, startPoint y: 135, endPoint x: 332, endPoint y: 148, distance: 152.0
click at [332, 148] on div "**********" at bounding box center [368, 166] width 402 height 146
paste input "text"
type input "*******"
click at [323, 148] on label "SFR4J23 - F. Fixa - 252Cx - 6932Kg (C: 252,00 - P: 6932,00) (VD)" at bounding box center [278, 148] width 204 height 9
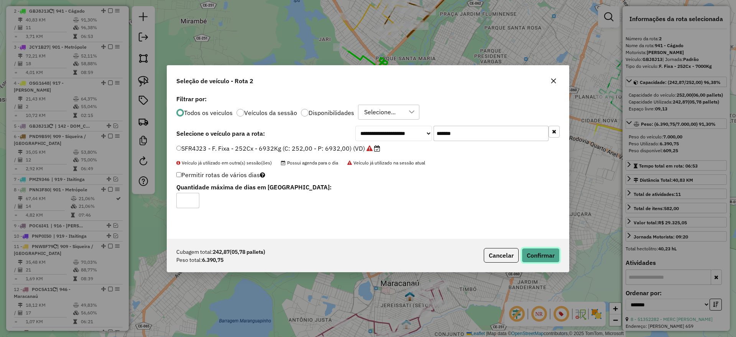
click at [544, 258] on button "Confirmar" at bounding box center [541, 255] width 38 height 15
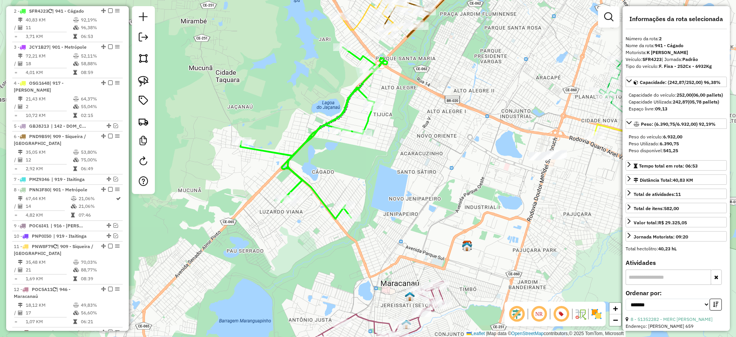
click at [310, 134] on icon at bounding box center [313, 133] width 147 height 172
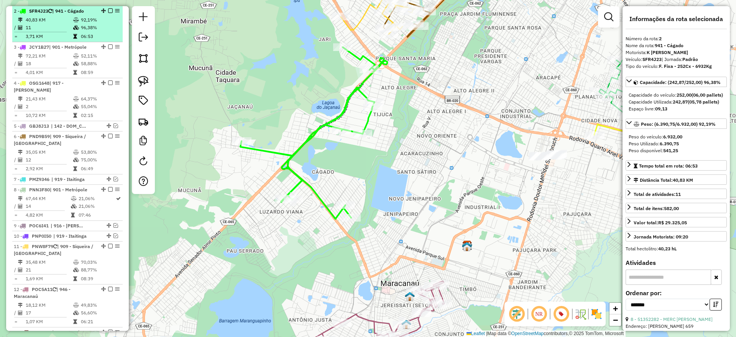
click at [108, 9] on em at bounding box center [110, 10] width 5 height 5
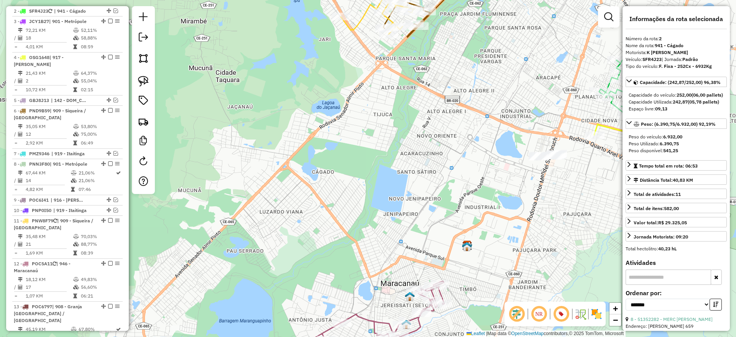
scroll to position [301, 0]
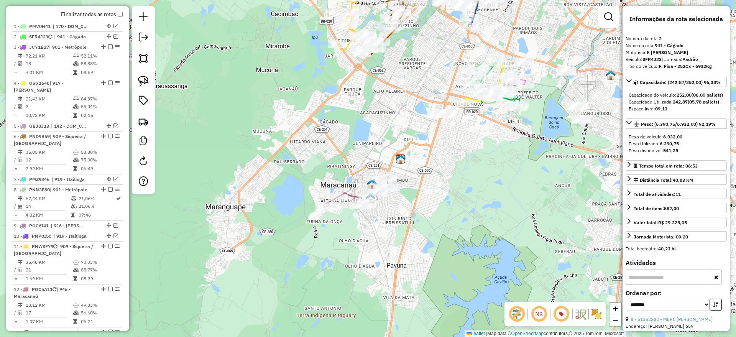
drag, startPoint x: 308, startPoint y: 182, endPoint x: 313, endPoint y: 151, distance: 31.5
click at [313, 151] on div "Janela de atendimento Grade de atendimento Capacidade Transportadoras Veículos …" at bounding box center [368, 168] width 736 height 337
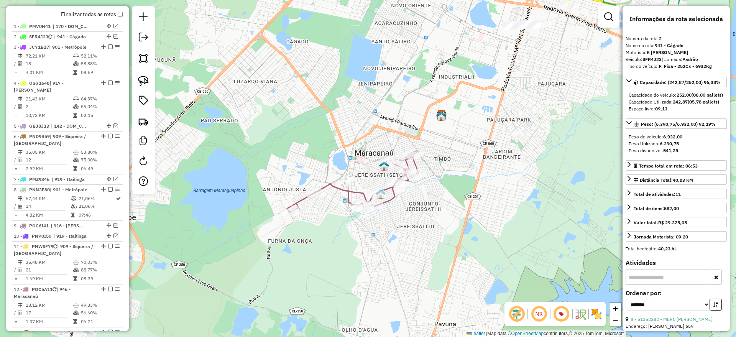
click at [351, 184] on div "Janela de atendimento Grade de atendimento Capacidade Transportadoras Veículos …" at bounding box center [368, 168] width 736 height 337
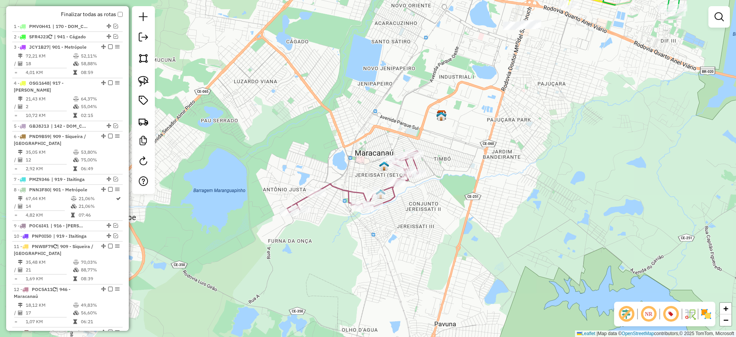
click at [350, 187] on icon at bounding box center [353, 182] width 132 height 62
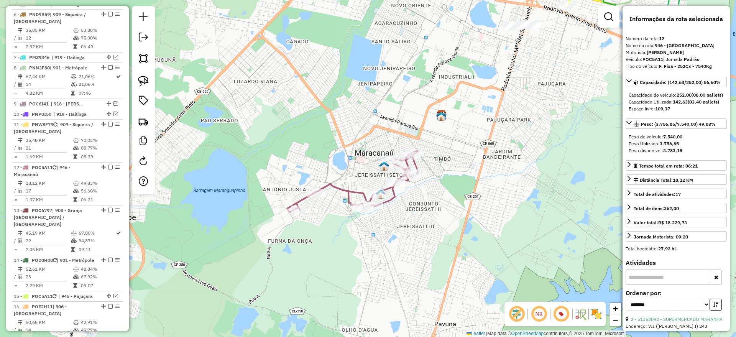
scroll to position [572, 0]
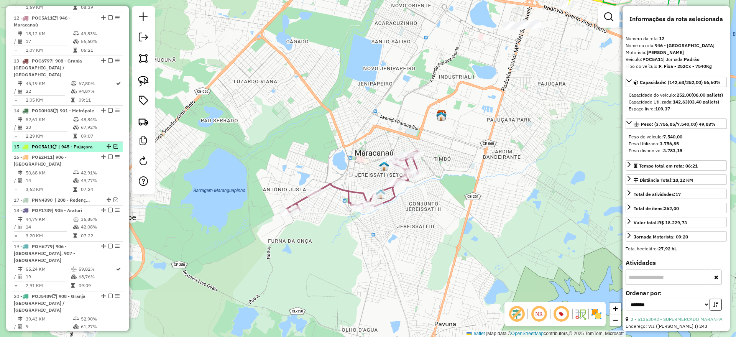
click at [113, 144] on em at bounding box center [115, 146] width 5 height 5
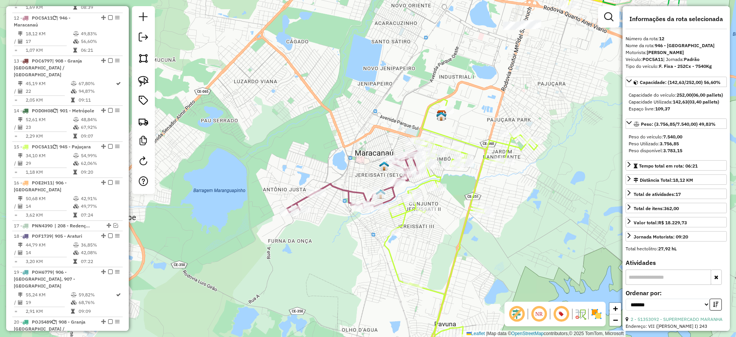
click at [391, 256] on icon at bounding box center [461, 218] width 153 height 239
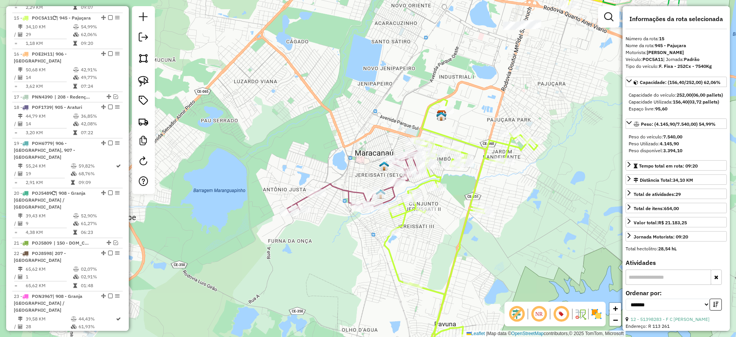
click at [346, 186] on icon at bounding box center [353, 182] width 132 height 62
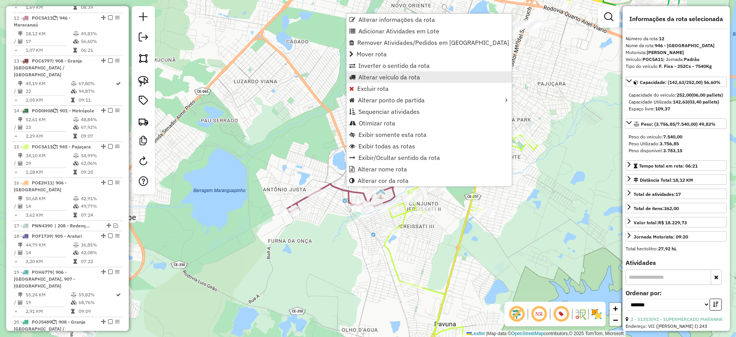
click at [393, 75] on span "Alterar veículo da rota" at bounding box center [389, 77] width 62 height 6
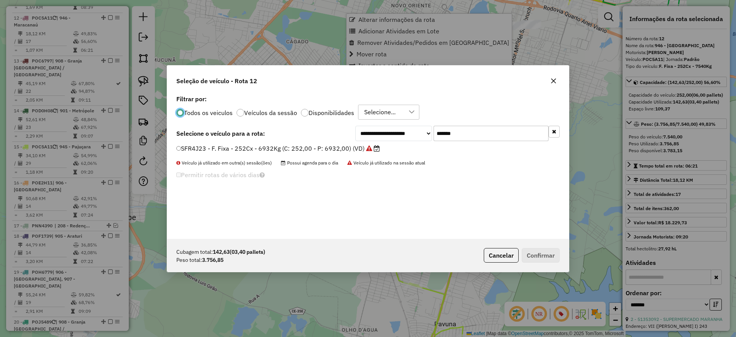
scroll to position [4, 2]
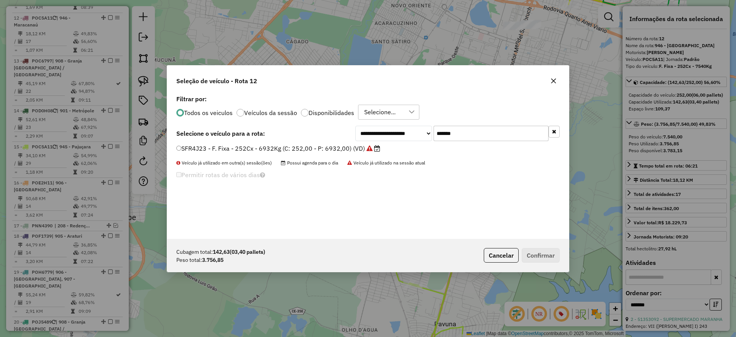
drag, startPoint x: 500, startPoint y: 127, endPoint x: 320, endPoint y: 145, distance: 180.6
click at [323, 142] on div "**********" at bounding box center [368, 166] width 402 height 146
paste input "text"
type input "*******"
drag, startPoint x: 316, startPoint y: 151, endPoint x: 331, endPoint y: 152, distance: 15.4
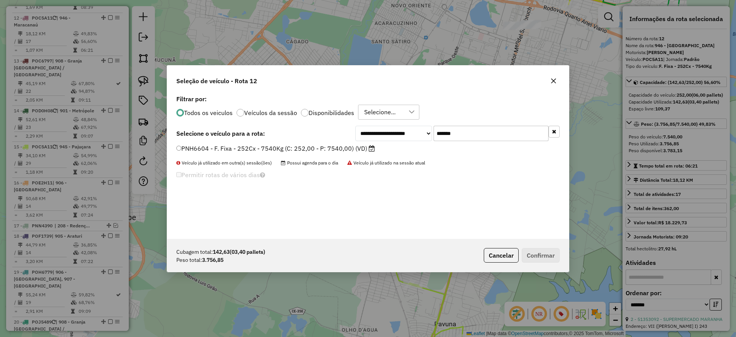
click at [316, 151] on label "PNH6604 - F. Fixa - 252Cx - 7540Kg (C: 252,00 - P: 7540,00) (VD)" at bounding box center [275, 148] width 199 height 9
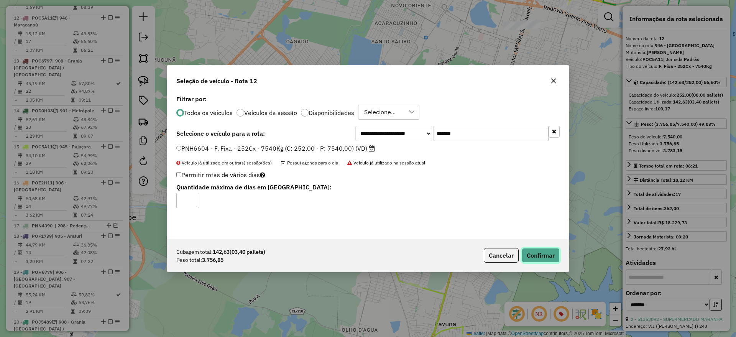
click at [528, 253] on button "Confirmar" at bounding box center [541, 255] width 38 height 15
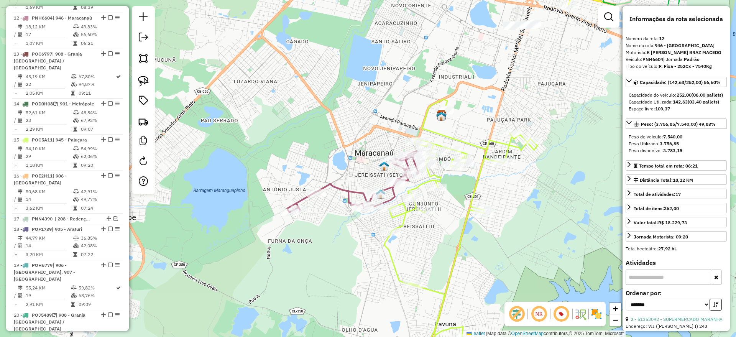
click at [357, 191] on icon at bounding box center [353, 182] width 132 height 62
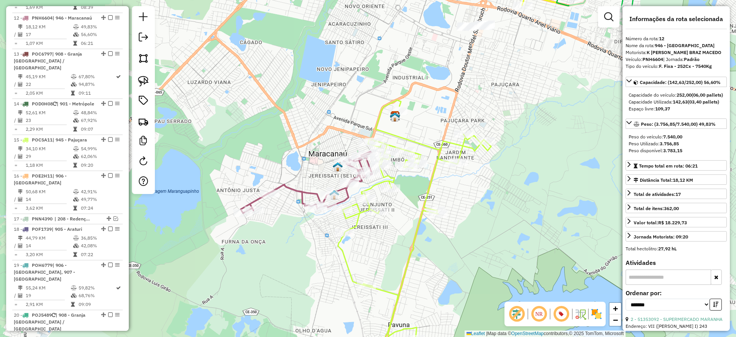
drag, startPoint x: 311, startPoint y: 151, endPoint x: 281, endPoint y: 156, distance: 30.6
click at [281, 156] on div "Janela de atendimento Grade de atendimento Capacidade Transportadoras Veículos …" at bounding box center [368, 168] width 736 height 337
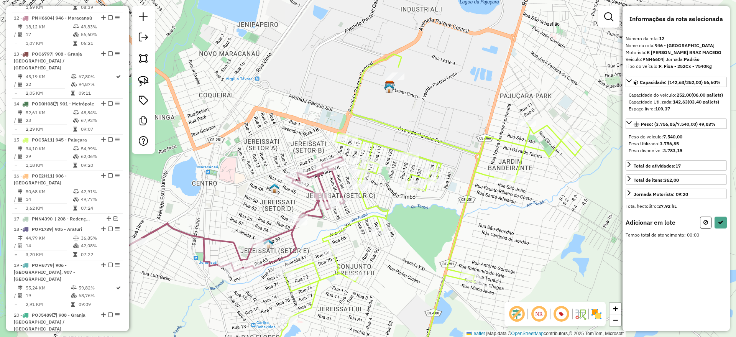
click at [141, 78] on img at bounding box center [143, 81] width 11 height 11
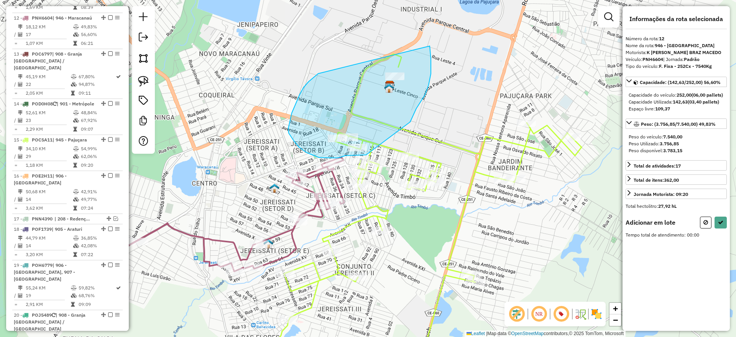
drag, startPoint x: 300, startPoint y: 94, endPoint x: 420, endPoint y: 32, distance: 135.5
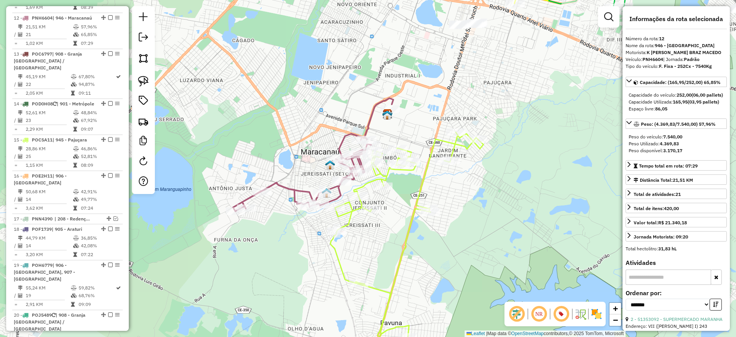
click at [367, 183] on icon at bounding box center [407, 234] width 153 height 205
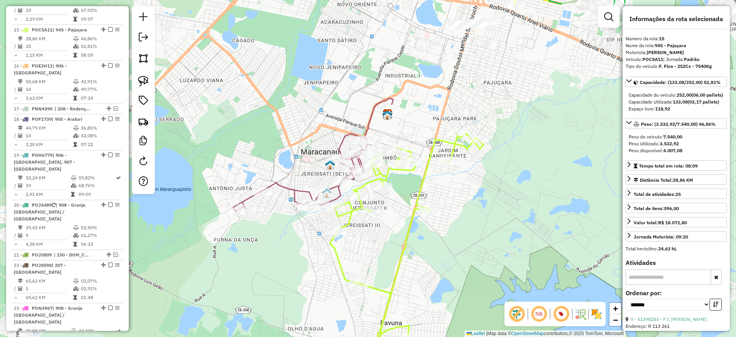
scroll to position [701, 0]
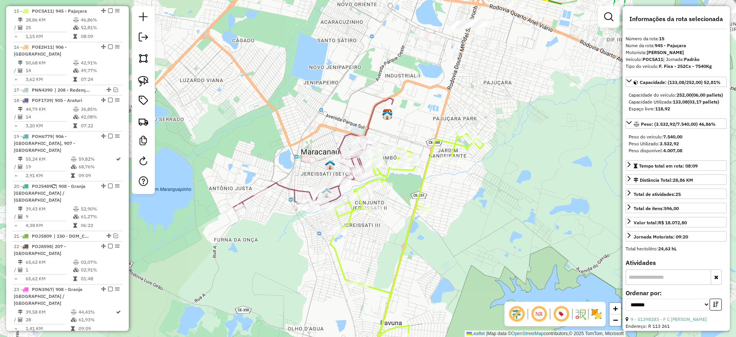
click at [302, 191] on icon at bounding box center [313, 154] width 160 height 113
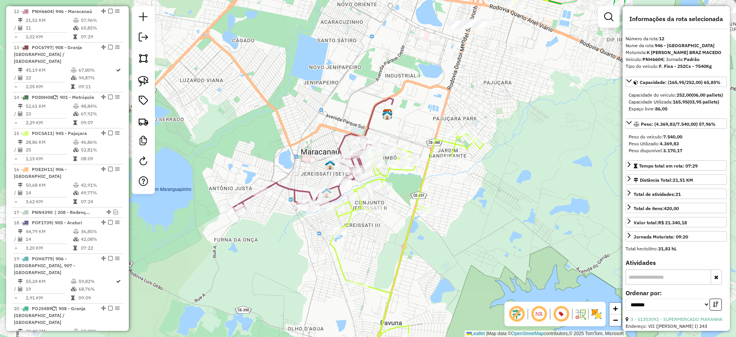
scroll to position [572, 0]
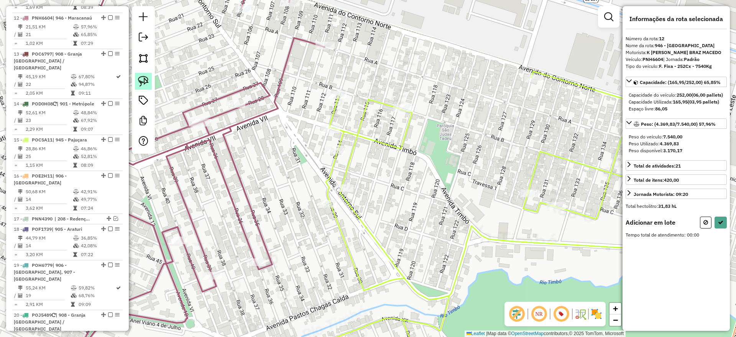
click at [140, 79] on img at bounding box center [143, 81] width 11 height 11
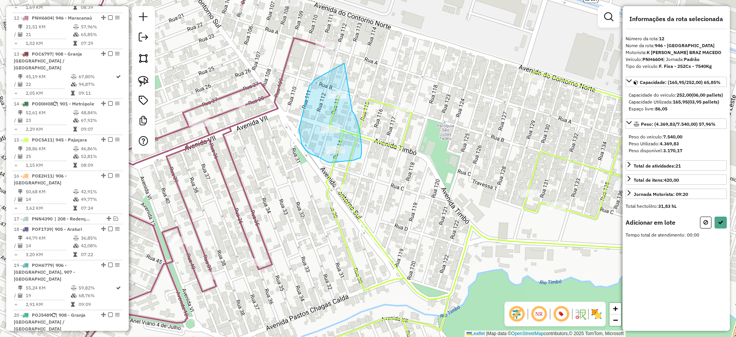
drag, startPoint x: 344, startPoint y: 63, endPoint x: 345, endPoint y: 112, distance: 49.1
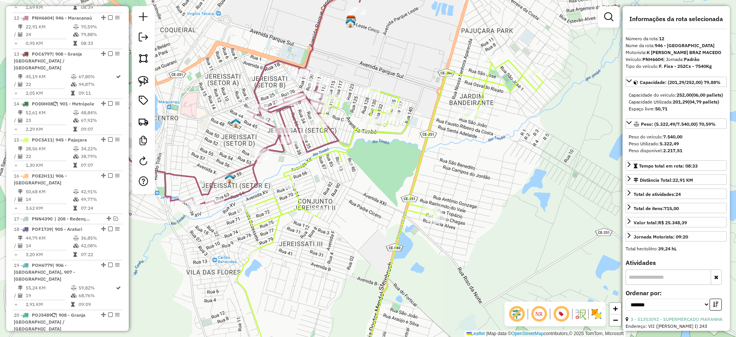
click at [352, 141] on icon at bounding box center [390, 214] width 306 height 313
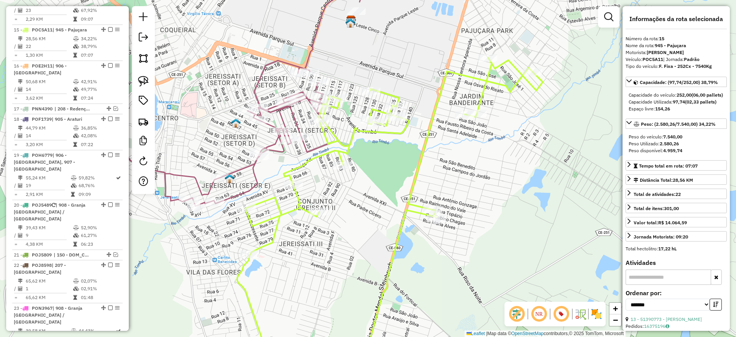
scroll to position [701, 0]
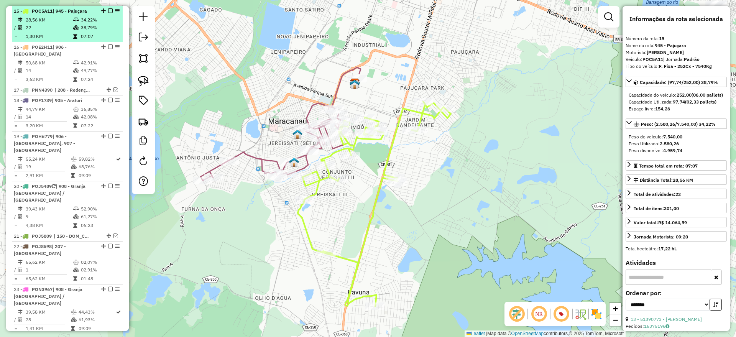
click at [108, 10] on em at bounding box center [110, 10] width 5 height 5
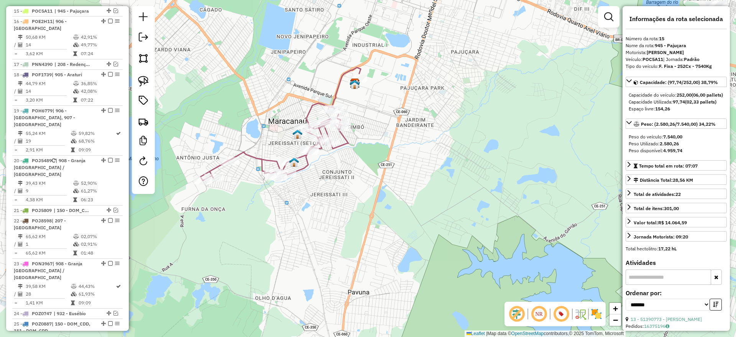
click at [268, 159] on icon at bounding box center [281, 123] width 160 height 113
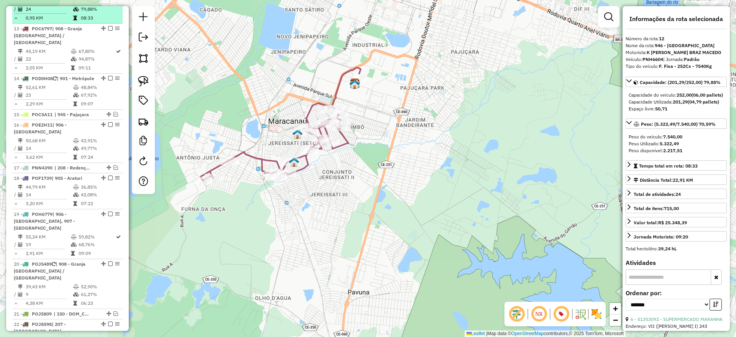
scroll to position [572, 0]
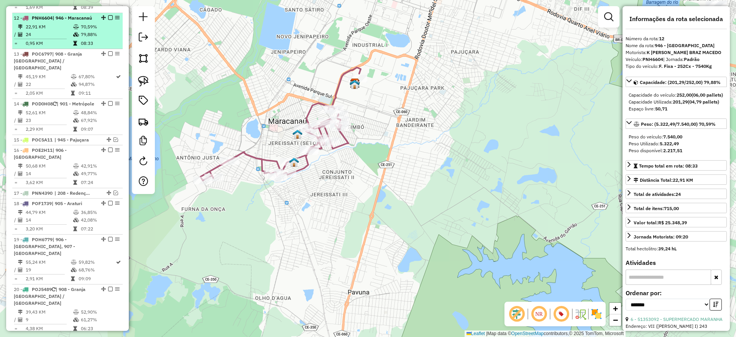
click at [109, 15] on em at bounding box center [110, 17] width 5 height 5
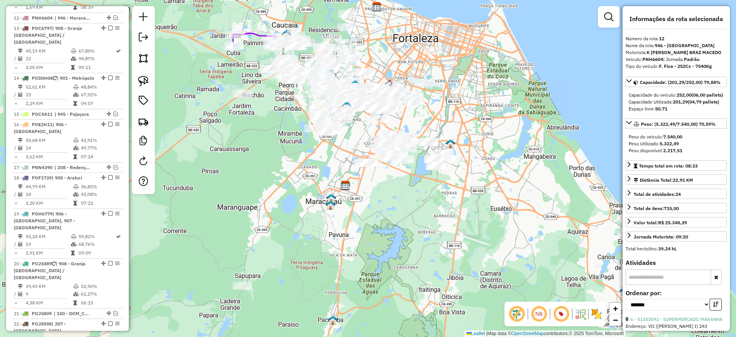
drag, startPoint x: 399, startPoint y: 198, endPoint x: 434, endPoint y: 288, distance: 96.4
click at [434, 288] on div "Janela de atendimento Grade de atendimento Capacidade Transportadoras Veículos …" at bounding box center [368, 168] width 736 height 337
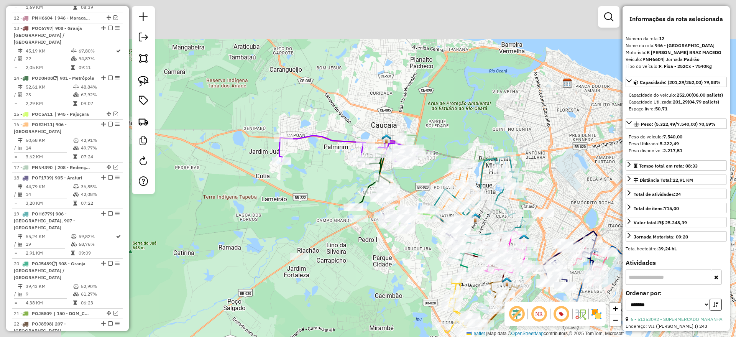
drag, startPoint x: 439, startPoint y: 118, endPoint x: 640, endPoint y: 190, distance: 212.9
click at [640, 190] on hb-router-mapa "Informações da Sessão 1230386 - [DATE] Criação: [DATE] 18:25 Depósito: CDD Cear…" at bounding box center [368, 168] width 736 height 337
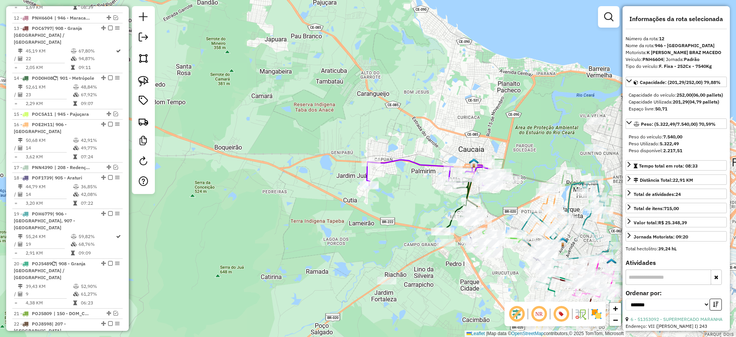
click at [430, 166] on icon at bounding box center [463, 174] width 192 height 28
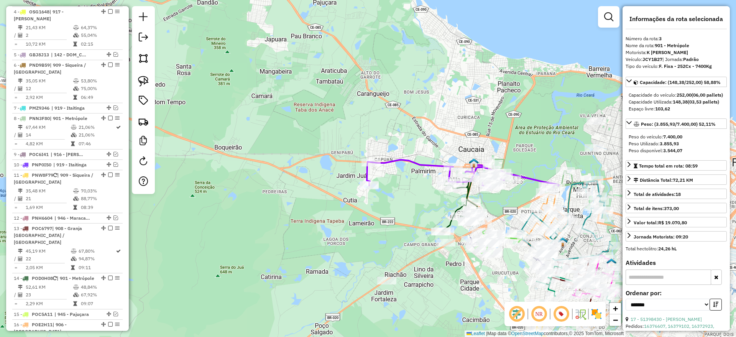
scroll to position [337, 0]
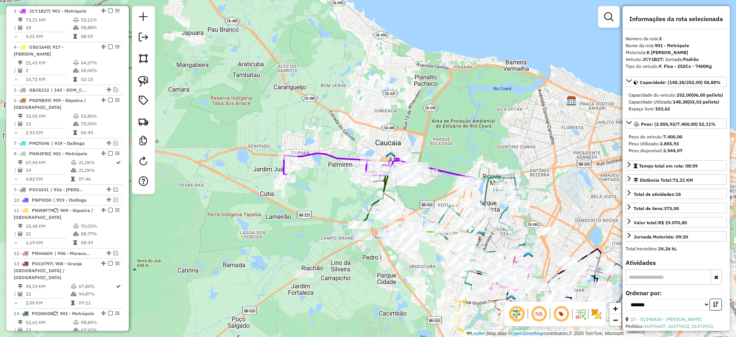
drag, startPoint x: 430, startPoint y: 133, endPoint x: 347, endPoint y: 126, distance: 83.5
click at [347, 126] on div "Janela de atendimento Grade de atendimento Capacidade Transportadoras Veículos …" at bounding box center [368, 168] width 736 height 337
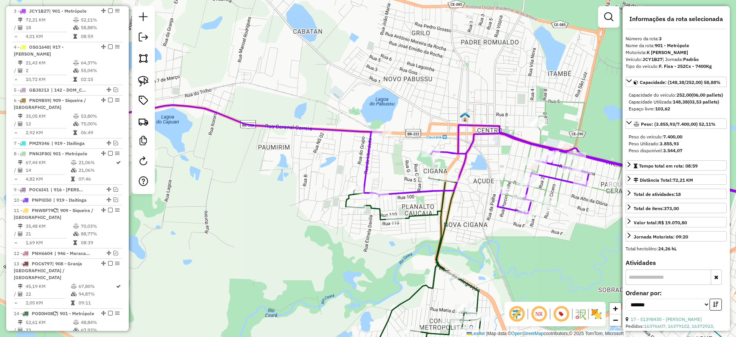
click at [319, 125] on icon at bounding box center [420, 160] width 769 height 111
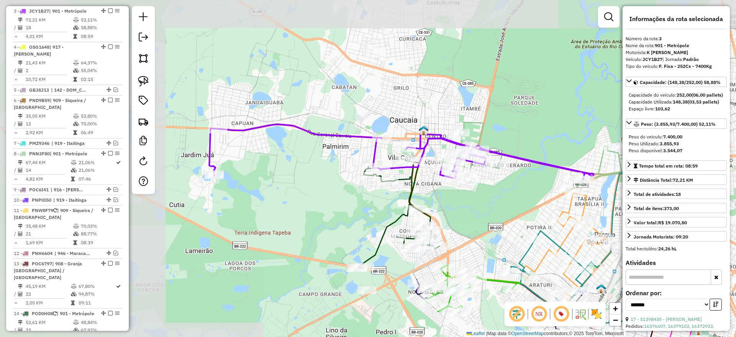
drag, startPoint x: 275, startPoint y: 169, endPoint x: 204, endPoint y: 123, distance: 84.9
click at [297, 168] on div "Janela de atendimento Grade de atendimento Capacidade Transportadoras Veículos …" at bounding box center [368, 168] width 736 height 337
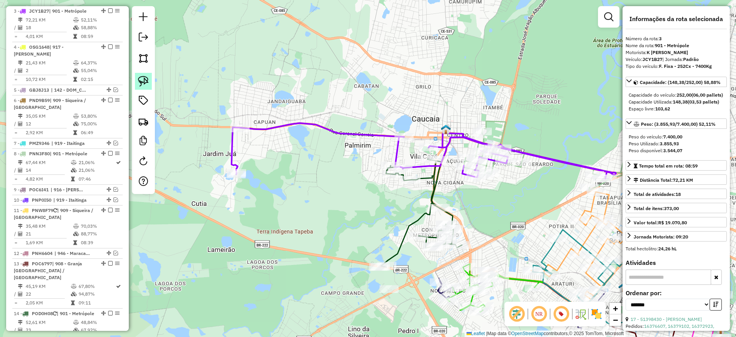
click at [139, 78] on img at bounding box center [143, 81] width 11 height 11
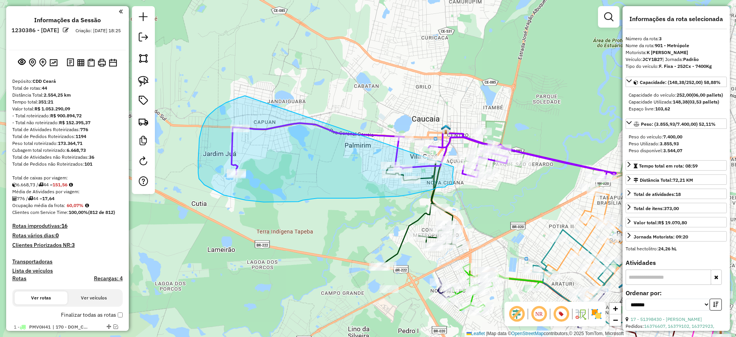
scroll to position [337, 0]
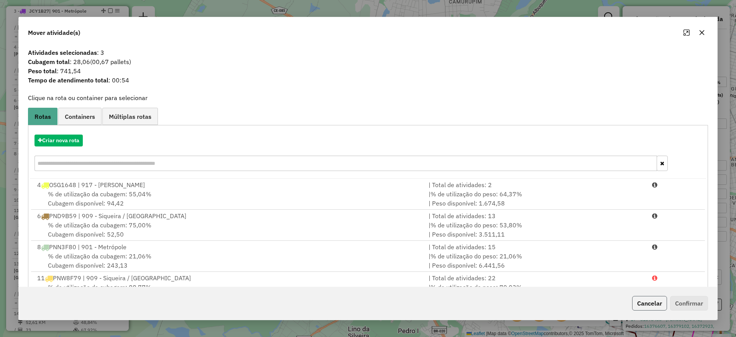
click at [650, 301] on button "Cancelar" at bounding box center [649, 303] width 35 height 15
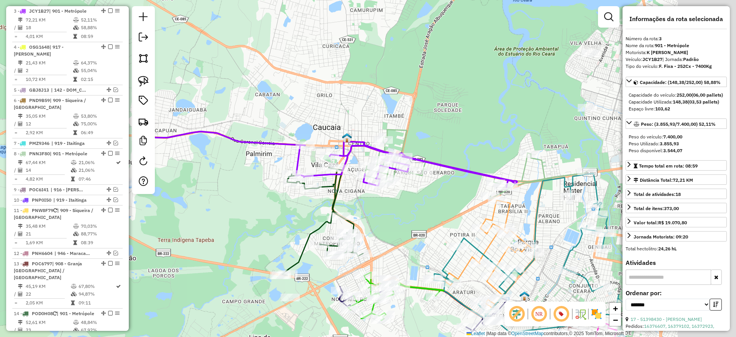
drag, startPoint x: 480, startPoint y: 180, endPoint x: 424, endPoint y: 178, distance: 56.4
click at [424, 178] on div "Janela de atendimento Grade de atendimento Capacidade Transportadoras Veículos …" at bounding box center [368, 168] width 736 height 337
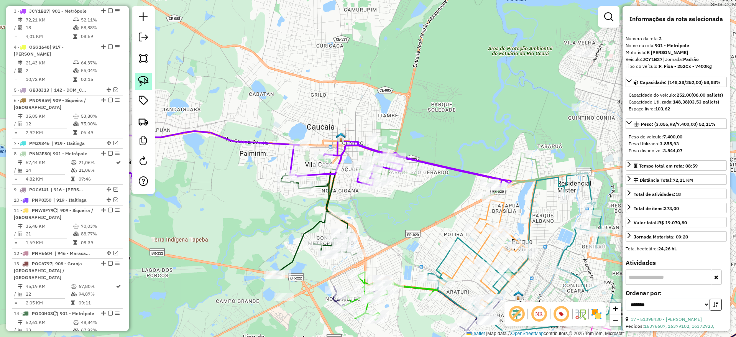
click at [148, 83] on img at bounding box center [143, 81] width 11 height 11
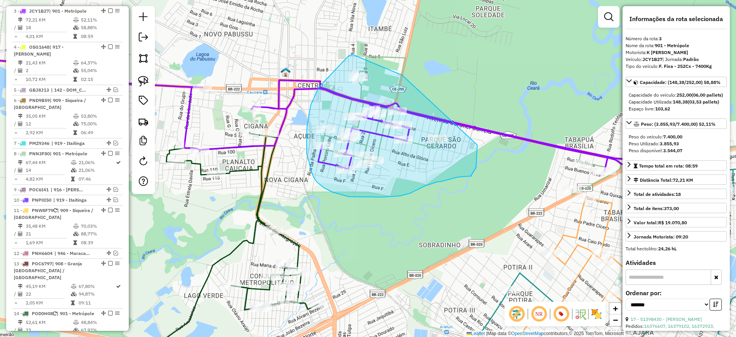
drag, startPoint x: 349, startPoint y: 56, endPoint x: 515, endPoint y: 231, distance: 241.6
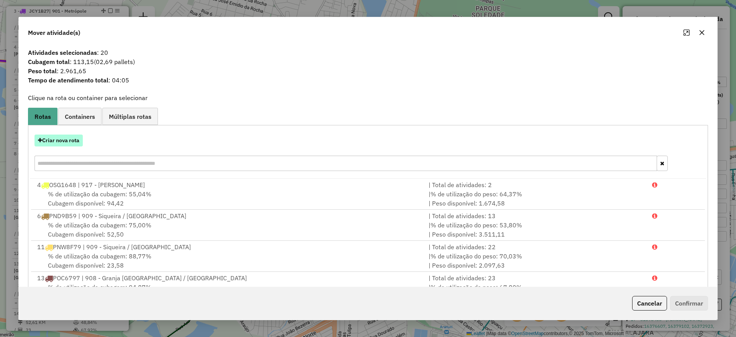
click at [71, 138] on button "Criar nova rota" at bounding box center [59, 141] width 48 height 12
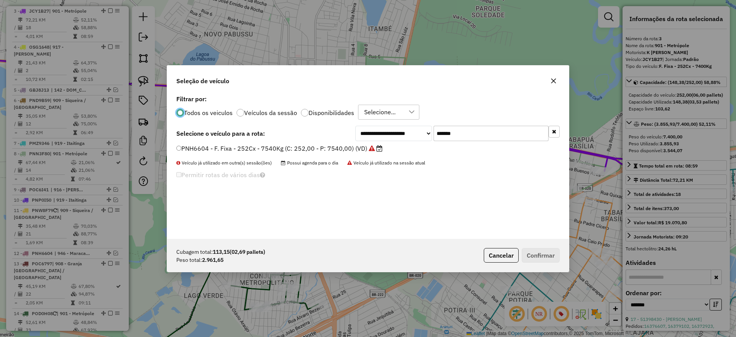
scroll to position [4, 2]
drag, startPoint x: 482, startPoint y: 133, endPoint x: 364, endPoint y: 141, distance: 117.7
click at [370, 138] on div "**********" at bounding box center [457, 133] width 204 height 15
paste input "text"
type input "*******"
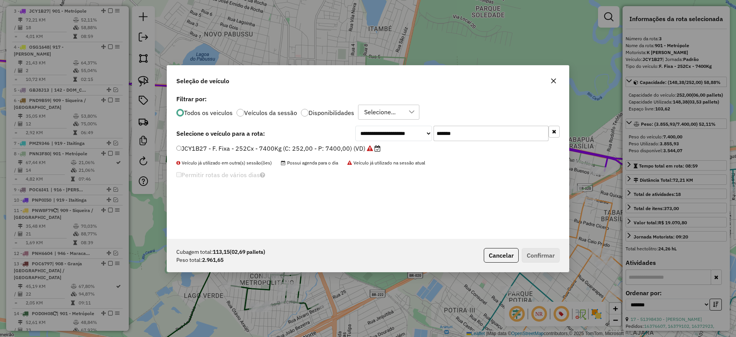
click at [322, 148] on label "JCY1B27 - F. Fixa - 252Cx - 7400Kg (C: 252,00 - P: 7400,00) (VD)" at bounding box center [278, 148] width 204 height 9
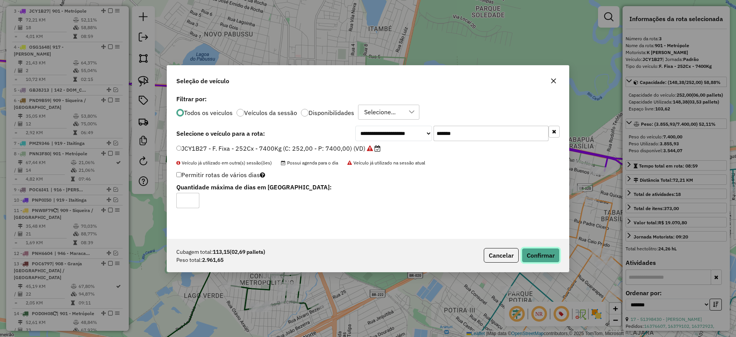
click at [538, 248] on button "Confirmar" at bounding box center [541, 255] width 38 height 15
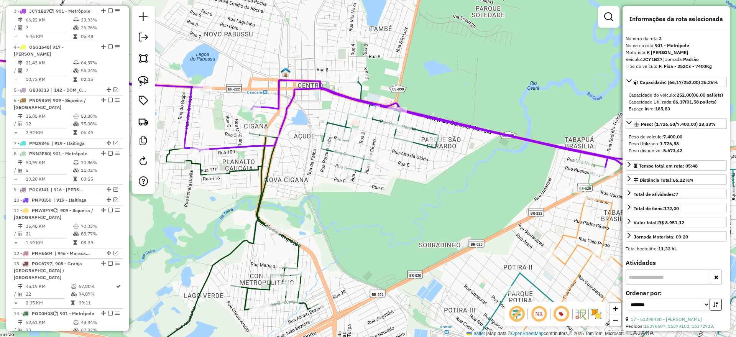
click at [421, 144] on icon at bounding box center [379, 124] width 117 height 95
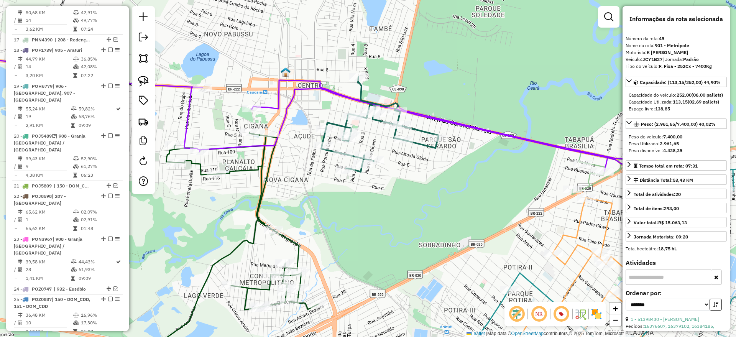
scroll to position [1265, 0]
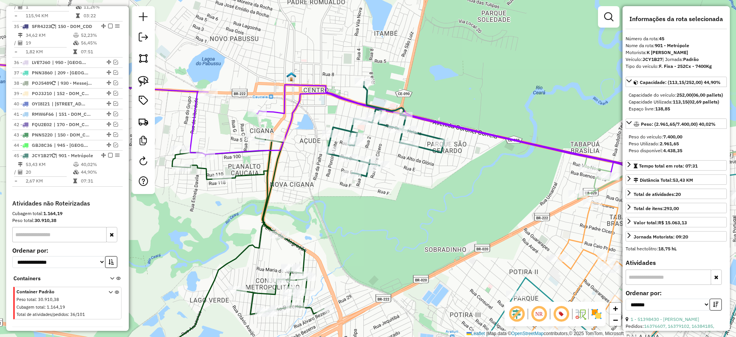
drag, startPoint x: 409, startPoint y: 185, endPoint x: 422, endPoint y: 193, distance: 15.1
click at [424, 192] on div "Janela de atendimento Grade de atendimento Capacidade Transportadoras Veículos …" at bounding box center [368, 168] width 736 height 337
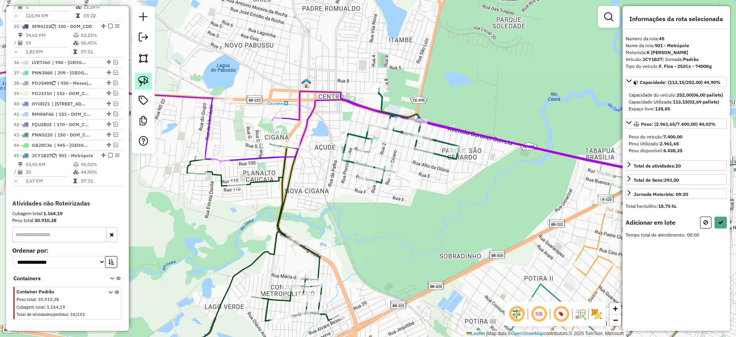
click at [144, 80] on img at bounding box center [143, 81] width 11 height 11
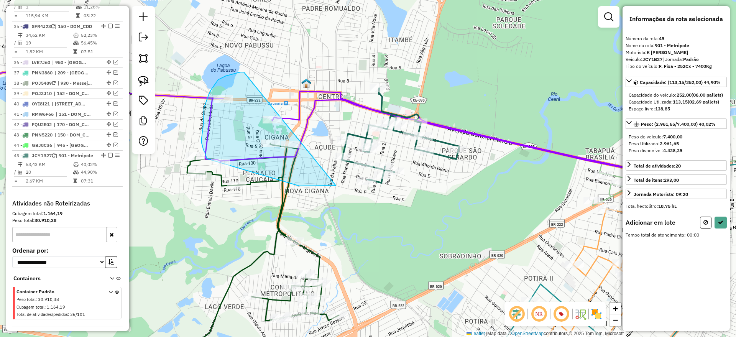
drag, startPoint x: 244, startPoint y: 72, endPoint x: 428, endPoint y: 161, distance: 204.1
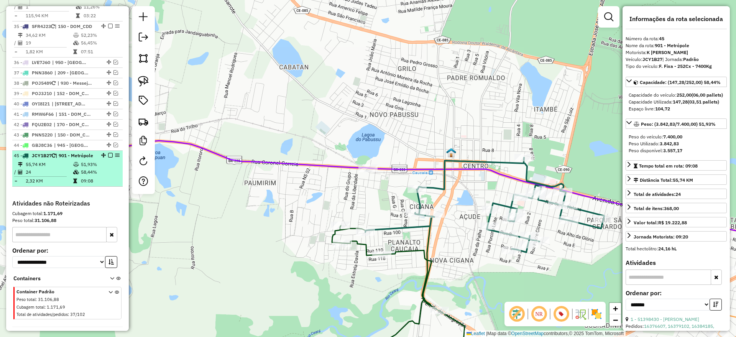
click at [108, 153] on em at bounding box center [110, 155] width 5 height 5
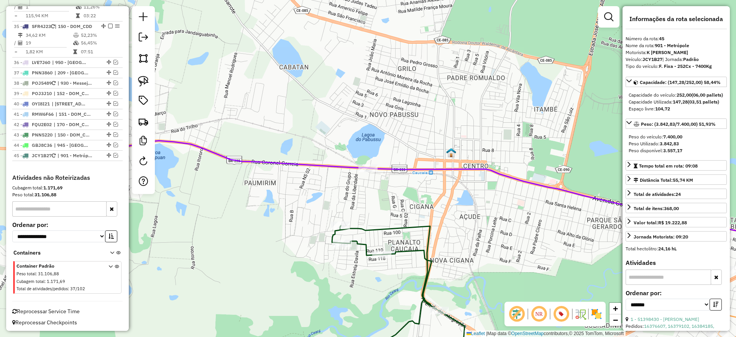
scroll to position [1232, 0]
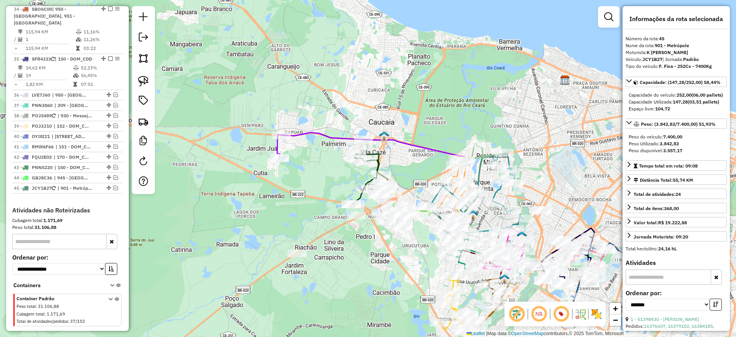
click at [324, 136] on icon at bounding box center [370, 147] width 187 height 28
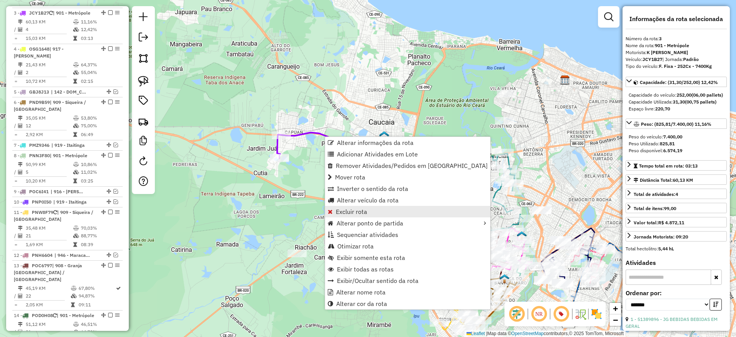
scroll to position [337, 0]
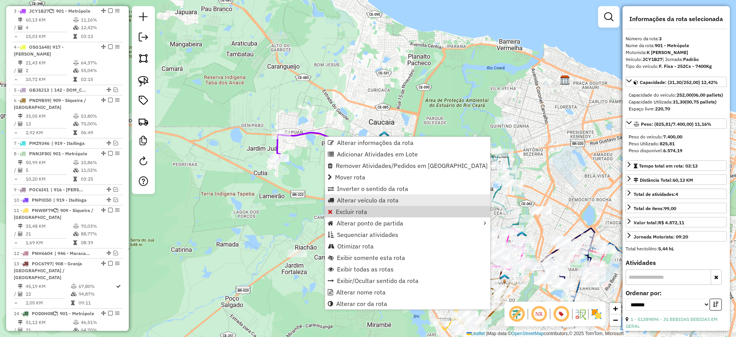
click at [353, 199] on span "Alterar veículo da rota" at bounding box center [368, 200] width 62 height 6
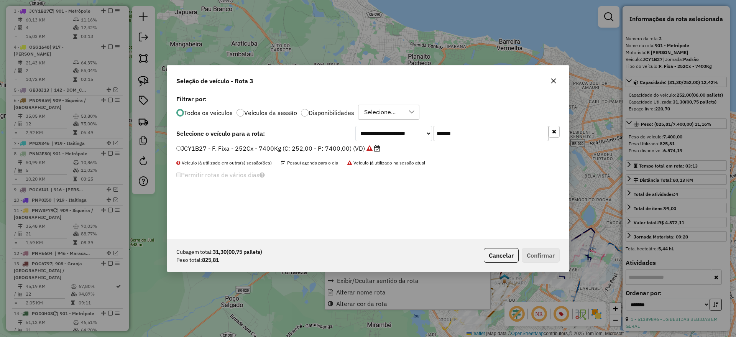
scroll to position [4, 2]
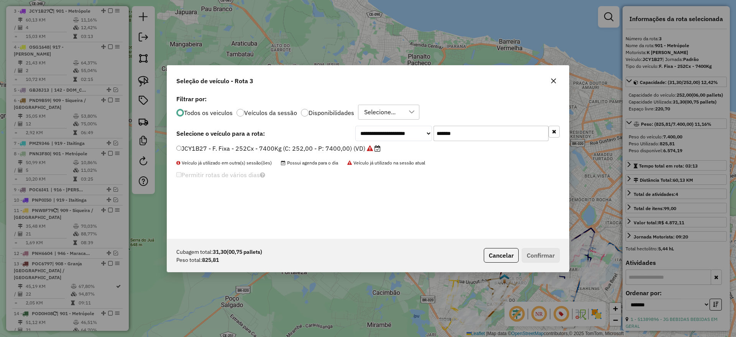
drag, startPoint x: 469, startPoint y: 133, endPoint x: 354, endPoint y: 140, distance: 116.0
click at [358, 138] on div "**********" at bounding box center [457, 133] width 204 height 15
paste input "text"
type input "*******"
click at [332, 149] on label "POF1739 - F. Fixa - 252Cx - 7540Kg (C: 252,00 - P: 7540,00) (VD)" at bounding box center [279, 148] width 206 height 9
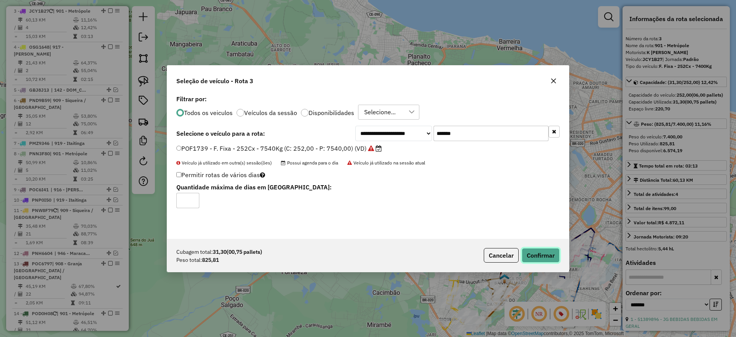
click at [547, 254] on button "Confirmar" at bounding box center [541, 255] width 38 height 15
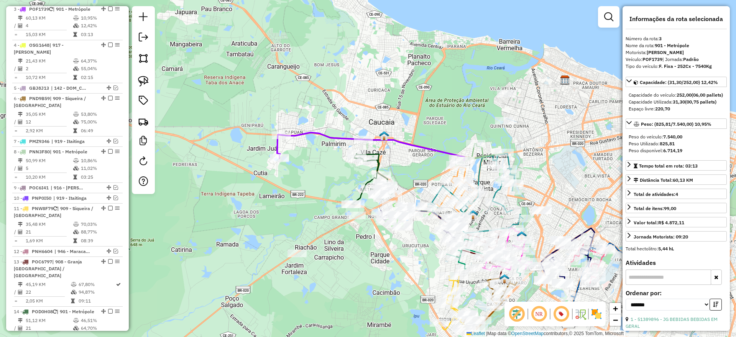
scroll to position [337, 0]
click at [339, 136] on icon at bounding box center [370, 147] width 187 height 28
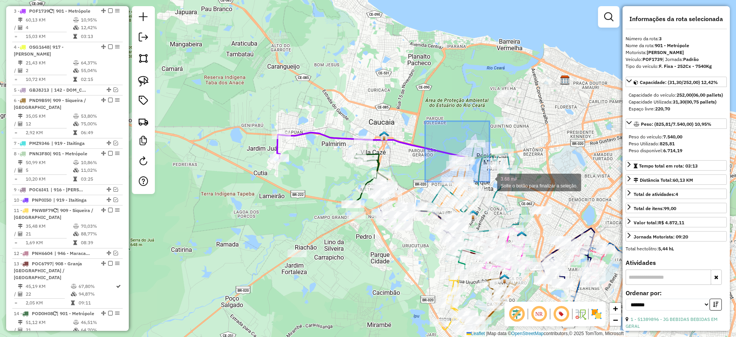
drag, startPoint x: 425, startPoint y: 121, endPoint x: 490, endPoint y: 182, distance: 88.4
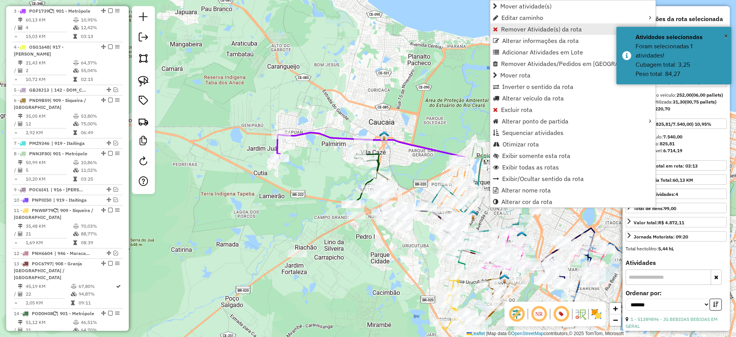
click at [519, 30] on span "Remover Atividade(s) da rota" at bounding box center [541, 29] width 81 height 6
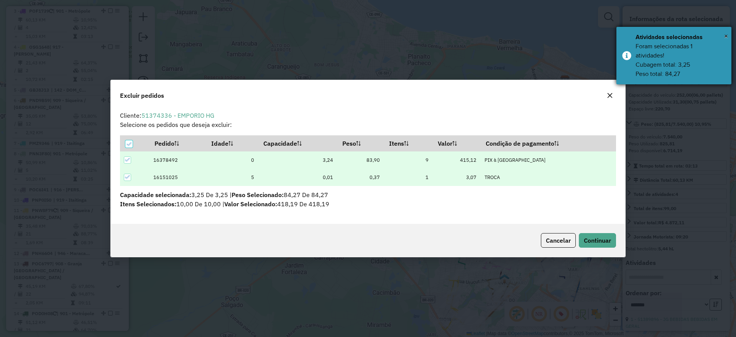
scroll to position [0, 0]
click at [606, 239] on span "Continuar" at bounding box center [597, 241] width 27 height 8
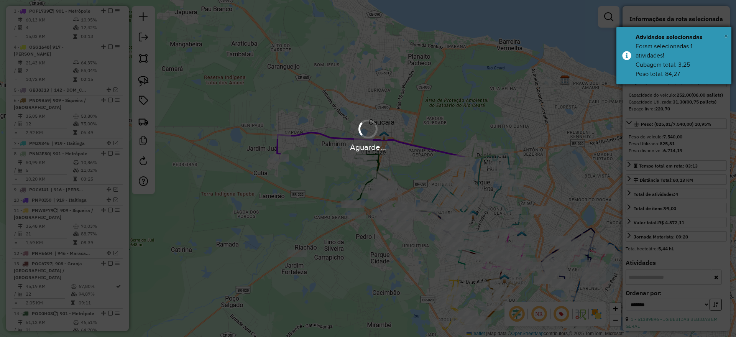
click at [726, 35] on span "×" at bounding box center [726, 36] width 4 height 8
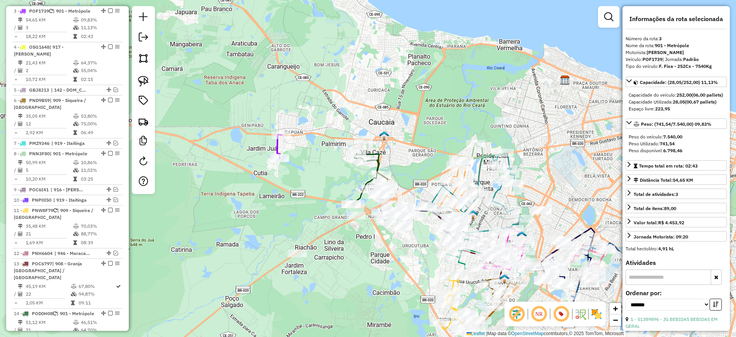
click at [277, 149] on icon at bounding box center [279, 147] width 4 height 24
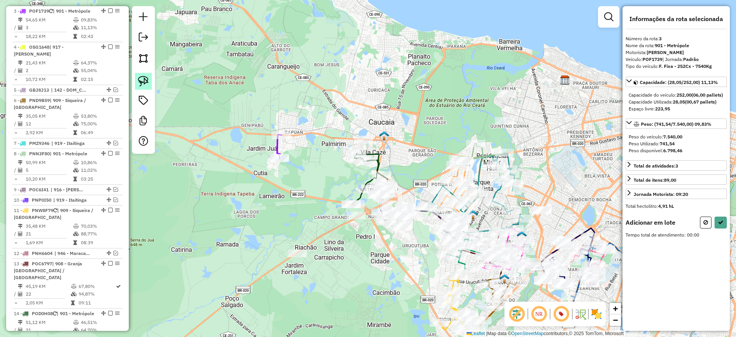
click at [147, 84] on img at bounding box center [143, 81] width 11 height 11
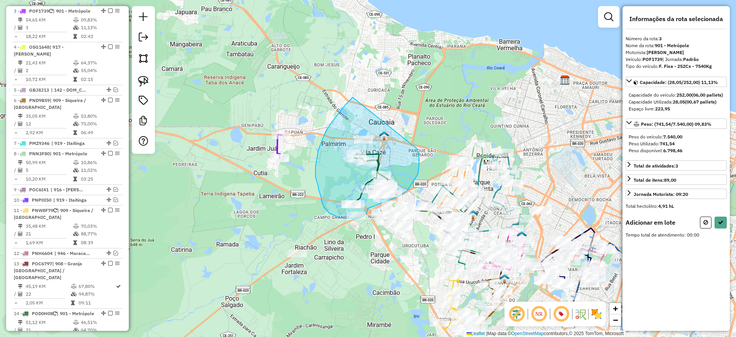
drag, startPoint x: 353, startPoint y: 97, endPoint x: 413, endPoint y: 150, distance: 79.9
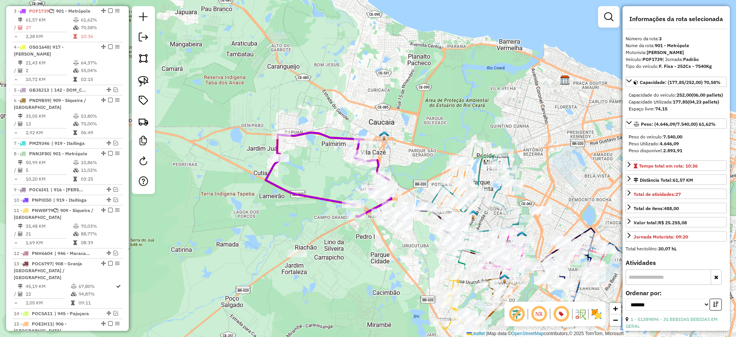
click at [337, 137] on icon at bounding box center [329, 175] width 127 height 84
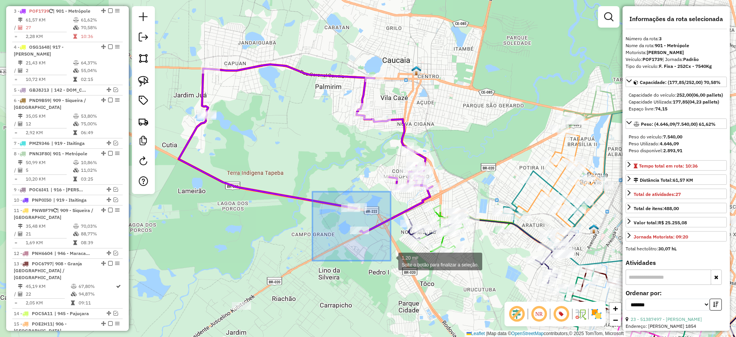
drag, startPoint x: 314, startPoint y: 192, endPoint x: 389, endPoint y: 268, distance: 106.8
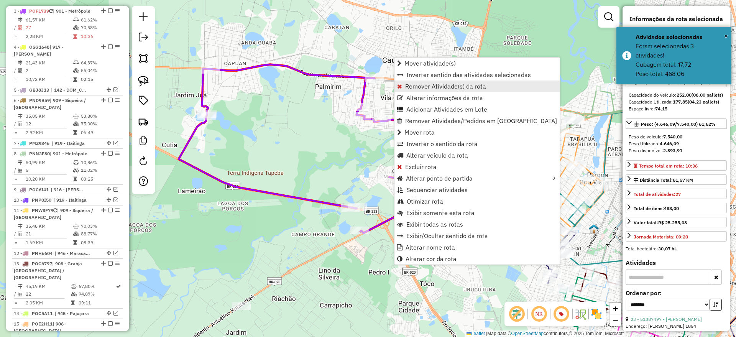
click at [415, 84] on span "Remover Atividade(s) da rota" at bounding box center [445, 86] width 81 height 6
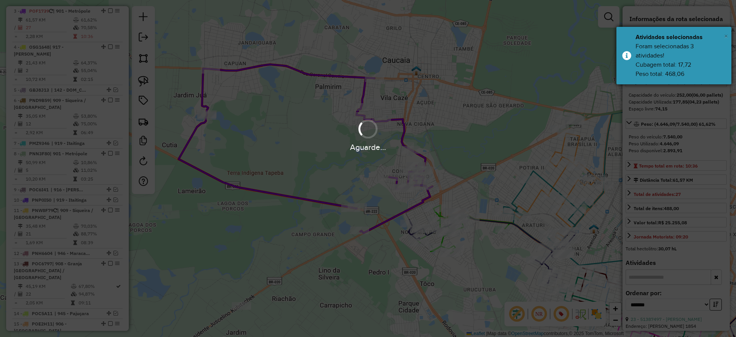
click at [728, 36] on span "×" at bounding box center [726, 36] width 4 height 8
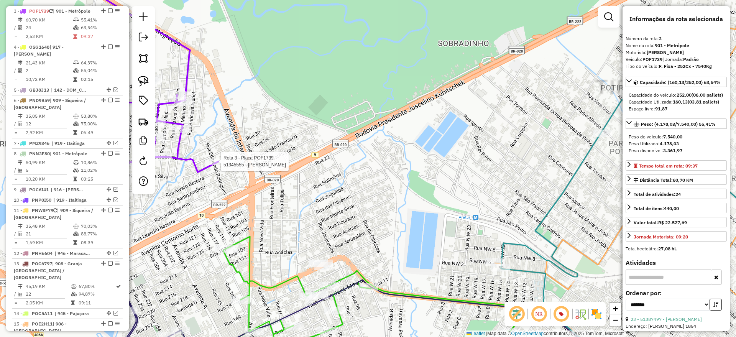
drag, startPoint x: 222, startPoint y: 166, endPoint x: 230, endPoint y: 170, distance: 8.9
click at [223, 165] on div at bounding box center [218, 162] width 19 height 8
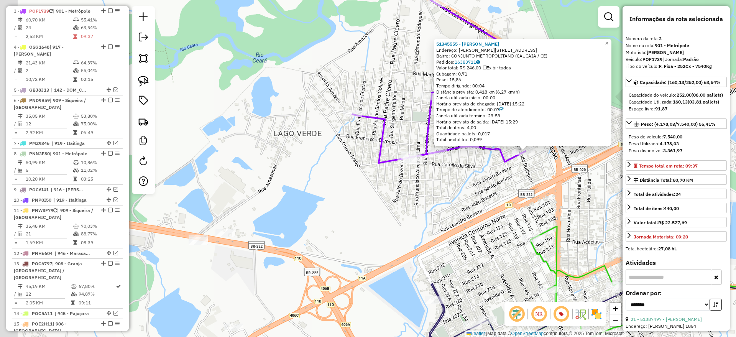
drag, startPoint x: 240, startPoint y: 216, endPoint x: 399, endPoint y: 199, distance: 159.2
click at [399, 199] on div "51345555 - CICERO BENTO DA SILV Endereço: R Maria Araújo 1160 Bairro: CONJUNTO …" at bounding box center [368, 168] width 736 height 337
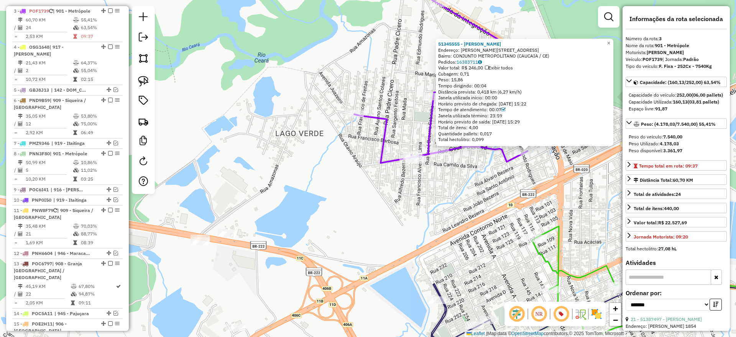
click at [387, 202] on div "51345555 - CICERO BENTO DA SILV Endereço: R Maria Araújo 1160 Bairro: CONJUNTO …" at bounding box center [368, 168] width 736 height 337
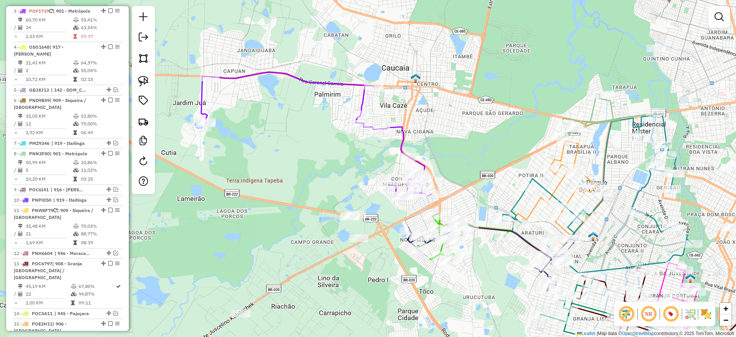
drag, startPoint x: 338, startPoint y: 84, endPoint x: 342, endPoint y: 73, distance: 11.9
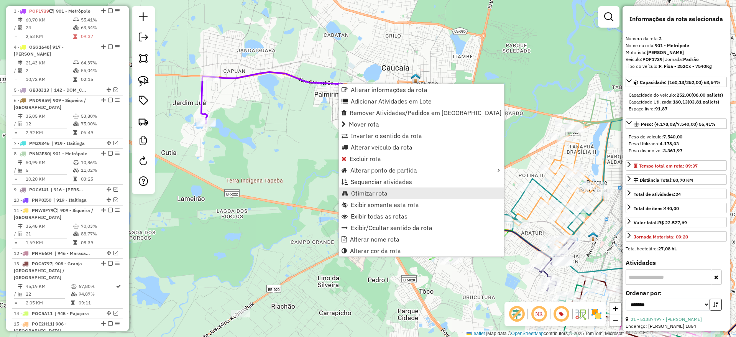
click at [383, 193] on span "Otimizar rota" at bounding box center [369, 193] width 36 height 6
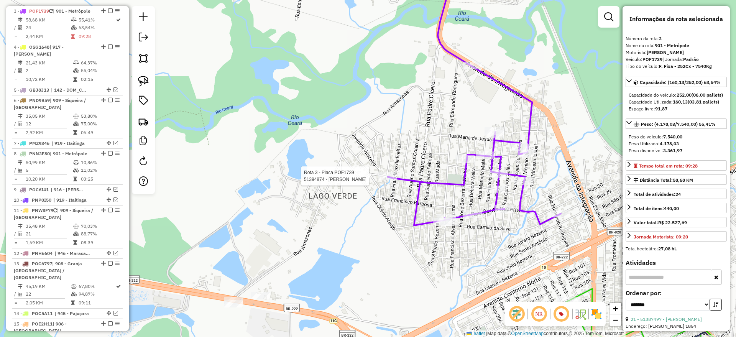
click at [387, 180] on div at bounding box center [387, 176] width 19 height 8
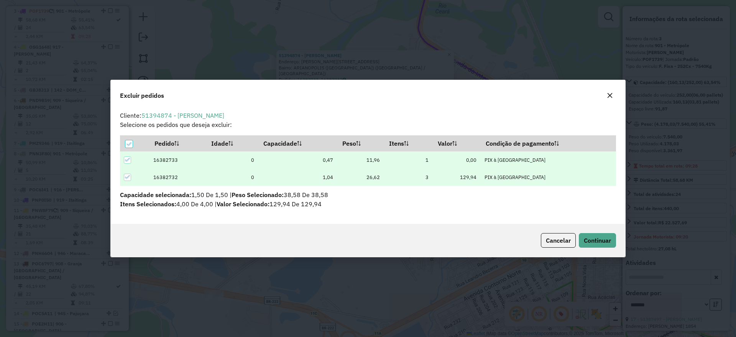
click at [604, 249] on div "Cancelar Continuar" at bounding box center [368, 240] width 515 height 33
click at [603, 240] on span "Continuar" at bounding box center [597, 241] width 27 height 8
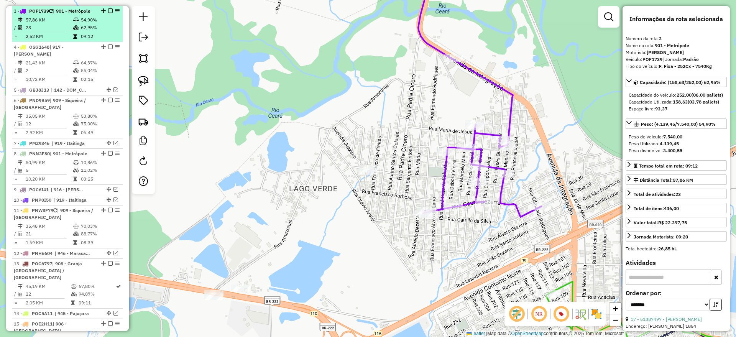
click at [109, 10] on em at bounding box center [110, 10] width 5 height 5
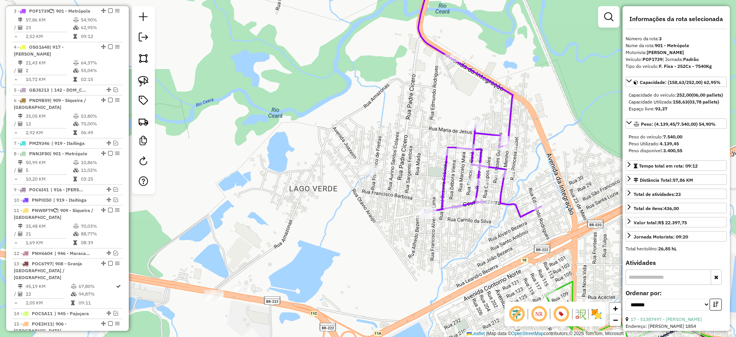
scroll to position [304, 0]
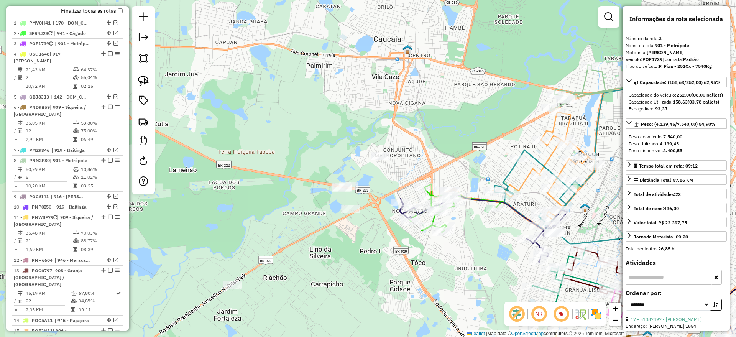
drag, startPoint x: 144, startPoint y: 79, endPoint x: 252, endPoint y: 150, distance: 129.2
click at [144, 79] on img at bounding box center [143, 81] width 11 height 11
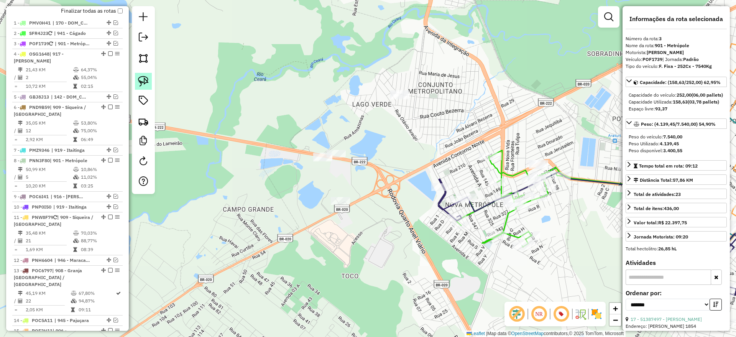
click at [146, 82] on img at bounding box center [143, 81] width 11 height 11
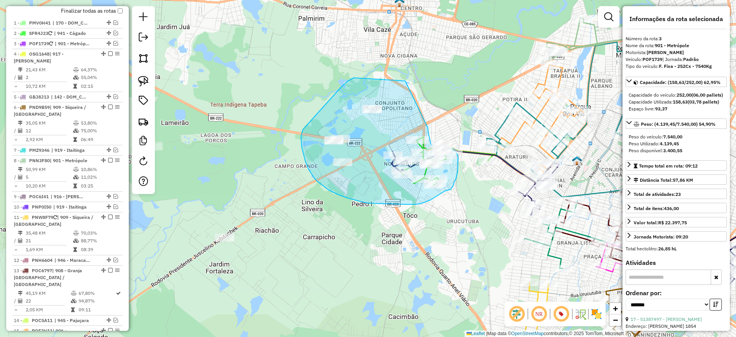
drag, startPoint x: 348, startPoint y: 81, endPoint x: 427, endPoint y: 125, distance: 90.3
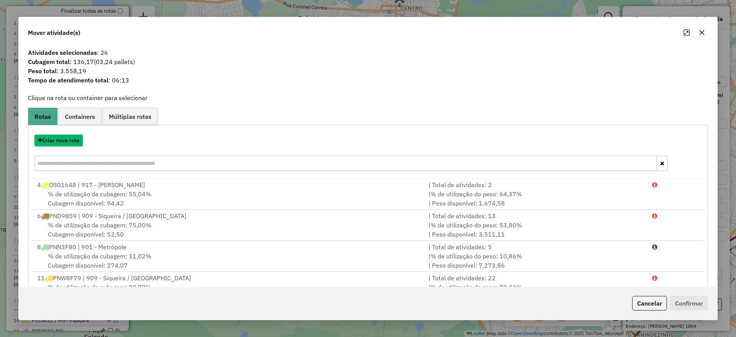
click at [69, 141] on button "Criar nova rota" at bounding box center [59, 141] width 48 height 12
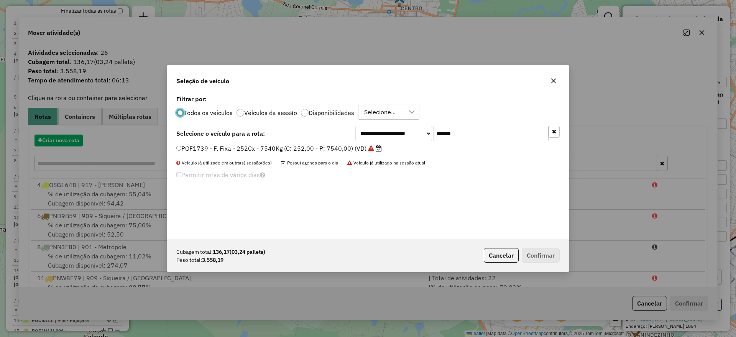
scroll to position [4, 2]
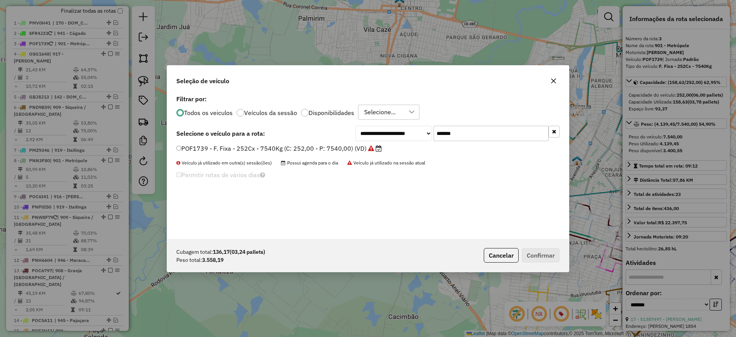
drag, startPoint x: 445, startPoint y: 134, endPoint x: 339, endPoint y: 145, distance: 106.8
click at [344, 140] on div "**********" at bounding box center [367, 133] width 383 height 15
paste input "text"
type input "*******"
click at [322, 150] on label "RJP3F35 - F. Fixa - 252Cx - 7070Kg (C: 252,00 - P: 7070,00) (VD)" at bounding box center [278, 148] width 204 height 9
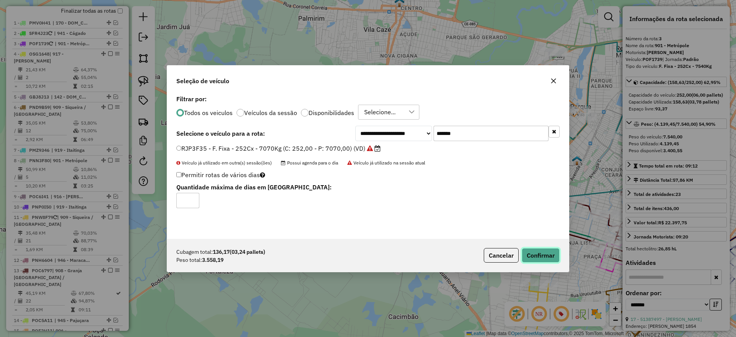
click at [548, 254] on button "Confirmar" at bounding box center [541, 255] width 38 height 15
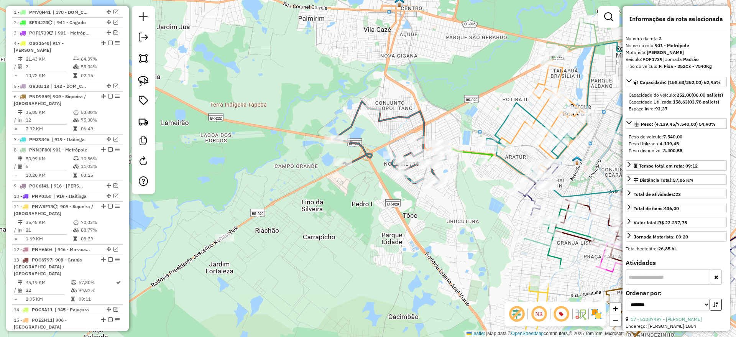
scroll to position [337, 0]
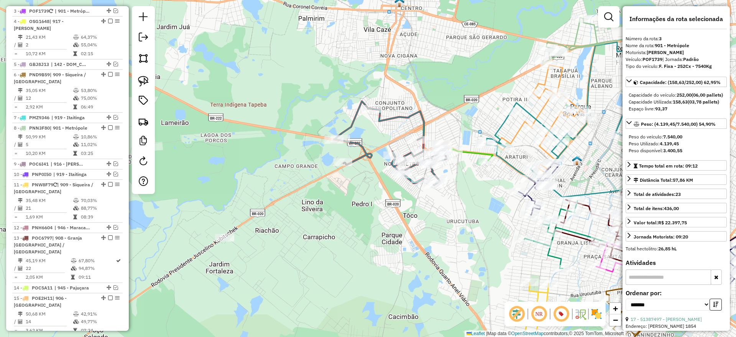
click at [367, 151] on icon at bounding box center [391, 143] width 115 height 84
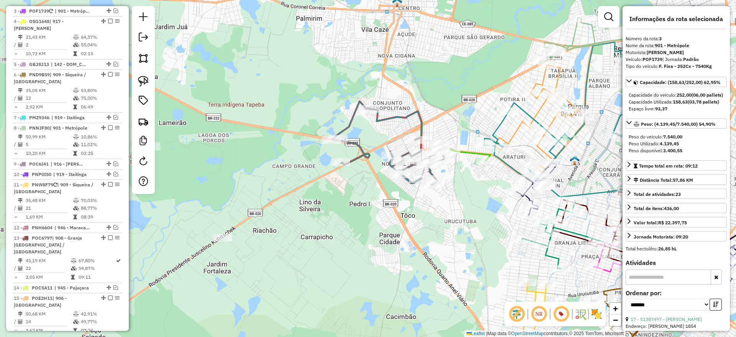
click at [360, 155] on icon at bounding box center [389, 143] width 115 height 84
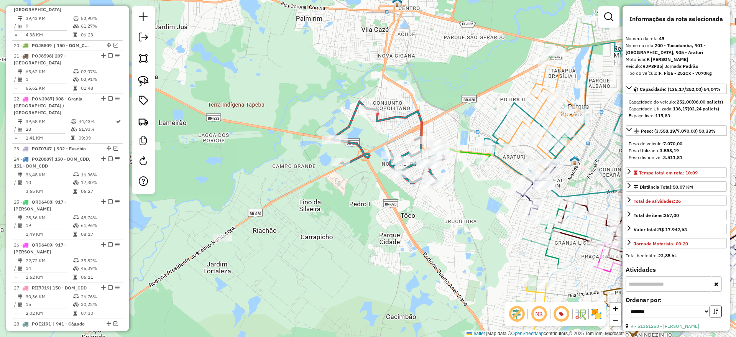
scroll to position [1214, 0]
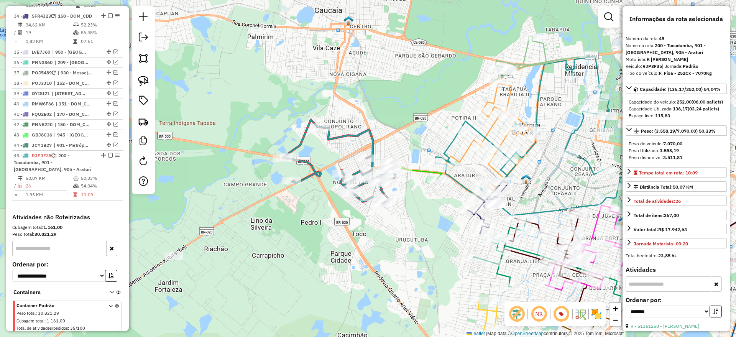
drag, startPoint x: 423, startPoint y: 224, endPoint x: 383, endPoint y: 238, distance: 42.7
click at [383, 238] on div "Janela de atendimento Grade de atendimento Capacidade Transportadoras Veículos …" at bounding box center [368, 168] width 736 height 337
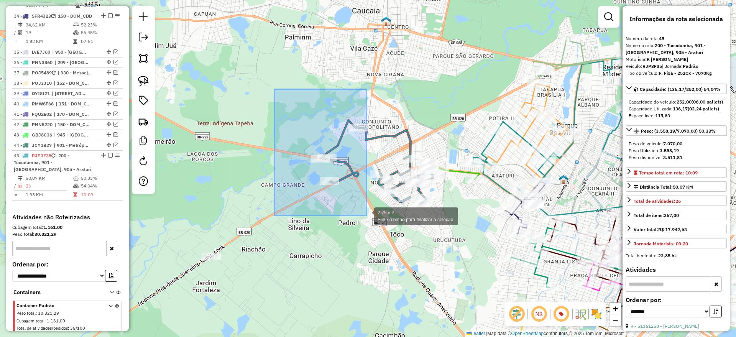
drag, startPoint x: 275, startPoint y: 89, endPoint x: 367, endPoint y: 215, distance: 156.1
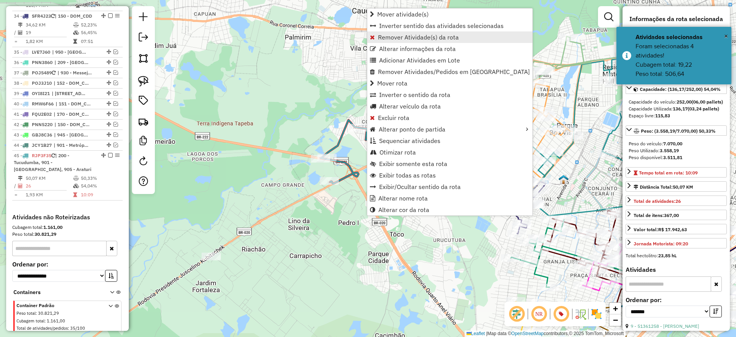
click at [390, 36] on span "Remover Atividade(s) da rota" at bounding box center [418, 37] width 81 height 6
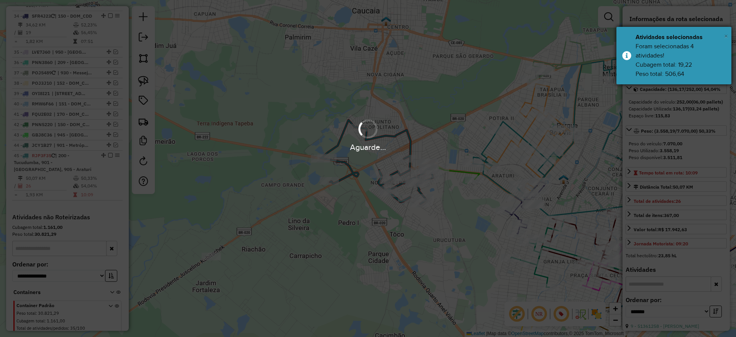
click at [726, 36] on span "×" at bounding box center [726, 36] width 4 height 8
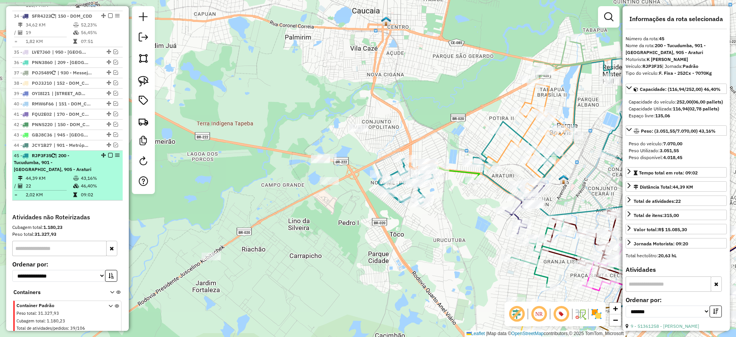
click at [108, 153] on em at bounding box center [110, 155] width 5 height 5
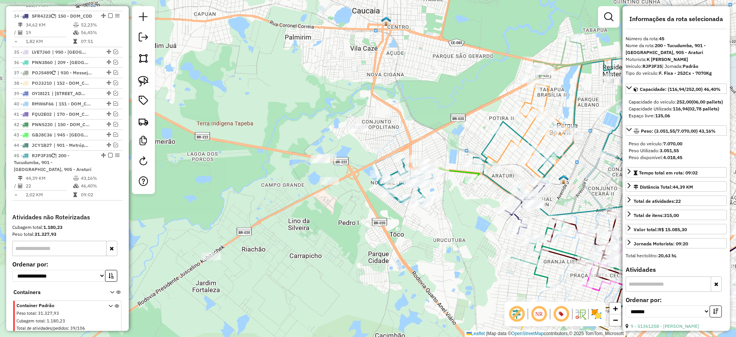
scroll to position [1174, 0]
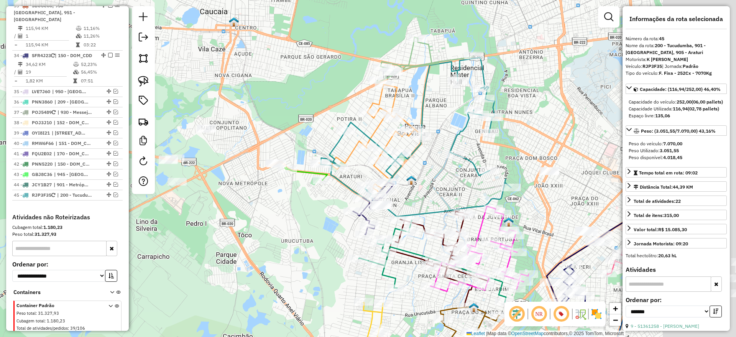
drag, startPoint x: 380, startPoint y: 95, endPoint x: 288, endPoint y: 96, distance: 91.6
click at [288, 96] on div "Janela de atendimento Grade de atendimento Capacidade Transportadoras Veículos …" at bounding box center [368, 168] width 736 height 337
click at [376, 127] on icon at bounding box center [370, 139] width 103 height 110
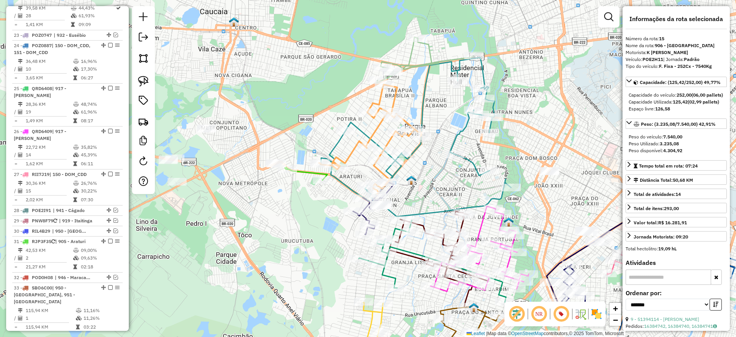
scroll to position [610, 0]
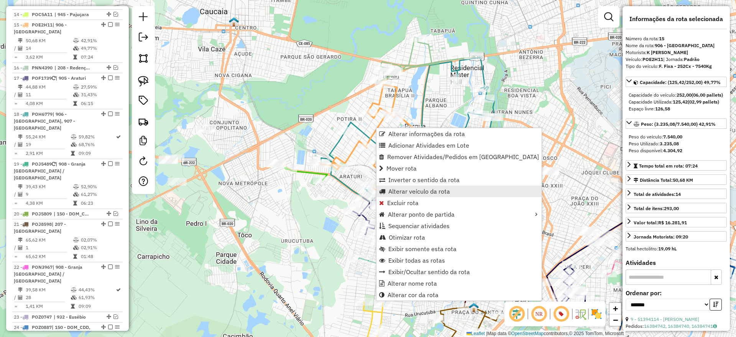
click at [418, 188] on span "Alterar veículo da rota" at bounding box center [419, 191] width 62 height 6
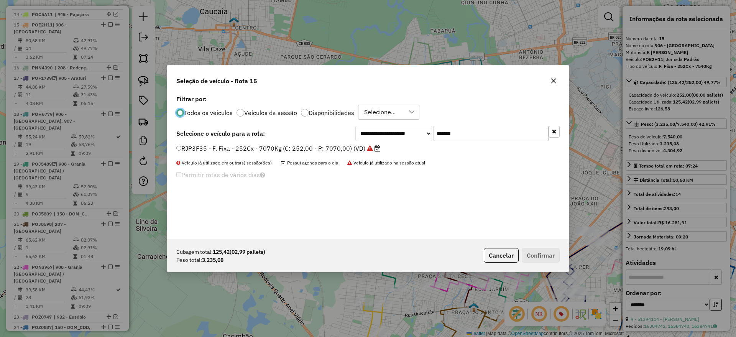
scroll to position [4, 2]
drag, startPoint x: 475, startPoint y: 131, endPoint x: 350, endPoint y: 148, distance: 126.9
click at [362, 145] on div "**********" at bounding box center [368, 166] width 402 height 146
paste input "text"
type input "*******"
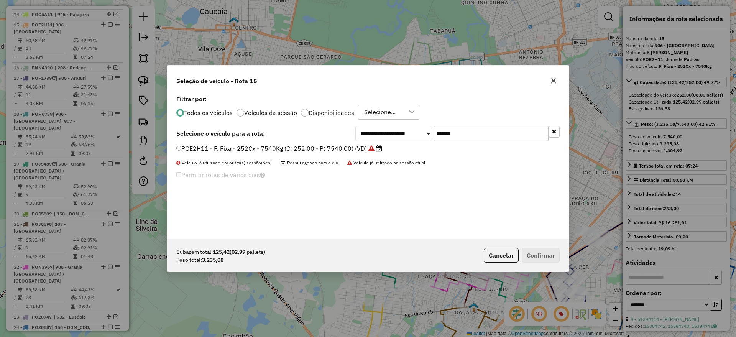
click at [327, 150] on label "POE2H11 - F. Fixa - 252Cx - 7540Kg (C: 252,00 - P: 7540,00) (VD)" at bounding box center [279, 148] width 206 height 9
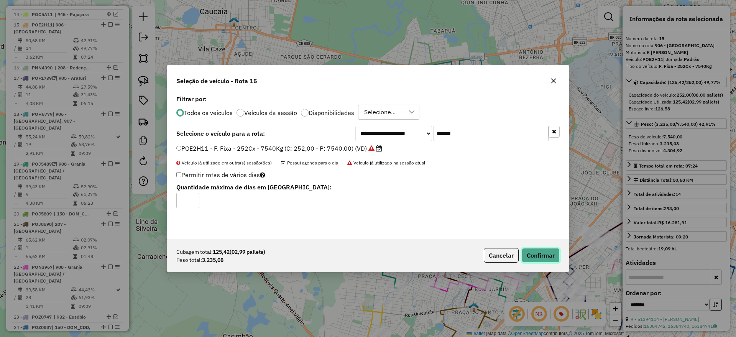
click at [548, 253] on button "Confirmar" at bounding box center [541, 255] width 38 height 15
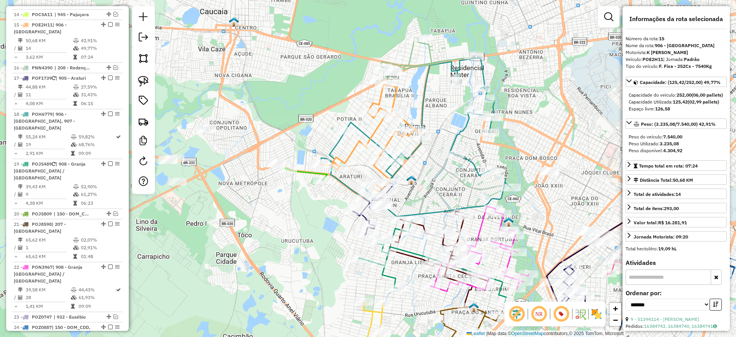
click at [380, 131] on icon at bounding box center [370, 139] width 103 height 110
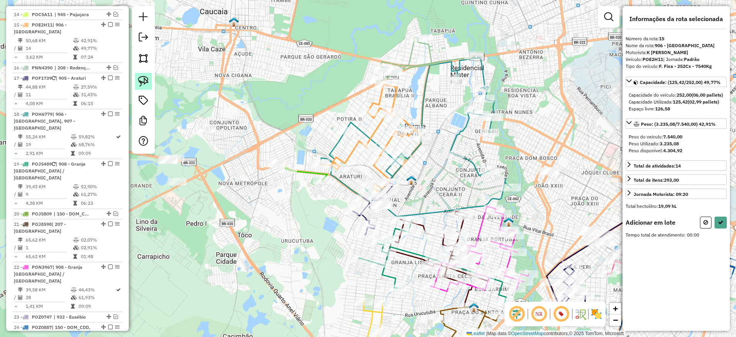
click at [141, 81] on img at bounding box center [143, 81] width 11 height 11
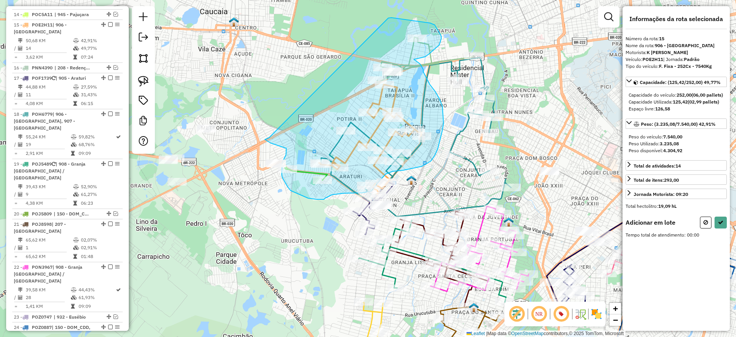
drag, startPoint x: 265, startPoint y: 139, endPoint x: 384, endPoint y: 19, distance: 169.2
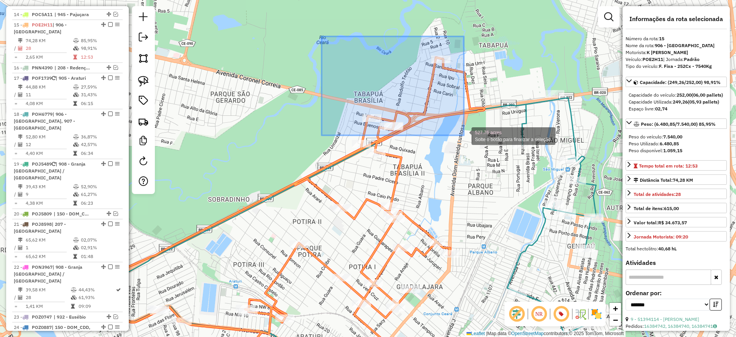
drag, startPoint x: 327, startPoint y: 38, endPoint x: 464, endPoint y: 135, distance: 167.8
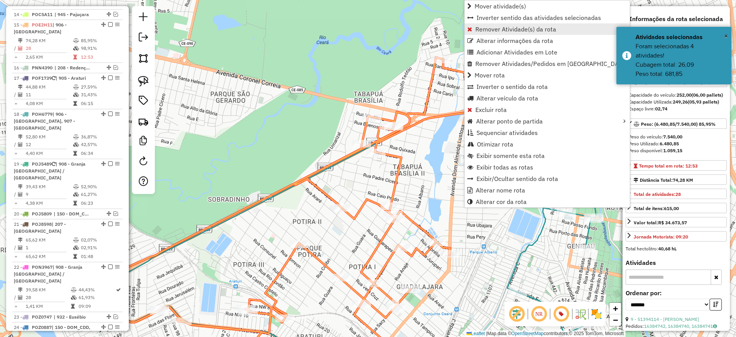
click at [476, 32] on span "Remover Atividade(s) da rota" at bounding box center [515, 29] width 81 height 6
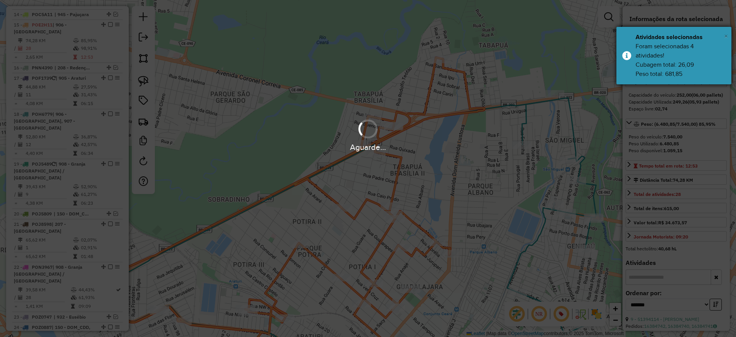
click at [725, 37] on span "×" at bounding box center [726, 36] width 4 height 8
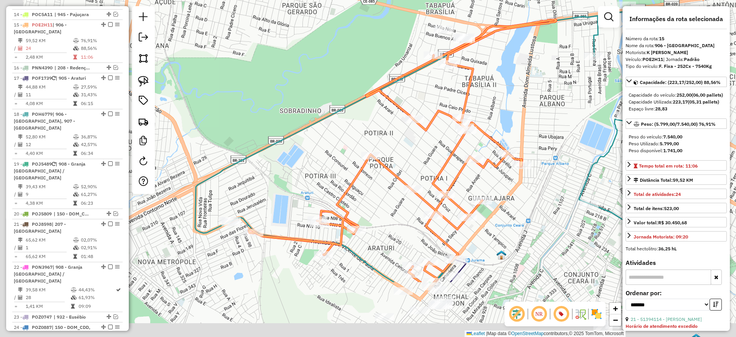
drag, startPoint x: 480, startPoint y: 107, endPoint x: 497, endPoint y: 78, distance: 33.3
click at [497, 78] on div "Janela de atendimento Grade de atendimento Capacidade Transportadoras Veículos …" at bounding box center [368, 168] width 736 height 337
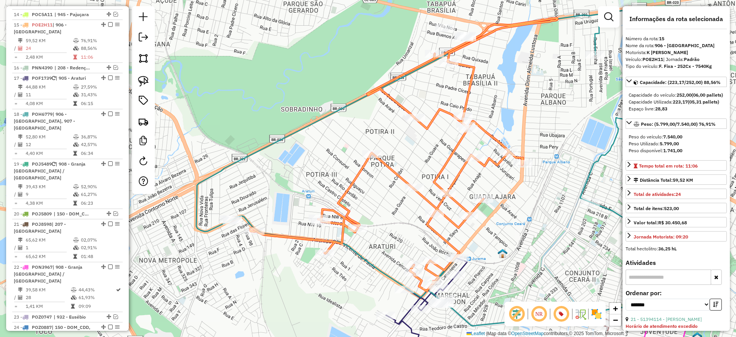
click at [395, 171] on icon at bounding box center [404, 154] width 308 height 273
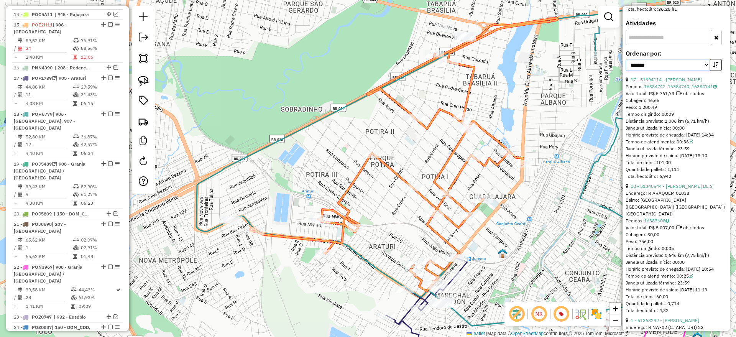
click at [661, 71] on select "**********" at bounding box center [668, 65] width 84 height 12
select select "**********"
click at [626, 71] on select "**********" at bounding box center [668, 65] width 84 height 12
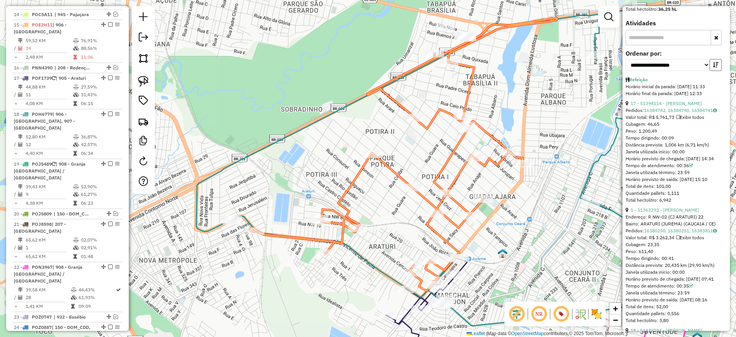
click at [715, 71] on button "button" at bounding box center [716, 65] width 12 height 12
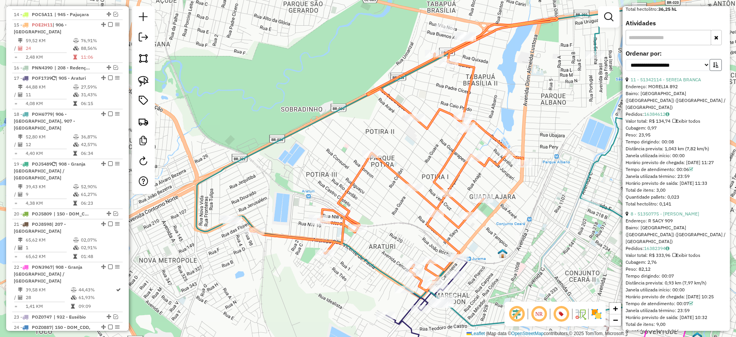
click at [714, 71] on button "button" at bounding box center [716, 65] width 12 height 12
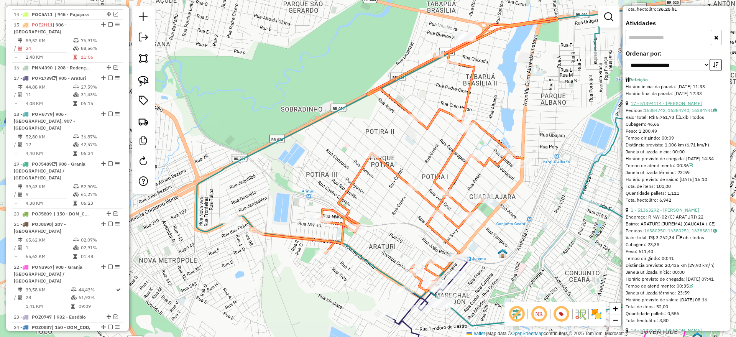
click at [664, 106] on link "17 - 51394114 - FRANCISCO IURI JESUS MENDES DE LIMA" at bounding box center [666, 103] width 71 height 6
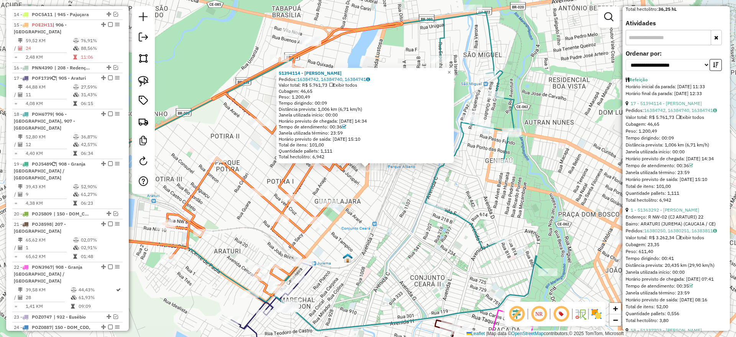
click at [407, 217] on div "51394114 - FRANCISCO IURI JESUS MENDES DE LIMA Pedidos: 16384742, 16384740, 163…" at bounding box center [368, 168] width 736 height 337
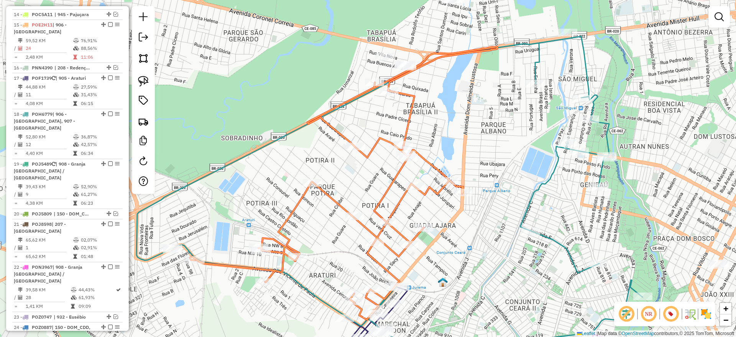
drag, startPoint x: 386, startPoint y: 189, endPoint x: 481, endPoint y: 213, distance: 98.1
click at [481, 213] on div "Janela de atendimento Grade de atendimento Capacidade Transportadoras Veículos …" at bounding box center [368, 168] width 736 height 337
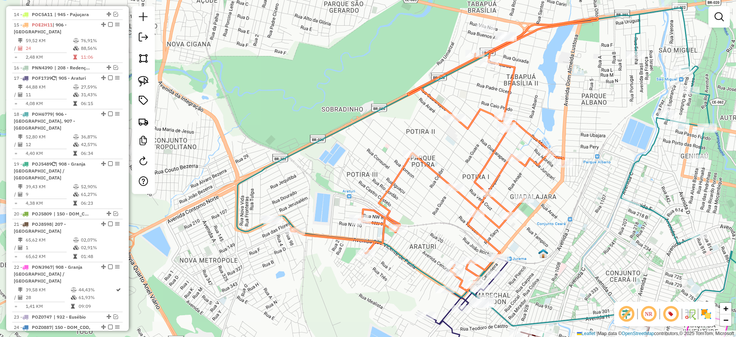
drag, startPoint x: 329, startPoint y: 119, endPoint x: 349, endPoint y: 186, distance: 69.2
click at [398, 96] on div "Janela de atendimento Grade de atendimento Capacidade Transportadoras Veículos …" at bounding box center [368, 168] width 736 height 337
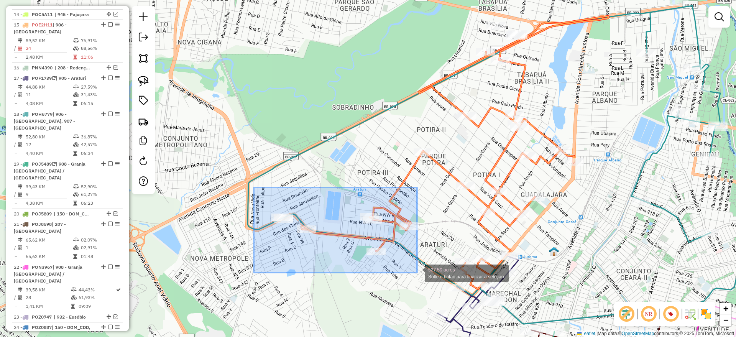
drag, startPoint x: 254, startPoint y: 187, endPoint x: 405, endPoint y: 270, distance: 172.1
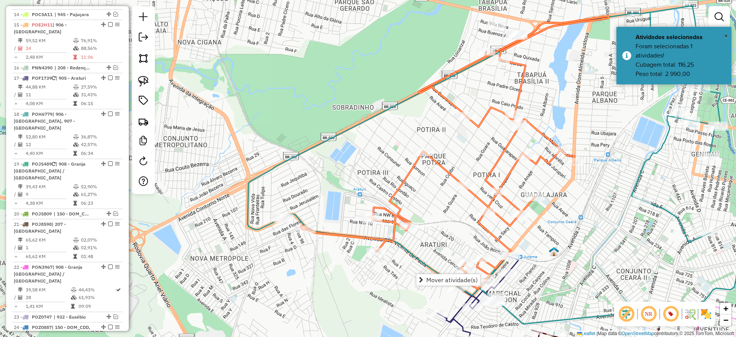
click at [451, 98] on icon at bounding box center [455, 152] width 308 height 273
select select "**********"
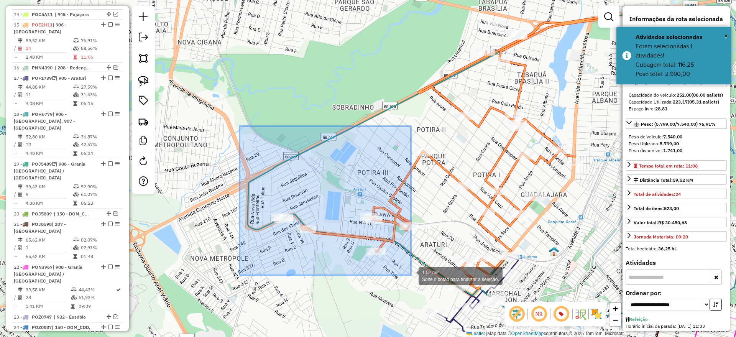
drag, startPoint x: 260, startPoint y: 142, endPoint x: 412, endPoint y: 275, distance: 201.8
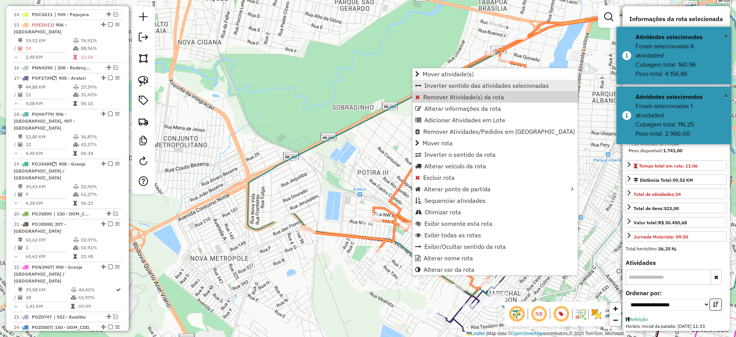
click at [443, 94] on span "Remover Atividade(s) da rota" at bounding box center [463, 97] width 81 height 6
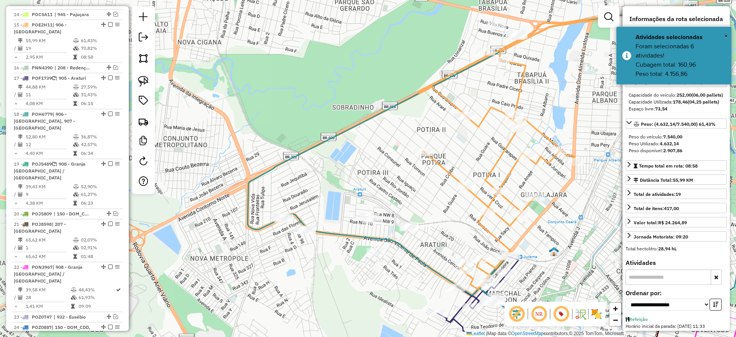
drag, startPoint x: 453, startPoint y: 178, endPoint x: 445, endPoint y: 183, distance: 9.8
click at [453, 177] on icon at bounding box center [514, 152] width 190 height 273
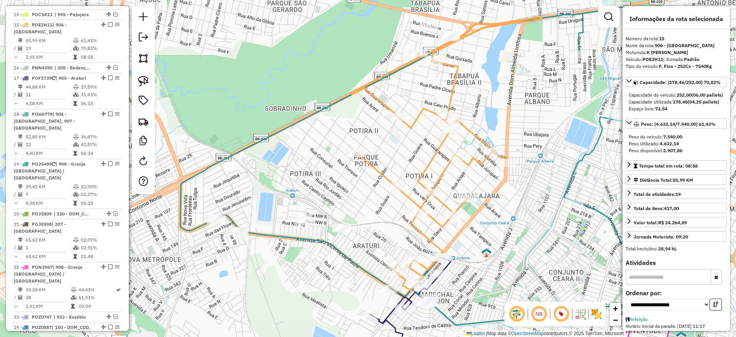
drag, startPoint x: 441, startPoint y: 192, endPoint x: 373, endPoint y: 193, distance: 67.5
click at [373, 193] on div "Janela de atendimento Grade de atendimento Capacidade Transportadoras Veículos …" at bounding box center [368, 168] width 736 height 337
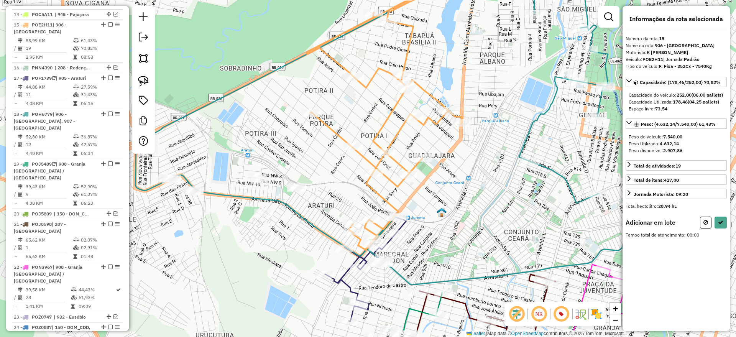
drag, startPoint x: 344, startPoint y: 233, endPoint x: 323, endPoint y: 211, distance: 29.8
click at [323, 211] on div "Janela de atendimento Grade de atendimento Capacidade Transportadoras Veículos …" at bounding box center [368, 168] width 736 height 337
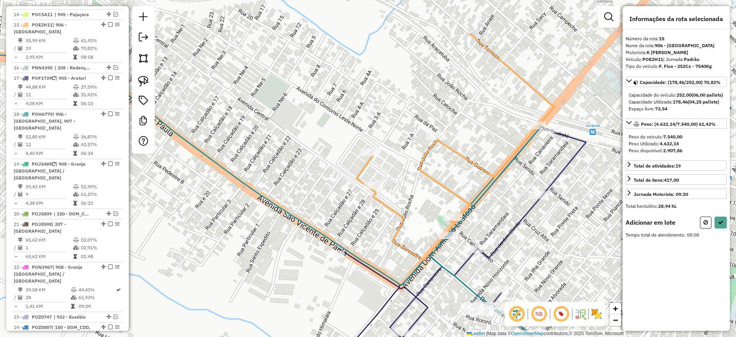
drag, startPoint x: 314, startPoint y: 172, endPoint x: 387, endPoint y: 302, distance: 148.7
click at [387, 303] on div "Janela de atendimento Grade de atendimento Capacidade Transportadoras Veículos …" at bounding box center [368, 168] width 736 height 337
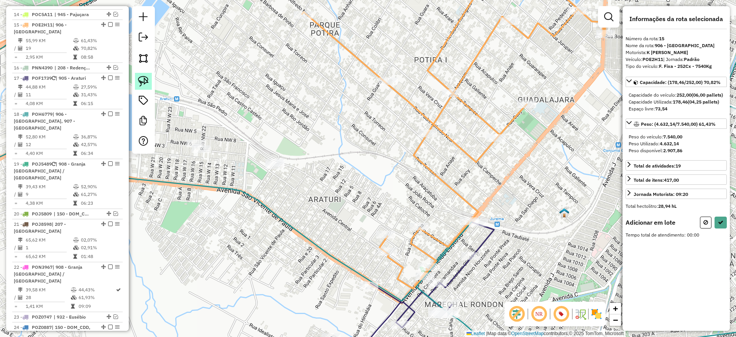
click at [148, 86] on link at bounding box center [143, 81] width 17 height 17
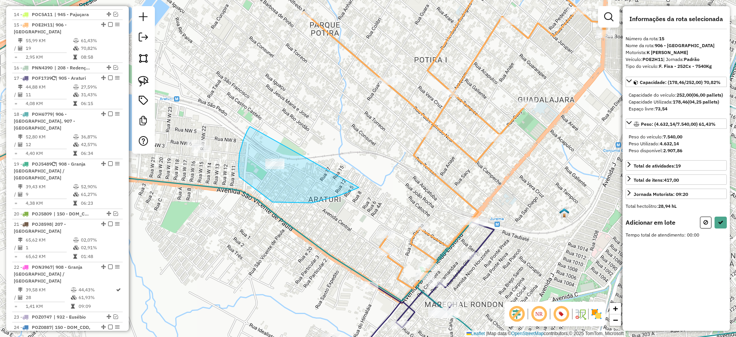
drag, startPoint x: 247, startPoint y: 131, endPoint x: 349, endPoint y: 160, distance: 105.7
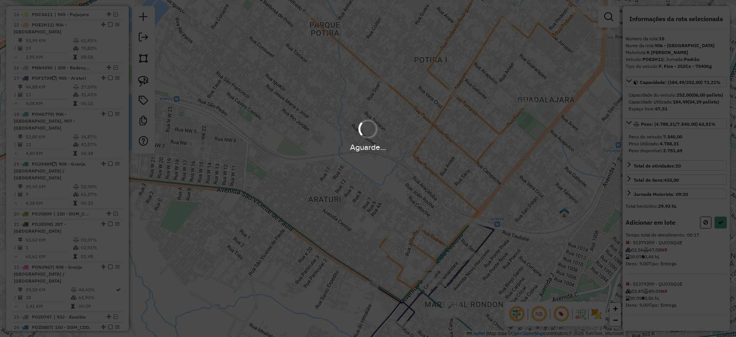
select select "**********"
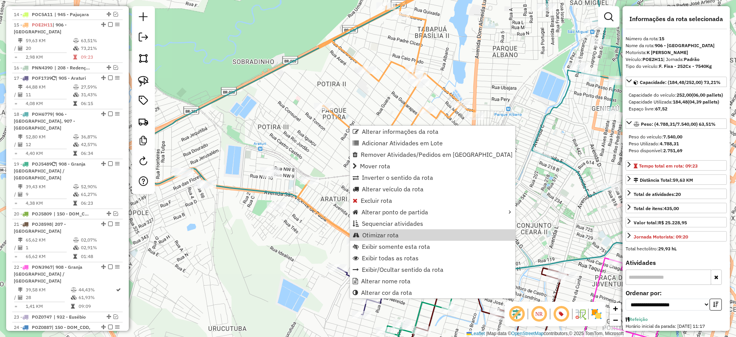
drag, startPoint x: 379, startPoint y: 237, endPoint x: 284, endPoint y: 123, distance: 148.6
click at [380, 237] on span "Otimizar rota" at bounding box center [380, 235] width 36 height 6
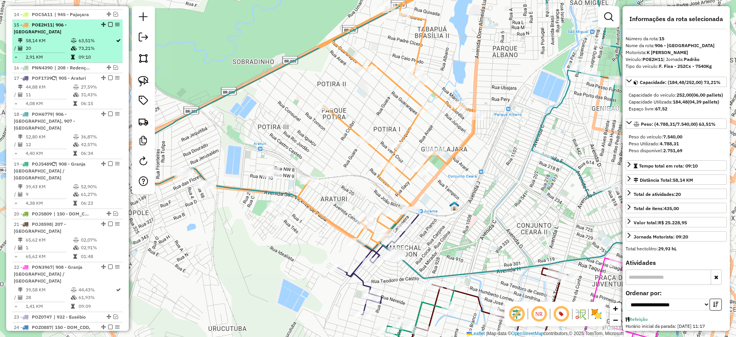
click at [110, 22] on em at bounding box center [110, 24] width 5 height 5
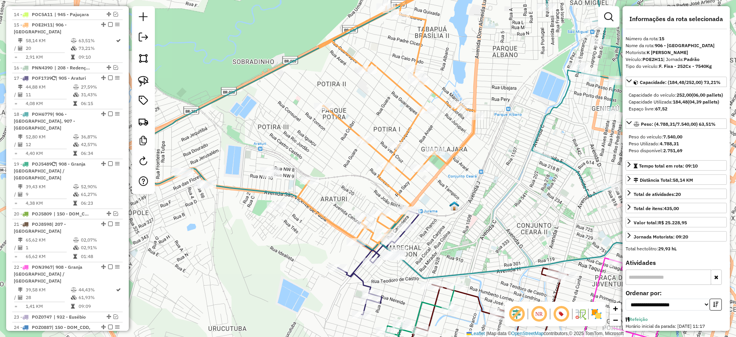
scroll to position [577, 0]
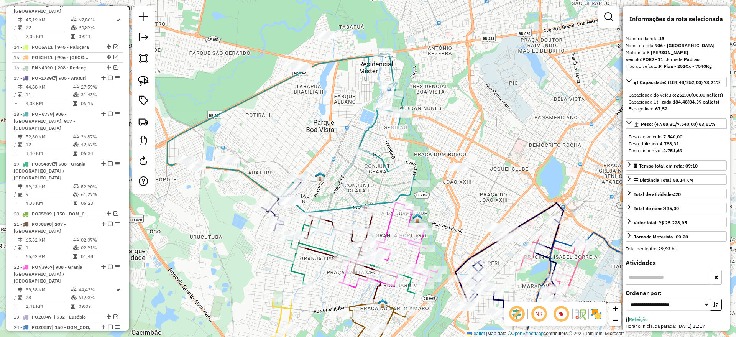
click at [350, 61] on icon at bounding box center [293, 133] width 253 height 159
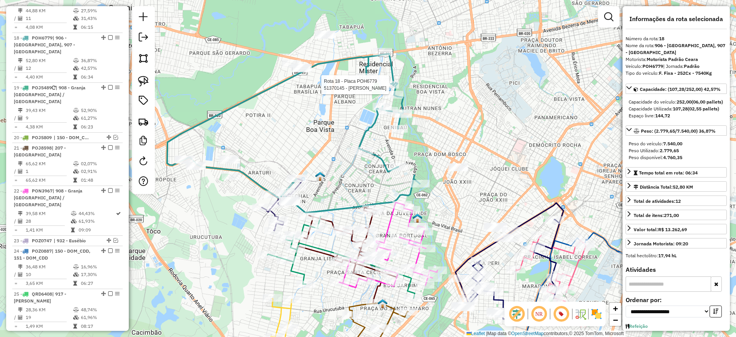
scroll to position [667, 0]
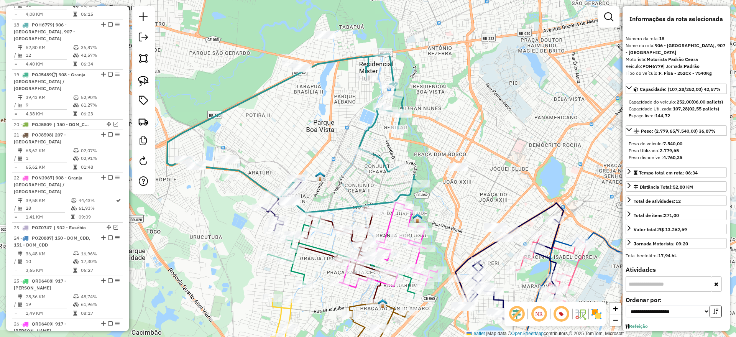
click at [391, 71] on icon at bounding box center [293, 133] width 253 height 159
drag, startPoint x: 442, startPoint y: 77, endPoint x: 451, endPoint y: 77, distance: 8.9
click at [451, 77] on div "Janela de atendimento Grade de atendimento Capacidade Transportadoras Veículos …" at bounding box center [368, 168] width 736 height 337
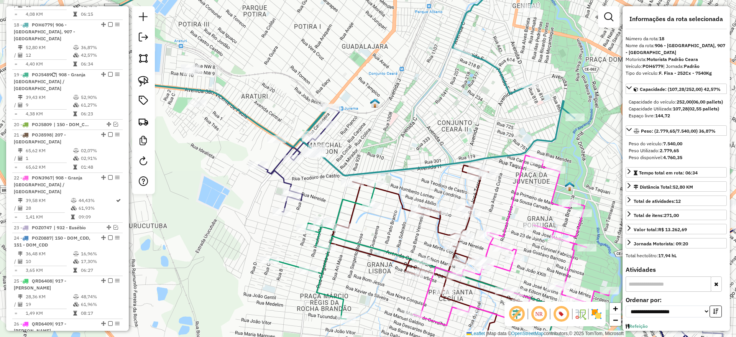
click at [265, 125] on icon at bounding box center [322, 70] width 506 height 209
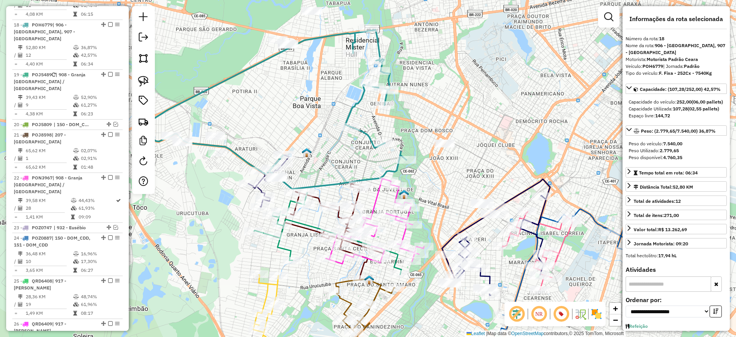
drag, startPoint x: 369, startPoint y: 163, endPoint x: 363, endPoint y: 164, distance: 6.4
click at [363, 164] on div "Janela de atendimento Grade de atendimento Capacidade Transportadoras Veículos …" at bounding box center [368, 168] width 736 height 337
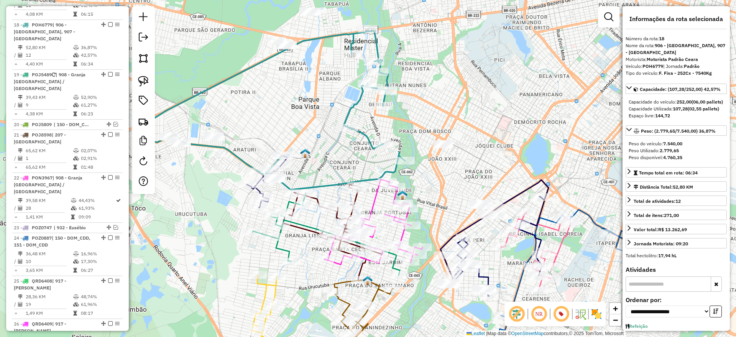
click at [368, 136] on icon at bounding box center [278, 110] width 253 height 159
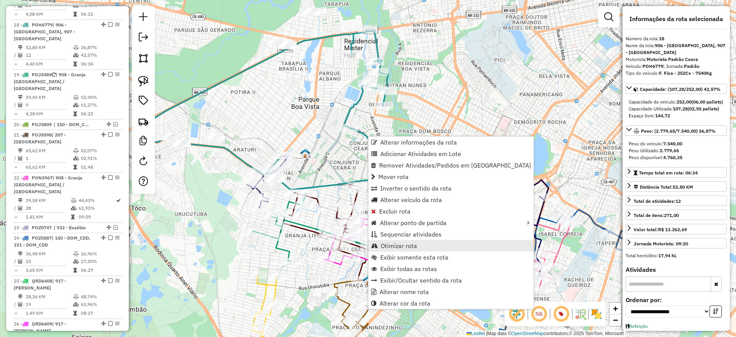
click at [398, 243] on span "Otimizar rota" at bounding box center [399, 246] width 36 height 6
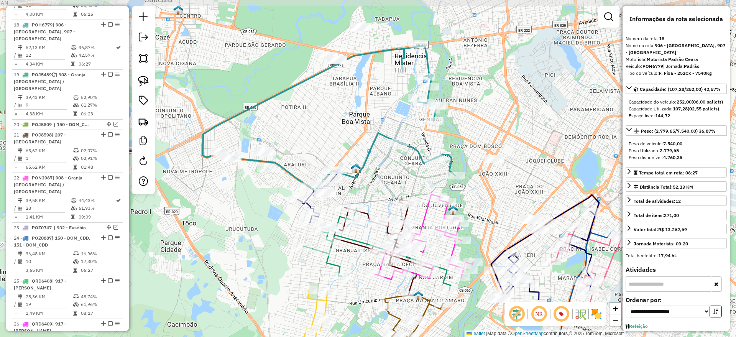
drag, startPoint x: 328, startPoint y: 155, endPoint x: 379, endPoint y: 170, distance: 53.1
click at [379, 170] on div "Janela de atendimento Grade de atendimento Capacidade Transportadoras Veículos …" at bounding box center [368, 168] width 736 height 337
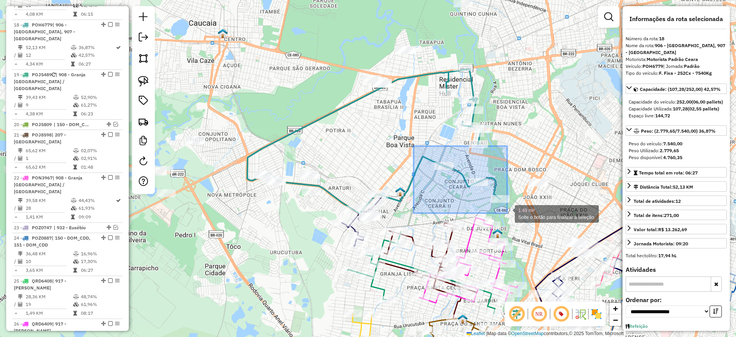
drag, startPoint x: 416, startPoint y: 148, endPoint x: 507, endPoint y: 213, distance: 112.4
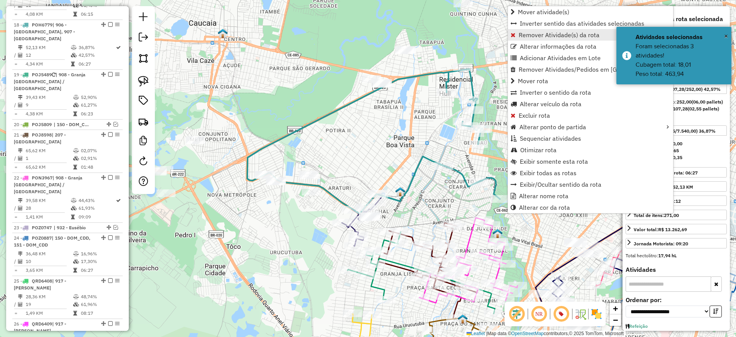
click at [531, 35] on span "Remover Atividade(s) da rota" at bounding box center [559, 35] width 81 height 6
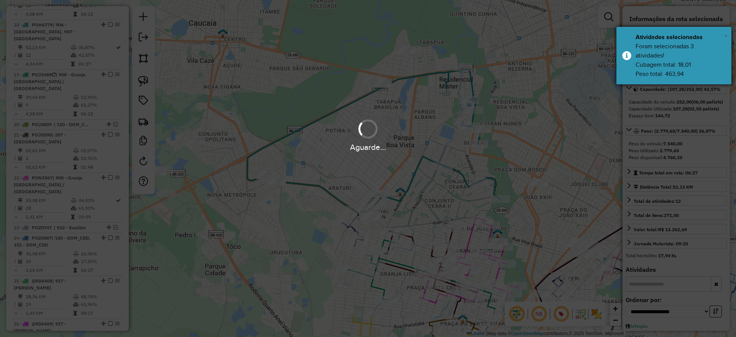
click at [727, 35] on span "×" at bounding box center [726, 36] width 4 height 8
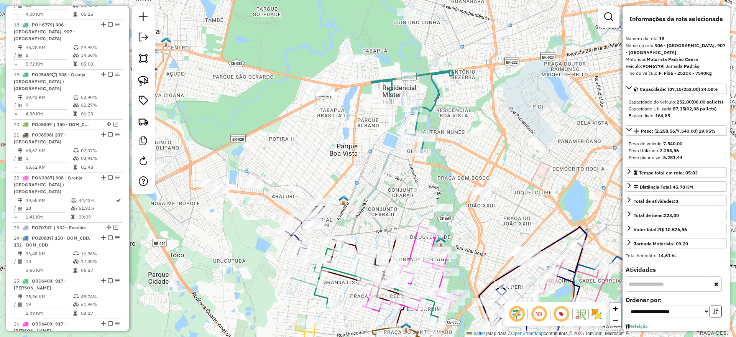
click at [436, 108] on icon at bounding box center [413, 112] width 82 height 82
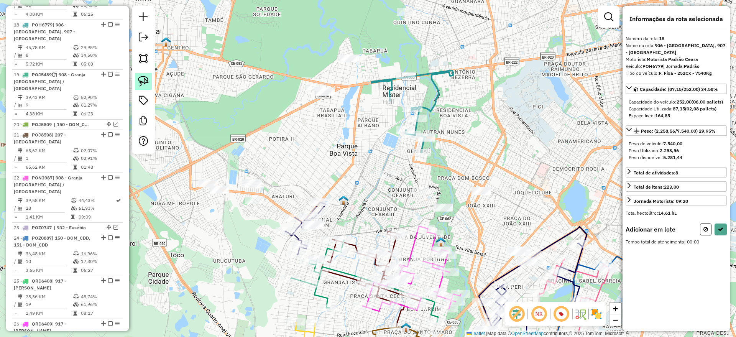
click at [142, 79] on img at bounding box center [143, 81] width 11 height 11
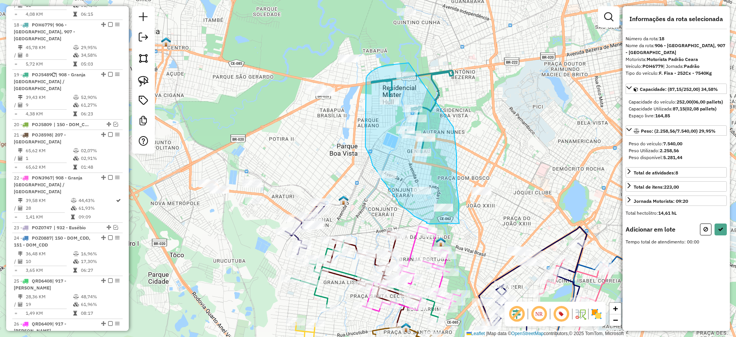
drag, startPoint x: 386, startPoint y: 65, endPoint x: 451, endPoint y: 130, distance: 91.4
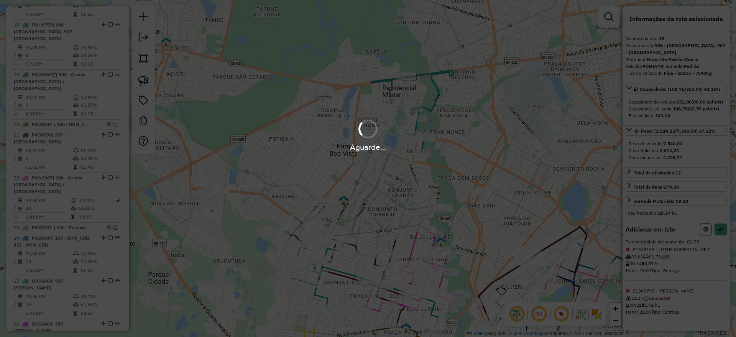
select select "**********"
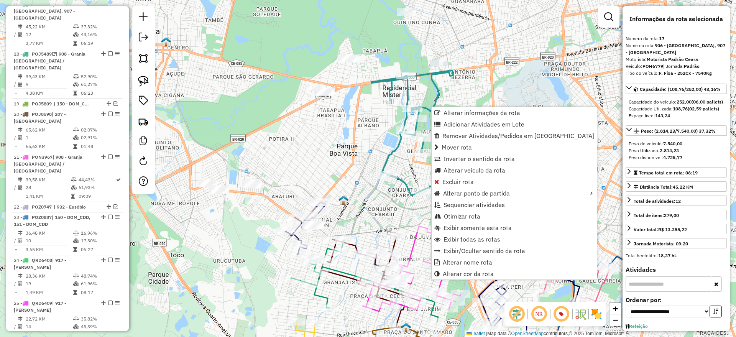
scroll to position [631, 0]
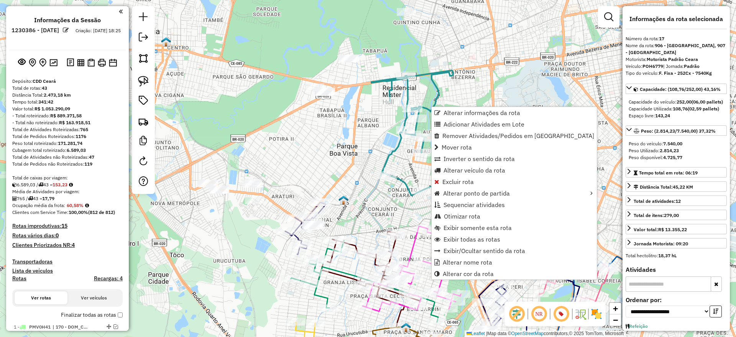
select select "**********"
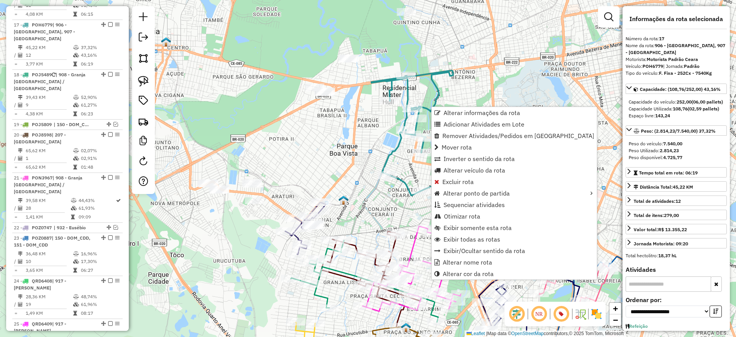
click at [358, 143] on div "Rota 17 - Placa POH6779 51378429 - DONA TANIA LAN HOUSE Janela de atendimento G…" at bounding box center [368, 168] width 736 height 337
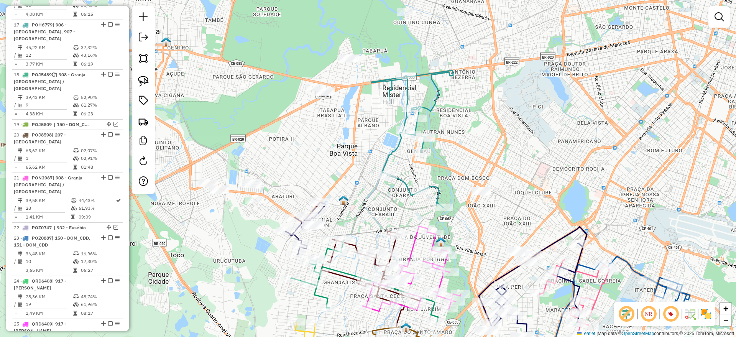
click at [392, 151] on icon at bounding box center [413, 139] width 82 height 137
select select "**********"
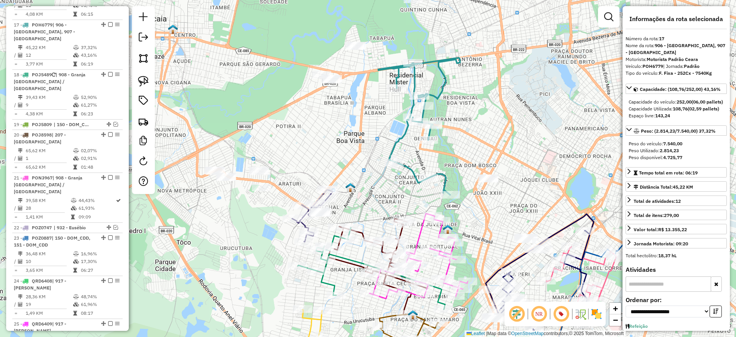
drag, startPoint x: 372, startPoint y: 153, endPoint x: 379, endPoint y: 140, distance: 14.4
click at [379, 140] on div "Janela de atendimento Grade de atendimento Capacidade Transportadoras Veículos …" at bounding box center [368, 168] width 736 height 337
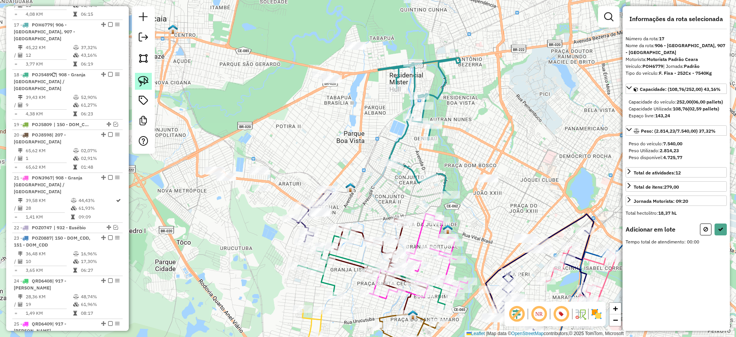
click at [144, 78] on img at bounding box center [143, 81] width 11 height 11
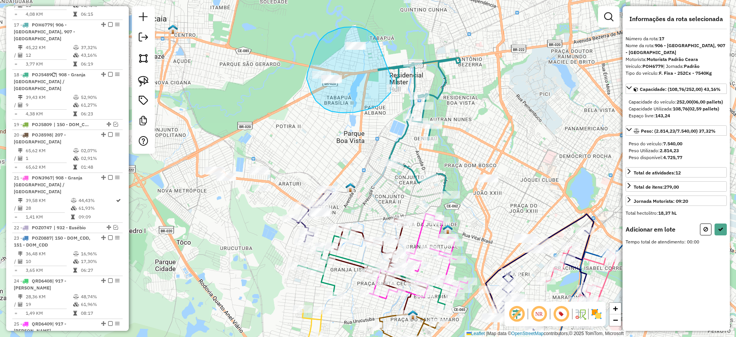
drag, startPoint x: 372, startPoint y: 33, endPoint x: 392, endPoint y: 80, distance: 51.2
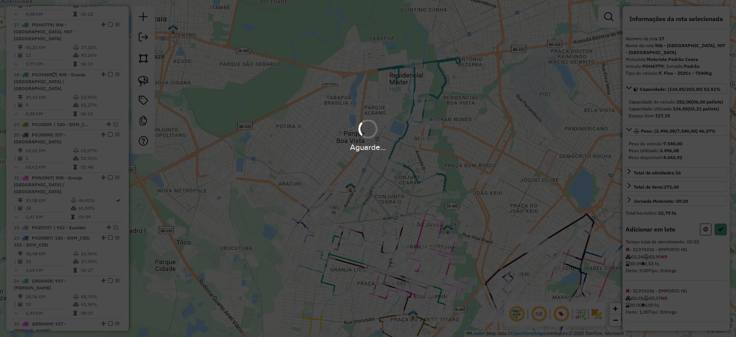
select select "**********"
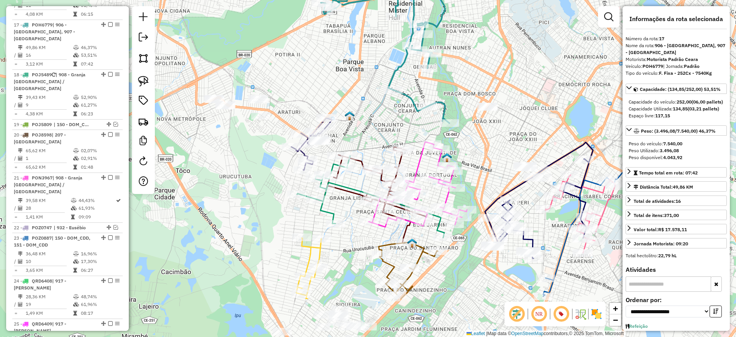
click at [366, 92] on div "Janela de atendimento Grade de atendimento Capacidade Transportadoras Veículos …" at bounding box center [368, 168] width 736 height 337
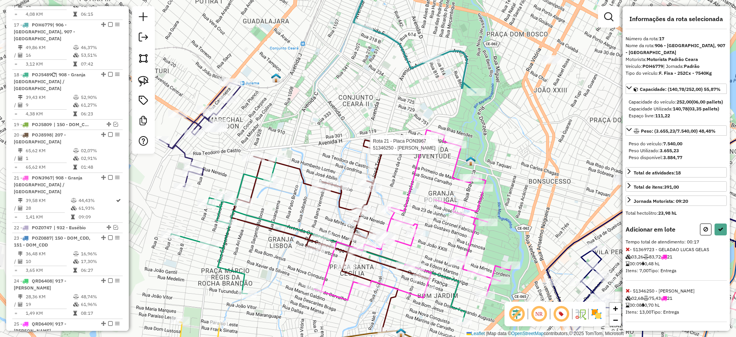
select select "**********"
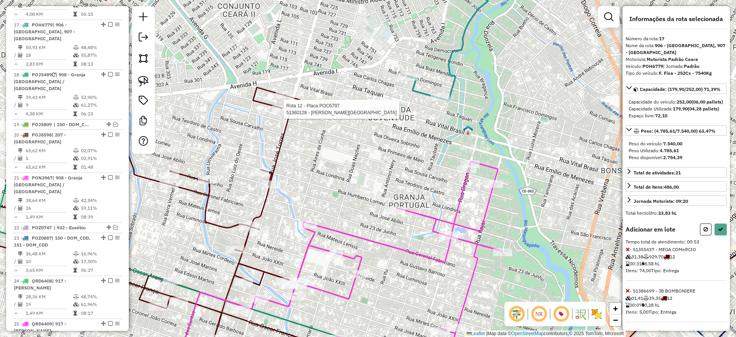
select select "**********"
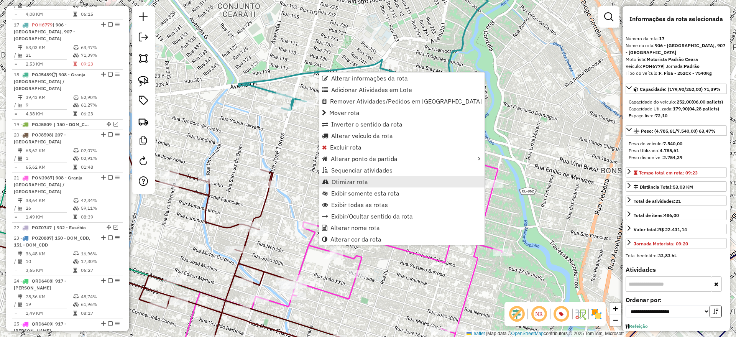
click at [348, 180] on span "Otimizar rota" at bounding box center [350, 182] width 36 height 6
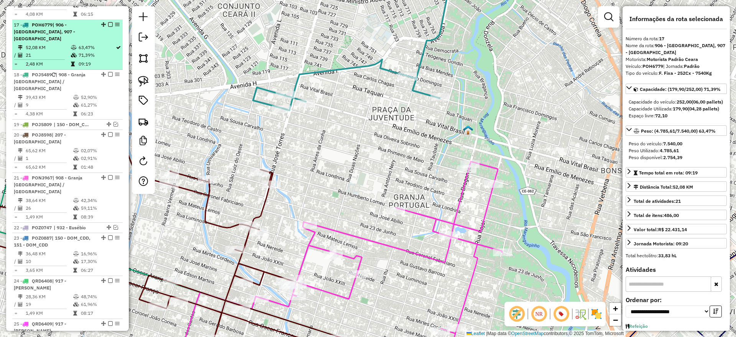
click at [109, 22] on em at bounding box center [110, 24] width 5 height 5
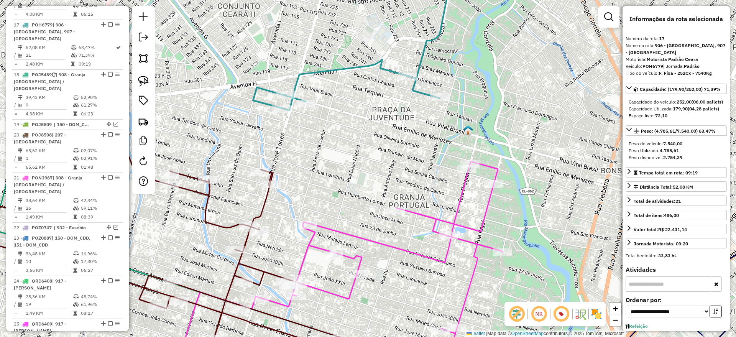
scroll to position [598, 0]
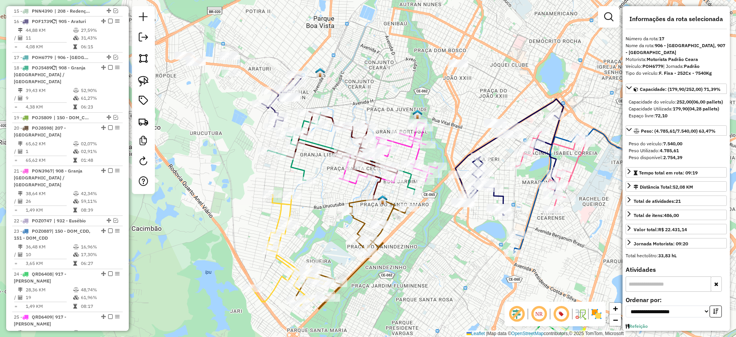
drag, startPoint x: 346, startPoint y: 74, endPoint x: 372, endPoint y: 99, distance: 36.3
click at [378, 95] on div "Janela de atendimento Grade de atendimento Capacidade Transportadoras Veículos …" at bounding box center [368, 168] width 736 height 337
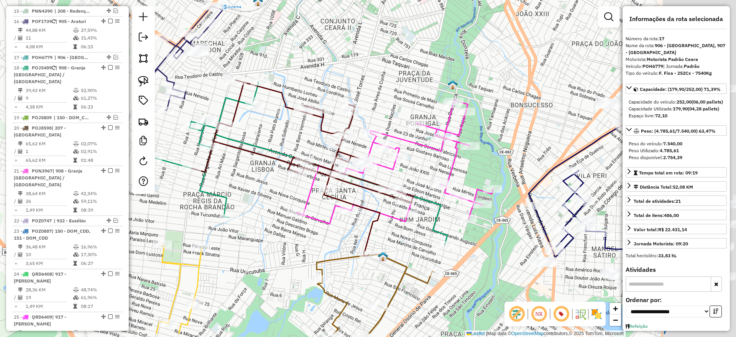
click at [355, 59] on div "Janela de atendimento Grade de atendimento Capacidade Transportadoras Veículos …" at bounding box center [368, 168] width 736 height 337
click at [451, 123] on icon at bounding box center [394, 161] width 197 height 123
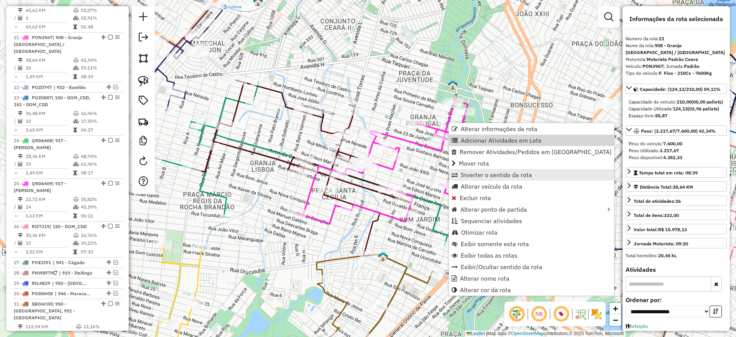
scroll to position [730, 0]
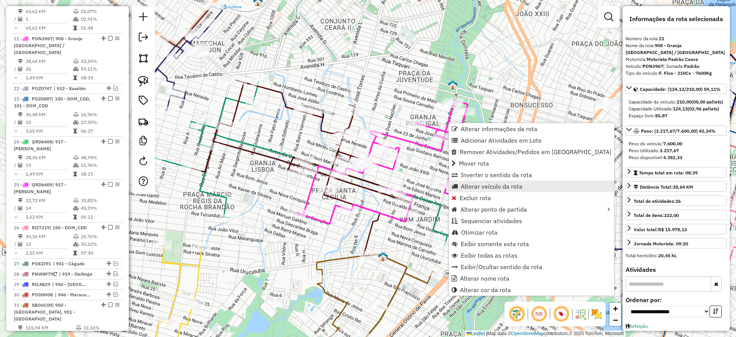
click at [478, 187] on span "Alterar veículo da rota" at bounding box center [492, 186] width 62 height 6
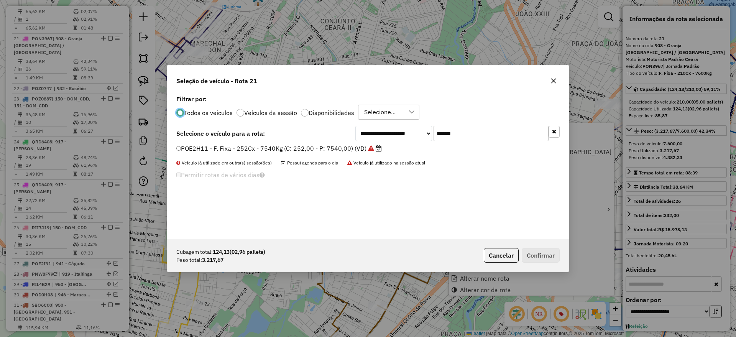
scroll to position [4, 2]
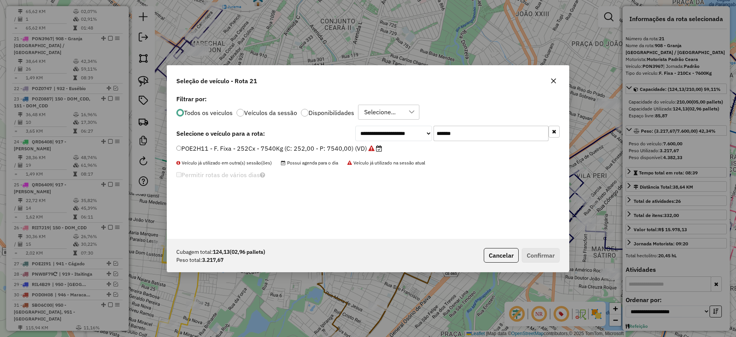
drag, startPoint x: 443, startPoint y: 133, endPoint x: 332, endPoint y: 141, distance: 111.9
click at [331, 141] on div "**********" at bounding box center [368, 166] width 402 height 146
paste input "text"
type input "*******"
click at [332, 148] on label "PMR1J26 - F. Fixa - 308Cx - 7940Kg (C: 308,00 - P: 7940,00) (VD)" at bounding box center [275, 148] width 198 height 9
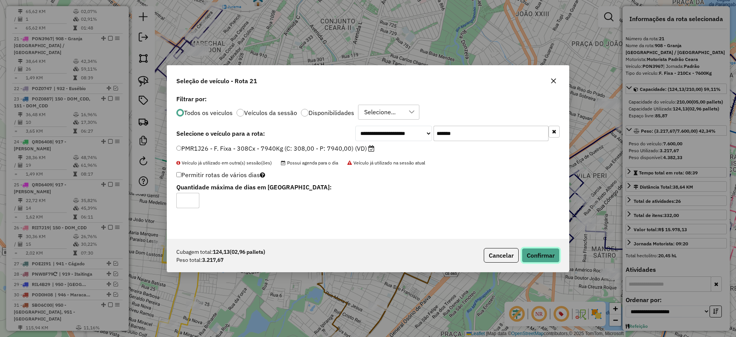
click at [539, 255] on button "Confirmar" at bounding box center [541, 255] width 38 height 15
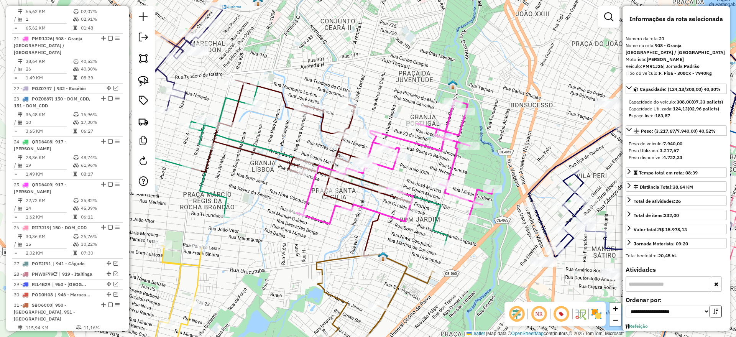
click at [399, 138] on icon at bounding box center [394, 161] width 197 height 123
drag, startPoint x: 387, startPoint y: 109, endPoint x: 365, endPoint y: 82, distance: 34.9
click at [365, 82] on div "Janela de atendimento Grade de atendimento Capacidade Transportadoras Veículos …" at bounding box center [368, 168] width 736 height 337
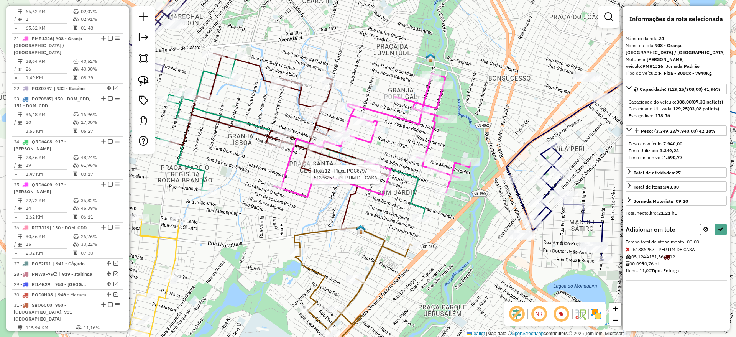
select select "**********"
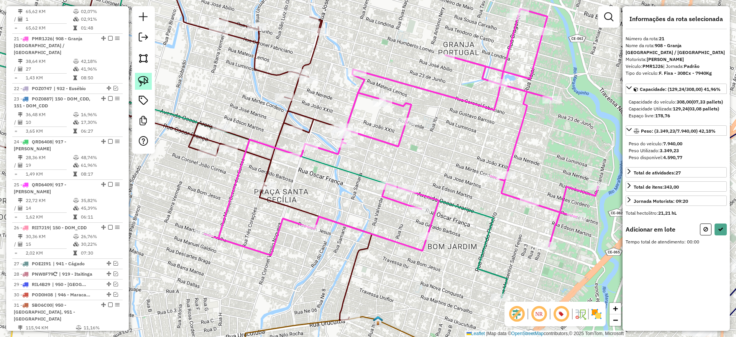
click at [142, 83] on img at bounding box center [143, 81] width 11 height 11
drag, startPoint x: 321, startPoint y: 113, endPoint x: 420, endPoint y: 131, distance: 101.4
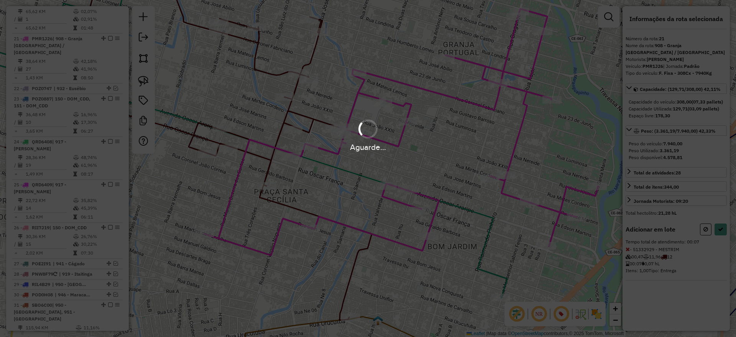
select select "**********"
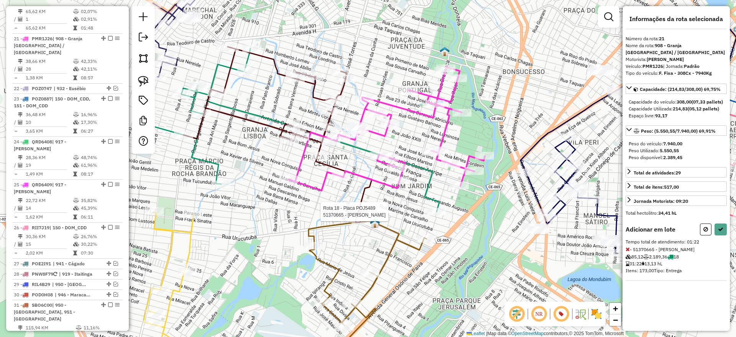
select select "**********"
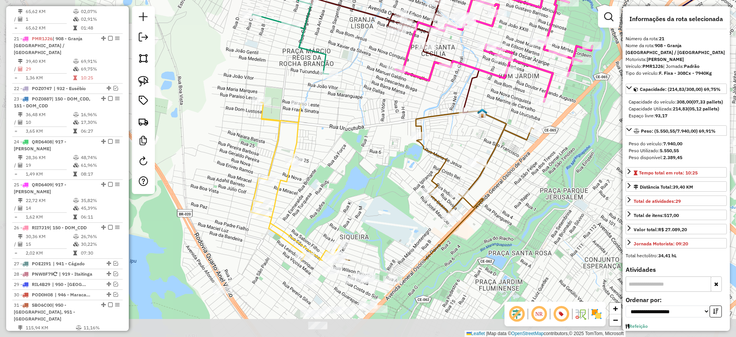
drag, startPoint x: 306, startPoint y: 225, endPoint x: 412, endPoint y: 115, distance: 153.2
click at [412, 115] on div "Janela de atendimento Grade de atendimento Capacidade Transportadoras Veículos …" at bounding box center [368, 168] width 736 height 337
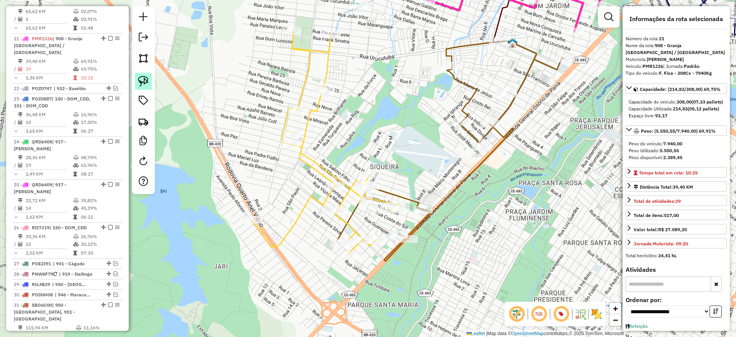
click at [138, 78] on img at bounding box center [143, 81] width 11 height 11
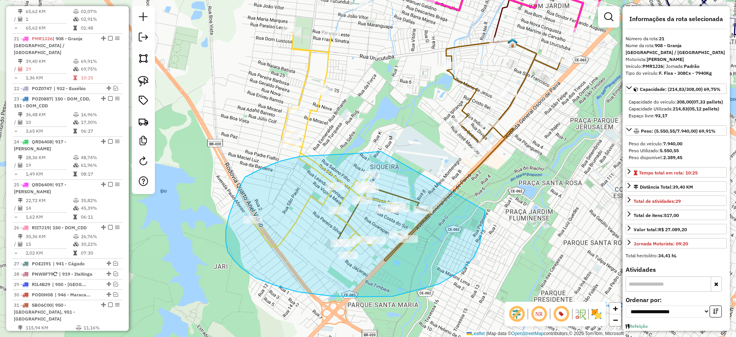
drag, startPoint x: 381, startPoint y: 151, endPoint x: 479, endPoint y: 197, distance: 107.4
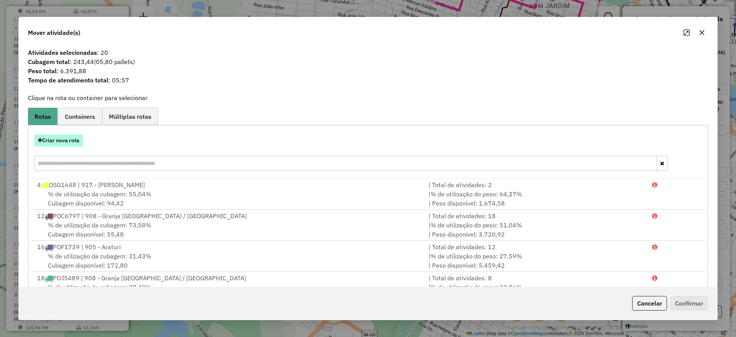
click at [70, 141] on button "Criar nova rota" at bounding box center [59, 141] width 48 height 12
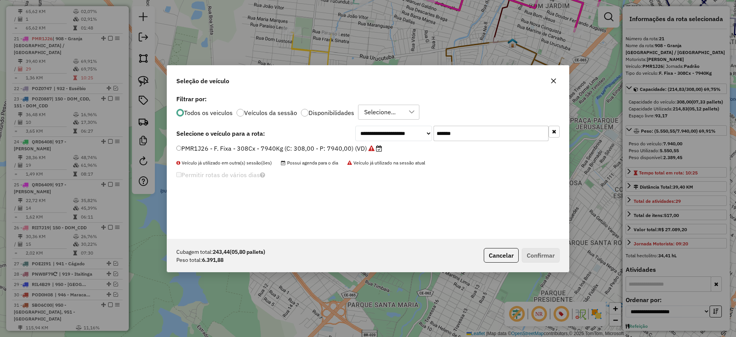
drag, startPoint x: 432, startPoint y: 137, endPoint x: 374, endPoint y: 142, distance: 58.5
click at [377, 140] on div "**********" at bounding box center [457, 133] width 204 height 15
paste input "text"
type input "*******"
click at [344, 147] on label "POZ0887 - F. Fixa - 308Cx - 8110Kg (C: 308,00 - P: 8110,00) (VD)" at bounding box center [279, 148] width 206 height 9
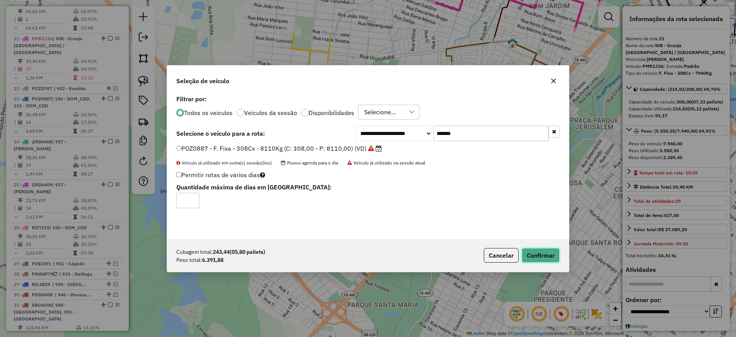
click at [541, 253] on button "Confirmar" at bounding box center [541, 255] width 38 height 15
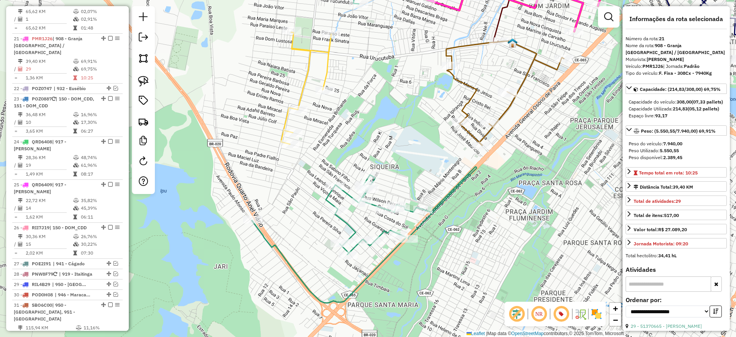
click at [327, 199] on icon at bounding box center [364, 235] width 225 height 136
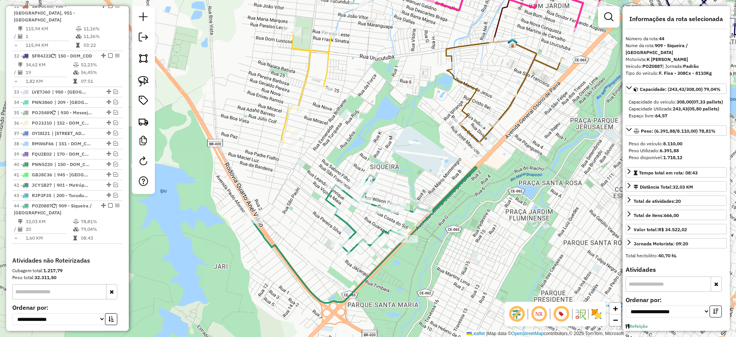
scroll to position [1080, 0]
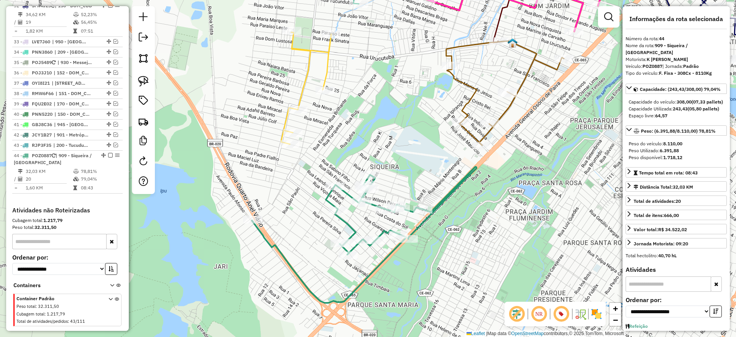
drag, startPoint x: 308, startPoint y: 180, endPoint x: 289, endPoint y: 215, distance: 39.5
click at [289, 214] on div "Janela de atendimento Grade de atendimento Capacidade Transportadoras Veículos …" at bounding box center [368, 168] width 736 height 337
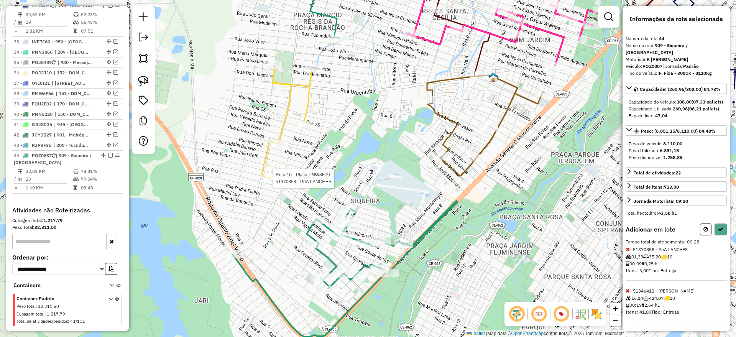
select select "**********"
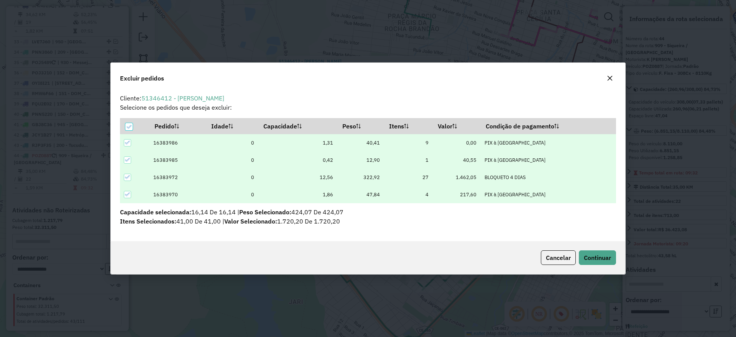
scroll to position [0, 0]
click at [603, 260] on span "Continuar" at bounding box center [597, 258] width 27 height 8
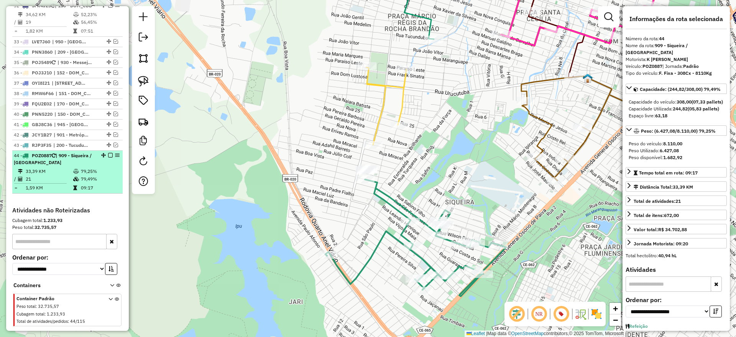
click at [108, 153] on em at bounding box center [110, 155] width 5 height 5
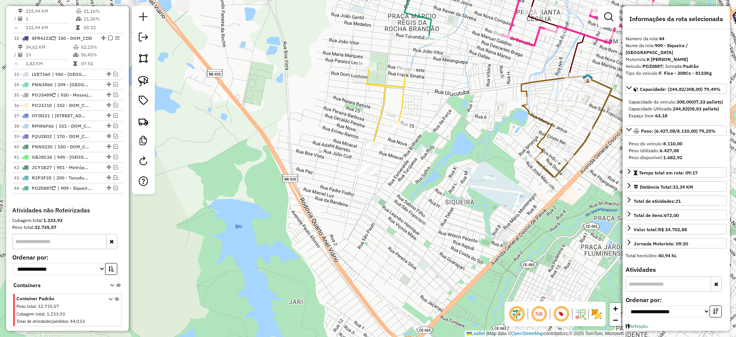
click at [378, 122] on icon at bounding box center [387, 105] width 40 height 77
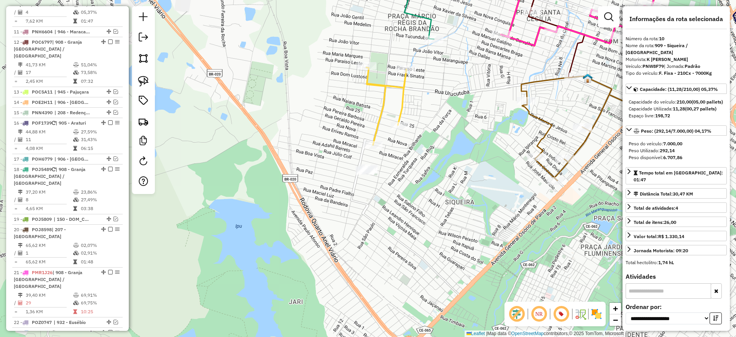
scroll to position [467, 0]
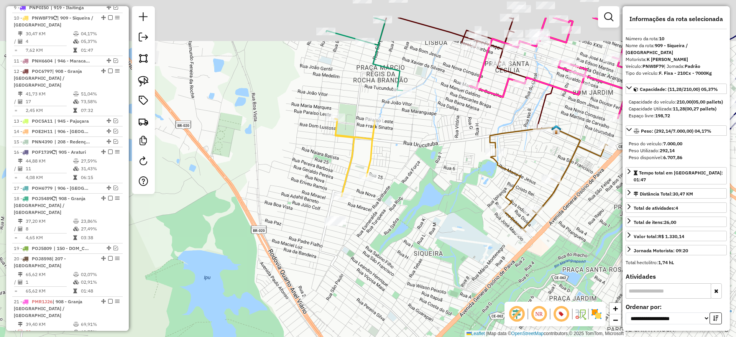
drag, startPoint x: 334, startPoint y: 121, endPoint x: 305, endPoint y: 160, distance: 49.0
click at [309, 161] on div "Janela de atendimento Grade de atendimento Capacidade Transportadoras Veículos …" at bounding box center [368, 168] width 736 height 337
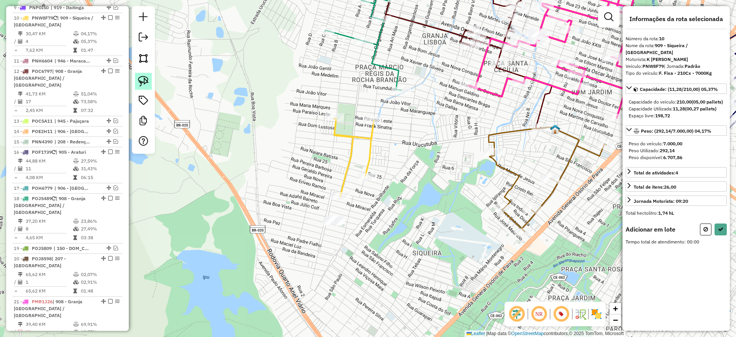
click at [143, 80] on img at bounding box center [143, 81] width 11 height 11
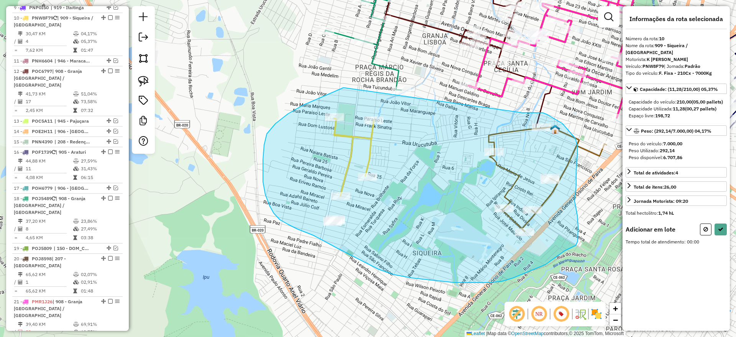
drag, startPoint x: 276, startPoint y: 123, endPoint x: 523, endPoint y: 113, distance: 247.2
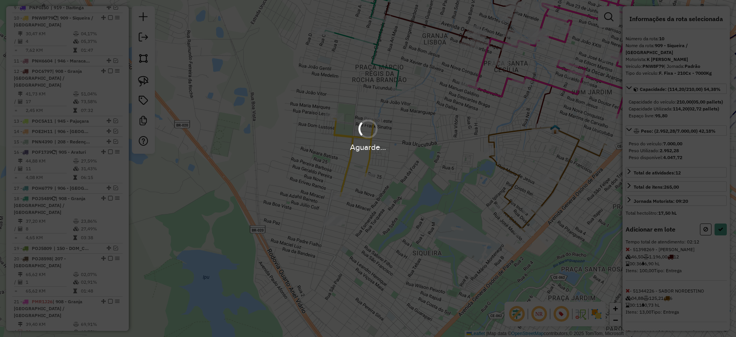
select select "**********"
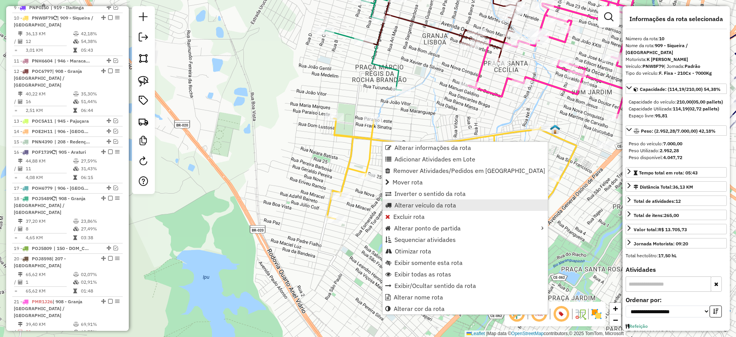
drag, startPoint x: 411, startPoint y: 214, endPoint x: 419, endPoint y: 204, distance: 13.6
click at [419, 204] on ul "Alterar informações da rota Adicionar Atividades em Lote Remover Atividades/Ped…" at bounding box center [465, 228] width 165 height 173
click at [419, 204] on span "Alterar veículo da rota" at bounding box center [426, 205] width 62 height 6
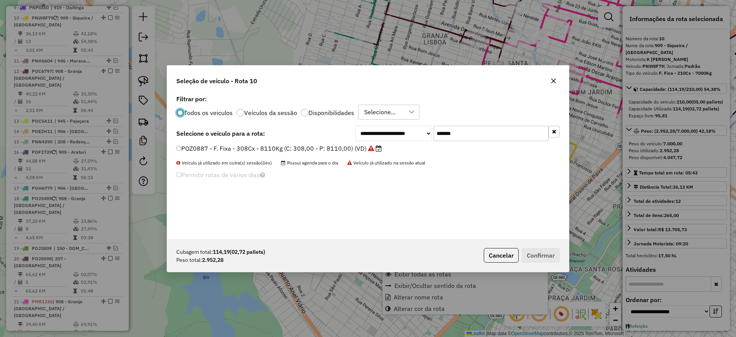
scroll to position [4, 2]
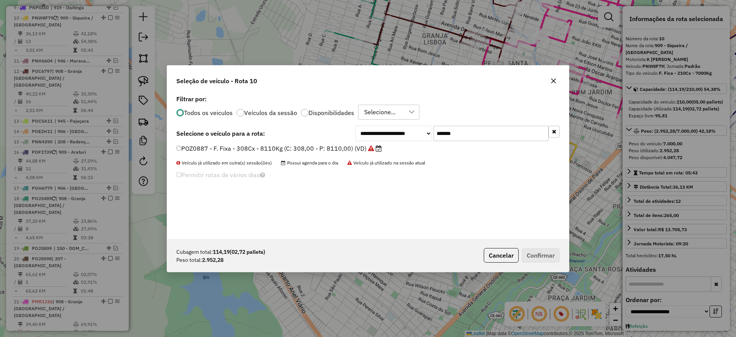
drag, startPoint x: 470, startPoint y: 130, endPoint x: 356, endPoint y: 141, distance: 114.4
click at [356, 141] on div "**********" at bounding box center [457, 133] width 204 height 15
paste input "text"
type input "*******"
click at [342, 151] on label "PND9B59 - F. Fixa - 210Cx - 7600Kg (C: 210,00 - P: 7600,00) (VD)" at bounding box center [279, 148] width 206 height 9
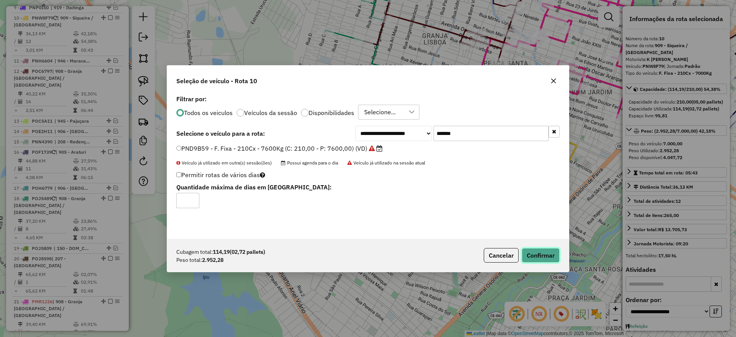
click at [546, 259] on button "Confirmar" at bounding box center [541, 255] width 38 height 15
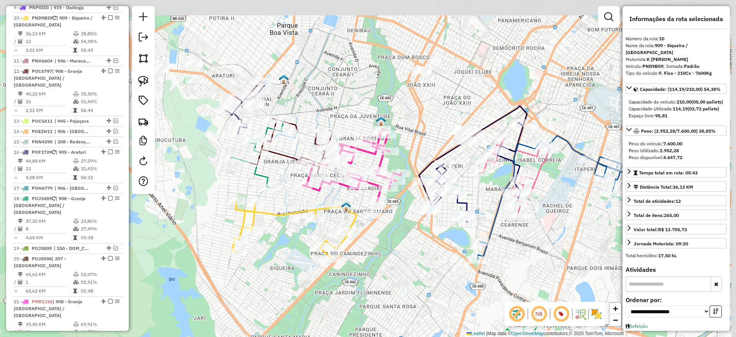
click at [310, 230] on div "Janela de atendimento Grade de atendimento Capacidade Transportadoras Veículos …" at bounding box center [368, 168] width 736 height 337
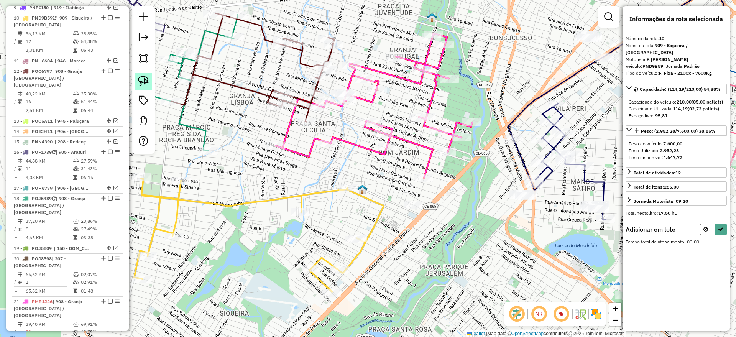
click at [144, 81] on img at bounding box center [143, 81] width 11 height 11
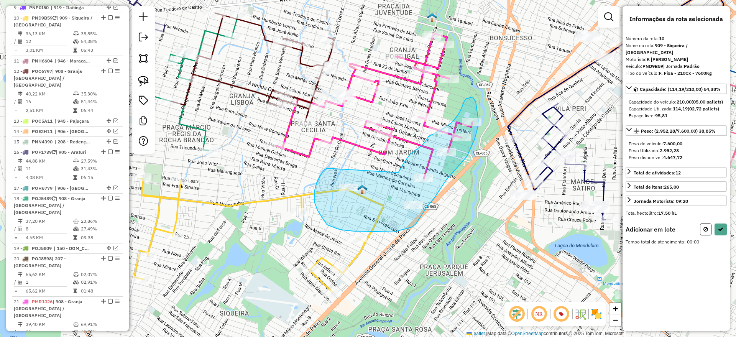
drag, startPoint x: 318, startPoint y: 211, endPoint x: 405, endPoint y: 206, distance: 87.2
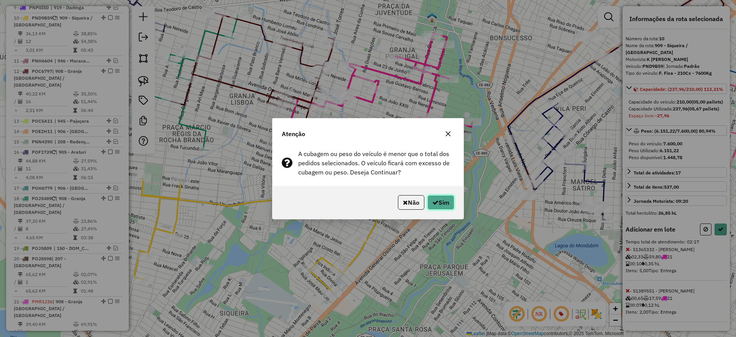
click at [432, 201] on icon "button" at bounding box center [435, 202] width 6 height 6
select select "**********"
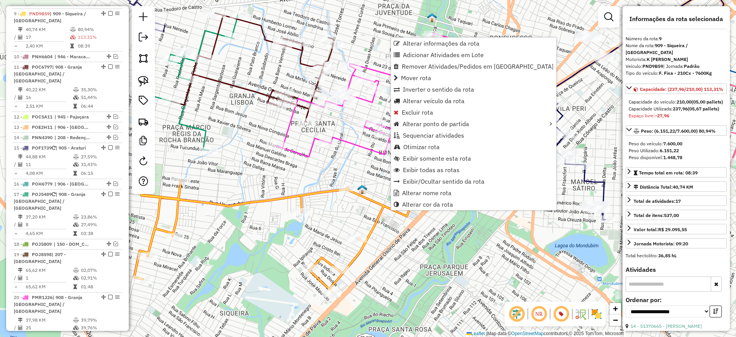
scroll to position [424, 0]
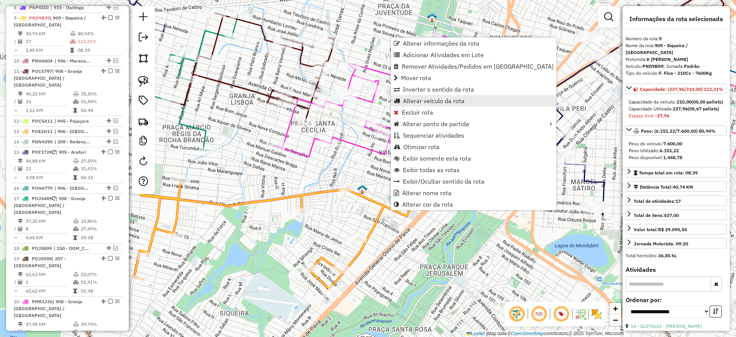
click at [452, 99] on span "Alterar veículo da rota" at bounding box center [434, 101] width 62 height 6
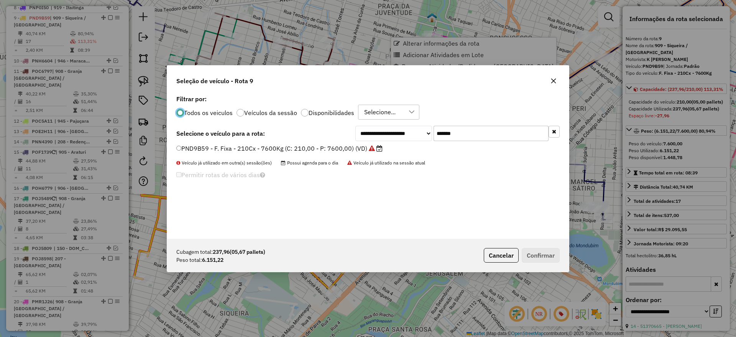
scroll to position [4, 2]
drag, startPoint x: 471, startPoint y: 133, endPoint x: 350, endPoint y: 142, distance: 120.7
click at [350, 142] on div "**********" at bounding box center [368, 166] width 402 height 146
paste input "text"
type input "*******"
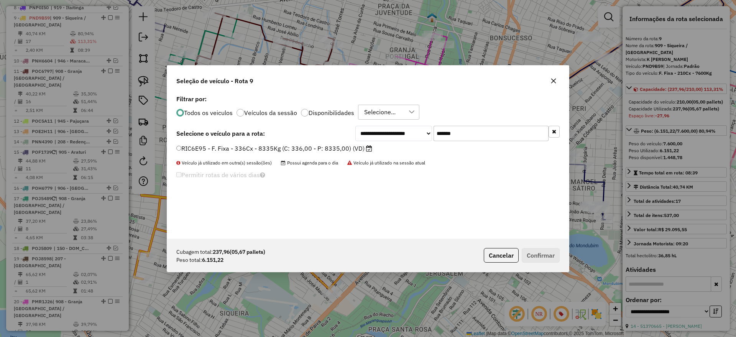
click at [333, 148] on label "RIC6E95 - F. Fixa - 336Cx - 8335Kg (C: 336,00 - P: 8335,00) (VD)" at bounding box center [274, 148] width 196 height 9
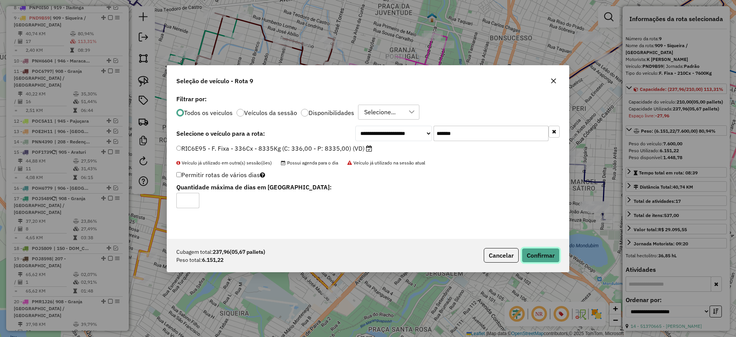
click at [532, 256] on button "Confirmar" at bounding box center [541, 255] width 38 height 15
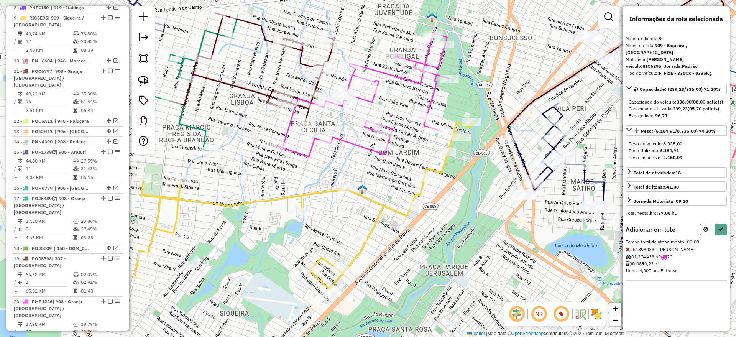
select select "**********"
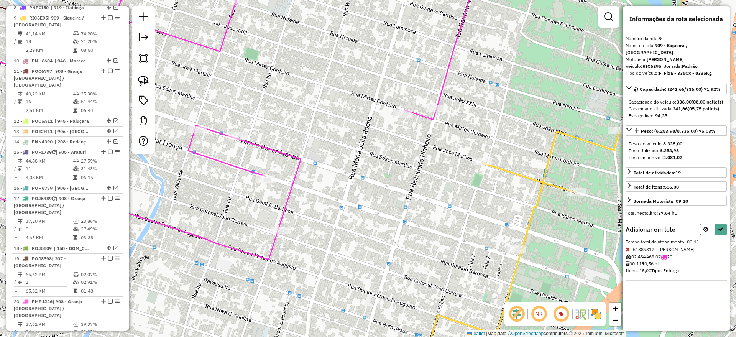
select select "**********"
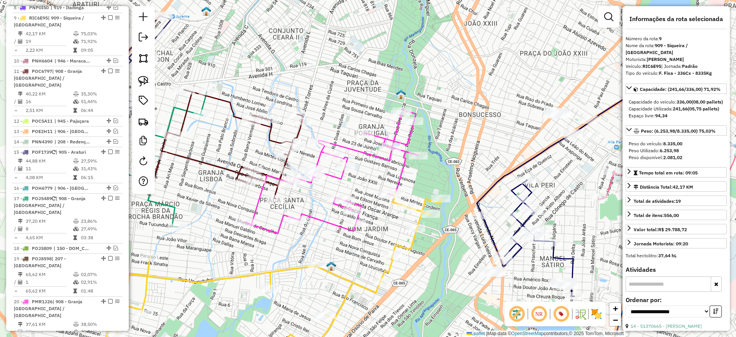
click at [108, 15] on em at bounding box center [110, 17] width 5 height 5
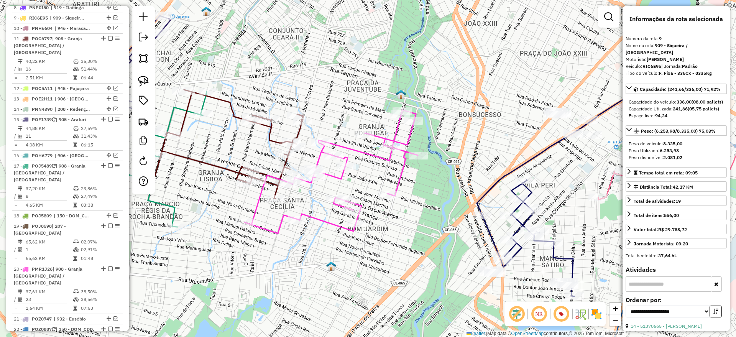
scroll to position [392, 0]
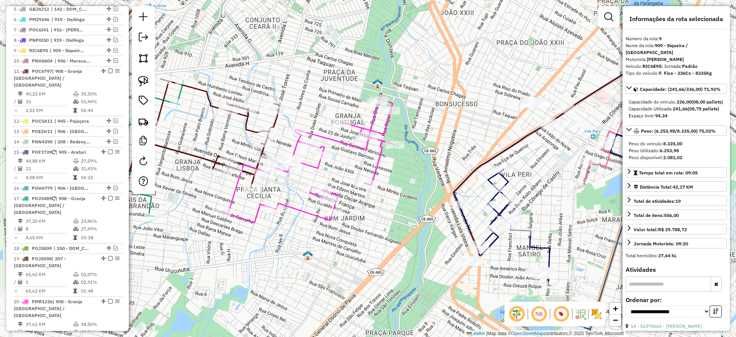
click at [378, 160] on icon at bounding box center [307, 160] width 173 height 123
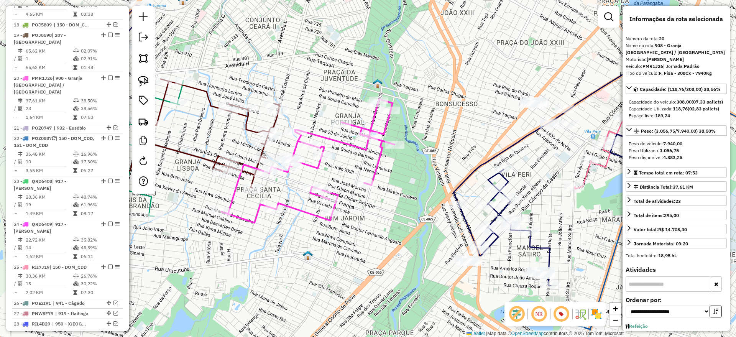
scroll to position [655, 0]
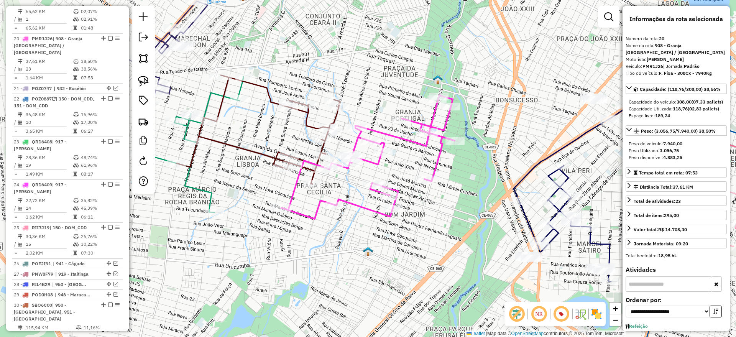
drag, startPoint x: 345, startPoint y: 168, endPoint x: 398, endPoint y: 164, distance: 53.8
click at [398, 164] on div "Janela de atendimento Grade de atendimento Capacidade Transportadoras Veículos …" at bounding box center [368, 168] width 736 height 337
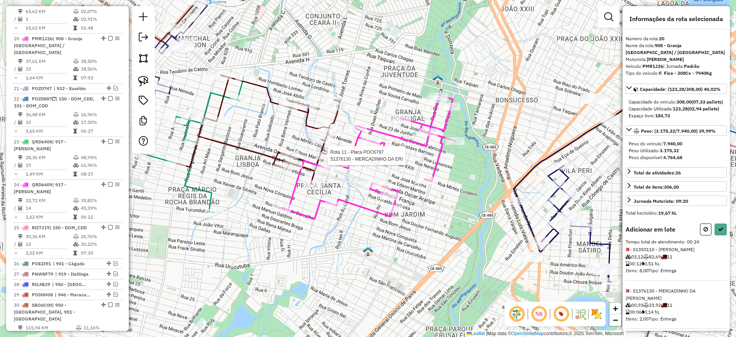
select select "**********"
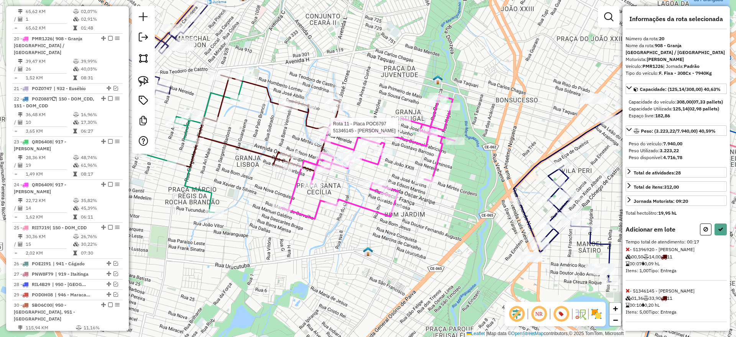
select select "**********"
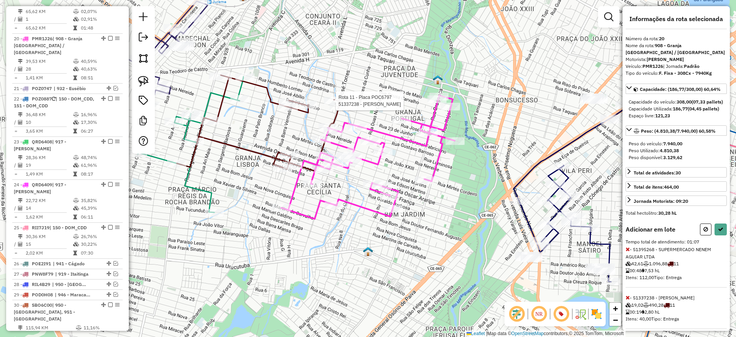
select select "**********"
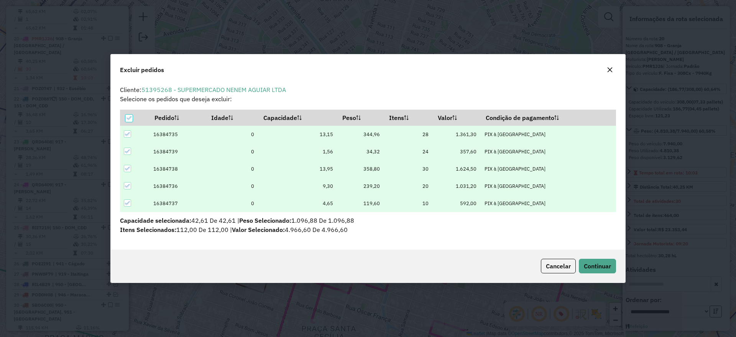
scroll to position [0, 0]
click at [599, 269] on span "Continuar" at bounding box center [597, 266] width 27 height 8
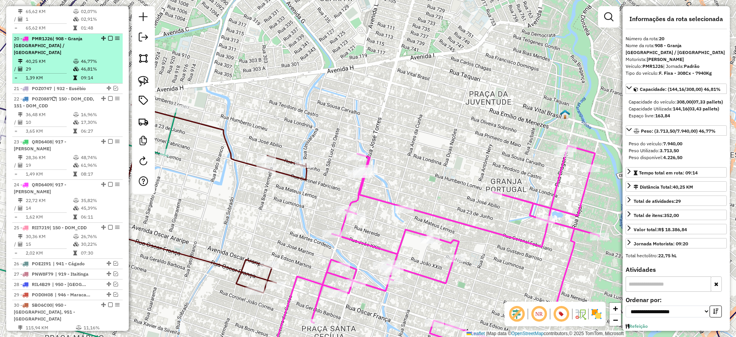
click at [108, 36] on em at bounding box center [110, 38] width 5 height 5
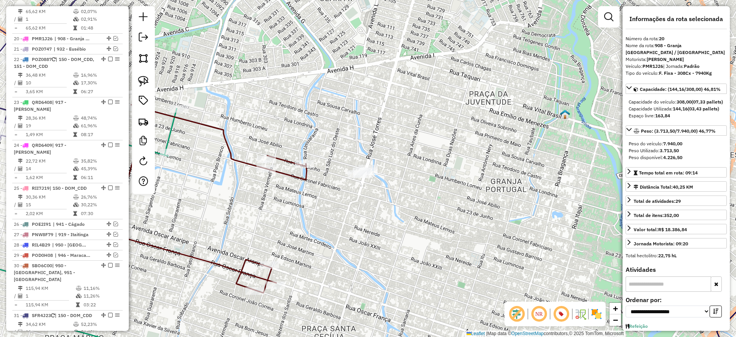
scroll to position [622, 0]
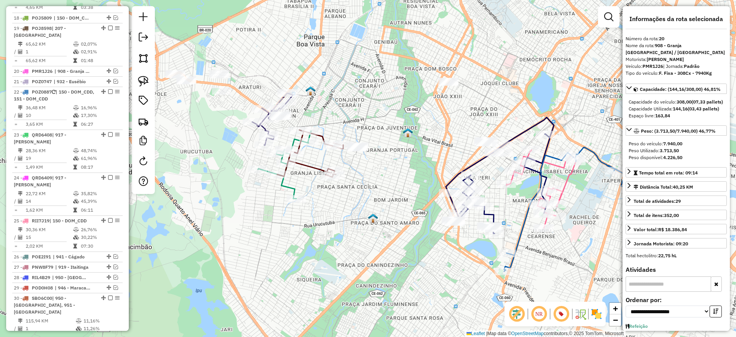
click at [309, 167] on icon at bounding box center [310, 153] width 66 height 47
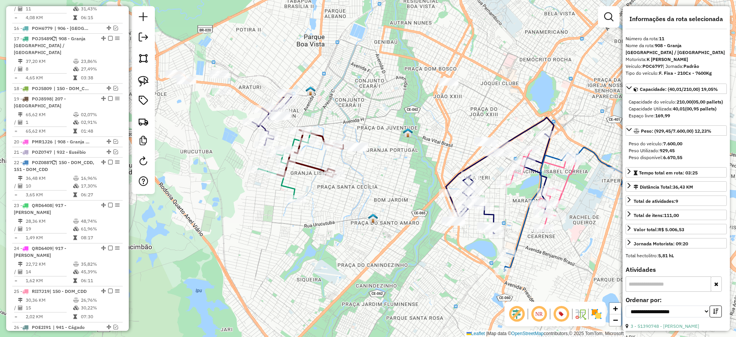
scroll to position [445, 0]
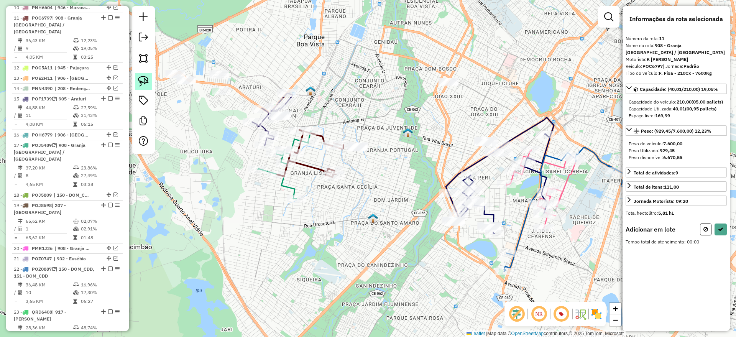
click at [147, 81] on img at bounding box center [143, 81] width 11 height 11
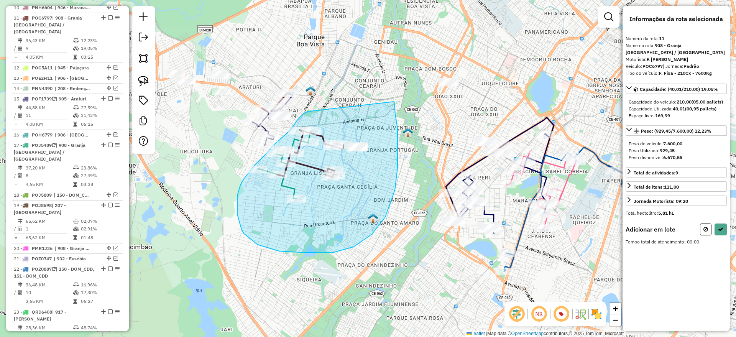
drag, startPoint x: 306, startPoint y: 112, endPoint x: 389, endPoint y: 106, distance: 83.8
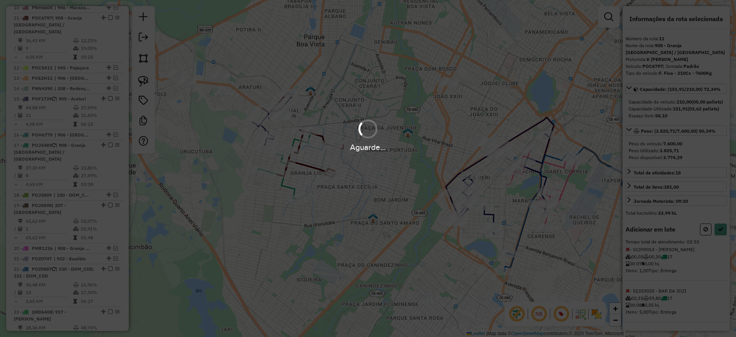
select select "**********"
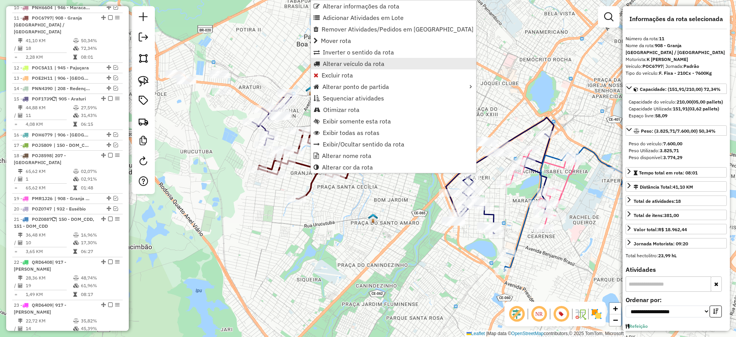
click at [368, 62] on span "Alterar veículo da rota" at bounding box center [354, 64] width 62 height 6
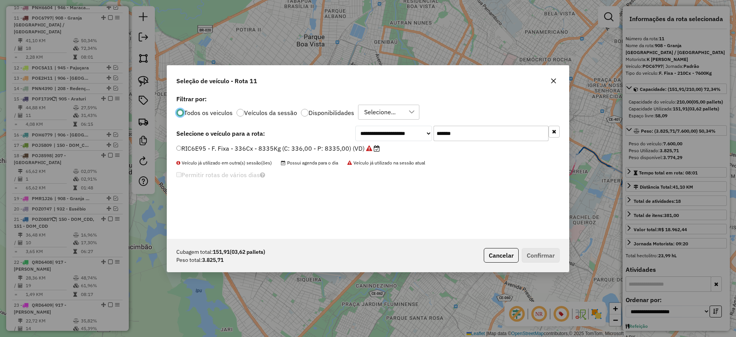
scroll to position [4, 2]
drag, startPoint x: 474, startPoint y: 136, endPoint x: 353, endPoint y: 143, distance: 121.0
click at [353, 143] on div "**********" at bounding box center [368, 166] width 402 height 146
paste input "text"
type input "*******"
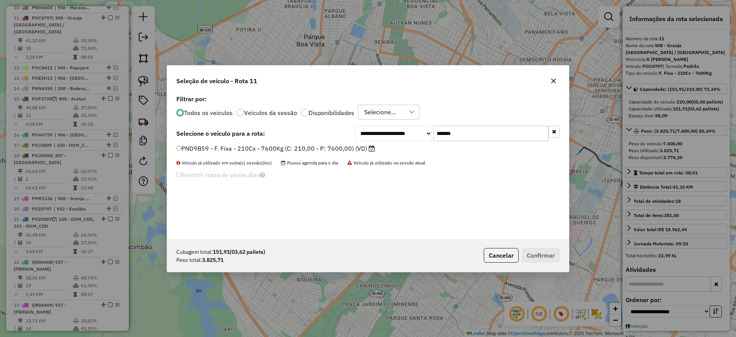
click at [350, 146] on label "PND9B59 - F. Fixa - 210Cx - 7600Kg (C: 210,00 - P: 7600,00) (VD)" at bounding box center [275, 148] width 199 height 9
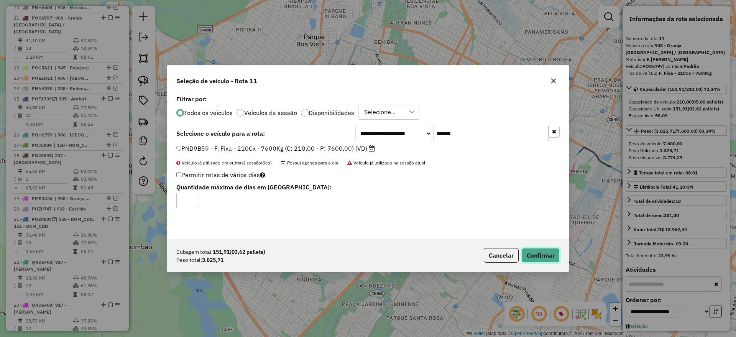
click at [536, 252] on button "Confirmar" at bounding box center [541, 255] width 38 height 15
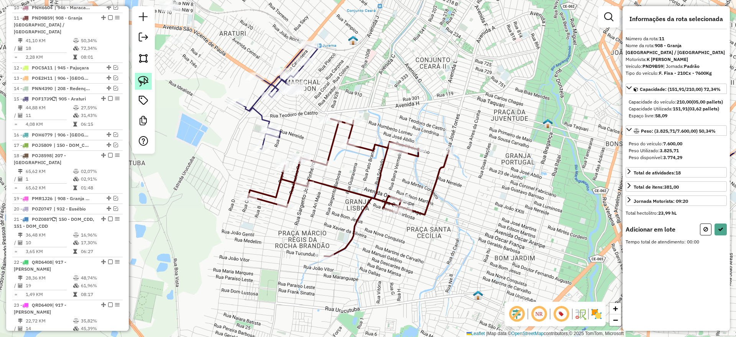
click at [143, 81] on img at bounding box center [143, 81] width 11 height 11
drag, startPoint x: 246, startPoint y: 123, endPoint x: 400, endPoint y: 139, distance: 154.9
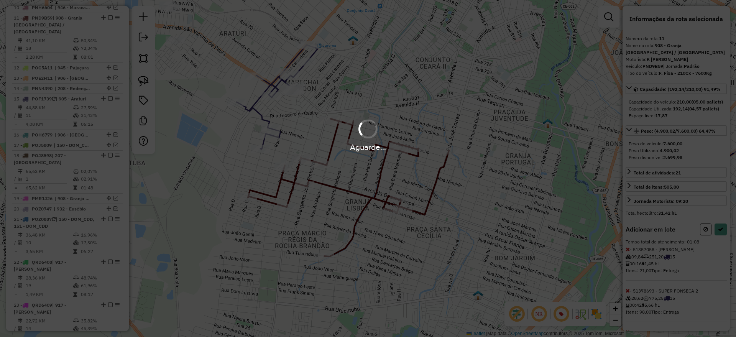
select select "**********"
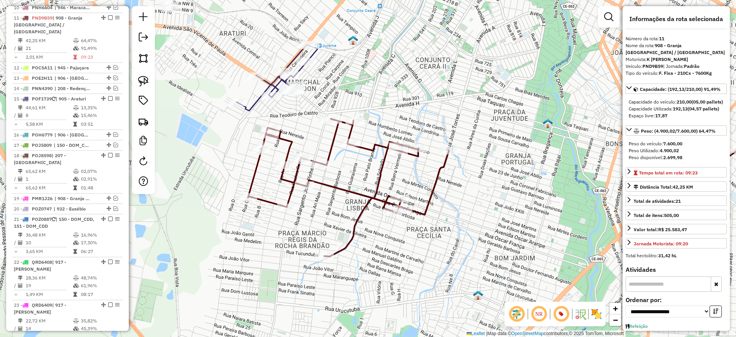
click at [286, 137] on icon at bounding box center [348, 188] width 201 height 138
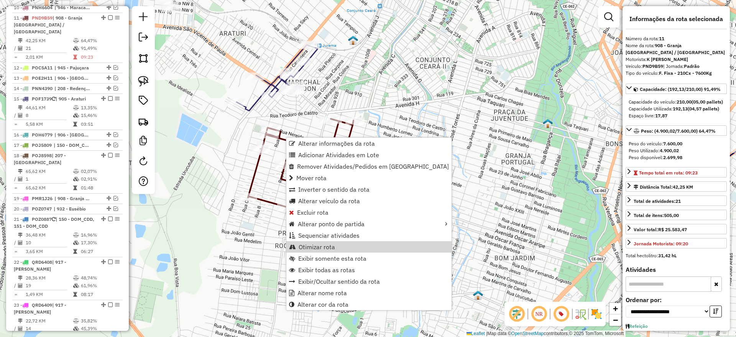
click at [322, 249] on span "Otimizar rota" at bounding box center [317, 247] width 36 height 6
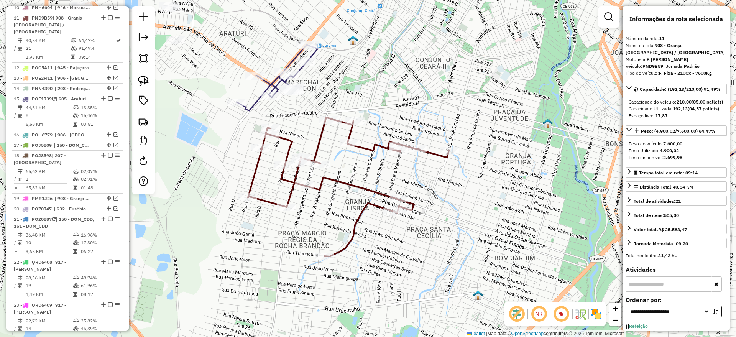
drag, startPoint x: 107, startPoint y: 11, endPoint x: 128, endPoint y: 26, distance: 25.5
click at [108, 15] on em at bounding box center [110, 17] width 5 height 5
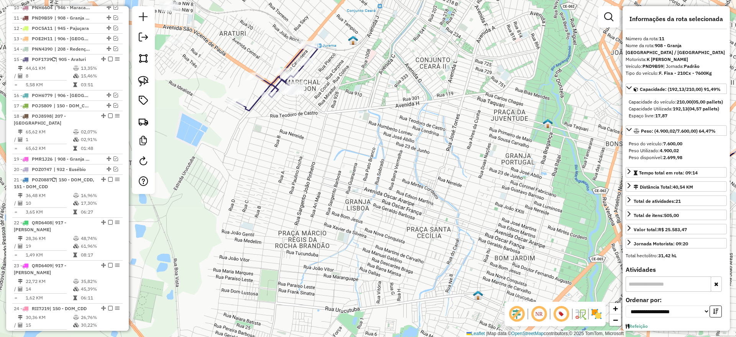
scroll to position [413, 0]
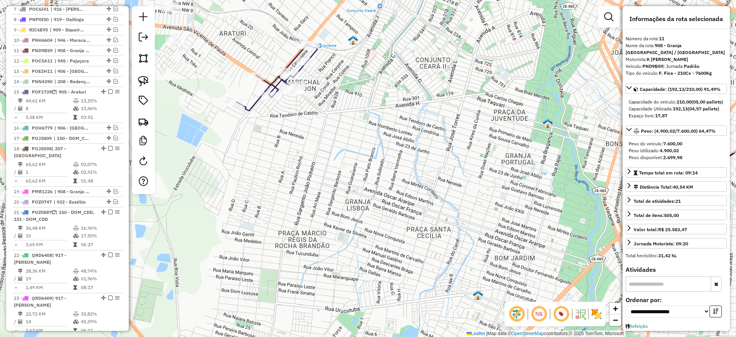
click at [255, 105] on icon at bounding box center [277, 78] width 81 height 66
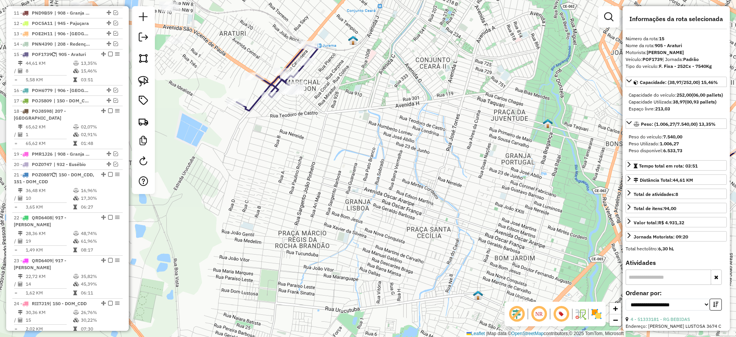
scroll to position [487, 0]
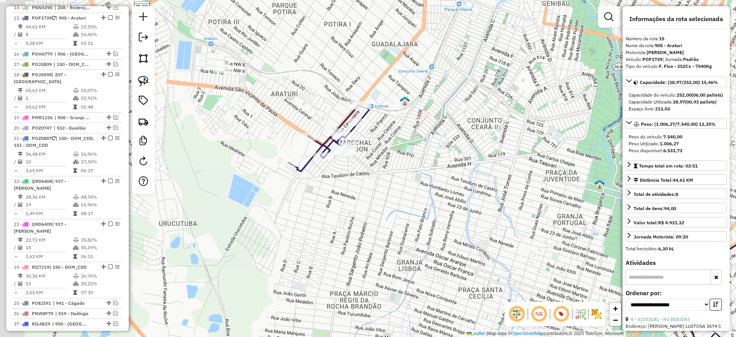
drag, startPoint x: 267, startPoint y: 148, endPoint x: 316, endPoint y: 204, distance: 74.1
click at [319, 207] on div "Janela de atendimento Grade de atendimento Capacidade Transportadoras Veículos …" at bounding box center [368, 168] width 736 height 337
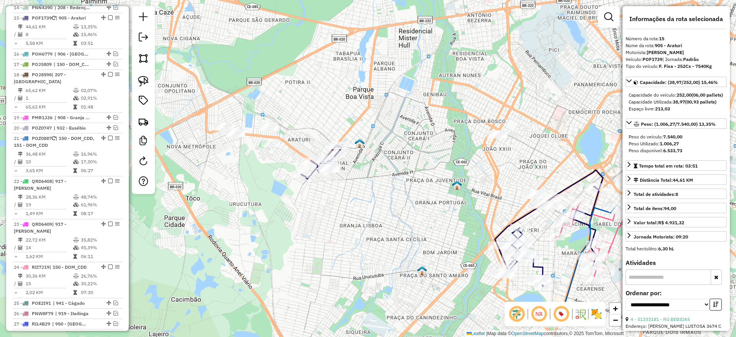
drag, startPoint x: 249, startPoint y: 180, endPoint x: 268, endPoint y: 188, distance: 20.1
click at [272, 188] on div "Janela de atendimento Grade de atendimento Capacidade Transportadoras Veículos …" at bounding box center [368, 168] width 736 height 337
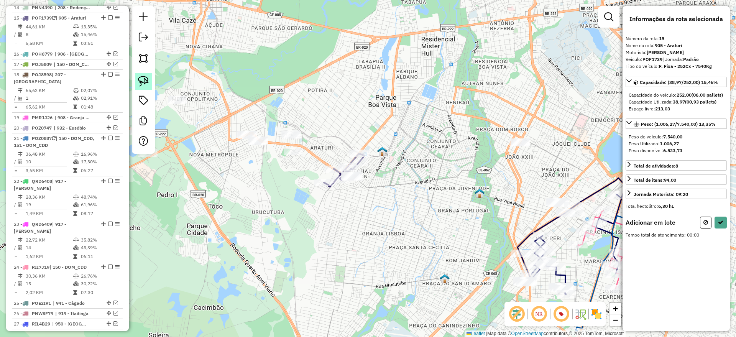
click at [143, 75] on link at bounding box center [143, 81] width 17 height 17
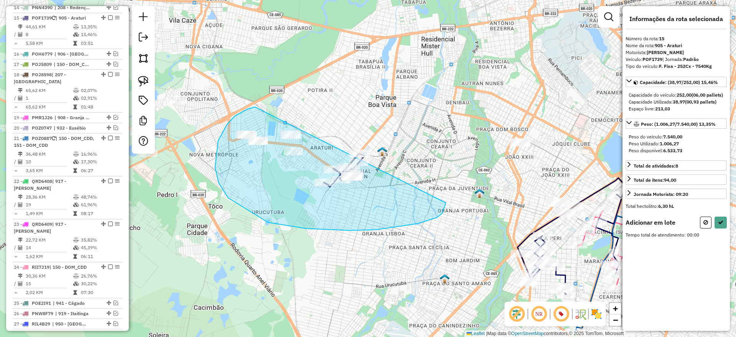
drag, startPoint x: 227, startPoint y: 125, endPoint x: 403, endPoint y: 124, distance: 176.0
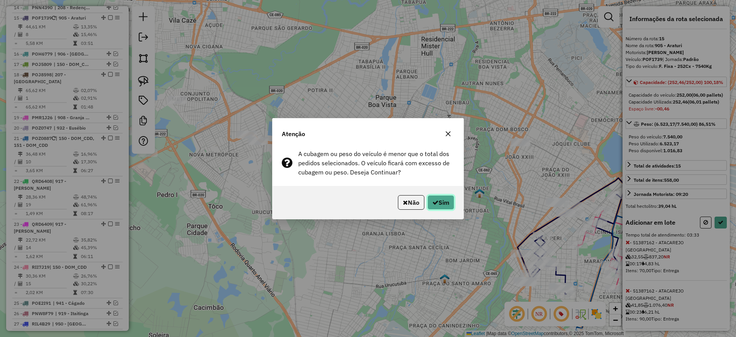
click at [439, 202] on button "Sim" at bounding box center [441, 202] width 27 height 15
select select "**********"
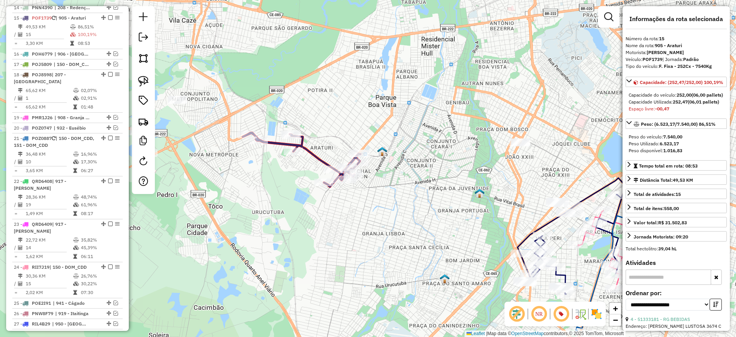
click at [317, 157] on icon at bounding box center [302, 160] width 118 height 54
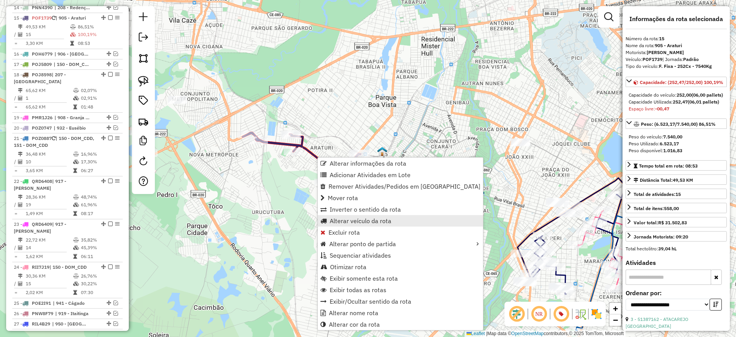
click at [359, 219] on span "Alterar veículo da rota" at bounding box center [361, 221] width 62 height 6
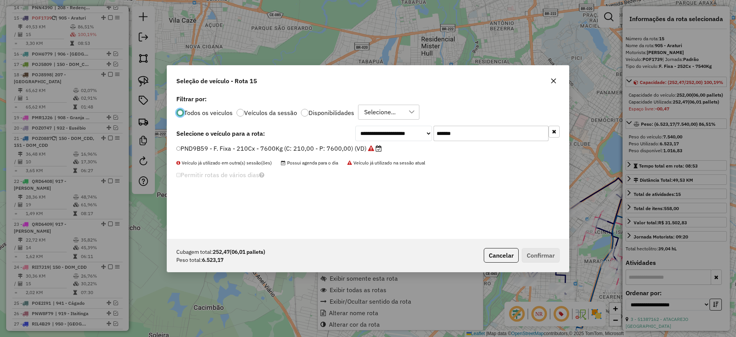
scroll to position [4, 2]
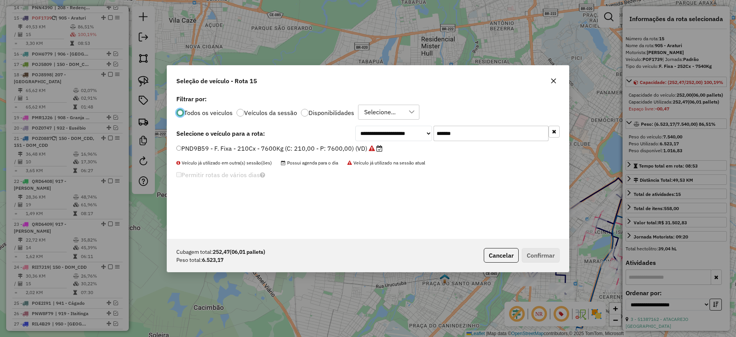
drag, startPoint x: 479, startPoint y: 130, endPoint x: 327, endPoint y: 142, distance: 151.9
click at [327, 141] on div "**********" at bounding box center [368, 166] width 402 height 146
paste input "text"
type input "*******"
click at [324, 148] on label "SBO6H50 - F. Fixa - 336Cx - 8780Kg (C: 336,00 - P: 8780,00) (VD)" at bounding box center [275, 148] width 198 height 9
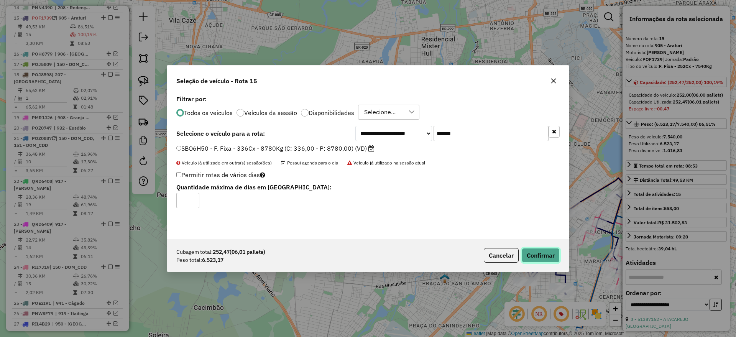
click at [539, 253] on button "Confirmar" at bounding box center [541, 255] width 38 height 15
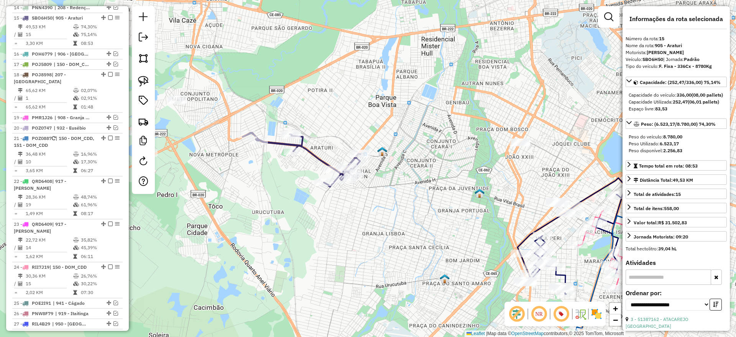
click at [317, 158] on icon at bounding box center [302, 160] width 118 height 54
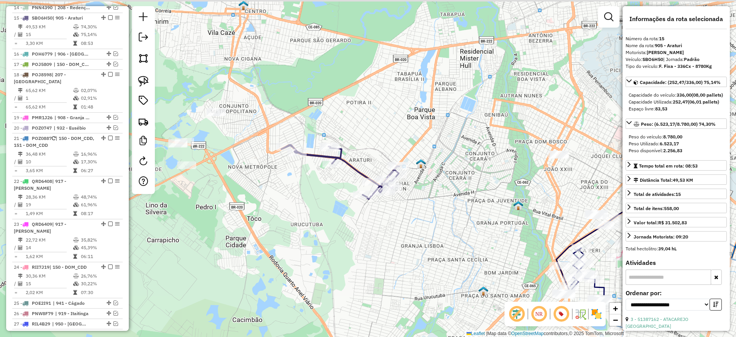
drag, startPoint x: 323, startPoint y: 136, endPoint x: 384, endPoint y: 154, distance: 63.7
click at [385, 153] on div "Janela de atendimento Grade de atendimento Capacidade Transportadoras Veículos …" at bounding box center [368, 168] width 736 height 337
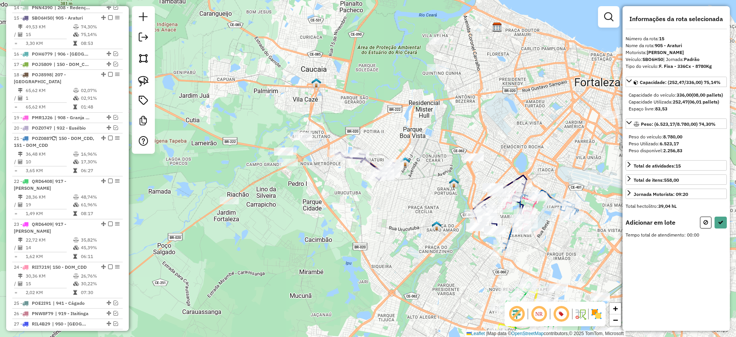
click at [146, 80] on img at bounding box center [143, 81] width 11 height 11
drag, startPoint x: 313, startPoint y: 114, endPoint x: 335, endPoint y: 187, distance: 76.4
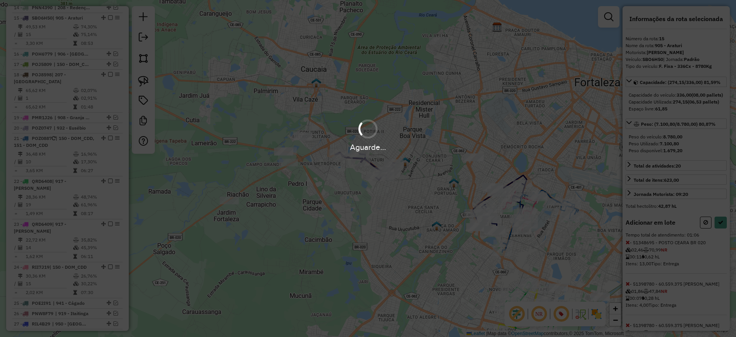
select select "**********"
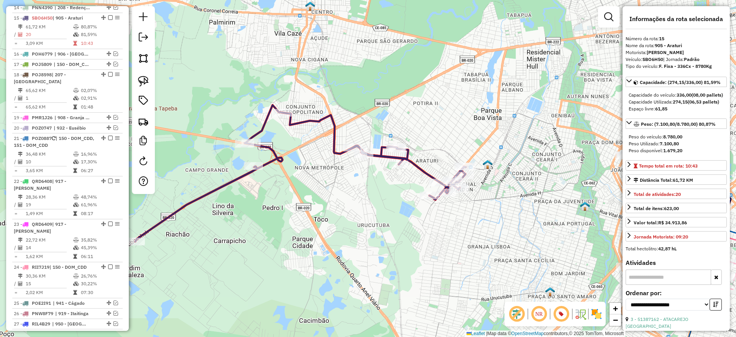
click at [423, 171] on icon at bounding box center [300, 173] width 331 height 136
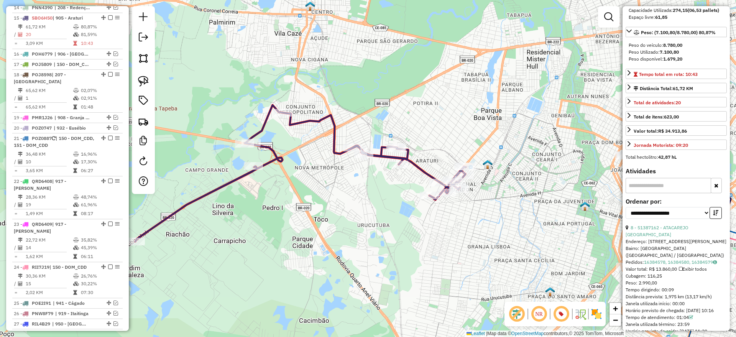
scroll to position [192, 0]
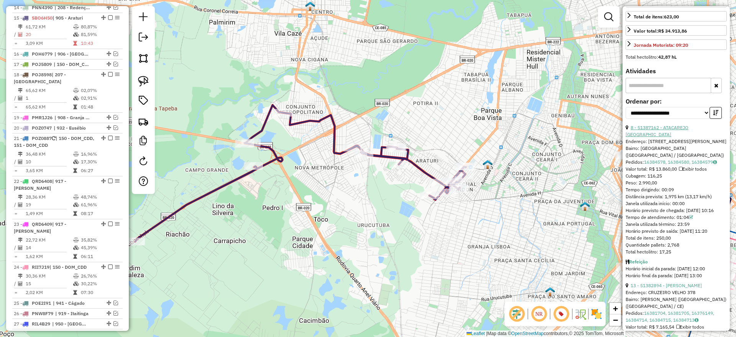
click at [685, 137] on link "8 - 51387162 - ATACAREJO SANTO ANTO" at bounding box center [657, 131] width 63 height 13
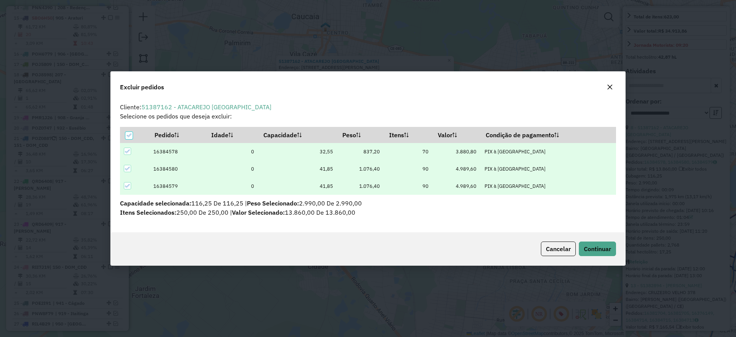
scroll to position [0, 0]
click at [608, 249] on span "Continuar" at bounding box center [597, 249] width 27 height 8
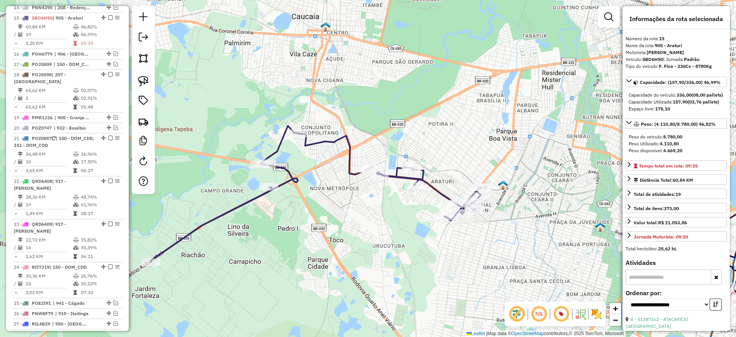
click at [440, 191] on icon at bounding box center [316, 194] width 331 height 136
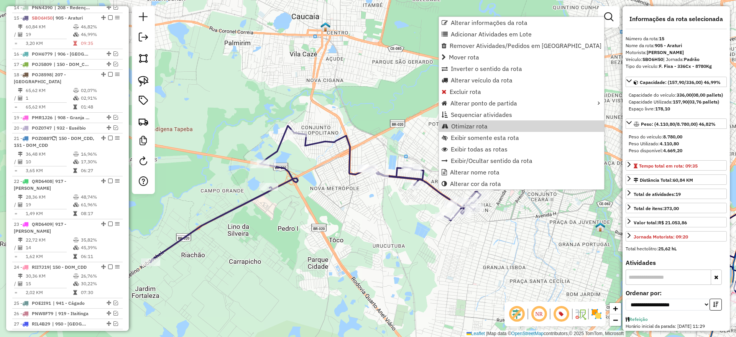
click at [475, 127] on span "Otimizar rota" at bounding box center [469, 126] width 36 height 6
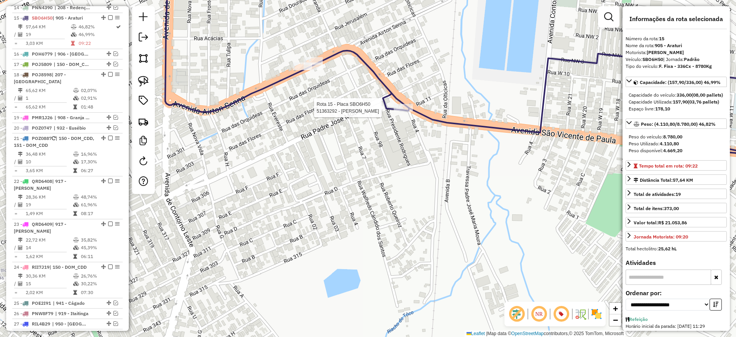
click at [407, 112] on div at bounding box center [403, 108] width 19 height 8
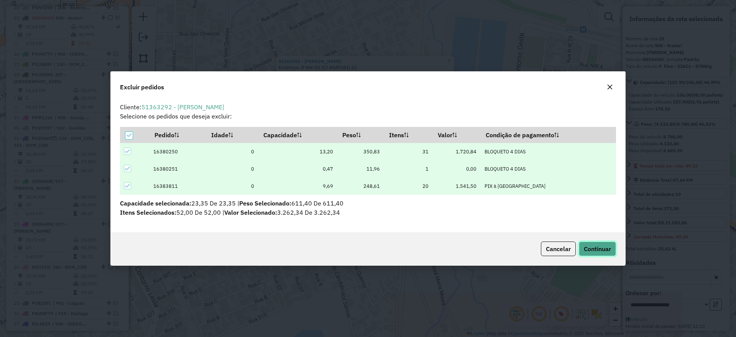
click at [595, 251] on span "Continuar" at bounding box center [597, 249] width 27 height 8
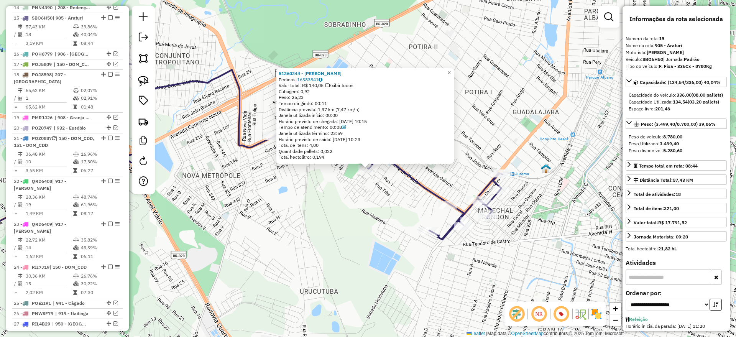
click at [382, 186] on div "51360344 - FRANCISCO ISAÍAS DE ASSIS NETO ISAIAS Pedidos: 16383841 Valor total:…" at bounding box center [368, 168] width 736 height 337
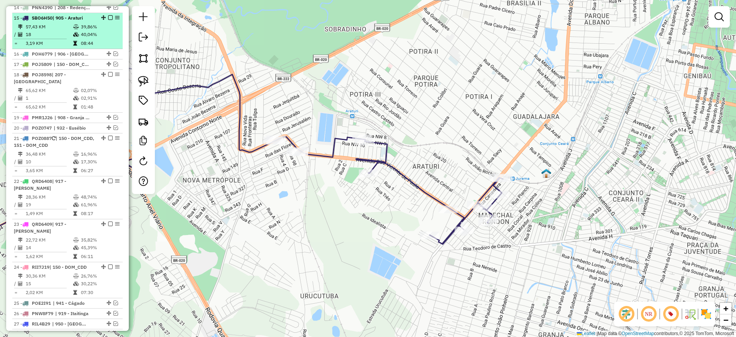
click at [110, 15] on em at bounding box center [110, 17] width 5 height 5
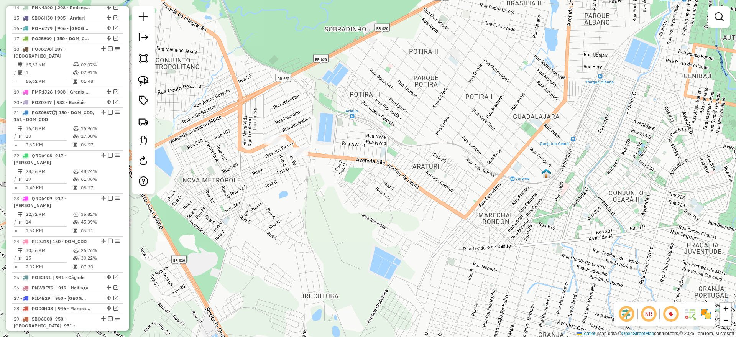
scroll to position [461, 0]
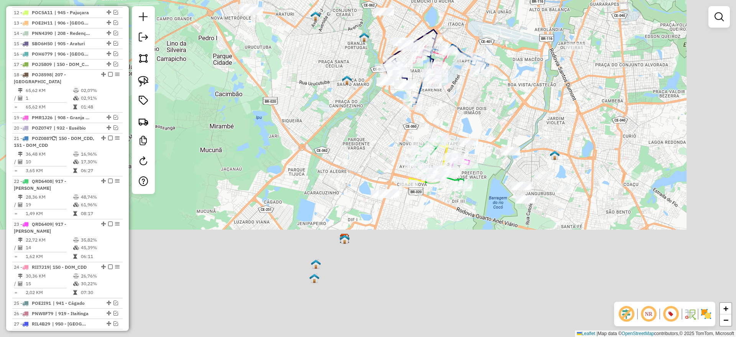
drag, startPoint x: 374, startPoint y: 218, endPoint x: 295, endPoint y: 76, distance: 162.7
click at [295, 76] on div "Janela de atendimento Grade de atendimento Capacidade Transportadoras Veículos …" at bounding box center [368, 168] width 736 height 337
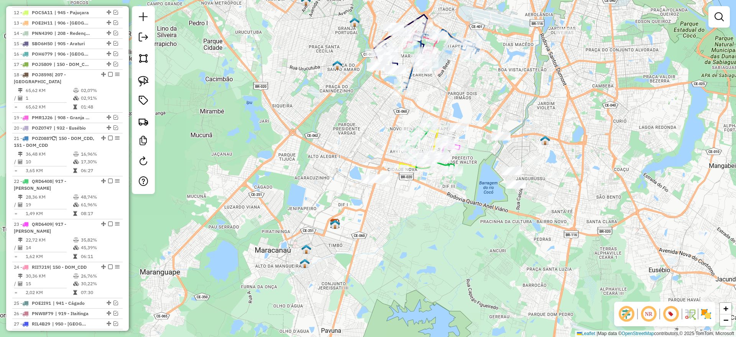
drag, startPoint x: 354, startPoint y: 114, endPoint x: 283, endPoint y: 218, distance: 125.7
click at [283, 218] on div "Janela de atendimento Grade de atendimento Capacidade Transportadoras Veículos …" at bounding box center [368, 168] width 736 height 337
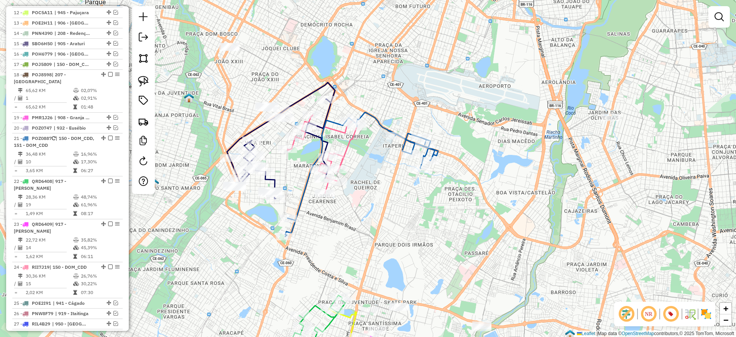
click at [384, 127] on icon at bounding box center [361, 174] width 153 height 124
select select "**********"
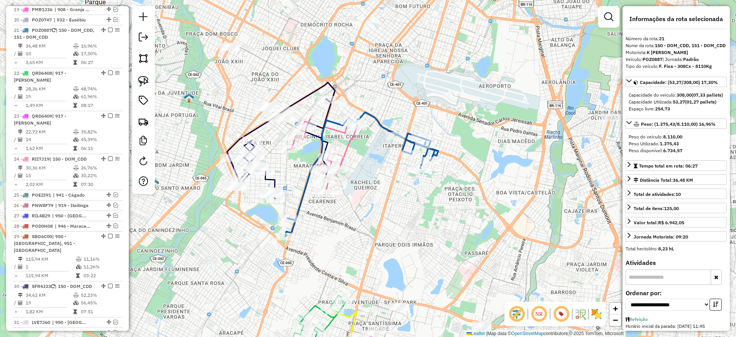
scroll to position [574, 0]
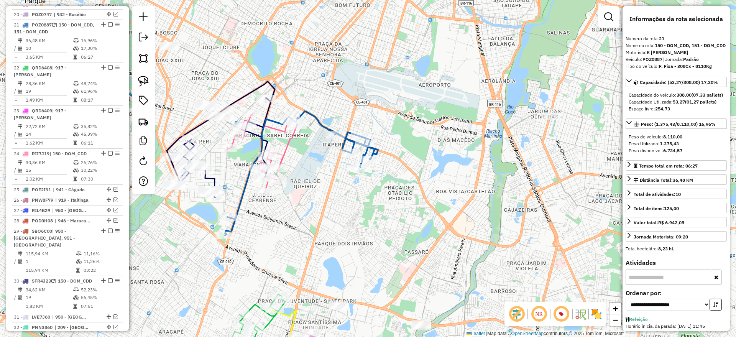
drag, startPoint x: 358, startPoint y: 176, endPoint x: 315, endPoint y: 171, distance: 43.9
click at [315, 171] on div "Janela de atendimento Grade de atendimento Capacidade Transportadoras Veículos …" at bounding box center [368, 168] width 736 height 337
click at [142, 75] on link at bounding box center [143, 81] width 17 height 17
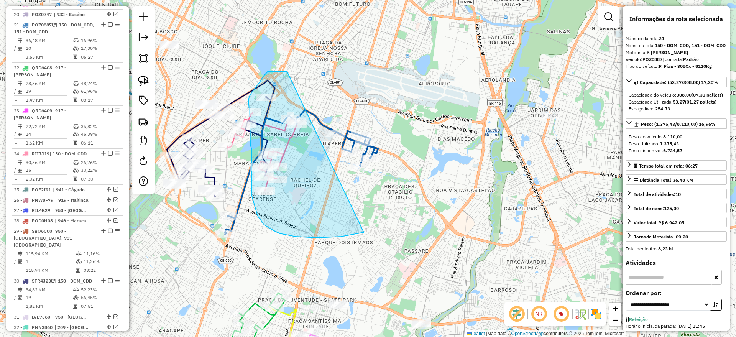
drag, startPoint x: 270, startPoint y: 71, endPoint x: 439, endPoint y: 154, distance: 187.8
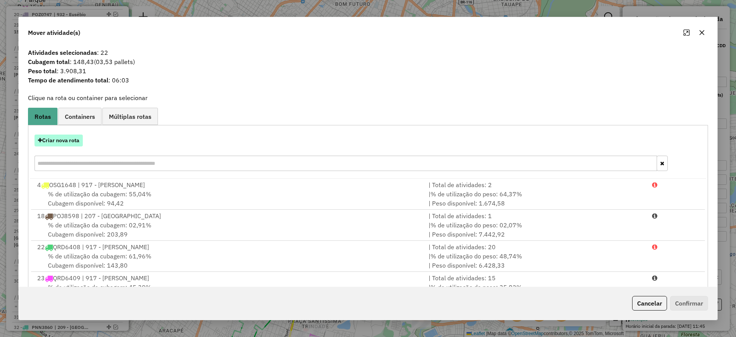
click at [69, 140] on button "Criar nova rota" at bounding box center [59, 141] width 48 height 12
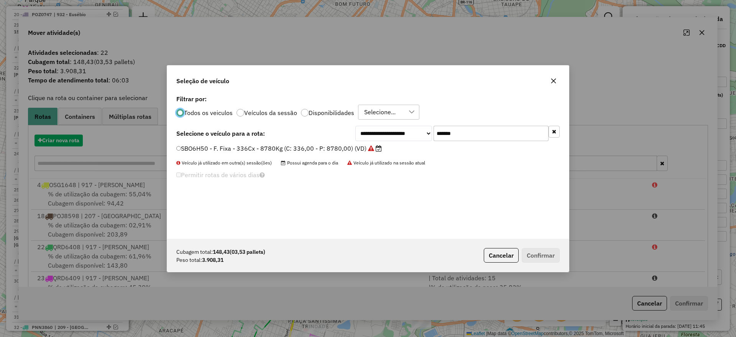
scroll to position [4, 2]
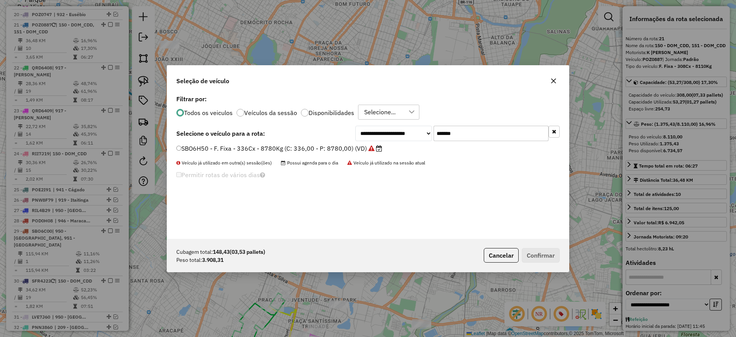
drag, startPoint x: 490, startPoint y: 136, endPoint x: 352, endPoint y: 136, distance: 138.0
click at [352, 136] on div "**********" at bounding box center [367, 133] width 383 height 15
paste input "text"
type input "*******"
click at [341, 148] on label "POJ8598 - F. Fixa - 210Cx - 7600Kg (C: 210,00 - P: 7600,00) (VD)" at bounding box center [278, 148] width 205 height 9
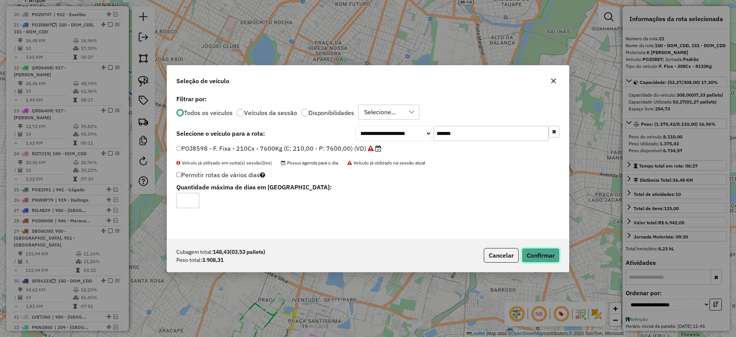
click at [544, 255] on button "Confirmar" at bounding box center [541, 255] width 38 height 15
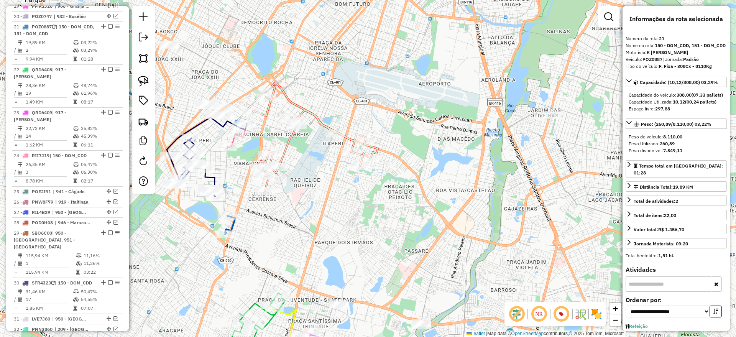
scroll to position [574, 0]
click at [321, 123] on icon at bounding box center [315, 136] width 125 height 109
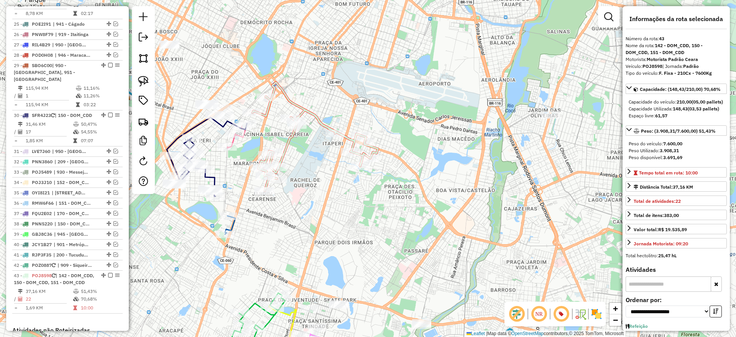
scroll to position [888, 0]
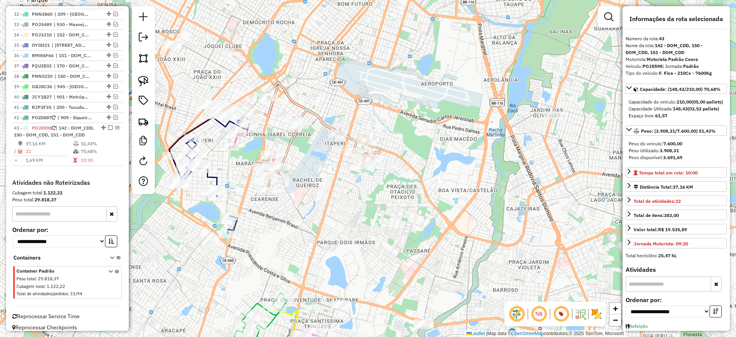
drag, startPoint x: 313, startPoint y: 164, endPoint x: 358, endPoint y: 169, distance: 44.8
click at [358, 169] on div "Janela de atendimento Grade de atendimento Capacidade Transportadoras Veículos …" at bounding box center [368, 168] width 736 height 337
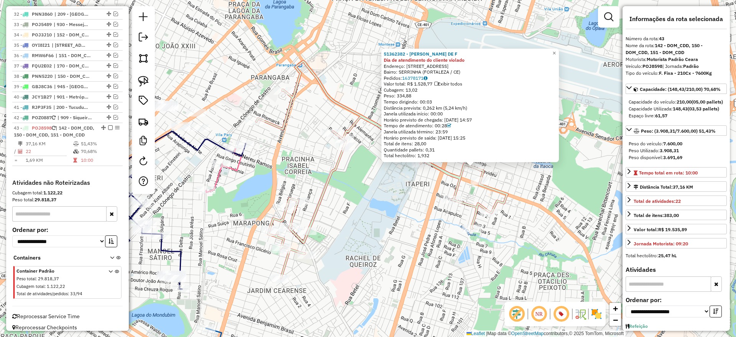
drag, startPoint x: 344, startPoint y: 238, endPoint x: 402, endPoint y: 238, distance: 58.3
click at [402, 238] on div "51362382 - JOELSON MOREIRA DE F Dia de atendimento do cliente violado Endereço:…" at bounding box center [368, 168] width 736 height 337
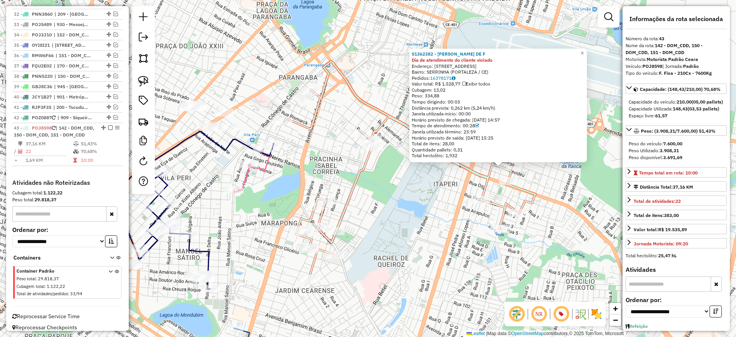
click at [306, 127] on icon at bounding box center [409, 169] width 251 height 217
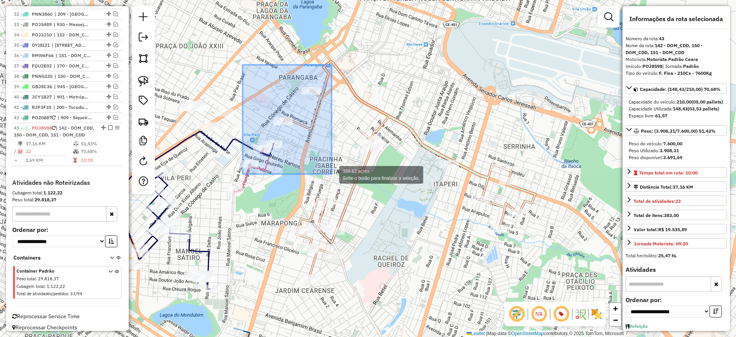
drag, startPoint x: 280, startPoint y: 102, endPoint x: 332, endPoint y: 174, distance: 88.8
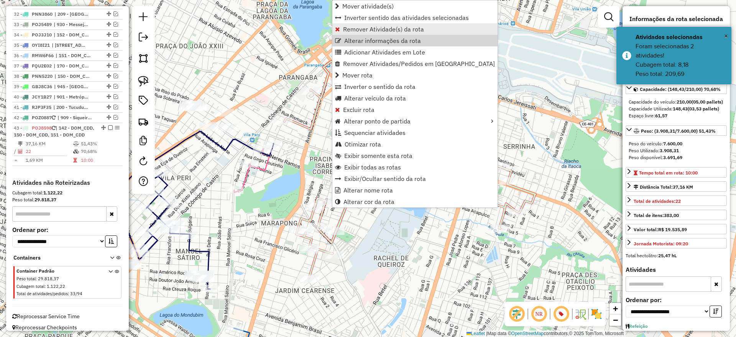
click at [374, 31] on span "Remover Atividade(s) da rota" at bounding box center [383, 29] width 81 height 6
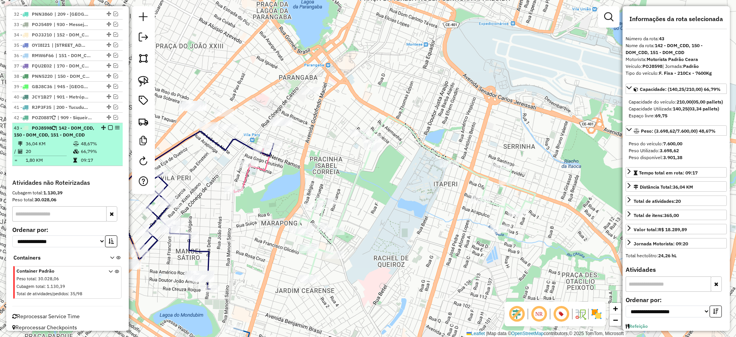
click at [108, 125] on em at bounding box center [110, 127] width 5 height 5
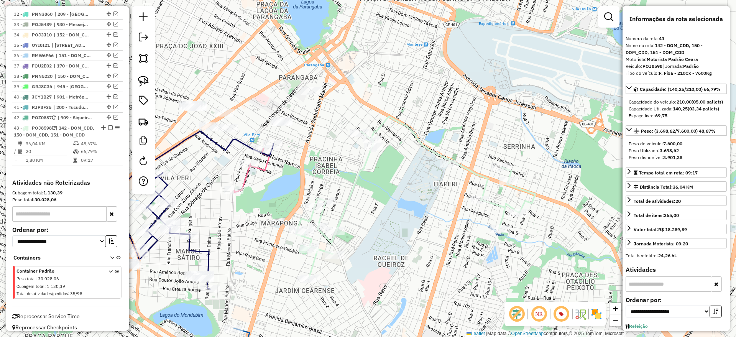
scroll to position [848, 0]
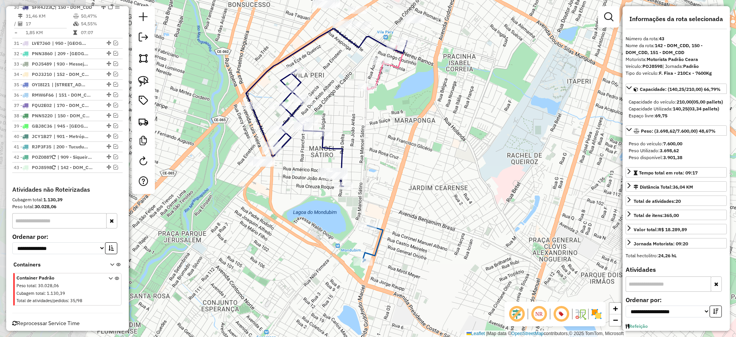
drag, startPoint x: 250, startPoint y: 227, endPoint x: 383, endPoint y: 124, distance: 167.3
click at [383, 124] on div "Janela de atendimento Grade de atendimento Capacidade Transportadoras Veículos …" at bounding box center [368, 168] width 736 height 337
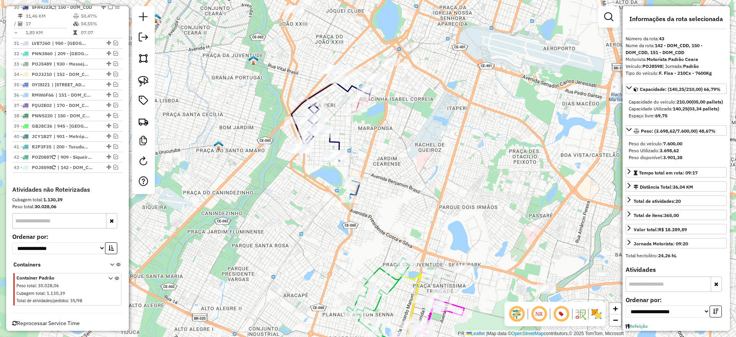
click at [359, 192] on icon at bounding box center [355, 190] width 10 height 18
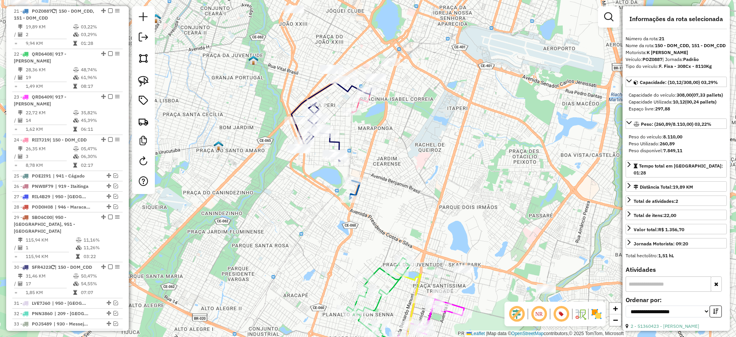
scroll to position [574, 0]
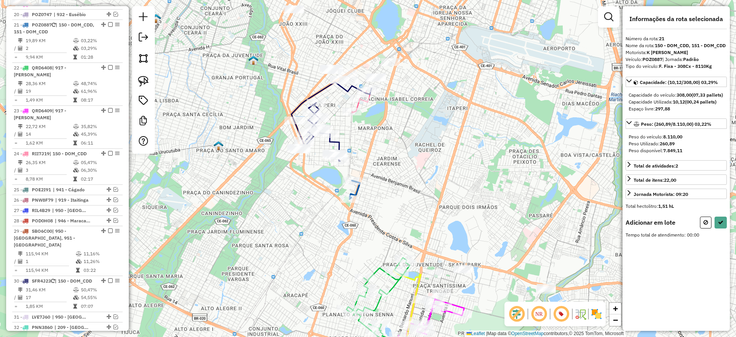
click at [143, 77] on img at bounding box center [143, 81] width 11 height 11
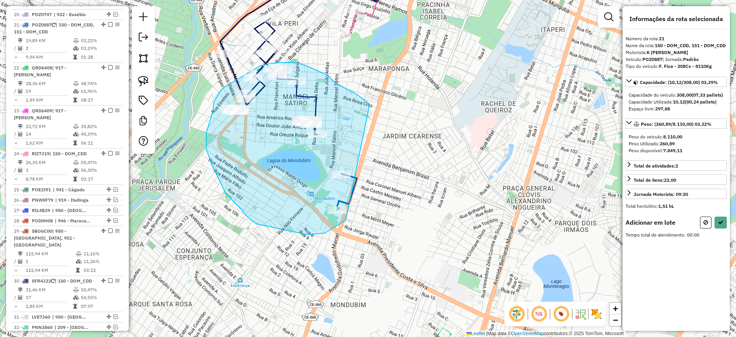
drag, startPoint x: 370, startPoint y: 105, endPoint x: 364, endPoint y: 175, distance: 70.4
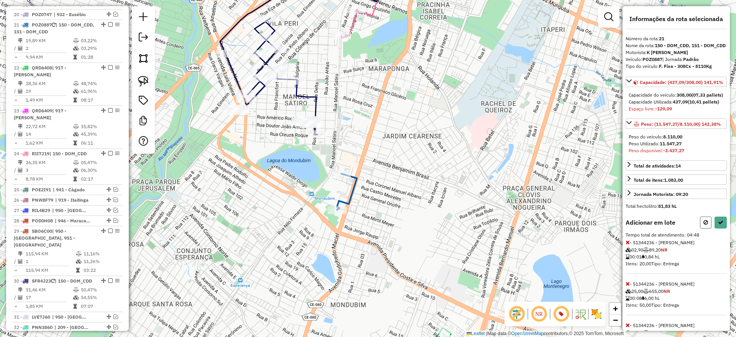
click at [704, 225] on icon at bounding box center [706, 222] width 5 height 5
select select "**********"
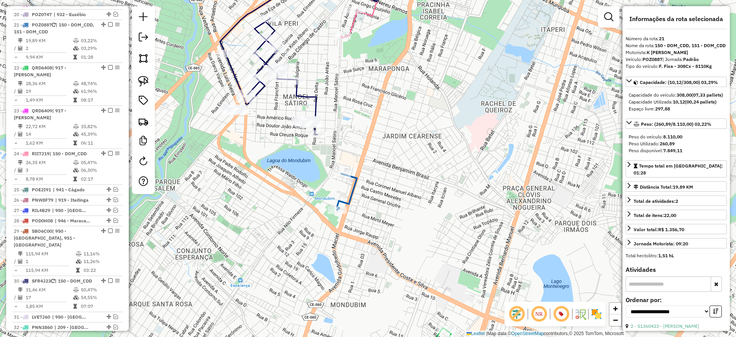
click at [354, 178] on icon at bounding box center [347, 192] width 20 height 36
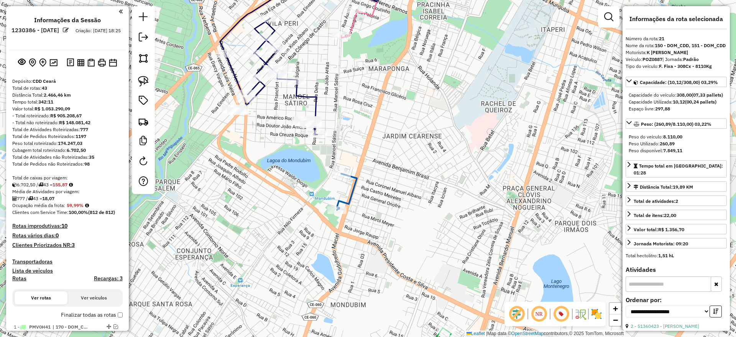
select select "**********"
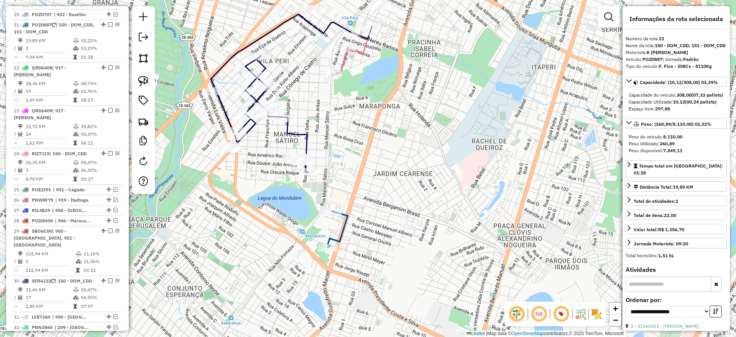
drag, startPoint x: 337, startPoint y: 130, endPoint x: 330, endPoint y: 155, distance: 25.9
click at [332, 157] on div "Janela de atendimento Grade de atendimento Capacidade Transportadoras Veículos …" at bounding box center [368, 168] width 736 height 337
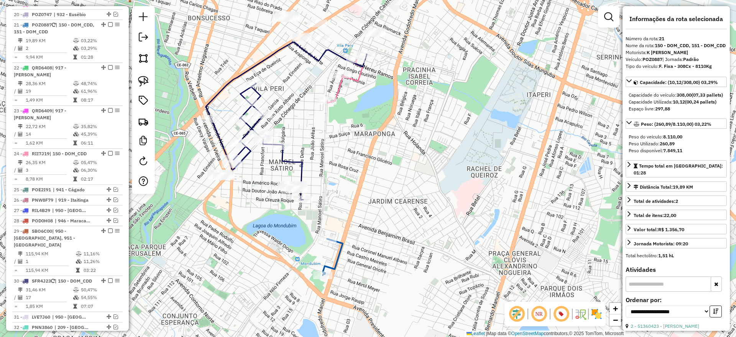
click at [266, 59] on icon at bounding box center [286, 121] width 161 height 158
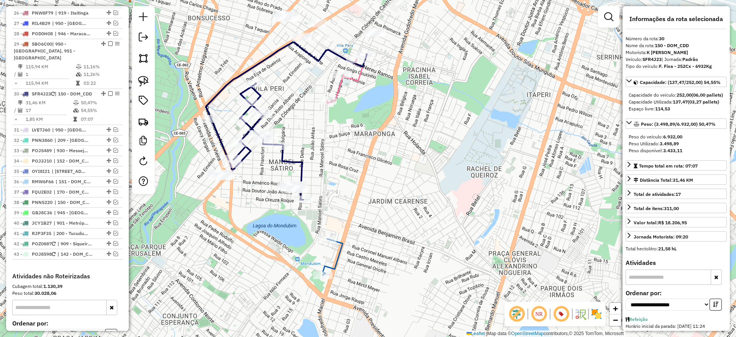
scroll to position [824, 0]
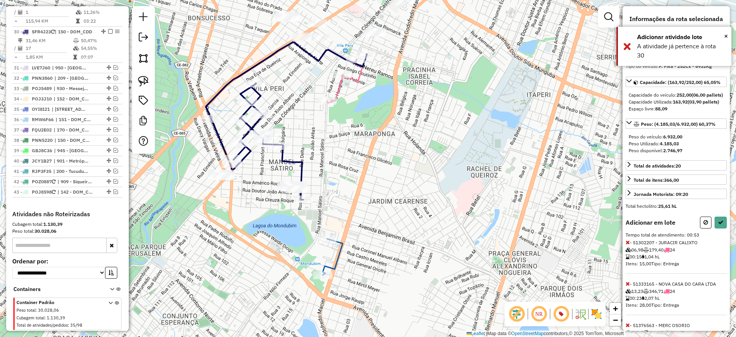
select select "**********"
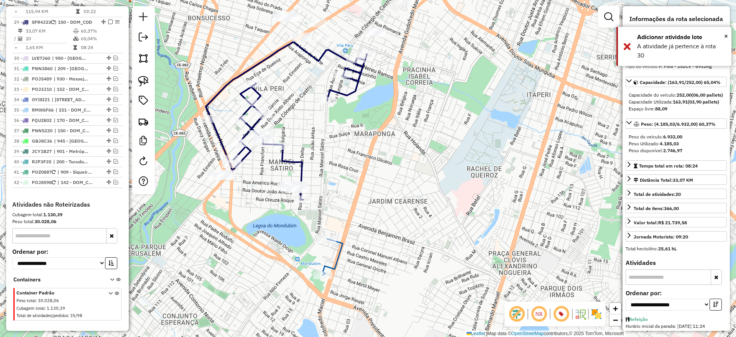
scroll to position [812, 0]
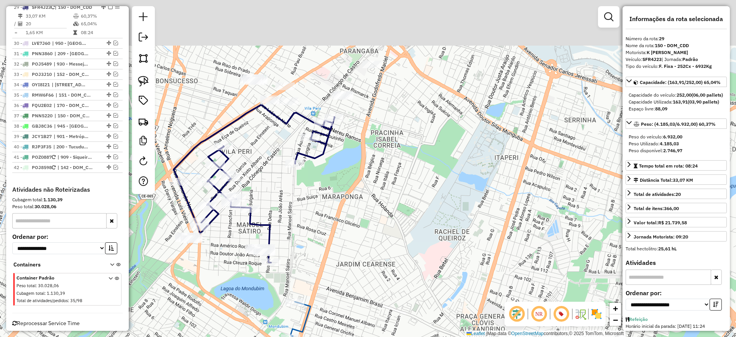
drag, startPoint x: 371, startPoint y: 112, endPoint x: 331, endPoint y: 164, distance: 65.4
click at [339, 171] on div "Janela de atendimento Grade de atendimento Capacidade Transportadoras Veículos …" at bounding box center [368, 168] width 736 height 337
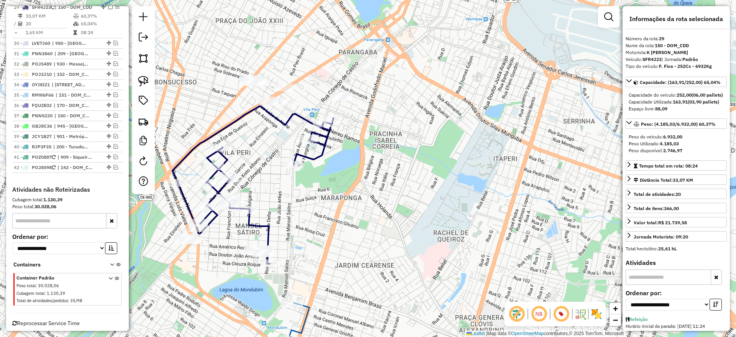
click at [302, 118] on icon at bounding box center [253, 185] width 161 height 158
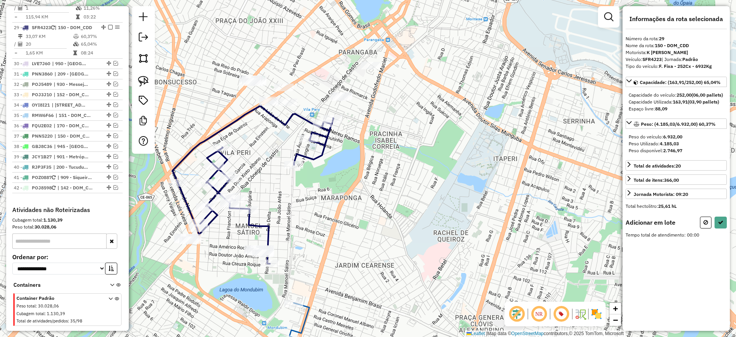
scroll to position [788, 0]
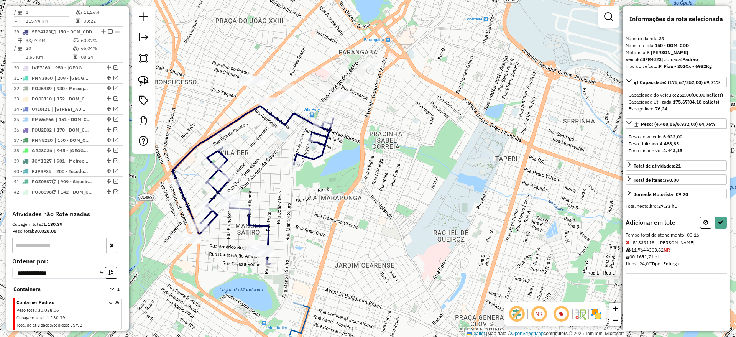
select select "**********"
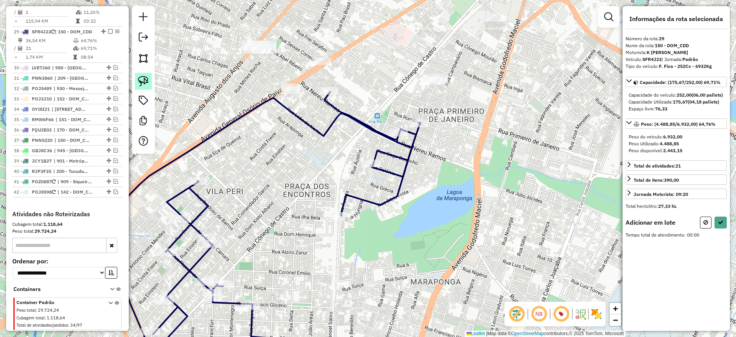
click at [144, 79] on img at bounding box center [143, 81] width 11 height 11
drag, startPoint x: 277, startPoint y: 72, endPoint x: 365, endPoint y: 120, distance: 100.1
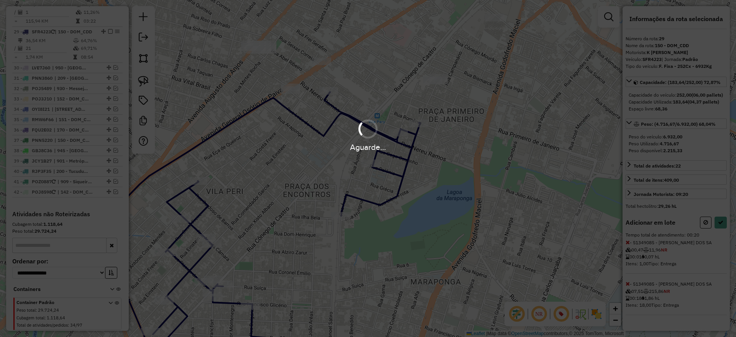
select select "**********"
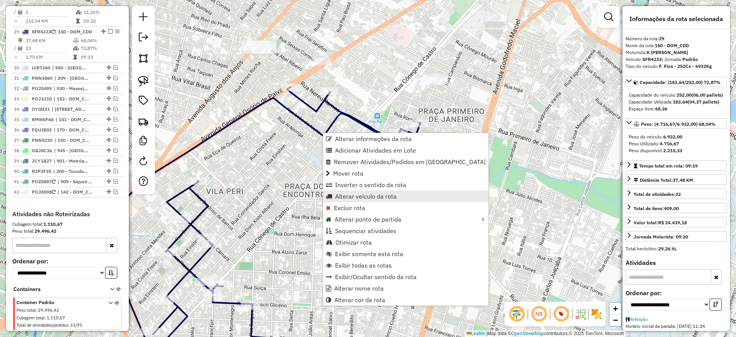
click at [359, 195] on span "Alterar veículo da rota" at bounding box center [366, 196] width 62 height 6
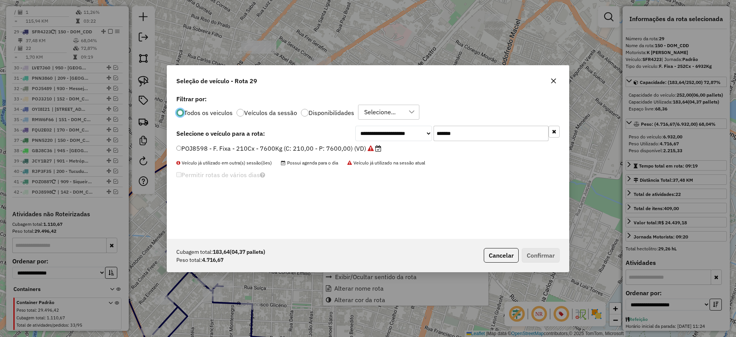
scroll to position [4, 2]
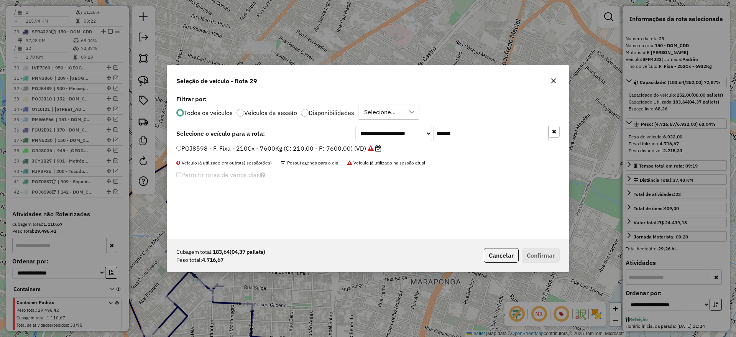
drag, startPoint x: 439, startPoint y: 140, endPoint x: 319, endPoint y: 154, distance: 121.2
click at [321, 153] on div "**********" at bounding box center [368, 166] width 402 height 146
paste input "text"
type input "*******"
click at [311, 148] on label "PON3967 - F. Fixa - 210Cx - 7600Kg (C: 210,00 - P: 7600,00) (VD)" at bounding box center [275, 148] width 199 height 9
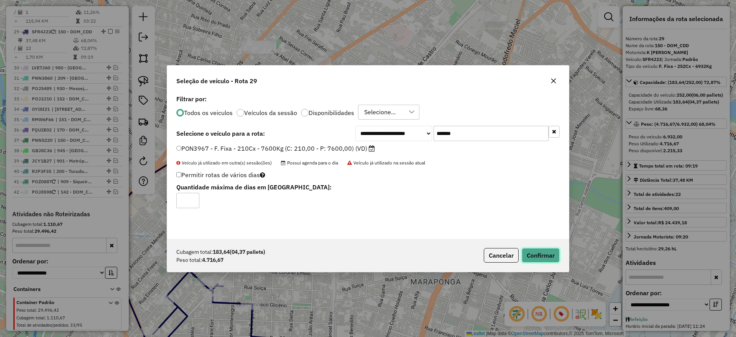
click at [541, 252] on button "Confirmar" at bounding box center [541, 255] width 38 height 15
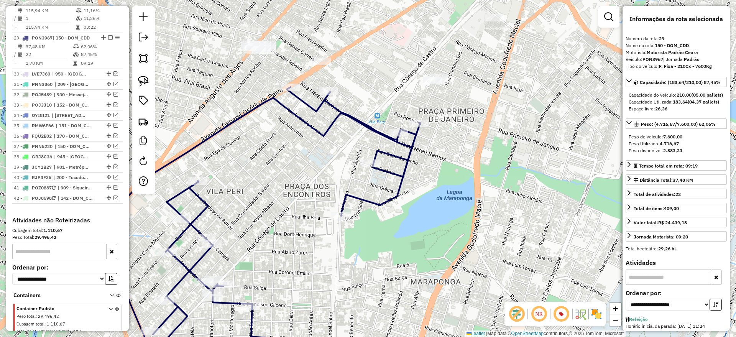
scroll to position [788, 0]
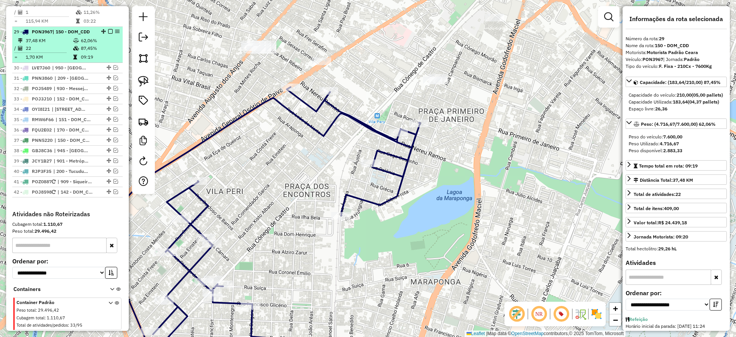
click at [109, 29] on em at bounding box center [110, 31] width 5 height 5
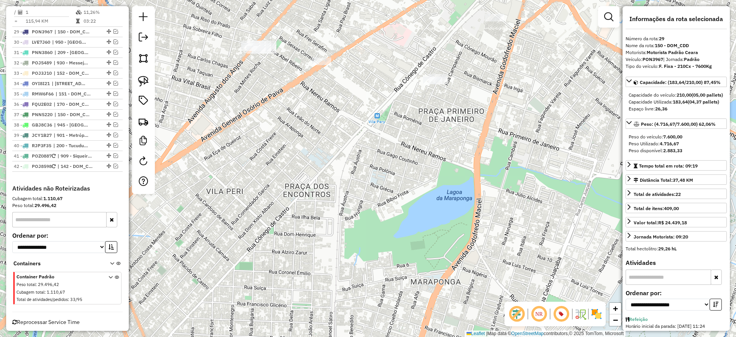
scroll to position [779, 0]
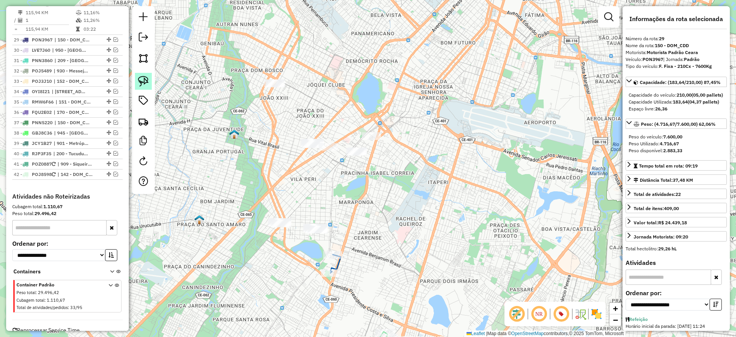
click at [142, 76] on img at bounding box center [143, 81] width 11 height 11
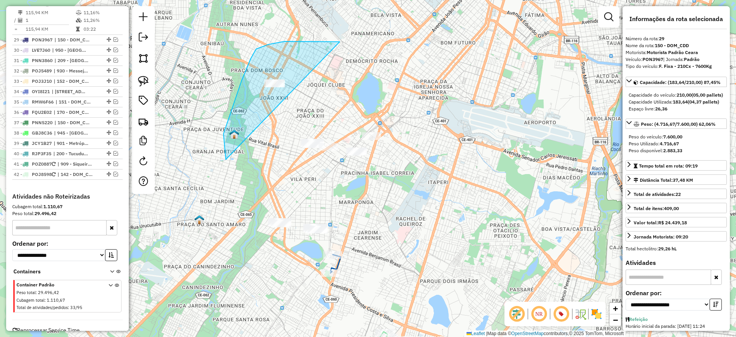
drag, startPoint x: 242, startPoint y: 81, endPoint x: 449, endPoint y: 143, distance: 216.5
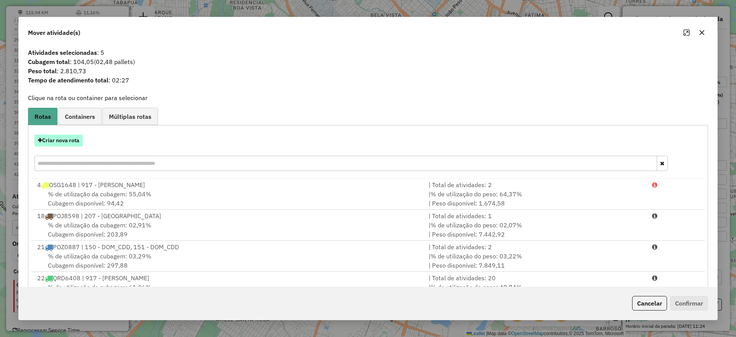
click at [66, 138] on button "Criar nova rota" at bounding box center [59, 141] width 48 height 12
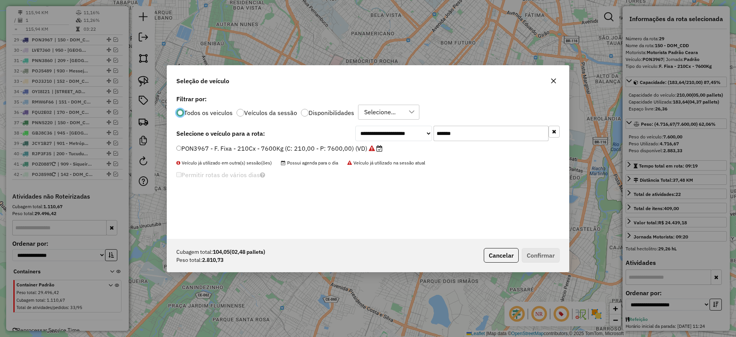
scroll to position [4, 2]
drag, startPoint x: 434, startPoint y: 137, endPoint x: 345, endPoint y: 148, distance: 90.0
click at [382, 143] on div "**********" at bounding box center [368, 166] width 402 height 146
paste input "text"
type input "*******"
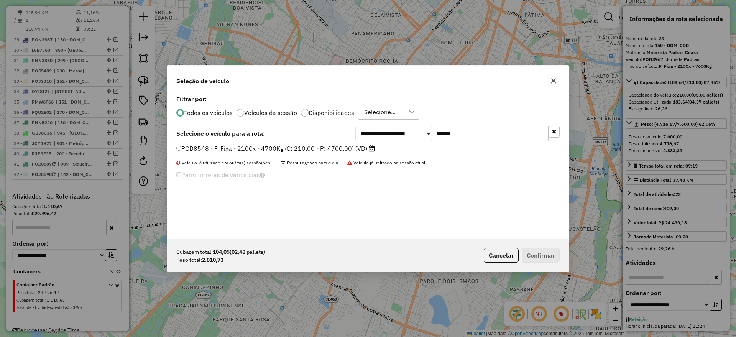
click at [325, 148] on label "POD8548 - F. Fixa - 210Cx - 4700Kg (C: 210,00 - P: 4700,00) (VD)" at bounding box center [275, 148] width 199 height 9
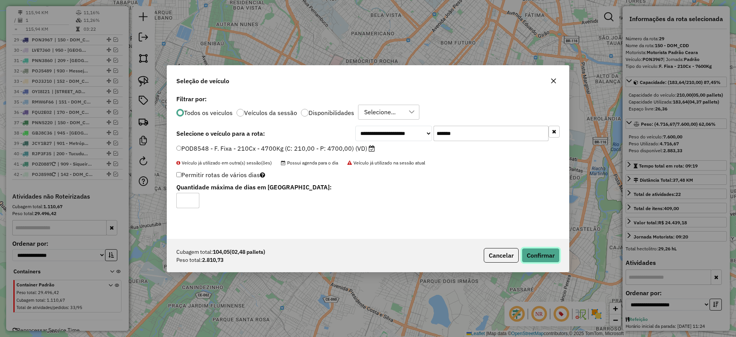
click at [549, 255] on button "Confirmar" at bounding box center [541, 255] width 38 height 15
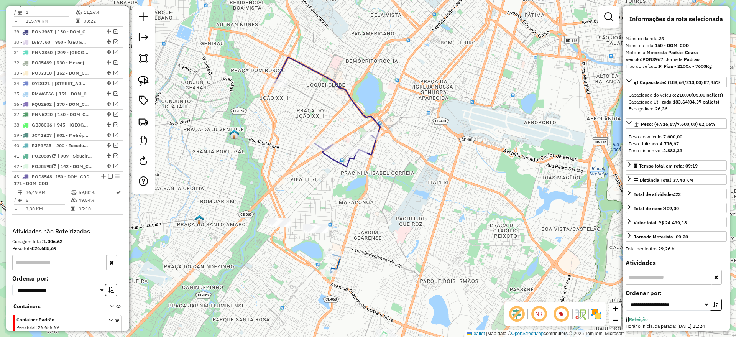
click at [352, 99] on icon at bounding box center [327, 111] width 105 height 109
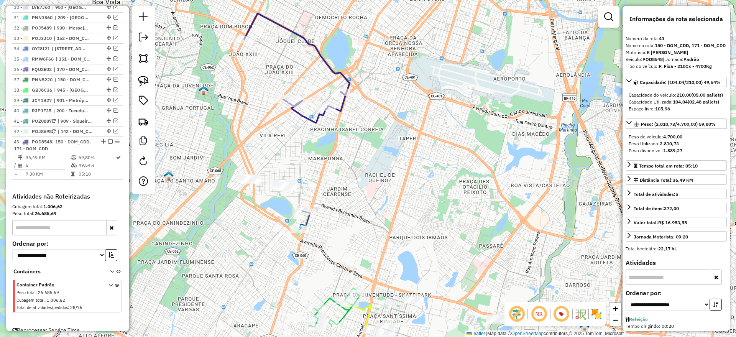
drag, startPoint x: 299, startPoint y: 85, endPoint x: 296, endPoint y: 76, distance: 9.1
click at [296, 76] on div "Janela de atendimento Grade de atendimento Capacidade Transportadoras Veículos …" at bounding box center [368, 168] width 736 height 337
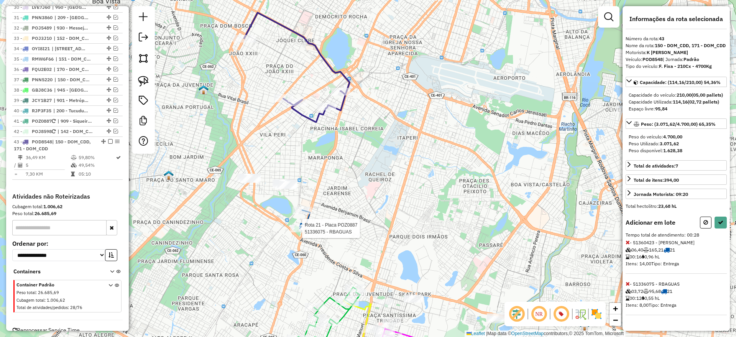
select select "**********"
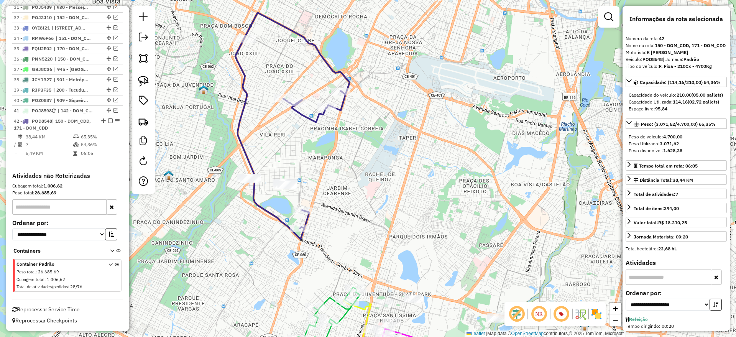
scroll to position [779, 0]
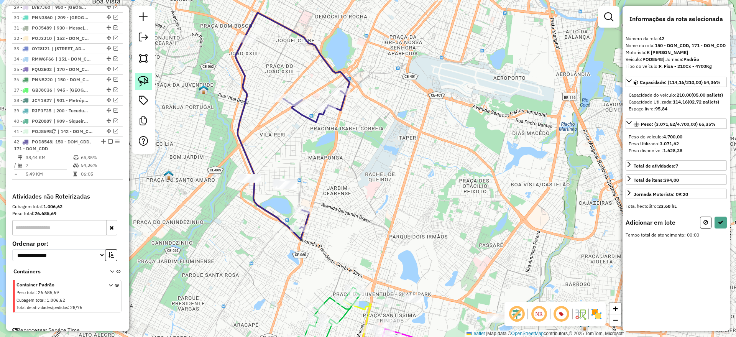
click at [145, 77] on img at bounding box center [143, 81] width 11 height 11
drag, startPoint x: 286, startPoint y: 163, endPoint x: 355, endPoint y: 169, distance: 68.9
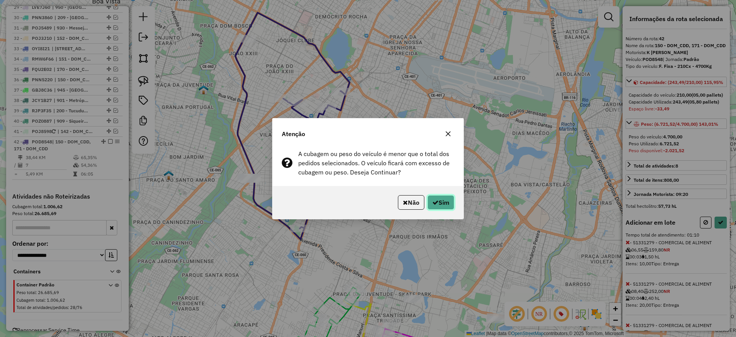
click at [436, 199] on icon "button" at bounding box center [435, 202] width 6 height 6
select select "**********"
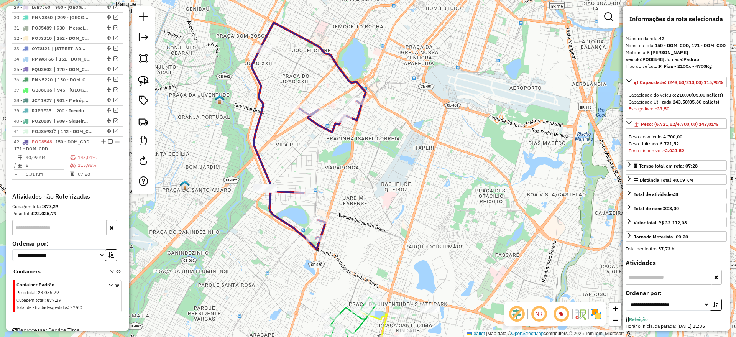
drag, startPoint x: 331, startPoint y: 162, endPoint x: 334, endPoint y: 164, distance: 4.1
click at [334, 164] on div "Janela de atendimento Grade de atendimento Capacidade Transportadoras Veículos …" at bounding box center [368, 168] width 736 height 337
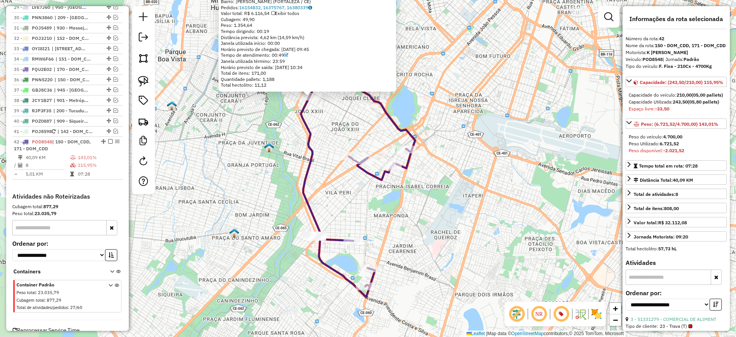
drag, startPoint x: 332, startPoint y: 236, endPoint x: 288, endPoint y: 169, distance: 80.5
click at [274, 163] on div "51358097 - JOSE EDEVALDO SANTOS Tipo de cliente: 23 - Trava (T) Limite de capac…" at bounding box center [368, 168] width 736 height 337
click at [344, 159] on div at bounding box center [348, 155] width 19 height 8
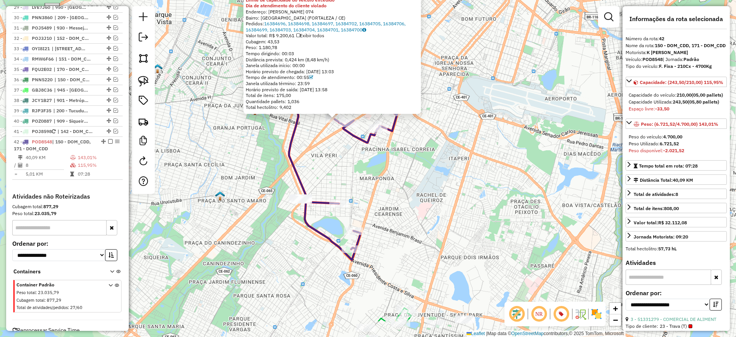
drag, startPoint x: 397, startPoint y: 228, endPoint x: 365, endPoint y: 179, distance: 57.6
click at [365, 179] on div "51339564 - SUPER PORTUGAL 2 Tipo de cliente: 23 - Trava (T) Limite de capacidad…" at bounding box center [368, 168] width 736 height 337
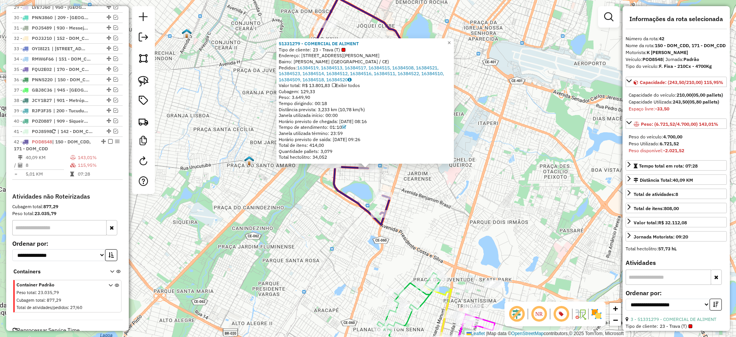
click at [481, 188] on div "51331279 - COMERCIAL DE ALIMENT Tipo de cliente: 23 - Trava (T) Endereço: R DOU…" at bounding box center [368, 168] width 736 height 337
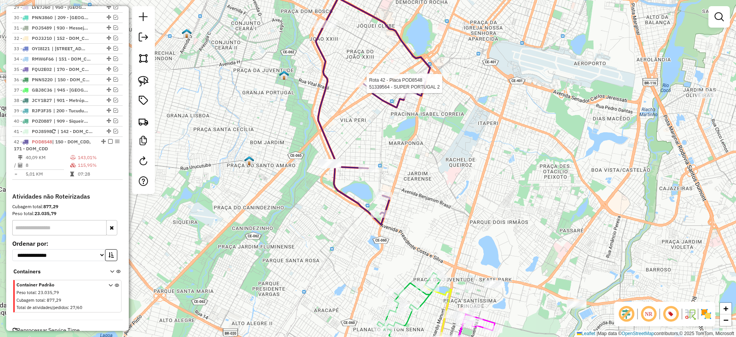
select select "**********"
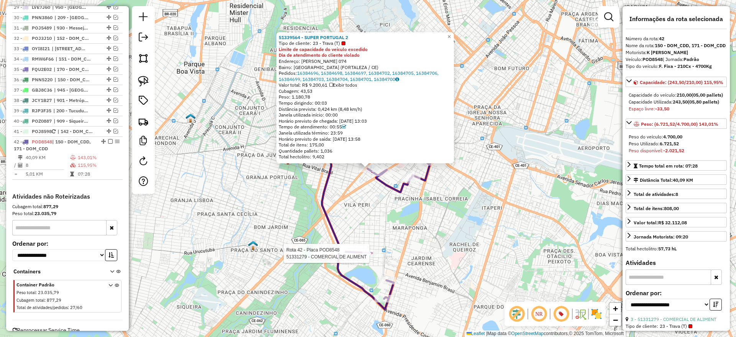
click at [373, 257] on div at bounding box center [371, 254] width 19 height 8
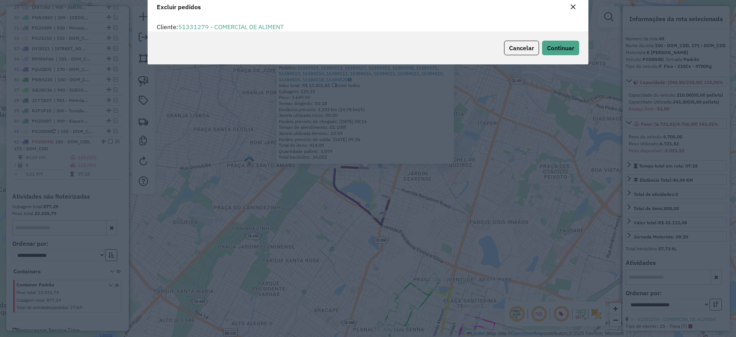
scroll to position [4, 2]
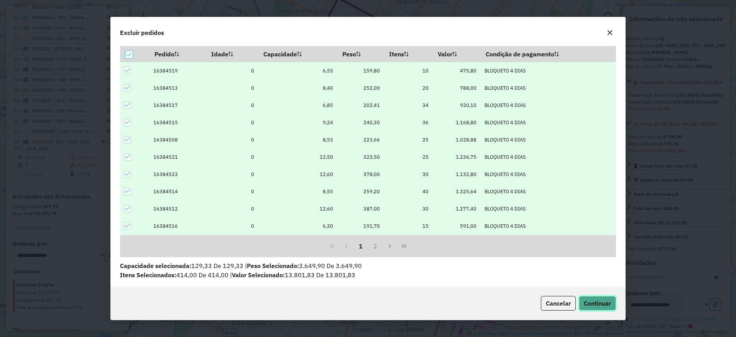
click at [586, 298] on button "Continuar" at bounding box center [597, 303] width 37 height 15
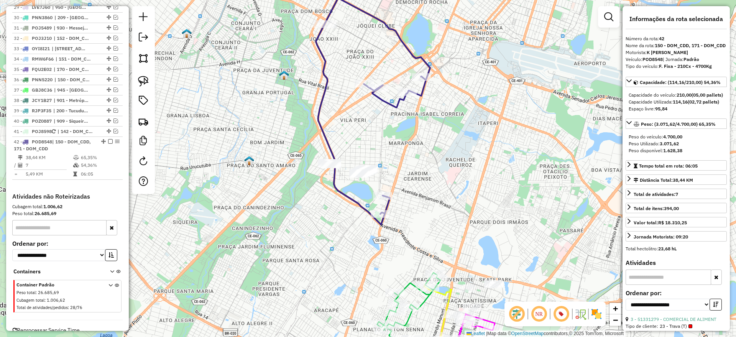
click at [321, 94] on icon at bounding box center [373, 111] width 114 height 227
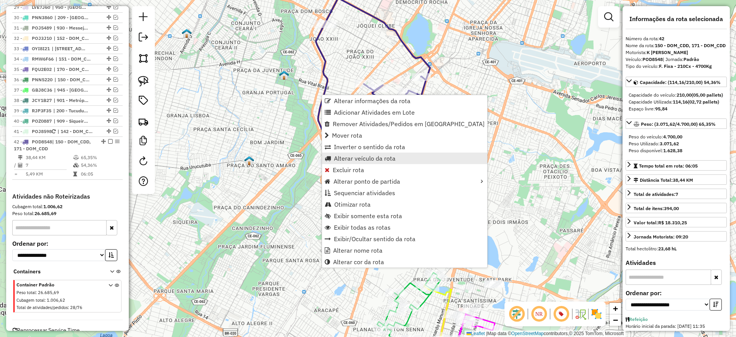
click at [368, 158] on span "Alterar veículo da rota" at bounding box center [365, 158] width 62 height 6
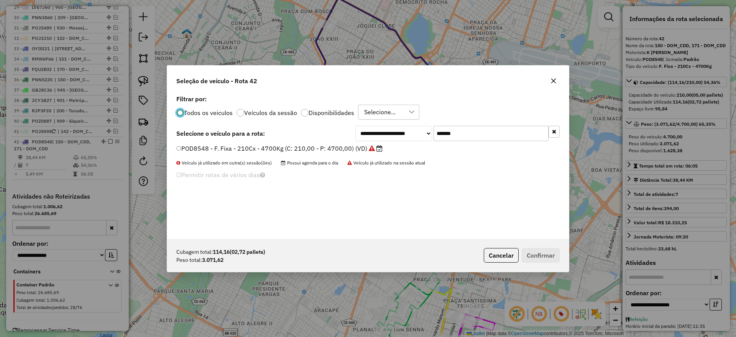
drag, startPoint x: 503, startPoint y: 138, endPoint x: 334, endPoint y: 153, distance: 169.4
click at [335, 151] on div "**********" at bounding box center [368, 166] width 402 height 146
click at [332, 149] on label "POD8548 - F. Fixa - 210Cx - 4700Kg (C: 210,00 - P: 4700,00) (VD)" at bounding box center [279, 148] width 206 height 9
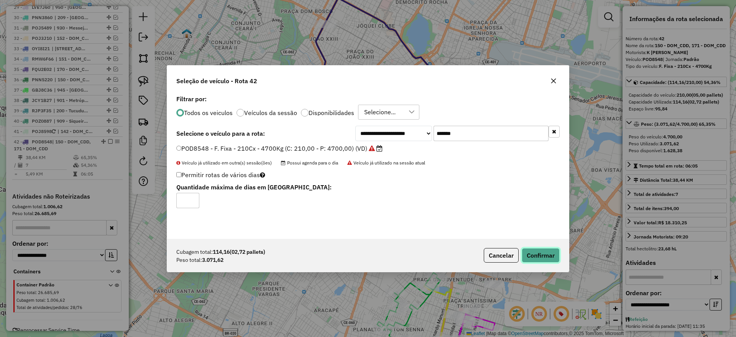
click at [541, 252] on button "Confirmar" at bounding box center [541, 255] width 38 height 15
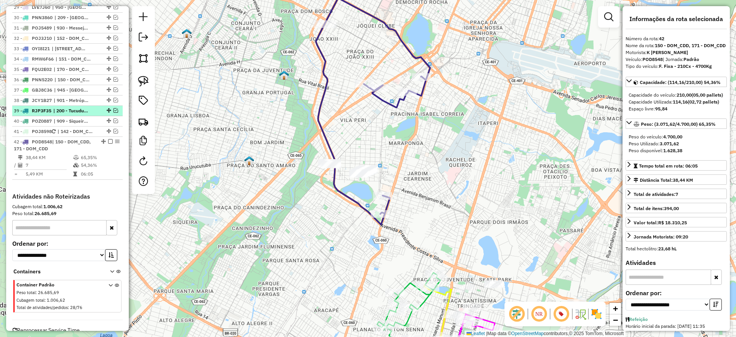
click at [108, 139] on em at bounding box center [110, 141] width 5 height 5
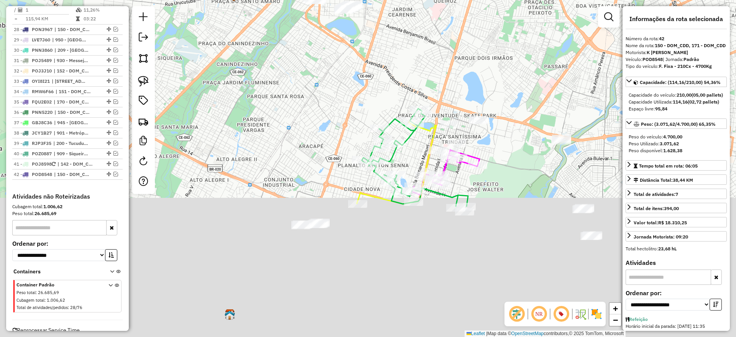
drag, startPoint x: 310, startPoint y: 171, endPoint x: 294, endPoint y: 66, distance: 105.9
click at [294, 66] on div "Janela de atendimento Grade de atendimento Capacidade Transportadoras Veículos …" at bounding box center [368, 168] width 736 height 337
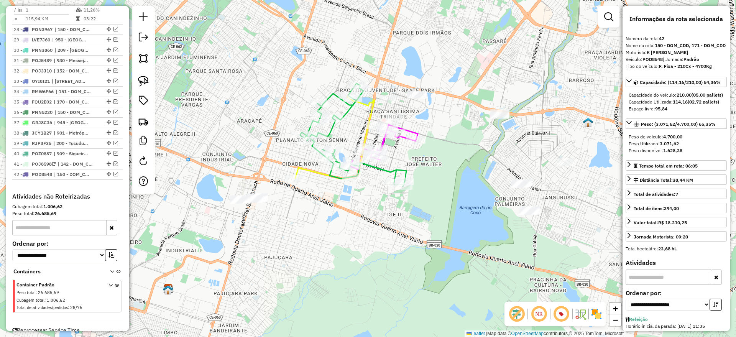
drag, startPoint x: 397, startPoint y: 255, endPoint x: 386, endPoint y: 253, distance: 10.8
click at [386, 253] on div "Janela de atendimento Grade de atendimento Capacidade Transportadoras Veículos …" at bounding box center [368, 168] width 736 height 337
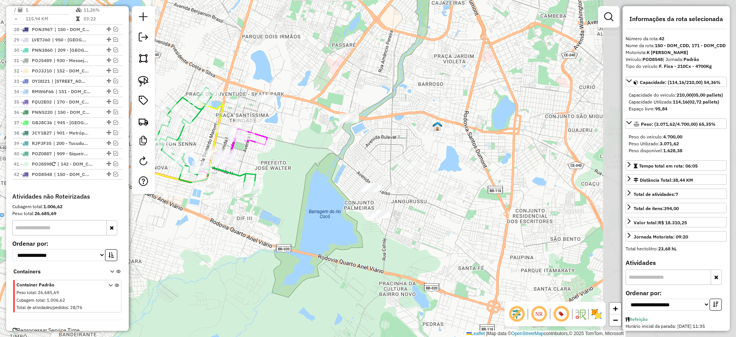
drag, startPoint x: 428, startPoint y: 216, endPoint x: 278, endPoint y: 220, distance: 150.0
click at [278, 220] on div "Janela de atendimento Grade de atendimento Capacidade Transportadoras Veículos …" at bounding box center [368, 168] width 736 height 337
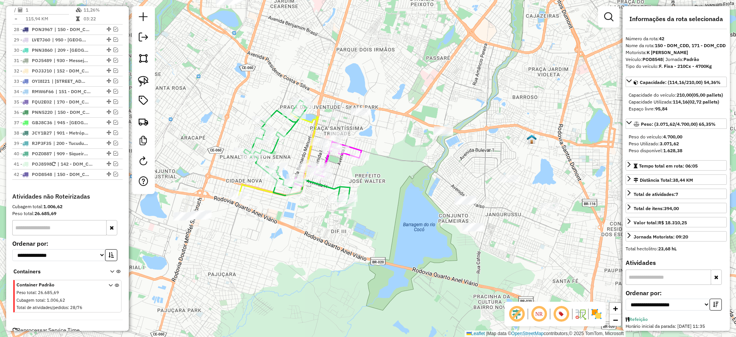
drag, startPoint x: 323, startPoint y: 215, endPoint x: 384, endPoint y: 216, distance: 61.4
click at [384, 216] on div "Janela de atendimento Grade de atendimento Capacidade Transportadoras Veículos …" at bounding box center [368, 168] width 736 height 337
click at [146, 81] on img at bounding box center [143, 81] width 11 height 11
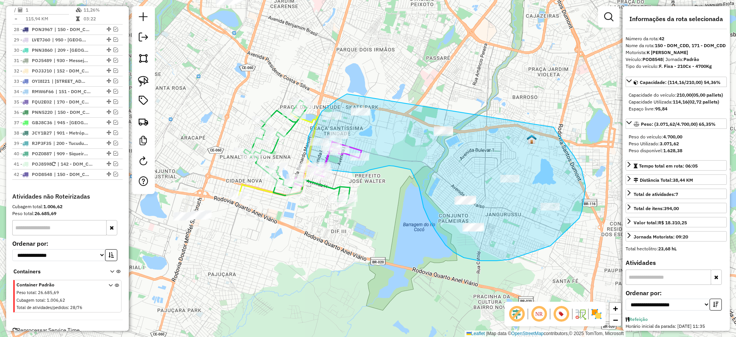
drag, startPoint x: 347, startPoint y: 94, endPoint x: 546, endPoint y: 117, distance: 200.7
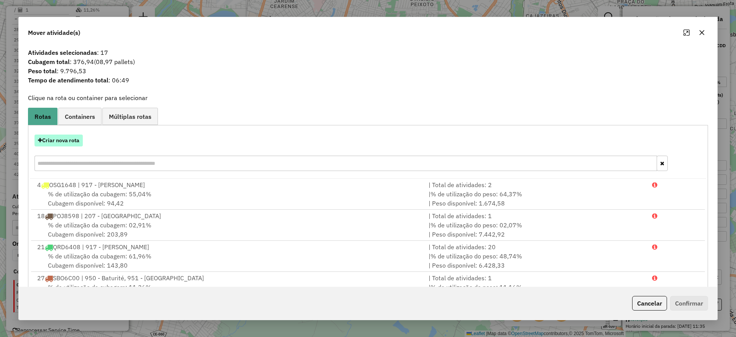
click at [64, 141] on button "Criar nova rota" at bounding box center [59, 141] width 48 height 12
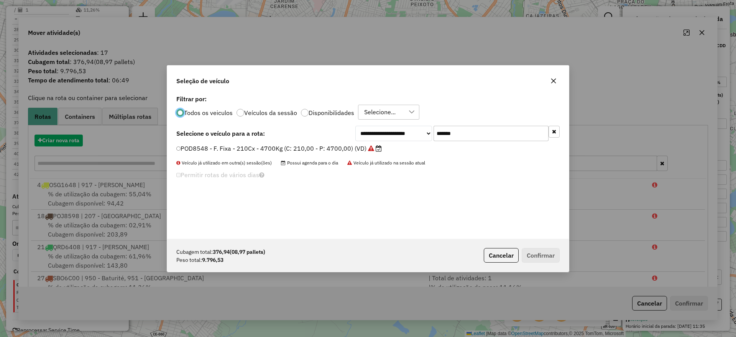
scroll to position [4, 2]
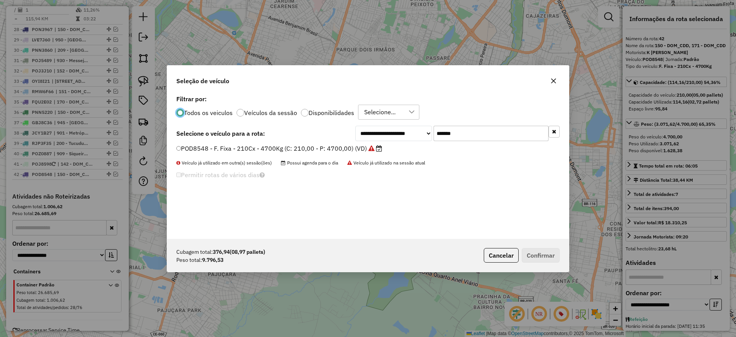
drag, startPoint x: 327, startPoint y: 144, endPoint x: 320, endPoint y: 145, distance: 7.3
click at [320, 145] on div "**********" at bounding box center [368, 166] width 402 height 146
paste input "text"
type input "*******"
click at [320, 148] on label "PNN3F80 - F. Fixa - 308Cx - 8160Kg (C: 308,00 - P: 8160,00) (VD)" at bounding box center [275, 148] width 198 height 9
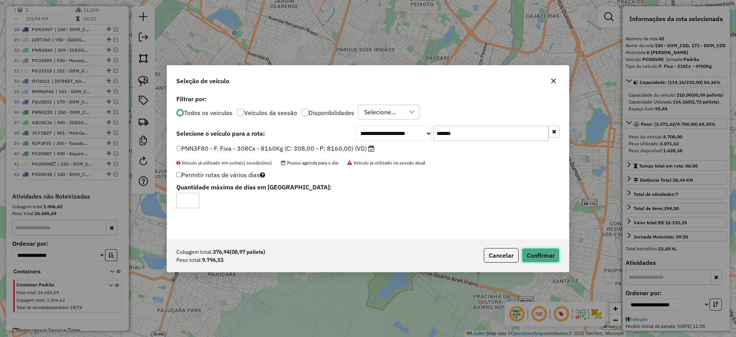
click at [534, 248] on button "Confirmar" at bounding box center [541, 255] width 38 height 15
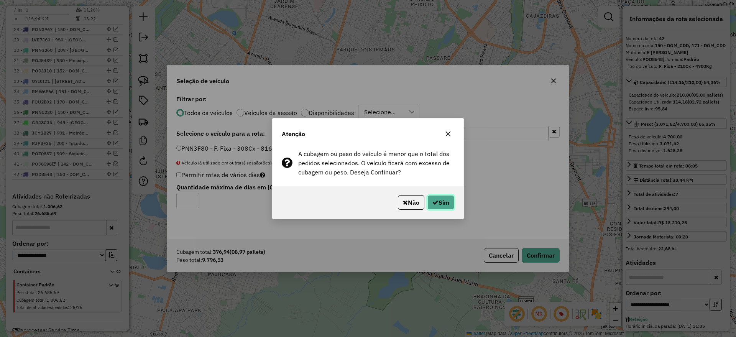
click at [437, 196] on button "Sim" at bounding box center [441, 202] width 27 height 15
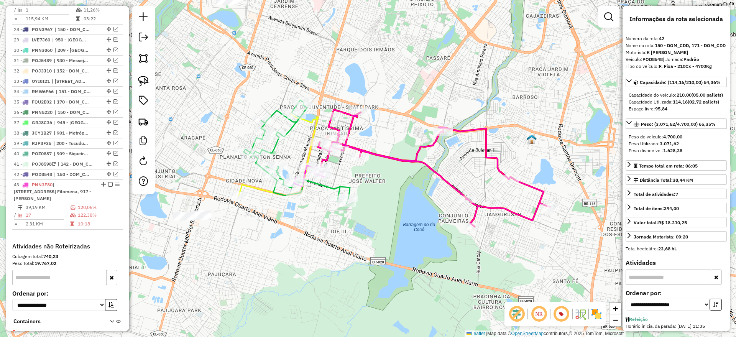
scroll to position [790, 0]
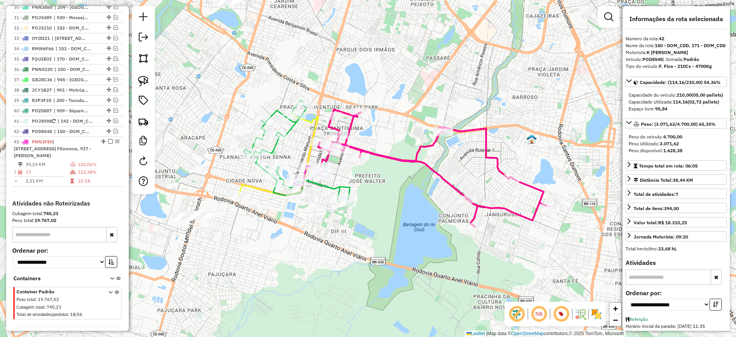
click at [393, 159] on icon at bounding box center [434, 168] width 232 height 117
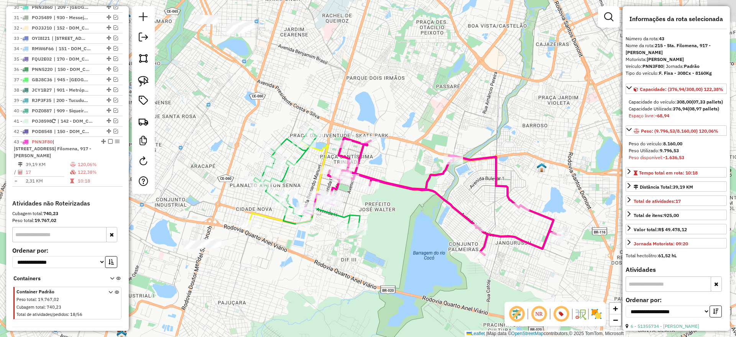
drag, startPoint x: 379, startPoint y: 219, endPoint x: 389, endPoint y: 247, distance: 30.1
click at [389, 247] on div "Janela de atendimento Grade de atendimento Capacidade Transportadoras Veículos …" at bounding box center [368, 168] width 736 height 337
click at [300, 156] on icon at bounding box center [307, 179] width 106 height 103
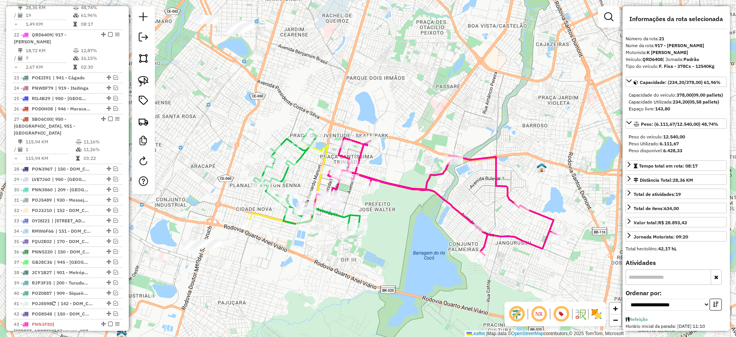
scroll to position [574, 0]
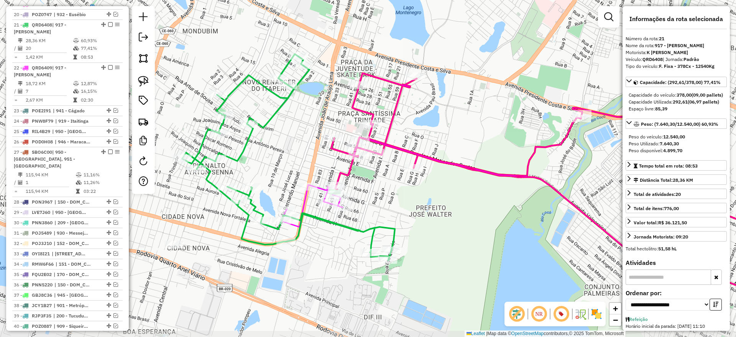
drag, startPoint x: 351, startPoint y: 300, endPoint x: 326, endPoint y: 253, distance: 52.8
click at [326, 253] on div "Janela de atendimento Grade de atendimento Capacidade Transportadoras Veículos …" at bounding box center [368, 168] width 736 height 337
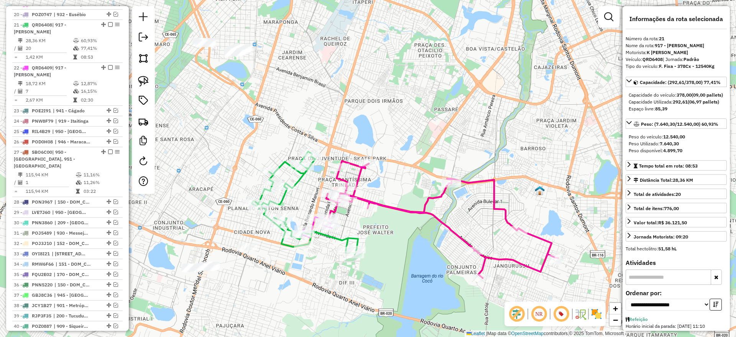
click at [299, 182] on icon at bounding box center [305, 202] width 106 height 103
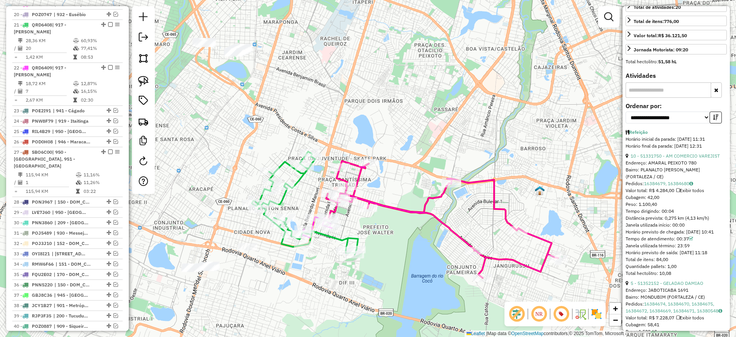
scroll to position [192, 0]
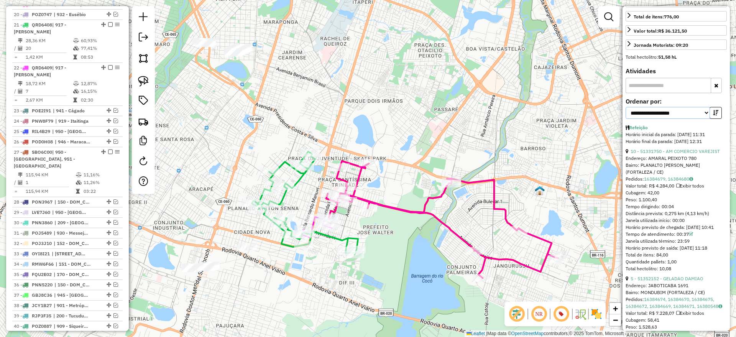
click at [681, 119] on select "**********" at bounding box center [668, 113] width 84 height 12
select select "**********"
click at [626, 119] on select "**********" at bounding box center [668, 113] width 84 height 12
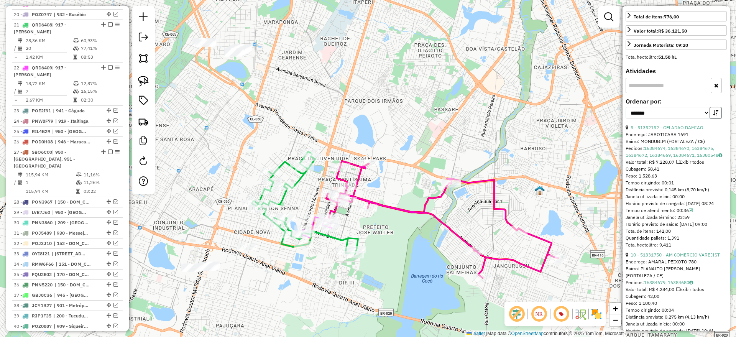
click at [710, 119] on button "button" at bounding box center [716, 113] width 12 height 12
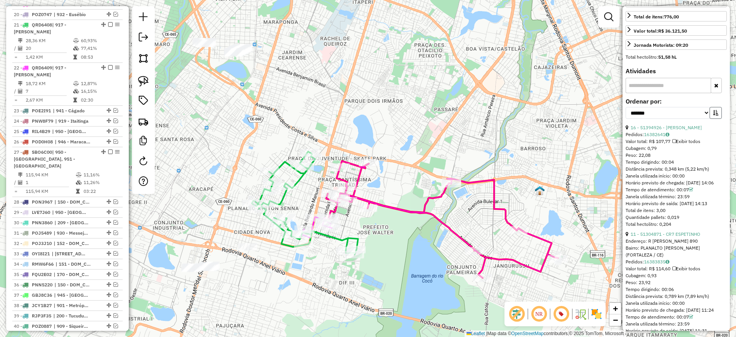
click at [710, 119] on button "button" at bounding box center [716, 113] width 12 height 12
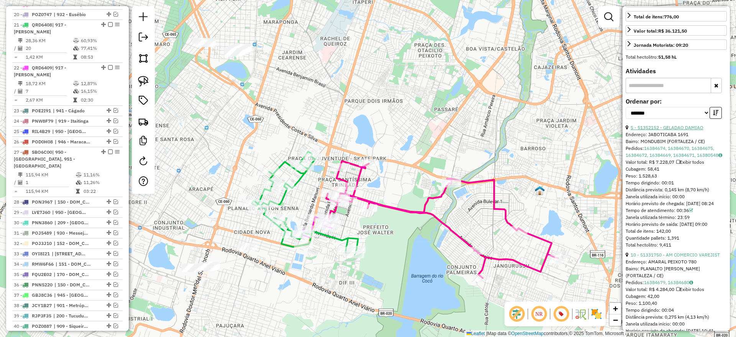
click at [684, 130] on link "5 - 51352152 - GELADAO DAMIAO" at bounding box center [667, 128] width 73 height 6
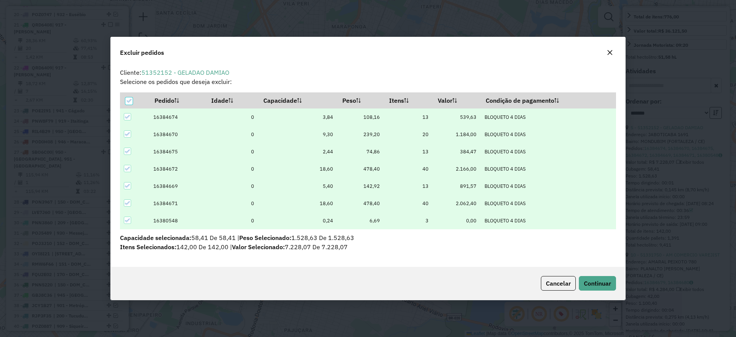
scroll to position [0, 0]
click at [603, 278] on button "Continuar" at bounding box center [597, 283] width 37 height 15
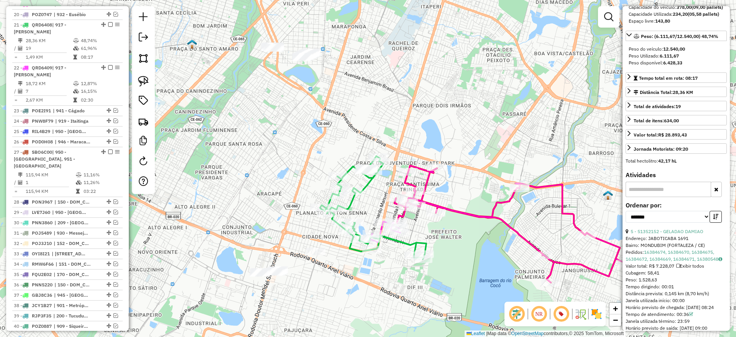
scroll to position [192, 0]
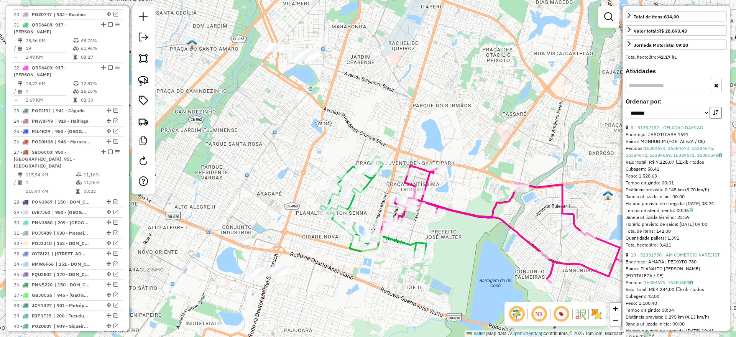
click at [715, 119] on button "button" at bounding box center [716, 113] width 12 height 12
click at [691, 130] on link "9 - 51331750 - AM COMERCIO VAREJIST" at bounding box center [674, 128] width 87 height 6
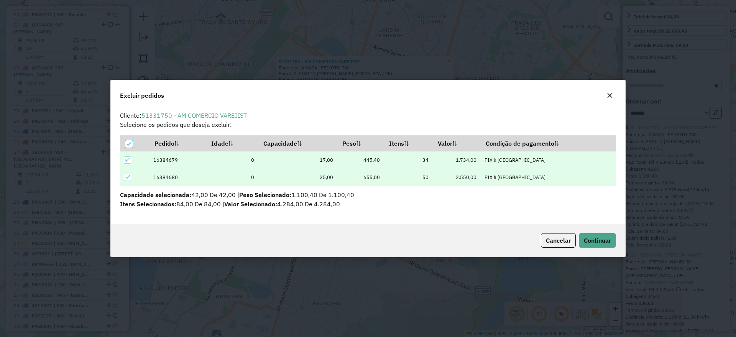
scroll to position [0, 0]
click at [597, 242] on span "Continuar" at bounding box center [597, 241] width 27 height 8
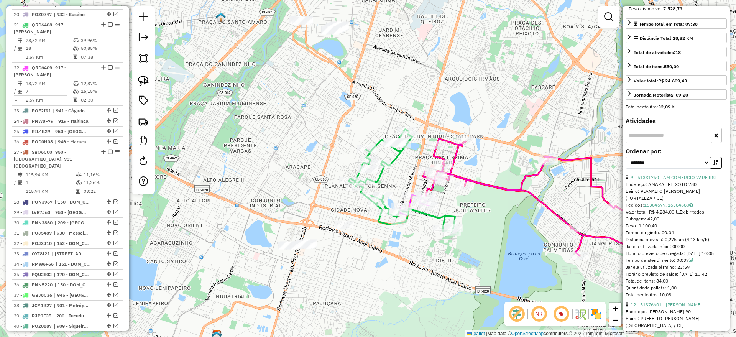
scroll to position [144, 0]
click at [715, 163] on icon "button" at bounding box center [715, 160] width 5 height 5
click at [685, 178] on link "11 - 51376601 - RAIMUNDAO VIUVA" at bounding box center [666, 176] width 71 height 6
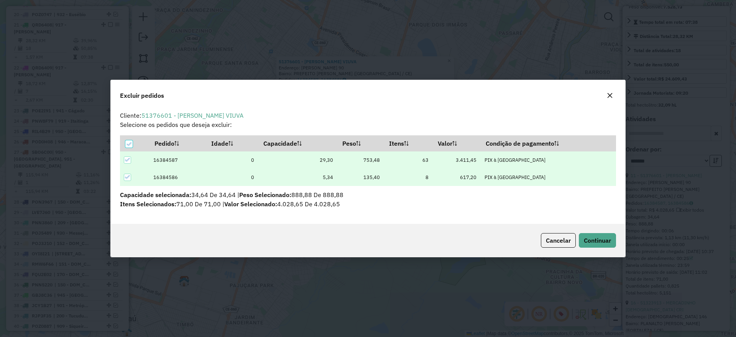
scroll to position [0, 0]
click at [597, 240] on span "Continuar" at bounding box center [597, 241] width 27 height 8
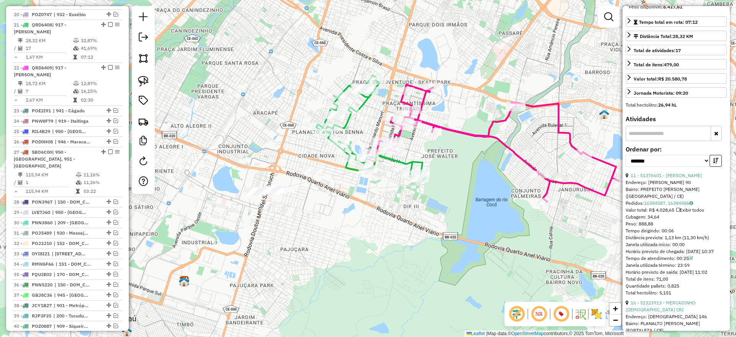
click at [365, 104] on icon at bounding box center [369, 126] width 106 height 103
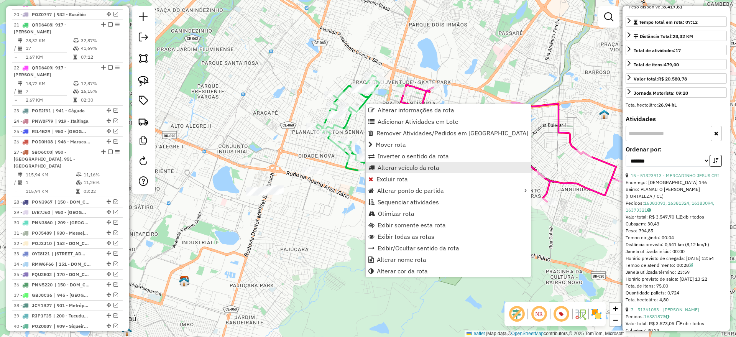
click at [423, 166] on span "Alterar veículo da rota" at bounding box center [409, 167] width 62 height 6
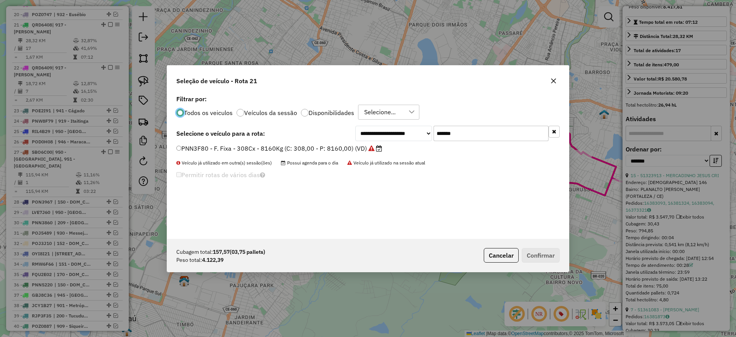
scroll to position [4, 2]
drag, startPoint x: 485, startPoint y: 135, endPoint x: 350, endPoint y: 148, distance: 136.0
click at [355, 148] on div "**********" at bounding box center [368, 166] width 402 height 146
paste input "text"
type input "*******"
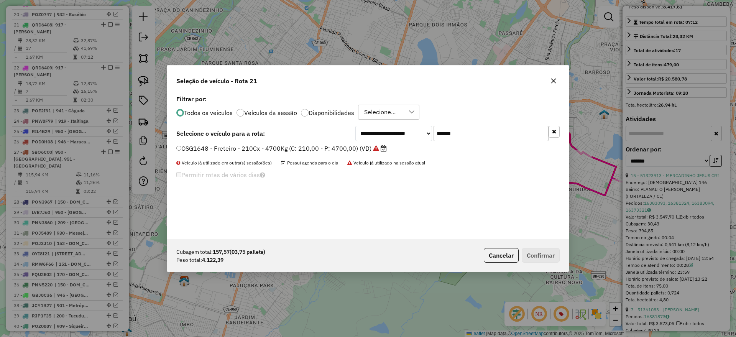
click at [325, 148] on label "OSG1648 - Freteiro - 210Cx - 4700Kg (C: 210,00 - P: 4700,00) (VD)" at bounding box center [281, 148] width 210 height 9
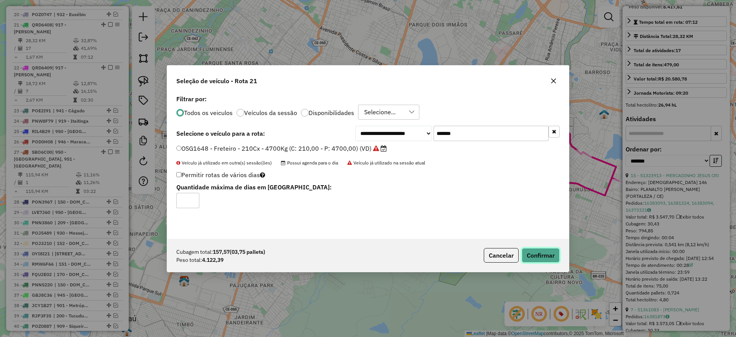
click at [533, 258] on button "Confirmar" at bounding box center [541, 255] width 38 height 15
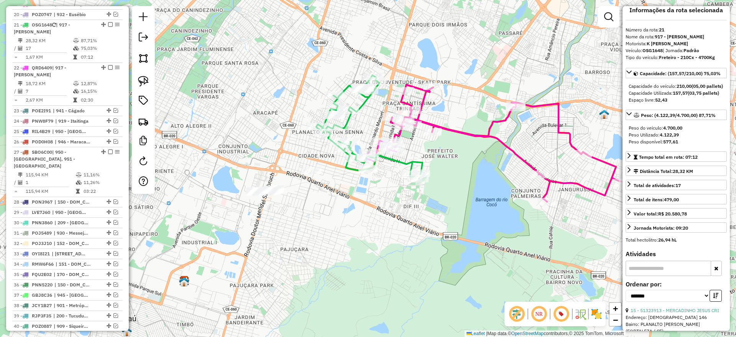
scroll to position [0, 0]
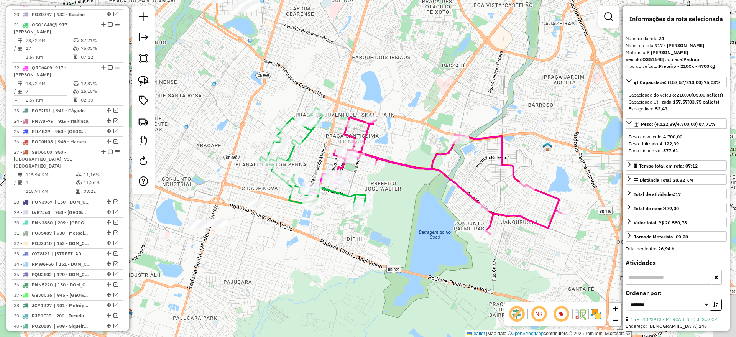
drag, startPoint x: 470, startPoint y: 229, endPoint x: 413, endPoint y: 262, distance: 66.0
click at [413, 262] on div "Janela de atendimento Grade de atendimento Capacidade Transportadoras Veículos …" at bounding box center [368, 168] width 736 height 337
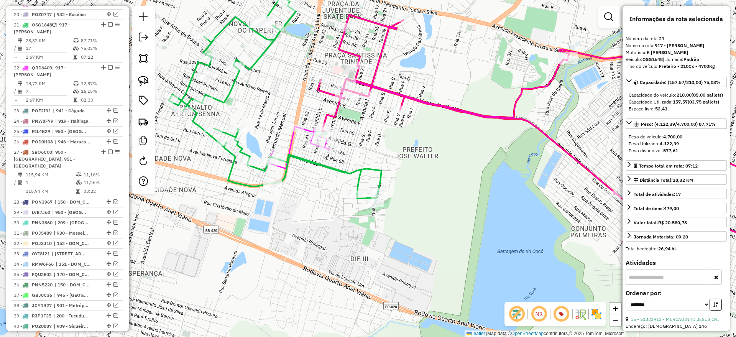
click at [324, 165] on icon at bounding box center [275, 99] width 213 height 206
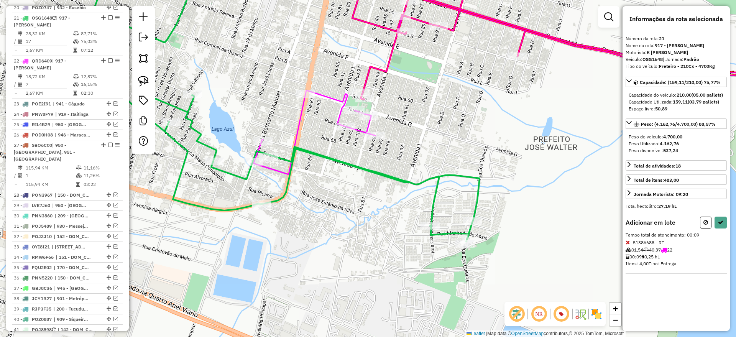
click at [262, 145] on div at bounding box center [262, 141] width 19 height 8
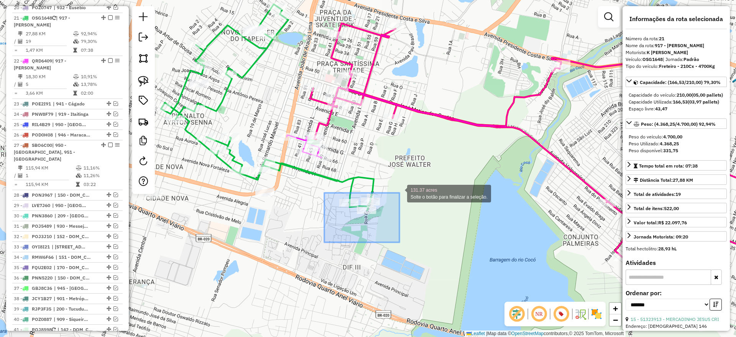
drag, startPoint x: 324, startPoint y: 243, endPoint x: 399, endPoint y: 188, distance: 92.2
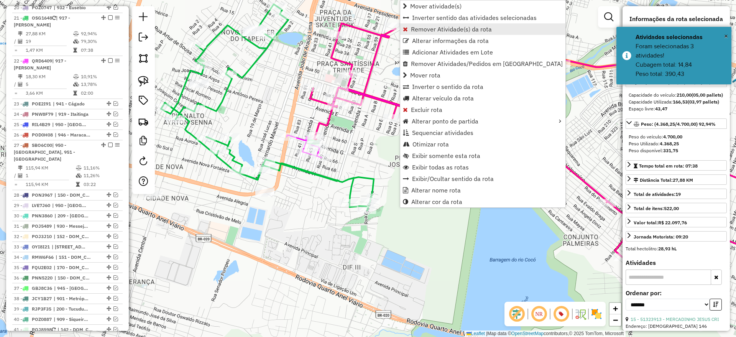
click at [438, 31] on span "Remover Atividade(s) da rota" at bounding box center [451, 29] width 81 height 6
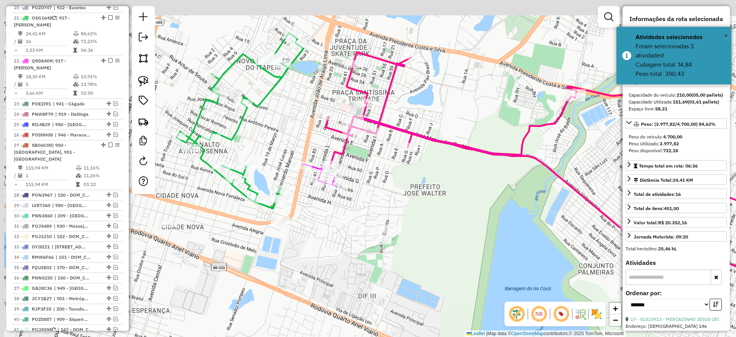
drag, startPoint x: 308, startPoint y: 224, endPoint x: 319, endPoint y: 245, distance: 23.5
click at [319, 245] on div "Janela de atendimento Grade de atendimento Capacidade Transportadoras Veículos …" at bounding box center [368, 168] width 736 height 337
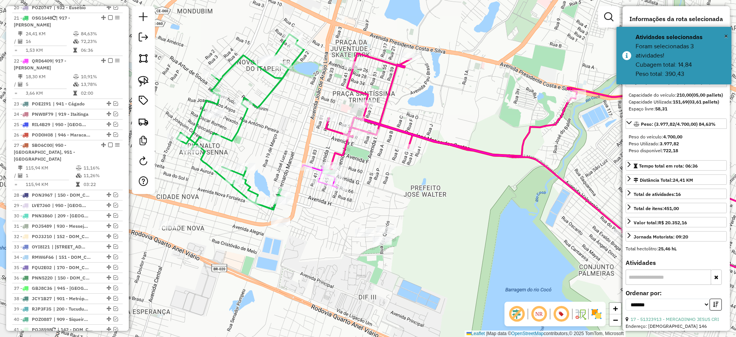
click at [264, 105] on icon at bounding box center [240, 122] width 127 height 176
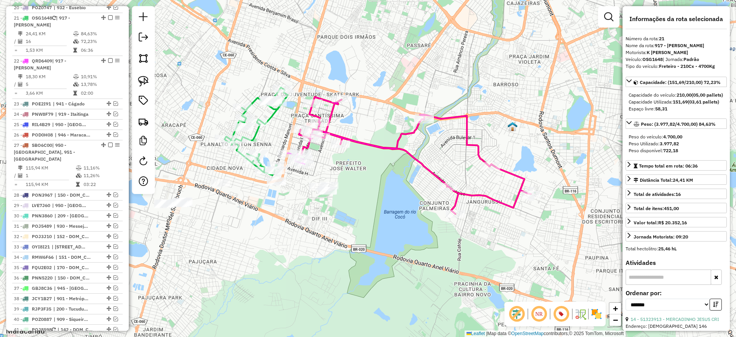
drag, startPoint x: 276, startPoint y: 130, endPoint x: 275, endPoint y: 140, distance: 10.4
click at [278, 138] on div "Janela de atendimento Grade de atendimento Capacidade Transportadoras Veículos …" at bounding box center [368, 168] width 736 height 337
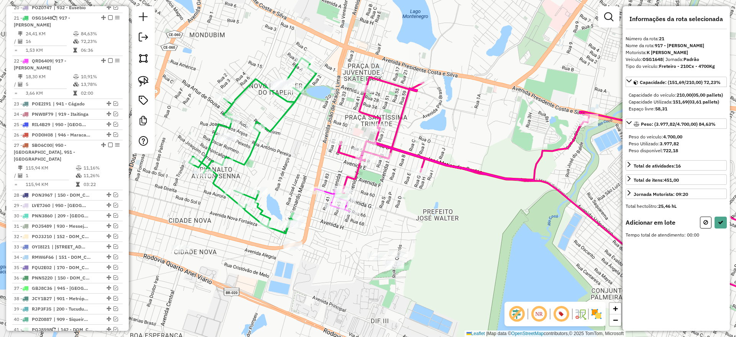
click at [144, 79] on img at bounding box center [143, 81] width 11 height 11
drag, startPoint x: 228, startPoint y: 153, endPoint x: 260, endPoint y: 121, distance: 45.0
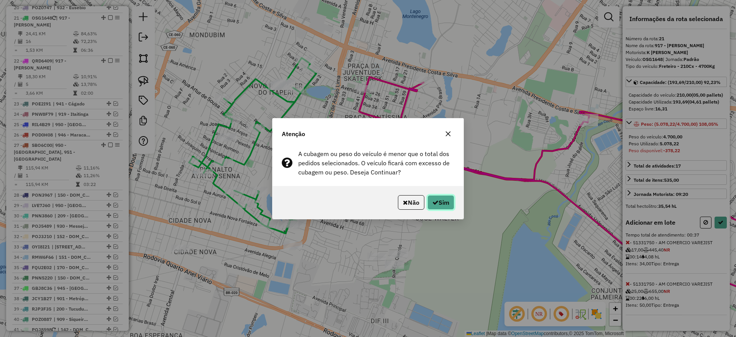
click at [444, 201] on button "Sim" at bounding box center [441, 202] width 27 height 15
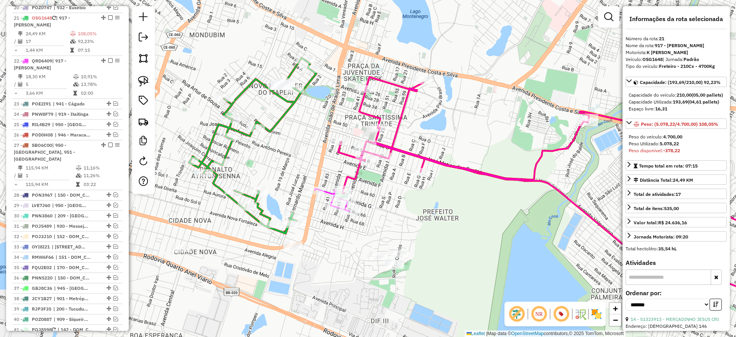
click at [436, 164] on icon at bounding box center [570, 194] width 464 height 234
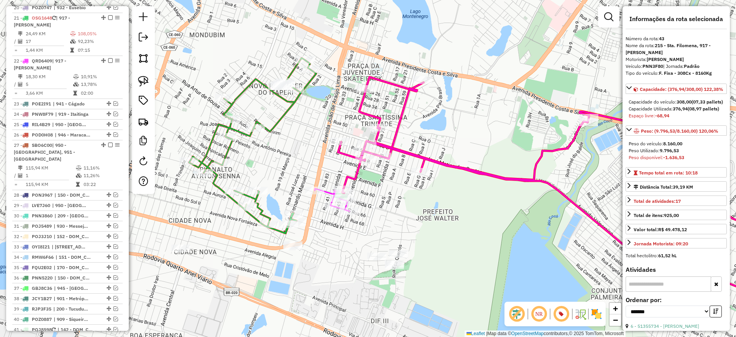
scroll to position [797, 0]
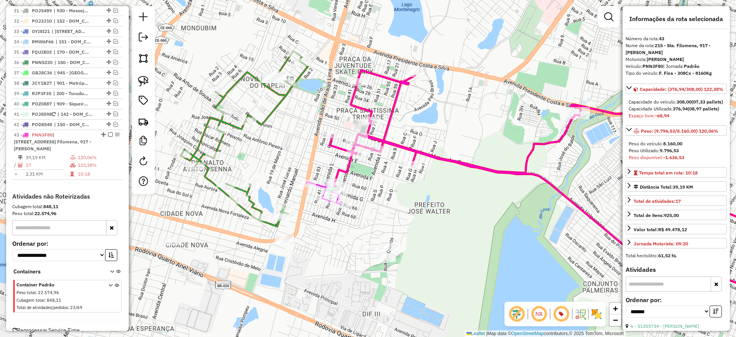
drag, startPoint x: 286, startPoint y: 155, endPoint x: 268, endPoint y: 138, distance: 24.1
click at [268, 138] on div "Janela de atendimento Grade de atendimento Capacidade Transportadoras Veículos …" at bounding box center [368, 168] width 736 height 337
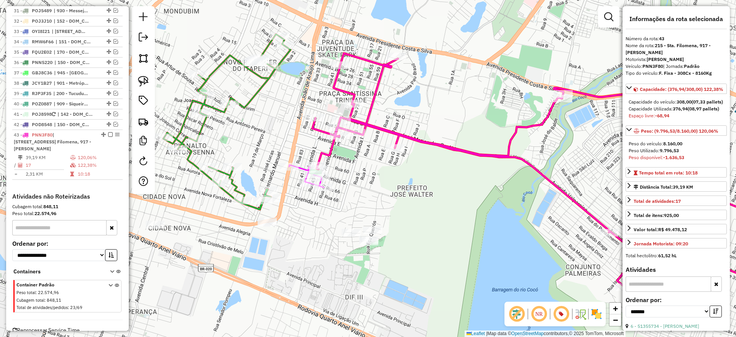
click at [235, 186] on icon at bounding box center [226, 122] width 127 height 176
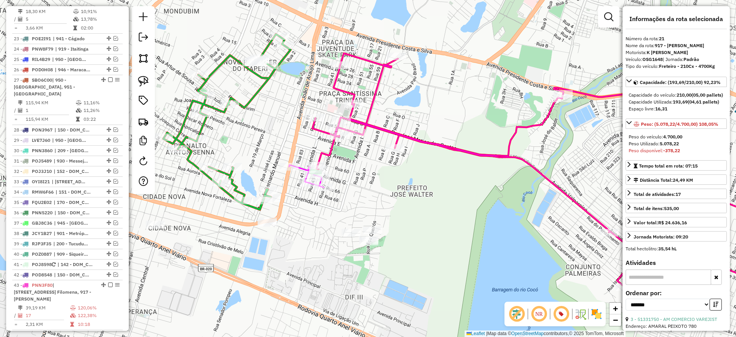
scroll to position [581, 0]
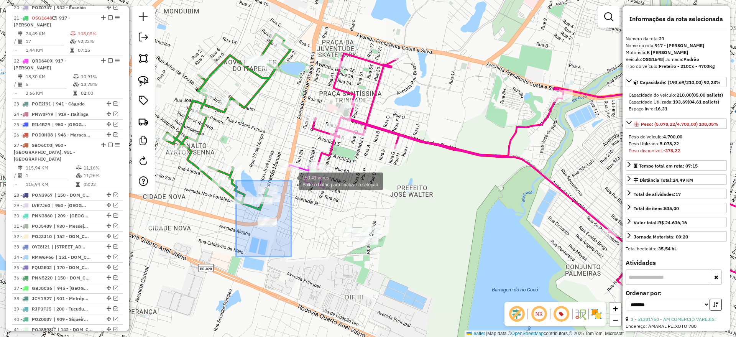
drag, startPoint x: 236, startPoint y: 256, endPoint x: 295, endPoint y: 173, distance: 101.5
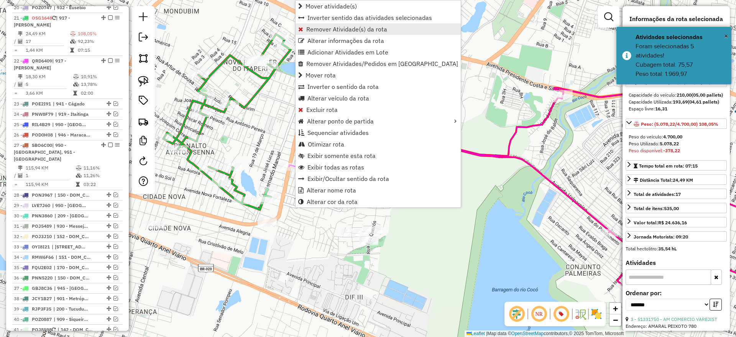
click at [337, 29] on span "Remover Atividade(s) da rota" at bounding box center [346, 29] width 81 height 6
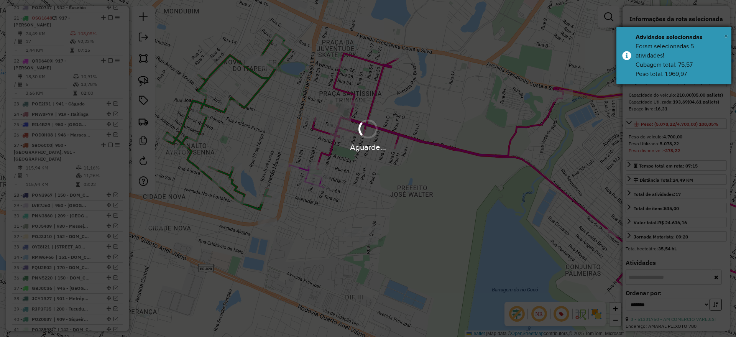
click at [727, 36] on span "×" at bounding box center [726, 36] width 4 height 8
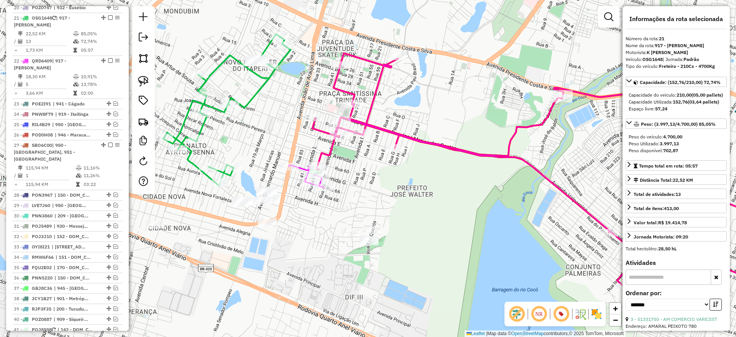
click at [192, 163] on icon at bounding box center [226, 109] width 127 height 151
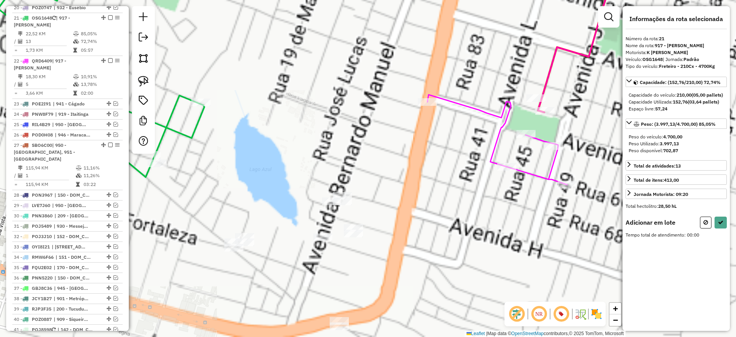
click at [143, 78] on img at bounding box center [143, 81] width 11 height 11
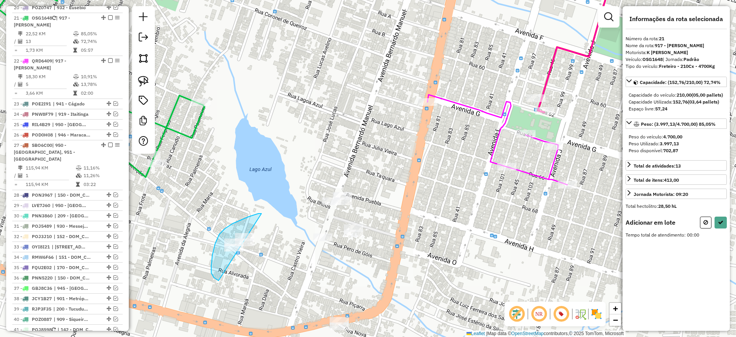
drag, startPoint x: 261, startPoint y: 214, endPoint x: 347, endPoint y: 278, distance: 107.4
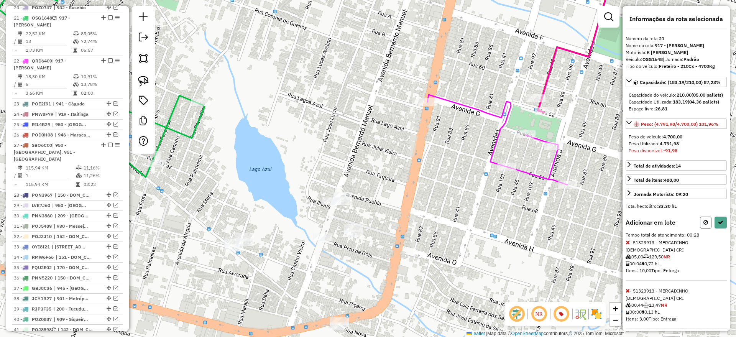
click at [704, 225] on icon at bounding box center [706, 222] width 5 height 5
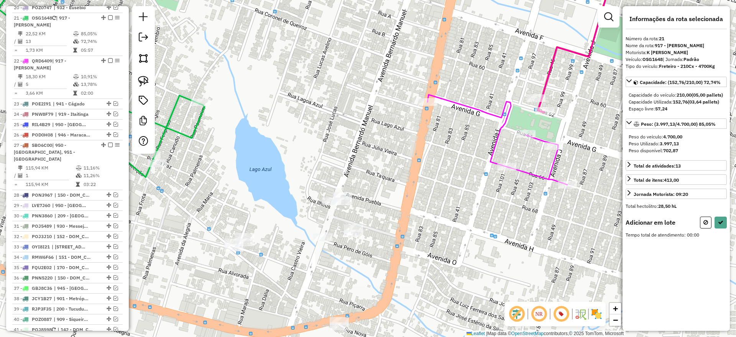
drag, startPoint x: 149, startPoint y: 79, endPoint x: 158, endPoint y: 96, distance: 18.7
click at [149, 79] on link at bounding box center [143, 81] width 17 height 17
drag, startPoint x: 315, startPoint y: 180, endPoint x: 377, endPoint y: 177, distance: 61.8
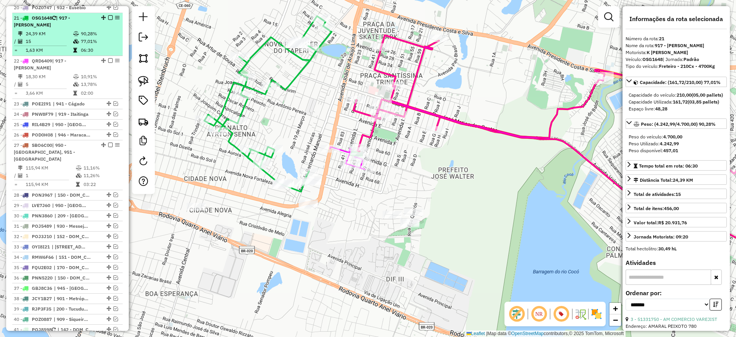
click at [108, 15] on em at bounding box center [110, 17] width 5 height 5
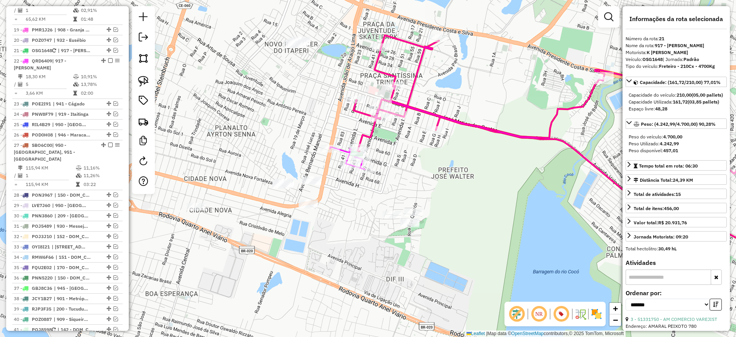
click at [437, 113] on icon at bounding box center [582, 152] width 456 height 234
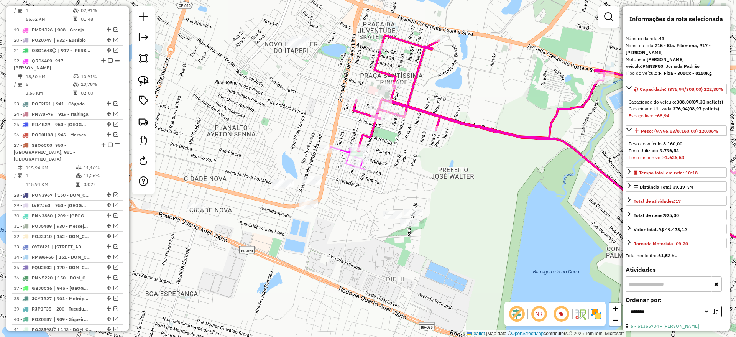
scroll to position [764, 0]
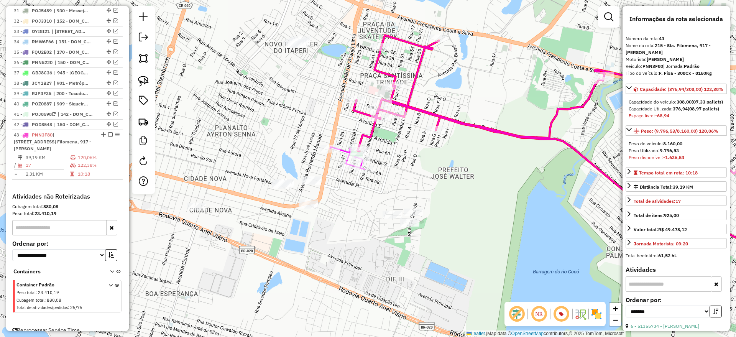
drag, startPoint x: 505, startPoint y: 179, endPoint x: 423, endPoint y: 163, distance: 83.6
click at [423, 163] on div "Janela de atendimento Grade de atendimento Capacidade Transportadoras Veículos …" at bounding box center [368, 168] width 736 height 337
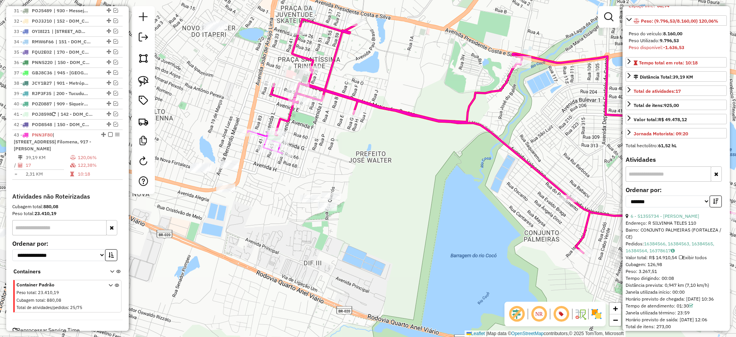
scroll to position [192, 0]
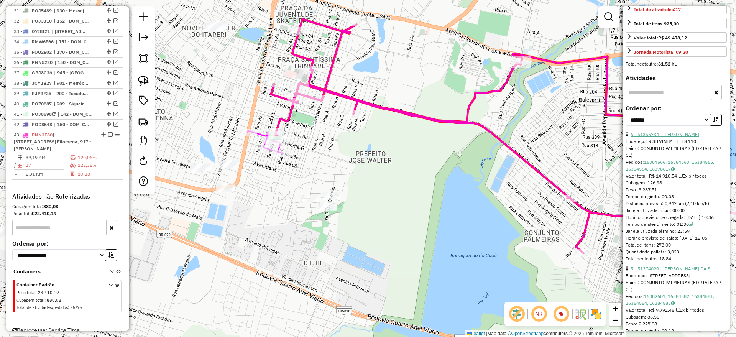
click at [677, 137] on link "6 - 51355734 - FRANCISCO DAMIAO MAR" at bounding box center [665, 135] width 69 height 6
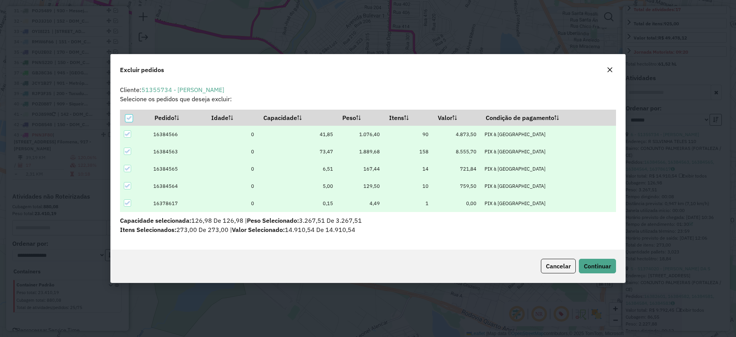
scroll to position [0, 0]
click at [595, 272] on button "Continuar" at bounding box center [597, 266] width 37 height 15
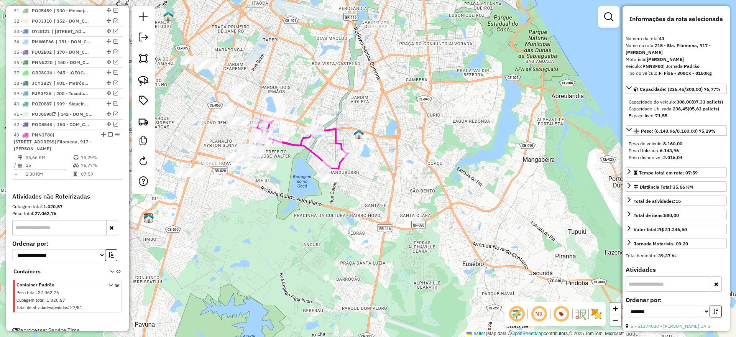
drag, startPoint x: 645, startPoint y: 64, endPoint x: 664, endPoint y: 64, distance: 19.2
click at [664, 64] on div "Veículo: PNN3F80 | Jornada: Padrão" at bounding box center [676, 66] width 101 height 7
copy strong "PNN3F80"
click at [314, 214] on div "Janela de atendimento Grade de atendimento Capacidade Transportadoras Veículos …" at bounding box center [368, 168] width 736 height 337
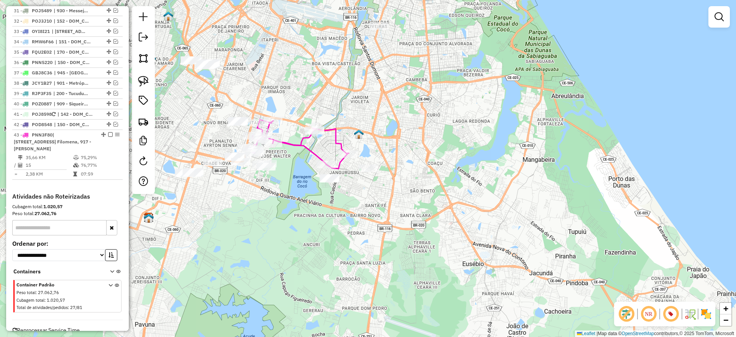
click at [302, 144] on icon at bounding box center [300, 144] width 97 height 49
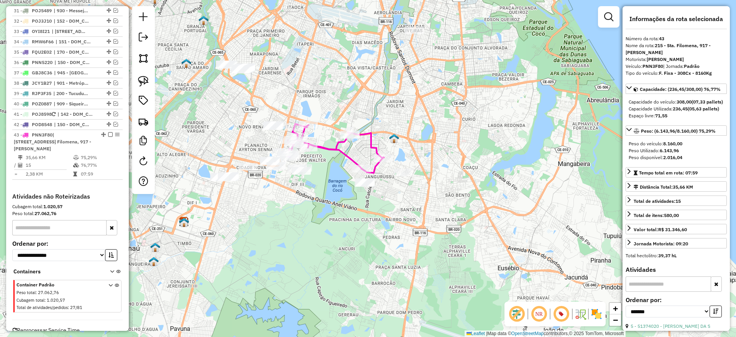
drag, startPoint x: 289, startPoint y: 186, endPoint x: 325, endPoint y: 191, distance: 35.9
click at [325, 191] on div "Janela de atendimento Grade de atendimento Capacidade Transportadoras Veículos …" at bounding box center [368, 168] width 736 height 337
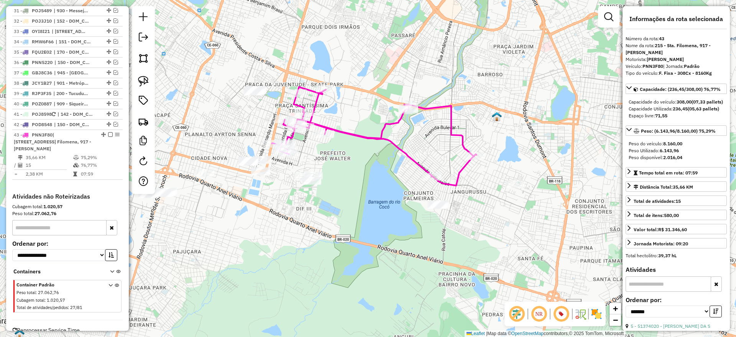
click at [360, 136] on icon at bounding box center [379, 136] width 193 height 99
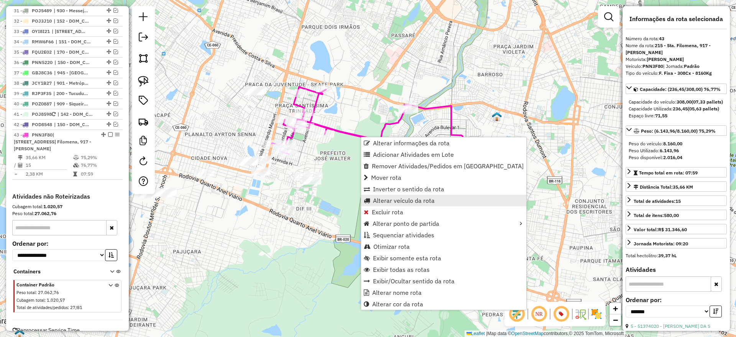
click at [411, 202] on span "Alterar veículo da rota" at bounding box center [404, 200] width 62 height 6
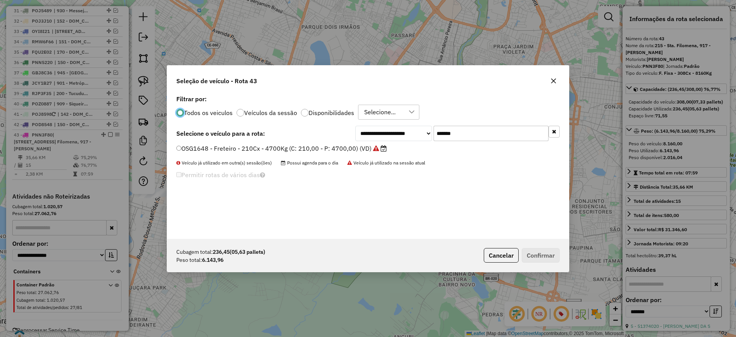
scroll to position [4, 2]
drag, startPoint x: 467, startPoint y: 128, endPoint x: 395, endPoint y: 138, distance: 72.4
click at [400, 137] on div "**********" at bounding box center [457, 133] width 204 height 15
paste input "text"
type input "*******"
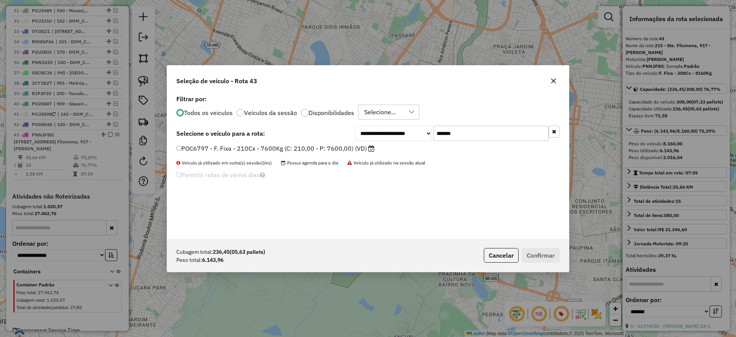
drag, startPoint x: 337, startPoint y: 147, endPoint x: 539, endPoint y: 234, distance: 219.9
click at [337, 147] on label "POC6797 - F. Fixa - 210Cx - 7600Kg (C: 210,00 - P: 7600,00) (VD)" at bounding box center [275, 148] width 198 height 9
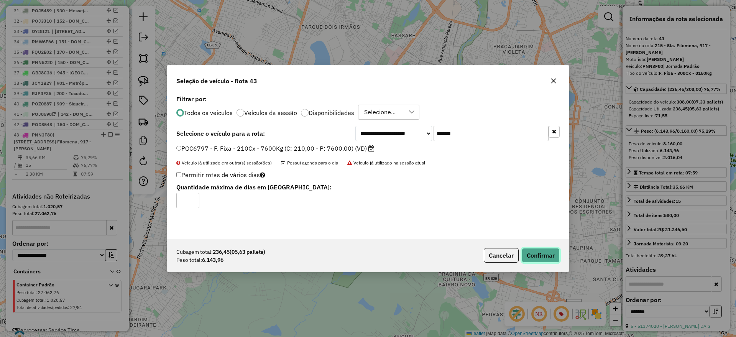
click at [540, 252] on button "Confirmar" at bounding box center [541, 255] width 38 height 15
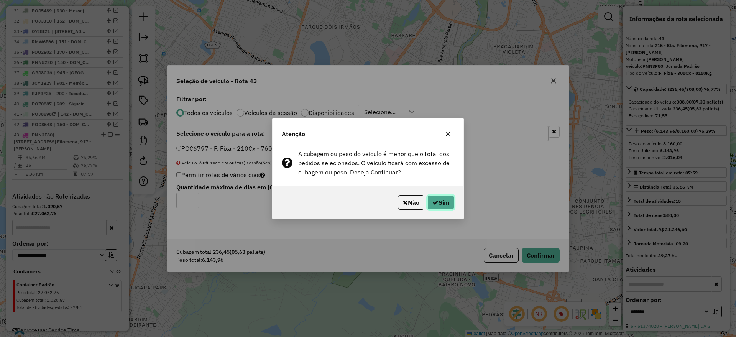
click at [432, 203] on icon "button" at bounding box center [435, 202] width 6 height 6
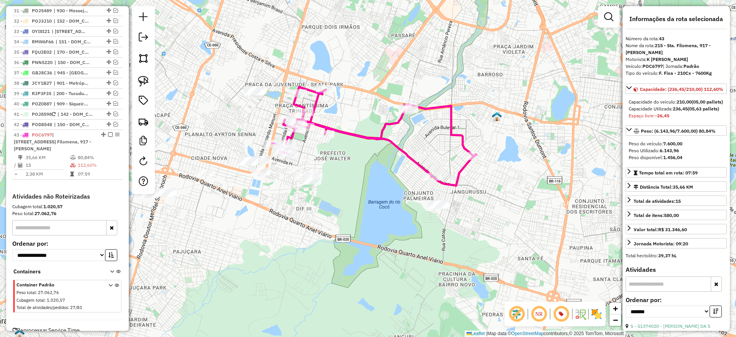
click at [421, 164] on icon at bounding box center [379, 136] width 193 height 99
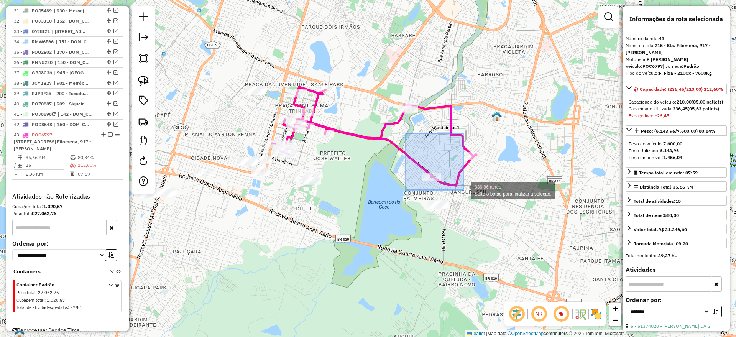
drag, startPoint x: 454, startPoint y: 179, endPoint x: 487, endPoint y: 218, distance: 51.1
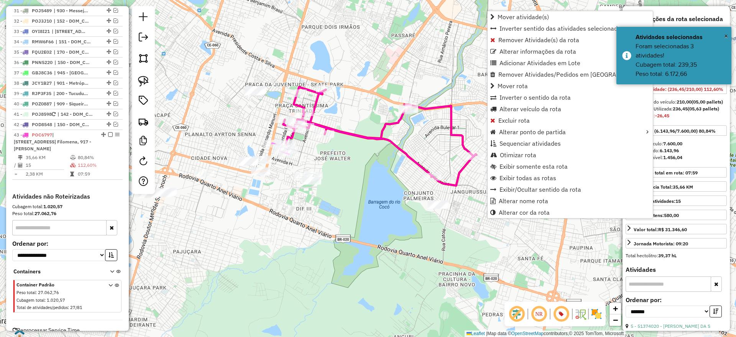
click at [454, 82] on div "Janela de atendimento Grade de atendimento Capacidade Transportadoras Veículos …" at bounding box center [368, 168] width 736 height 337
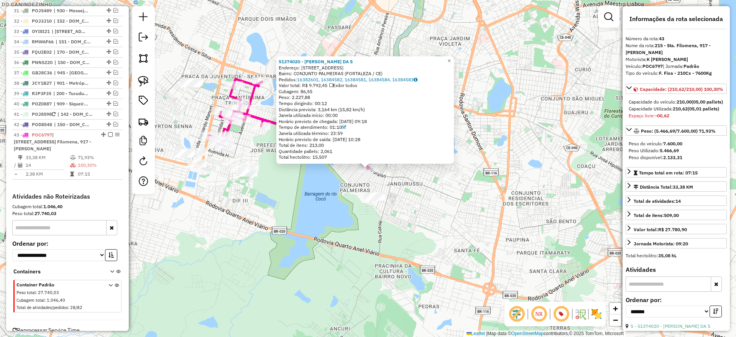
click at [449, 256] on div "51374020 - CLOVIS FERREIRA DA S Endereço: R Valparaiso 593 Bairro: CONJUNTO PAL…" at bounding box center [368, 168] width 736 height 337
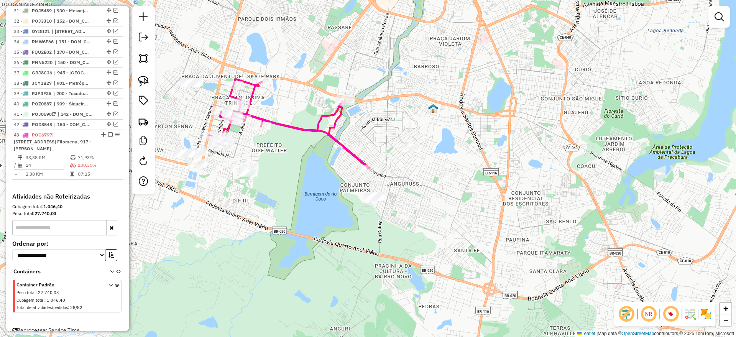
click at [329, 117] on icon at bounding box center [294, 124] width 149 height 90
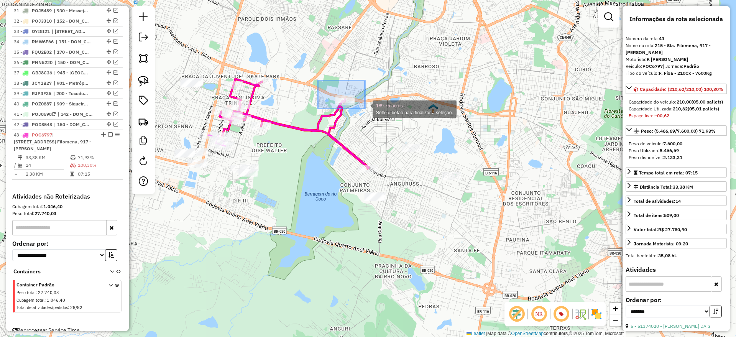
drag, startPoint x: 318, startPoint y: 81, endPoint x: 365, endPoint y: 109, distance: 54.8
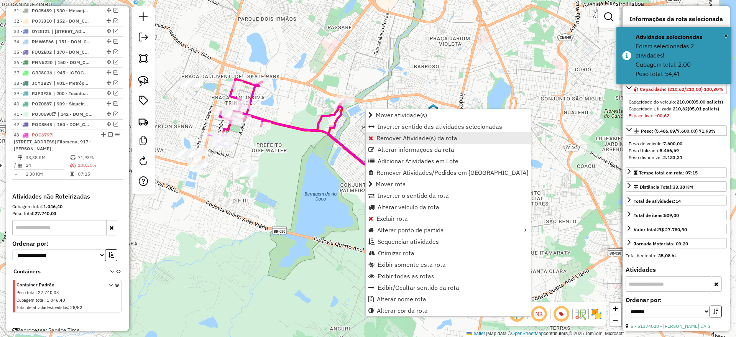
click at [411, 138] on span "Remover Atividade(s) da rota" at bounding box center [417, 138] width 81 height 6
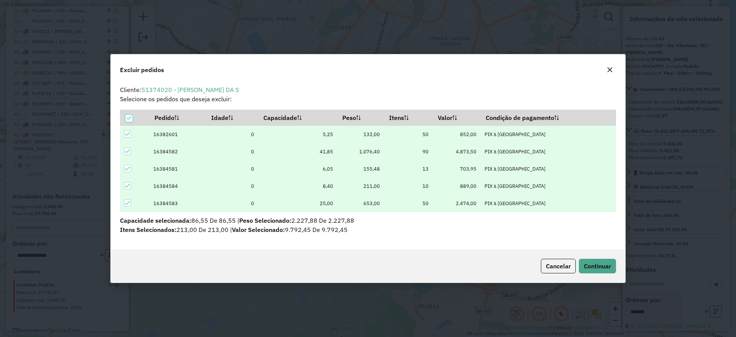
scroll to position [0, 0]
click at [603, 267] on span "Continuar" at bounding box center [597, 266] width 27 height 8
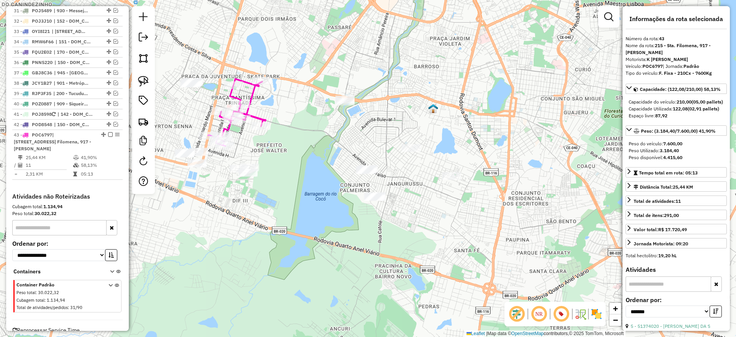
click at [255, 98] on icon at bounding box center [243, 108] width 46 height 58
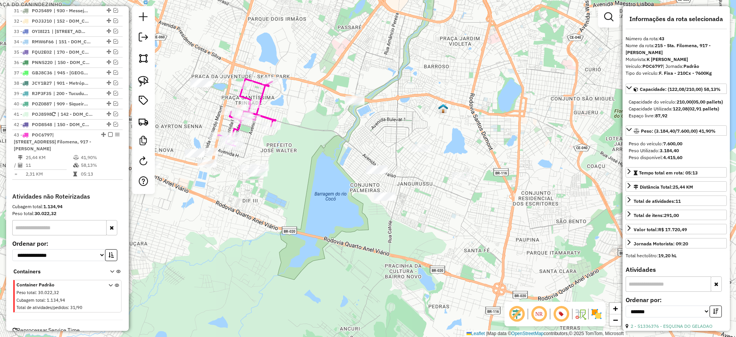
drag, startPoint x: 260, startPoint y: 110, endPoint x: 275, endPoint y: 160, distance: 51.3
click at [324, 115] on div "Janela de atendimento Grade de atendimento Capacidade Transportadoras Veículos …" at bounding box center [368, 168] width 736 height 337
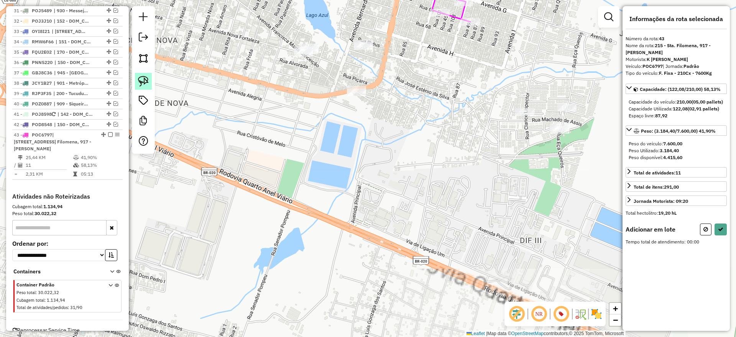
click at [149, 76] on link at bounding box center [143, 81] width 17 height 17
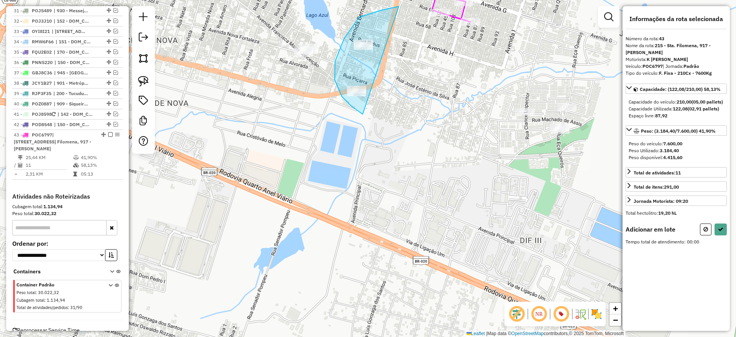
drag, startPoint x: 381, startPoint y: 10, endPoint x: 436, endPoint y: 140, distance: 140.5
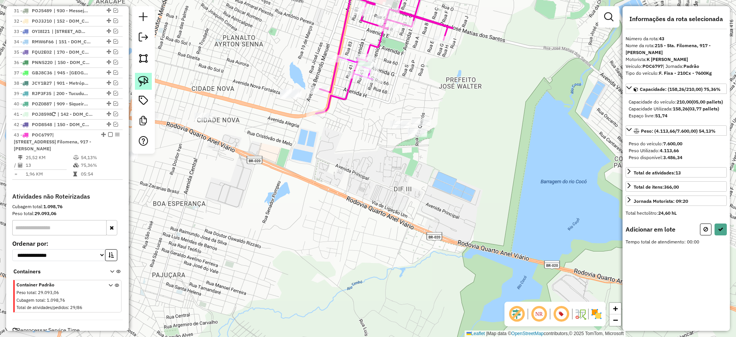
click at [144, 78] on img at bounding box center [143, 81] width 11 height 11
drag, startPoint x: 280, startPoint y: 61, endPoint x: 362, endPoint y: 87, distance: 86.7
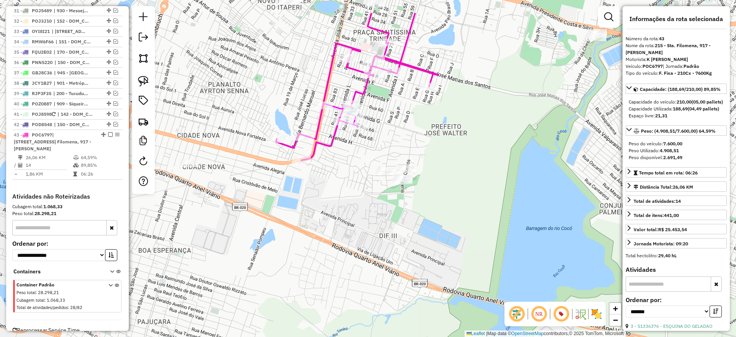
drag, startPoint x: 336, startPoint y: 158, endPoint x: 333, endPoint y: 167, distance: 9.8
click at [333, 167] on div "Janela de atendimento Grade de atendimento Capacidade Transportadoras Veículos …" at bounding box center [368, 168] width 736 height 337
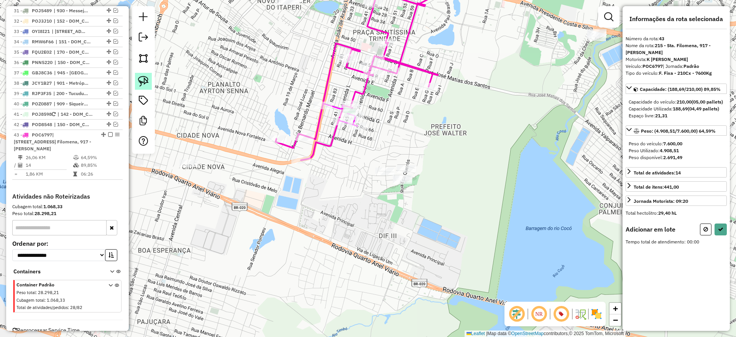
drag, startPoint x: 140, startPoint y: 74, endPoint x: 144, endPoint y: 82, distance: 8.9
click at [140, 74] on link at bounding box center [143, 81] width 17 height 17
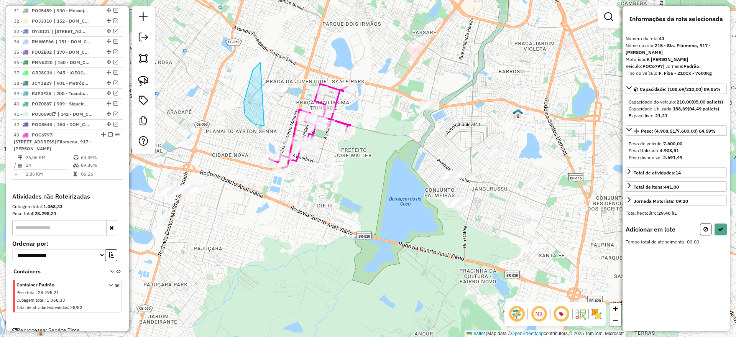
drag, startPoint x: 260, startPoint y: 63, endPoint x: 327, endPoint y: 54, distance: 67.6
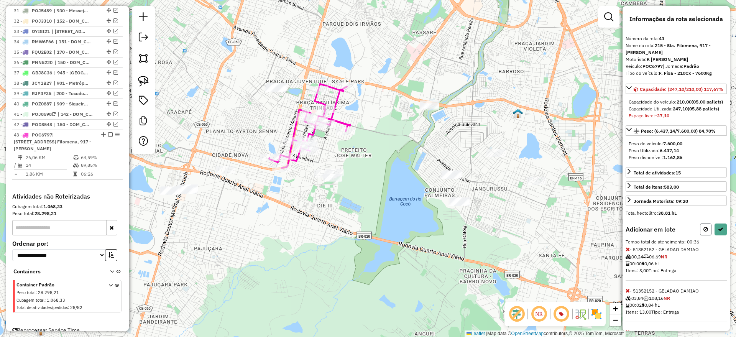
click at [704, 232] on icon at bounding box center [706, 229] width 5 height 5
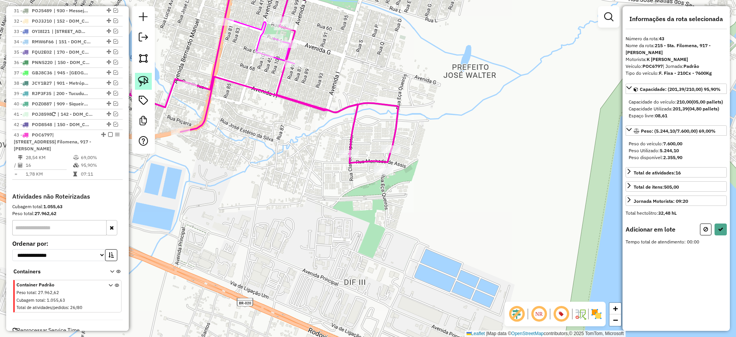
drag, startPoint x: 146, startPoint y: 84, endPoint x: 149, endPoint y: 87, distance: 4.4
click at [146, 84] on img at bounding box center [143, 81] width 11 height 11
drag, startPoint x: 349, startPoint y: 200, endPoint x: 451, endPoint y: 123, distance: 127.5
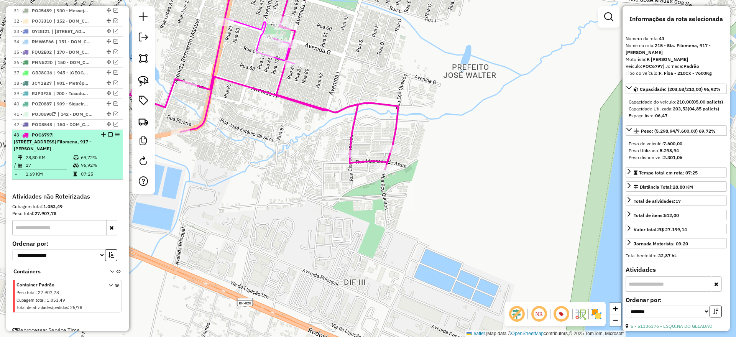
click at [105, 132] on div at bounding box center [108, 134] width 23 height 5
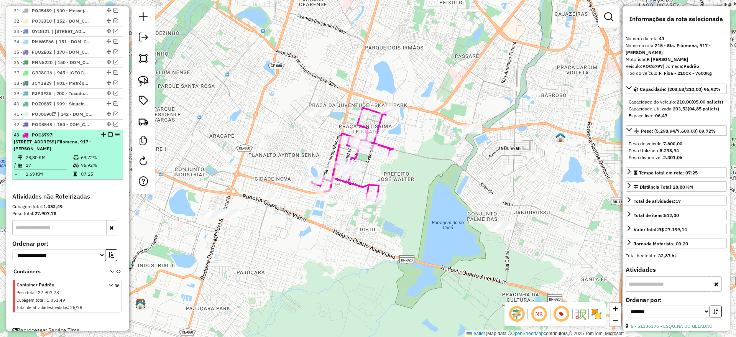
drag, startPoint x: 109, startPoint y: 120, endPoint x: 115, endPoint y: 133, distance: 14.4
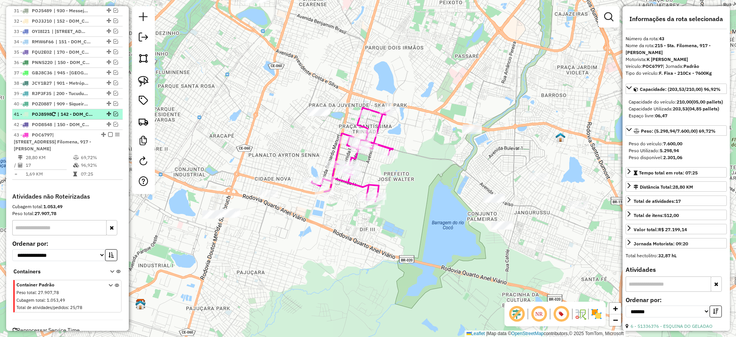
click at [109, 132] on em at bounding box center [110, 134] width 5 height 5
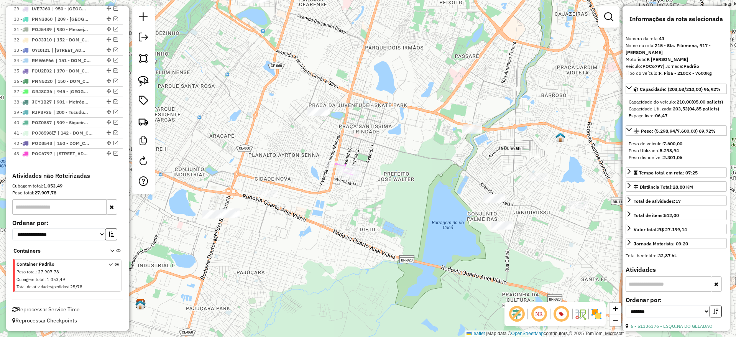
scroll to position [732, 0]
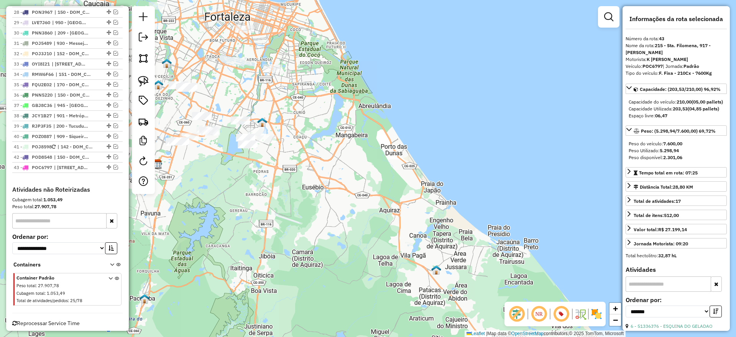
drag, startPoint x: 374, startPoint y: 221, endPoint x: 398, endPoint y: 224, distance: 24.3
click at [400, 224] on div "Janela de atendimento Grade de atendimento Capacidade Transportadoras Veículos …" at bounding box center [368, 168] width 736 height 337
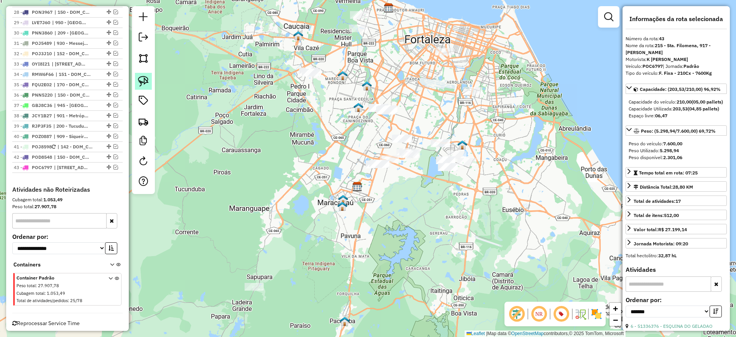
click at [145, 80] on img at bounding box center [143, 81] width 11 height 11
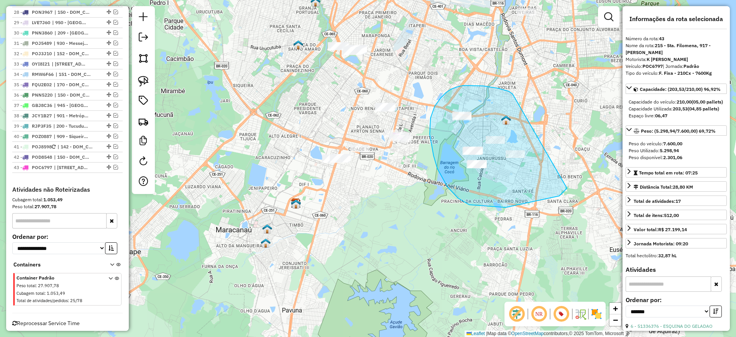
drag, startPoint x: 509, startPoint y: 91, endPoint x: 557, endPoint y: 177, distance: 98.5
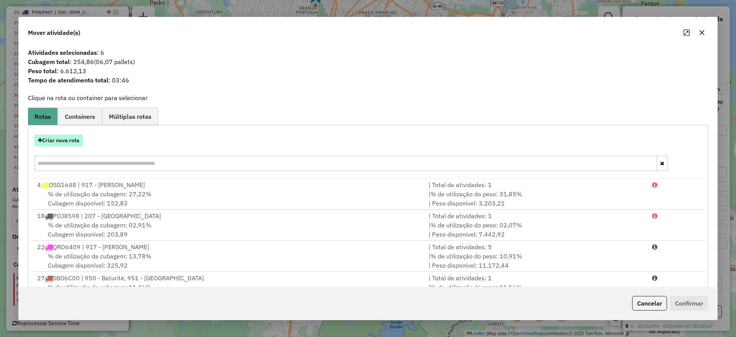
click at [60, 140] on button "Criar nova rota" at bounding box center [59, 141] width 48 height 12
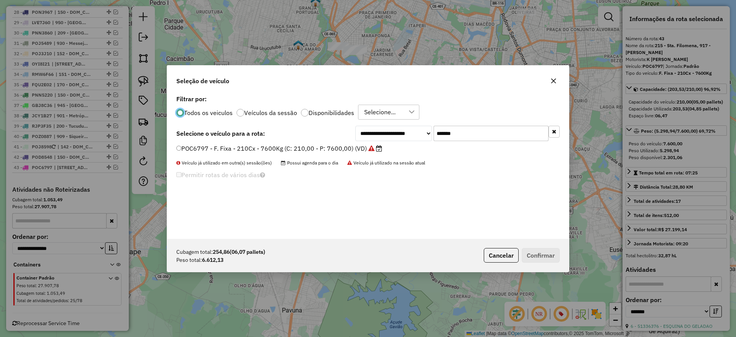
scroll to position [4, 2]
drag, startPoint x: 468, startPoint y: 134, endPoint x: 331, endPoint y: 158, distance: 138.9
click at [346, 154] on div "**********" at bounding box center [368, 166] width 402 height 146
paste input "text"
type input "*******"
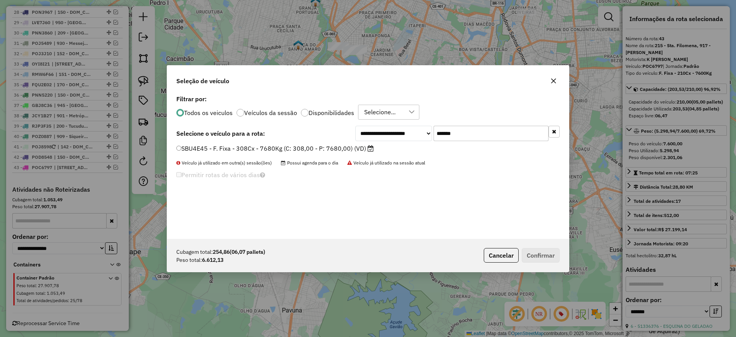
click at [331, 151] on label "SBU4E45 - F. Fixa - 308Cx - 7680Kg (C: 308,00 - P: 7680,00) (VD)" at bounding box center [274, 148] width 197 height 9
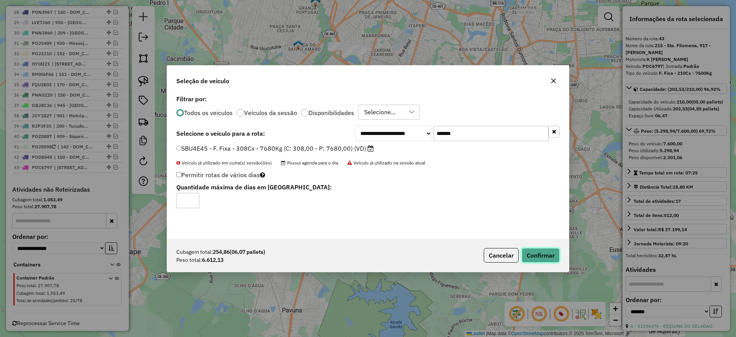
click at [539, 252] on button "Confirmar" at bounding box center [541, 255] width 38 height 15
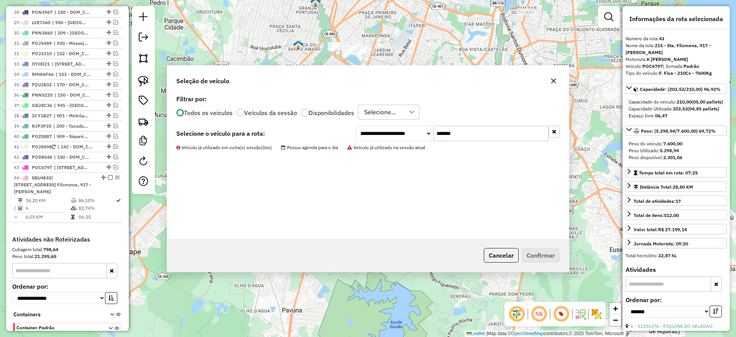
scroll to position [775, 0]
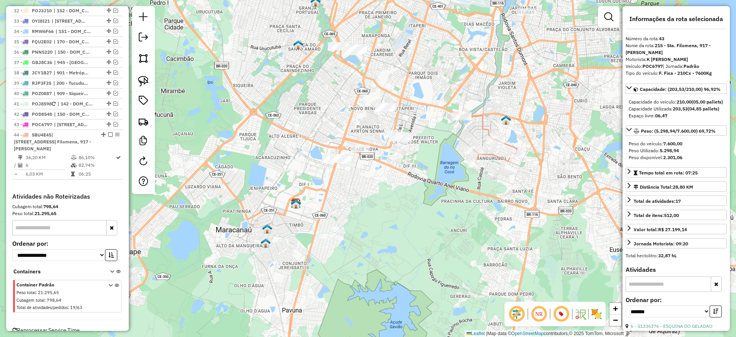
click at [508, 145] on icon at bounding box center [489, 139] width 55 height 48
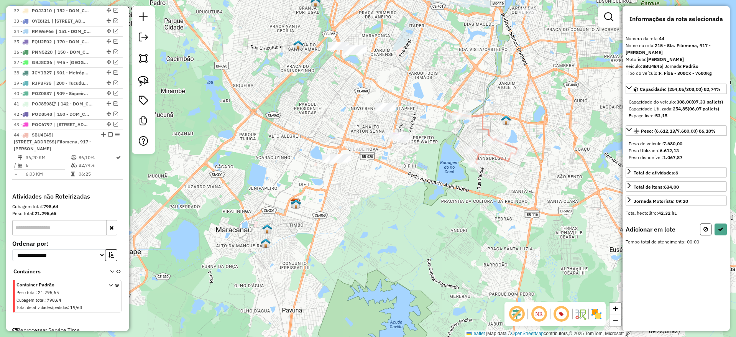
click at [154, 79] on hb-router-mapa "Informações da Sessão 1230386 - 16/08/2025 Criação: 15/08/2025 18:25 Depósito: …" at bounding box center [368, 168] width 736 height 337
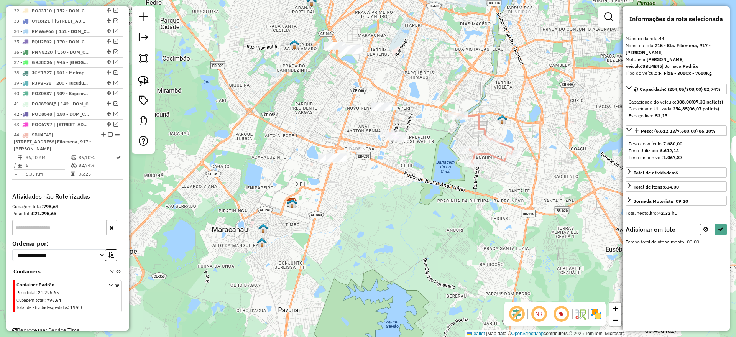
click at [143, 79] on img at bounding box center [143, 81] width 11 height 11
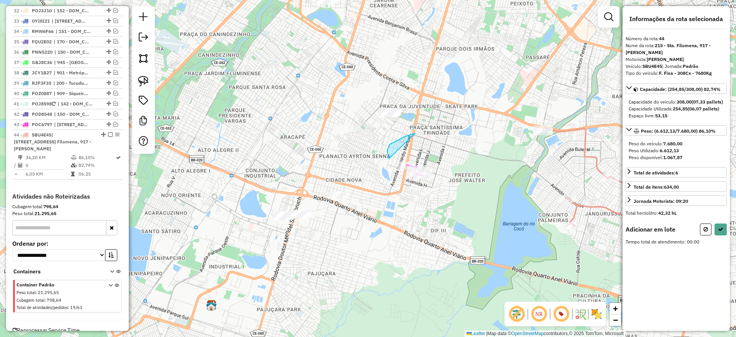
drag, startPoint x: 389, startPoint y: 159, endPoint x: 502, endPoint y: 167, distance: 113.0
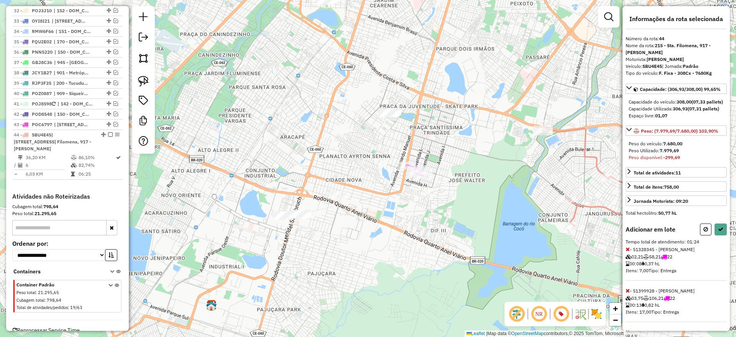
click at [704, 235] on button at bounding box center [706, 230] width 12 height 12
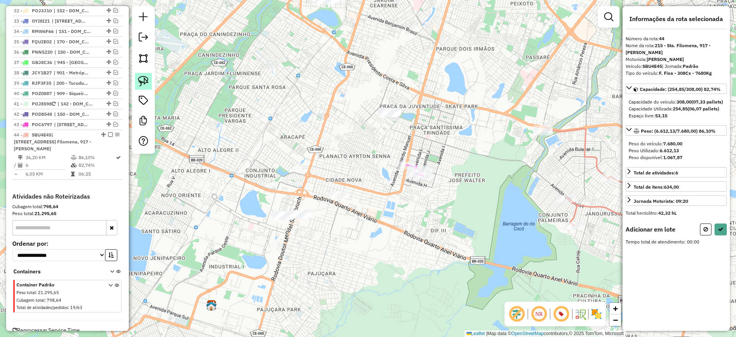
click at [146, 79] on img at bounding box center [143, 81] width 11 height 11
drag, startPoint x: 403, startPoint y: 79, endPoint x: 486, endPoint y: 98, distance: 84.9
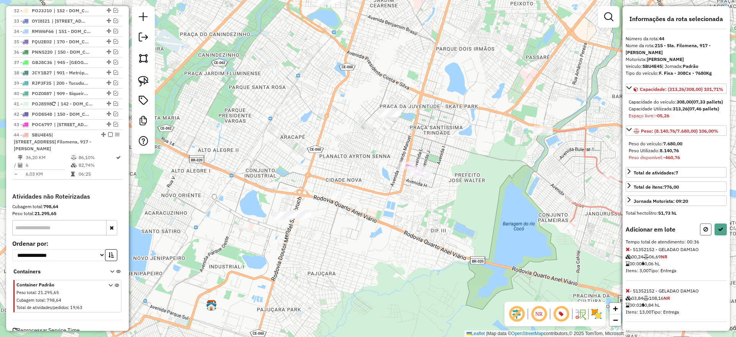
click at [704, 232] on icon at bounding box center [706, 229] width 5 height 5
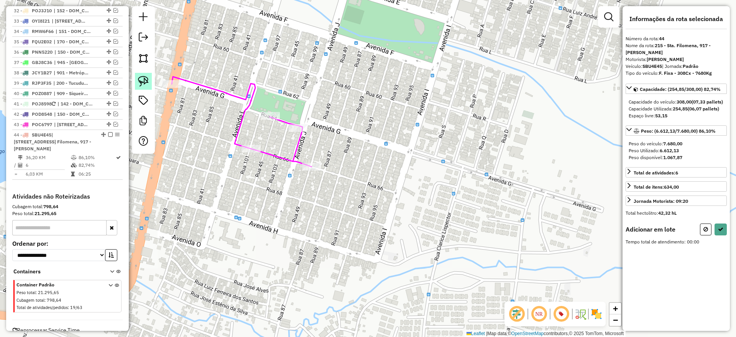
click at [148, 80] on img at bounding box center [143, 81] width 11 height 11
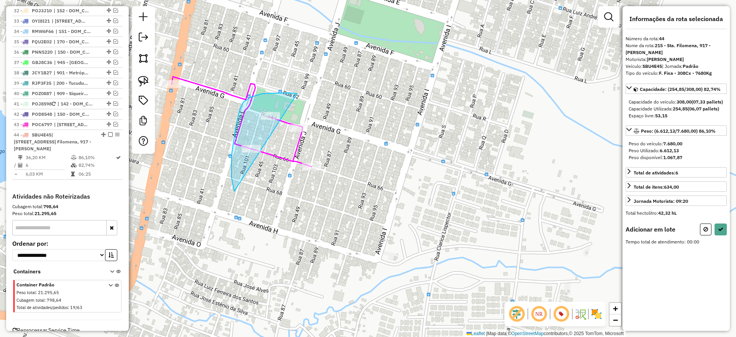
drag, startPoint x: 289, startPoint y: 93, endPoint x: 426, endPoint y: 140, distance: 145.3
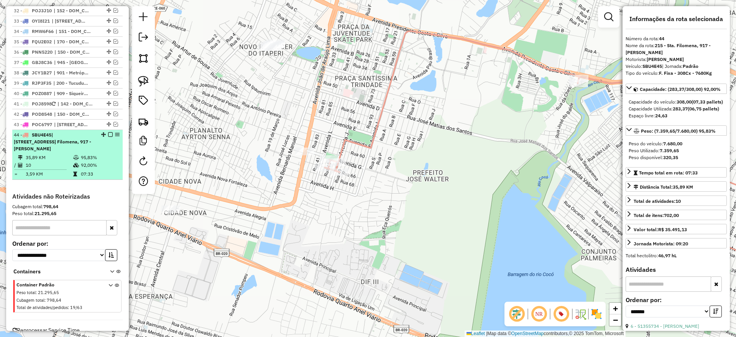
click at [109, 132] on em at bounding box center [110, 134] width 5 height 5
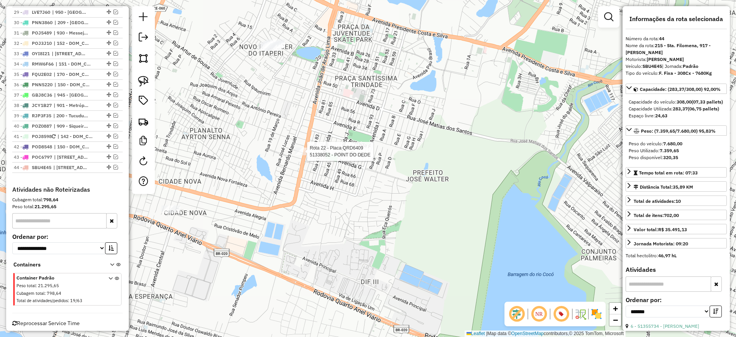
click at [308, 155] on div at bounding box center [304, 152] width 19 height 8
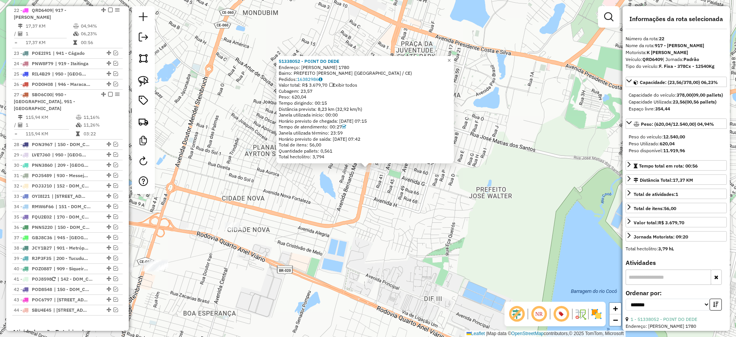
scroll to position [592, 0]
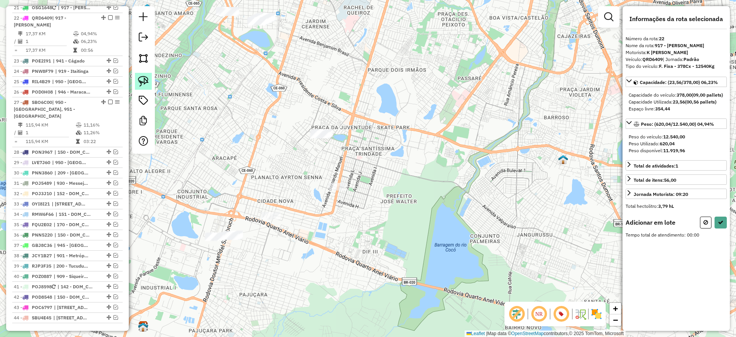
click at [139, 81] on img at bounding box center [143, 81] width 11 height 11
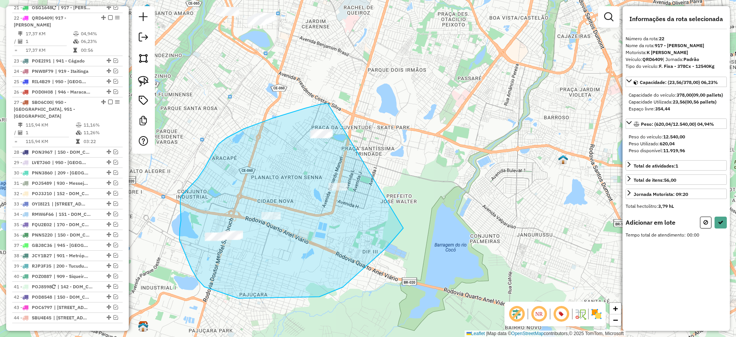
drag, startPoint x: 273, startPoint y: 118, endPoint x: 452, endPoint y: 115, distance: 179.5
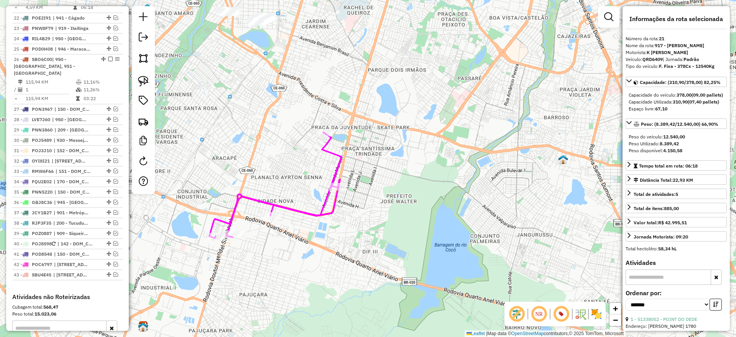
click at [324, 151] on icon at bounding box center [275, 185] width 132 height 106
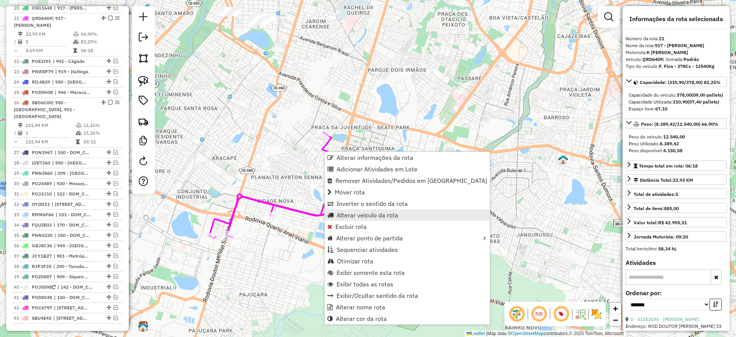
scroll to position [549, 0]
click at [365, 217] on span "Alterar veículo da rota" at bounding box center [368, 215] width 62 height 6
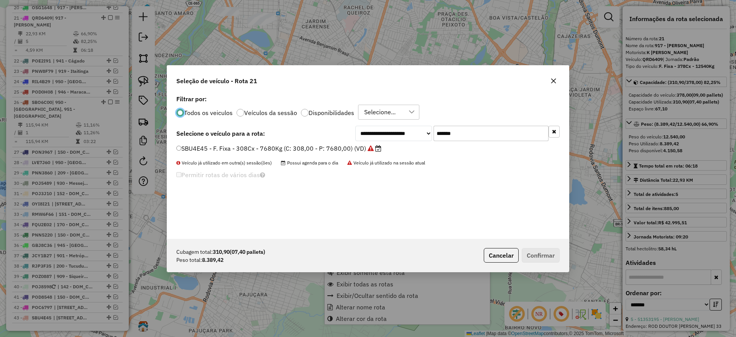
scroll to position [4, 2]
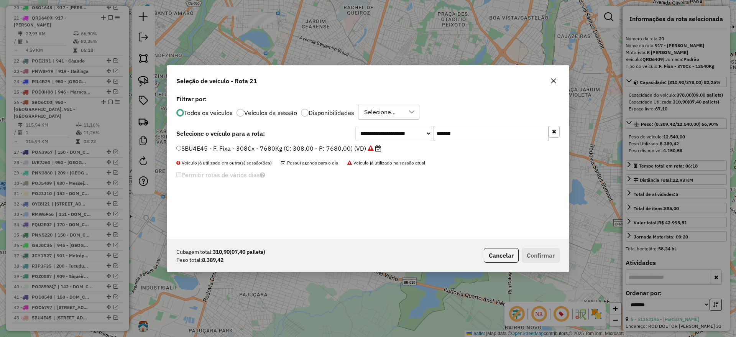
drag, startPoint x: 488, startPoint y: 131, endPoint x: 372, endPoint y: 148, distance: 118.3
click at [372, 148] on div "**********" at bounding box center [368, 166] width 402 height 146
paste input "text"
click at [344, 149] on label "RIJ0J79 - F. Fixa - 420Cx - 12550Kg (C: 420,00 - P: 12550,00) (VD)" at bounding box center [277, 148] width 202 height 9
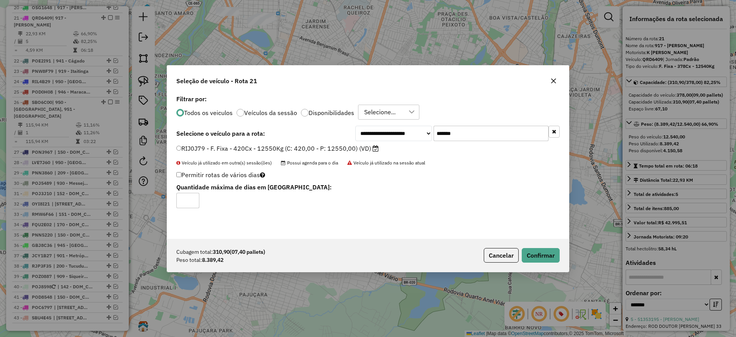
drag, startPoint x: 466, startPoint y: 133, endPoint x: 343, endPoint y: 143, distance: 123.8
click at [342, 142] on div "**********" at bounding box center [368, 166] width 402 height 146
paste input "text"
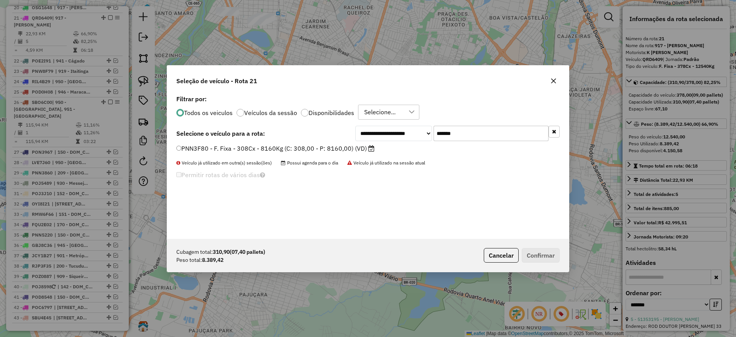
type input "*******"
click at [311, 147] on label "PNN3F80 - F. Fixa - 308Cx - 8160Kg (C: 308,00 - P: 8160,00) (VD)" at bounding box center [275, 148] width 198 height 9
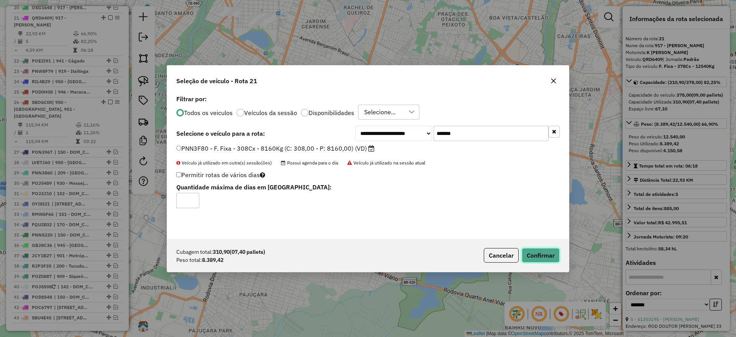
click at [554, 256] on button "Confirmar" at bounding box center [541, 255] width 38 height 15
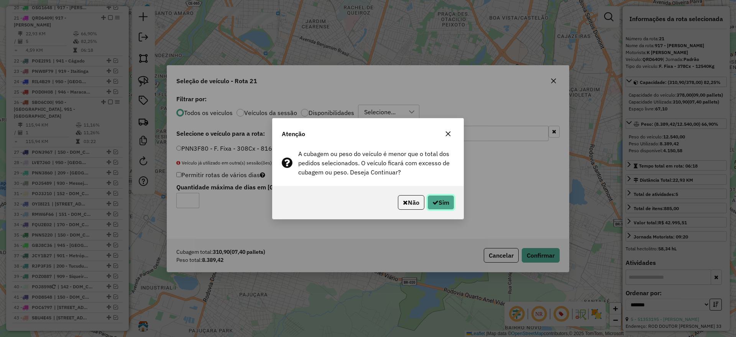
click at [441, 206] on button "Sim" at bounding box center [441, 202] width 27 height 15
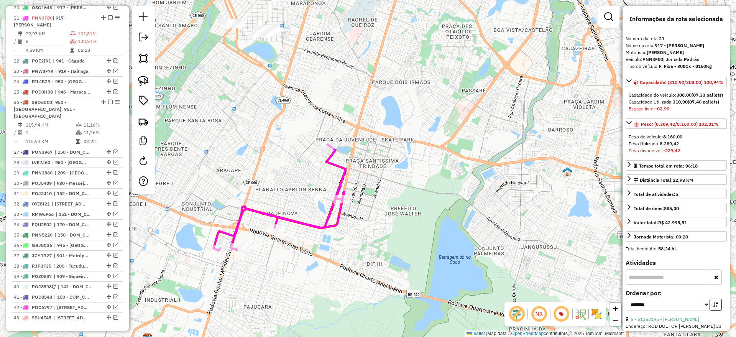
drag, startPoint x: 273, startPoint y: 122, endPoint x: 309, endPoint y: 210, distance: 94.7
click at [309, 210] on div "Janela de atendimento Grade de atendimento Capacidade Transportadoras Veículos …" at bounding box center [368, 168] width 736 height 337
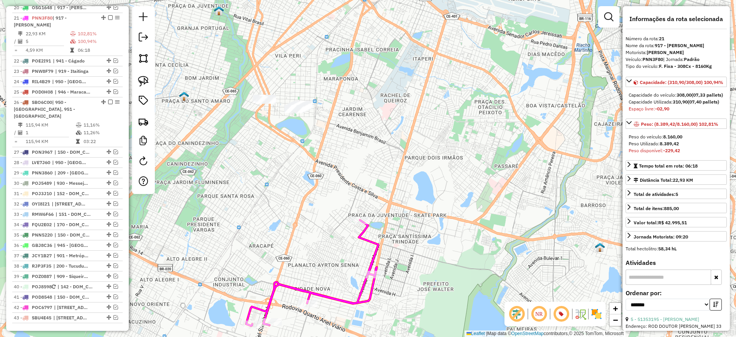
drag, startPoint x: 141, startPoint y: 79, endPoint x: 295, endPoint y: 81, distance: 154.5
click at [141, 79] on img at bounding box center [143, 81] width 11 height 11
drag, startPoint x: 265, startPoint y: 54, endPoint x: 421, endPoint y: 90, distance: 160.0
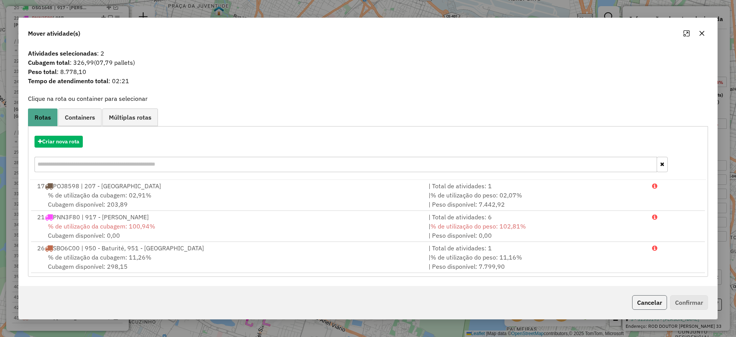
click at [649, 303] on button "Cancelar" at bounding box center [649, 302] width 35 height 15
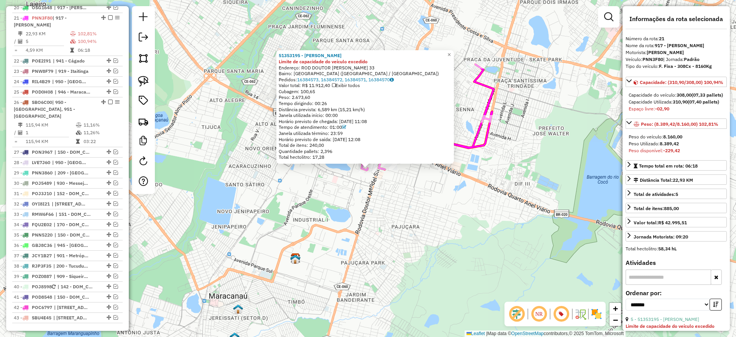
click at [445, 244] on div "51353195 - JANILDO VALERIO AGUI Limite de capacidade do veículo excedido Endere…" at bounding box center [368, 168] width 736 height 337
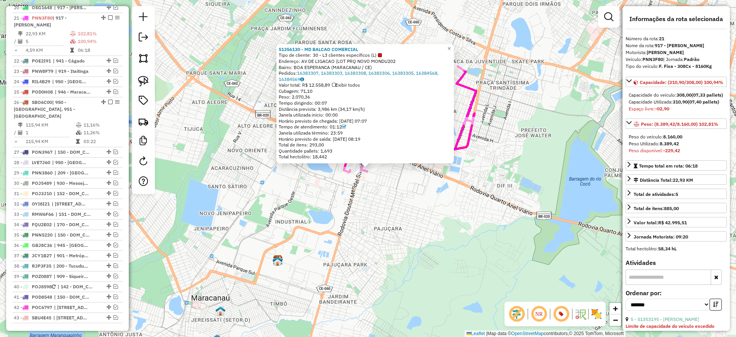
click at [416, 240] on div "51356130 - MD BALCAO COMERCIAL Tipo de cliente: 30 - L3 clientes específicos (L…" at bounding box center [368, 168] width 736 height 337
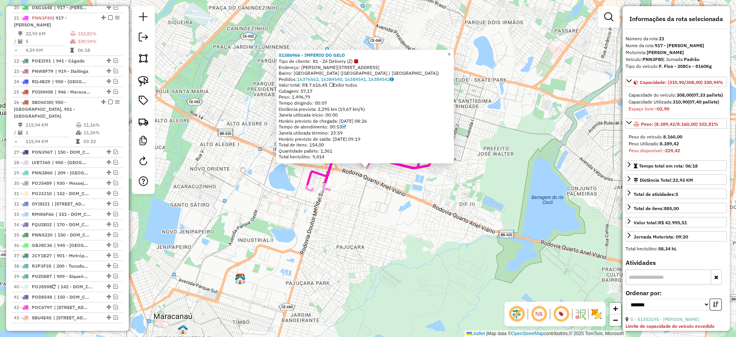
drag, startPoint x: 442, startPoint y: 266, endPoint x: 439, endPoint y: 262, distance: 4.9
click at [441, 263] on div "51386966 - IMPERIO DO GELO Tipo de cliente: 81 - Zé Delivery (Z) Endereço: JOAO…" at bounding box center [368, 168] width 736 height 337
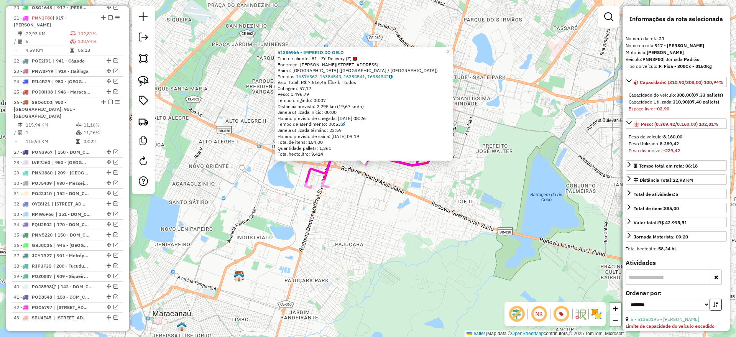
click at [420, 225] on div "51386966 - IMPERIO DO GELO Tipo de cliente: 81 - Zé Delivery (Z) Endereço: JOAO…" at bounding box center [368, 168] width 736 height 337
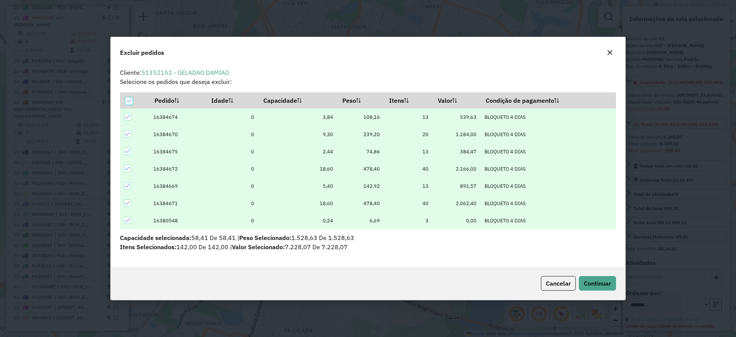
scroll to position [0, 0]
click at [584, 283] on span "Continuar" at bounding box center [597, 284] width 27 height 8
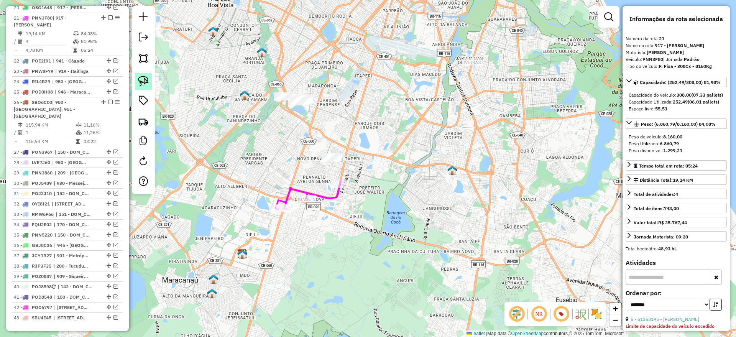
click at [142, 82] on img at bounding box center [143, 81] width 11 height 11
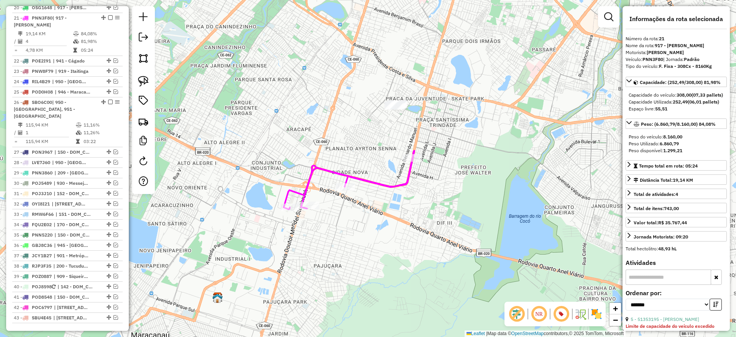
drag, startPoint x: 329, startPoint y: 134, endPoint x: 341, endPoint y: 151, distance: 20.7
click at [341, 151] on div "Janela de atendimento Grade de atendimento Capacidade Transportadoras Veículos …" at bounding box center [368, 168] width 736 height 337
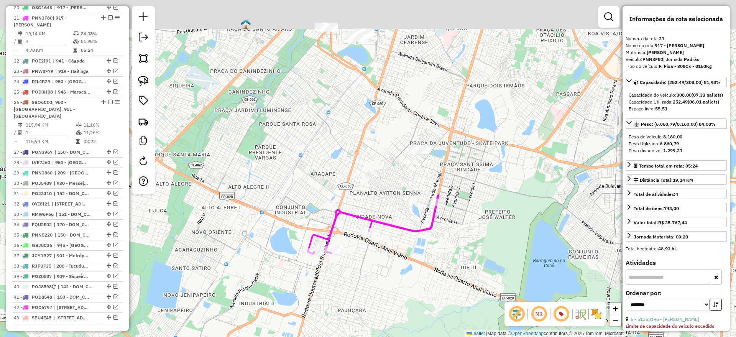
drag, startPoint x: 319, startPoint y: 126, endPoint x: 344, endPoint y: 172, distance: 51.8
click at [344, 172] on div "Janela de atendimento Grade de atendimento Capacidade Transportadoras Veículos …" at bounding box center [368, 168] width 736 height 337
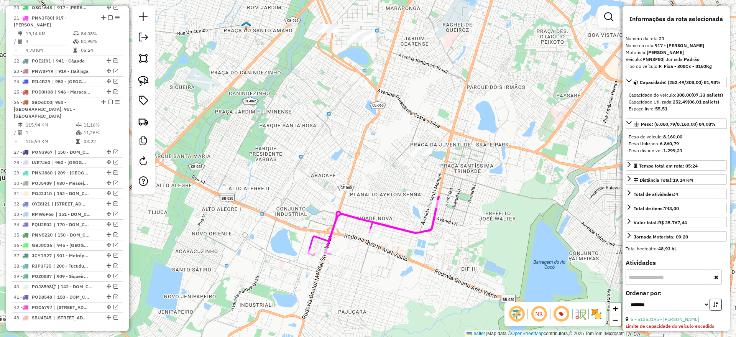
click at [398, 225] on icon at bounding box center [373, 226] width 131 height 59
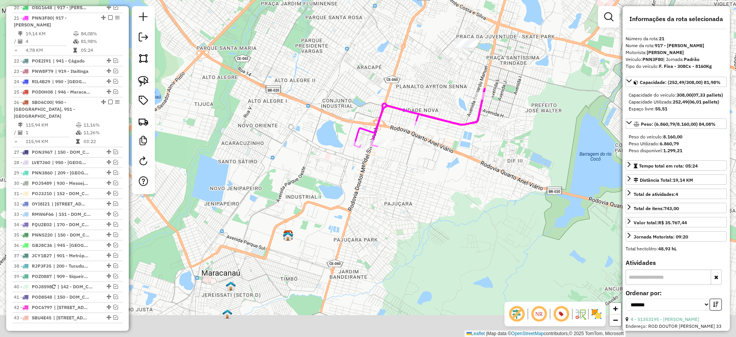
drag, startPoint x: 307, startPoint y: 192, endPoint x: 357, endPoint y: 78, distance: 124.5
click at [360, 66] on div "Janela de atendimento Grade de atendimento Capacidade Transportadoras Veículos …" at bounding box center [368, 168] width 736 height 337
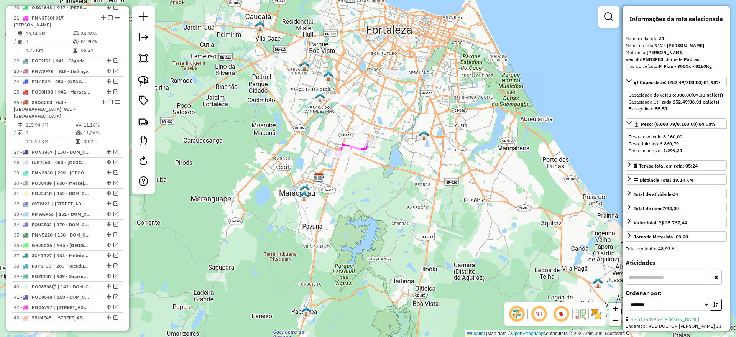
drag, startPoint x: 289, startPoint y: 153, endPoint x: 294, endPoint y: 182, distance: 29.3
click at [290, 185] on div "Janela de atendimento Grade de atendimento Capacidade Transportadoras Veículos …" at bounding box center [368, 168] width 736 height 337
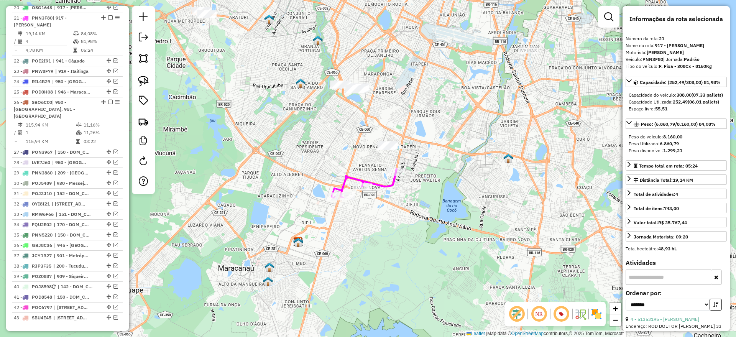
click at [383, 184] on icon at bounding box center [364, 183] width 65 height 29
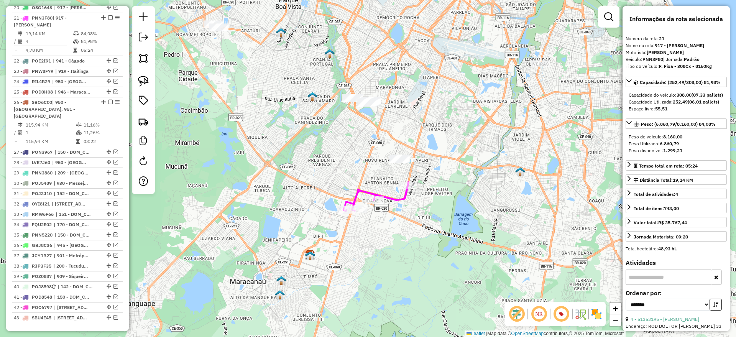
drag, startPoint x: 242, startPoint y: 132, endPoint x: 276, endPoint y: 161, distance: 44.9
click at [276, 161] on div "Janela de atendimento Grade de atendimento Capacidade Transportadoras Veículos …" at bounding box center [368, 168] width 736 height 337
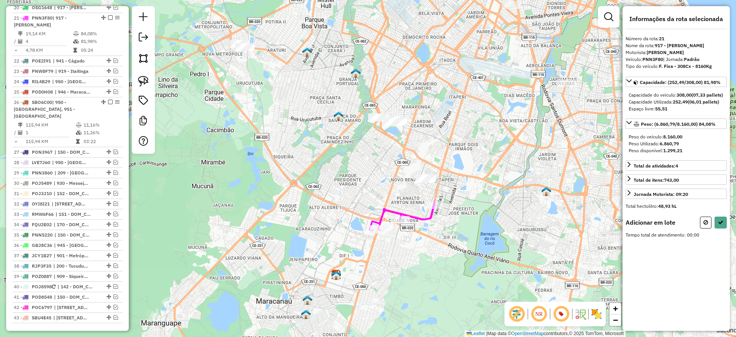
drag, startPoint x: 140, startPoint y: 76, endPoint x: 440, endPoint y: 158, distance: 311.0
click at [140, 76] on img at bounding box center [143, 81] width 11 height 11
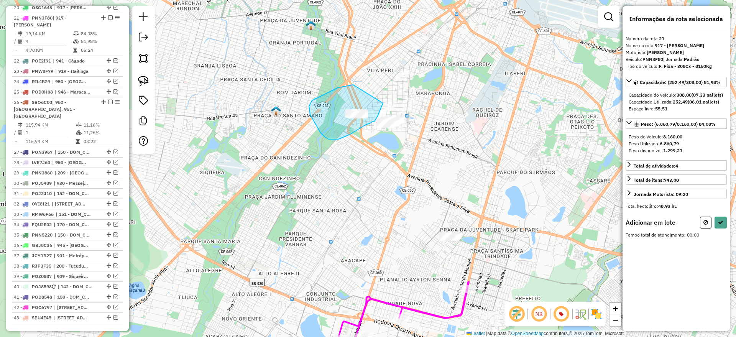
drag, startPoint x: 353, startPoint y: 85, endPoint x: 448, endPoint y: 127, distance: 103.5
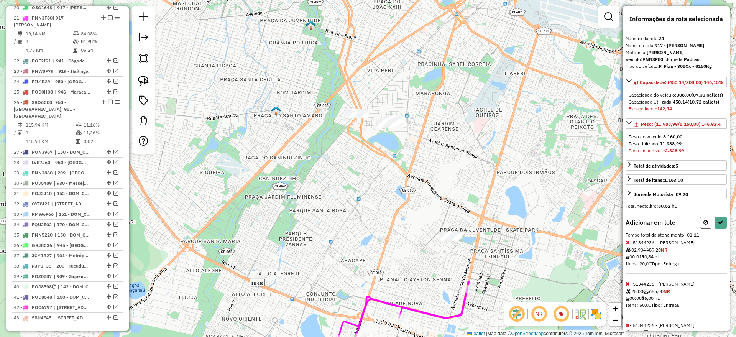
click at [704, 225] on icon at bounding box center [706, 222] width 5 height 5
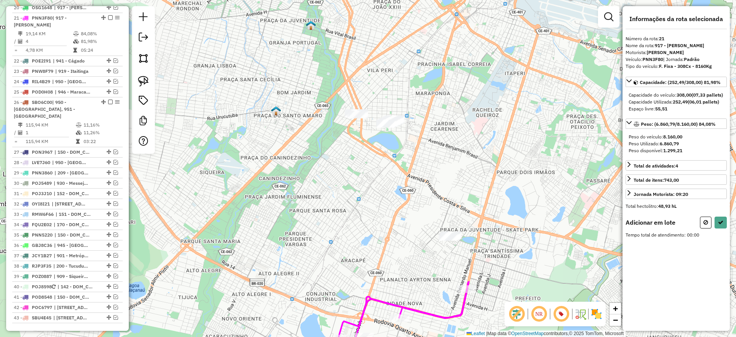
drag, startPoint x: 141, startPoint y: 77, endPoint x: 197, endPoint y: 102, distance: 61.8
click at [141, 77] on img at bounding box center [143, 81] width 11 height 11
drag, startPoint x: 384, startPoint y: 105, endPoint x: 503, endPoint y: 136, distance: 123.7
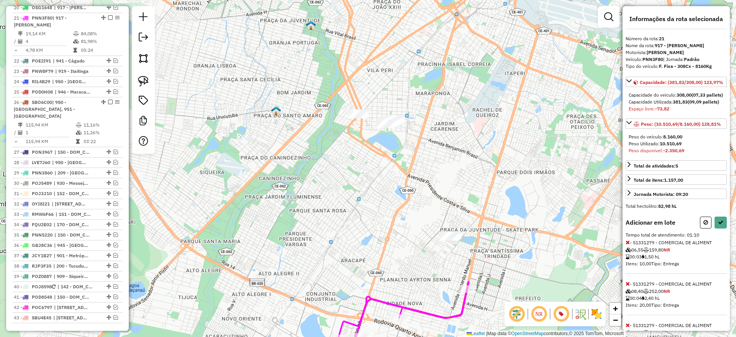
drag, startPoint x: 703, startPoint y: 248, endPoint x: 605, endPoint y: 244, distance: 97.8
click at [703, 229] on button at bounding box center [706, 223] width 12 height 12
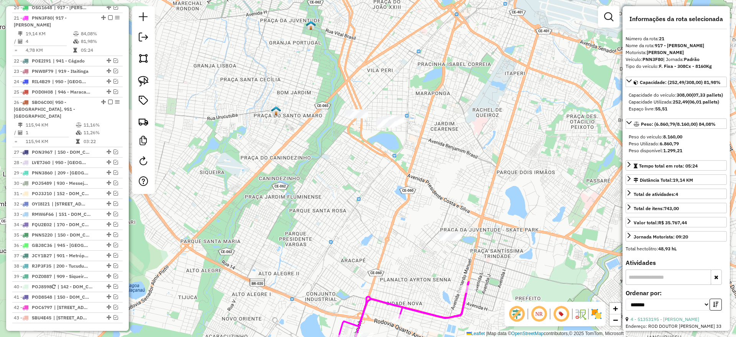
drag, startPoint x: 345, startPoint y: 189, endPoint x: 337, endPoint y: 145, distance: 44.4
click at [337, 144] on div "Janela de atendimento Grade de atendimento Capacidade Transportadoras Veículos …" at bounding box center [368, 168] width 736 height 337
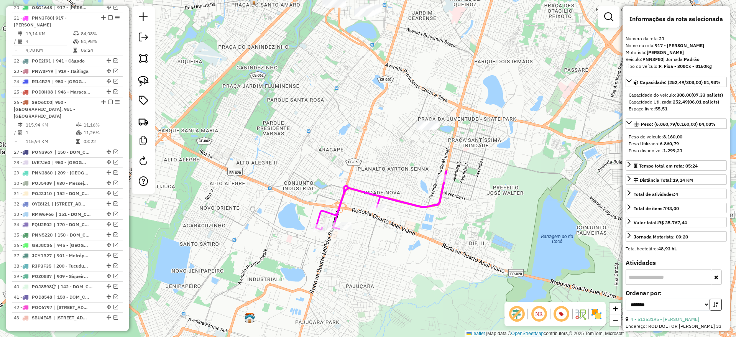
click at [408, 204] on icon at bounding box center [381, 200] width 131 height 59
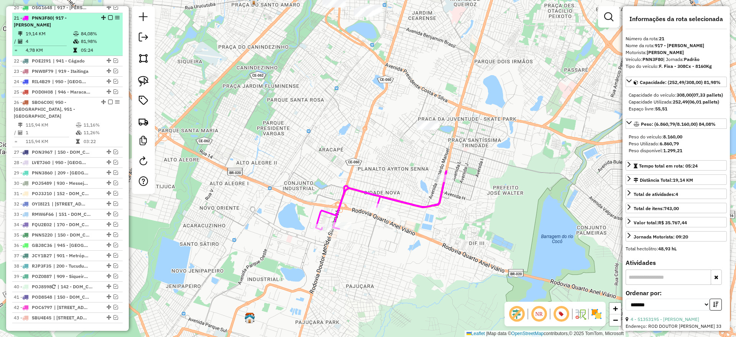
click at [108, 15] on em at bounding box center [110, 17] width 5 height 5
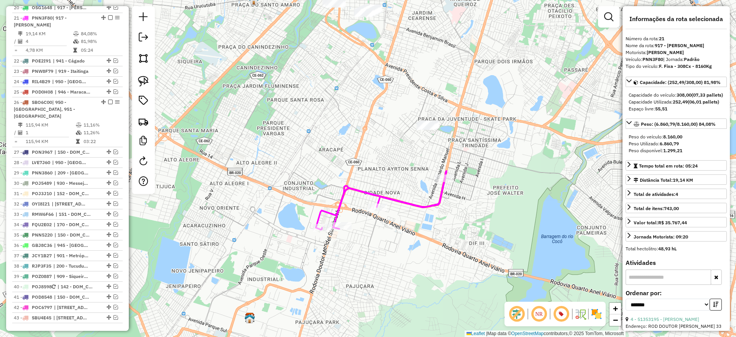
scroll to position [516, 0]
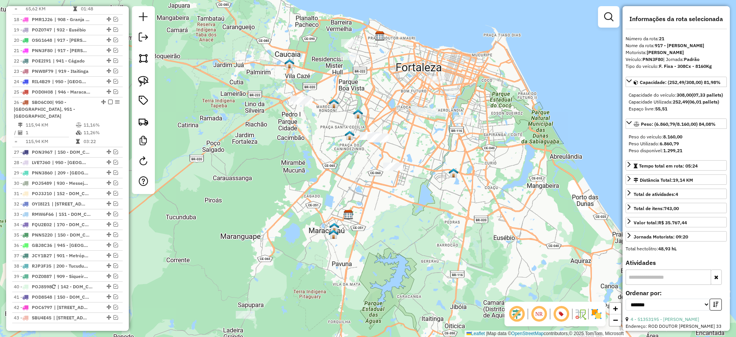
drag, startPoint x: 145, startPoint y: 78, endPoint x: 284, endPoint y: 111, distance: 142.3
click at [145, 78] on img at bounding box center [143, 81] width 11 height 11
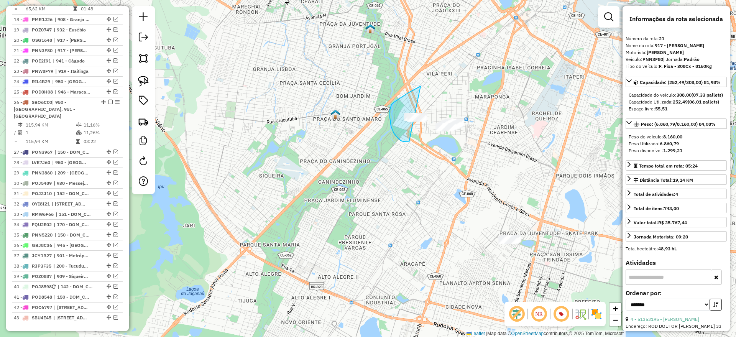
drag, startPoint x: 421, startPoint y: 86, endPoint x: 437, endPoint y: 102, distance: 22.8
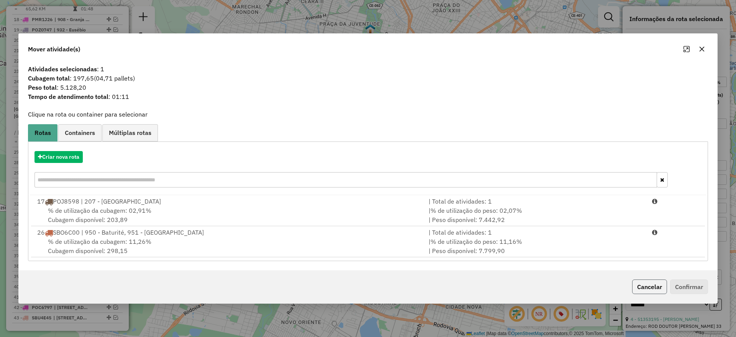
click at [655, 286] on button "Cancelar" at bounding box center [649, 287] width 35 height 15
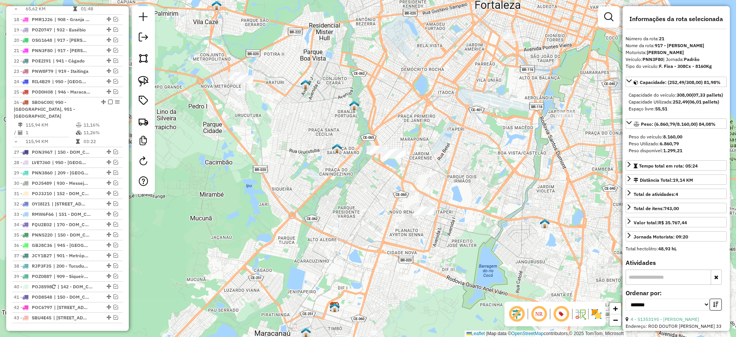
drag, startPoint x: 140, startPoint y: 83, endPoint x: 277, endPoint y: 93, distance: 137.2
click at [140, 83] on img at bounding box center [143, 81] width 11 height 11
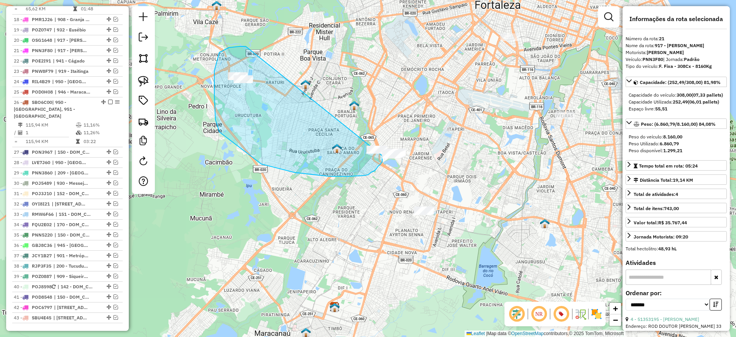
drag, startPoint x: 240, startPoint y: 46, endPoint x: 405, endPoint y: 82, distance: 168.3
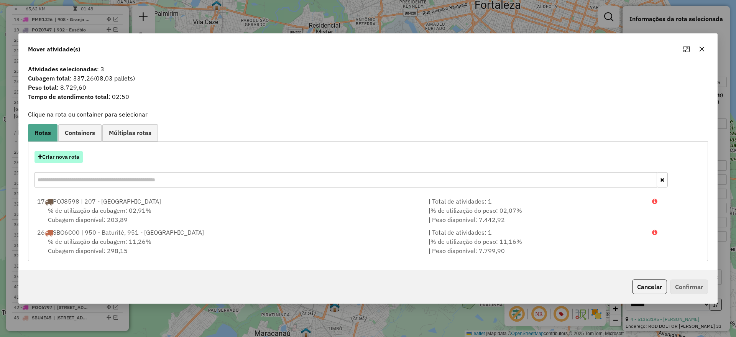
click at [62, 155] on button "Criar nova rota" at bounding box center [59, 157] width 48 height 12
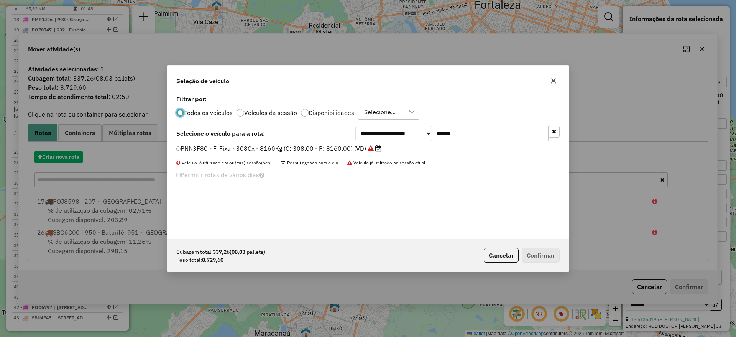
scroll to position [4, 2]
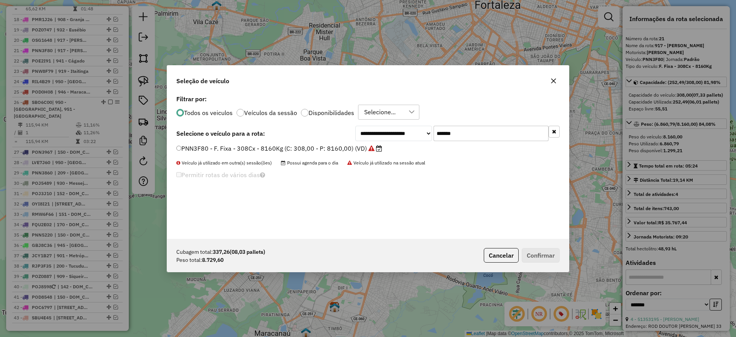
drag, startPoint x: 440, startPoint y: 134, endPoint x: 329, endPoint y: 141, distance: 111.8
click at [332, 135] on div "**********" at bounding box center [367, 133] width 383 height 15
paste input "text"
type input "*******"
drag, startPoint x: 318, startPoint y: 147, endPoint x: 529, endPoint y: 247, distance: 234.1
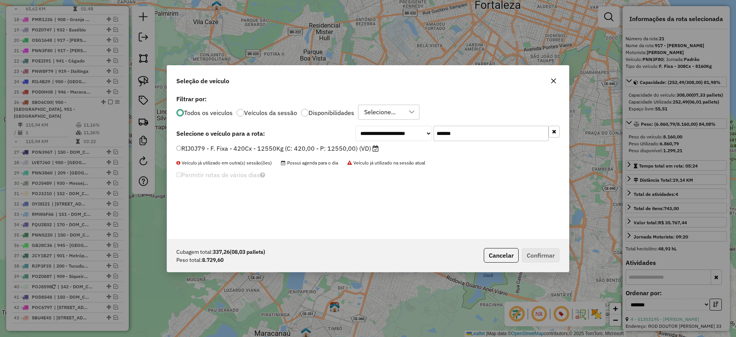
click at [318, 147] on label "RIJ0J79 - F. Fixa - 420Cx - 12550Kg (C: 420,00 - P: 12550,00) (VD)" at bounding box center [277, 148] width 202 height 9
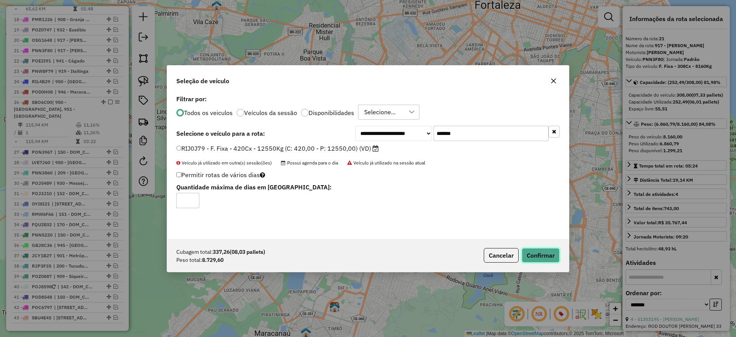
drag, startPoint x: 535, startPoint y: 260, endPoint x: 533, endPoint y: 255, distance: 5.1
click at [535, 260] on button "Confirmar" at bounding box center [541, 255] width 38 height 15
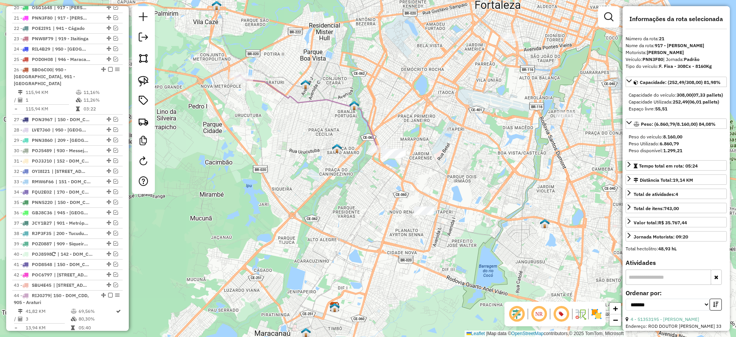
click at [321, 99] on icon at bounding box center [307, 112] width 142 height 74
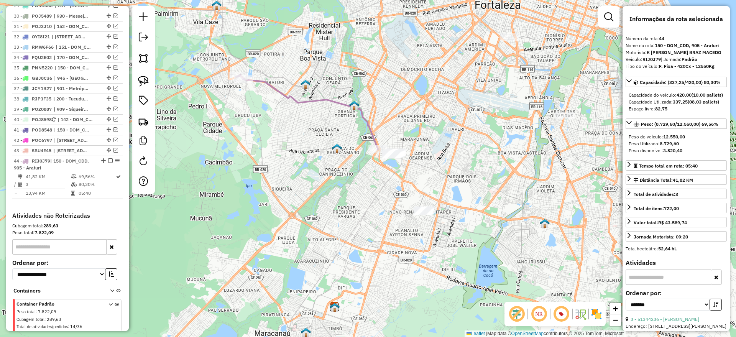
scroll to position [709, 0]
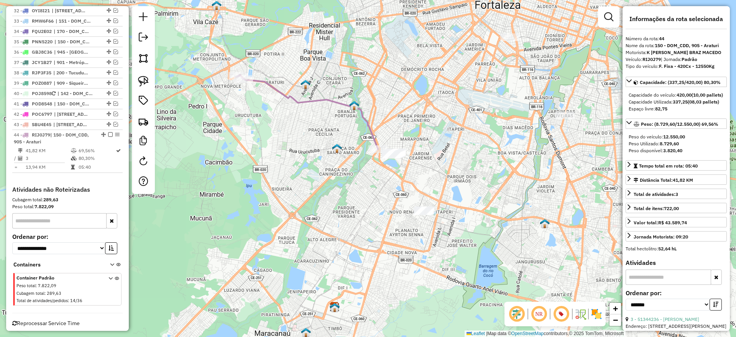
drag, startPoint x: 335, startPoint y: 144, endPoint x: 284, endPoint y: 163, distance: 53.9
click at [332, 153] on img at bounding box center [337, 148] width 10 height 10
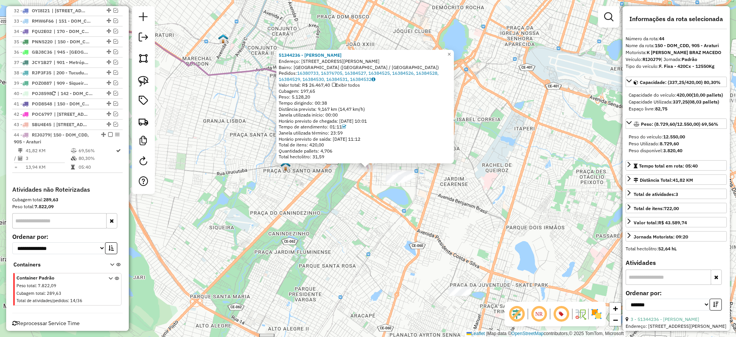
click at [316, 225] on div "51344236 - ERIVERTON SOUSA OLIV Endereço: AV LUIZ VIEIRA 53 Bairro: PARQUE SAO …" at bounding box center [368, 168] width 736 height 337
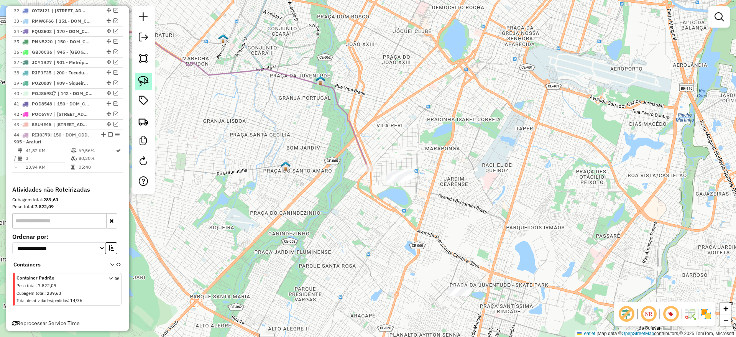
click at [143, 80] on img at bounding box center [143, 81] width 11 height 11
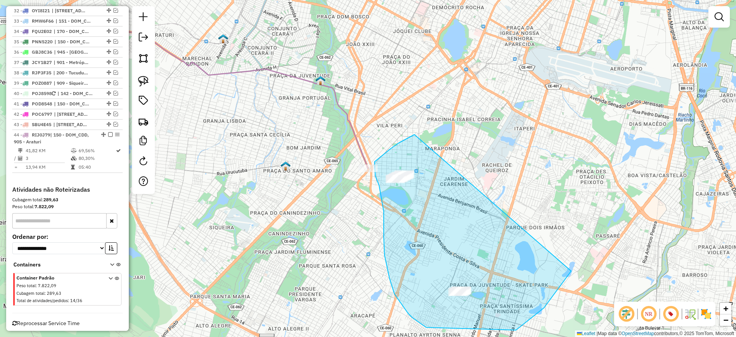
drag, startPoint x: 391, startPoint y: 148, endPoint x: 551, endPoint y: 200, distance: 167.6
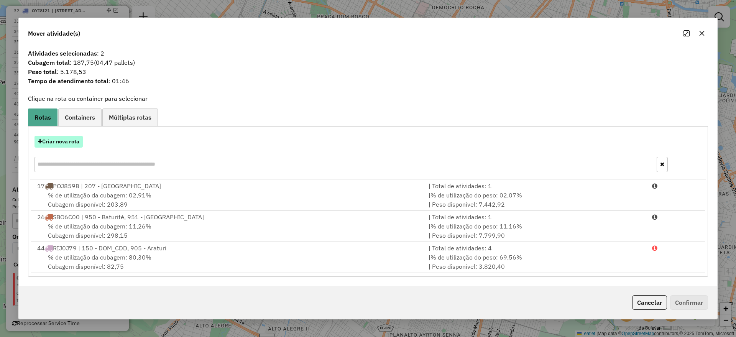
click at [72, 140] on button "Criar nova rota" at bounding box center [59, 142] width 48 height 12
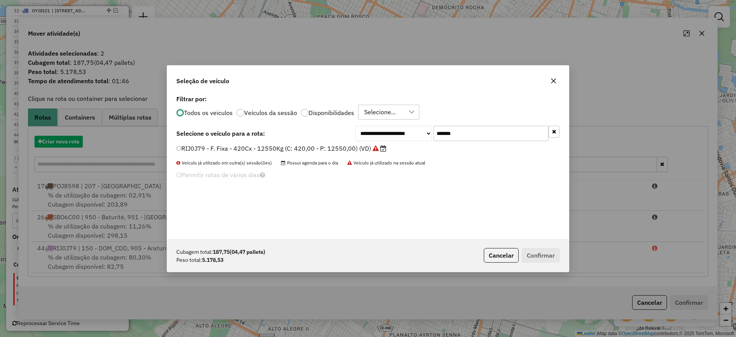
scroll to position [4, 2]
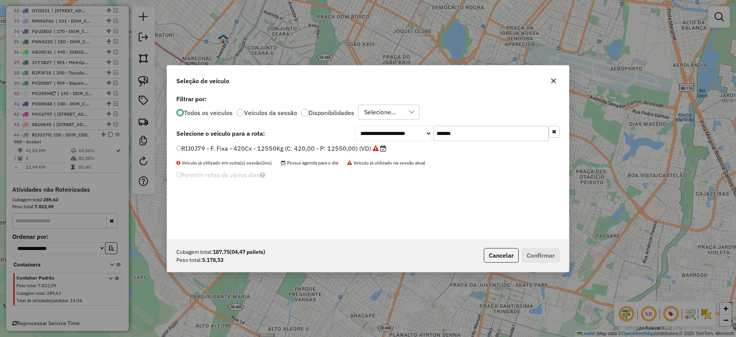
drag, startPoint x: 476, startPoint y: 135, endPoint x: 308, endPoint y: 144, distance: 168.6
click at [302, 141] on div "**********" at bounding box center [368, 166] width 402 height 146
paste input "text"
type input "*******"
click at [306, 143] on div "**********" at bounding box center [368, 166] width 402 height 146
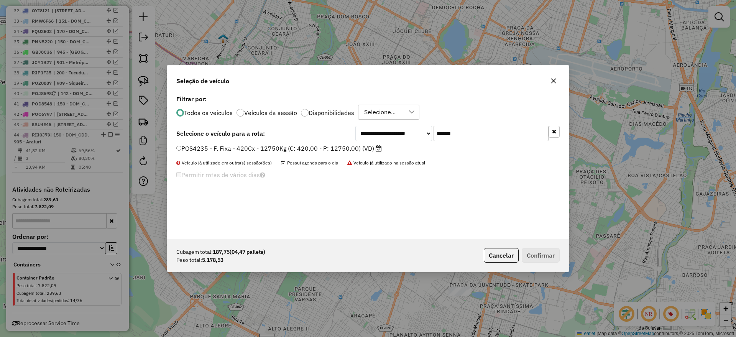
click at [311, 155] on div "POS4235 - F. Fixa - 420Cx - 12750Kg (C: 420,00 - P: 12750,00) (VD)" at bounding box center [368, 151] width 393 height 15
click at [357, 150] on label "POS4235 - F. Fixa - 420Cx - 12750Kg (C: 420,00 - P: 12750,00) (VD)" at bounding box center [279, 148] width 206 height 9
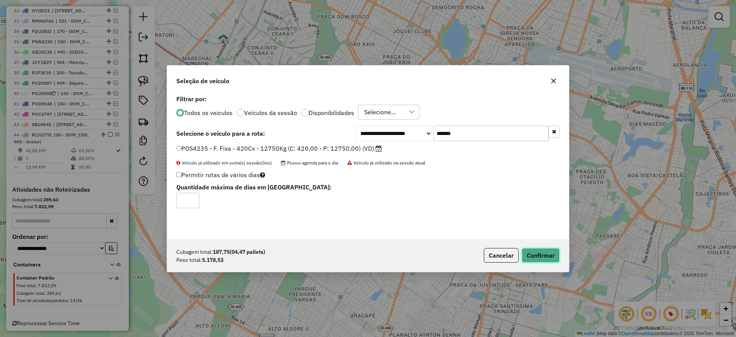
click at [531, 254] on button "Confirmar" at bounding box center [541, 255] width 38 height 15
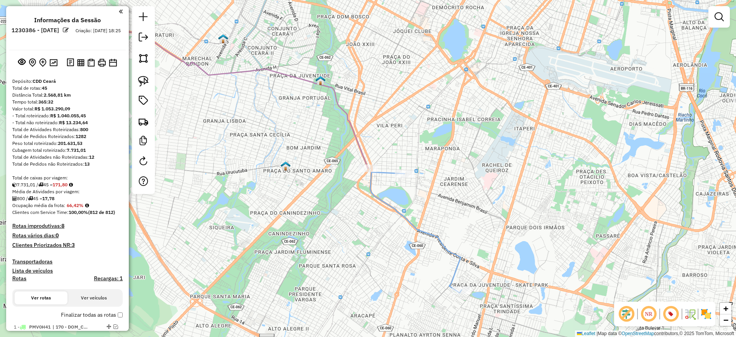
scroll to position [709, 0]
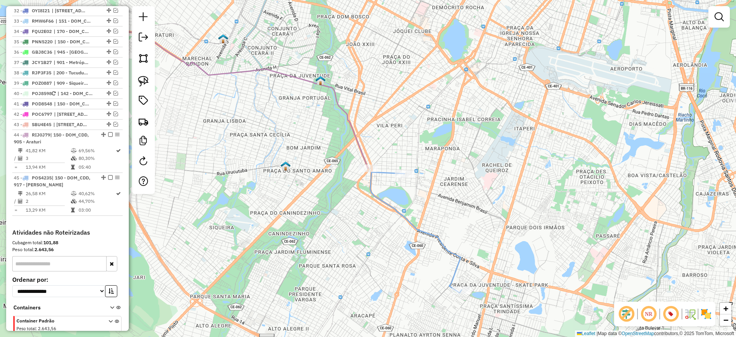
click at [388, 173] on icon at bounding box center [415, 232] width 91 height 121
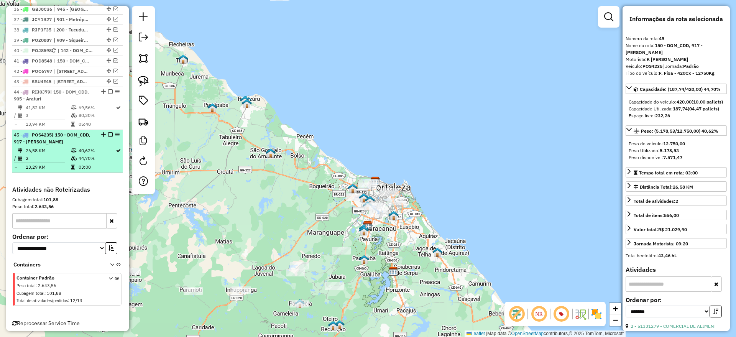
scroll to position [608, 0]
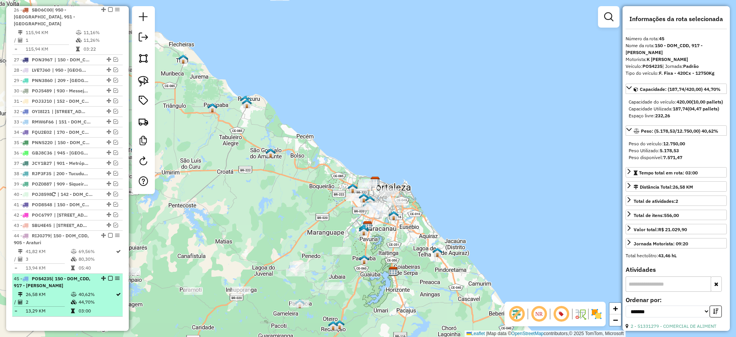
click at [109, 276] on em at bounding box center [110, 278] width 5 height 5
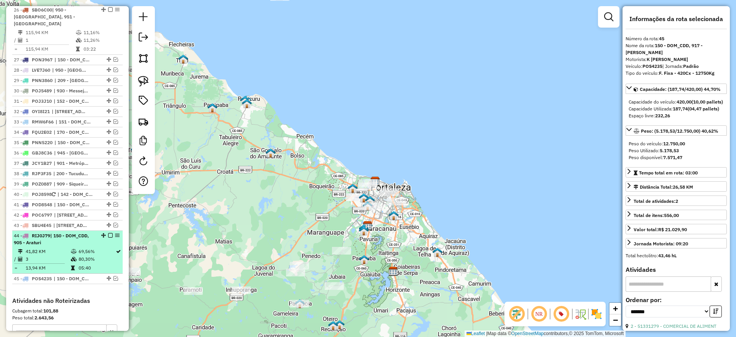
click at [109, 233] on em at bounding box center [110, 235] width 5 height 5
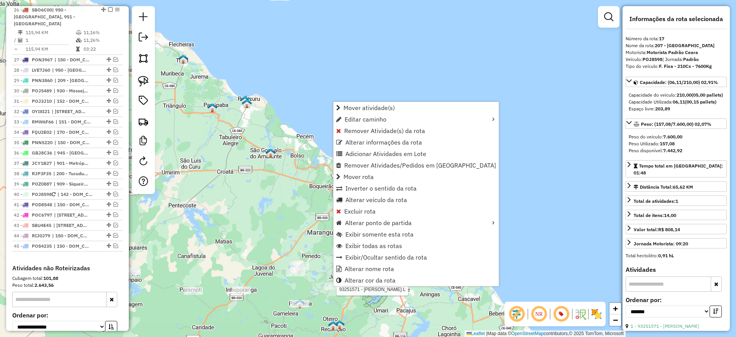
scroll to position [482, 0]
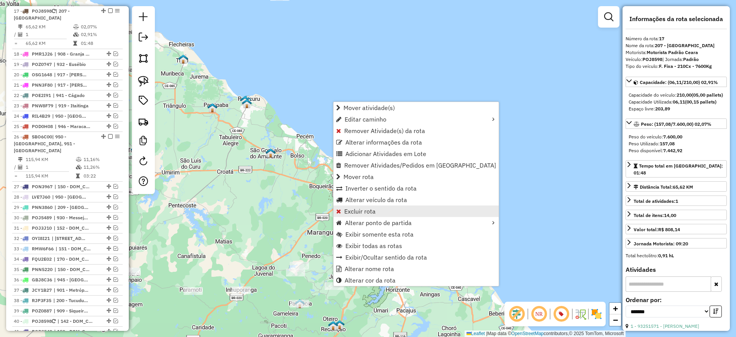
click at [363, 209] on span "Excluir rota" at bounding box center [359, 211] width 31 height 6
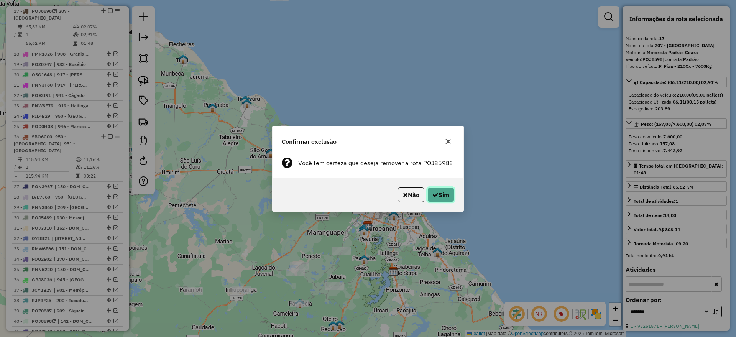
click at [443, 194] on button "Sim" at bounding box center [441, 194] width 27 height 15
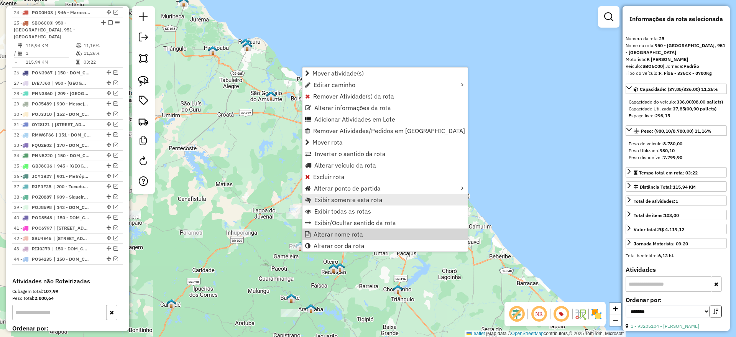
scroll to position [564, 0]
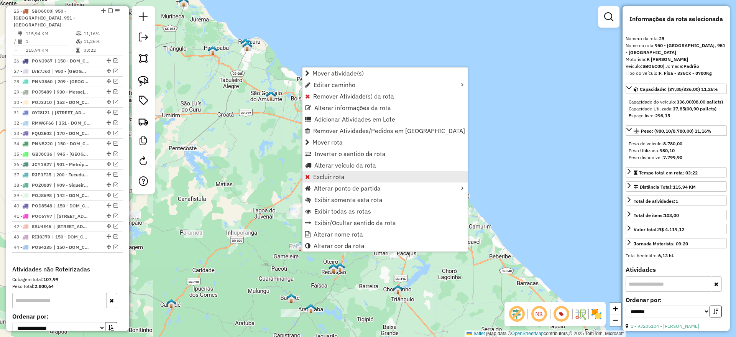
click at [326, 174] on span "Excluir rota" at bounding box center [328, 177] width 31 height 6
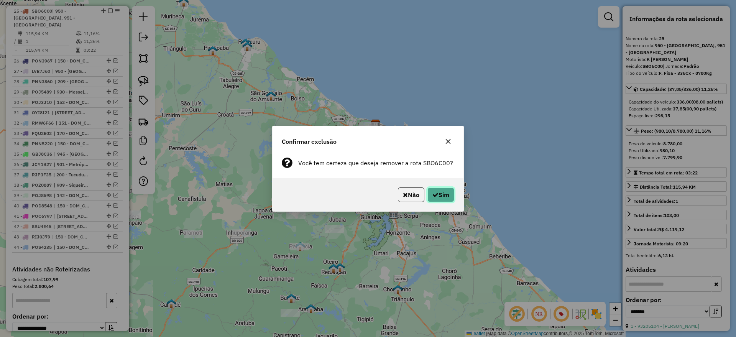
click at [440, 196] on button "Sim" at bounding box center [441, 194] width 27 height 15
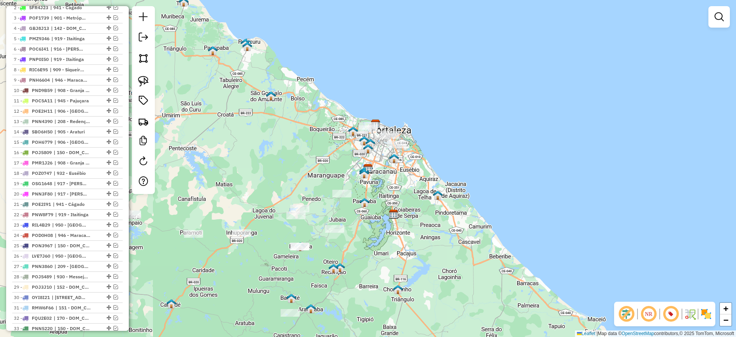
scroll to position [90, 0]
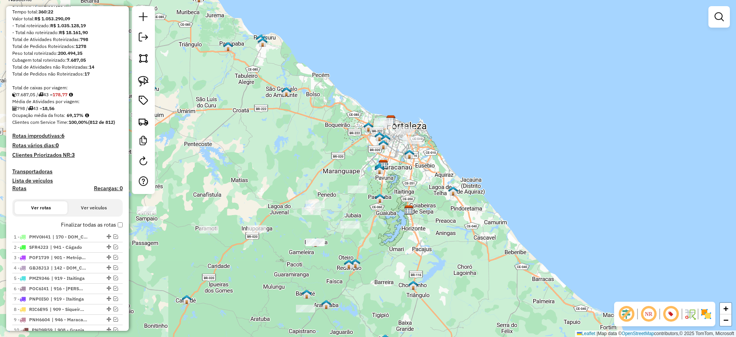
drag, startPoint x: 276, startPoint y: 183, endPoint x: 335, endPoint y: 138, distance: 74.2
click at [352, 133] on div "Janela de atendimento Grade de atendimento Capacidade Transportadoras Veículos …" at bounding box center [368, 168] width 736 height 337
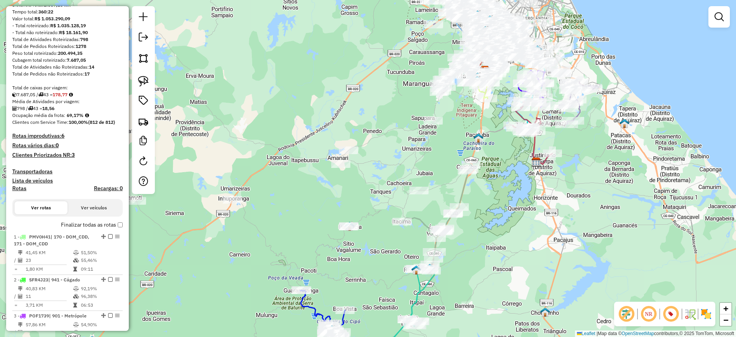
drag, startPoint x: 400, startPoint y: 214, endPoint x: 367, endPoint y: 274, distance: 67.9
click at [367, 275] on div "Janela de atendimento Grade de atendimento Capacidade Transportadoras Veículos …" at bounding box center [368, 168] width 736 height 337
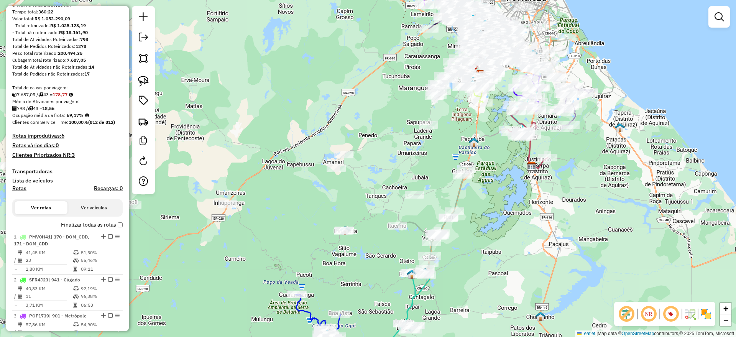
click at [458, 193] on icon at bounding box center [432, 222] width 69 height 106
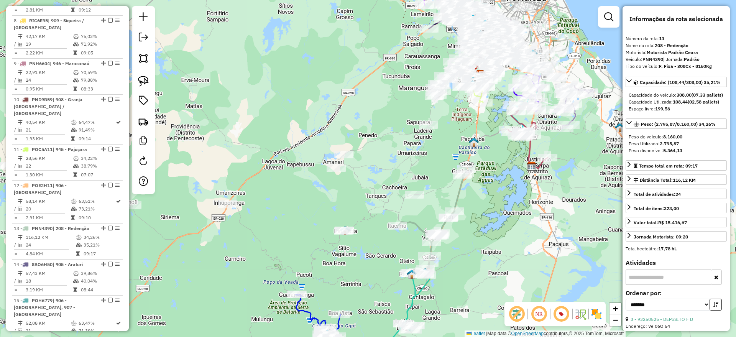
scroll to position [790, 0]
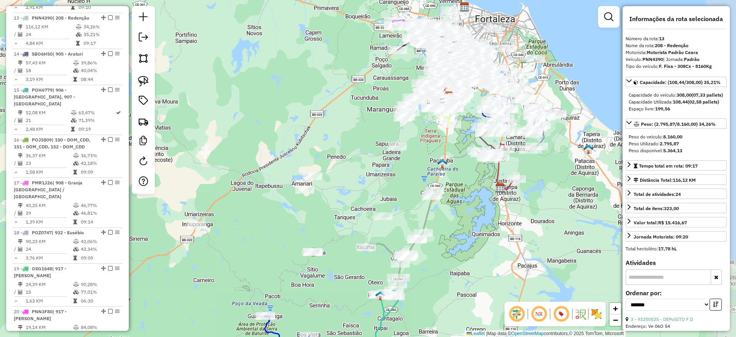
drag, startPoint x: 386, startPoint y: 167, endPoint x: 372, endPoint y: 196, distance: 32.4
click at [357, 185] on div "Janela de atendimento Grade de atendimento Capacidade Transportadoras Veículos …" at bounding box center [368, 168] width 736 height 337
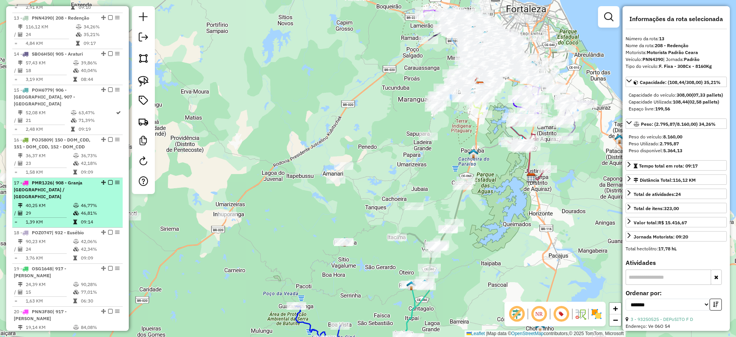
drag, startPoint x: 283, startPoint y: 206, endPoint x: 66, endPoint y: 197, distance: 217.6
click at [288, 202] on div "Janela de atendimento Grade de atendimento Capacidade Transportadoras Veículos …" at bounding box center [368, 168] width 736 height 337
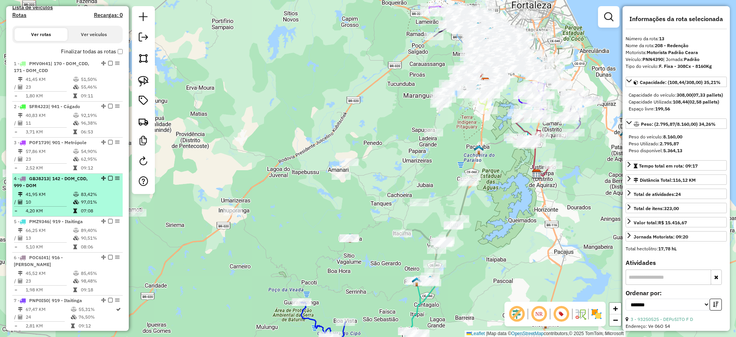
scroll to position [263, 0]
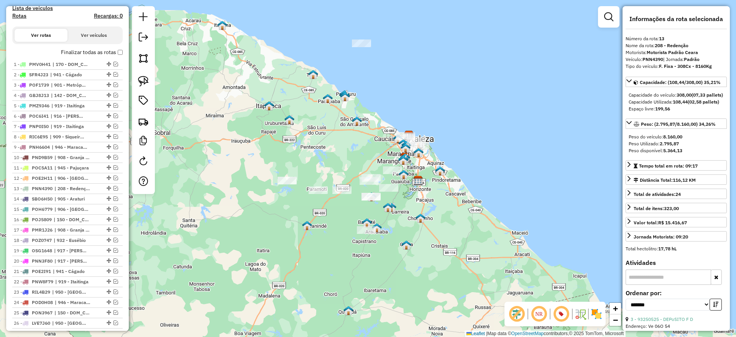
drag, startPoint x: 140, startPoint y: 81, endPoint x: 416, endPoint y: 212, distance: 305.8
click at [141, 81] on img at bounding box center [143, 81] width 11 height 11
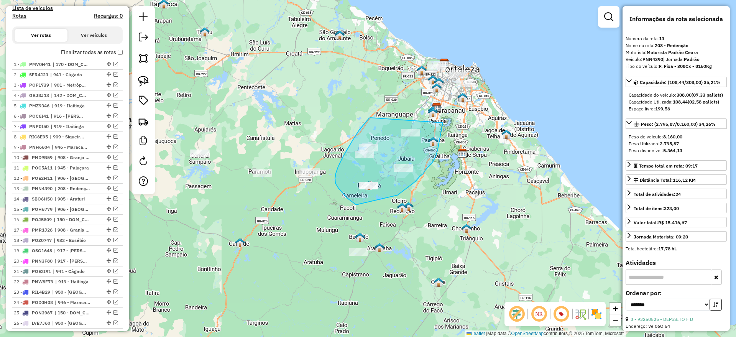
drag, startPoint x: 362, startPoint y: 126, endPoint x: 443, endPoint y: 123, distance: 80.6
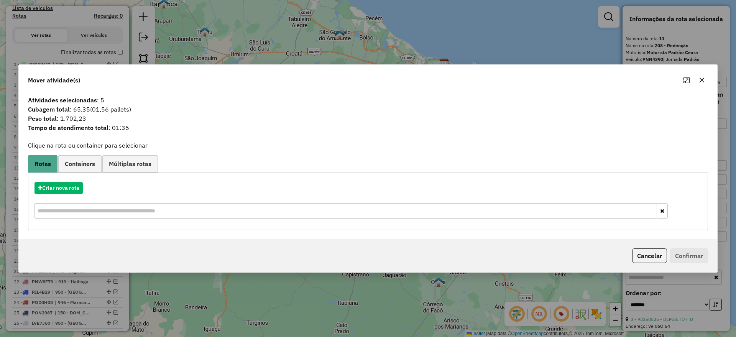
drag, startPoint x: 658, startPoint y: 257, endPoint x: 390, endPoint y: 189, distance: 276.1
click at [658, 256] on button "Cancelar" at bounding box center [649, 255] width 35 height 15
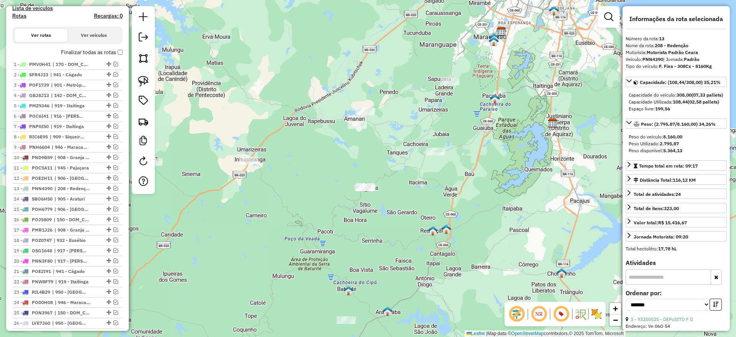
drag, startPoint x: 396, startPoint y: 143, endPoint x: 348, endPoint y: 169, distance: 54.5
click at [348, 169] on div "Janela de atendimento Grade de atendimento Capacidade Transportadoras Veículos …" at bounding box center [368, 168] width 736 height 337
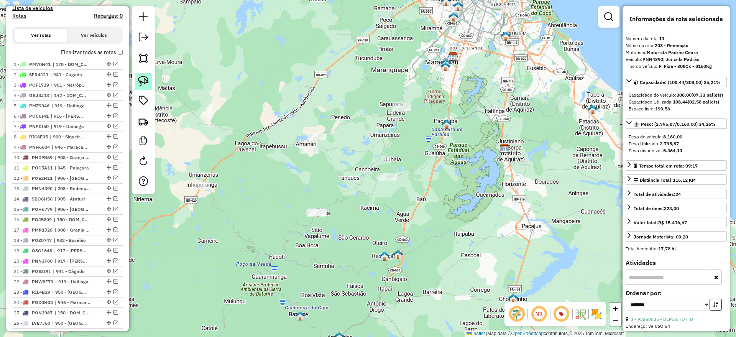
click at [144, 80] on img at bounding box center [143, 81] width 11 height 11
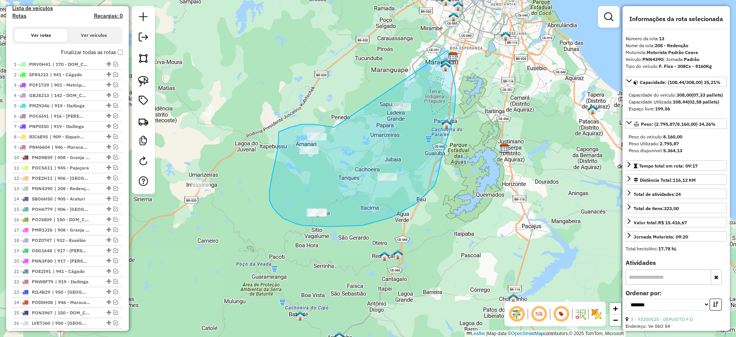
drag, startPoint x: 302, startPoint y: 124, endPoint x: 447, endPoint y: 50, distance: 163.4
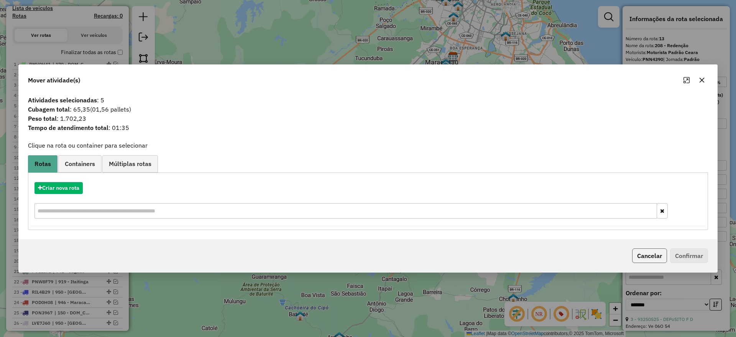
click at [650, 260] on button "Cancelar" at bounding box center [649, 255] width 35 height 15
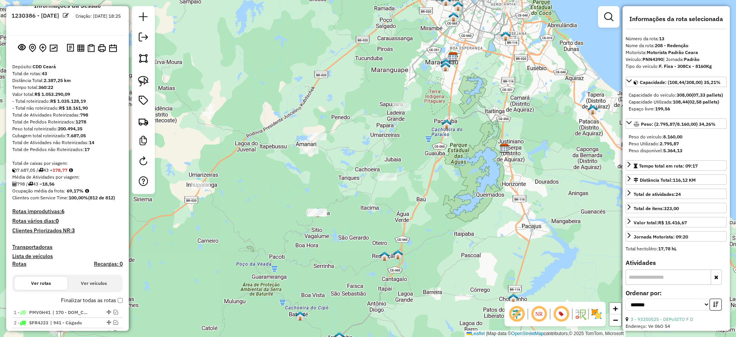
scroll to position [0, 0]
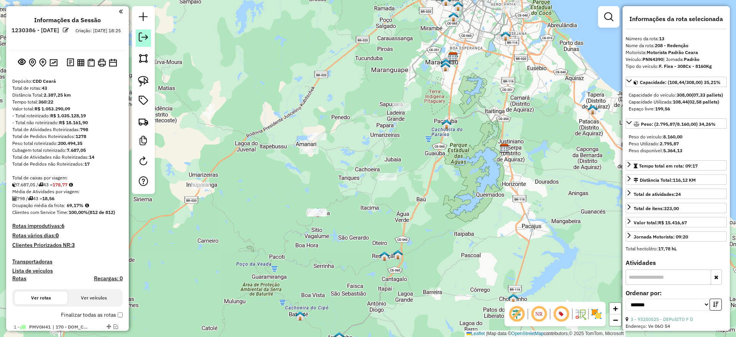
click at [139, 42] on link at bounding box center [143, 38] width 15 height 17
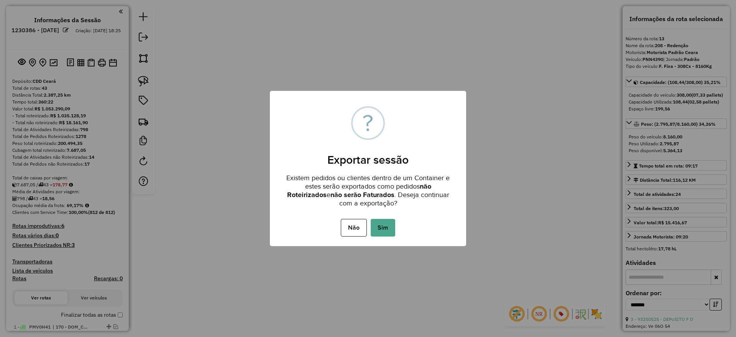
click at [380, 224] on button "Sim" at bounding box center [383, 228] width 25 height 18
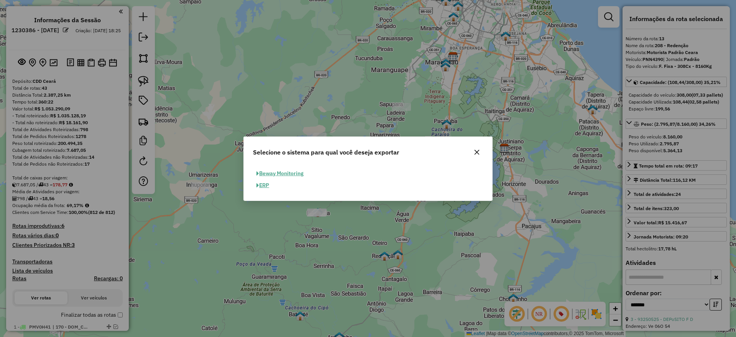
click at [265, 183] on button "ERP" at bounding box center [263, 185] width 20 height 12
select select "*********"
select select "**"
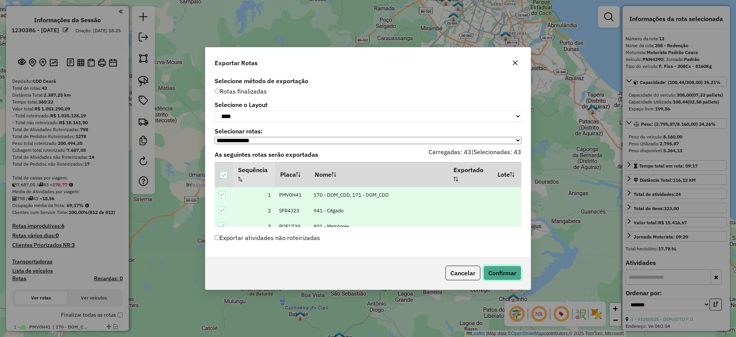
click at [497, 268] on button "Confirmar" at bounding box center [502, 273] width 38 height 15
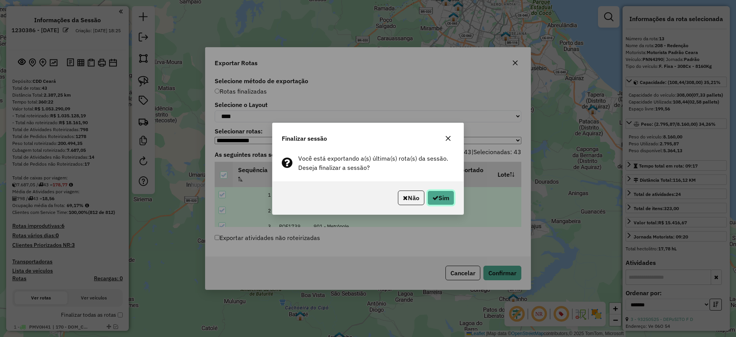
click at [428, 191] on button "Sim" at bounding box center [441, 198] width 27 height 15
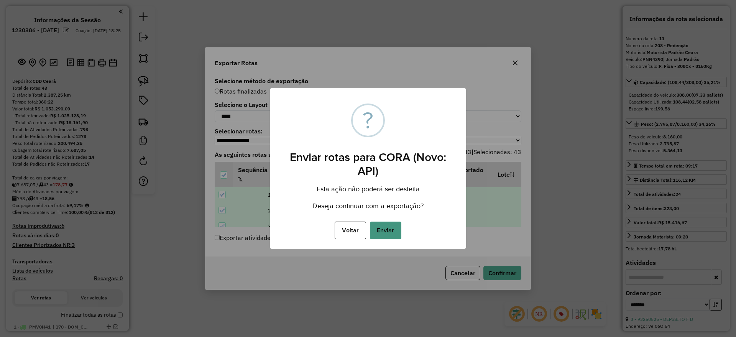
click at [386, 231] on button "Enviar" at bounding box center [385, 231] width 31 height 18
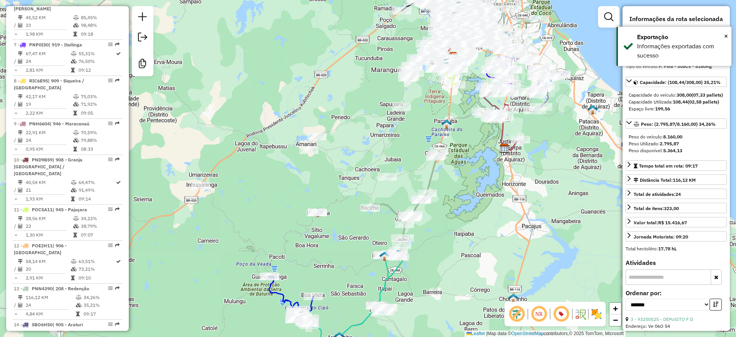
scroll to position [795, 0]
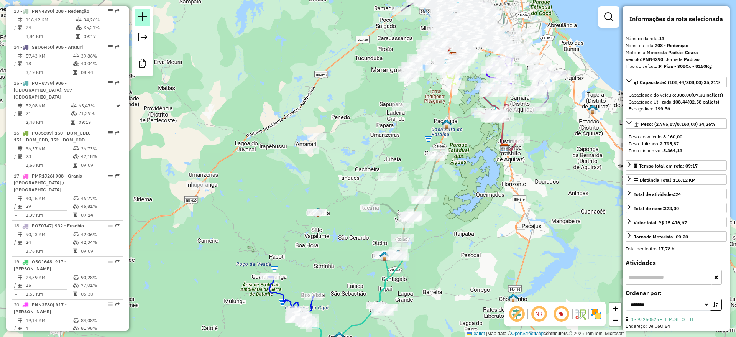
click at [142, 15] on em at bounding box center [142, 16] width 9 height 9
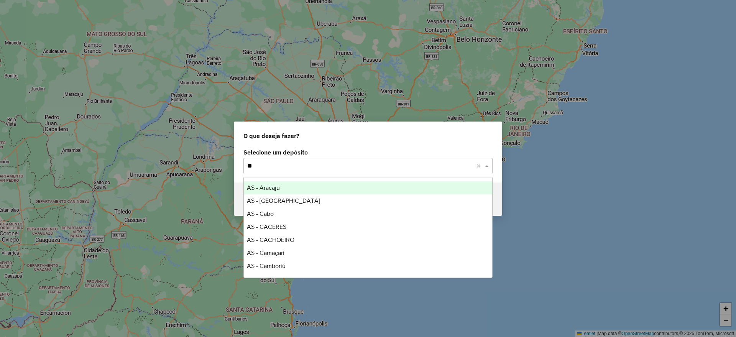
type input "***"
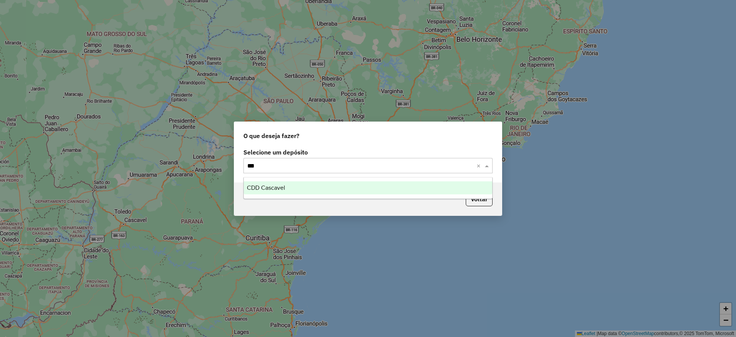
click at [271, 187] on span "CDD Cascavel" at bounding box center [266, 187] width 38 height 7
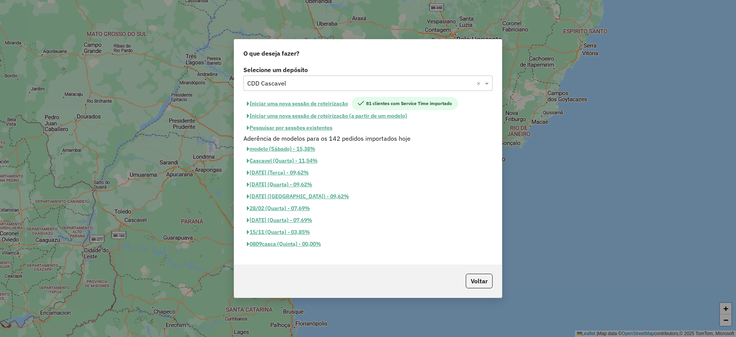
click at [316, 102] on button "Iniciar uma nova sessão de roteirização" at bounding box center [297, 103] width 108 height 13
select select "*"
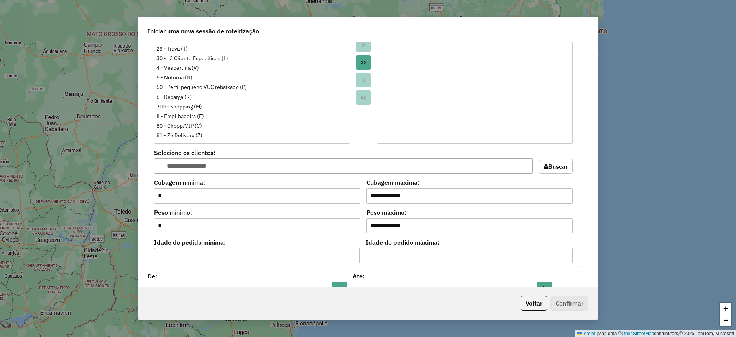
scroll to position [793, 0]
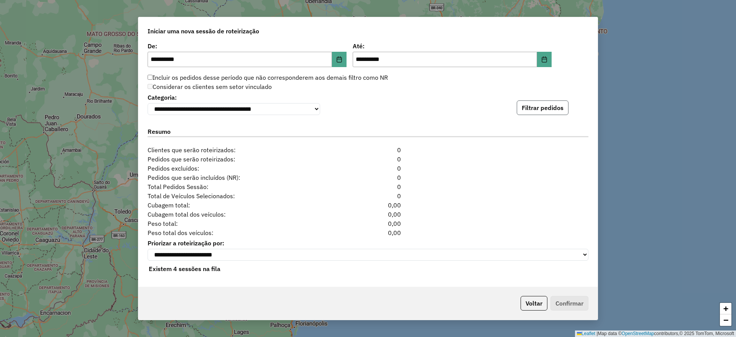
click at [531, 102] on button "Filtrar pedidos" at bounding box center [543, 107] width 52 height 15
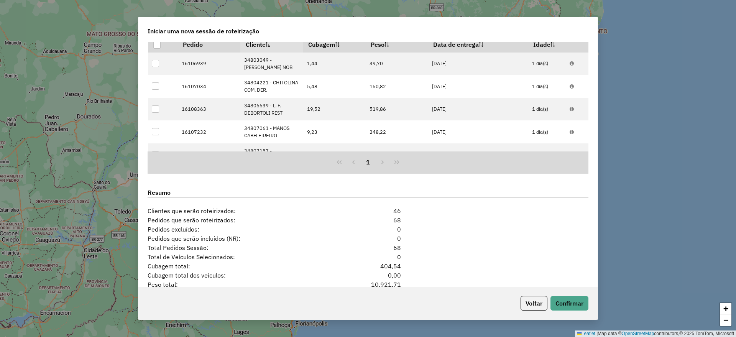
scroll to position [889, 0]
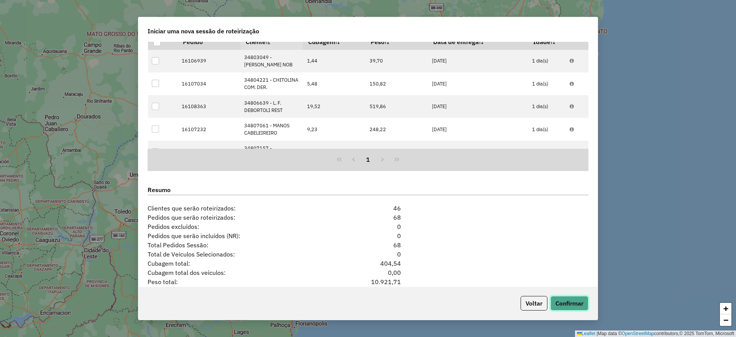
click at [578, 301] on button "Confirmar" at bounding box center [570, 303] width 38 height 15
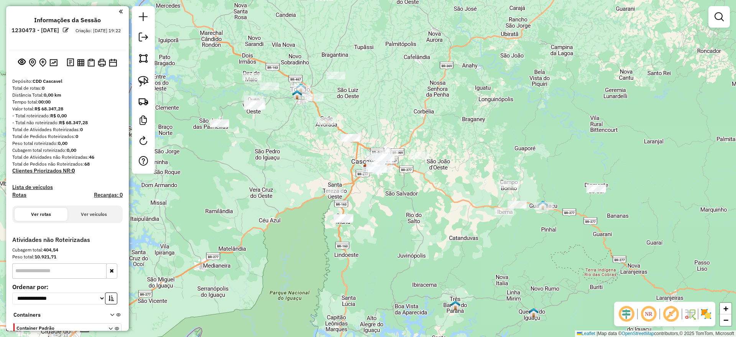
click at [142, 37] on em at bounding box center [143, 37] width 9 height 9
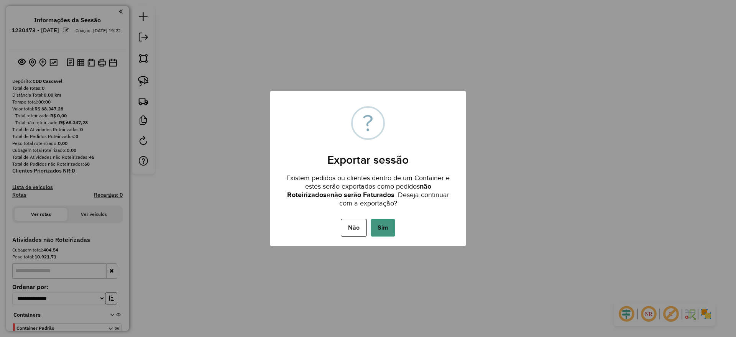
click at [380, 226] on button "Sim" at bounding box center [383, 228] width 25 height 18
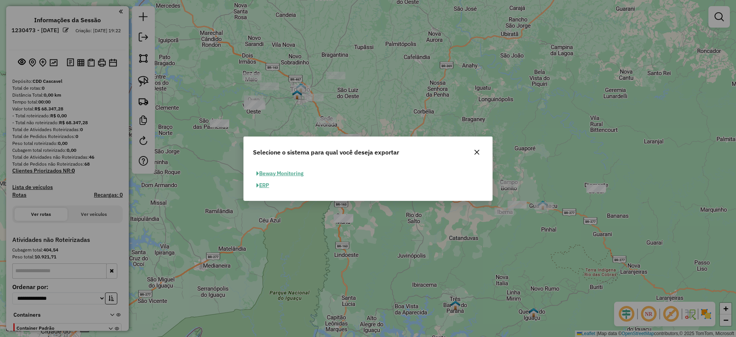
click at [263, 184] on button "ERP" at bounding box center [263, 185] width 20 height 12
select select "**"
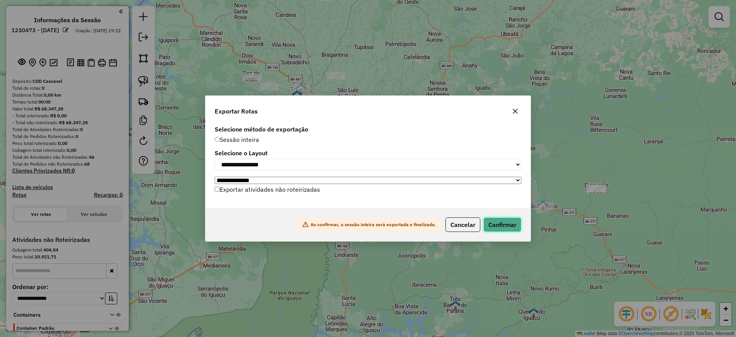
click at [489, 229] on button "Confirmar" at bounding box center [502, 224] width 38 height 15
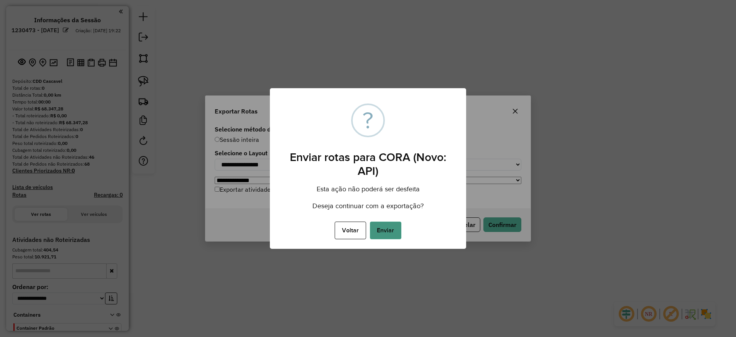
click at [386, 227] on button "Enviar" at bounding box center [385, 231] width 31 height 18
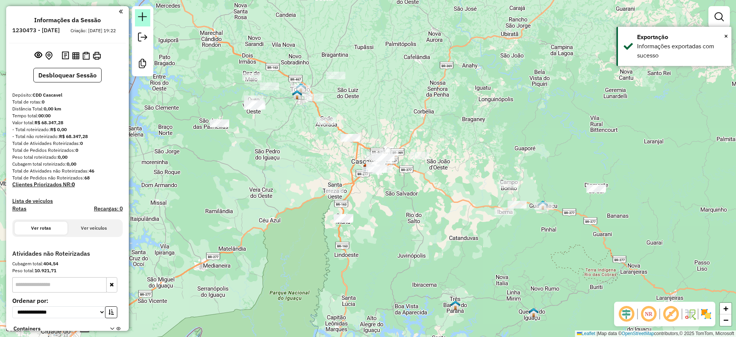
click at [140, 21] on link at bounding box center [142, 17] width 15 height 17
